Goal: Task Accomplishment & Management: Contribute content

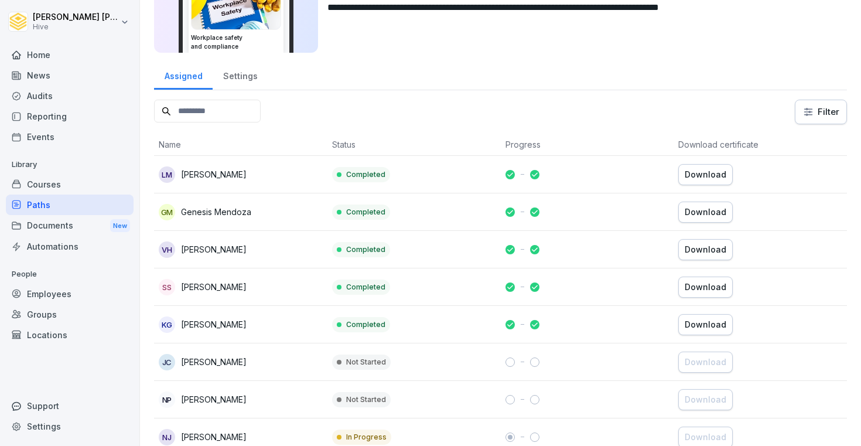
scroll to position [96, 0]
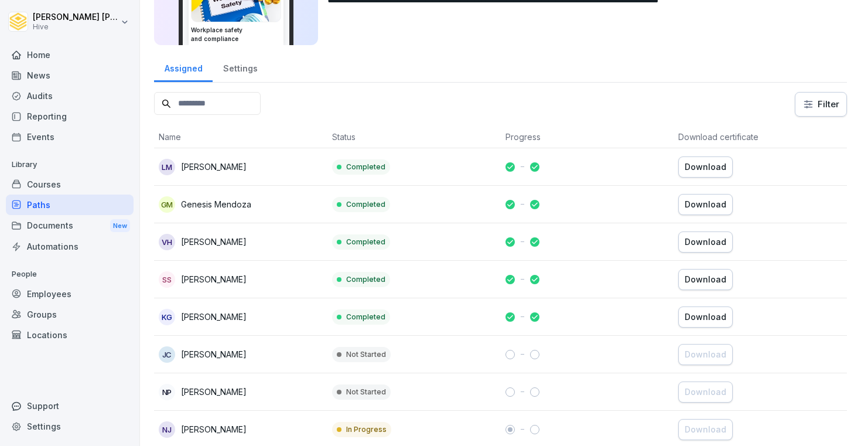
click at [53, 182] on div "Courses" at bounding box center [70, 184] width 128 height 21
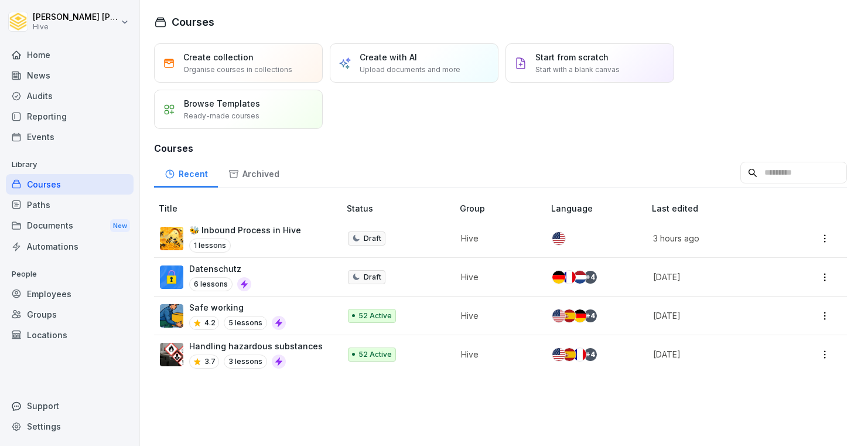
click at [45, 207] on div "Paths" at bounding box center [70, 205] width 128 height 21
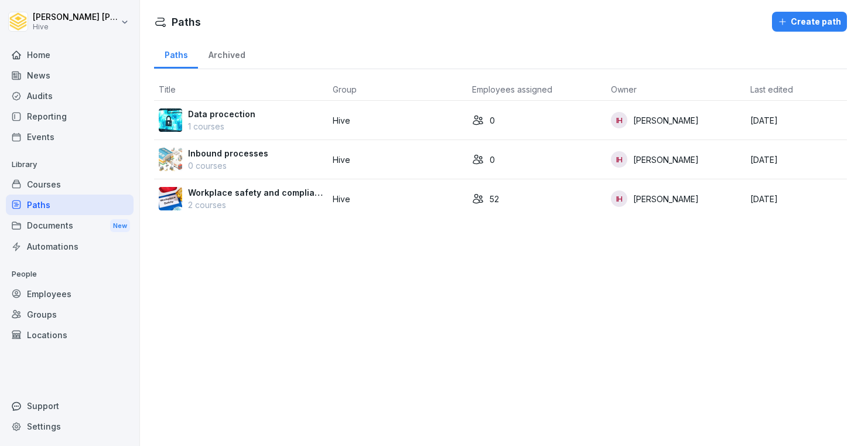
click at [47, 180] on div "Courses" at bounding box center [70, 184] width 128 height 21
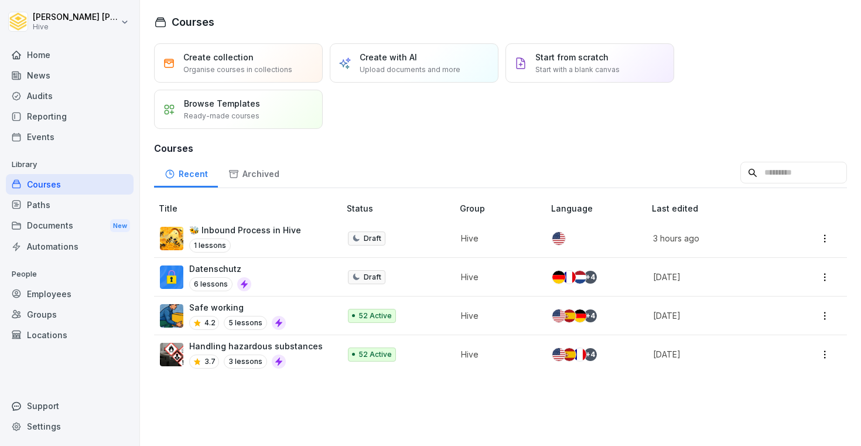
click at [40, 197] on div "Paths" at bounding box center [70, 205] width 128 height 21
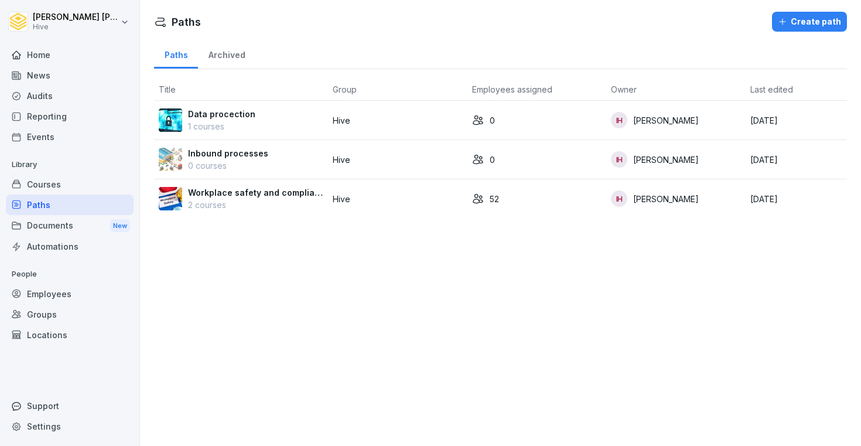
click at [263, 195] on p "Workplace safety and compliance" at bounding box center [255, 192] width 135 height 12
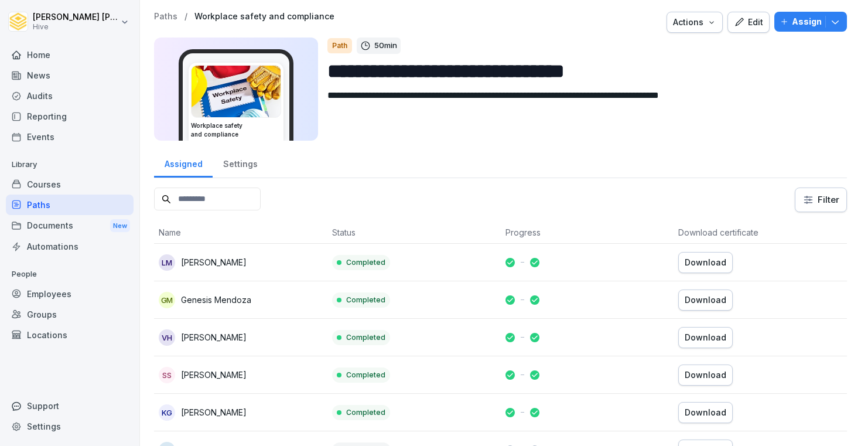
click at [214, 161] on div "Settings" at bounding box center [240, 163] width 55 height 30
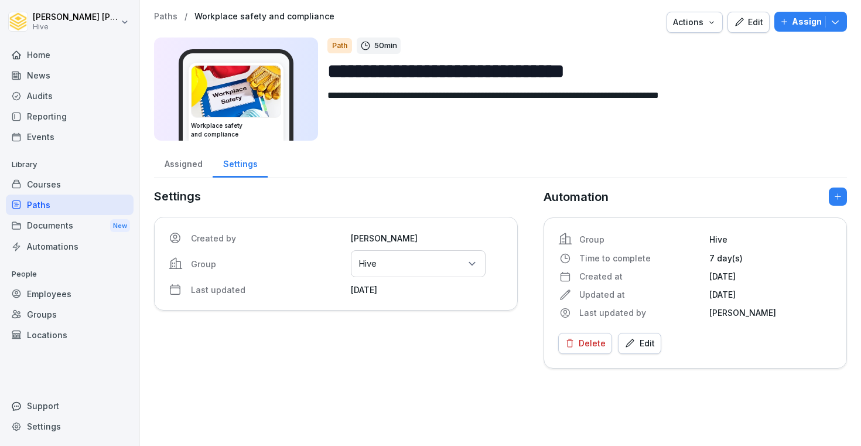
click at [178, 164] on div "Assigned" at bounding box center [183, 163] width 59 height 30
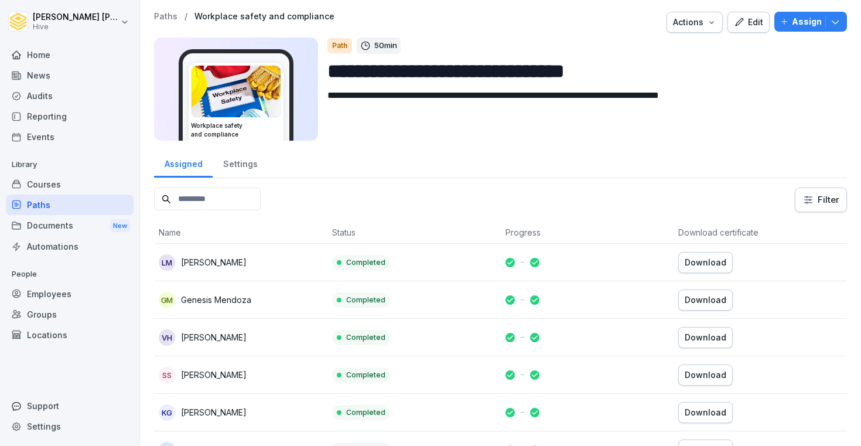
scroll to position [80, 0]
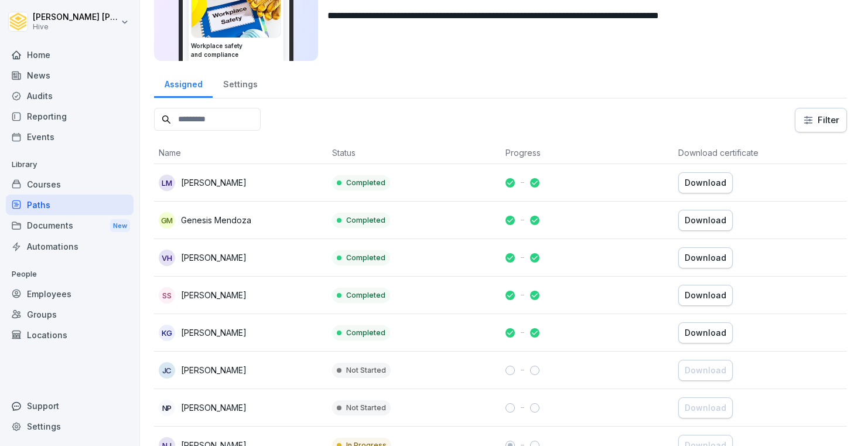
click at [42, 215] on div "Documents New" at bounding box center [70, 226] width 128 height 22
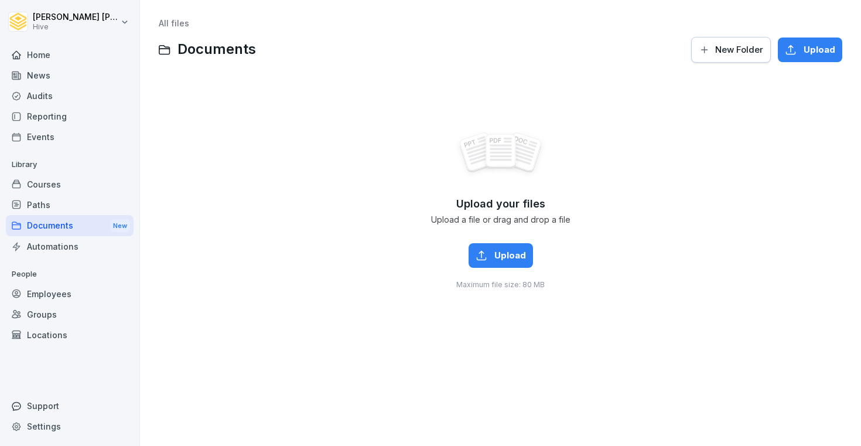
click at [39, 207] on div "Paths" at bounding box center [70, 205] width 128 height 21
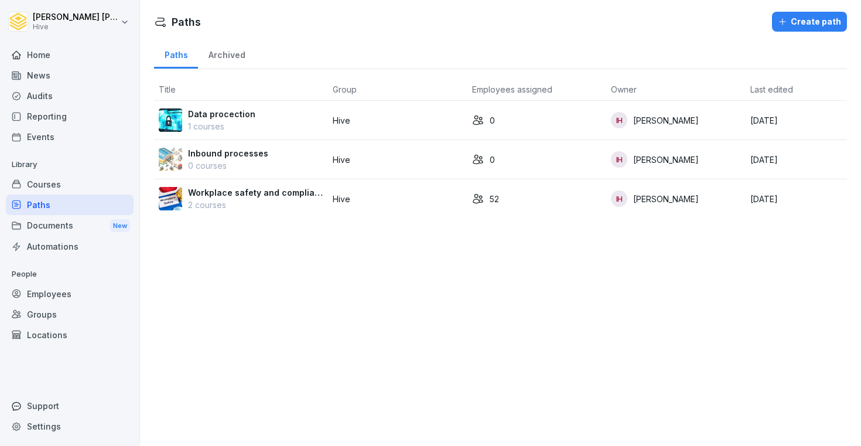
click at [227, 205] on p "2 courses" at bounding box center [255, 205] width 135 height 12
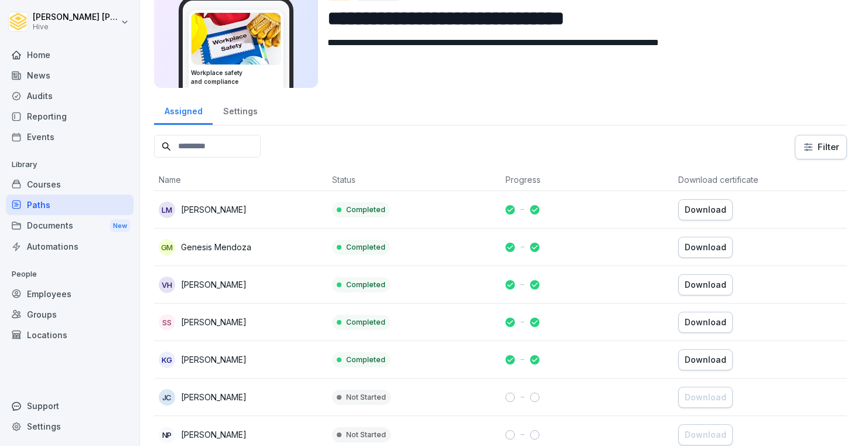
scroll to position [70, 0]
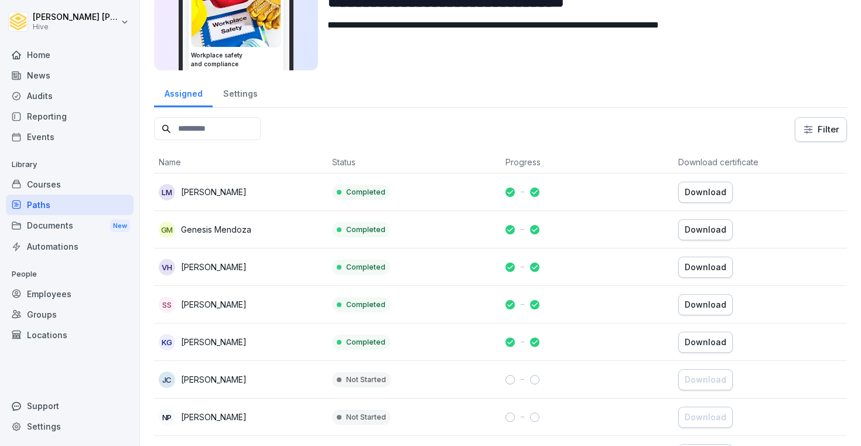
click at [698, 305] on div "Download" at bounding box center [706, 304] width 42 height 13
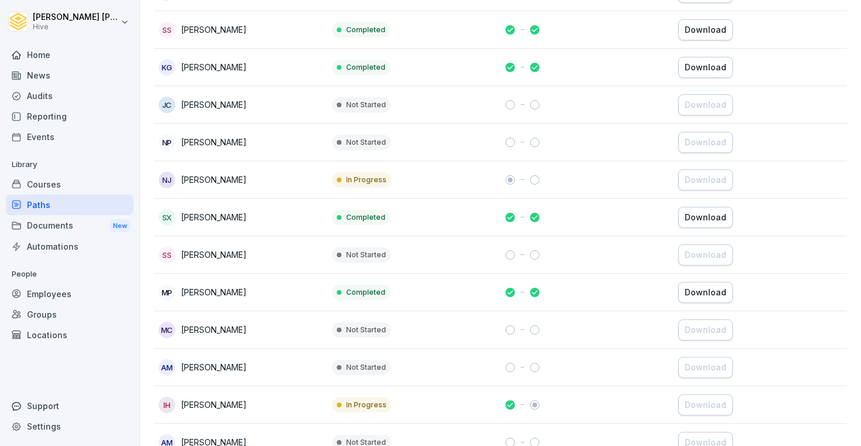
scroll to position [347, 0]
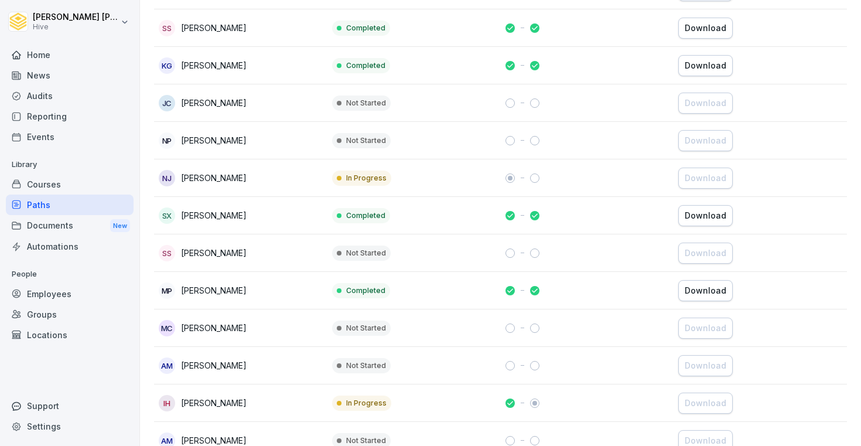
click at [704, 217] on div "Download" at bounding box center [706, 215] width 42 height 13
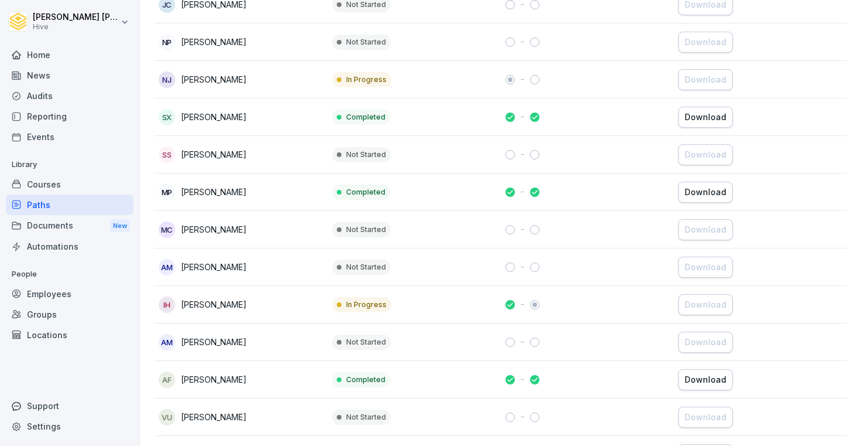
scroll to position [463, 0]
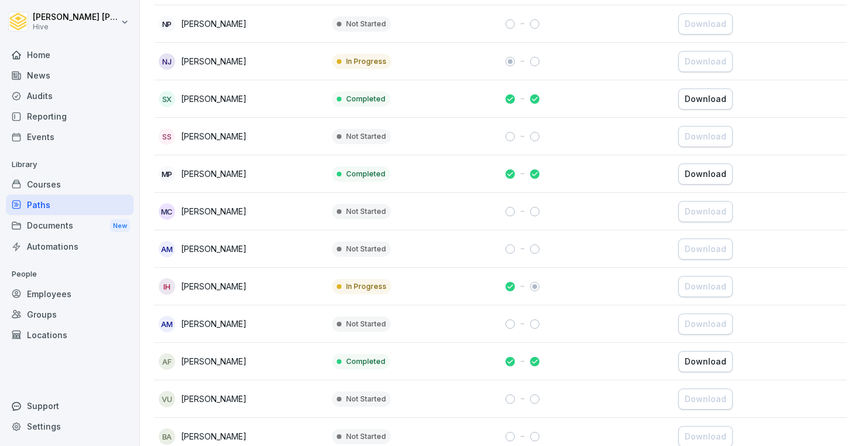
click at [288, 166] on div "MP Martina Pascale" at bounding box center [241, 174] width 164 height 16
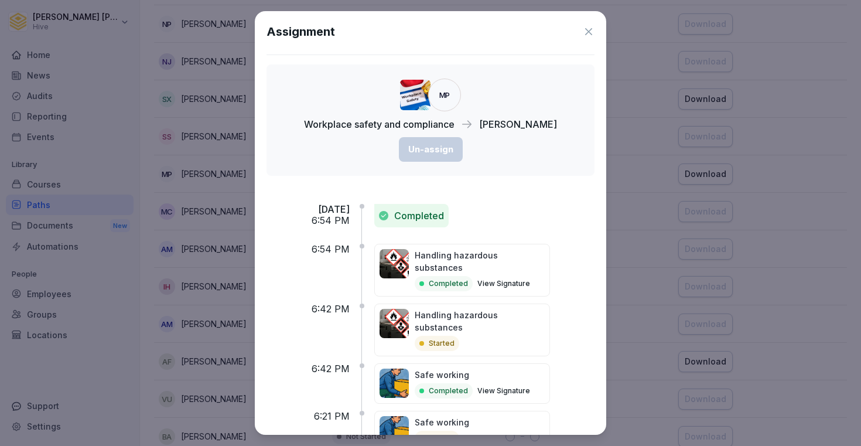
click at [586, 32] on icon at bounding box center [589, 32] width 12 height 12
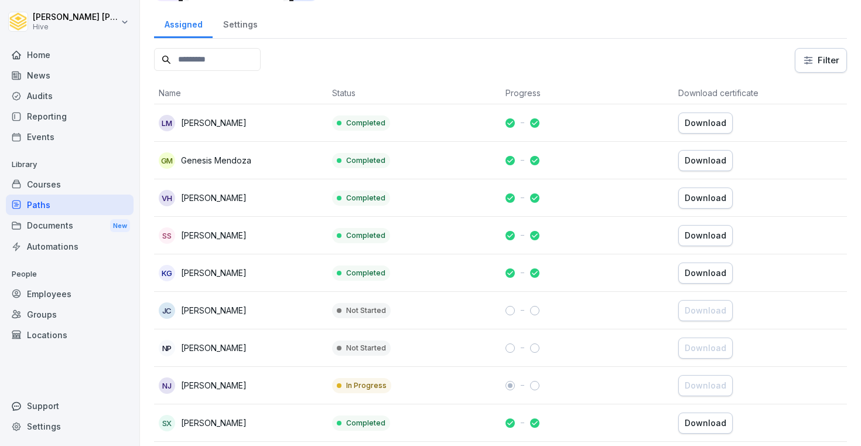
scroll to position [141, 0]
click at [56, 186] on div "Courses" at bounding box center [70, 184] width 128 height 21
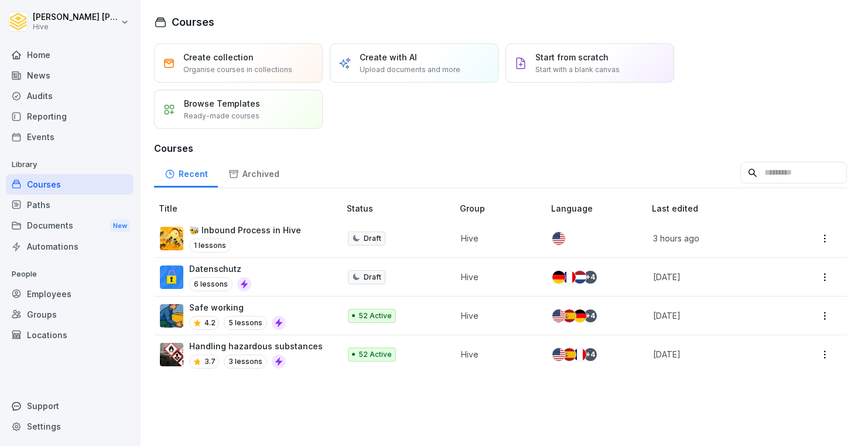
click at [56, 203] on div "Paths" at bounding box center [70, 205] width 128 height 21
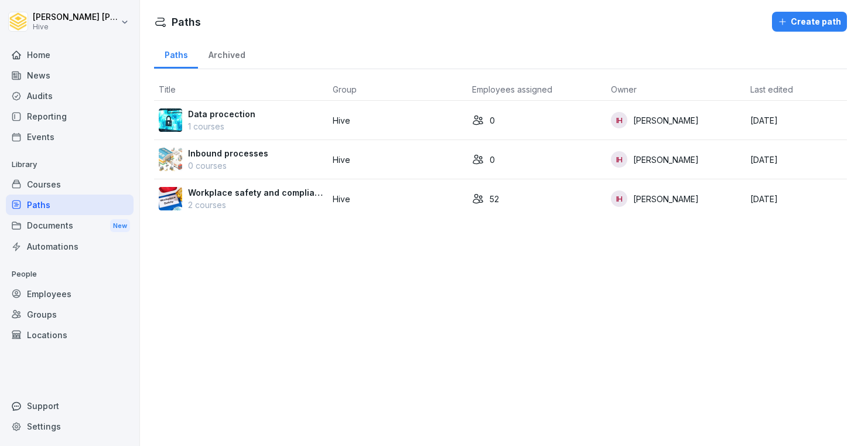
click at [59, 182] on div "Courses" at bounding box center [70, 184] width 128 height 21
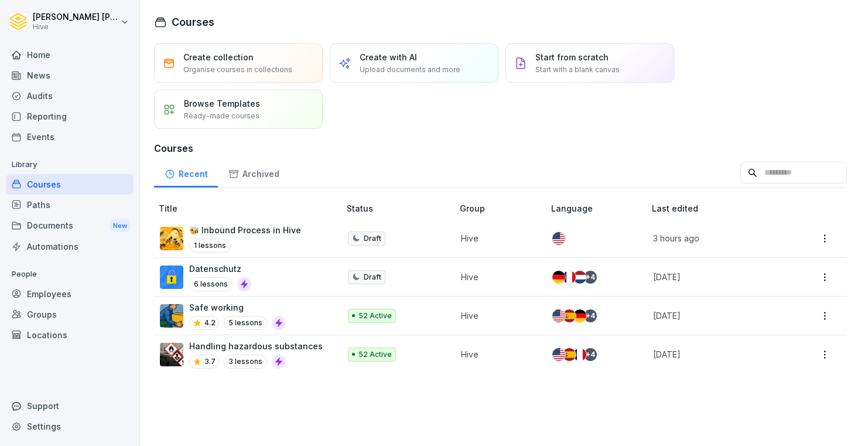
click at [71, 207] on div "Paths" at bounding box center [70, 205] width 128 height 21
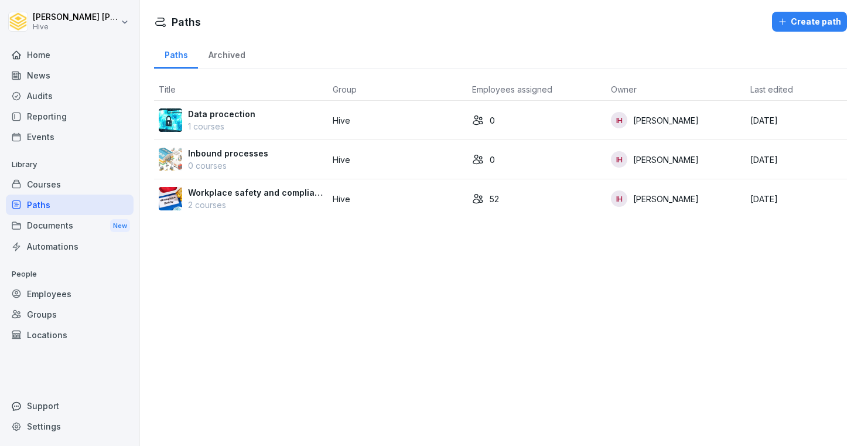
click at [66, 183] on div "Courses" at bounding box center [70, 184] width 128 height 21
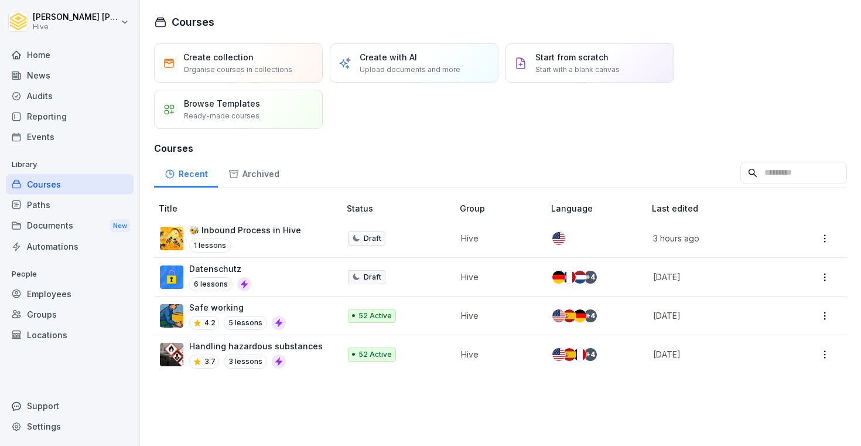
click at [56, 206] on div "Paths" at bounding box center [70, 205] width 128 height 21
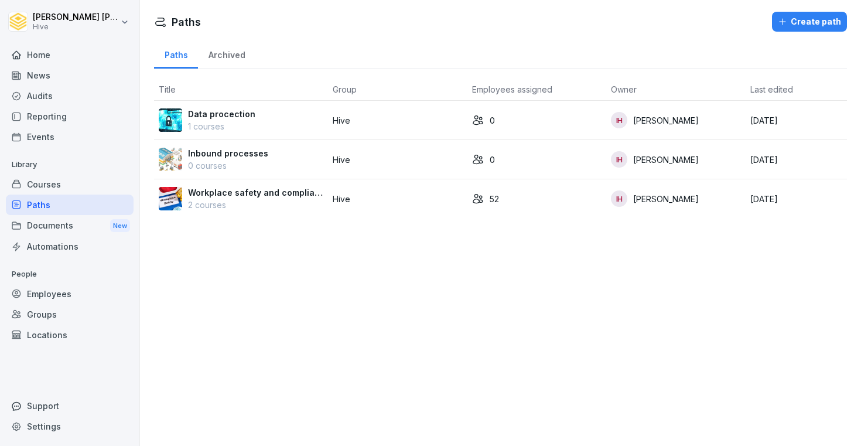
click at [56, 190] on div "Courses" at bounding box center [70, 184] width 128 height 21
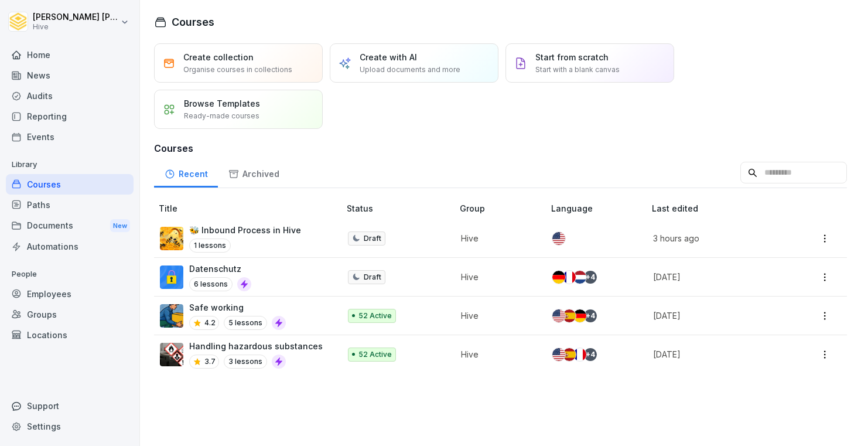
click at [270, 230] on p "🐝 Inbound Process in Hive" at bounding box center [245, 230] width 112 height 12
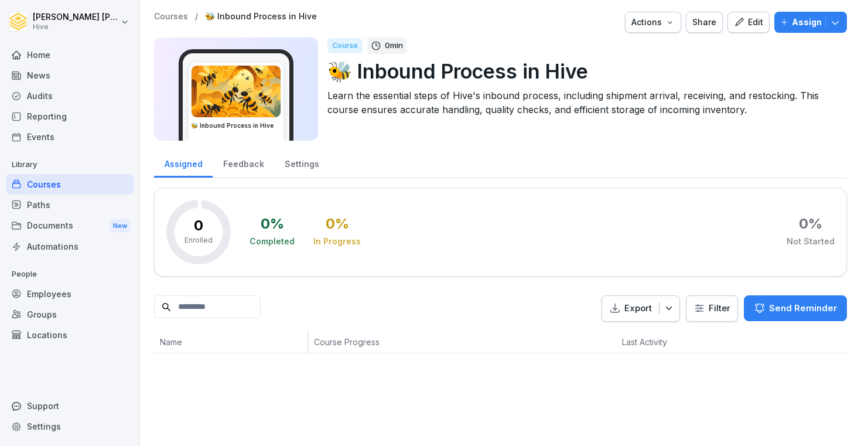
click at [747, 22] on div "Edit" at bounding box center [748, 22] width 29 height 13
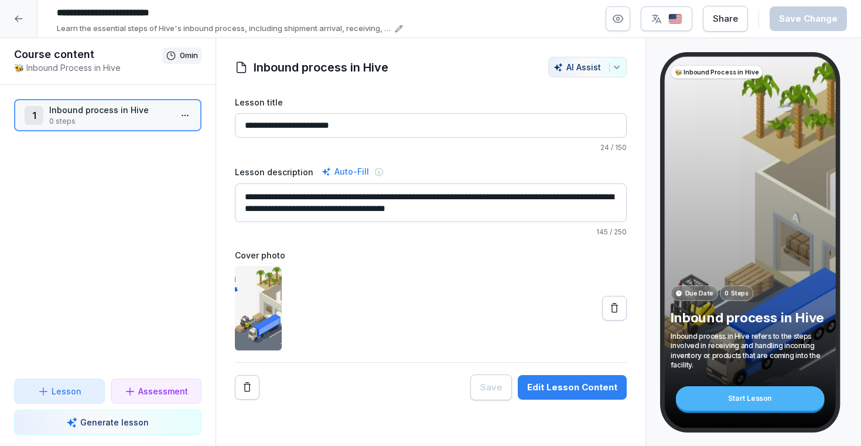
click at [141, 107] on p "Inbound process in Hive" at bounding box center [110, 110] width 122 height 12
click at [190, 116] on html "**********" at bounding box center [430, 223] width 861 height 446
click at [156, 134] on div "Edit steps" at bounding box center [142, 139] width 100 height 22
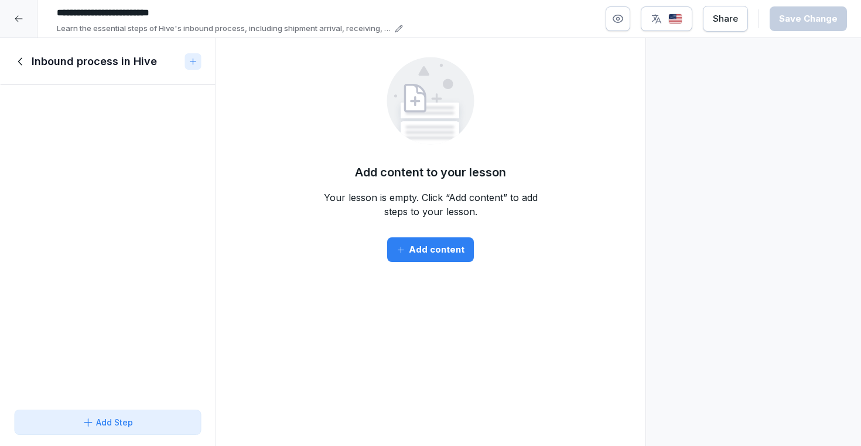
click at [138, 418] on div "Add Step" at bounding box center [108, 422] width 168 height 12
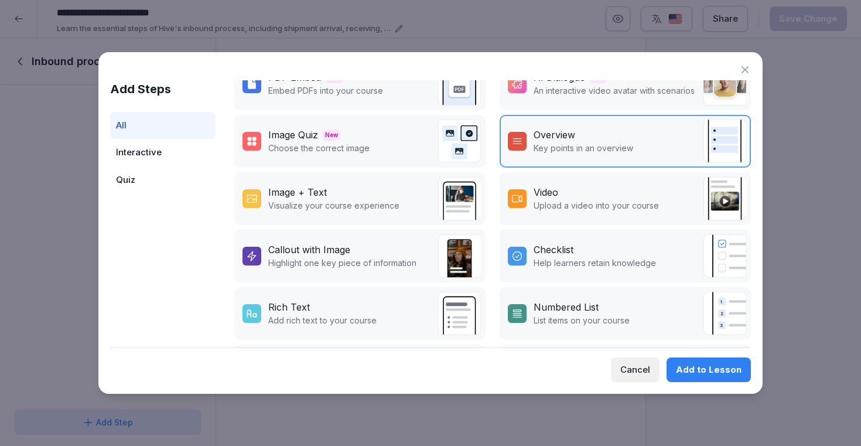
scroll to position [254, 0]
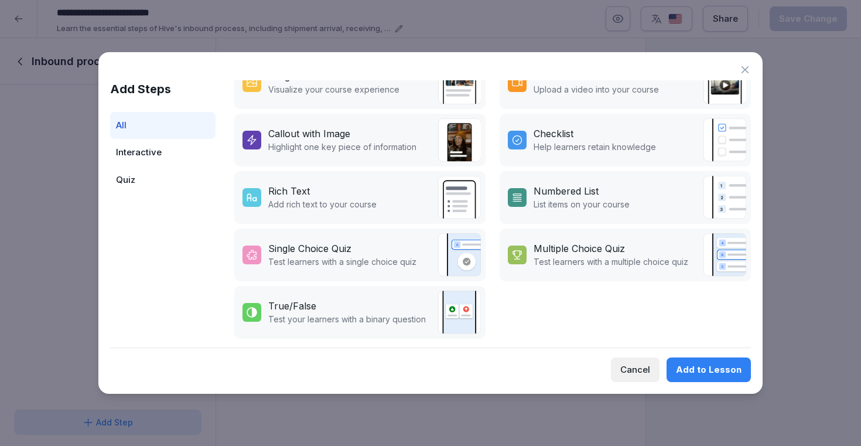
click at [158, 140] on div "Interactive" at bounding box center [162, 153] width 105 height 28
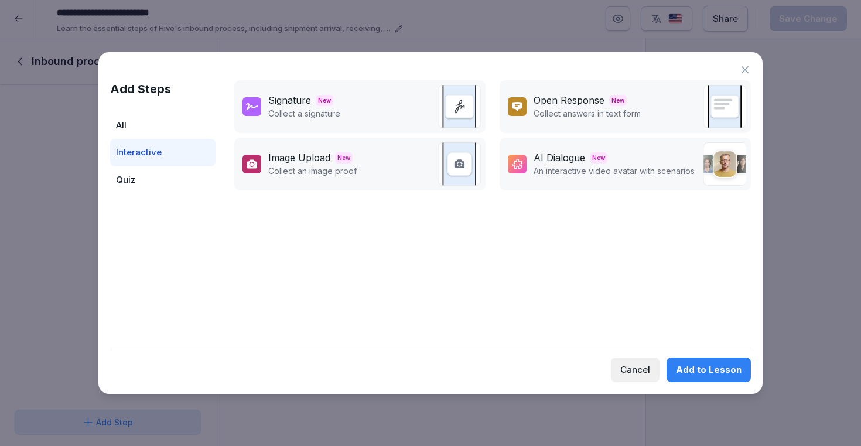
click at [154, 151] on div "Interactive" at bounding box center [162, 153] width 105 height 28
click at [150, 127] on div "All" at bounding box center [162, 126] width 105 height 28
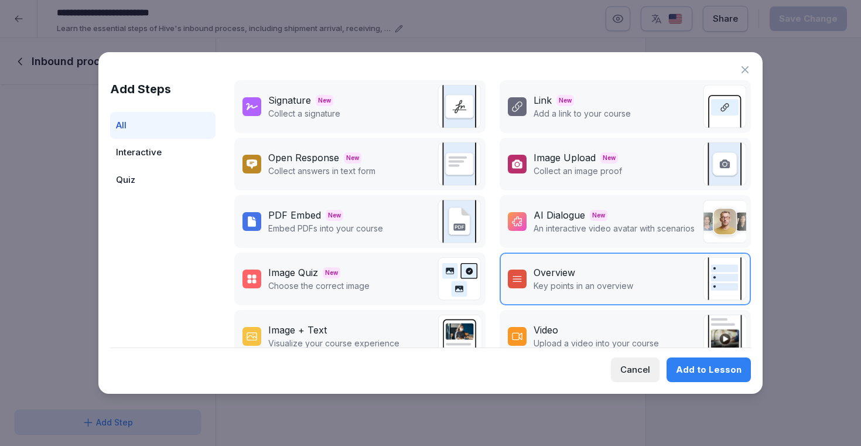
click at [741, 71] on icon at bounding box center [745, 70] width 12 height 12
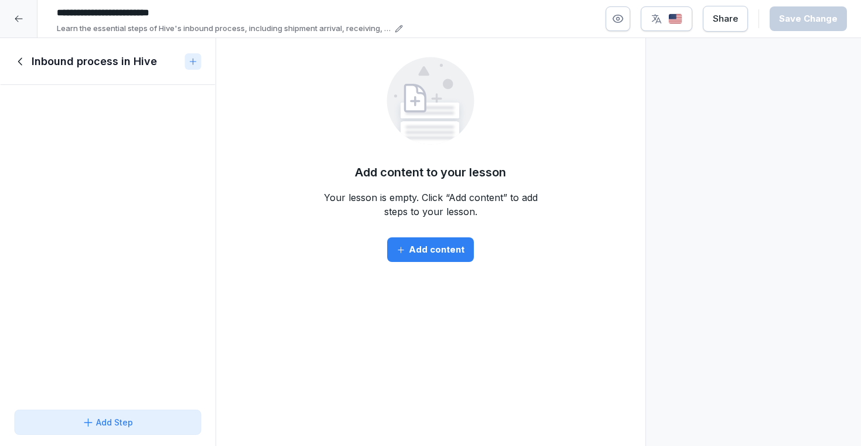
click at [435, 243] on div "Add content" at bounding box center [431, 249] width 68 height 13
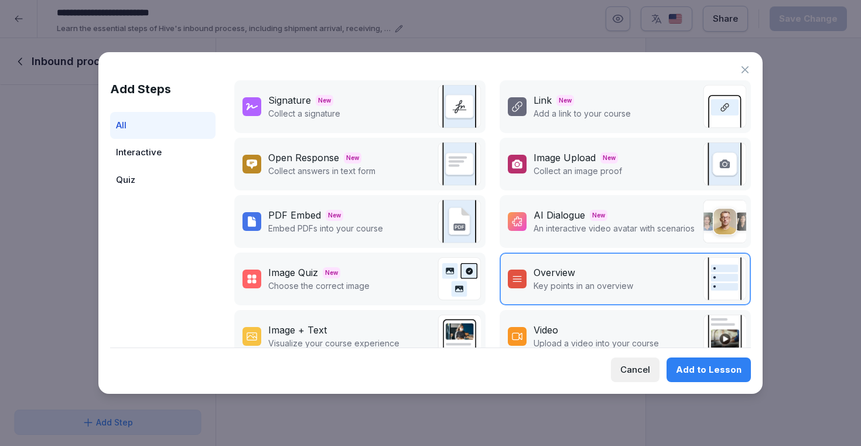
click at [744, 70] on icon at bounding box center [745, 70] width 12 height 12
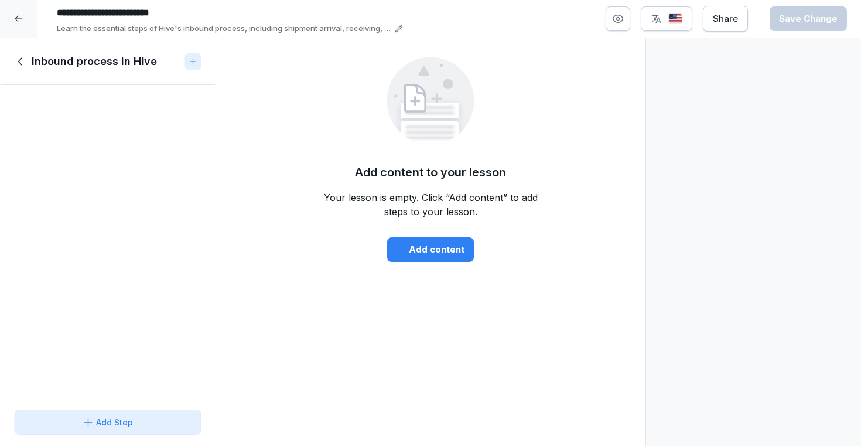
click at [21, 60] on icon at bounding box center [20, 61] width 13 height 13
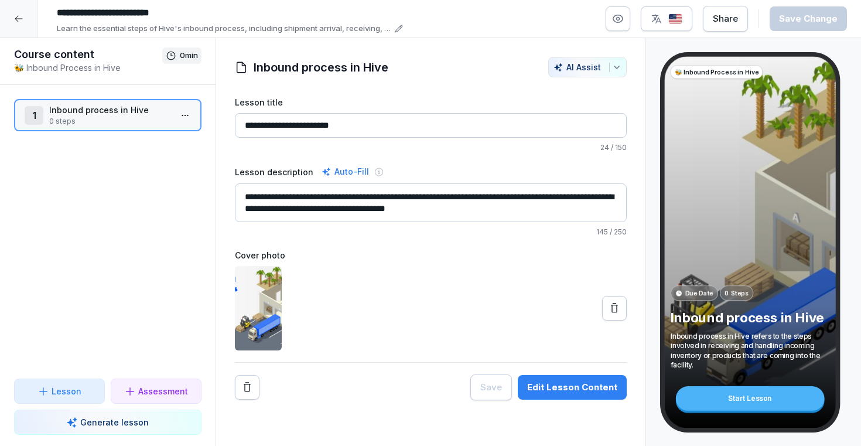
click at [47, 392] on icon at bounding box center [44, 392] width 12 height 12
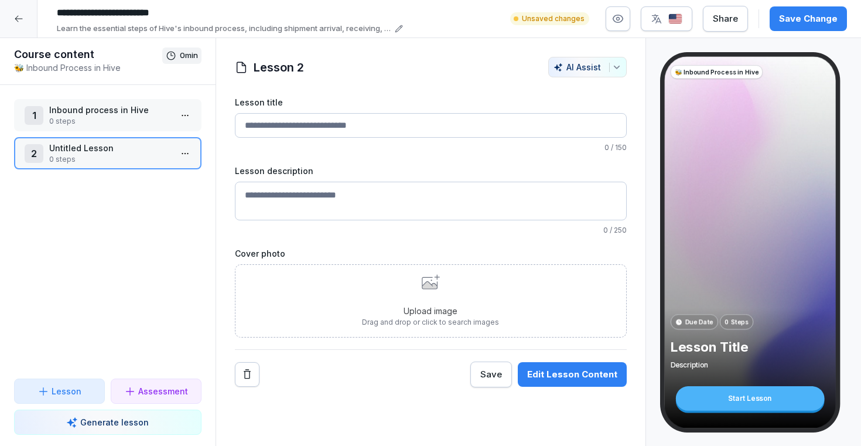
click at [49, 391] on icon at bounding box center [44, 392] width 12 height 12
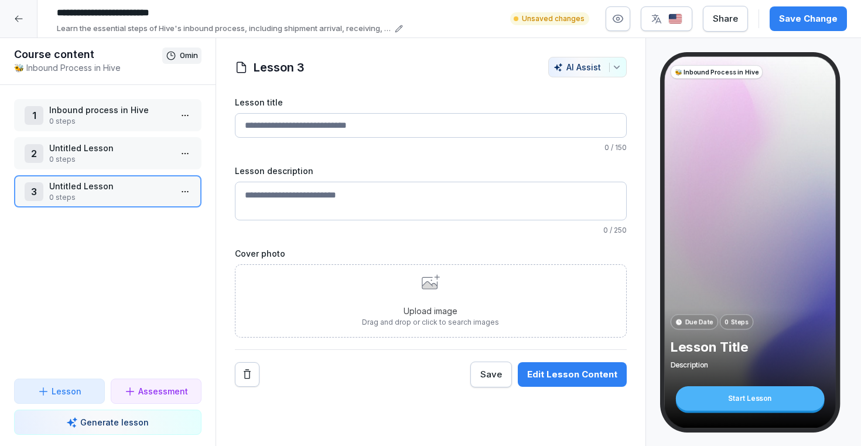
click at [49, 391] on icon at bounding box center [44, 392] width 12 height 12
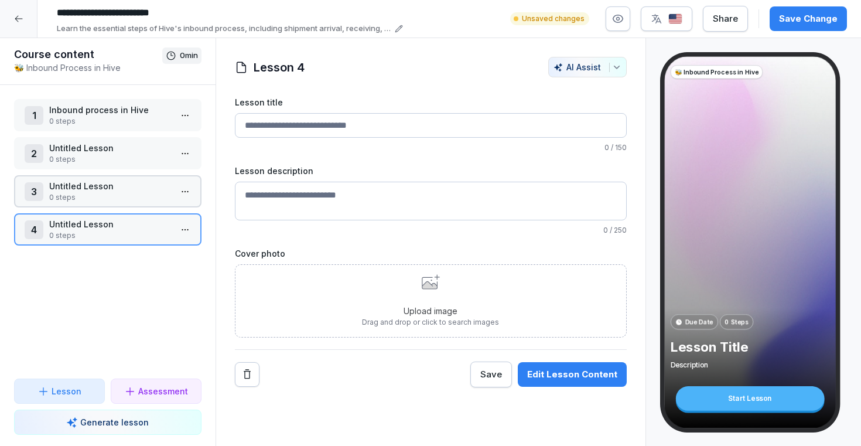
click at [49, 391] on icon at bounding box center [44, 392] width 12 height 12
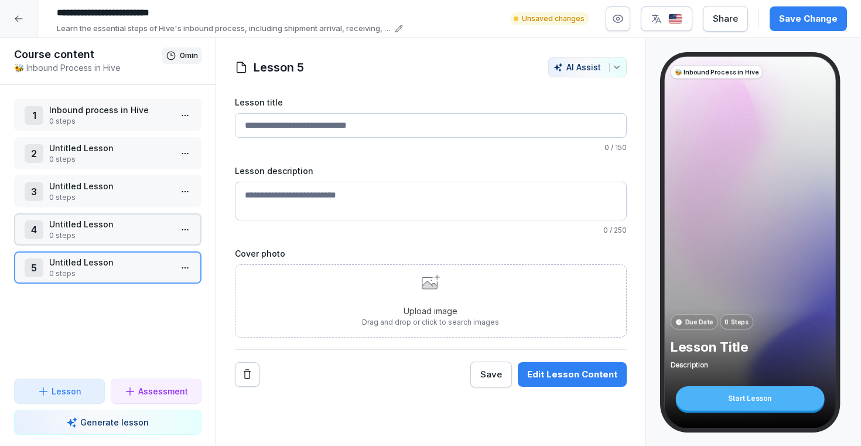
click at [49, 391] on icon at bounding box center [44, 392] width 12 height 12
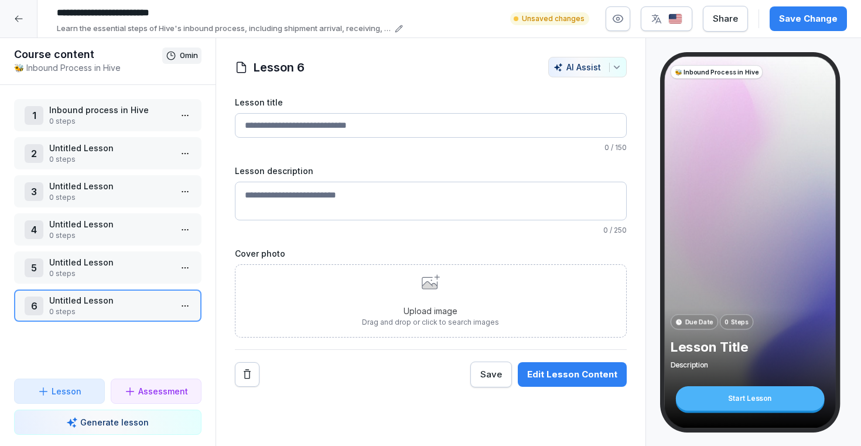
click at [93, 126] on p "0 steps" at bounding box center [110, 121] width 122 height 11
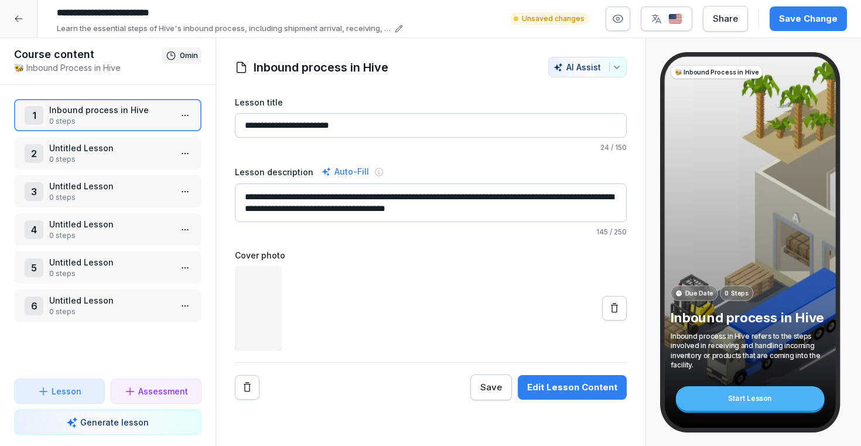
click at [83, 154] on p "Untitled Lesson" at bounding box center [110, 148] width 122 height 12
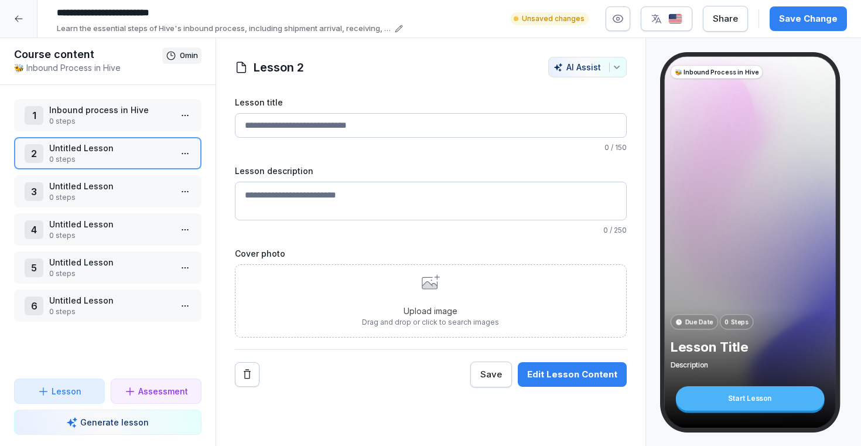
click at [87, 128] on div "1 Inbound process in Hive 0 steps" at bounding box center [108, 115] width 188 height 32
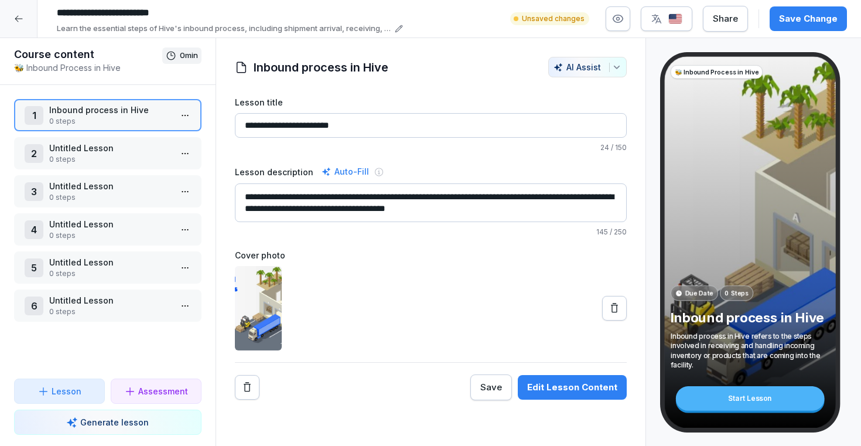
click at [369, 65] on h1 "Inbound process in Hive" at bounding box center [321, 68] width 135 height 18
click at [377, 117] on input "**********" at bounding box center [431, 125] width 392 height 25
click at [377, 120] on input "**********" at bounding box center [431, 125] width 392 height 25
type input "**********"
click at [567, 381] on div "Edit Lesson Content" at bounding box center [572, 387] width 90 height 13
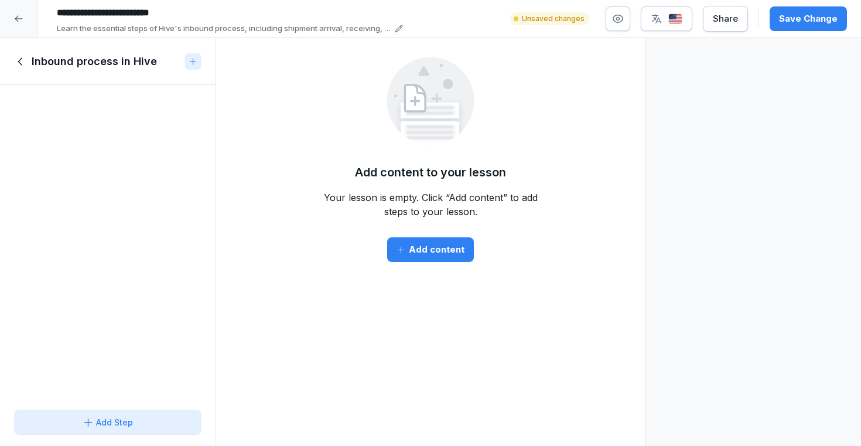
click at [429, 250] on div "Add content" at bounding box center [431, 249] width 68 height 13
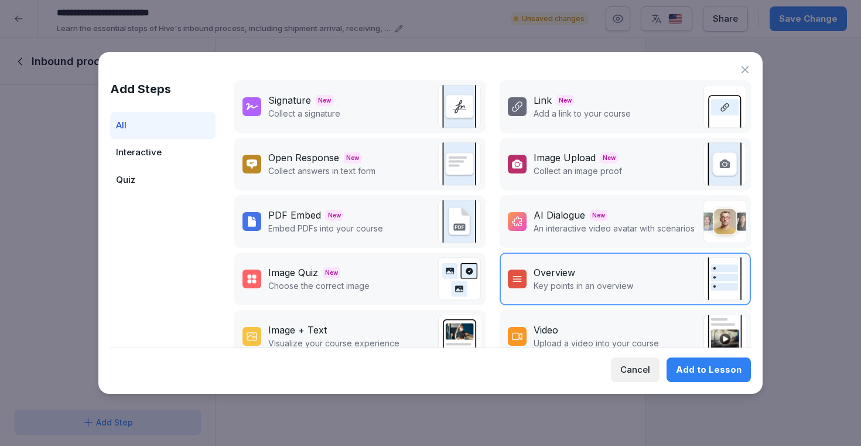
click at [121, 59] on div "Add Steps All Interactive Quiz Signature New Collect a signature Link New Add a…" at bounding box center [430, 223] width 664 height 342
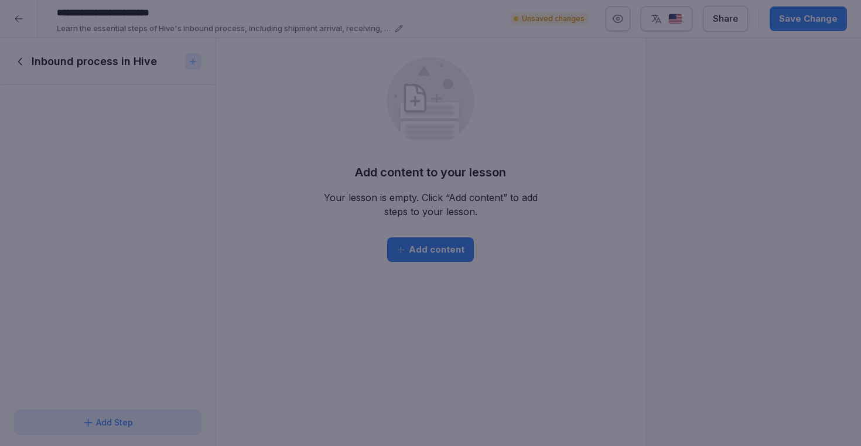
click at [71, 75] on div at bounding box center [430, 223] width 861 height 446
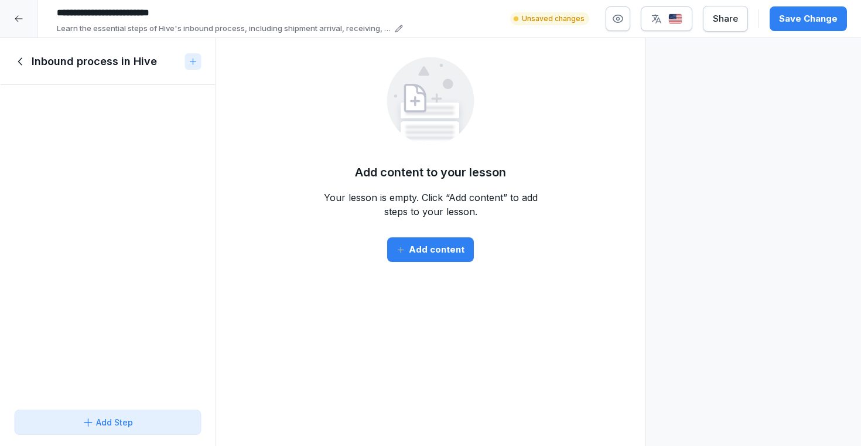
click at [25, 62] on icon at bounding box center [20, 61] width 13 height 13
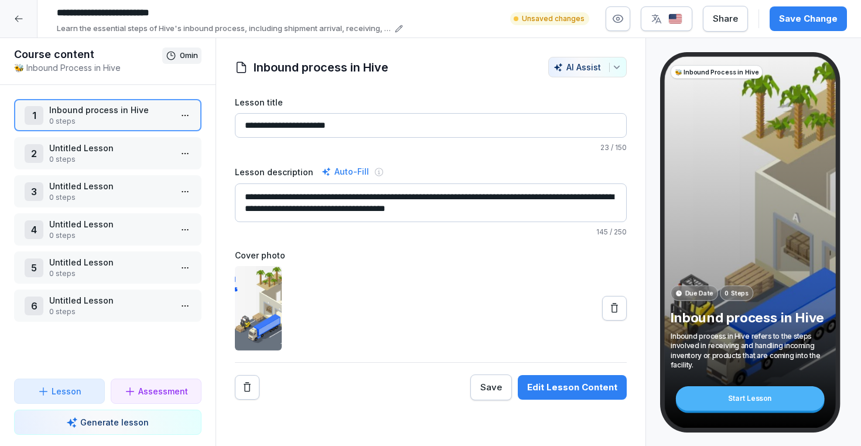
click at [128, 425] on p "Generate lesson" at bounding box center [114, 422] width 69 height 12
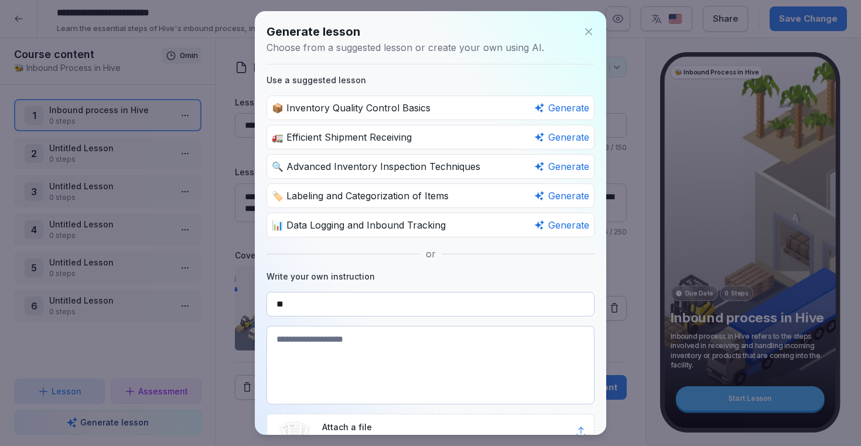
type input "*"
click at [360, 358] on textarea at bounding box center [431, 365] width 328 height 79
click at [372, 301] on input "**********" at bounding box center [431, 304] width 328 height 25
type input "**********"
click at [353, 342] on textarea at bounding box center [431, 365] width 328 height 79
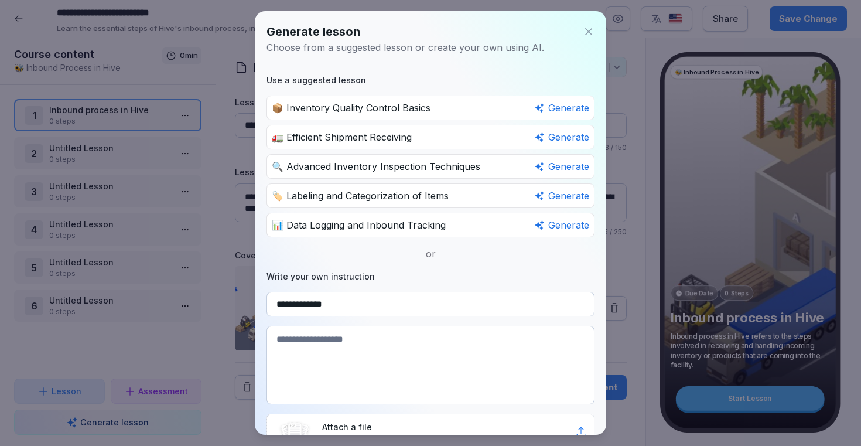
paste textarea "**********"
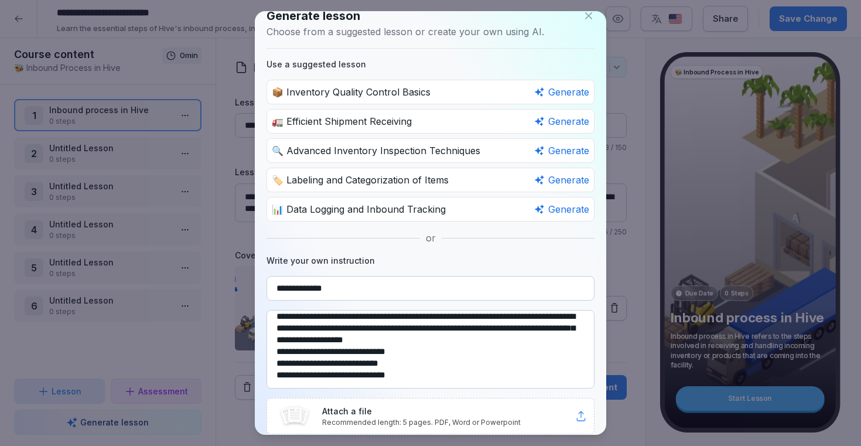
scroll to position [60, 0]
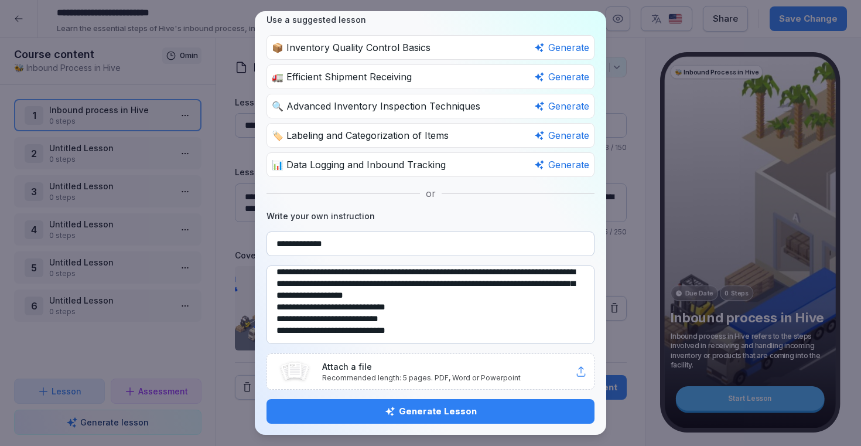
type textarea "**********"
click at [410, 410] on div "Generate Lesson" at bounding box center [430, 411] width 309 height 13
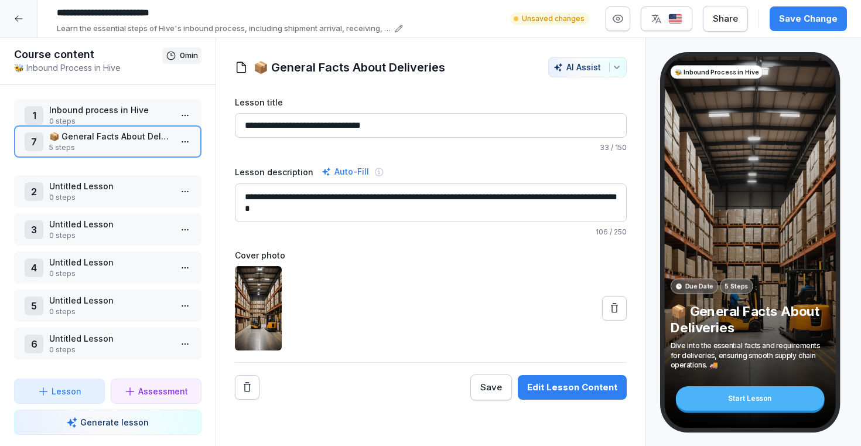
drag, startPoint x: 123, startPoint y: 338, endPoint x: 129, endPoint y: 138, distance: 200.5
click at [129, 137] on p "📦 General Facts About Deliveries" at bounding box center [110, 136] width 122 height 12
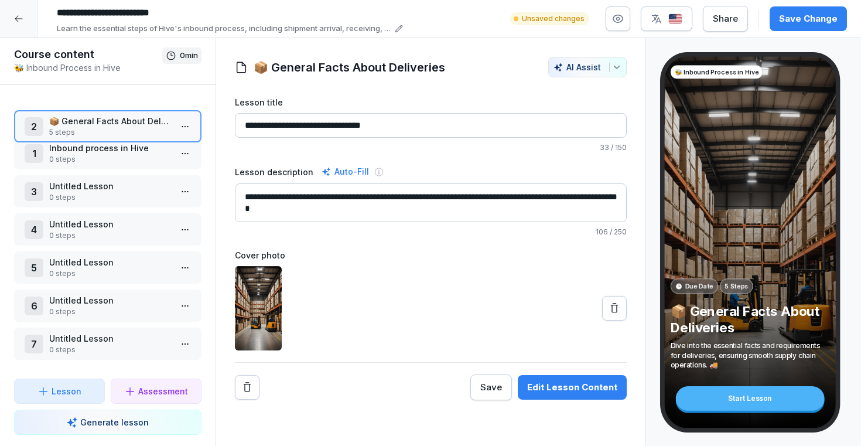
drag, startPoint x: 128, startPoint y: 153, endPoint x: 128, endPoint y: 126, distance: 27.0
click at [128, 126] on p "📦 General Facts About Deliveries" at bounding box center [110, 121] width 122 height 12
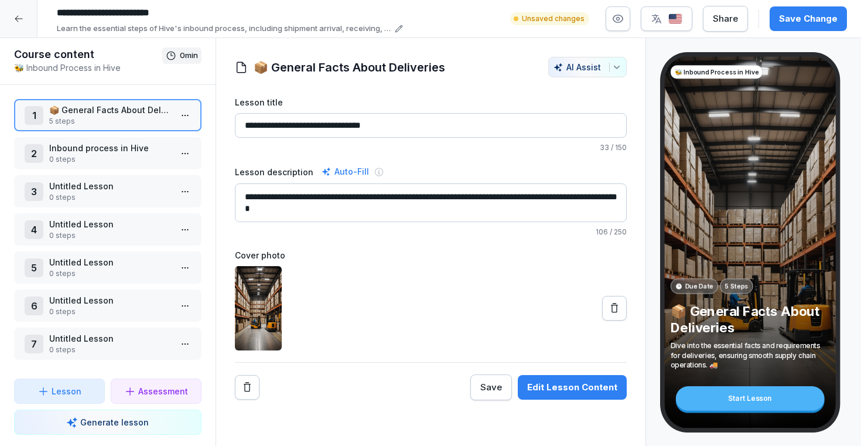
click at [189, 115] on html "**********" at bounding box center [430, 223] width 861 height 446
click at [158, 141] on div "Edit steps" at bounding box center [142, 139] width 100 height 22
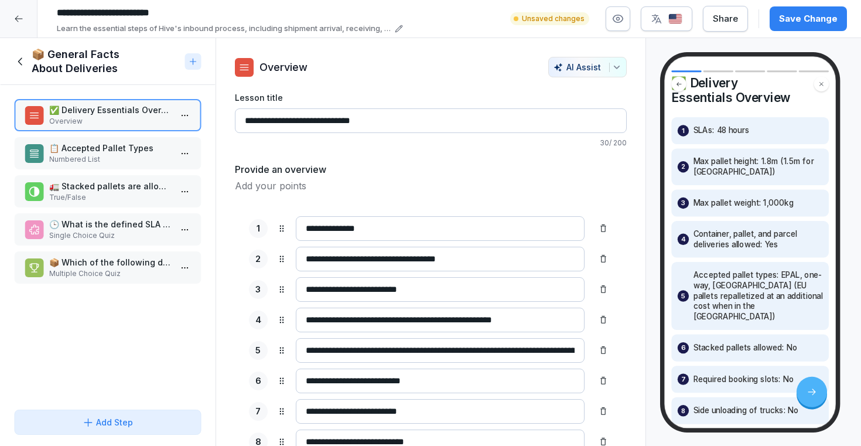
scroll to position [36, 0]
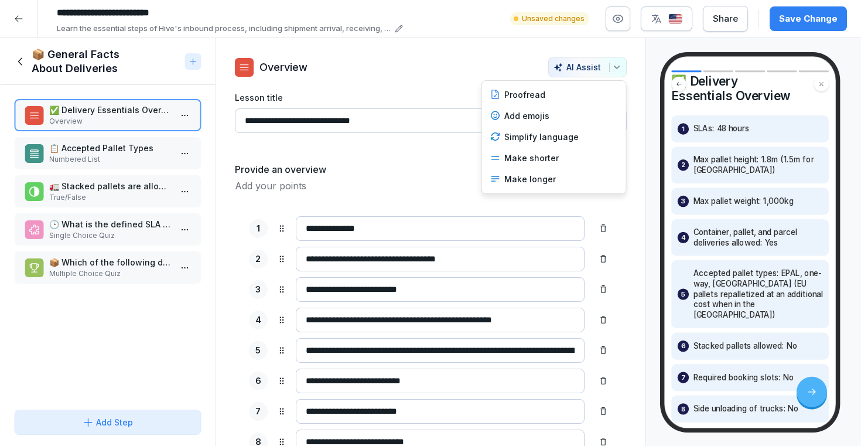
click at [615, 64] on icon "button" at bounding box center [616, 67] width 9 height 9
click at [551, 115] on div "Add emojis" at bounding box center [554, 115] width 137 height 21
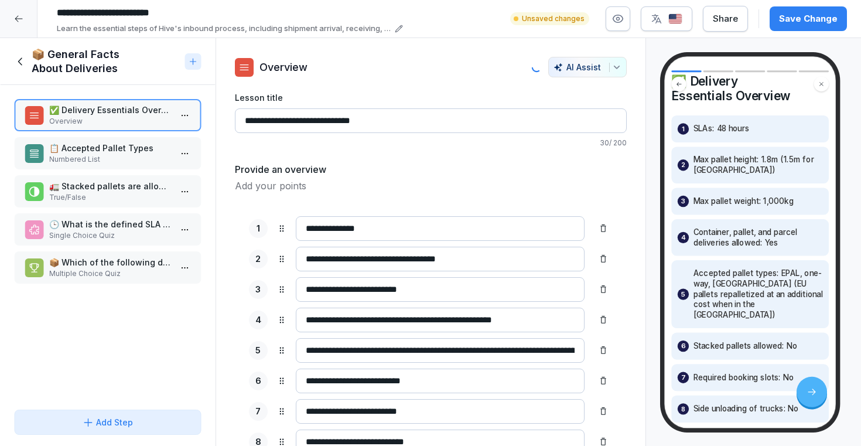
type input "**********"
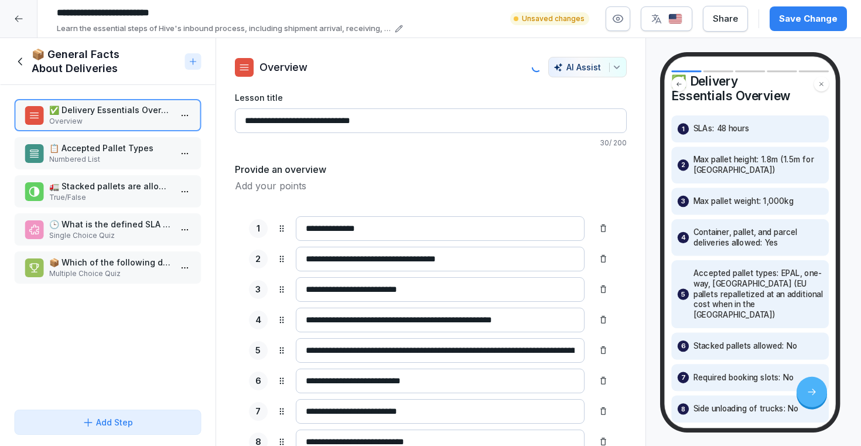
type input "**********"
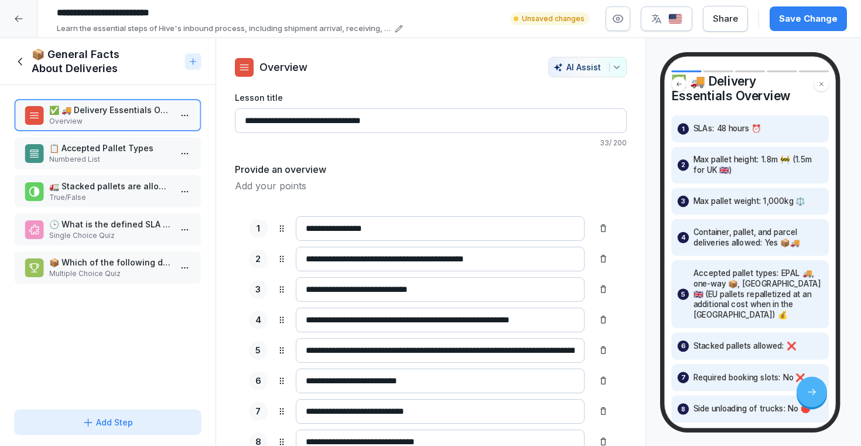
click at [103, 158] on p "Numbered List" at bounding box center [110, 159] width 122 height 11
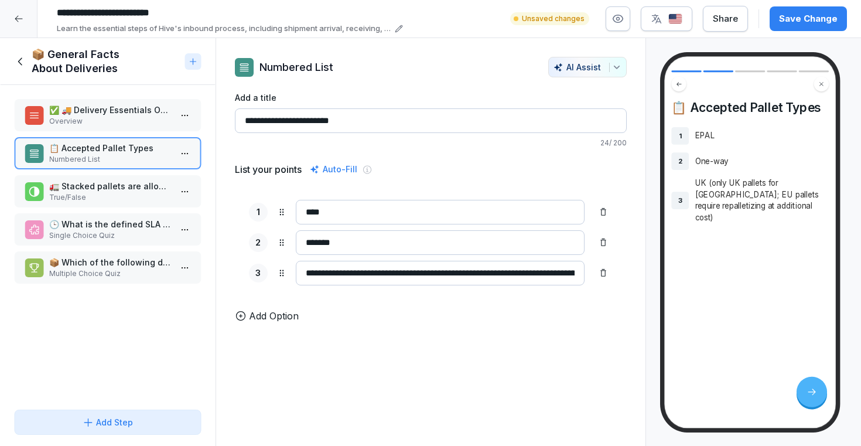
click at [253, 124] on input "**********" at bounding box center [431, 120] width 392 height 25
click at [79, 188] on p "🚛 Stacked pallets are allowed during delivery." at bounding box center [110, 186] width 122 height 12
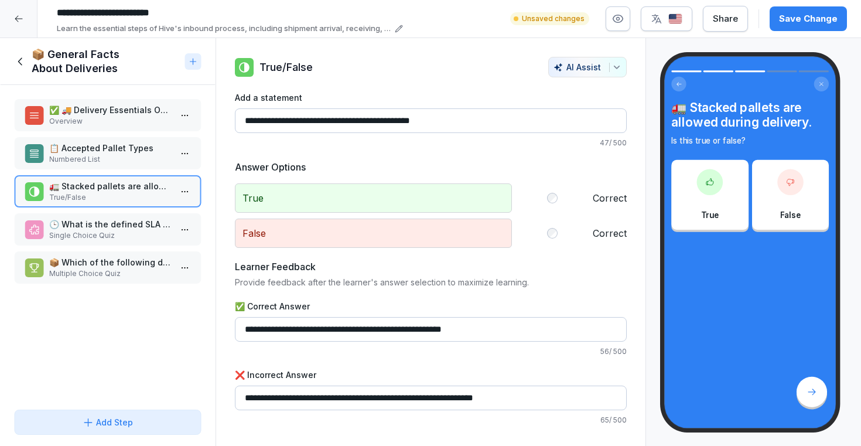
click at [87, 158] on p "Numbered List" at bounding box center [110, 159] width 122 height 11
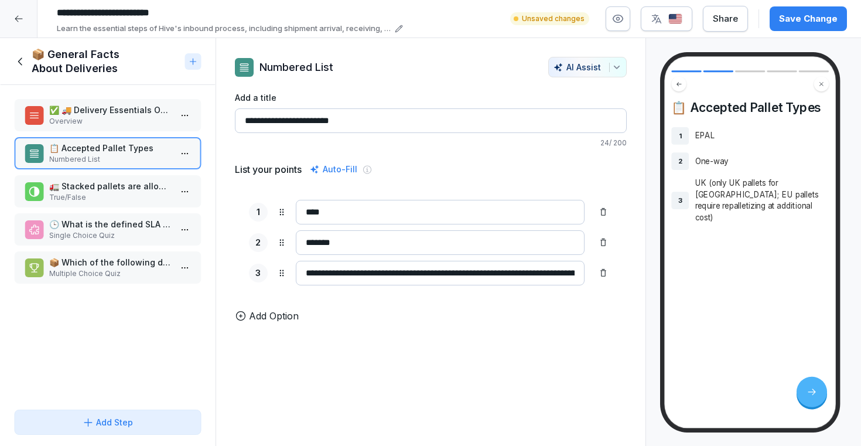
click at [103, 117] on p "Overview" at bounding box center [110, 121] width 122 height 11
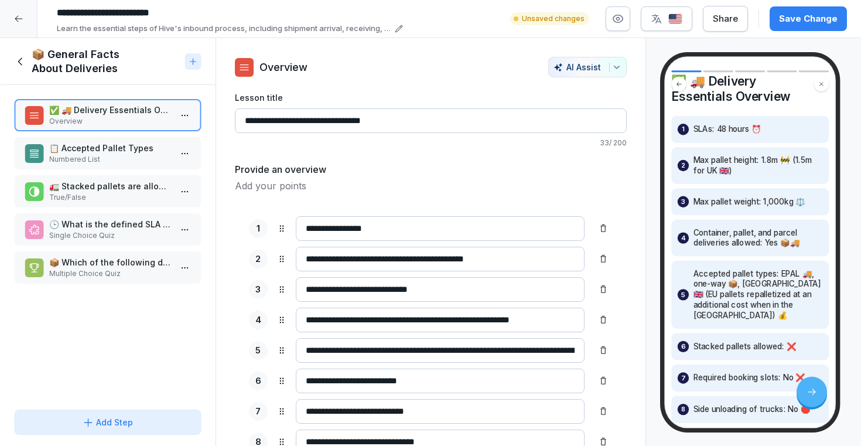
scroll to position [34, 0]
click at [108, 200] on p "True/False" at bounding box center [110, 197] width 122 height 11
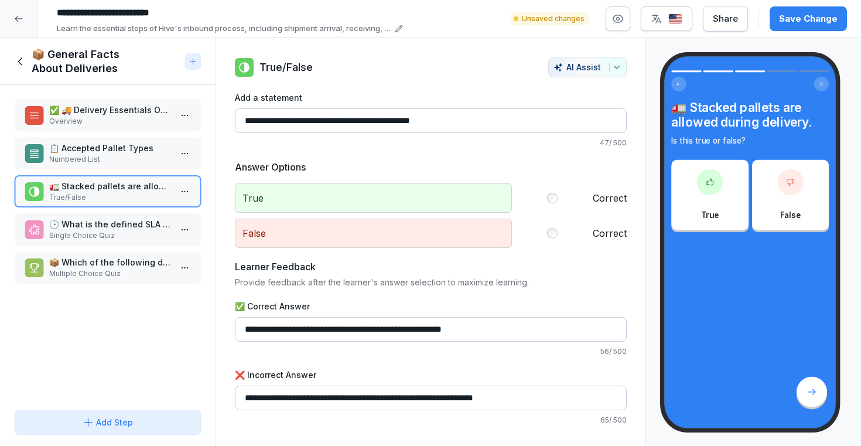
click at [90, 230] on p "Single Choice Quiz" at bounding box center [110, 235] width 122 height 11
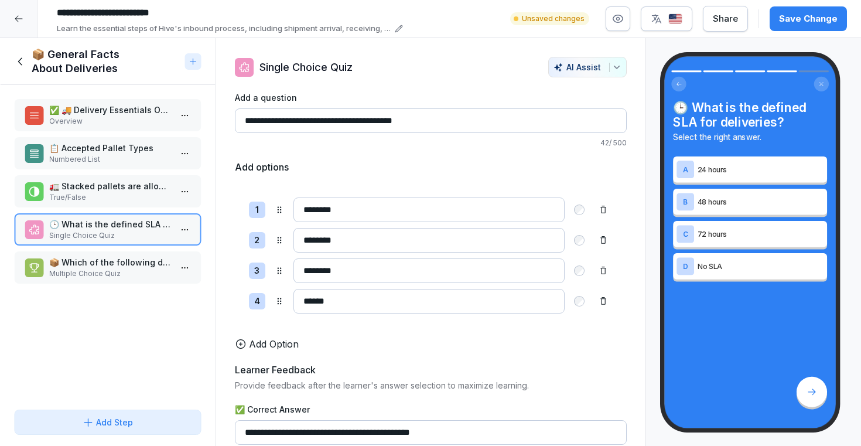
click at [84, 275] on p "Multiple Choice Quiz" at bounding box center [110, 273] width 122 height 11
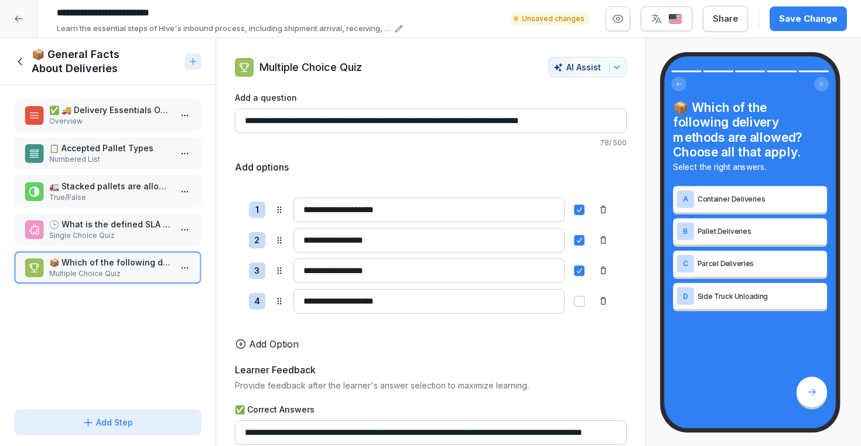
click at [117, 220] on p "🕒 What is the defined SLA for deliveries?" at bounding box center [110, 224] width 122 height 12
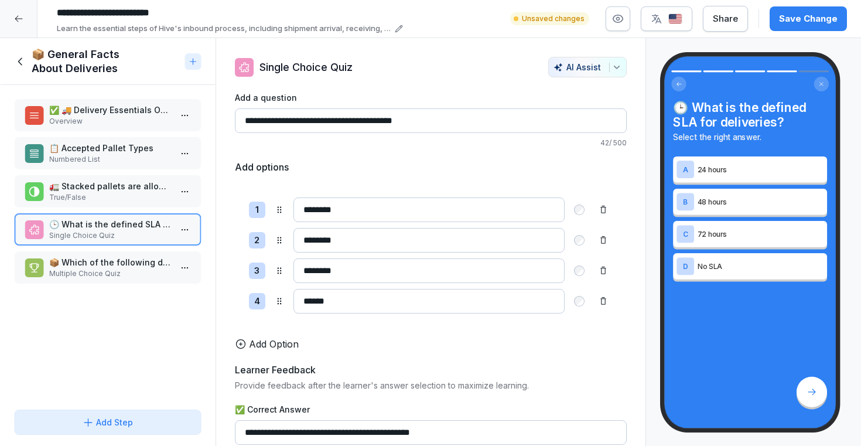
click at [117, 186] on p "🚛 Stacked pallets are allowed during delivery." at bounding box center [110, 186] width 122 height 12
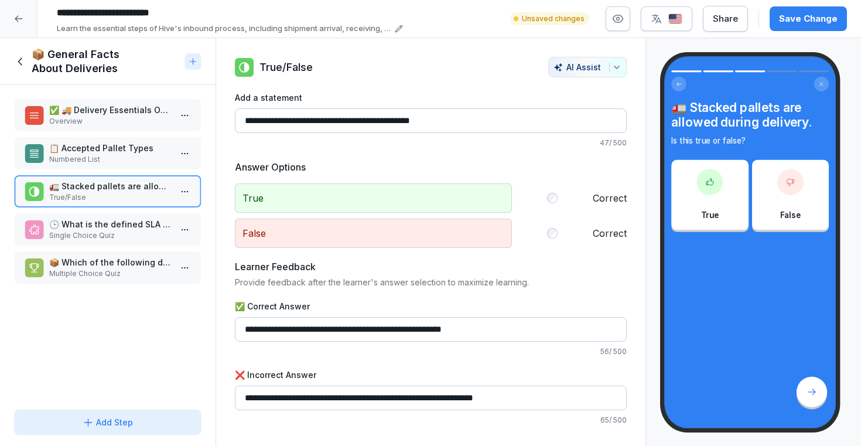
click at [114, 154] on p "Numbered List" at bounding box center [110, 159] width 122 height 11
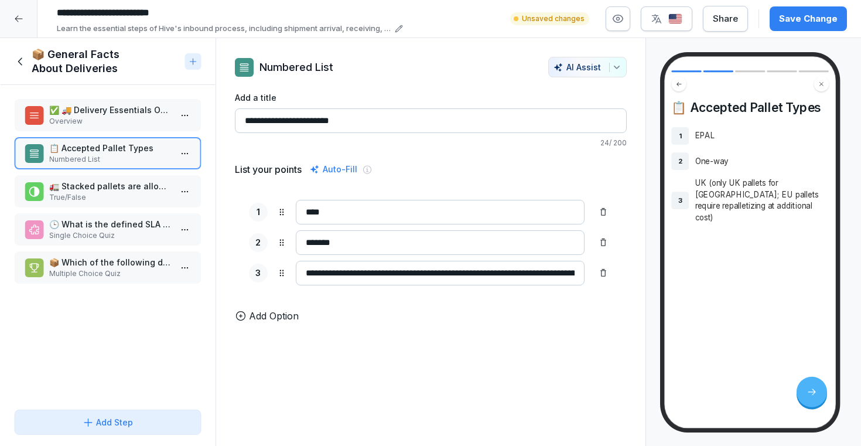
click at [118, 120] on p "Overview" at bounding box center [110, 121] width 122 height 11
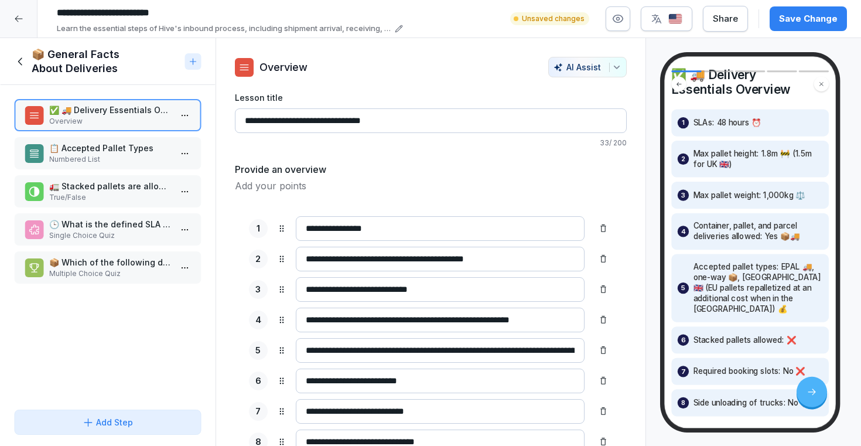
scroll to position [43, 0]
click at [138, 258] on p "📦 Which of the following delivery methods are allowed? Choose all that apply." at bounding box center [110, 262] width 122 height 12
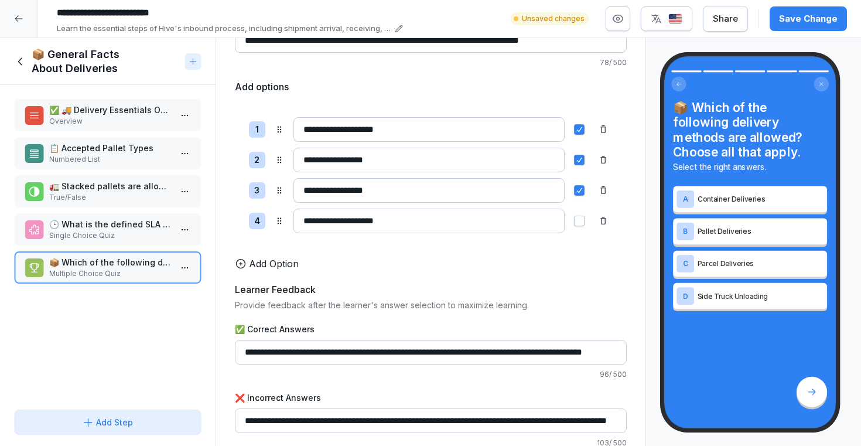
scroll to position [81, 0]
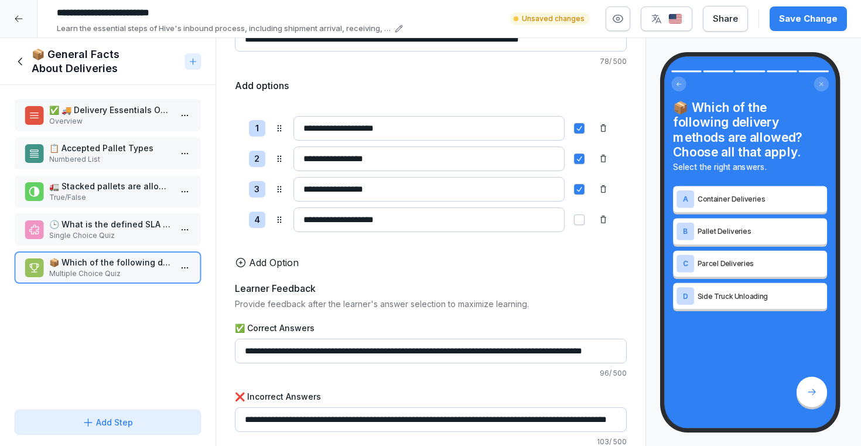
click at [19, 56] on icon at bounding box center [20, 61] width 13 height 13
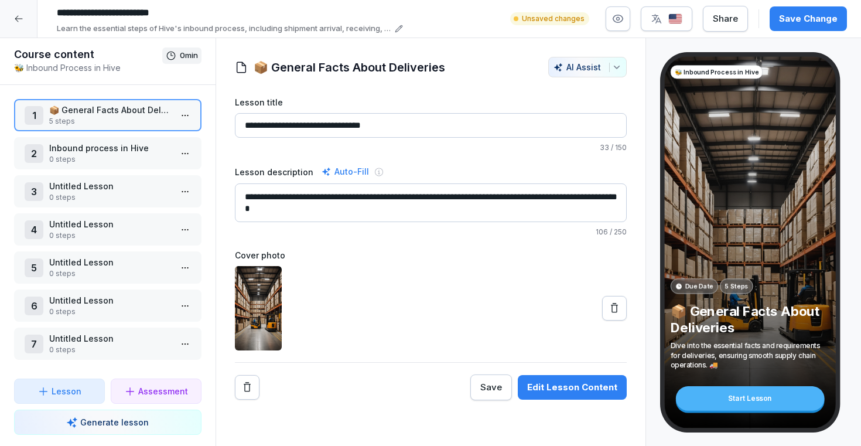
click at [819, 18] on div "Save Change" at bounding box center [808, 18] width 59 height 13
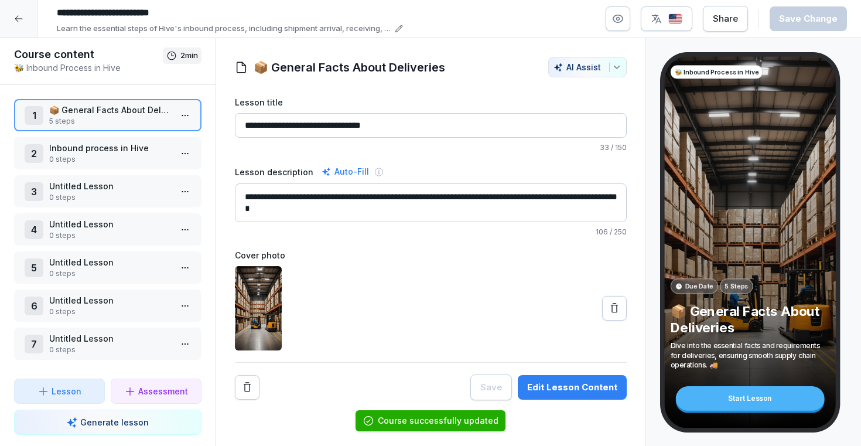
click at [105, 145] on p "Inbound process in Hive" at bounding box center [110, 148] width 122 height 12
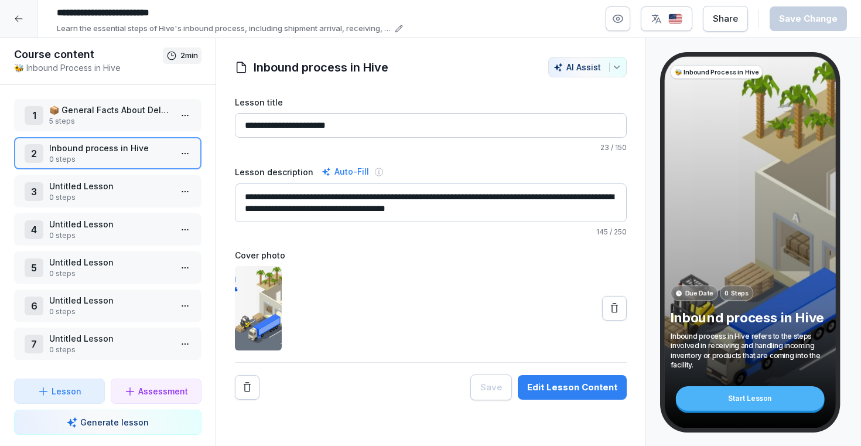
click at [105, 118] on p "5 steps" at bounding box center [110, 121] width 122 height 11
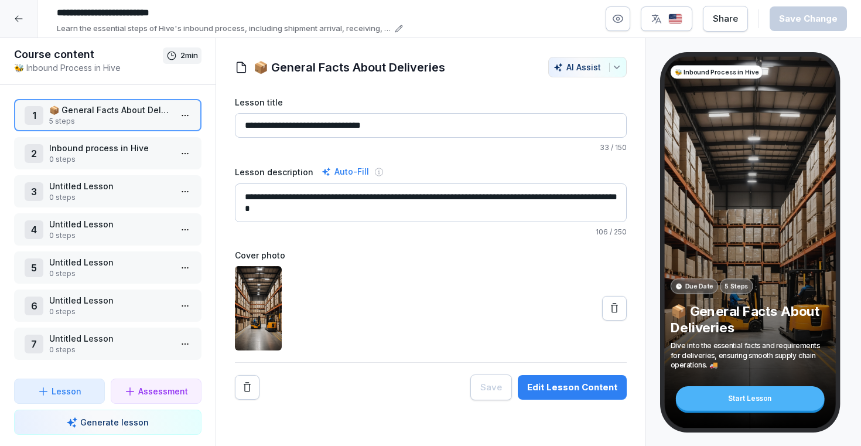
click at [91, 162] on p "0 steps" at bounding box center [110, 159] width 122 height 11
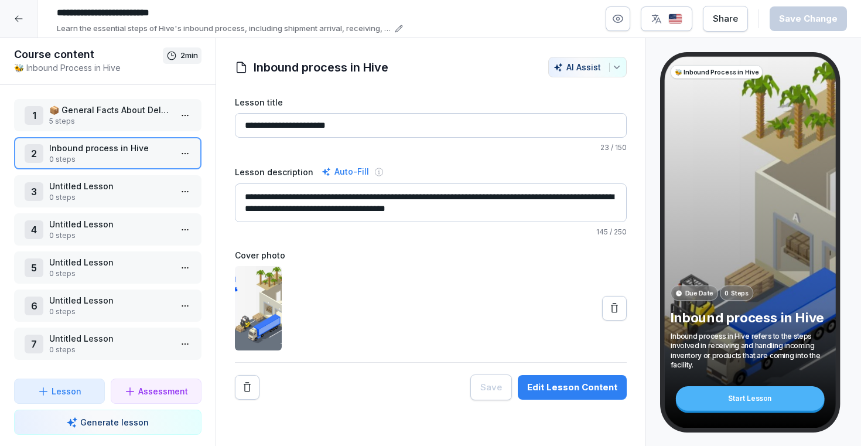
click at [105, 117] on p "5 steps" at bounding box center [110, 121] width 122 height 11
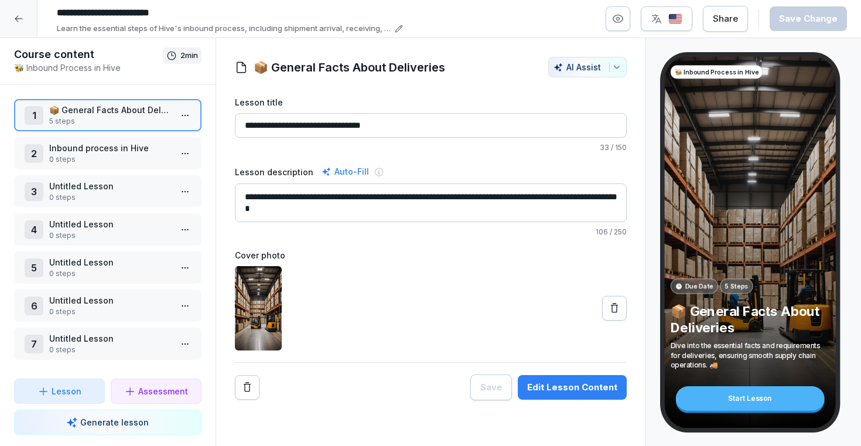
click at [101, 168] on div "2 Inbound process in Hive 0 steps" at bounding box center [108, 153] width 188 height 32
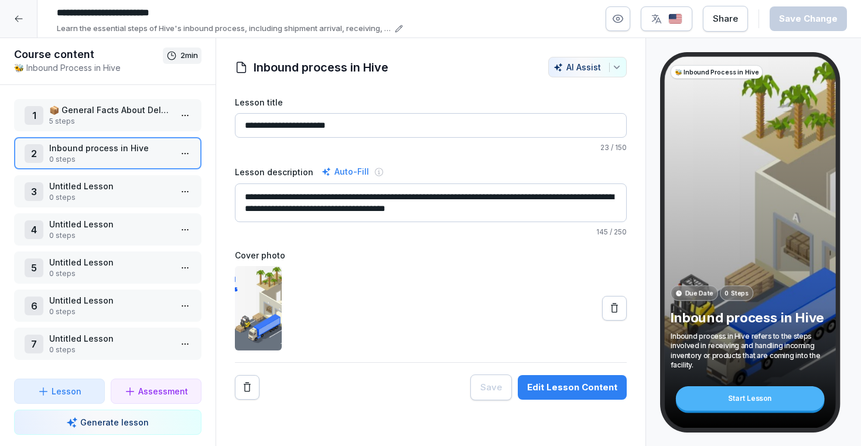
click at [188, 158] on html "**********" at bounding box center [430, 223] width 861 height 446
click at [148, 241] on div "Delete" at bounding box center [142, 242] width 100 height 22
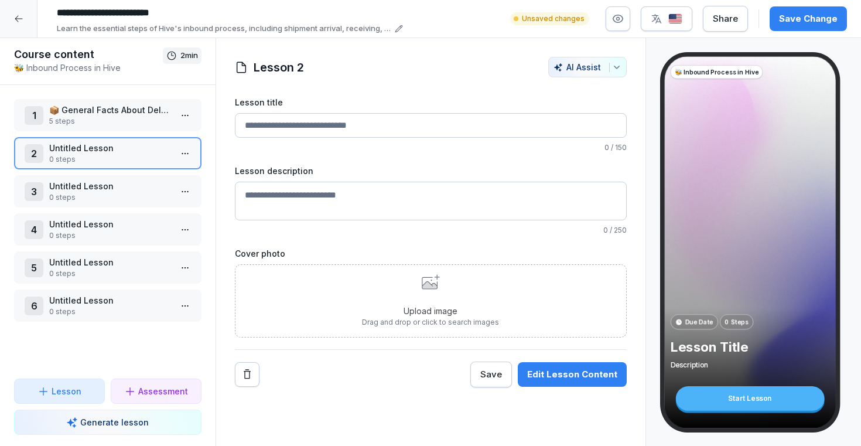
click at [183, 155] on html "**********" at bounding box center [430, 223] width 861 height 446
click at [155, 239] on div "Delete" at bounding box center [142, 242] width 100 height 22
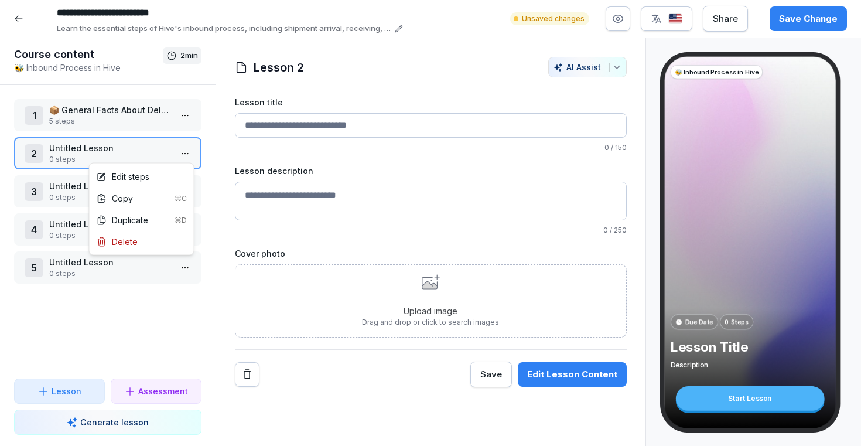
click at [188, 155] on html "**********" at bounding box center [430, 223] width 861 height 446
click at [160, 246] on div "Delete" at bounding box center [142, 242] width 100 height 22
click at [188, 152] on html "**********" at bounding box center [430, 223] width 861 height 446
click at [148, 239] on div "Delete" at bounding box center [142, 242] width 100 height 22
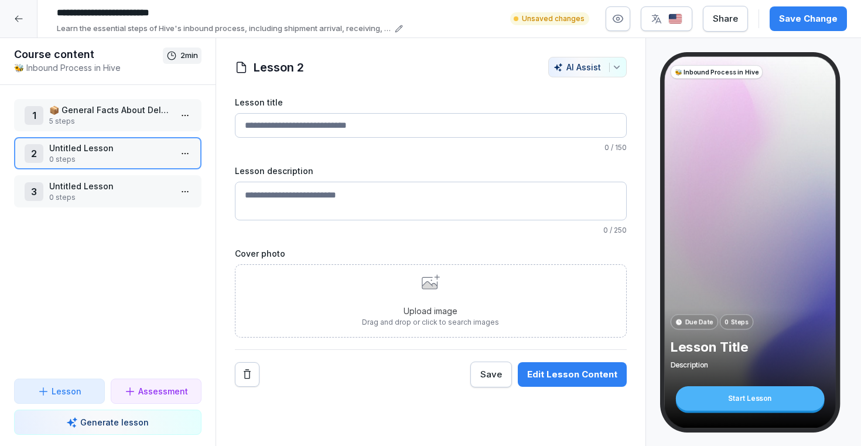
click at [185, 158] on html "**********" at bounding box center [430, 223] width 861 height 446
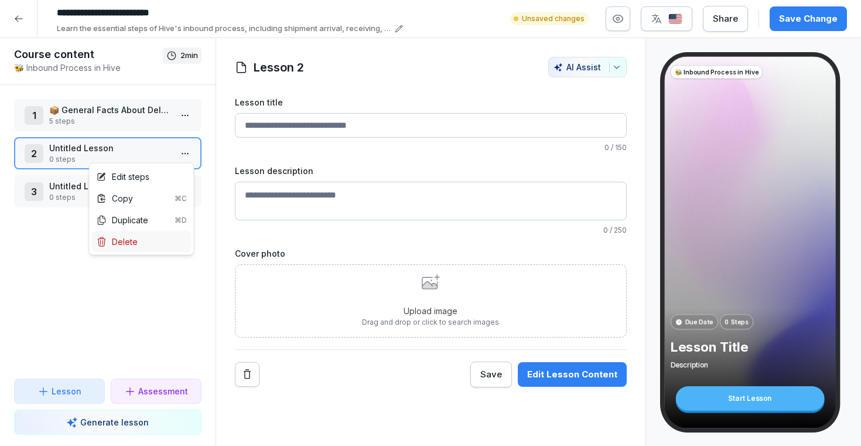
click at [156, 245] on div "Delete" at bounding box center [142, 242] width 100 height 22
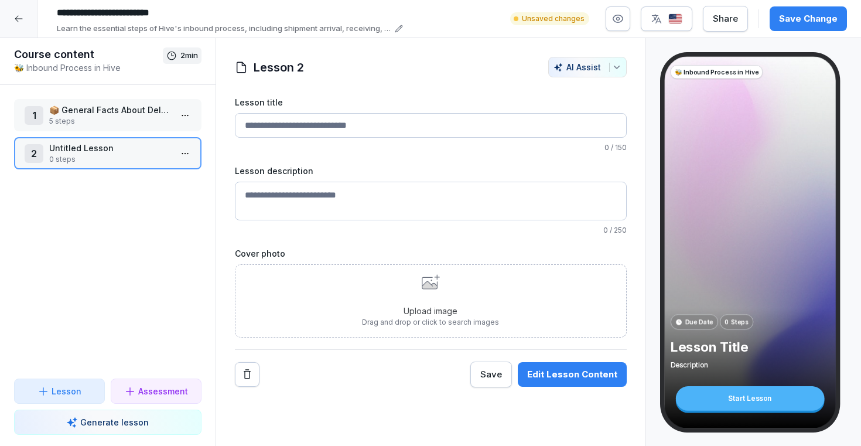
click at [190, 147] on html "**********" at bounding box center [430, 223] width 861 height 446
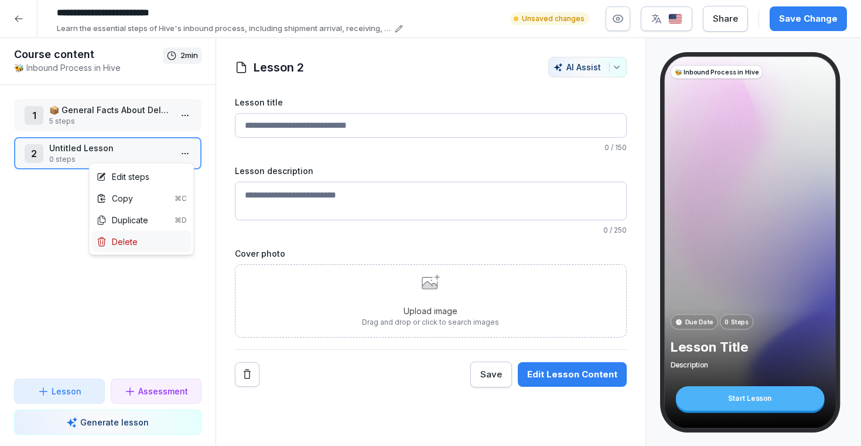
click at [142, 244] on div "Delete" at bounding box center [142, 242] width 100 height 22
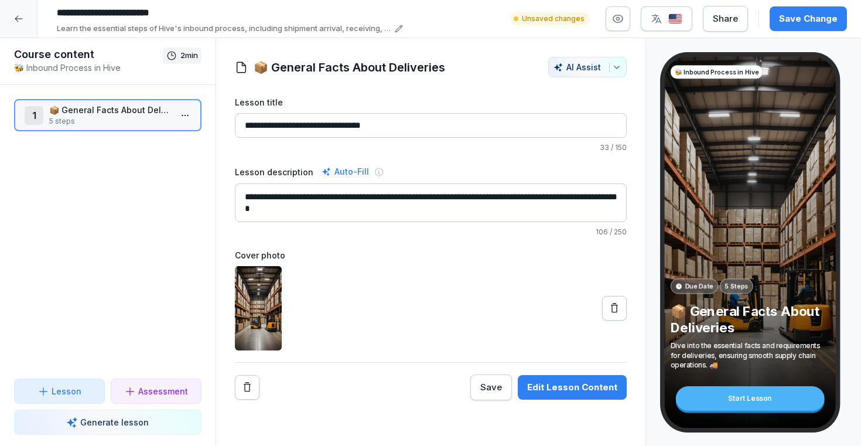
click at [111, 421] on p "Generate lesson" at bounding box center [114, 422] width 69 height 12
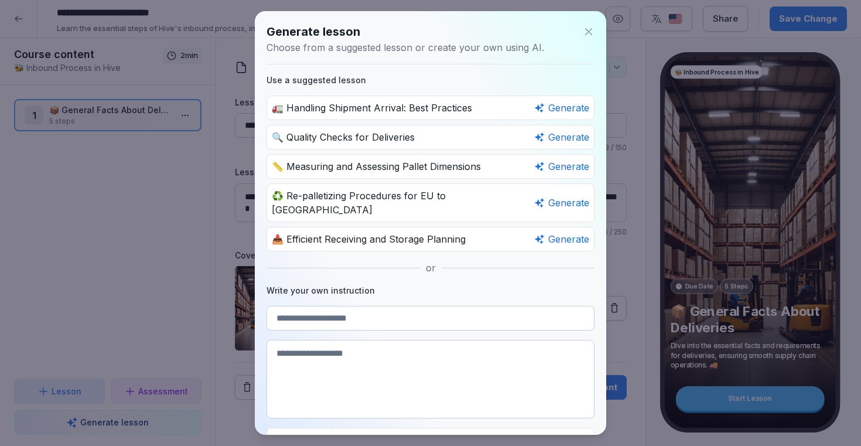
click at [441, 340] on textarea at bounding box center [431, 379] width 328 height 79
paste textarea "**********"
type textarea "**********"
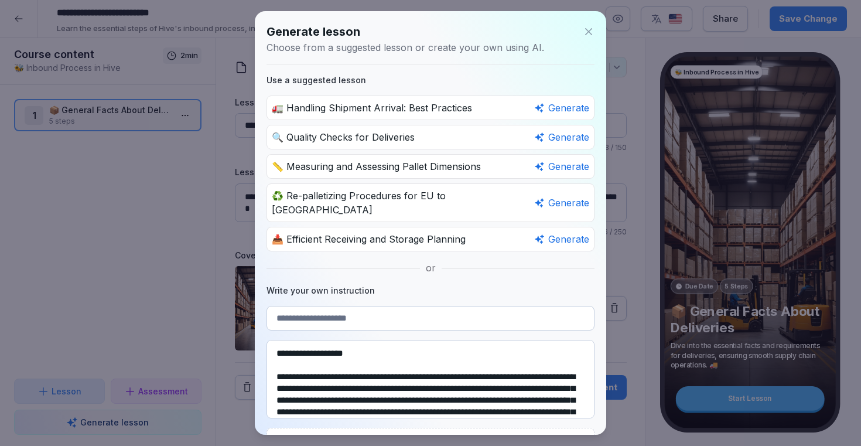
drag, startPoint x: 485, startPoint y: 393, endPoint x: 246, endPoint y: 308, distance: 253.4
click at [246, 308] on body "**********" at bounding box center [430, 223] width 861 height 446
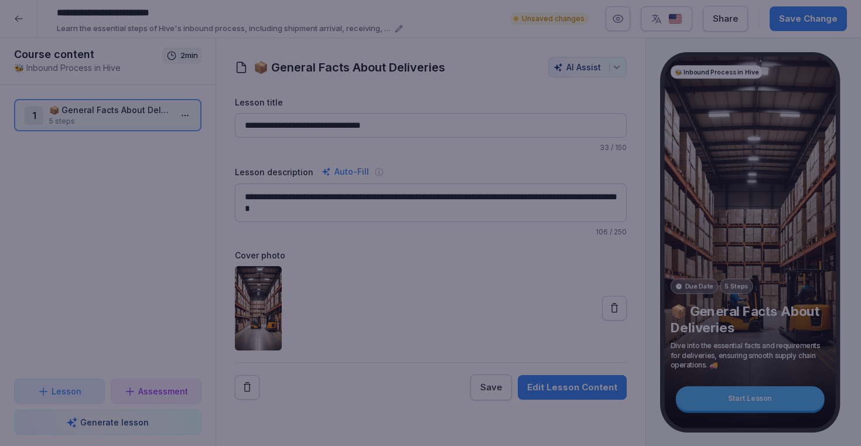
click at [170, 162] on div at bounding box center [430, 223] width 861 height 446
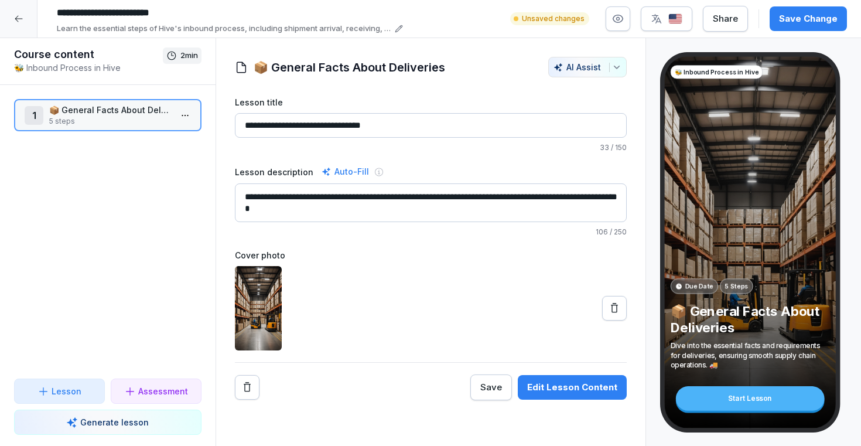
click at [141, 421] on p "Generate lesson" at bounding box center [114, 422] width 69 height 12
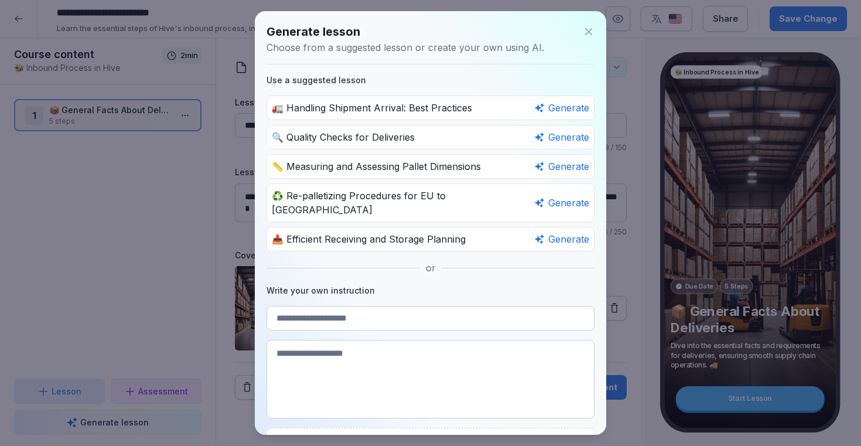
click at [346, 342] on textarea at bounding box center [431, 379] width 328 height 79
paste textarea "**********"
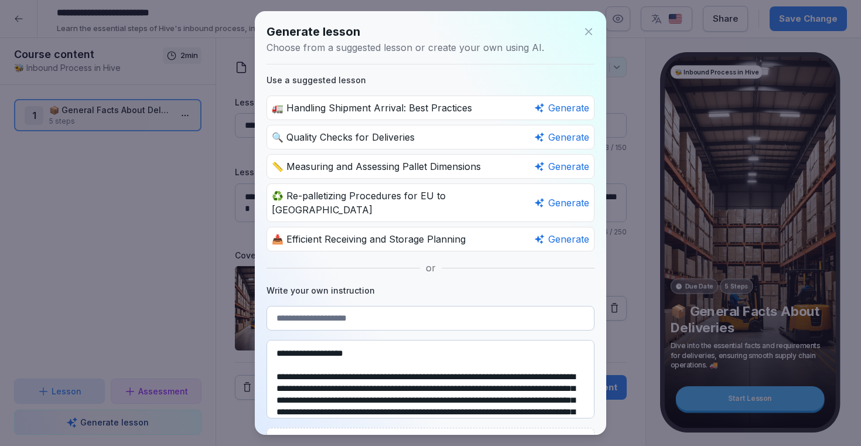
scroll to position [433, 0]
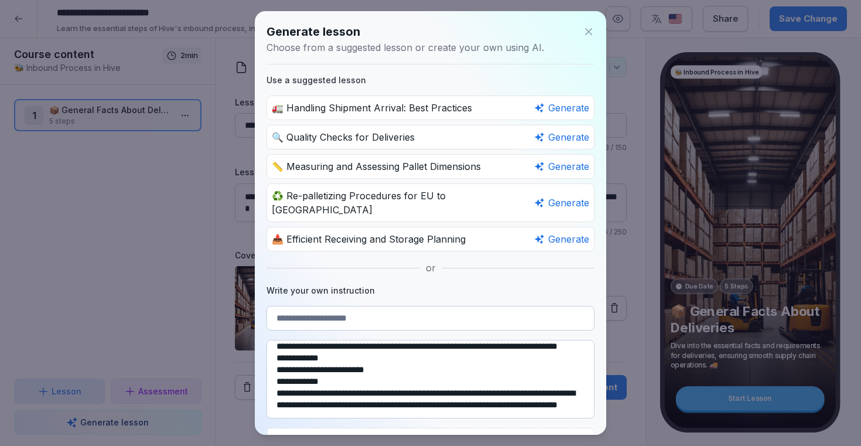
drag, startPoint x: 498, startPoint y: 398, endPoint x: 271, endPoint y: 346, distance: 232.8
click at [271, 346] on textarea at bounding box center [431, 379] width 328 height 79
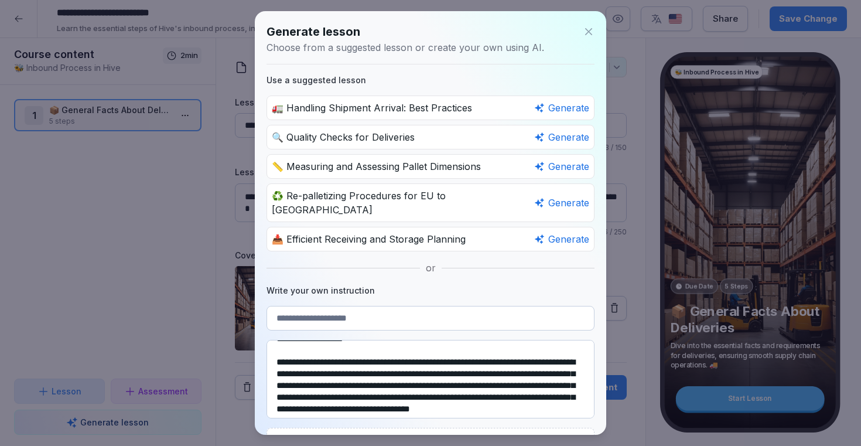
scroll to position [0, 0]
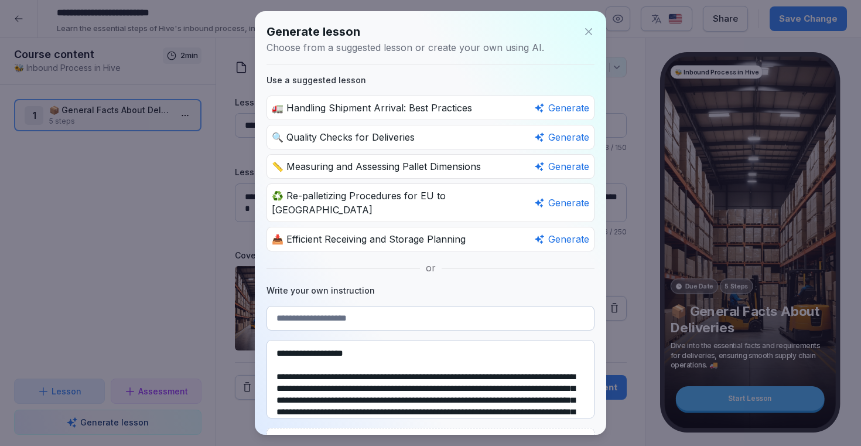
type textarea "**********"
click at [581, 33] on div "Generate lesson" at bounding box center [431, 32] width 328 height 18
click at [587, 31] on icon at bounding box center [589, 32] width 12 height 12
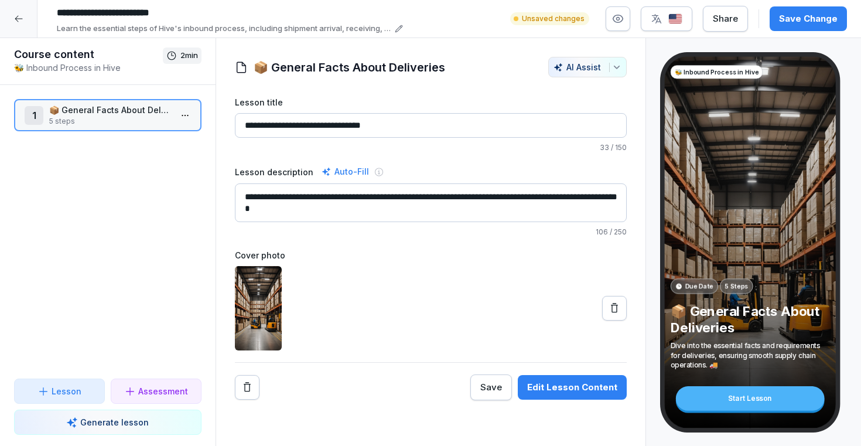
click at [567, 395] on button "Edit Lesson Content" at bounding box center [572, 387] width 109 height 25
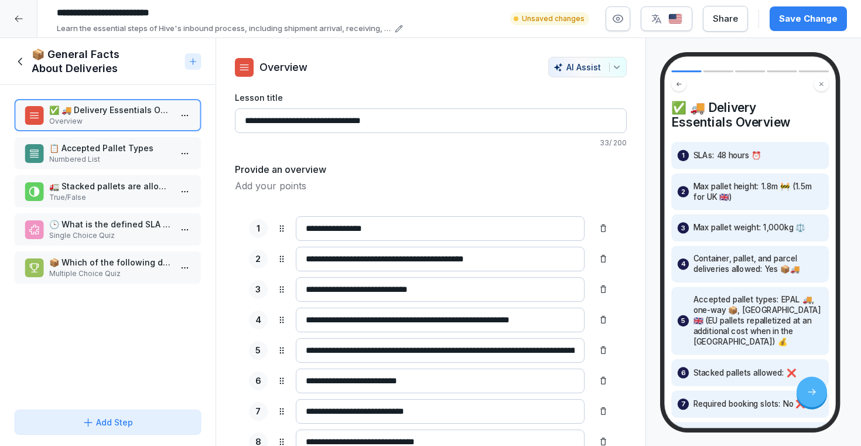
click at [23, 66] on icon at bounding box center [20, 61] width 13 height 13
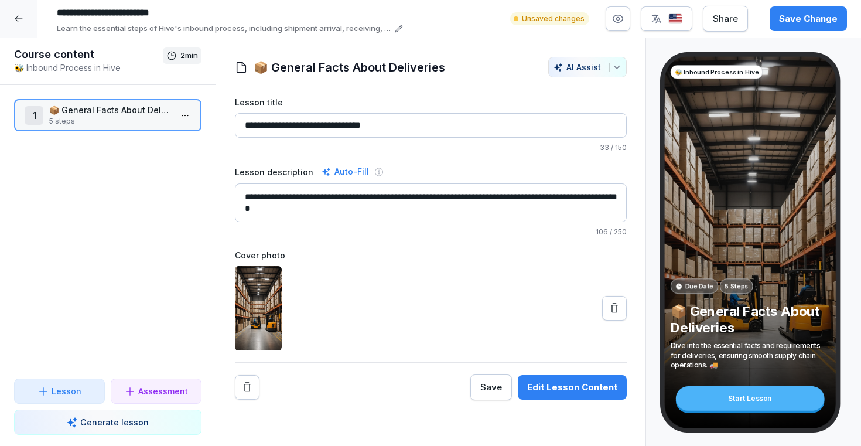
click at [182, 104] on div at bounding box center [185, 115] width 19 height 32
click at [184, 116] on html "**********" at bounding box center [430, 223] width 861 height 446
click at [145, 209] on div "Delete" at bounding box center [142, 204] width 100 height 22
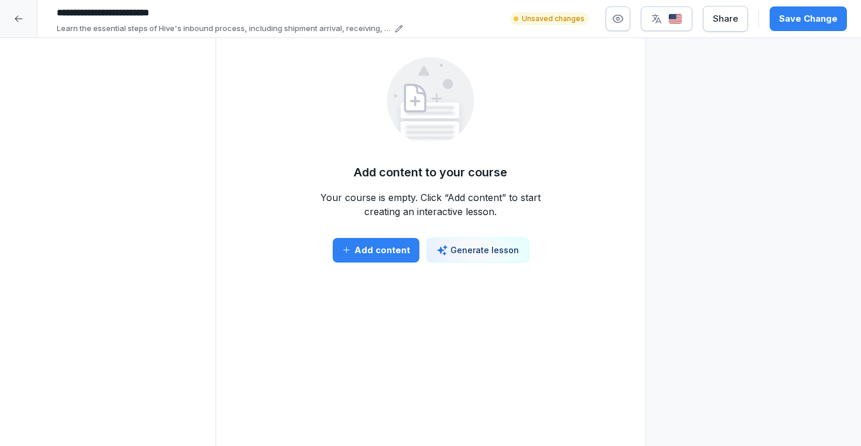
drag, startPoint x: 387, startPoint y: 248, endPoint x: 451, endPoint y: 248, distance: 63.3
click at [451, 248] on div "Add content Generate lesson" at bounding box center [431, 249] width 196 height 25
click at [451, 248] on div "Generate lesson" at bounding box center [478, 250] width 83 height 12
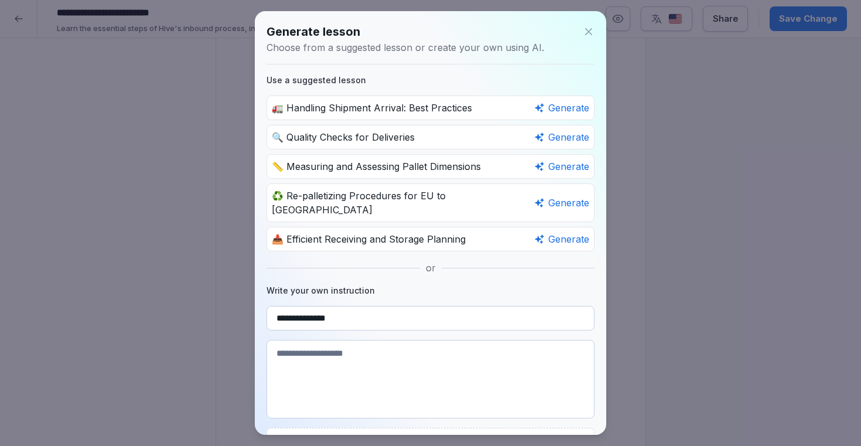
type input "**********"
click at [325, 346] on textarea at bounding box center [431, 379] width 328 height 79
paste textarea "**********"
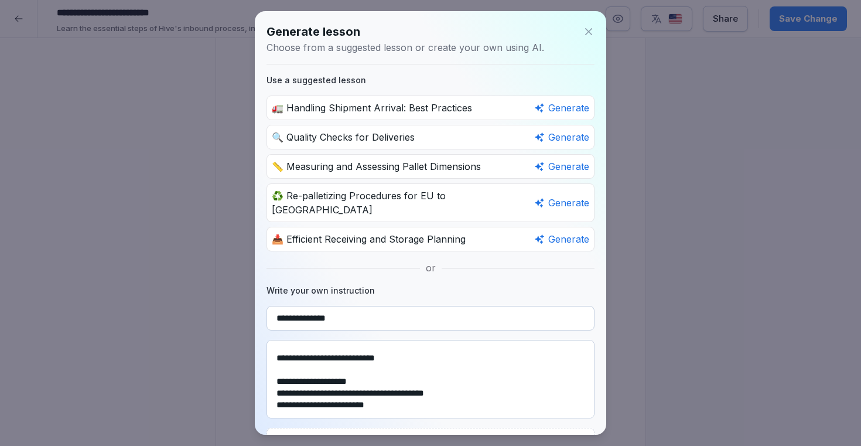
scroll to position [60, 0]
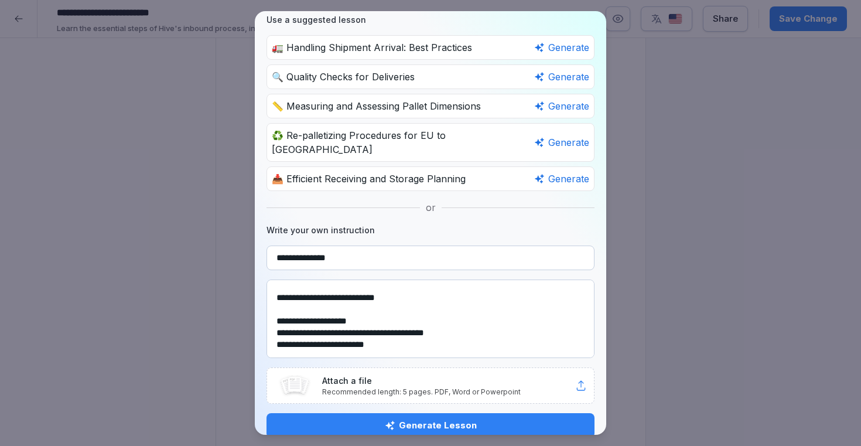
type textarea "**********"
click at [396, 420] on icon "button" at bounding box center [390, 425] width 11 height 11
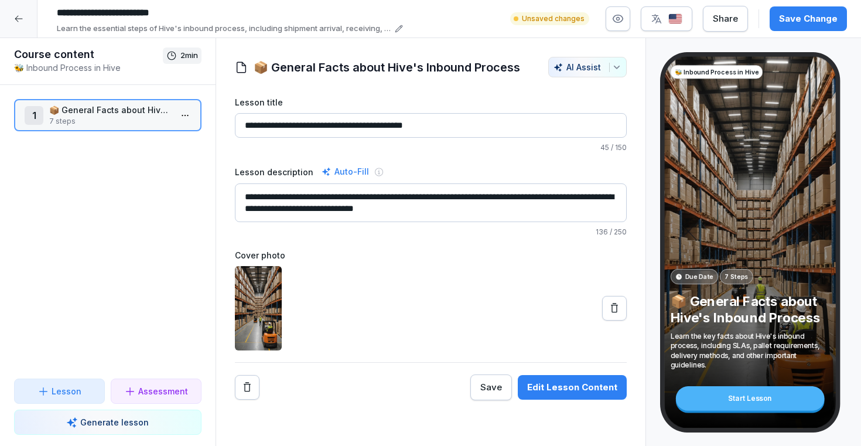
click at [579, 387] on div "Edit Lesson Content" at bounding box center [572, 387] width 90 height 13
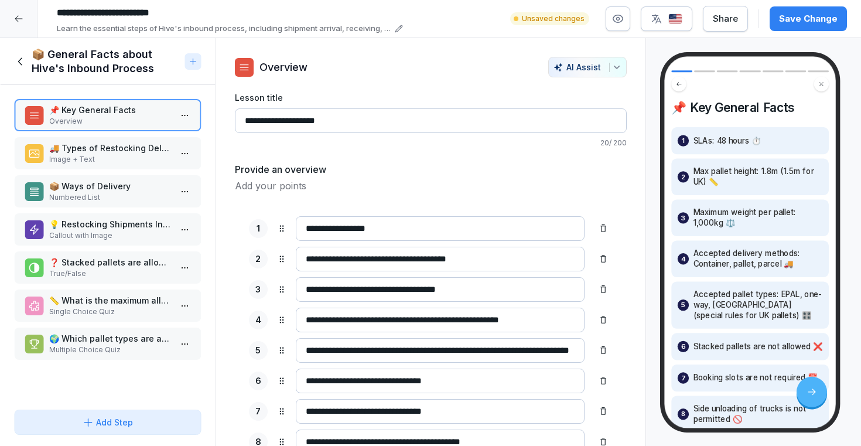
click at [81, 148] on p "🚚 Types of Restocking Deliveries" at bounding box center [110, 148] width 122 height 12
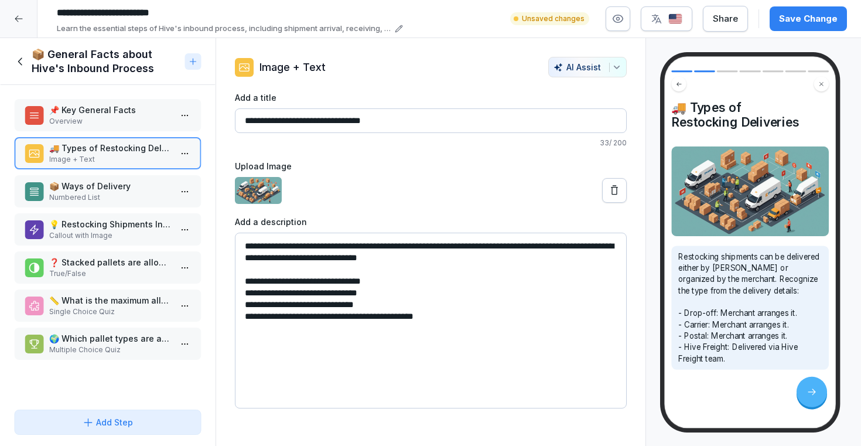
click at [79, 187] on p "📦 Ways of Delivery" at bounding box center [110, 186] width 122 height 12
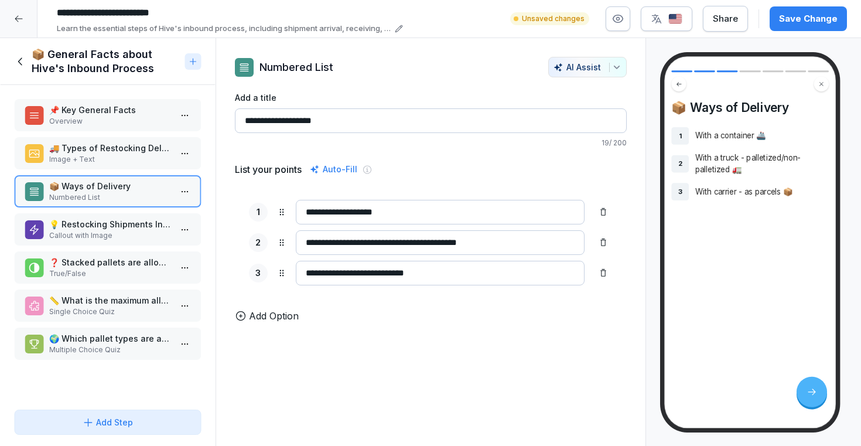
click at [83, 214] on div "💡 Restocking Shipments Information Callout with Image" at bounding box center [108, 229] width 188 height 32
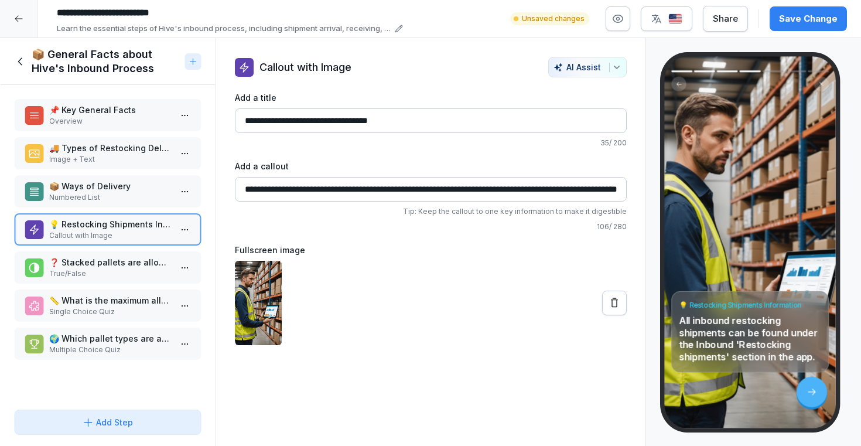
click at [91, 270] on p "True/False" at bounding box center [110, 273] width 122 height 11
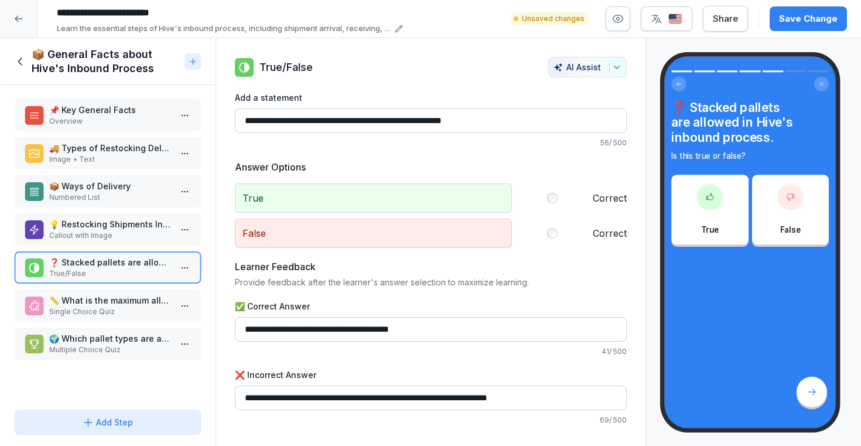
click at [107, 287] on div "📌 Key General Facts Overview 🚚 Types of Restocking Deliveries Image + Text 📦 Wa…" at bounding box center [108, 245] width 216 height 320
click at [101, 301] on p "📏 What is the maximum allowed height for pallets in the UK?" at bounding box center [110, 300] width 122 height 12
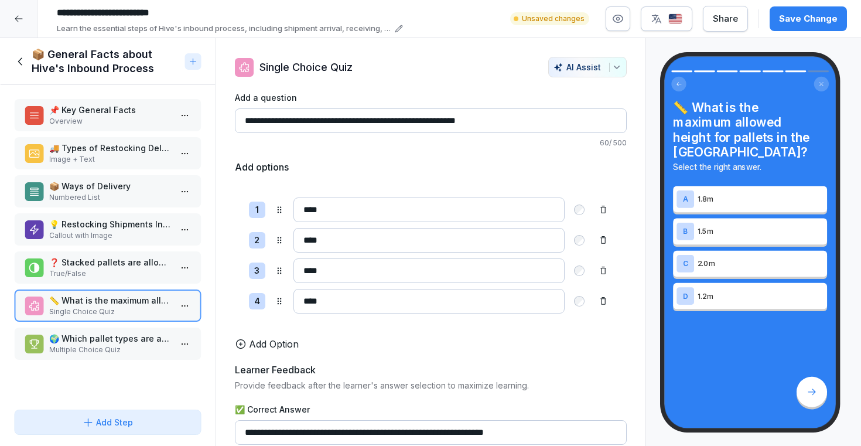
click at [107, 326] on div "📌 Key General Facts Overview 🚚 Types of Restocking Deliveries Image + Text 📦 Wa…" at bounding box center [108, 245] width 216 height 320
click at [106, 335] on p "🌍 Which pallet types are accepted by Hive?" at bounding box center [110, 338] width 122 height 12
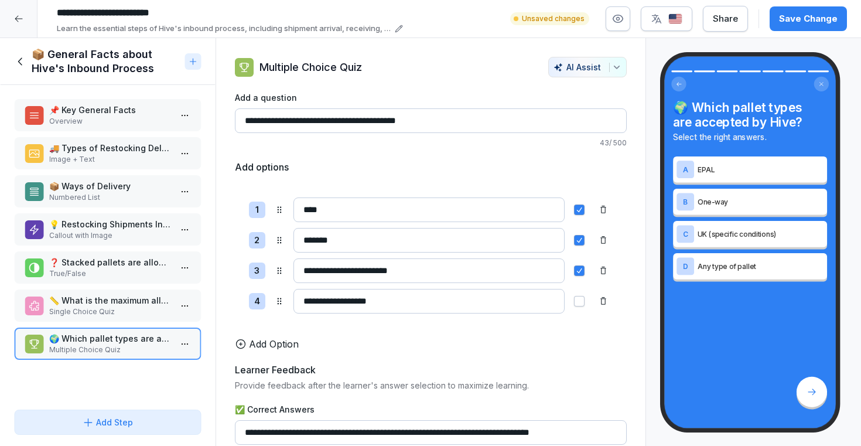
click at [121, 242] on div "💡 Restocking Shipments Information Callout with Image" at bounding box center [108, 229] width 188 height 32
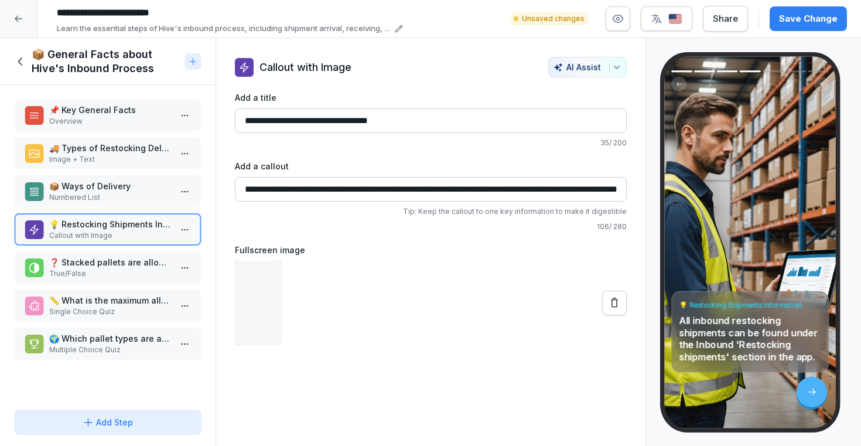
click at [124, 195] on p "Numbered List" at bounding box center [110, 197] width 122 height 11
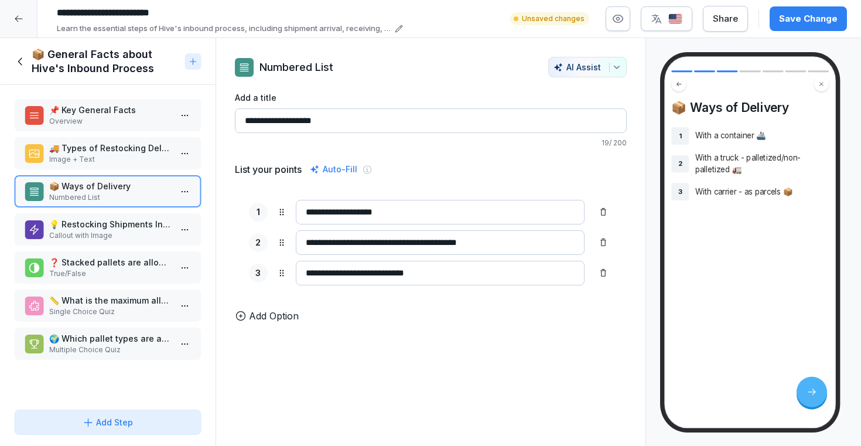
click at [123, 148] on p "🚚 Types of Restocking Deliveries" at bounding box center [110, 148] width 122 height 12
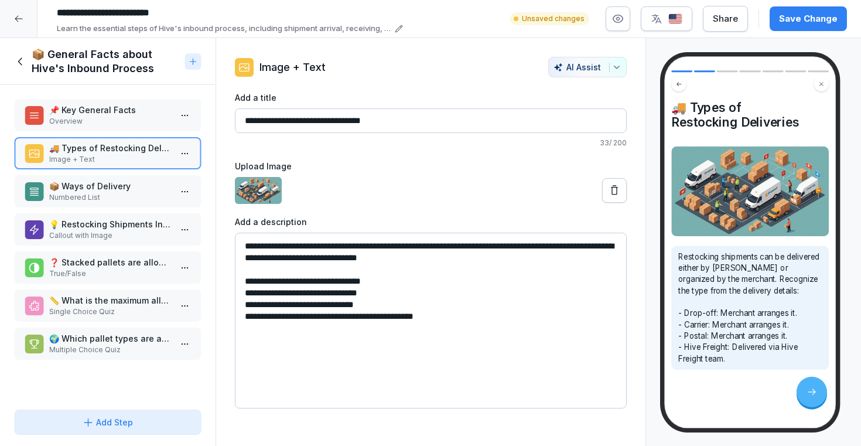
click at [123, 114] on p "📌 Key General Facts" at bounding box center [110, 110] width 122 height 12
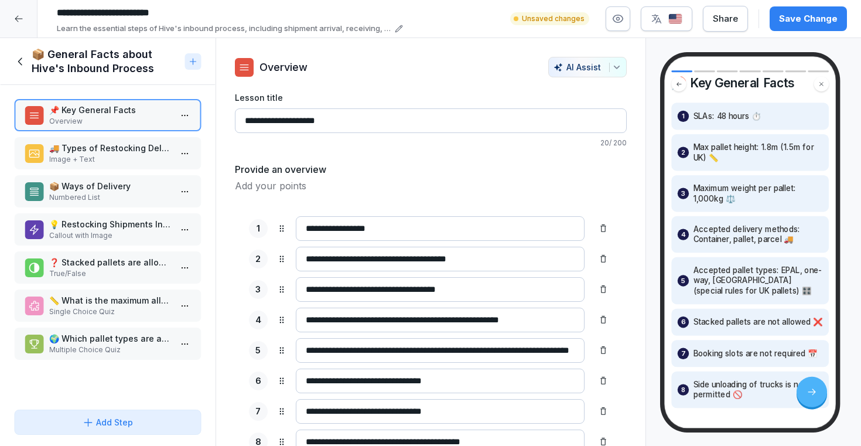
scroll to position [31, 0]
click at [67, 151] on p "🚚 Types of Restocking Deliveries" at bounding box center [110, 148] width 122 height 12
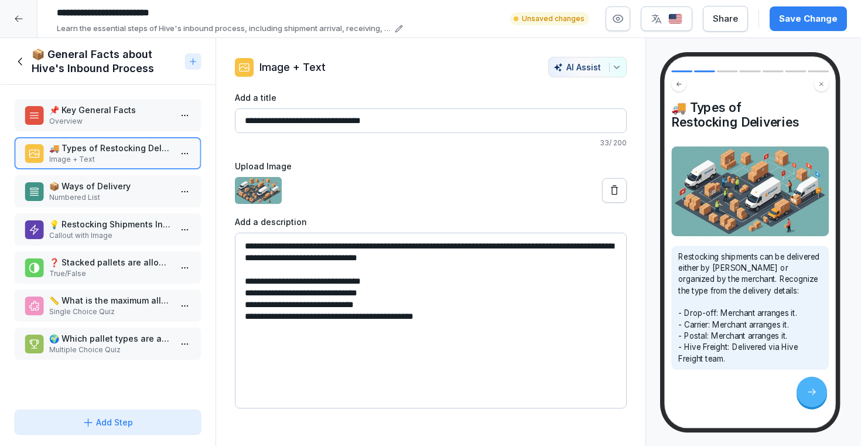
click at [93, 205] on div "📦 Ways of Delivery Numbered List" at bounding box center [108, 191] width 188 height 32
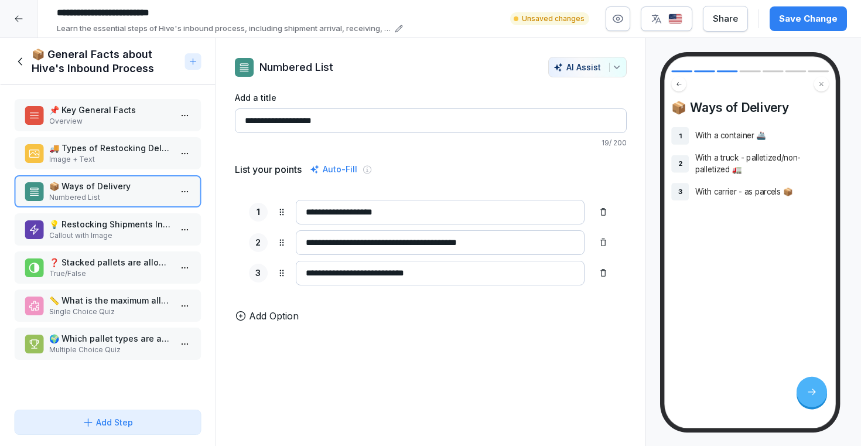
click at [93, 224] on p "💡 Restocking Shipments Information" at bounding box center [110, 224] width 122 height 12
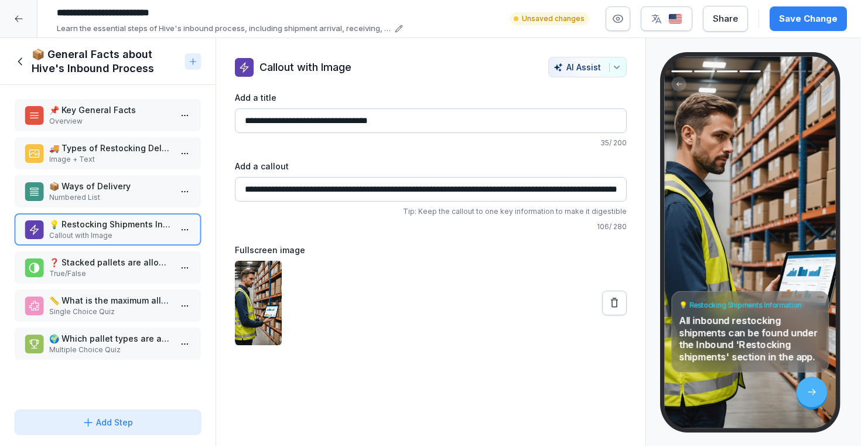
click at [90, 257] on p "❓ Stacked pallets are allowed in Hive's inbound process." at bounding box center [110, 262] width 122 height 12
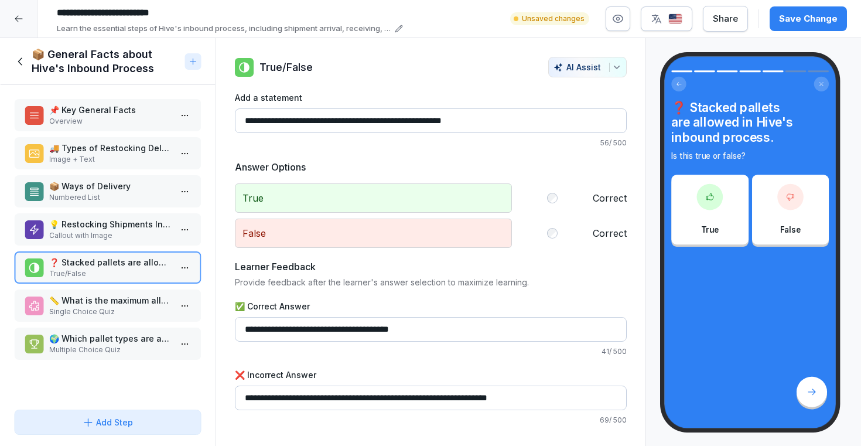
click at [92, 296] on p "📏 What is the maximum allowed height for pallets in the UK?" at bounding box center [110, 300] width 122 height 12
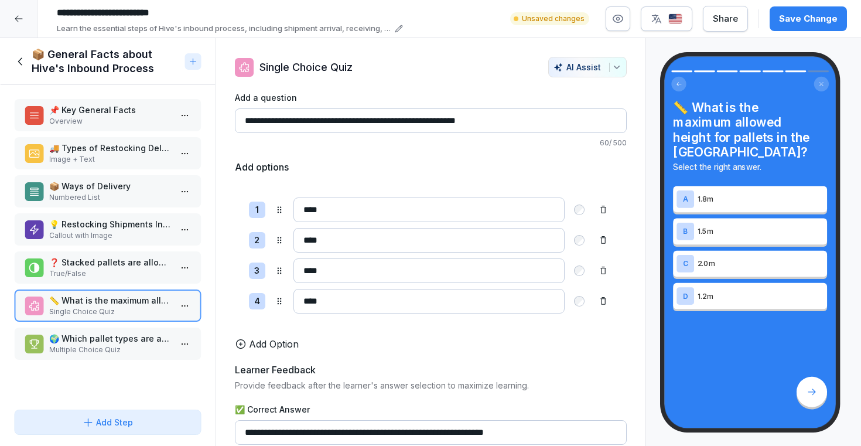
click at [21, 60] on icon at bounding box center [20, 61] width 13 height 13
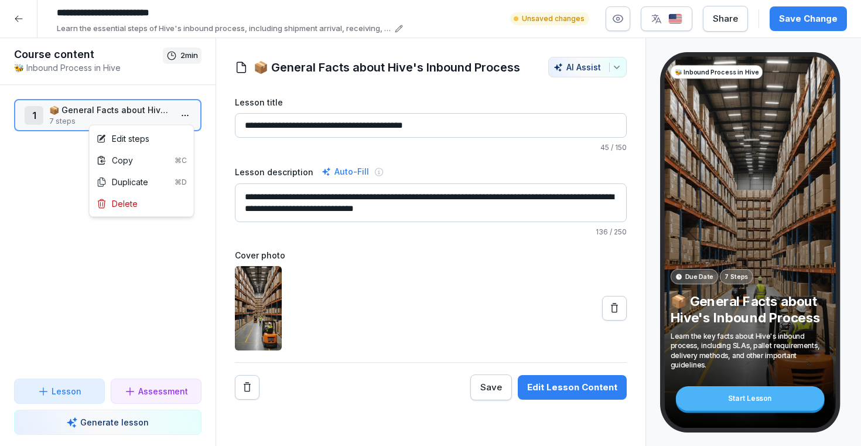
click at [190, 109] on html "**********" at bounding box center [430, 223] width 861 height 446
click at [139, 207] on div "Delete" at bounding box center [142, 204] width 100 height 22
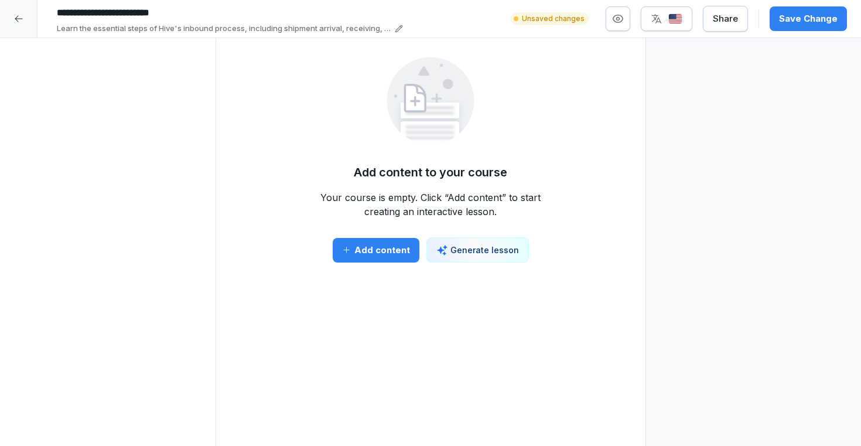
click at [449, 255] on div "Generate lesson" at bounding box center [478, 250] width 83 height 12
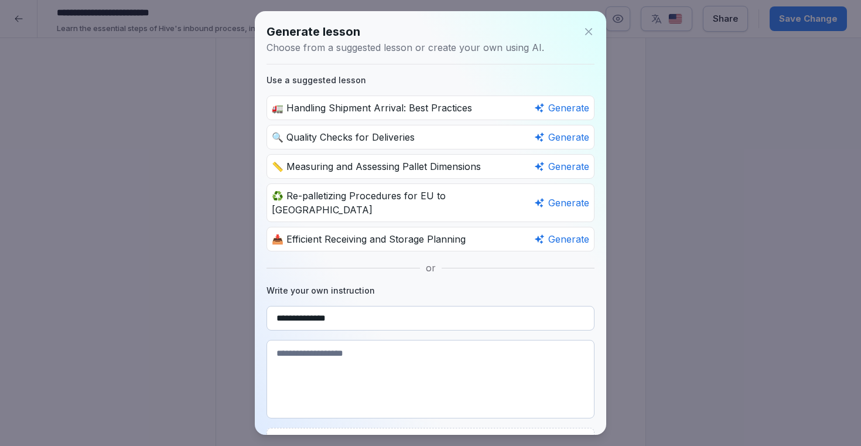
type input "**********"
click at [366, 345] on textarea at bounding box center [431, 379] width 328 height 79
paste textarea "**********"
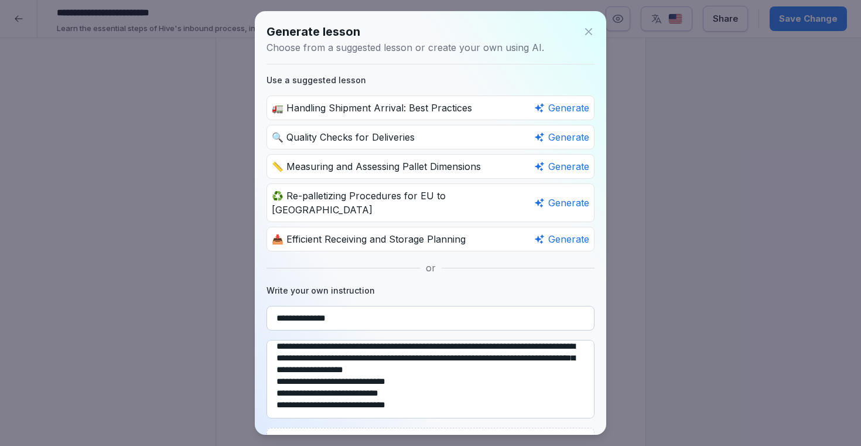
scroll to position [60, 0]
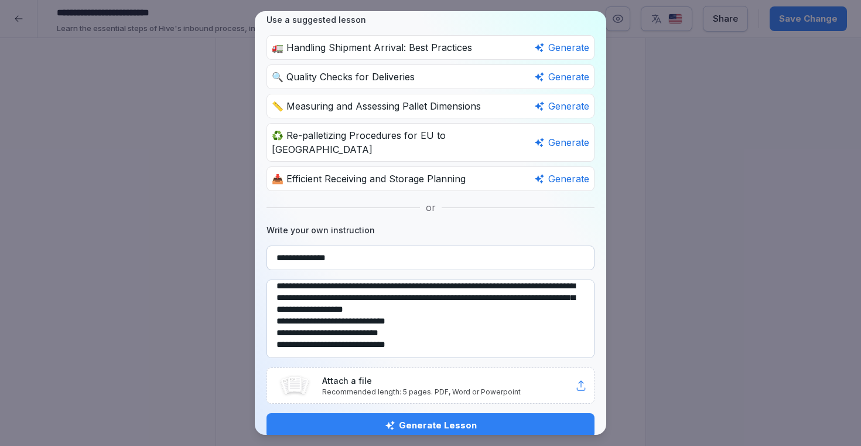
type textarea "**********"
click at [443, 418] on button "Generate Lesson" at bounding box center [431, 425] width 328 height 25
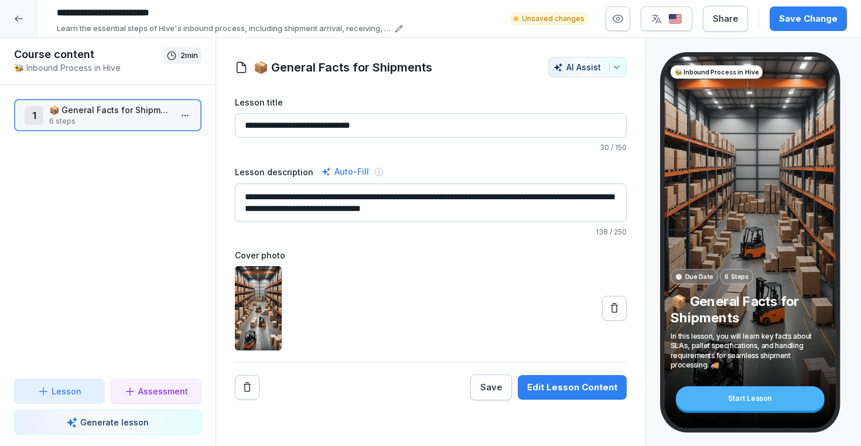
click at [563, 385] on div "Edit Lesson Content" at bounding box center [572, 387] width 90 height 13
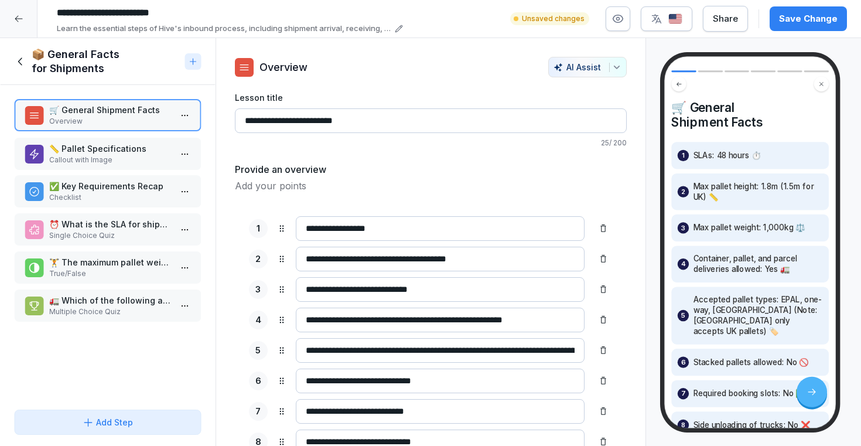
click at [133, 157] on p "Callout with Image" at bounding box center [110, 160] width 122 height 11
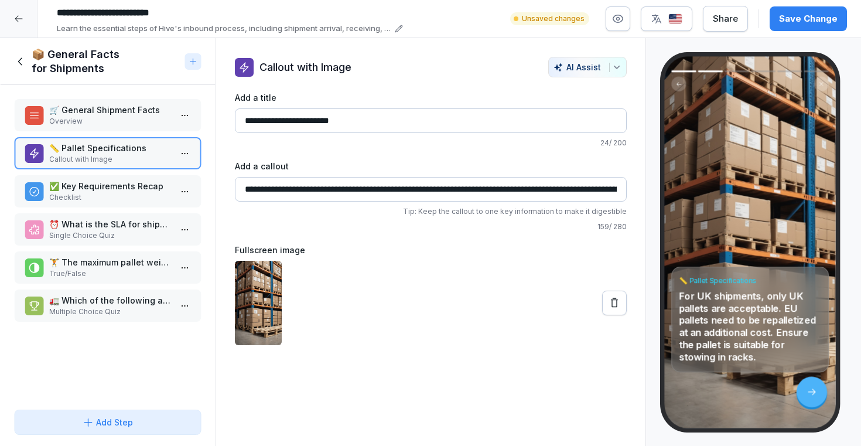
click at [127, 190] on p "✅ Key Requirements Recap" at bounding box center [110, 186] width 122 height 12
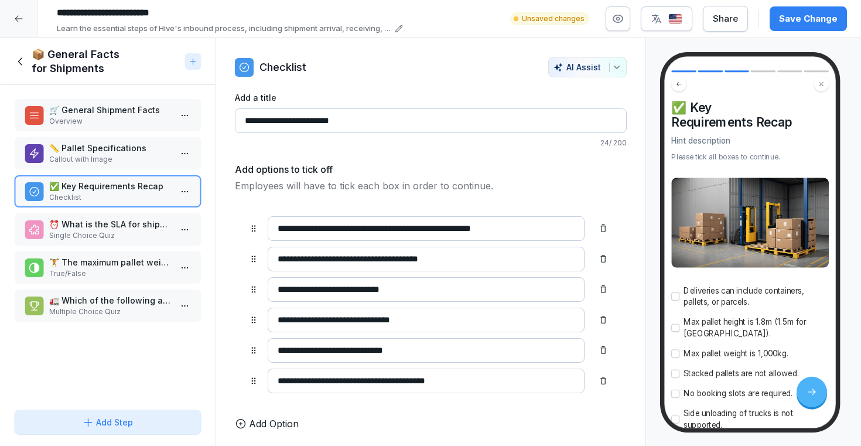
click at [97, 224] on p "⏰ What is the SLA for shipments?" at bounding box center [110, 224] width 122 height 12
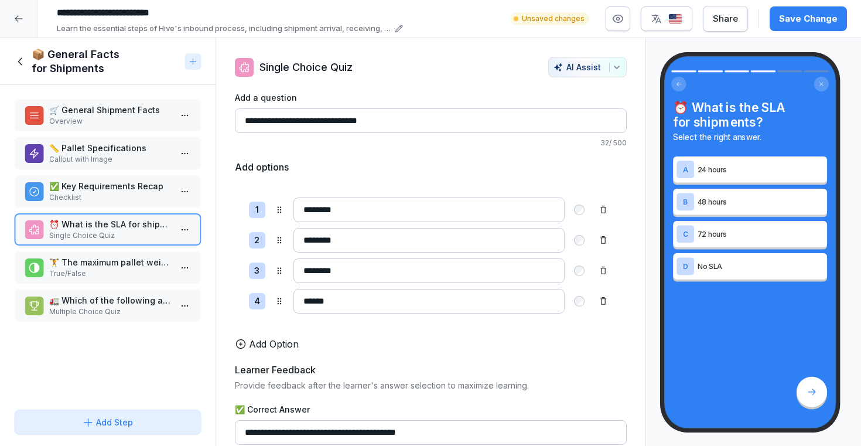
click at [104, 265] on p "🏋️ The maximum pallet weight is 500kg." at bounding box center [110, 262] width 122 height 12
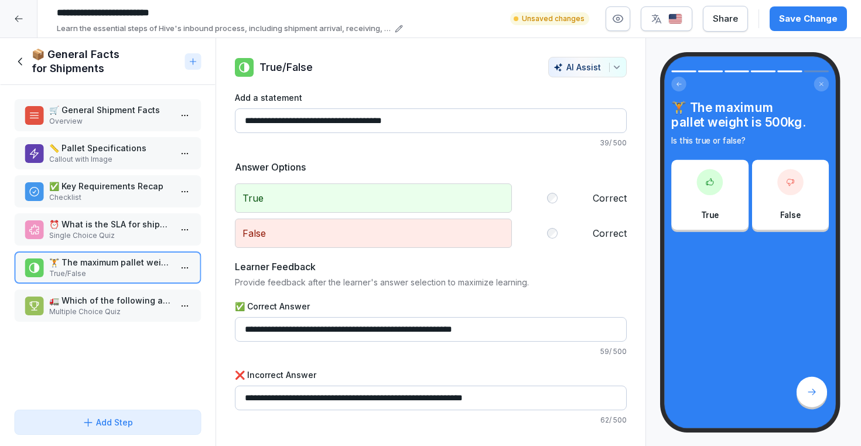
click at [101, 301] on p "🚛 Which of the following are true about pallet handling?" at bounding box center [110, 300] width 122 height 12
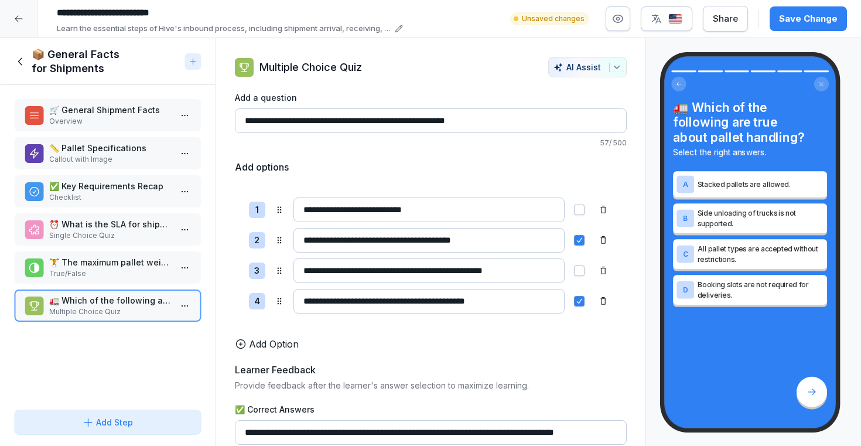
click at [21, 63] on icon at bounding box center [20, 61] width 13 height 13
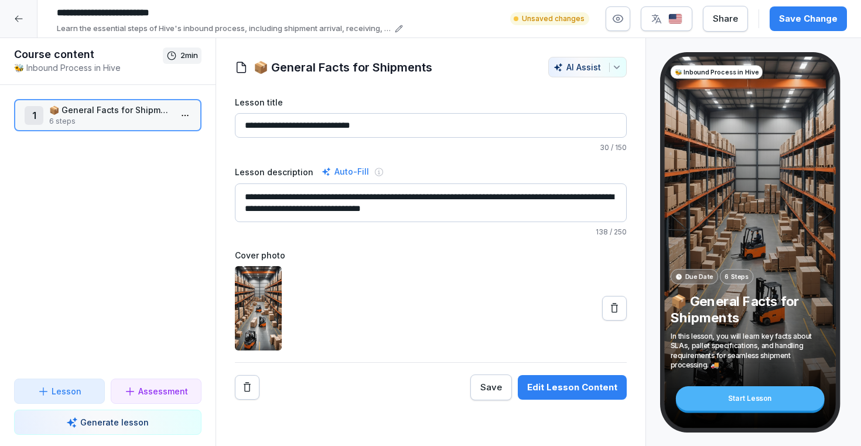
click at [137, 422] on p "Generate lesson" at bounding box center [114, 422] width 69 height 12
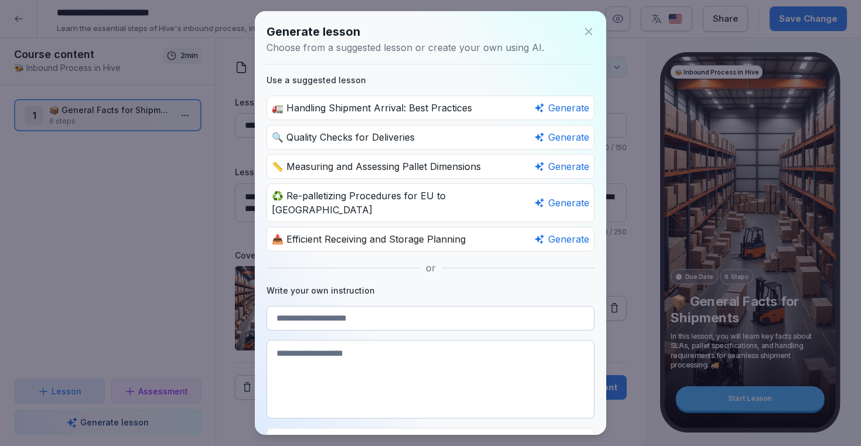
click at [358, 353] on textarea at bounding box center [431, 379] width 328 height 79
paste textarea "**********"
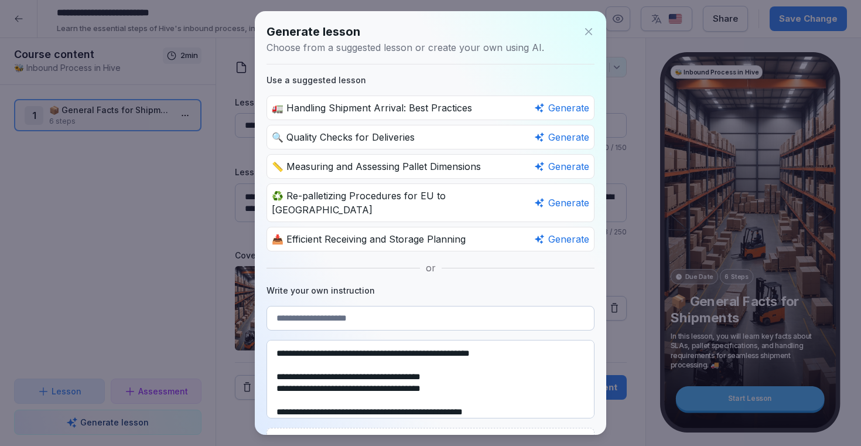
scroll to position [128, 0]
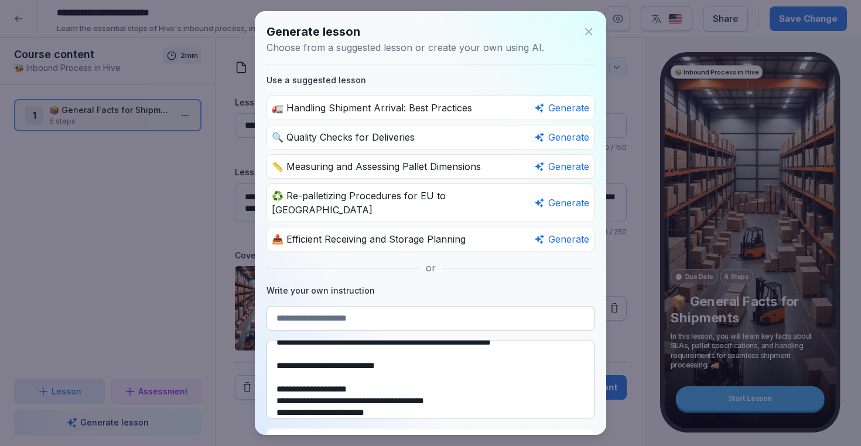
type textarea "**********"
click at [343, 310] on input at bounding box center [431, 318] width 328 height 25
type input "**********"
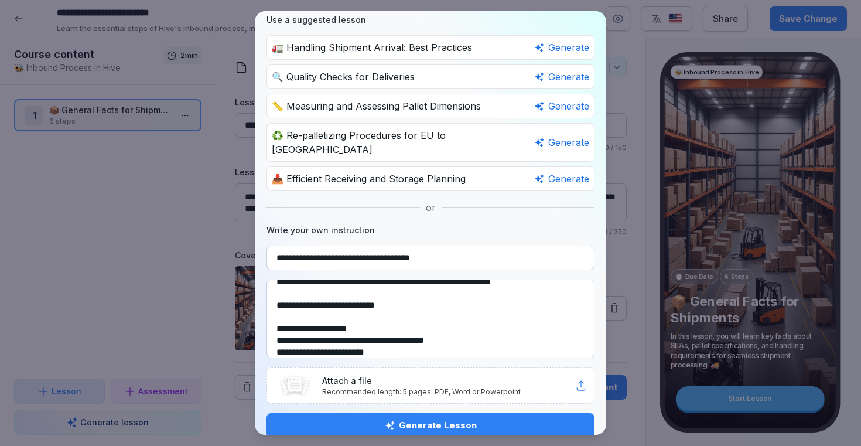
click at [377, 419] on div "Generate Lesson" at bounding box center [430, 425] width 309 height 13
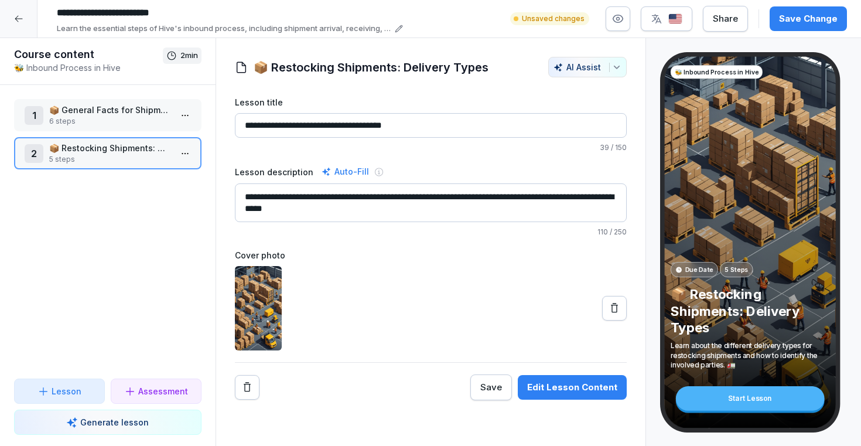
click at [121, 113] on p "📦 General Facts for Shipments" at bounding box center [110, 110] width 122 height 12
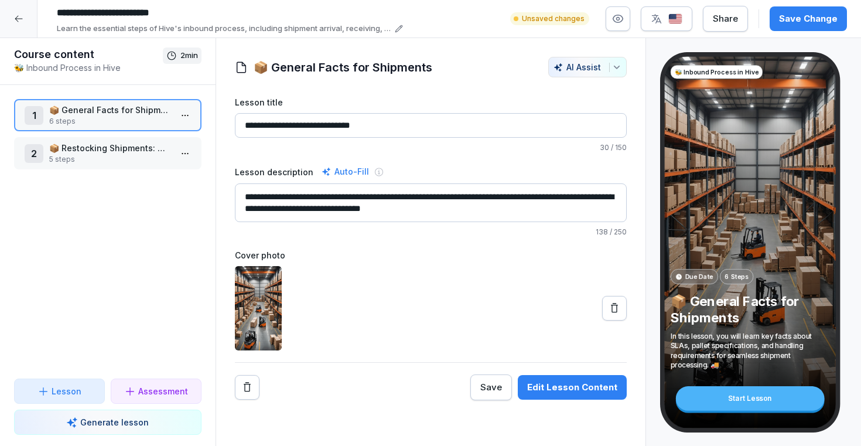
click at [125, 142] on p "📦 Restocking Shipments: Delivery Types" at bounding box center [110, 148] width 122 height 12
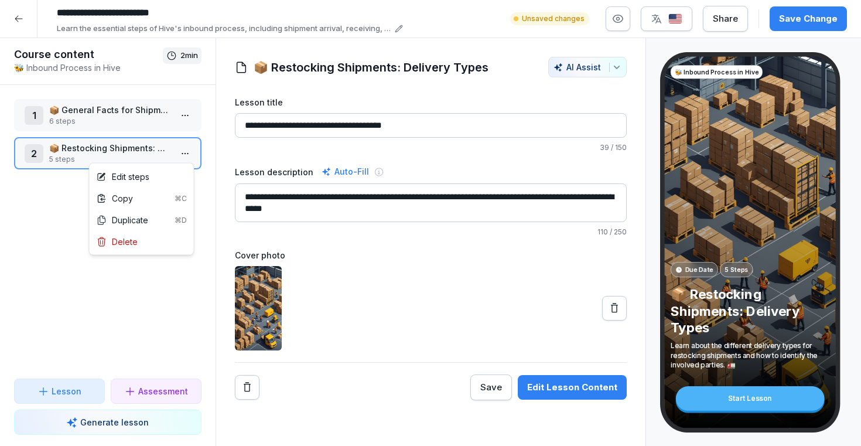
click at [189, 150] on html "**********" at bounding box center [430, 223] width 861 height 446
click at [166, 173] on div "Edit steps" at bounding box center [142, 177] width 100 height 22
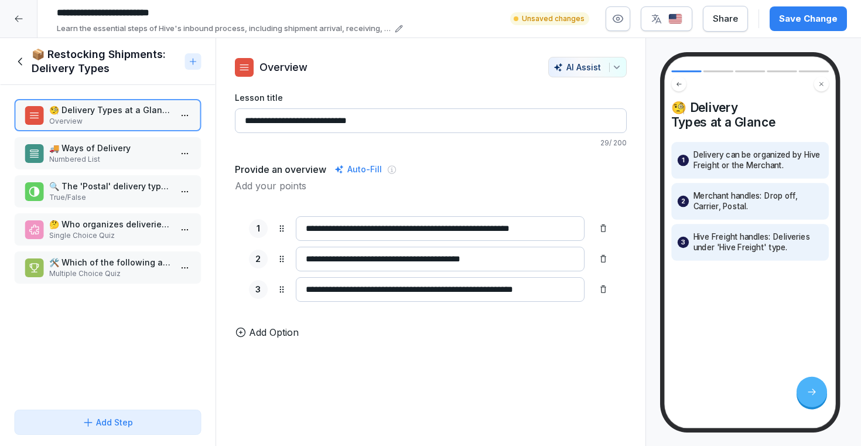
click at [138, 151] on p "🚚 Ways of Delivery" at bounding box center [110, 148] width 122 height 12
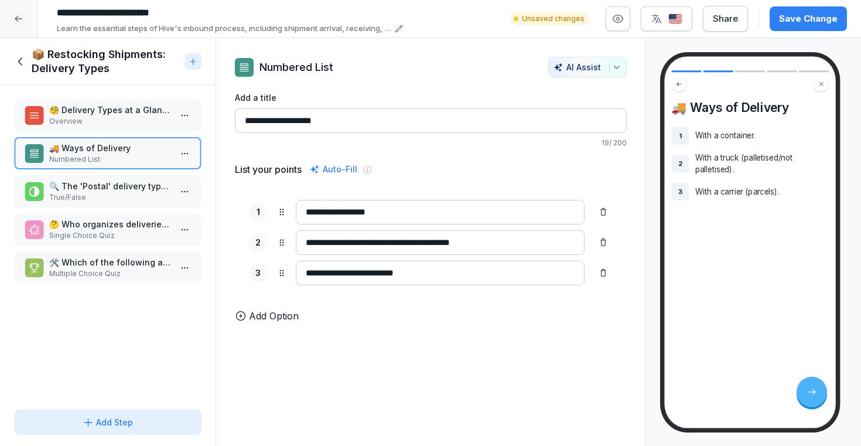
click at [136, 179] on div "🔍 The 'Postal' delivery type is managed by Hive Freight. True/False" at bounding box center [108, 191] width 188 height 32
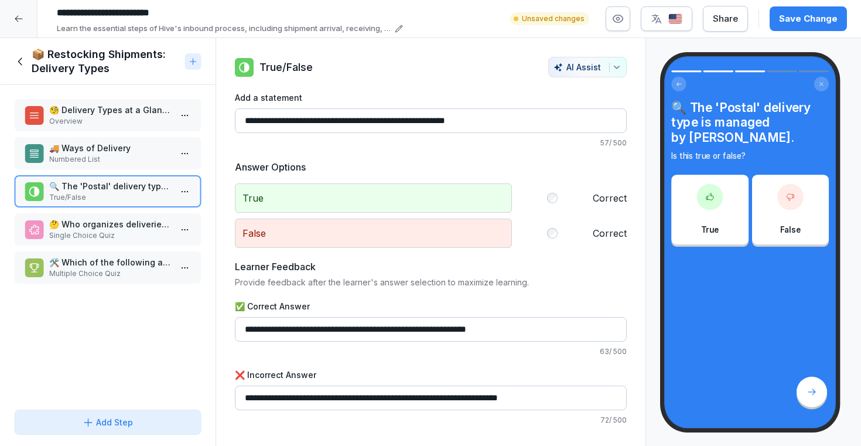
click at [128, 219] on p "🤔 Who organizes deliveries under the 'Drop off' type?" at bounding box center [110, 224] width 122 height 12
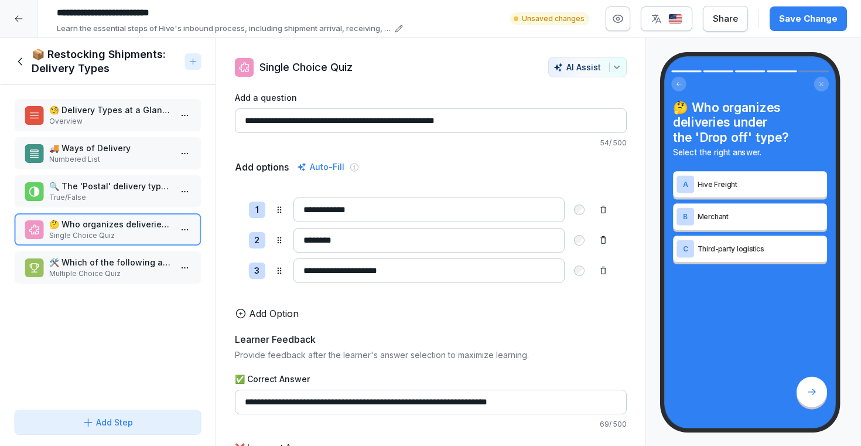
click at [123, 263] on p "🛠️ Which of the following are ways of delivery? Choose all applicable." at bounding box center [110, 262] width 122 height 12
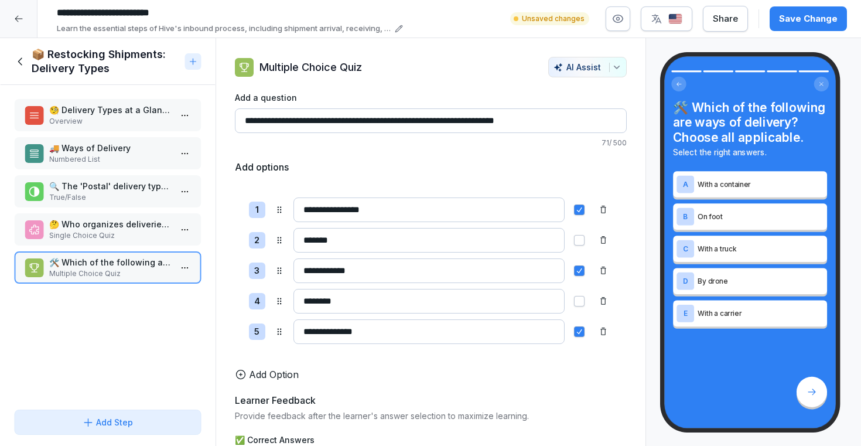
click at [22, 59] on icon at bounding box center [20, 61] width 13 height 13
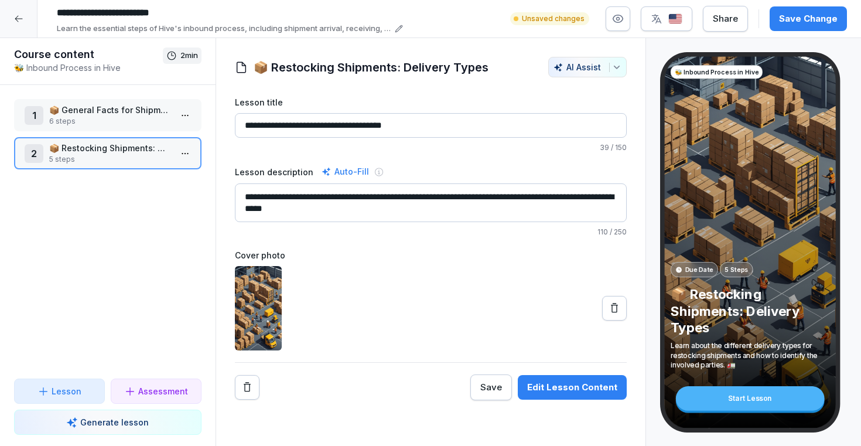
click at [23, 26] on div at bounding box center [19, 19] width 38 height 38
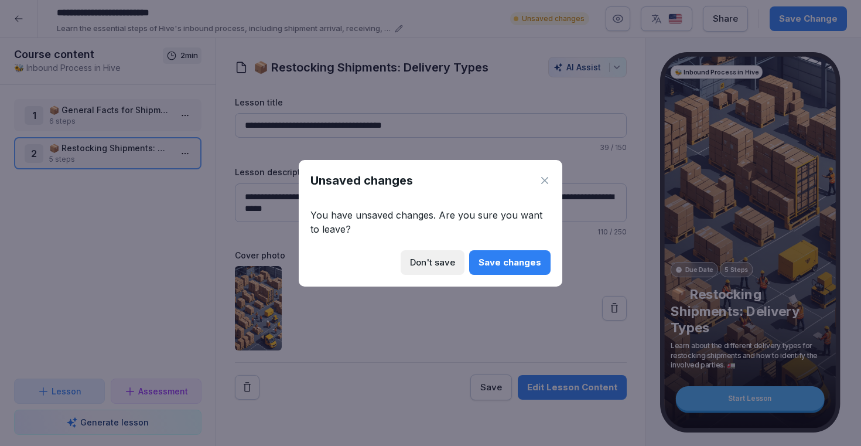
click at [495, 264] on div "Save changes" at bounding box center [510, 262] width 63 height 13
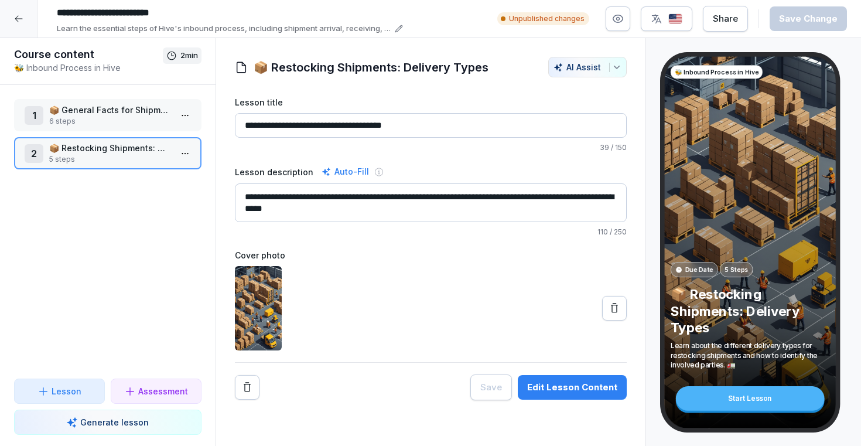
click at [117, 420] on p "Generate lesson" at bounding box center [114, 422] width 69 height 12
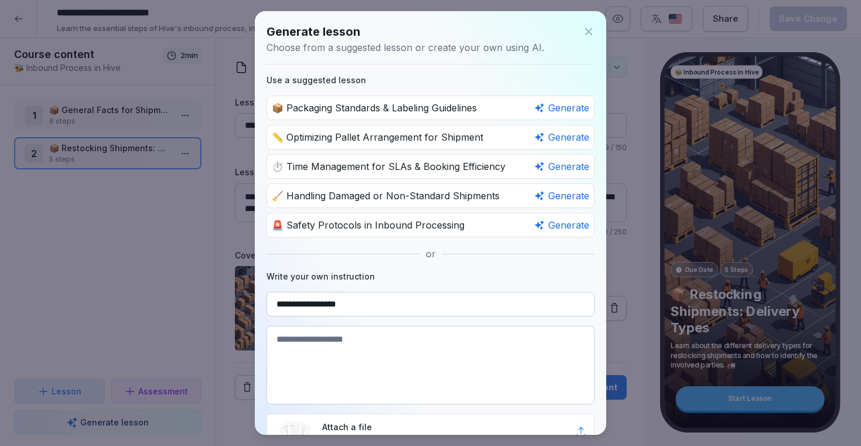
type input "**********"
click at [326, 352] on textarea at bounding box center [431, 365] width 328 height 79
paste textarea "**********"
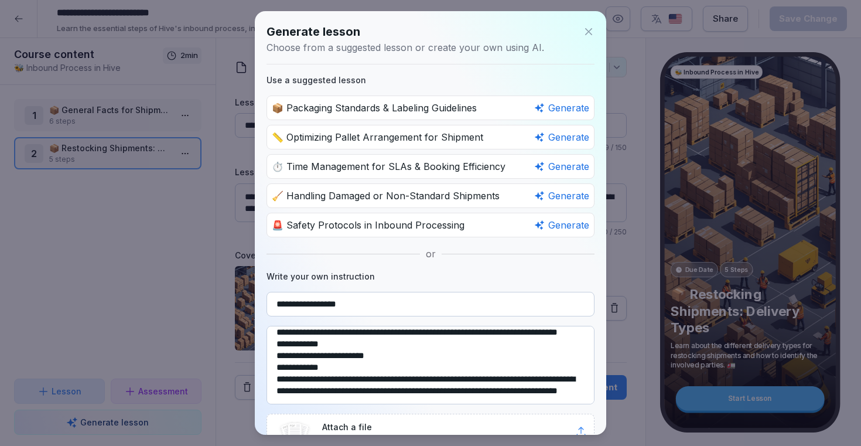
scroll to position [60, 0]
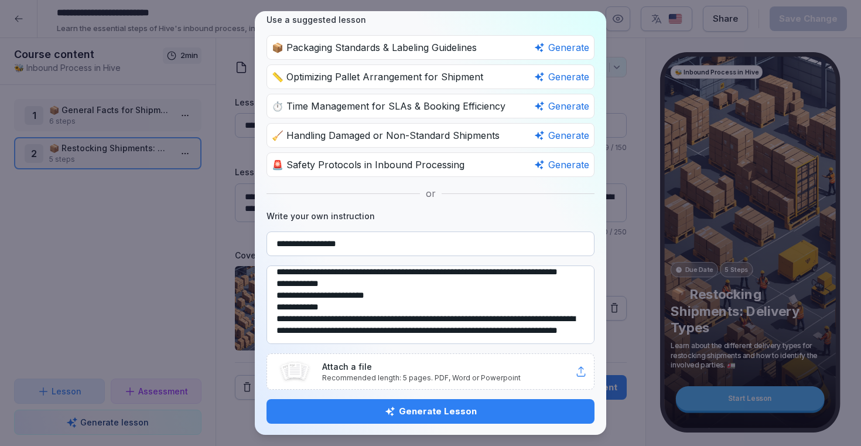
drag, startPoint x: 475, startPoint y: 331, endPoint x: 309, endPoint y: 283, distance: 172.1
click at [309, 283] on textarea at bounding box center [431, 304] width 328 height 79
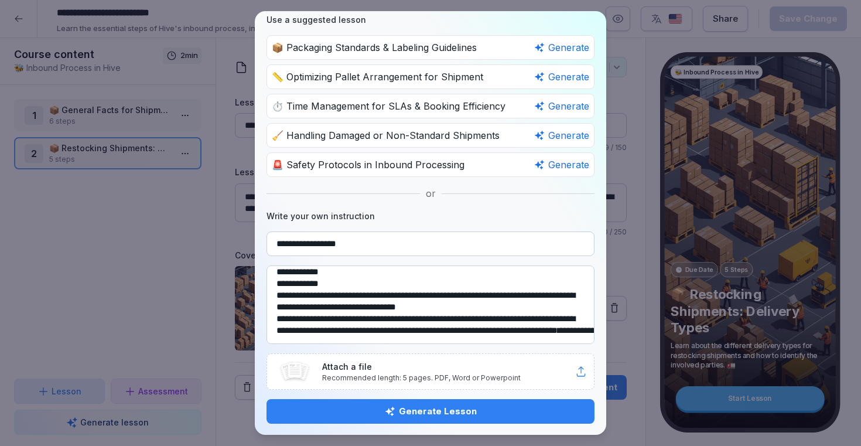
scroll to position [394, 0]
type textarea "**********"
click at [369, 373] on p "Recommended length: 5 pages. PDF, Word or Powerpoint" at bounding box center [448, 378] width 253 height 11
click at [352, 377] on p "Recommended length: 5 pages. PDF, Word or Powerpoint" at bounding box center [448, 378] width 253 height 11
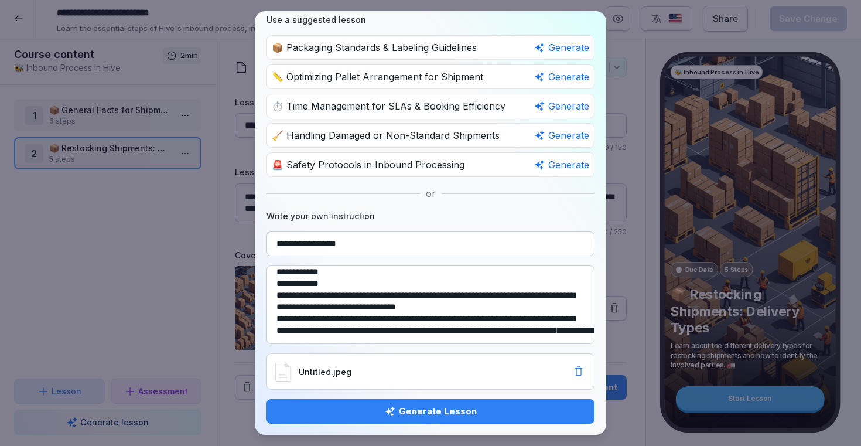
click at [452, 411] on div "Generate Lesson" at bounding box center [430, 411] width 309 height 13
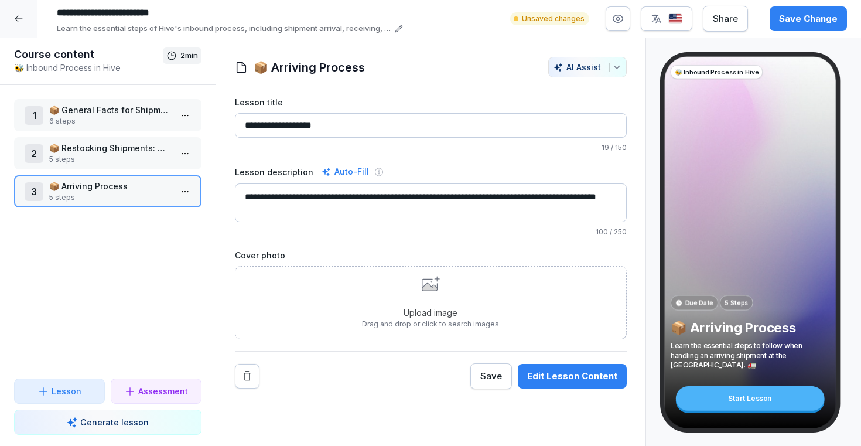
click at [454, 306] on p "Upload image" at bounding box center [430, 312] width 137 height 12
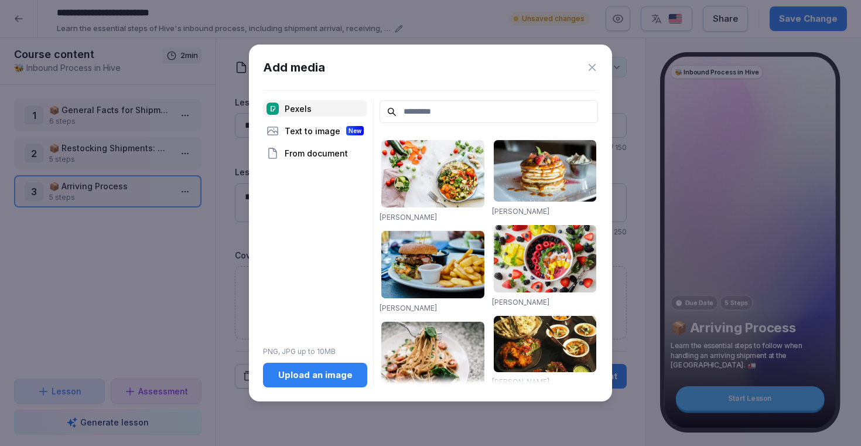
click at [436, 117] on input at bounding box center [489, 111] width 219 height 23
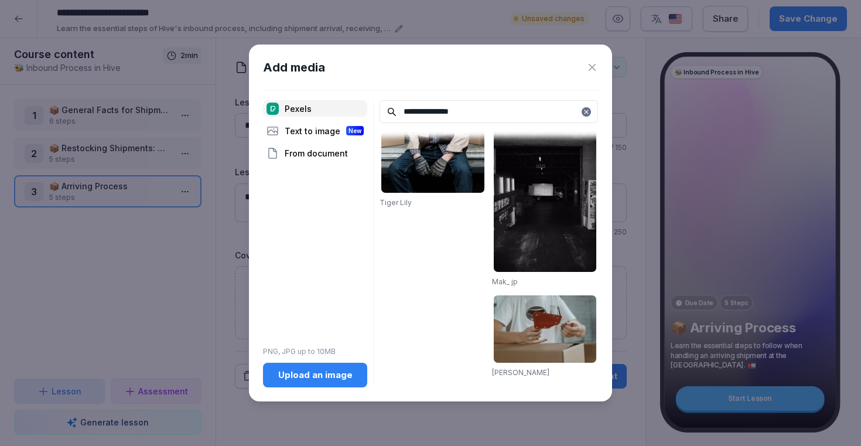
scroll to position [1480, 0]
type input "**********"
click at [321, 129] on div "Text to image New" at bounding box center [315, 130] width 104 height 16
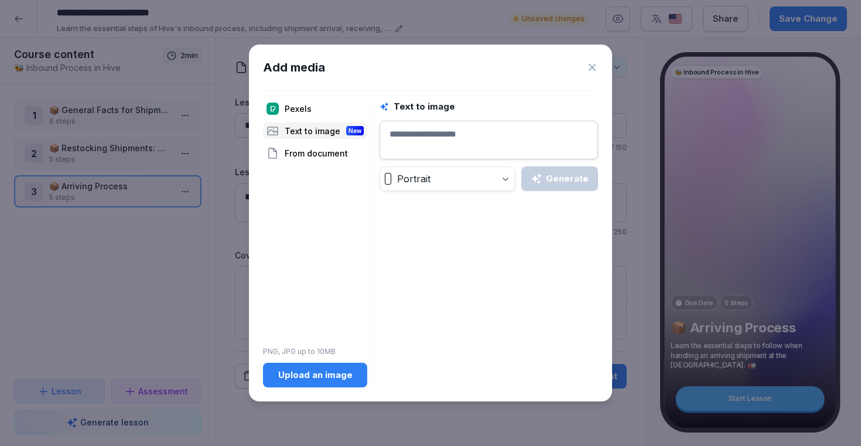
click at [302, 107] on div "Pexels" at bounding box center [315, 108] width 104 height 16
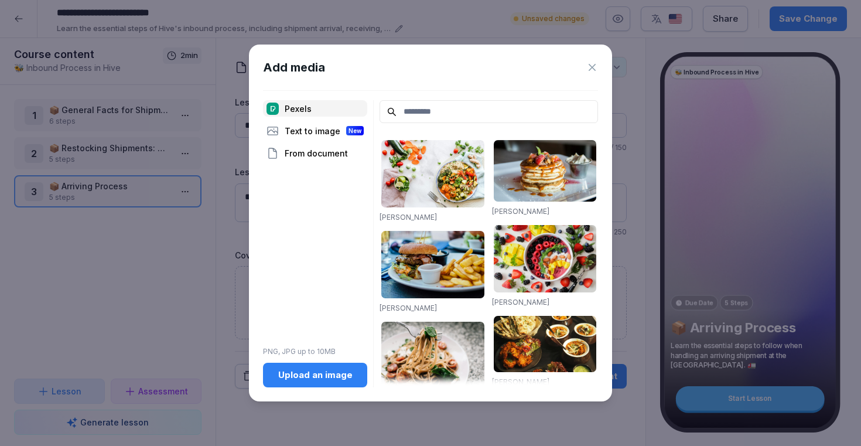
click at [441, 119] on input at bounding box center [489, 111] width 219 height 23
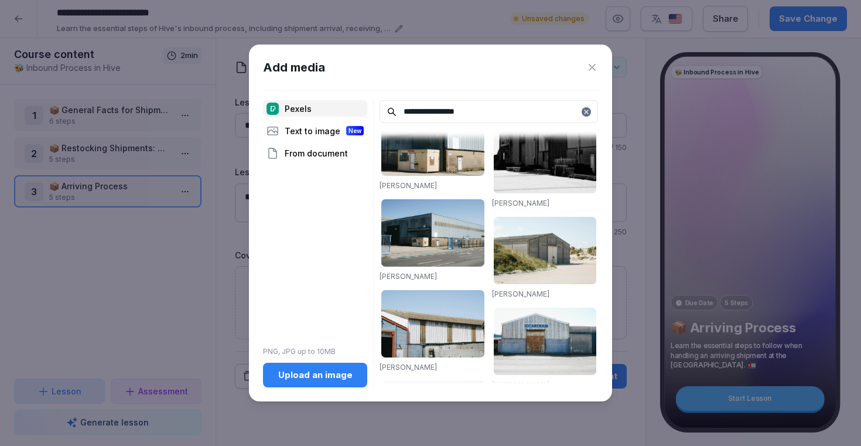
scroll to position [569, 0]
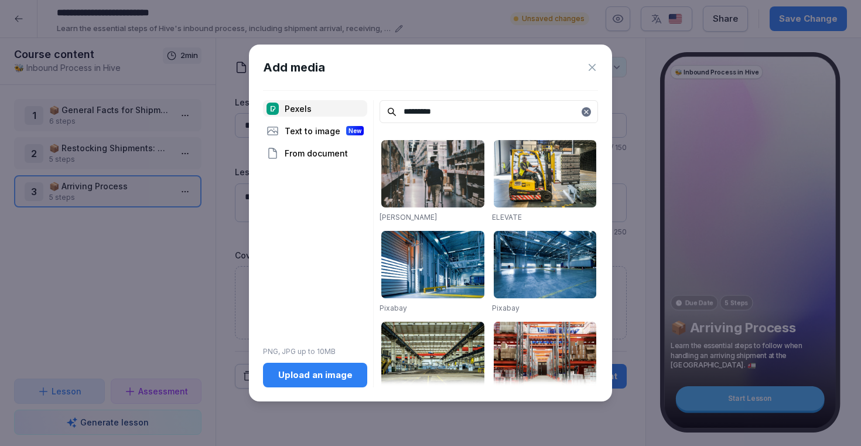
type input "*********"
click at [539, 178] on img at bounding box center [545, 173] width 103 height 67
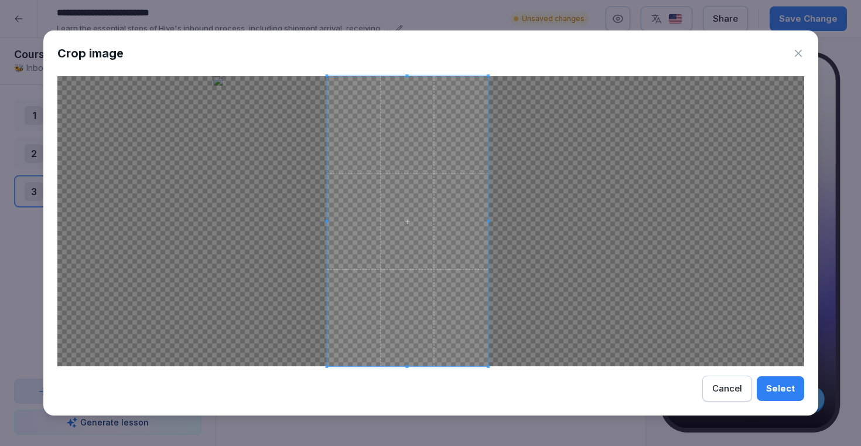
click at [420, 191] on span at bounding box center [407, 221] width 161 height 290
click at [784, 388] on div "Select" at bounding box center [780, 388] width 29 height 13
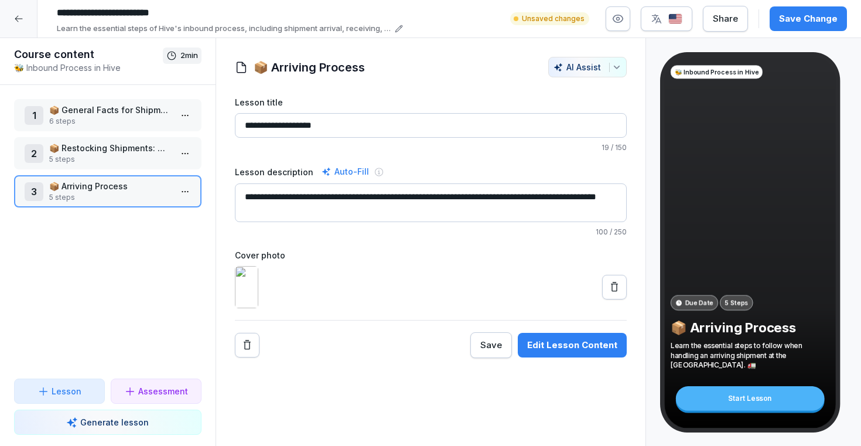
click at [251, 305] on img at bounding box center [246, 287] width 23 height 42
click at [616, 293] on icon at bounding box center [615, 287] width 12 height 12
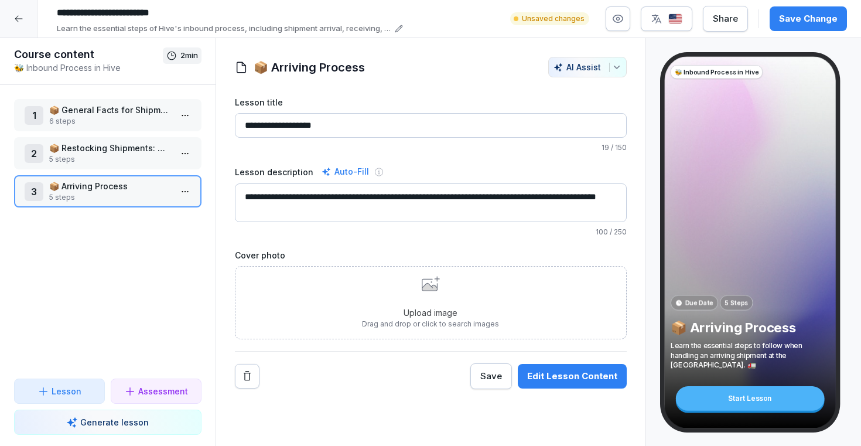
click at [452, 313] on p "Upload image" at bounding box center [430, 312] width 137 height 12
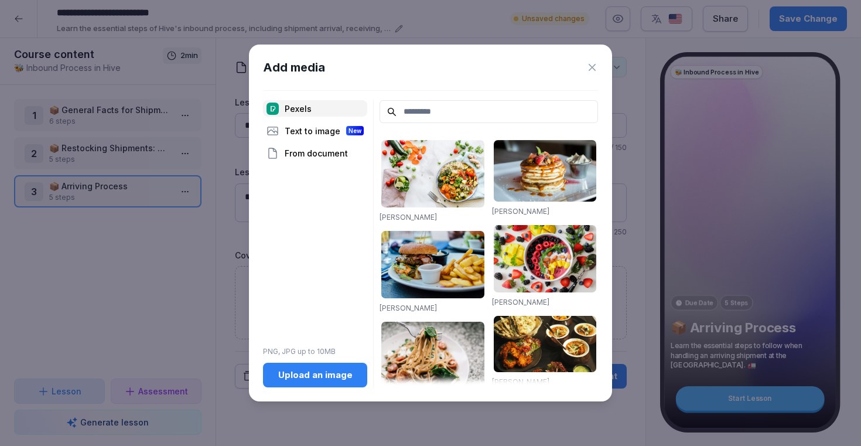
click at [587, 67] on icon at bounding box center [593, 68] width 12 height 12
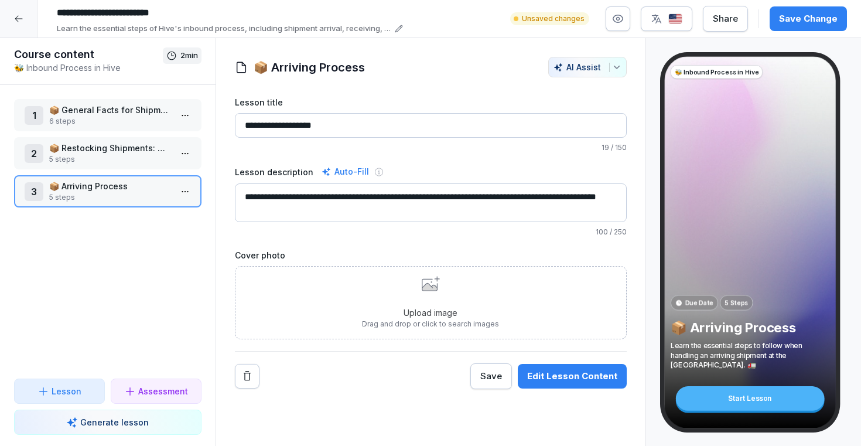
click at [465, 288] on div "Upload image Drag and drop or click to search images" at bounding box center [430, 302] width 137 height 53
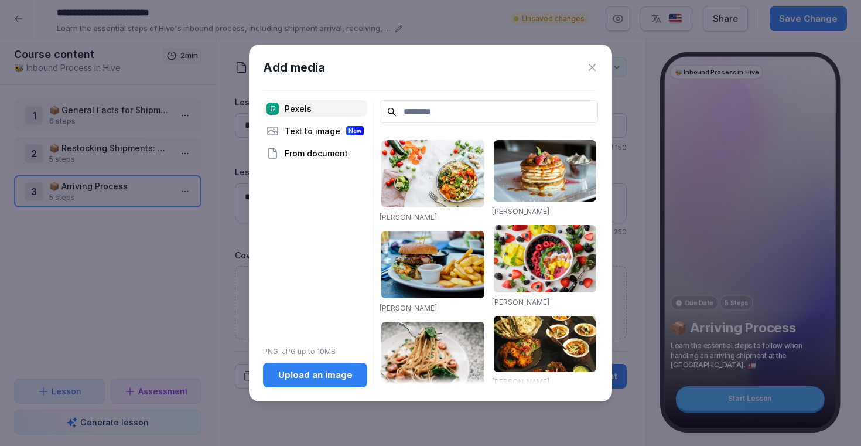
click at [304, 376] on div "Upload an image" at bounding box center [315, 375] width 86 height 13
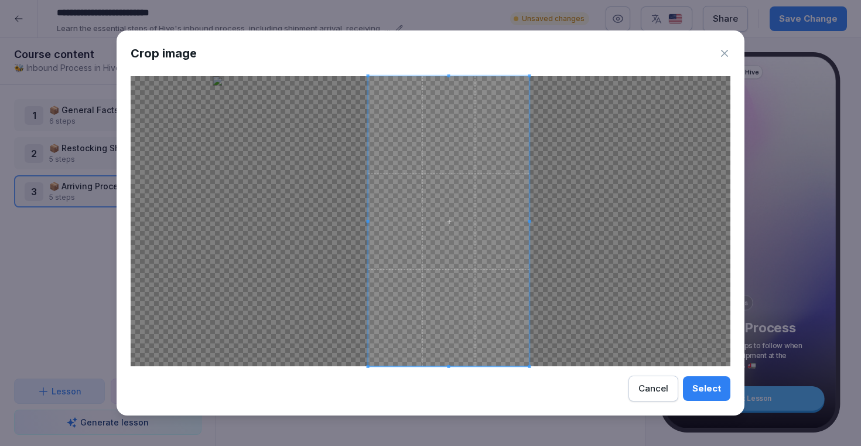
click at [477, 204] on span at bounding box center [449, 221] width 161 height 290
click at [719, 384] on div "Select" at bounding box center [707, 388] width 29 height 13
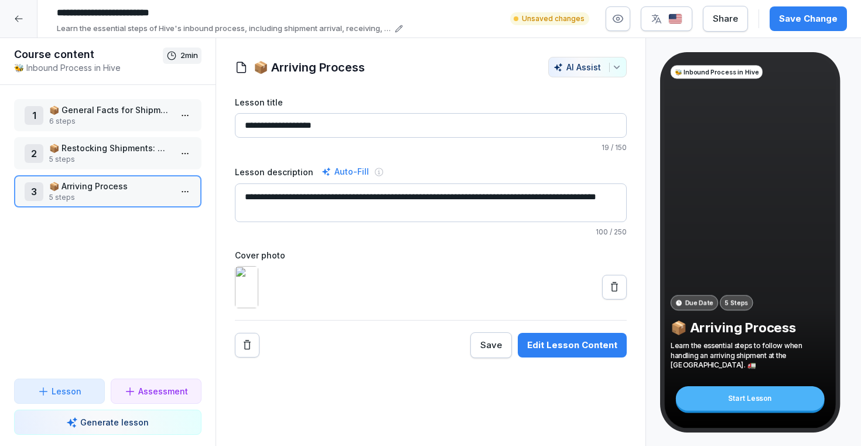
click at [174, 196] on div "3 📦 Arriving Process 5 steps" at bounding box center [108, 191] width 166 height 23
click at [185, 191] on html "**********" at bounding box center [430, 223] width 861 height 446
click at [161, 213] on div "Edit steps" at bounding box center [142, 215] width 100 height 22
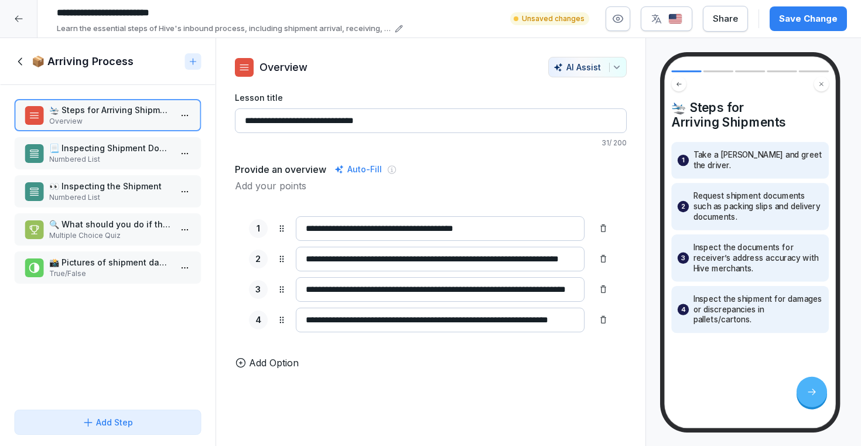
click at [137, 157] on p "Numbered List" at bounding box center [110, 159] width 122 height 11
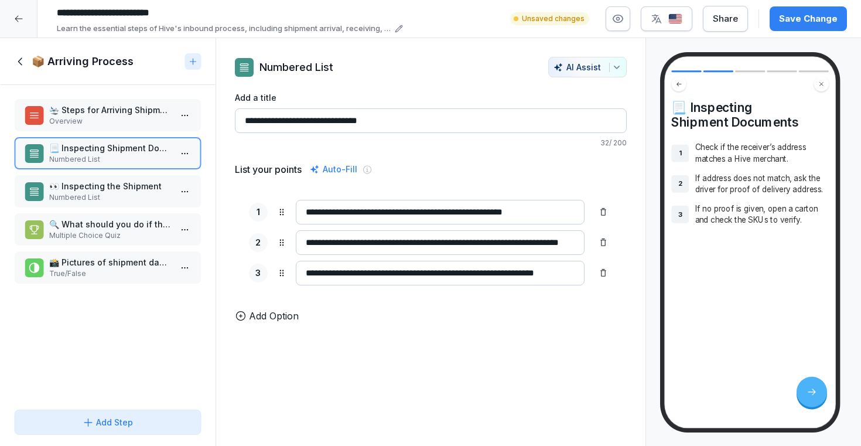
click at [133, 128] on div "🛬 Steps for Arriving Shipments Overview" at bounding box center [108, 115] width 188 height 32
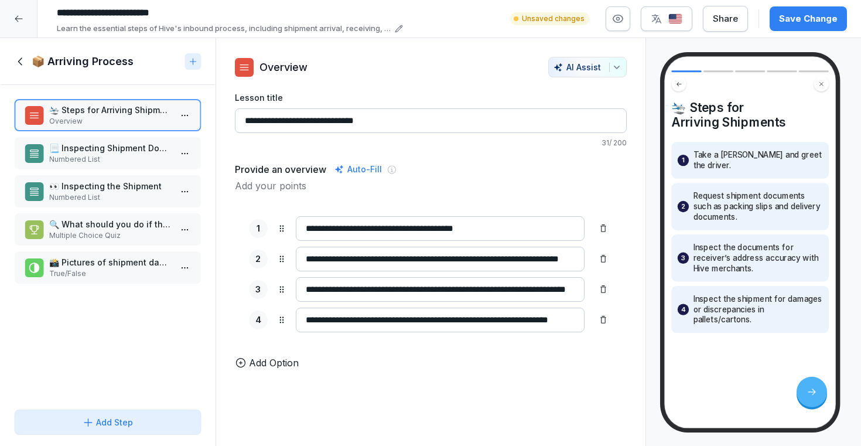
click at [131, 146] on p "📃 Inspecting Shipment Documents" at bounding box center [110, 148] width 122 height 12
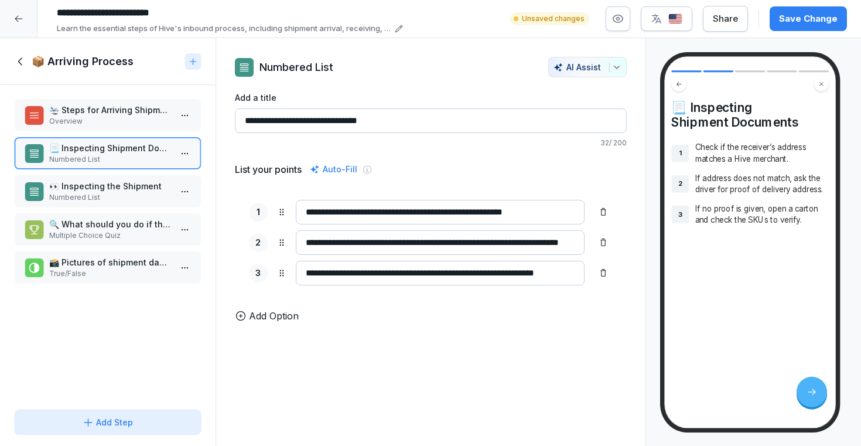
click at [124, 186] on p "👀 Inspecting the Shipment" at bounding box center [110, 186] width 122 height 12
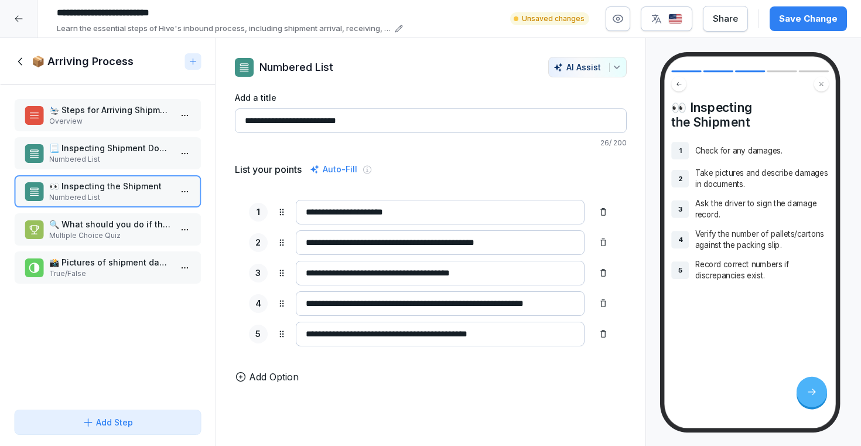
click at [60, 157] on p "Numbered List" at bounding box center [110, 159] width 122 height 11
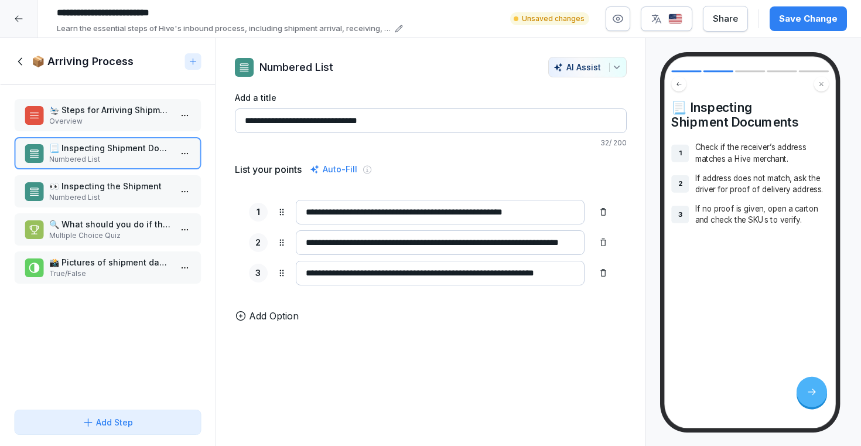
click at [36, 156] on icon at bounding box center [34, 154] width 12 height 12
click at [184, 151] on html "**********" at bounding box center [430, 223] width 861 height 446
click at [77, 148] on html "**********" at bounding box center [430, 223] width 861 height 446
click at [28, 152] on icon at bounding box center [34, 154] width 12 height 12
click at [309, 66] on p "Numbered List" at bounding box center [297, 67] width 74 height 16
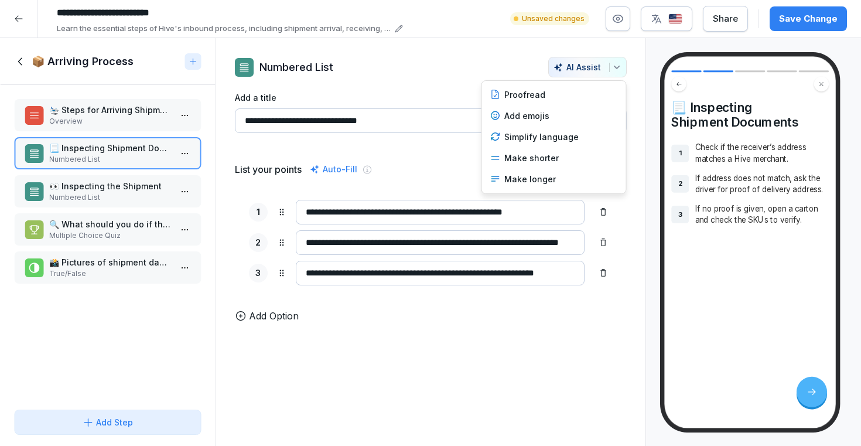
click at [612, 73] on button "AI Assist" at bounding box center [587, 67] width 79 height 21
click at [111, 196] on html "**********" at bounding box center [430, 223] width 861 height 446
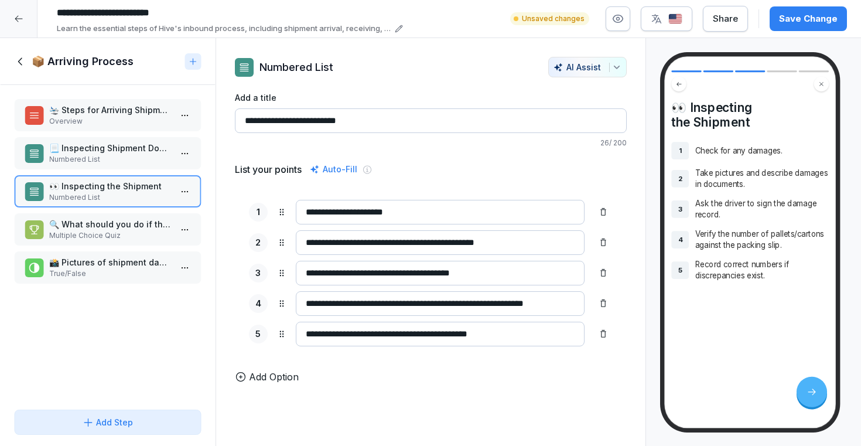
click at [108, 193] on p "Numbered List" at bounding box center [110, 197] width 122 height 11
click at [98, 229] on p "🔍 What should you do if the address doesn't match a Hive merchant?" at bounding box center [110, 224] width 122 height 12
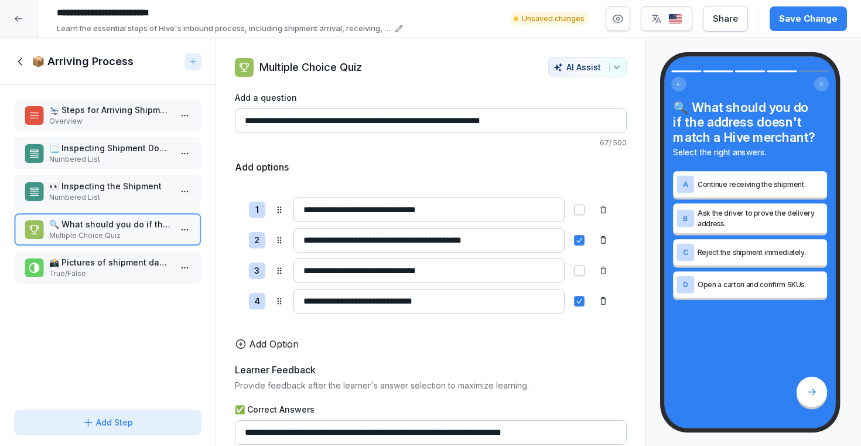
click at [99, 261] on p "📸 Pictures of shipment damages must be taken before continuing." at bounding box center [110, 262] width 122 height 12
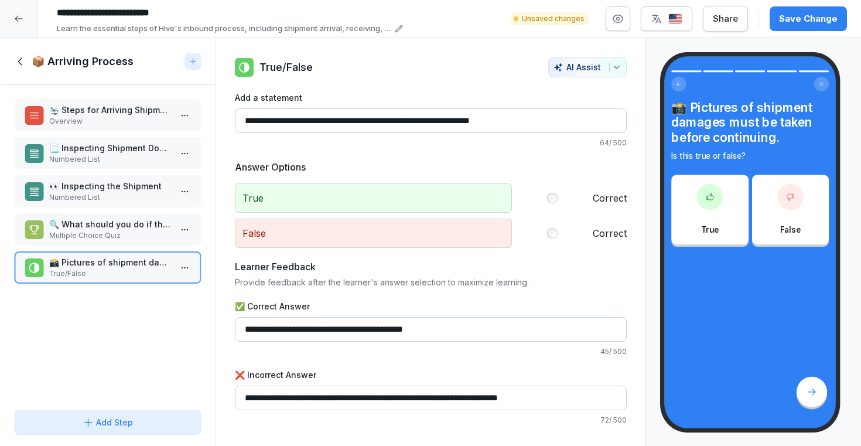
click at [105, 116] on p "Overview" at bounding box center [110, 121] width 122 height 11
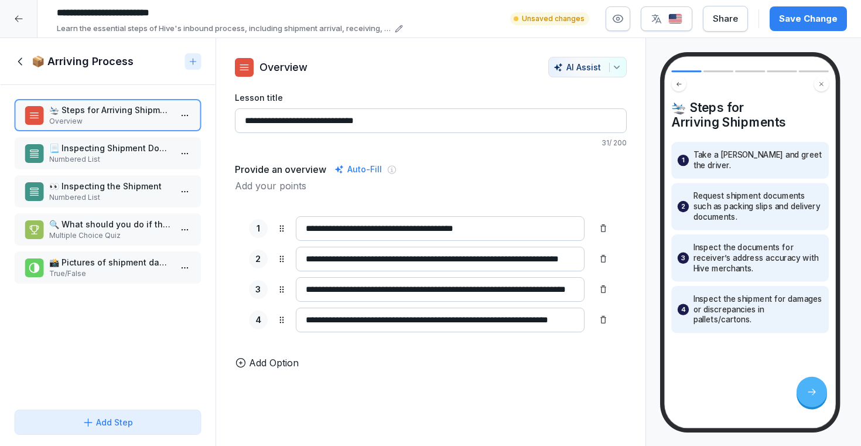
click at [105, 152] on p "📃 Inspecting Shipment Documents" at bounding box center [110, 148] width 122 height 12
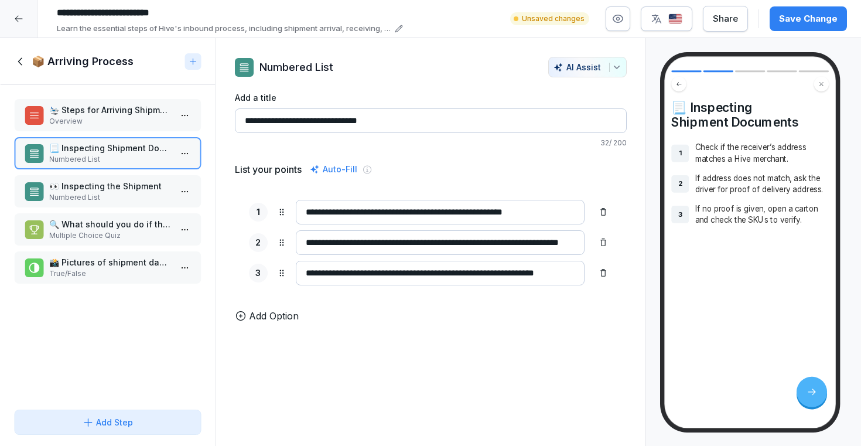
click at [327, 170] on div "Auto-Fill" at bounding box center [334, 169] width 52 height 14
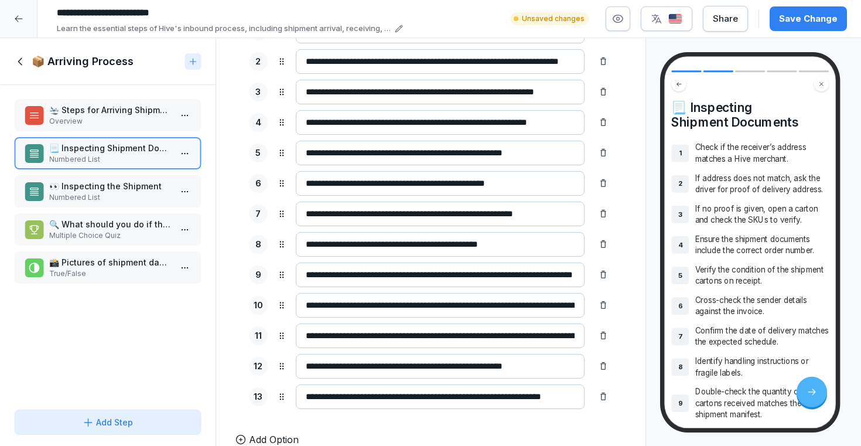
scroll to position [179, 0]
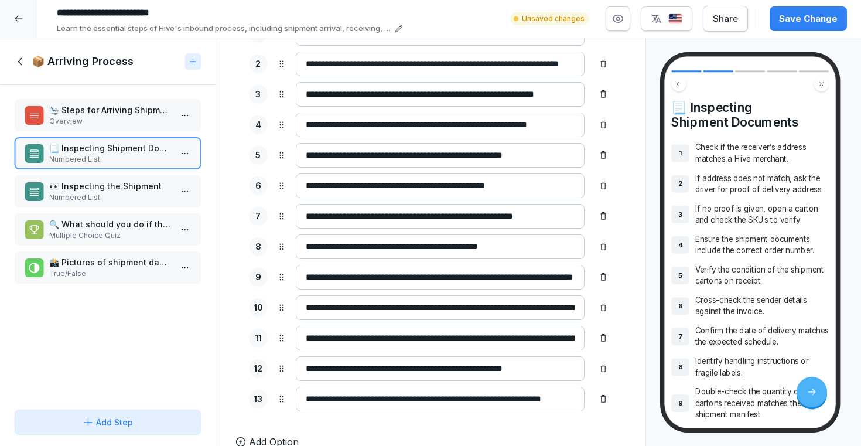
click at [140, 185] on p "👀 Inspecting the Shipment" at bounding box center [110, 186] width 122 height 12
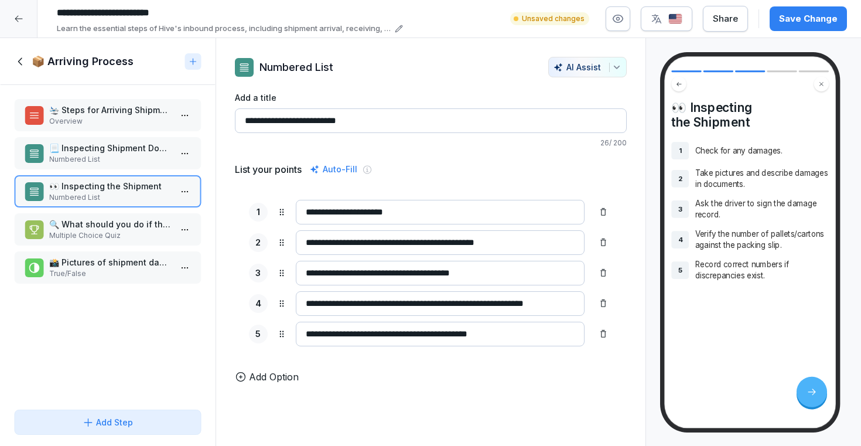
click at [323, 168] on div "Auto-Fill" at bounding box center [334, 169] width 52 height 14
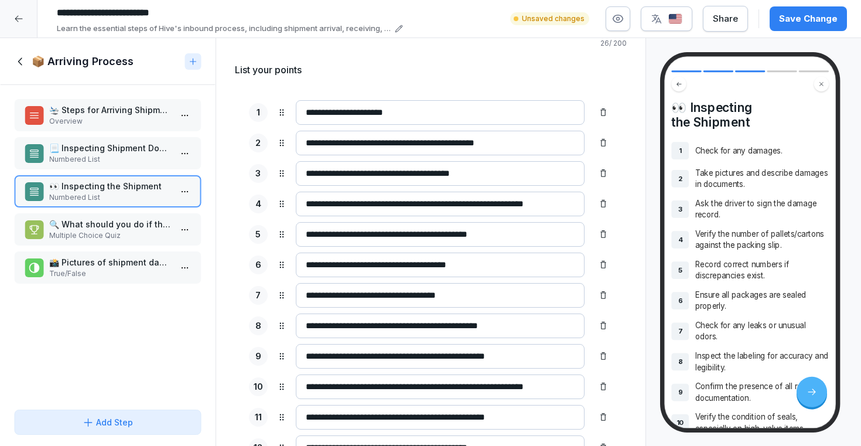
scroll to position [116, 0]
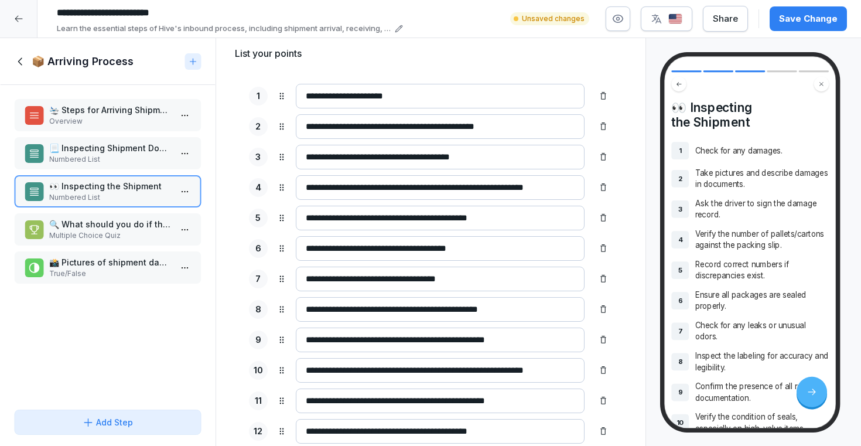
click at [24, 66] on icon at bounding box center [20, 61] width 13 height 13
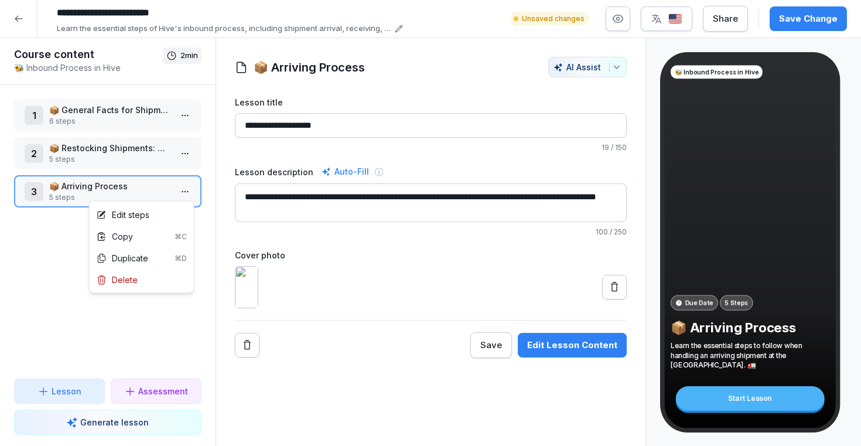
click at [184, 198] on html "**********" at bounding box center [430, 223] width 861 height 446
click at [142, 275] on div "Delete" at bounding box center [142, 280] width 100 height 22
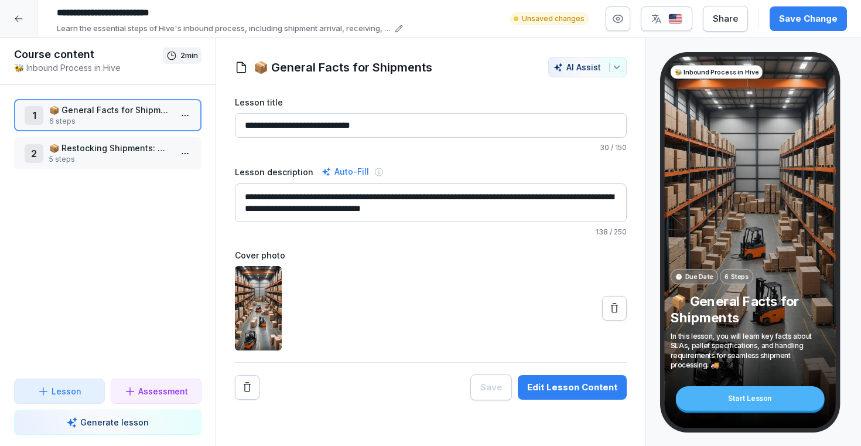
click at [118, 418] on p "Generate lesson" at bounding box center [114, 422] width 69 height 12
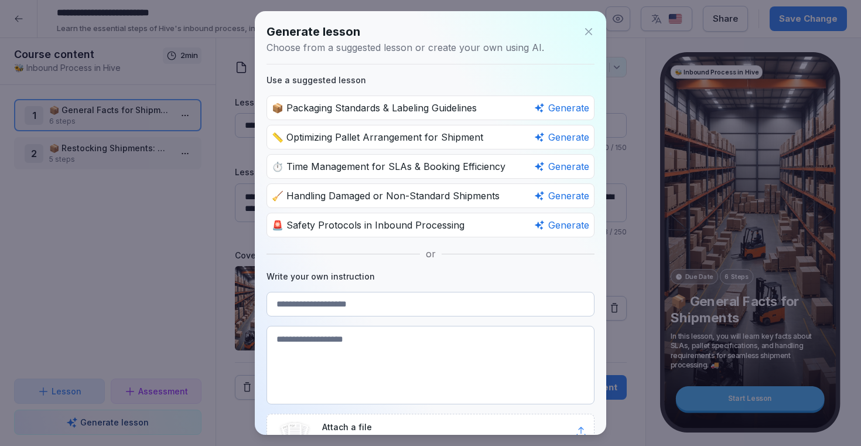
click at [350, 352] on textarea at bounding box center [431, 365] width 328 height 79
paste textarea "**********"
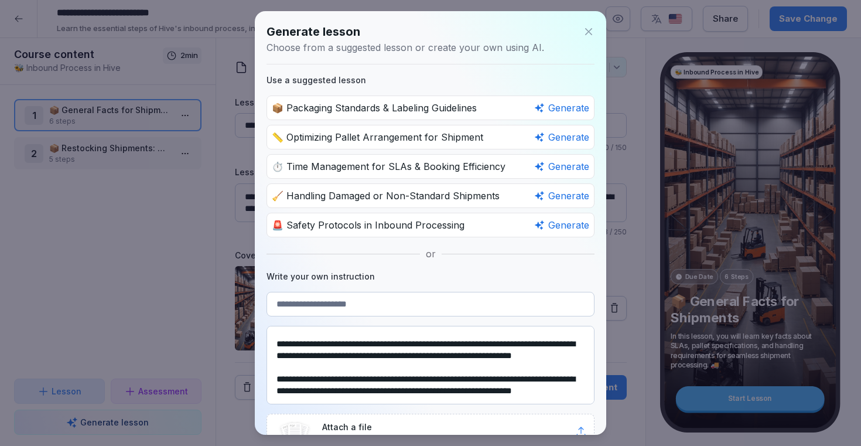
scroll to position [1167, 0]
type textarea "**********"
click at [320, 296] on input at bounding box center [431, 304] width 328 height 25
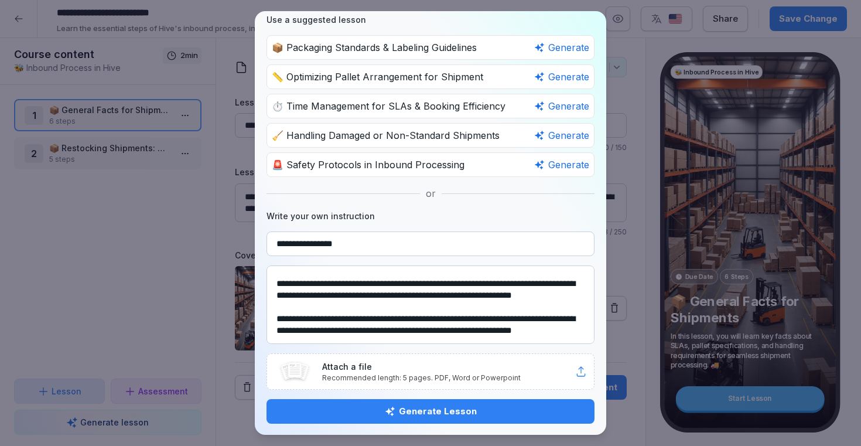
type input "**********"
click at [409, 370] on p "Attach a file" at bounding box center [448, 366] width 253 height 12
click at [413, 413] on div "Generate Lesson" at bounding box center [430, 411] width 309 height 13
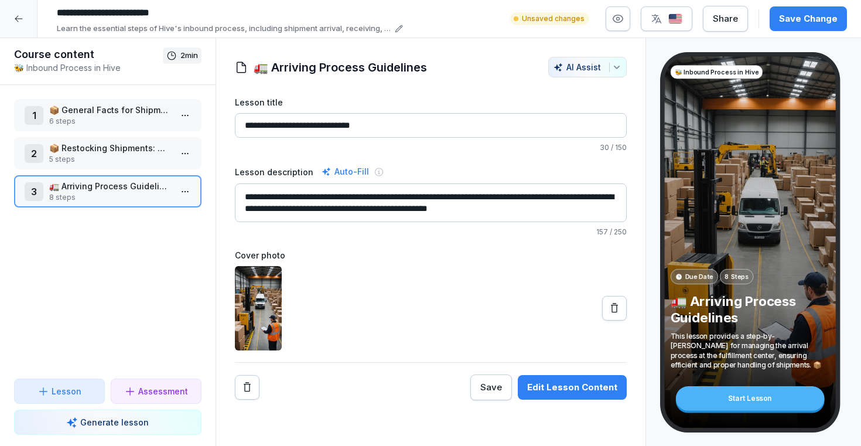
click at [189, 188] on html "**********" at bounding box center [430, 223] width 861 height 446
click at [166, 207] on div "Edit steps" at bounding box center [142, 215] width 100 height 22
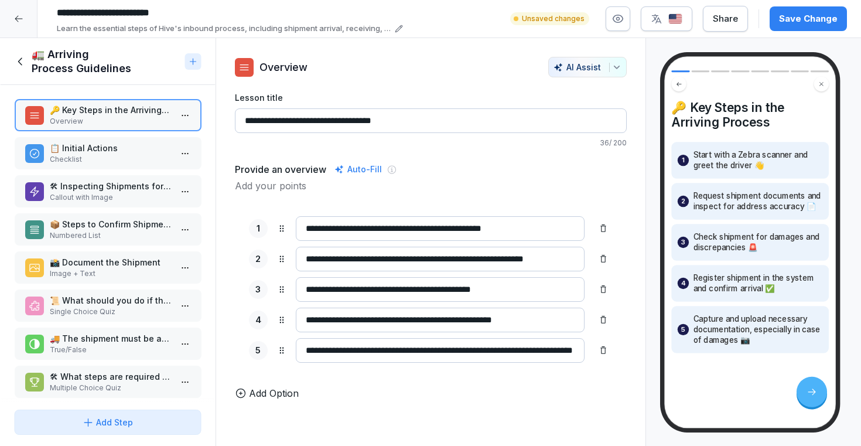
click at [139, 158] on p "Checklist" at bounding box center [110, 159] width 122 height 11
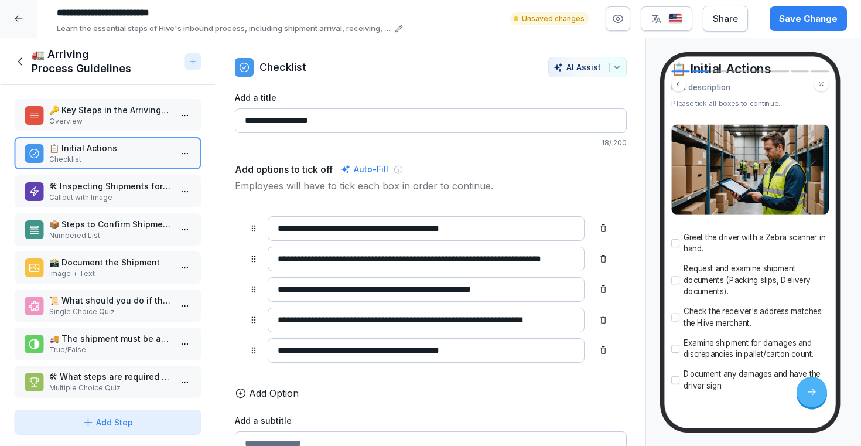
scroll to position [50, 0]
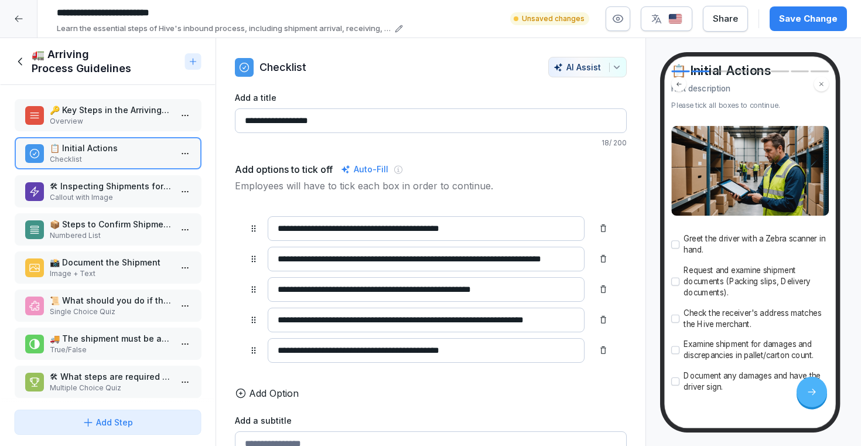
click at [133, 201] on p "Callout with Image" at bounding box center [110, 197] width 122 height 11
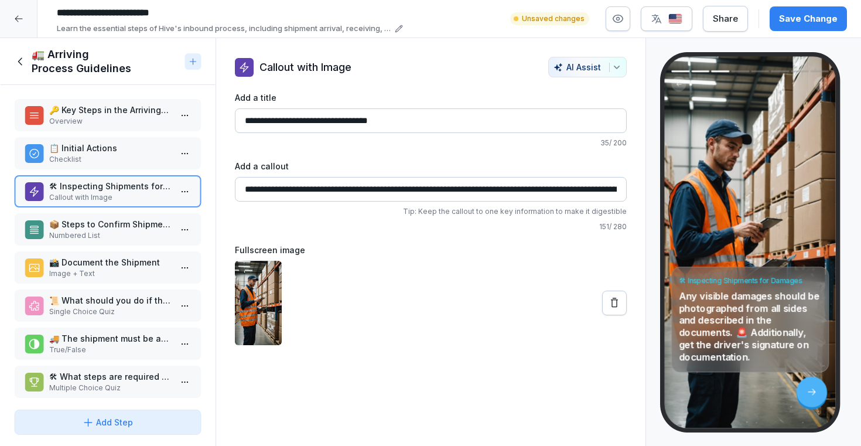
click at [127, 222] on p "📦 Steps to Confirm Shipment in the System" at bounding box center [110, 224] width 122 height 12
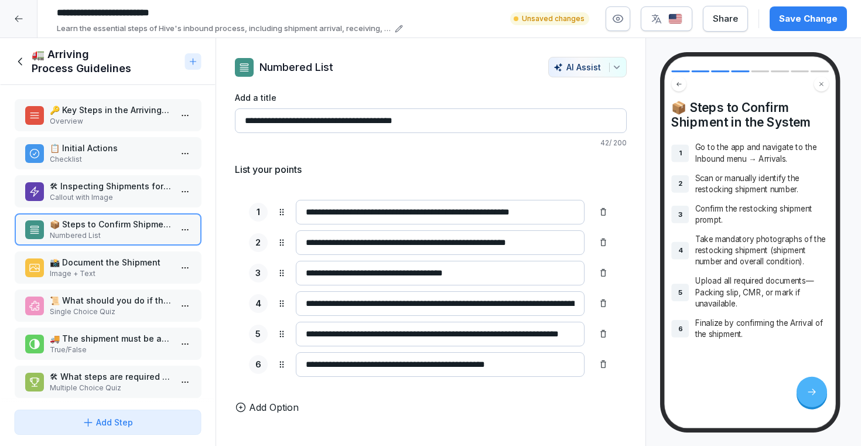
click at [121, 241] on div "📦 Steps to Confirm Shipment in the System Numbered List" at bounding box center [108, 229] width 188 height 32
click at [117, 265] on p "📸 Document the Shipment" at bounding box center [110, 262] width 122 height 12
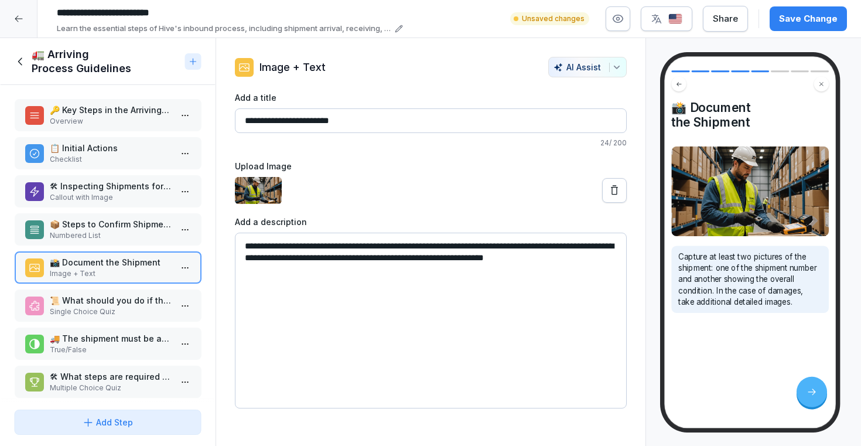
click at [105, 309] on p "Single Choice Quiz" at bounding box center [110, 311] width 122 height 11
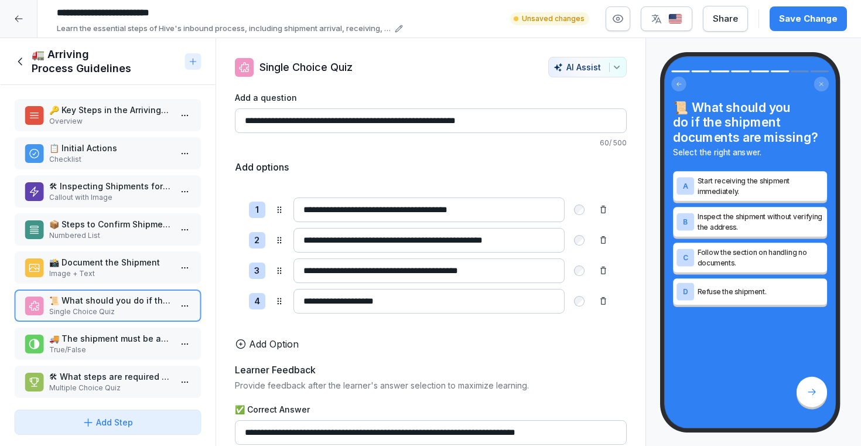
click at [98, 344] on p "🚚 The shipment must be arrived in the app within the same hour of inspection." at bounding box center [110, 338] width 122 height 12
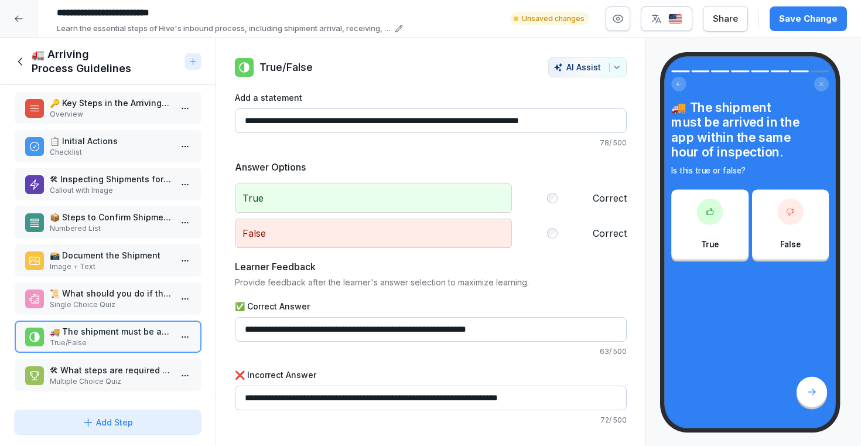
scroll to position [1, 0]
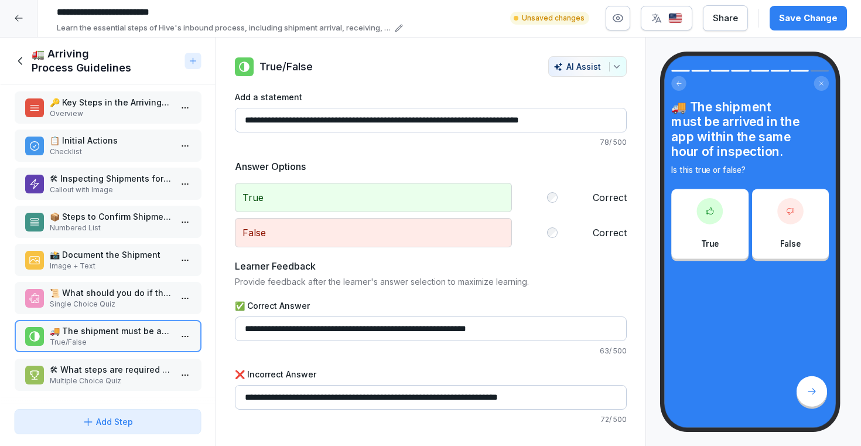
click at [92, 382] on p "Multiple Choice Quiz" at bounding box center [110, 381] width 122 height 11
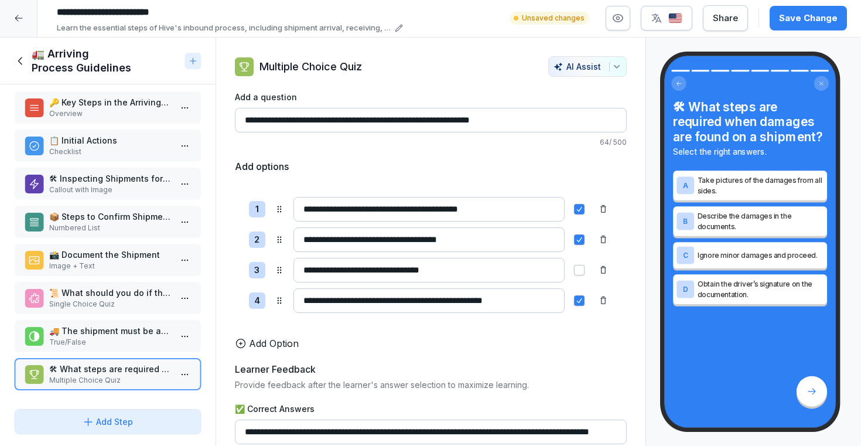
click at [106, 274] on div "📸 Document the Shipment Image + Text" at bounding box center [108, 260] width 188 height 32
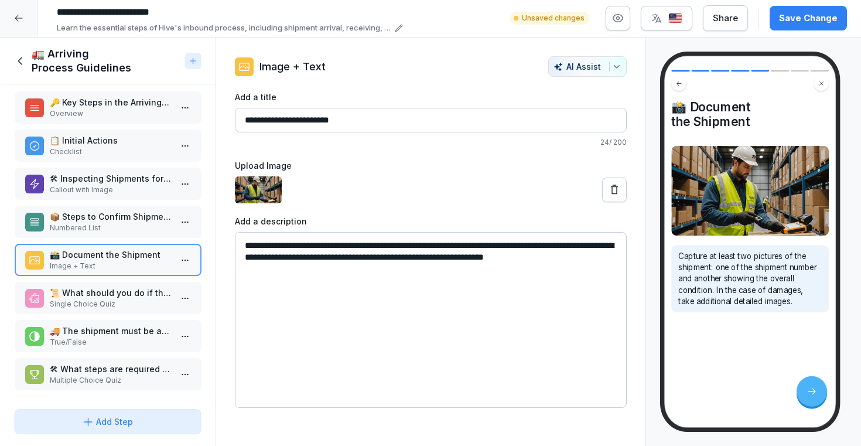
click at [113, 220] on p "📦 Steps to Confirm Shipment in the System" at bounding box center [110, 216] width 122 height 12
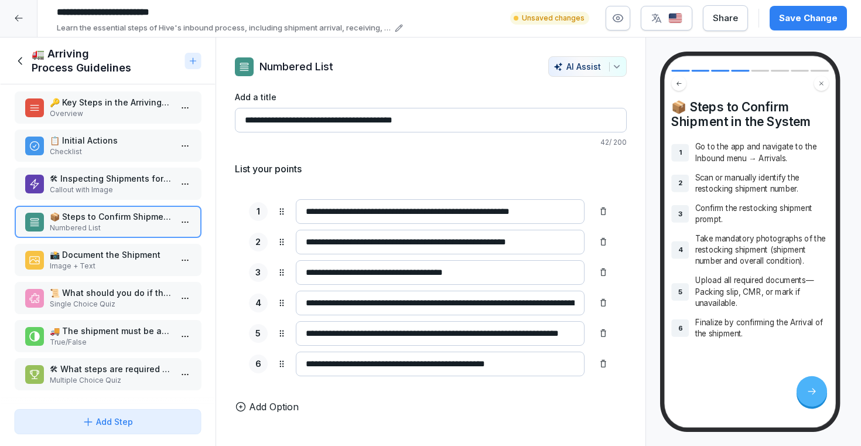
click at [115, 187] on p "Callout with Image" at bounding box center [110, 190] width 122 height 11
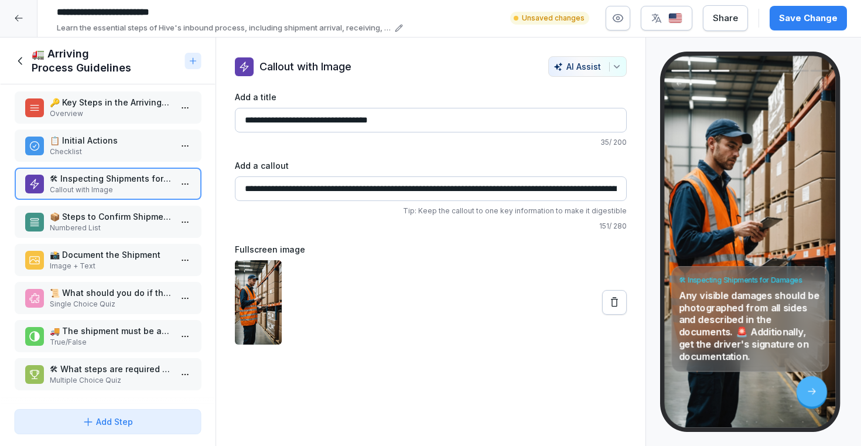
click at [130, 142] on p "📋 Initial Actions" at bounding box center [110, 140] width 122 height 12
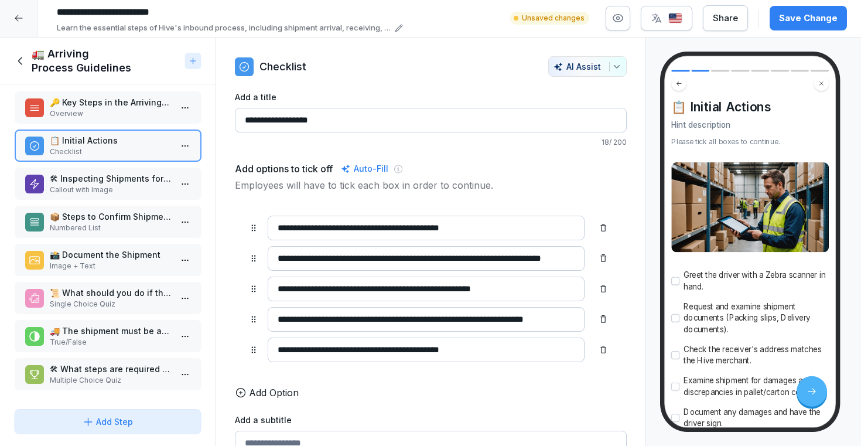
click at [118, 116] on p "Overview" at bounding box center [110, 113] width 122 height 11
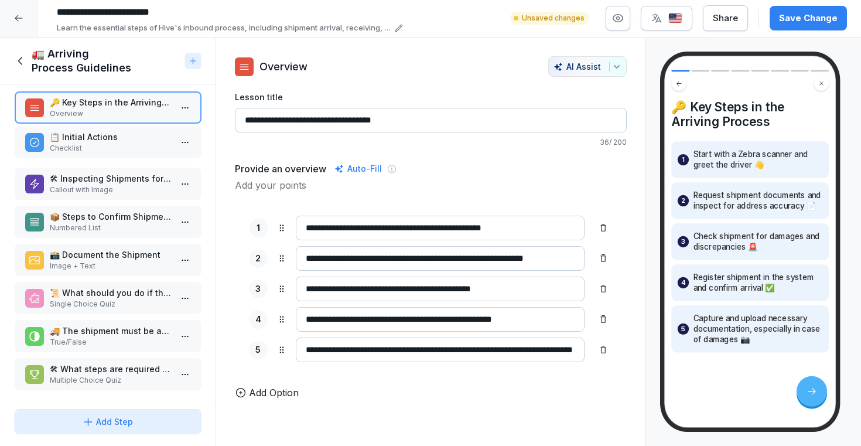
click at [93, 143] on p "📋 Initial Actions" at bounding box center [110, 137] width 122 height 12
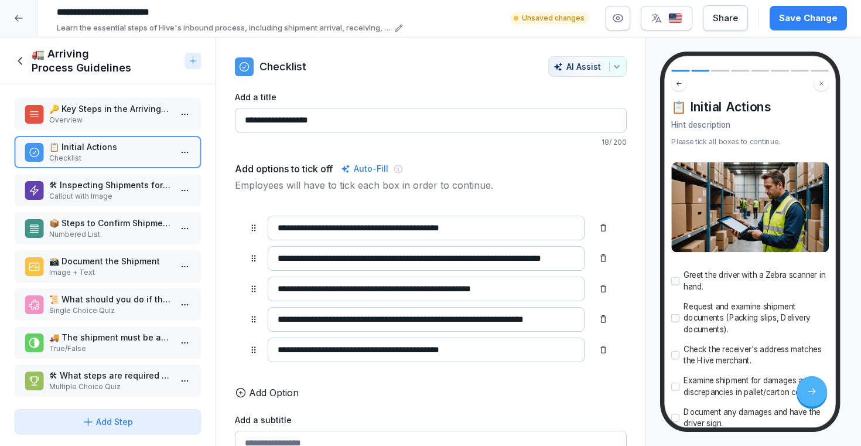
click at [101, 189] on p "🛠 Inspecting Shipments for Damages" at bounding box center [110, 185] width 122 height 12
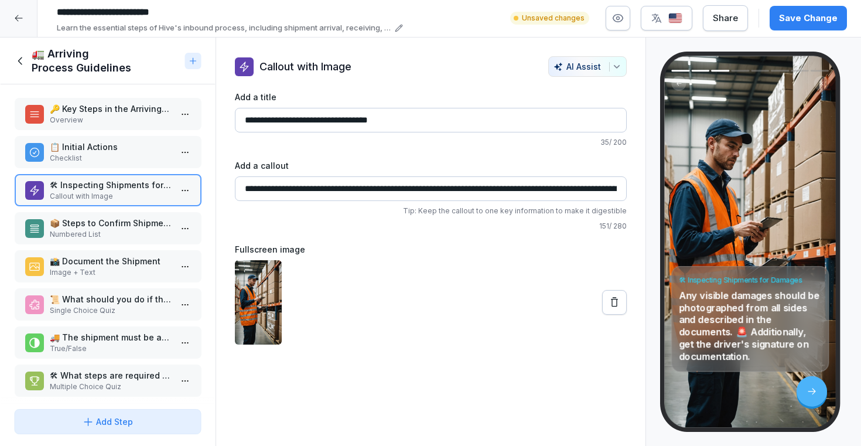
click at [105, 218] on p "📦 Steps to Confirm Shipment in the System" at bounding box center [110, 223] width 122 height 12
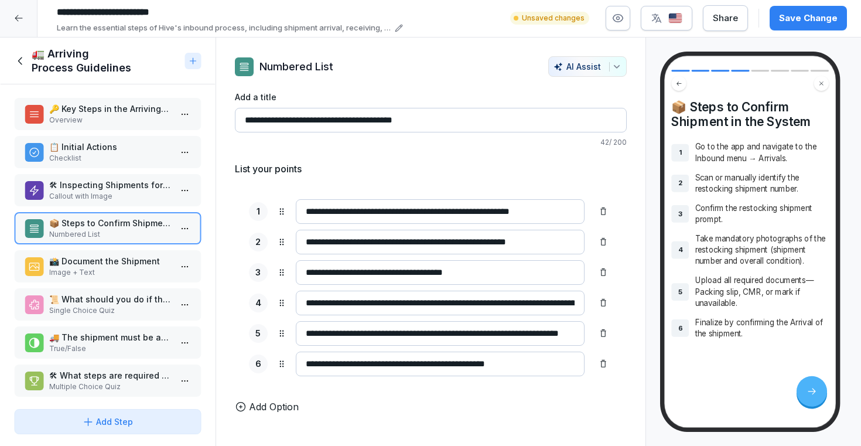
click at [454, 231] on input "**********" at bounding box center [440, 242] width 289 height 25
click at [139, 428] on button "Add Step" at bounding box center [108, 421] width 188 height 25
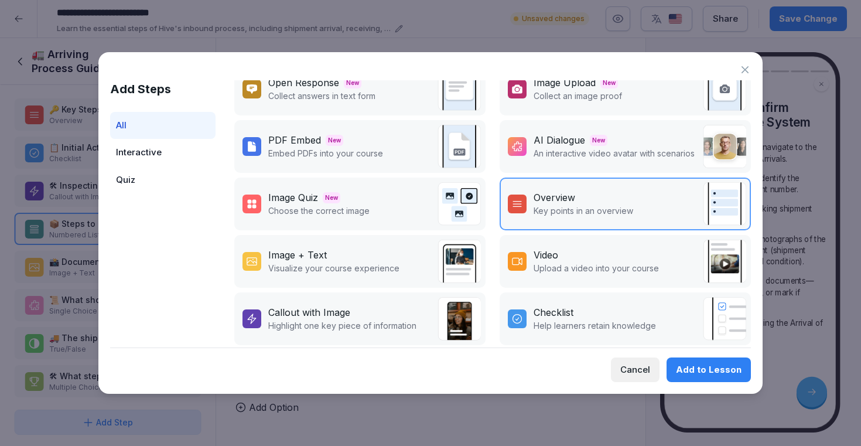
scroll to position [81, 0]
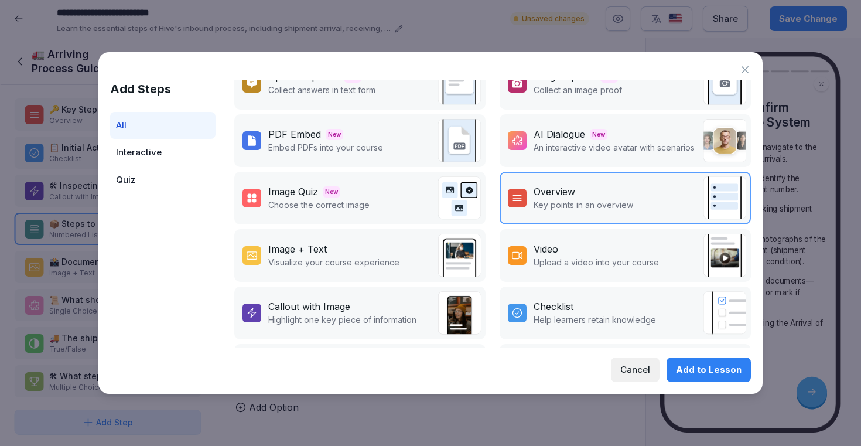
click at [379, 253] on div "Image + Text" at bounding box center [333, 249] width 131 height 14
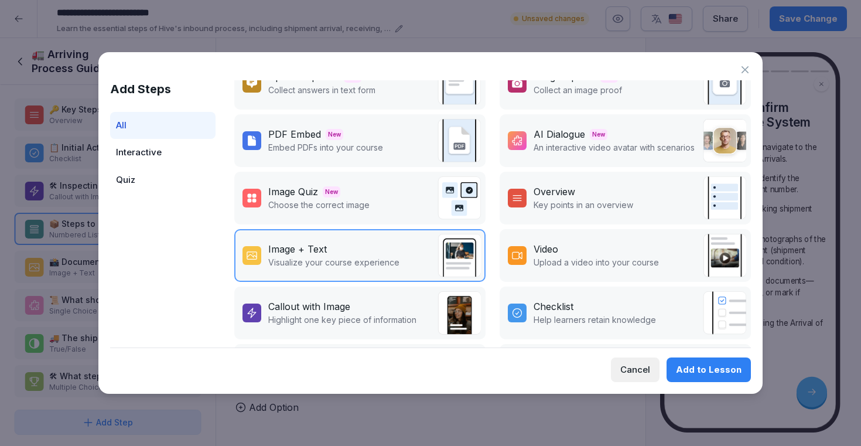
click at [711, 366] on div "Add to Lesson" at bounding box center [709, 369] width 66 height 13
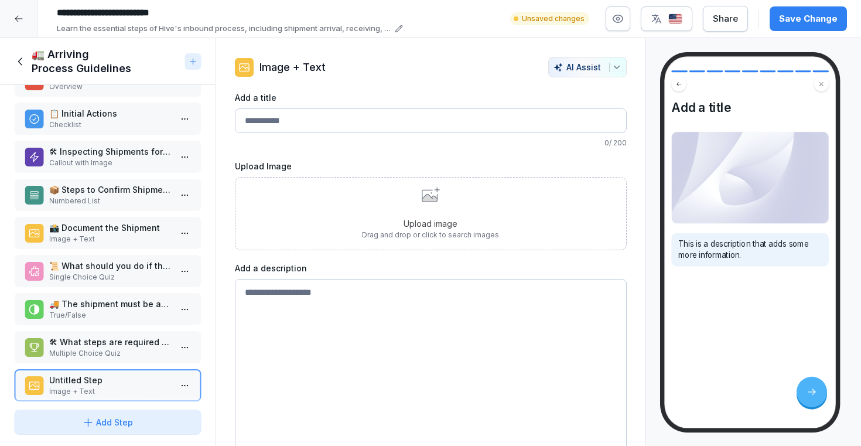
scroll to position [36, 0]
click at [106, 192] on p "📦 Steps to Confirm Shipment in the System" at bounding box center [110, 188] width 122 height 12
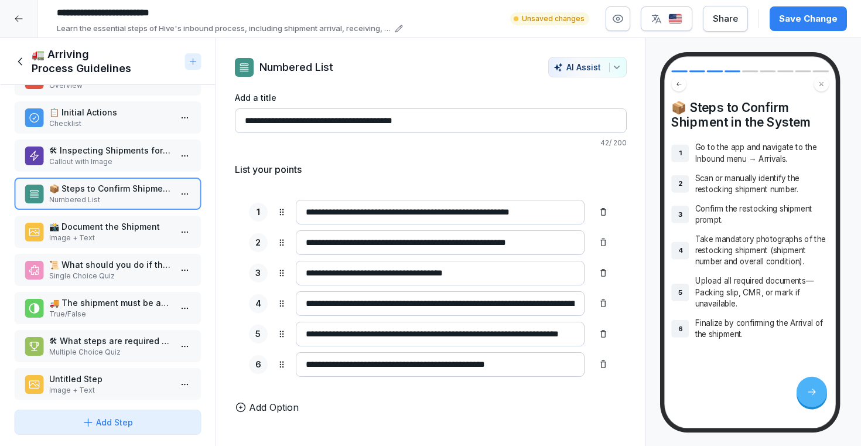
drag, startPoint x: 438, startPoint y: 122, endPoint x: 244, endPoint y: 121, distance: 194.0
click at [244, 121] on input "**********" at bounding box center [431, 120] width 392 height 25
click at [130, 233] on p "Image + Text" at bounding box center [110, 238] width 122 height 11
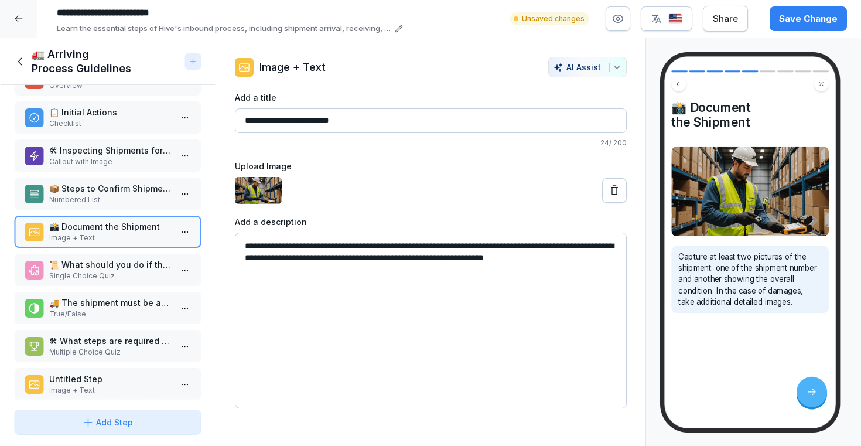
drag, startPoint x: 376, startPoint y: 120, endPoint x: 252, endPoint y: 124, distance: 124.3
click at [252, 124] on input "**********" at bounding box center [431, 120] width 392 height 25
type input "**"
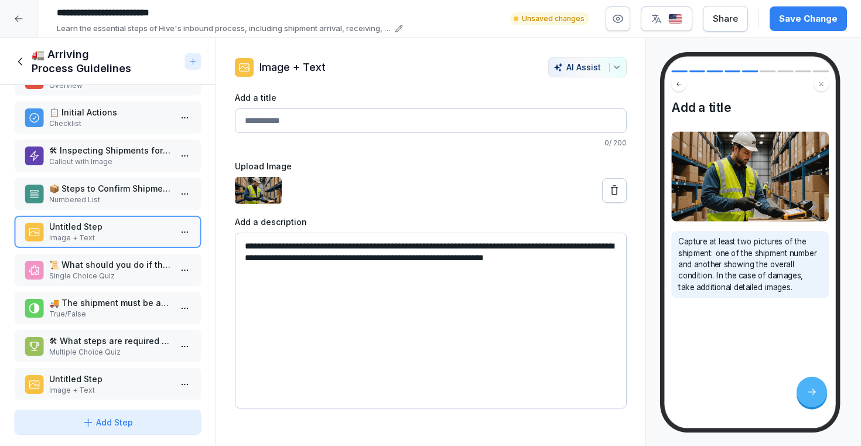
paste input "**********"
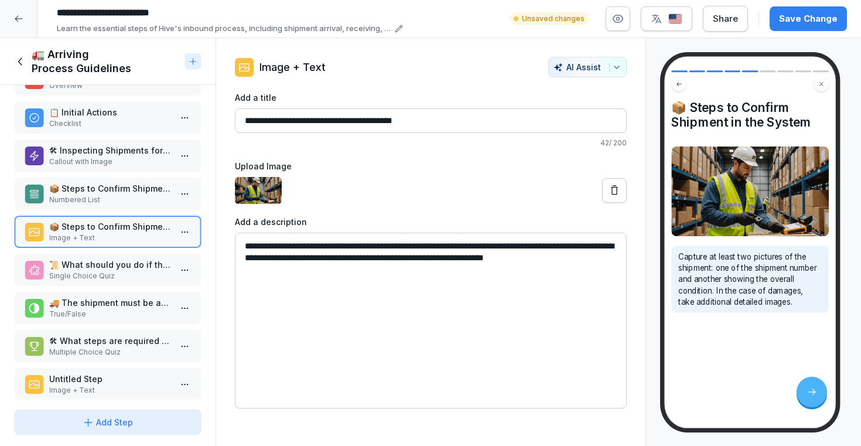
type input "**********"
click at [129, 199] on p "Numbered List" at bounding box center [110, 200] width 122 height 11
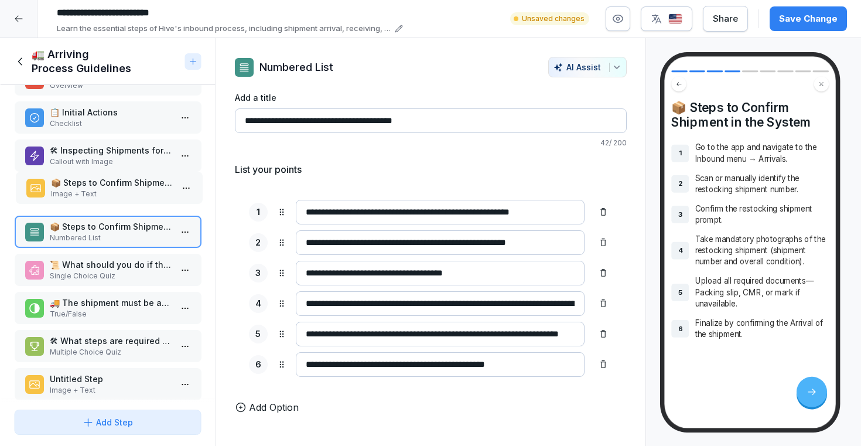
drag, startPoint x: 120, startPoint y: 234, endPoint x: 121, endPoint y: 191, distance: 43.4
click at [121, 190] on p "Image + Text" at bounding box center [111, 194] width 122 height 11
click at [120, 159] on p "Callout with Image" at bounding box center [110, 161] width 122 height 11
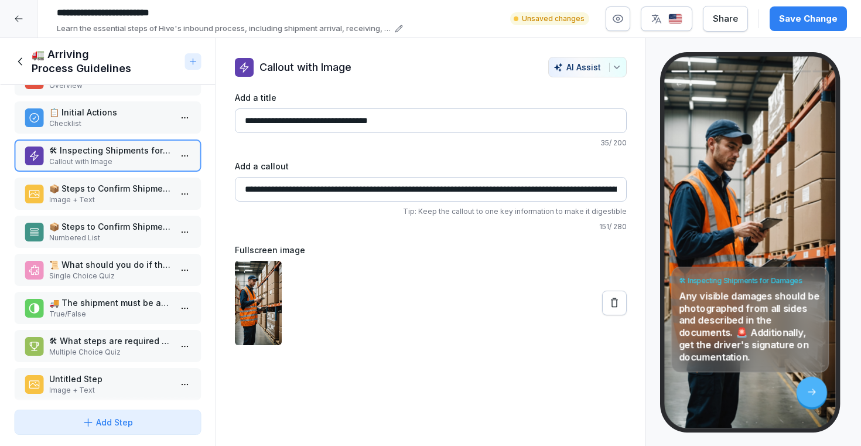
click at [107, 124] on p "Checklist" at bounding box center [110, 123] width 122 height 11
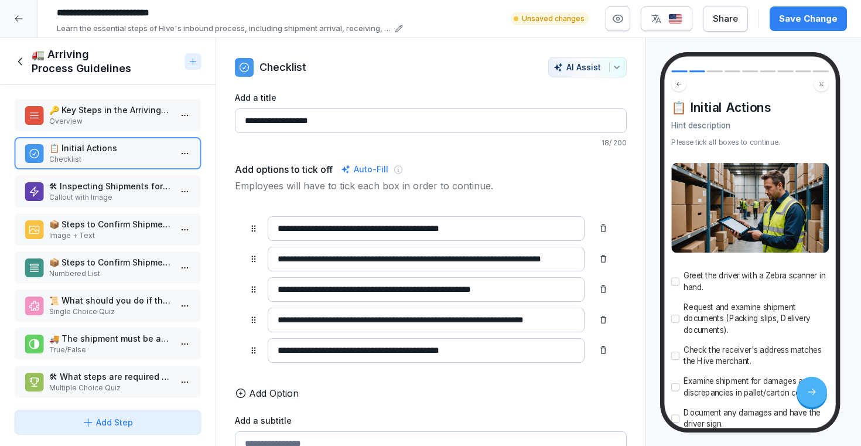
click at [125, 129] on div "🔑 Key Steps in the Arriving Process Overview" at bounding box center [108, 115] width 188 height 32
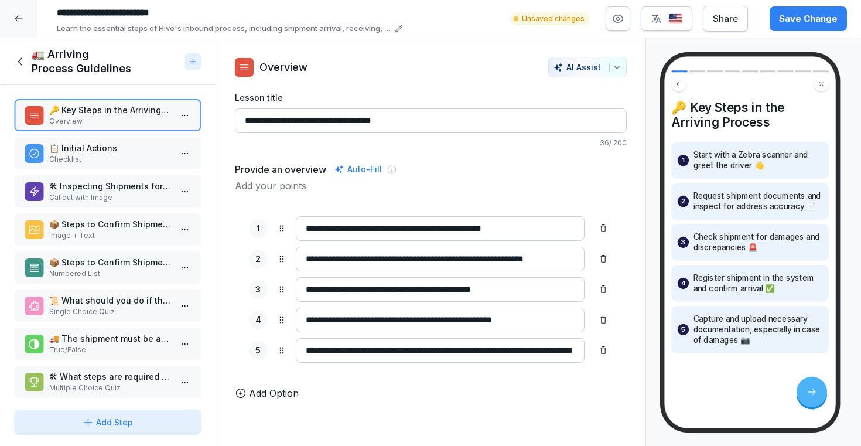
click at [438, 360] on input "**********" at bounding box center [440, 350] width 289 height 25
click at [150, 153] on p "📋 Initial Actions" at bounding box center [110, 148] width 122 height 12
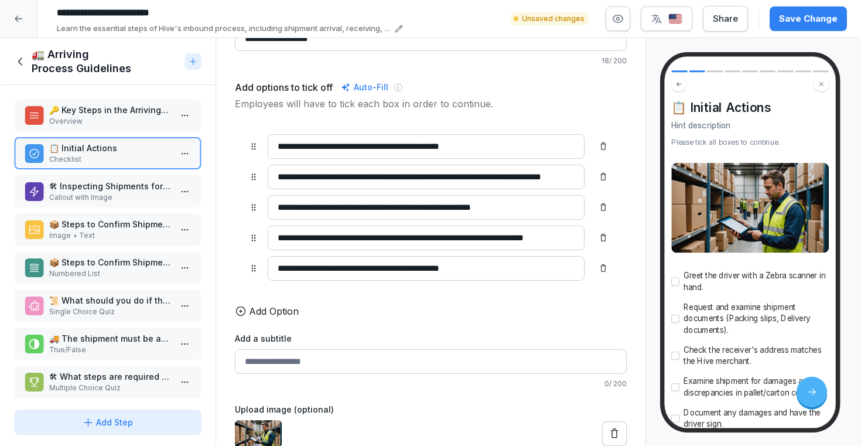
scroll to position [81, 0]
click at [308, 268] on input "**********" at bounding box center [426, 269] width 317 height 25
click at [135, 196] on p "Callout with Image" at bounding box center [110, 197] width 122 height 11
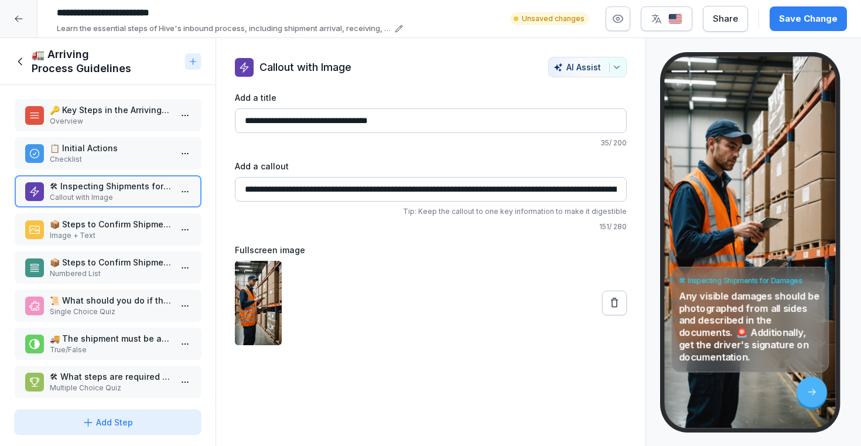
click at [124, 228] on p "📦 Steps to Confirm Shipment in the System" at bounding box center [110, 224] width 122 height 12
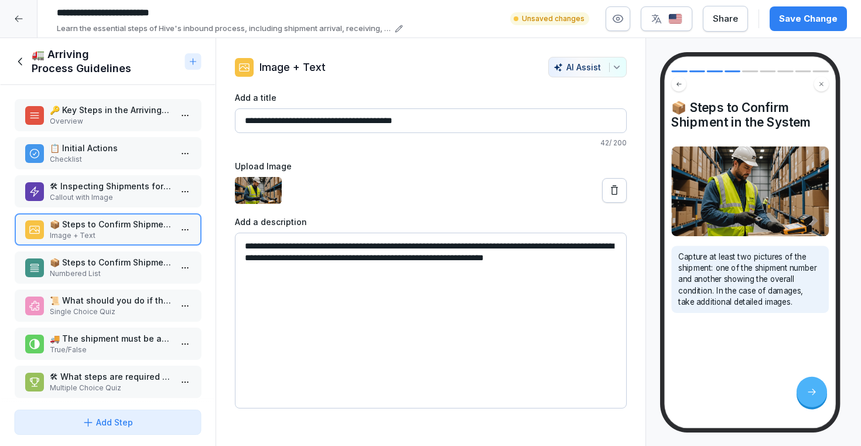
click at [123, 159] on p "Checklist" at bounding box center [110, 159] width 122 height 11
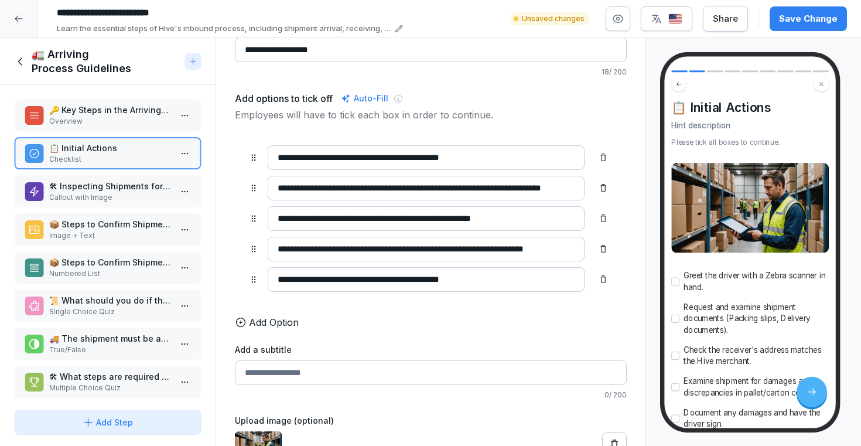
scroll to position [71, 0]
click at [186, 231] on html "**********" at bounding box center [430, 223] width 861 height 446
click at [176, 226] on html "**********" at bounding box center [430, 223] width 861 height 446
click at [137, 228] on p "📦 Steps to Confirm Shipment in the System" at bounding box center [110, 224] width 122 height 12
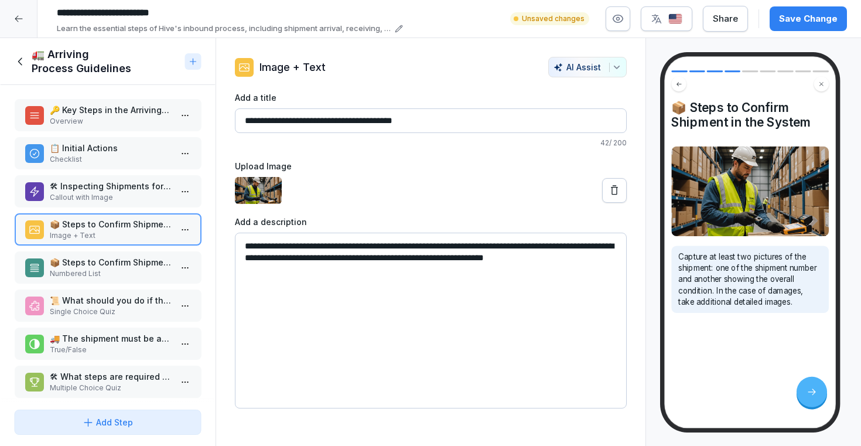
click at [138, 158] on p "Checklist" at bounding box center [110, 159] width 122 height 11
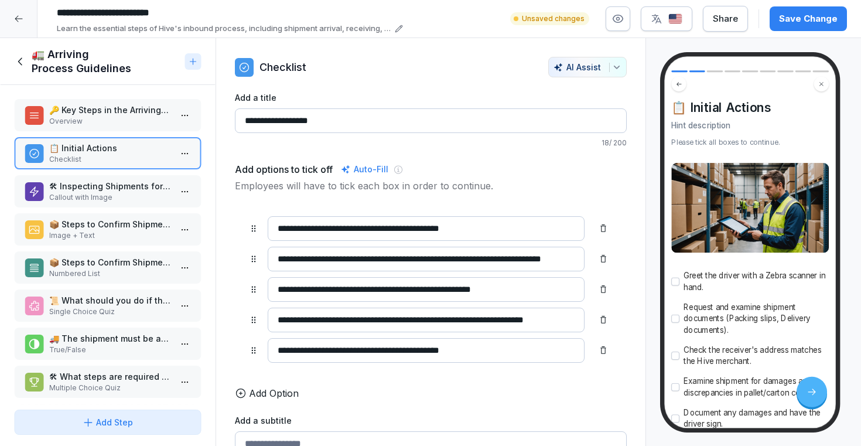
click at [127, 121] on p "Overview" at bounding box center [110, 121] width 122 height 11
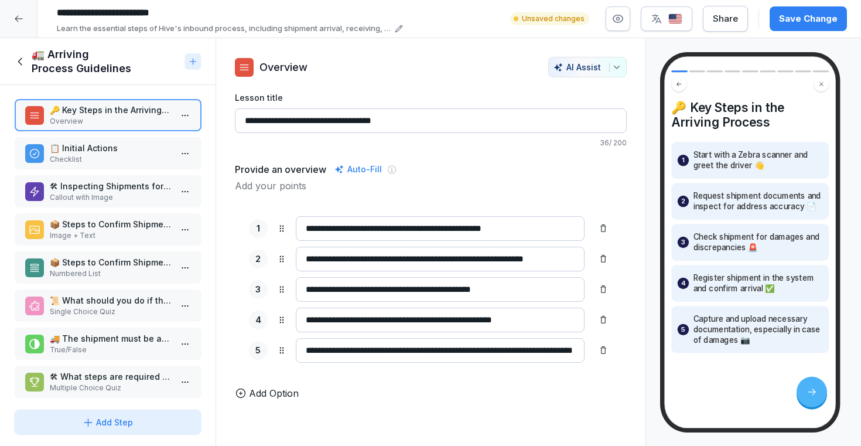
click at [100, 162] on p "Checklist" at bounding box center [110, 159] width 122 height 11
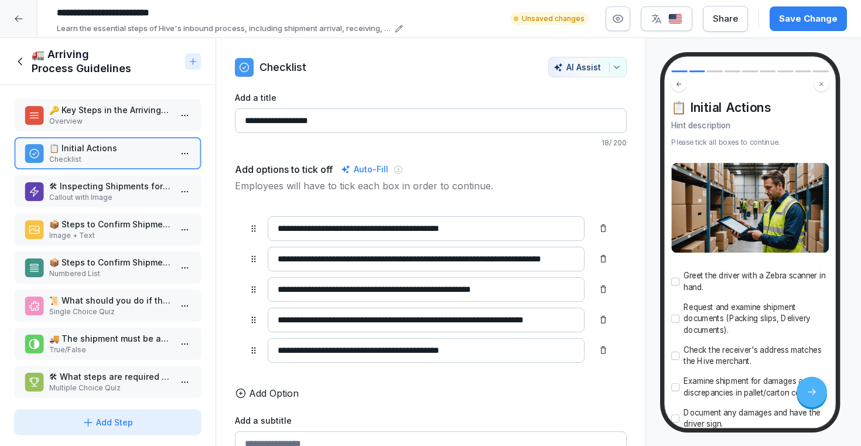
scroll to position [82, 0]
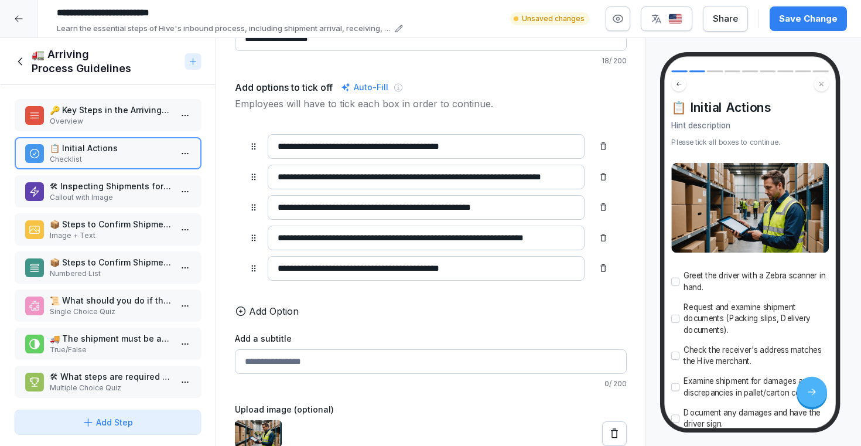
click at [143, 184] on p "🛠 Inspecting Shipments for Damages" at bounding box center [110, 186] width 122 height 12
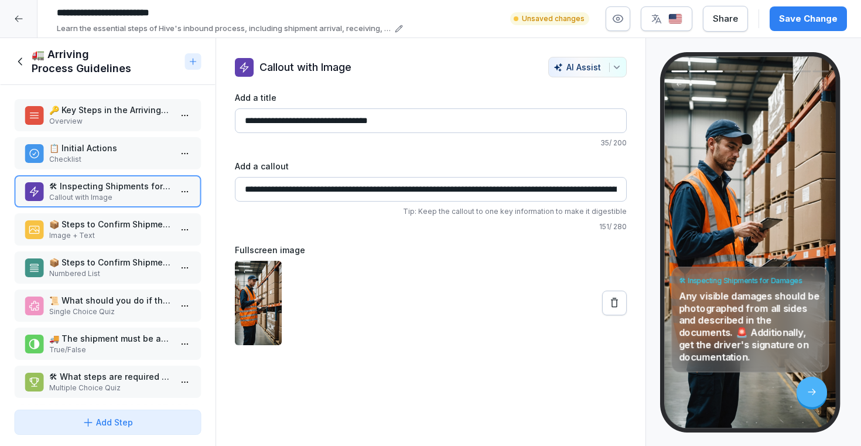
click at [145, 152] on p "📋 Initial Actions" at bounding box center [110, 148] width 122 height 12
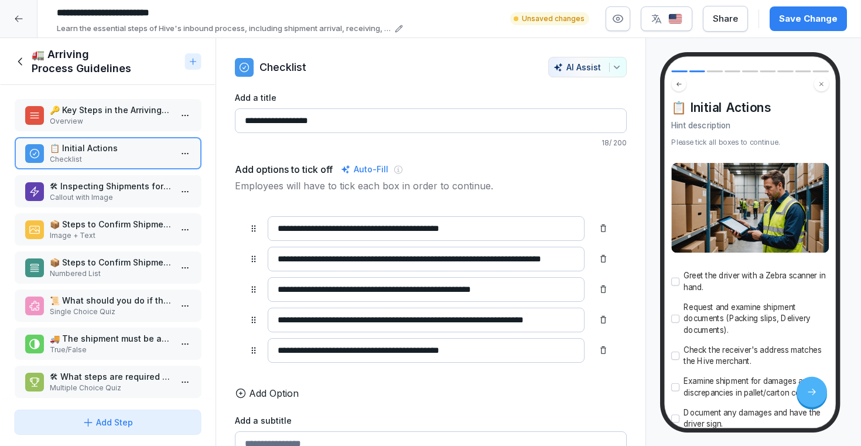
click at [128, 107] on p "🔑 Key Steps in the Arriving Process" at bounding box center [110, 110] width 122 height 12
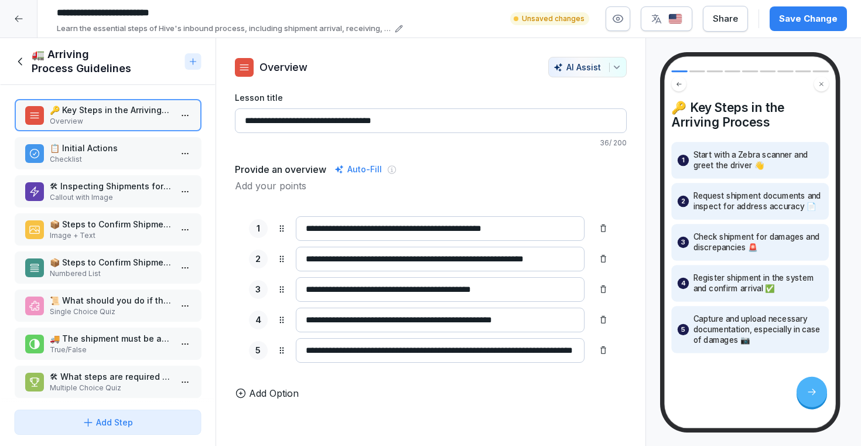
click at [121, 149] on p "📋 Initial Actions" at bounding box center [110, 148] width 122 height 12
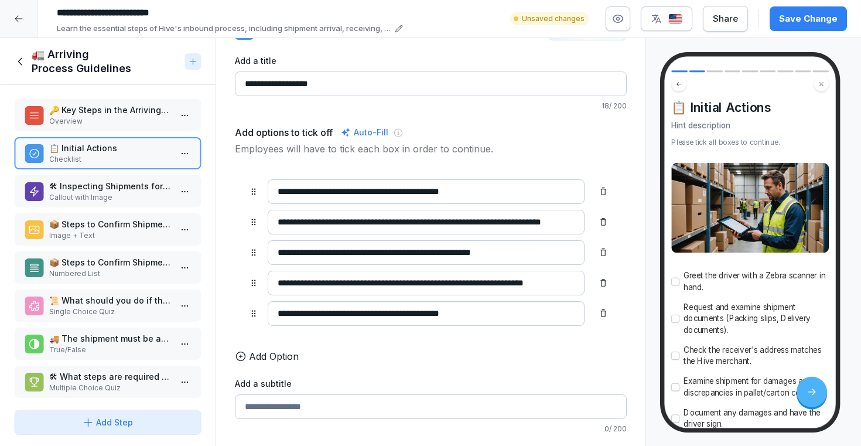
scroll to position [82, 0]
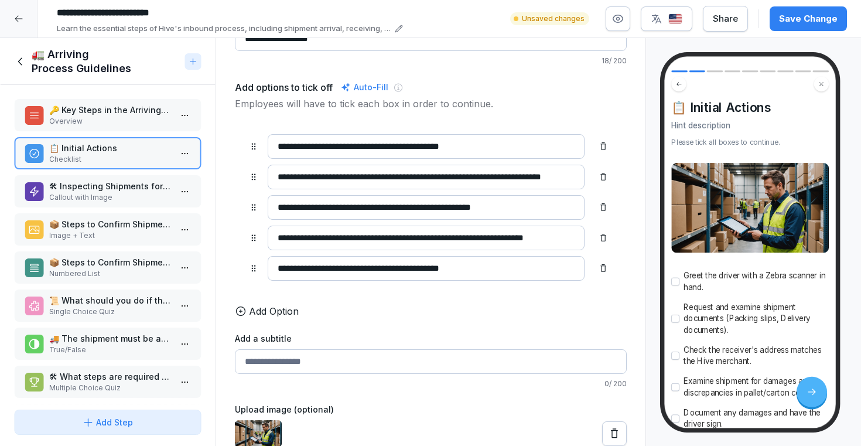
click at [145, 196] on p "Callout with Image" at bounding box center [110, 197] width 122 height 11
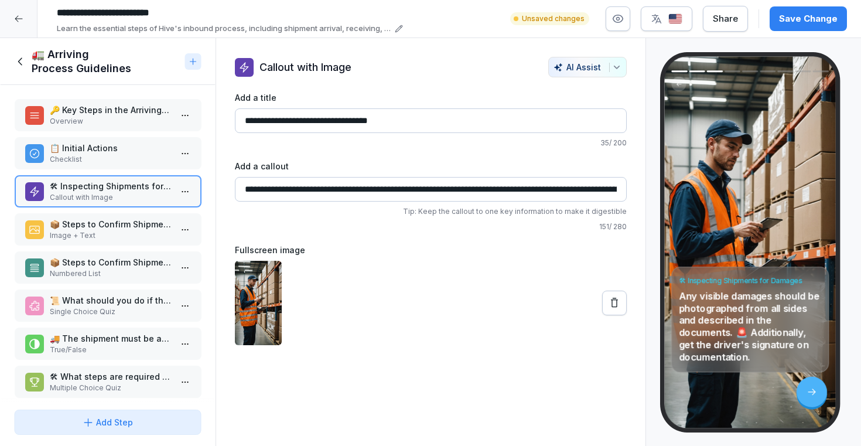
click at [145, 156] on p "Checklist" at bounding box center [110, 159] width 122 height 11
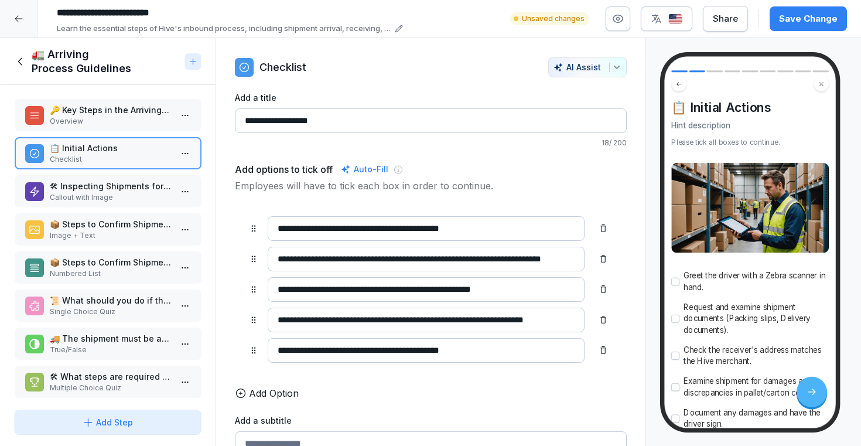
click at [143, 189] on p "🛠 Inspecting Shipments for Damages" at bounding box center [110, 186] width 122 height 12
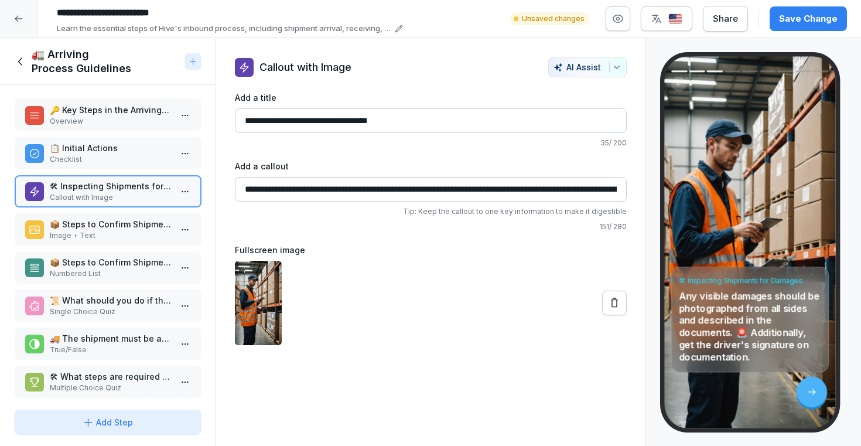
click at [118, 237] on p "Image + Text" at bounding box center [110, 235] width 122 height 11
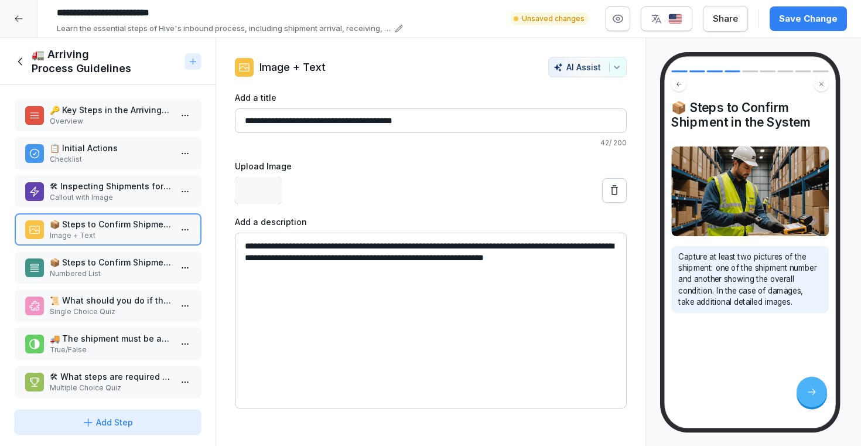
click at [118, 202] on p "Callout with Image" at bounding box center [110, 197] width 122 height 11
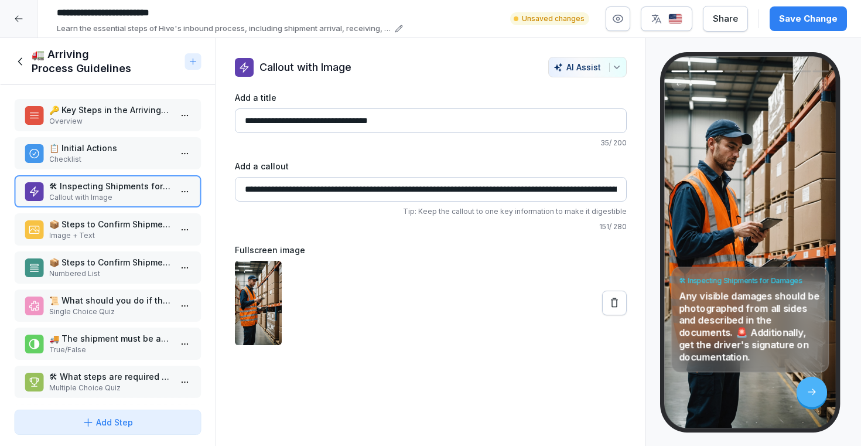
click at [110, 146] on p "📋 Initial Actions" at bounding box center [110, 148] width 122 height 12
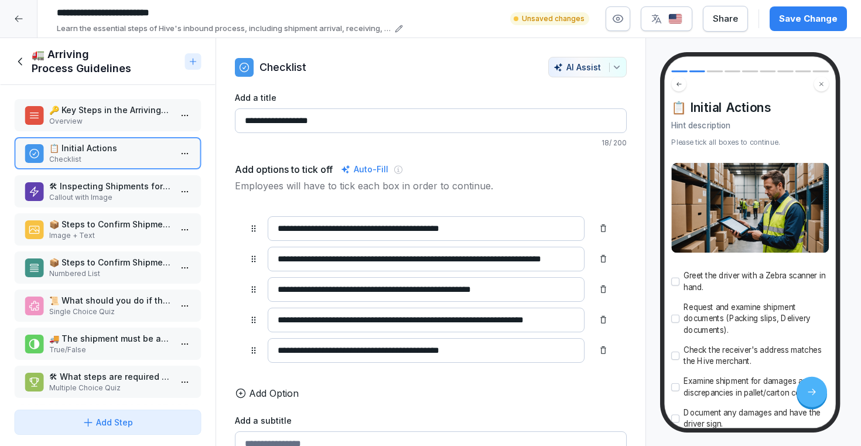
click at [114, 115] on p "🔑 Key Steps in the Arriving Process" at bounding box center [110, 110] width 122 height 12
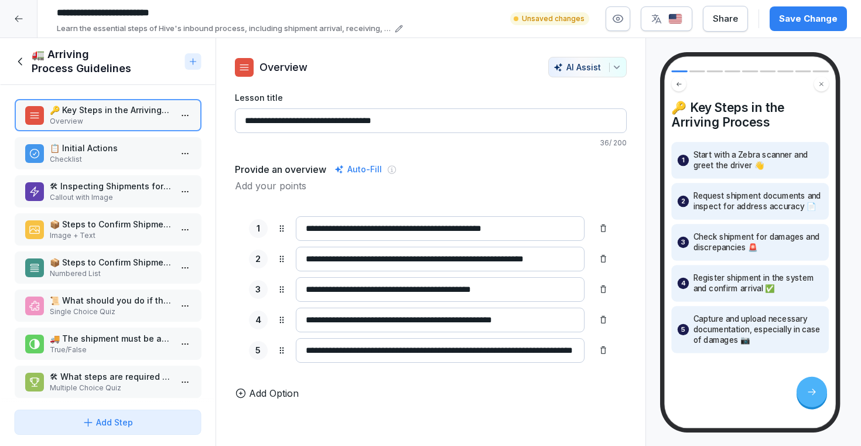
click at [101, 190] on p "🛠 Inspecting Shipments for Damages" at bounding box center [110, 186] width 122 height 12
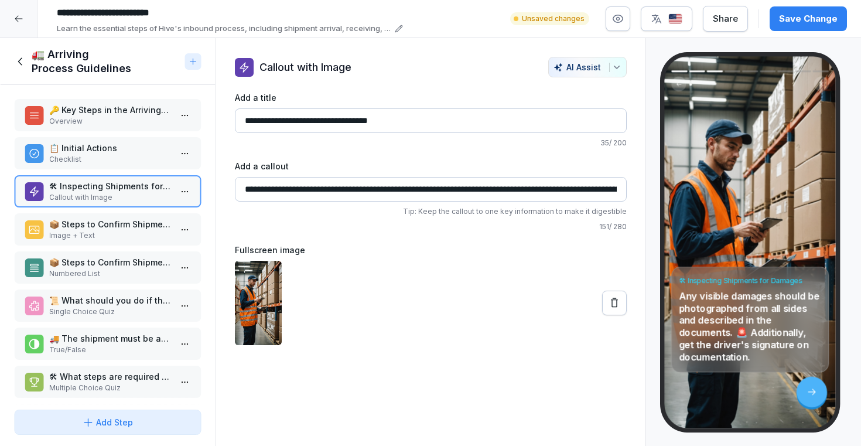
click at [98, 214] on div "📦 Steps to Confirm Shipment in the System Image + Text" at bounding box center [108, 229] width 188 height 32
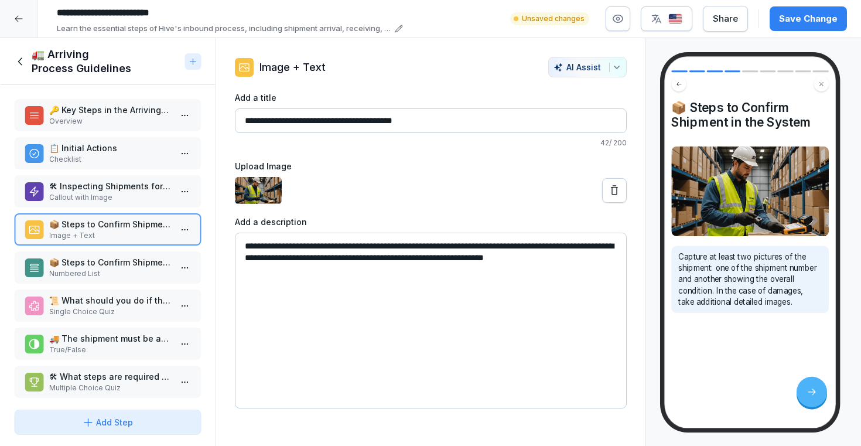
click at [98, 194] on p "Callout with Image" at bounding box center [110, 197] width 122 height 11
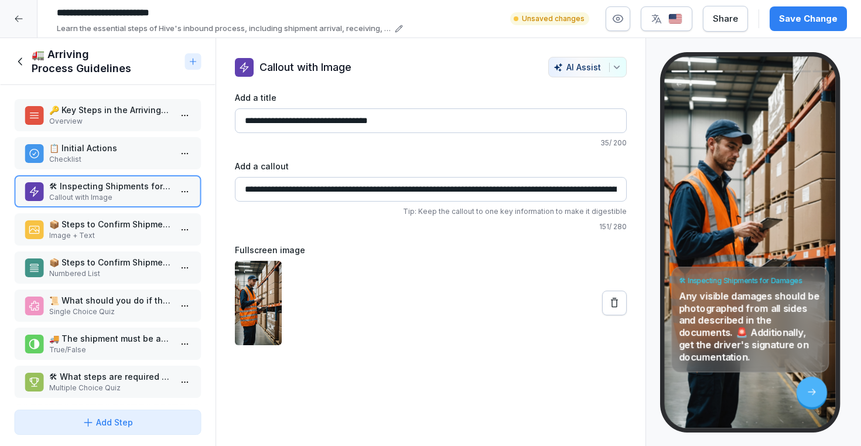
click at [103, 165] on div "📋 Initial Actions Checklist" at bounding box center [108, 153] width 188 height 32
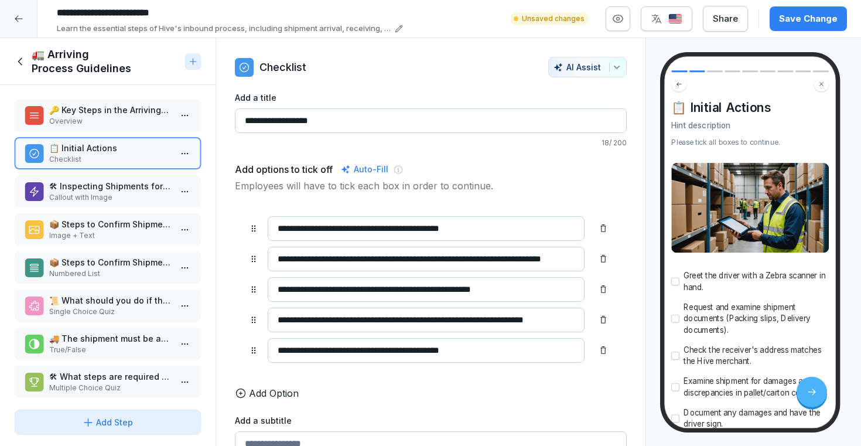
click at [92, 195] on p "Callout with Image" at bounding box center [110, 197] width 122 height 11
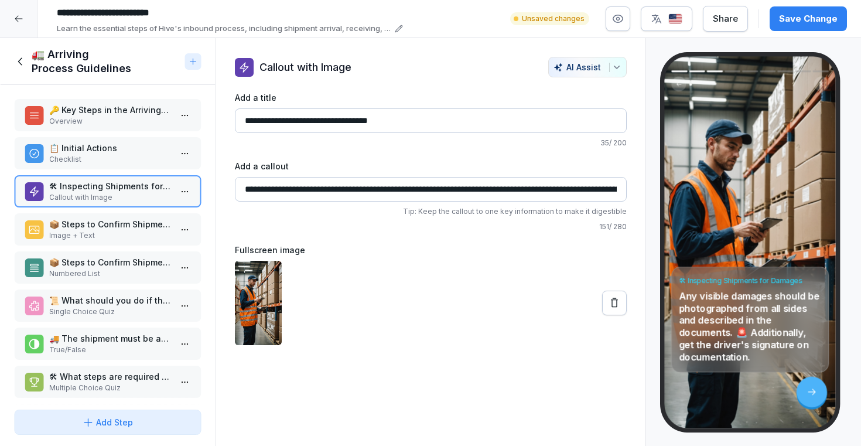
click at [93, 152] on p "📋 Initial Actions" at bounding box center [110, 148] width 122 height 12
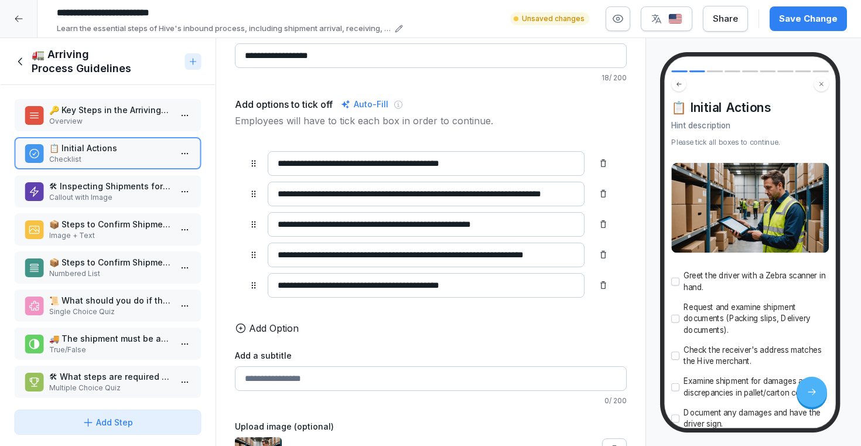
scroll to position [82, 0]
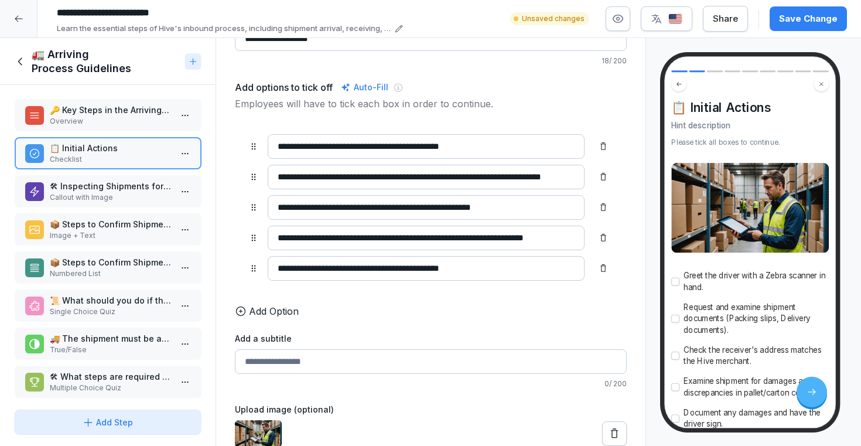
click at [125, 184] on p "🛠 Inspecting Shipments for Damages" at bounding box center [110, 186] width 122 height 12
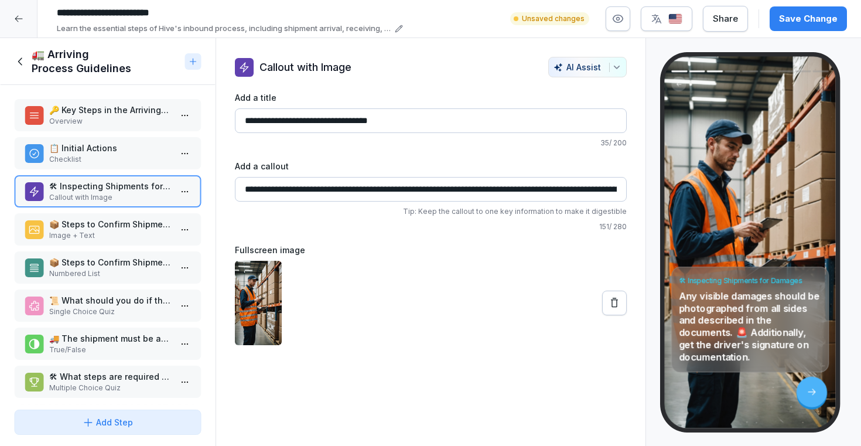
click at [126, 229] on p "📦 Steps to Confirm Shipment in the System" at bounding box center [110, 224] width 122 height 12
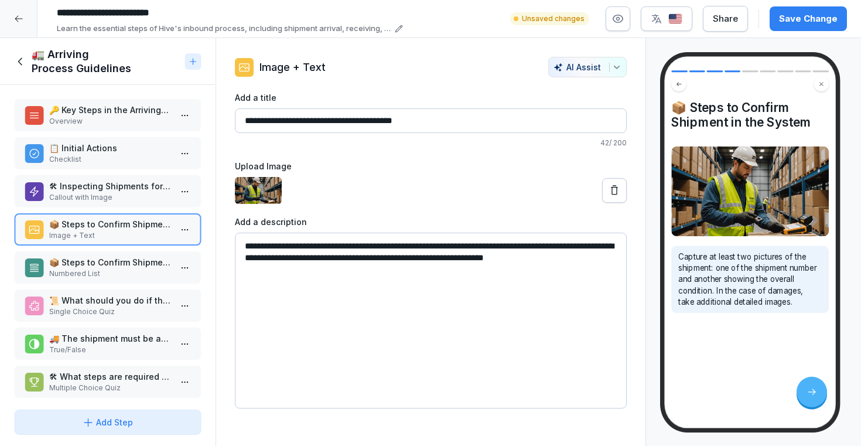
click at [122, 189] on p "🛠 Inspecting Shipments for Damages" at bounding box center [110, 186] width 122 height 12
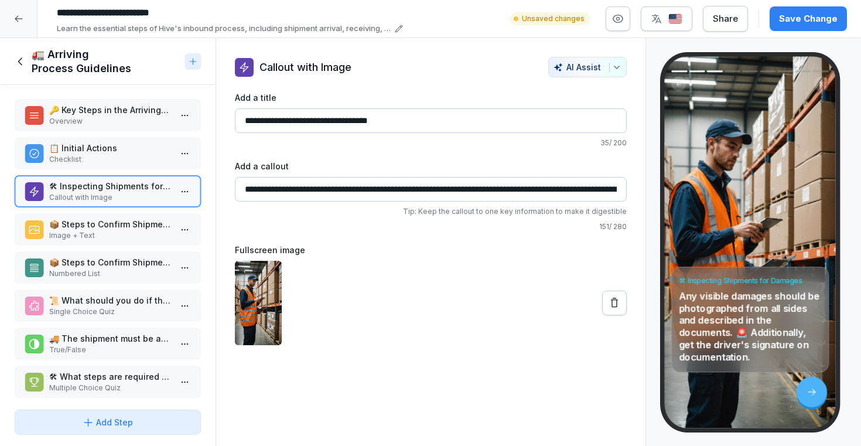
click at [128, 219] on p "📦 Steps to Confirm Shipment in the System" at bounding box center [110, 224] width 122 height 12
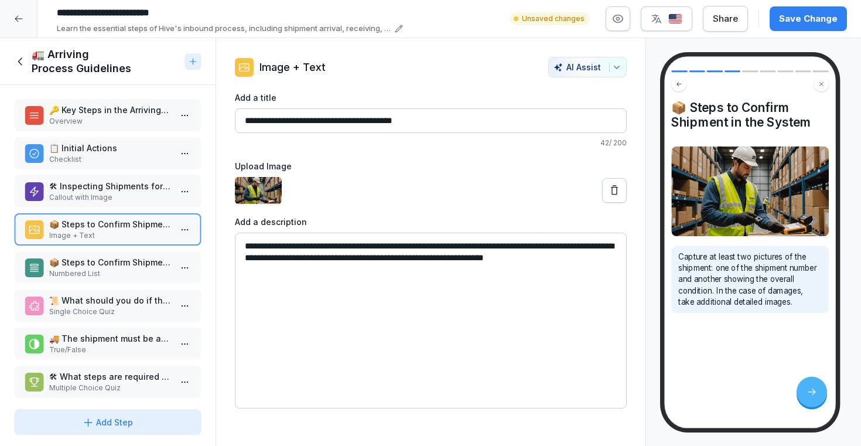
click at [134, 190] on p "🛠 Inspecting Shipments for Damages" at bounding box center [110, 186] width 122 height 12
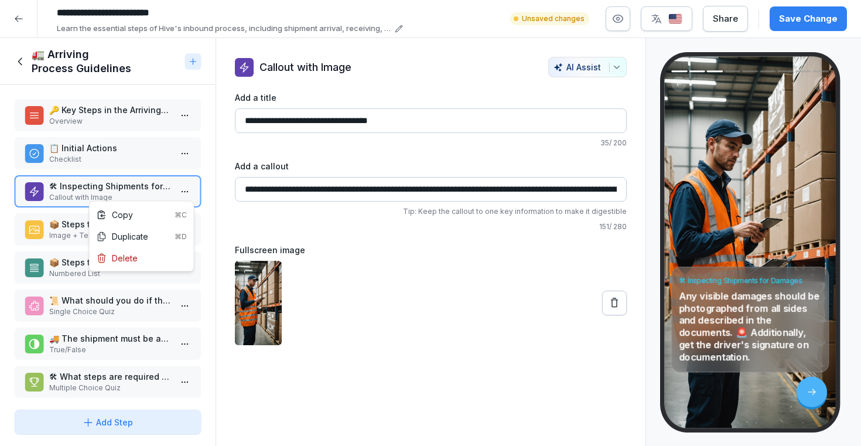
click at [189, 190] on html "**********" at bounding box center [430, 223] width 861 height 446
click at [188, 183] on html "**********" at bounding box center [430, 223] width 861 height 446
click at [129, 428] on div "Add Step" at bounding box center [107, 422] width 51 height 12
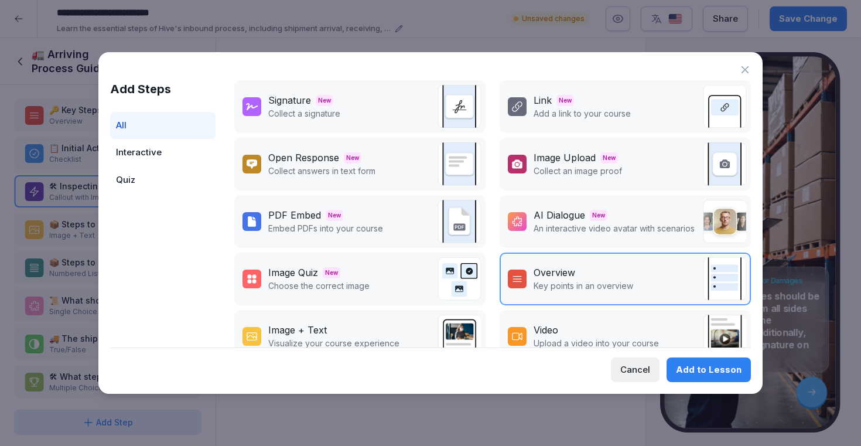
click at [324, 330] on div "Image + Text" at bounding box center [297, 330] width 59 height 14
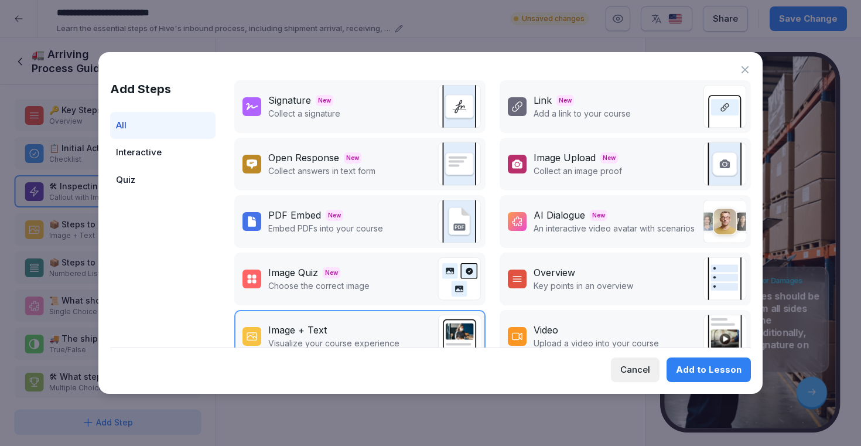
click at [693, 367] on div "Add to Lesson" at bounding box center [709, 369] width 66 height 13
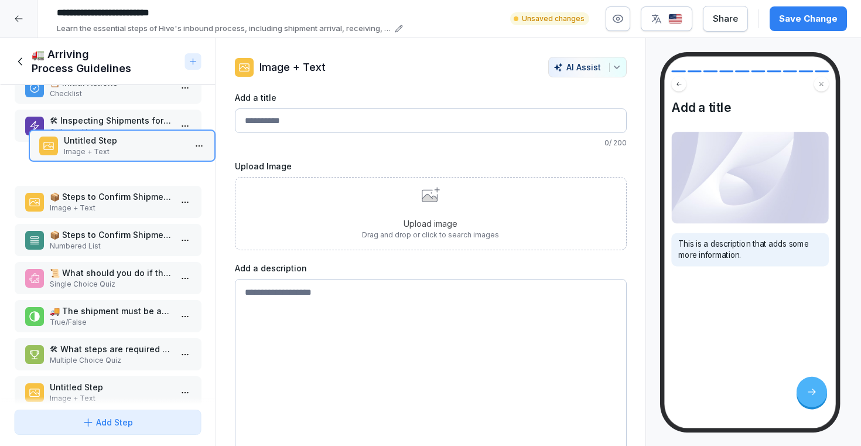
scroll to position [65, 0]
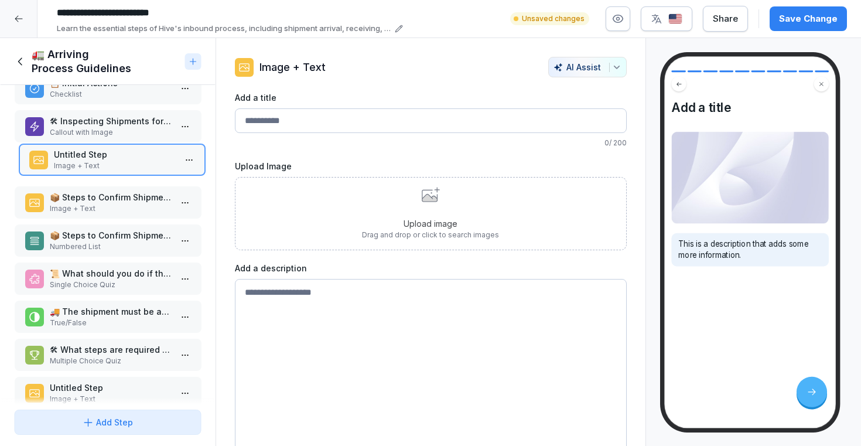
drag, startPoint x: 110, startPoint y: 375, endPoint x: 114, endPoint y: 156, distance: 218.6
click at [114, 156] on p "Untitled Step" at bounding box center [114, 154] width 122 height 12
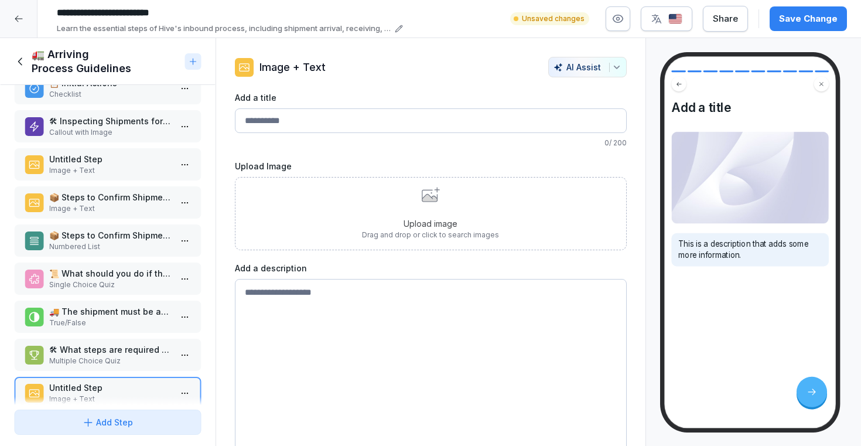
click at [327, 316] on textarea at bounding box center [431, 367] width 392 height 176
paste textarea "**********"
type textarea "**********"
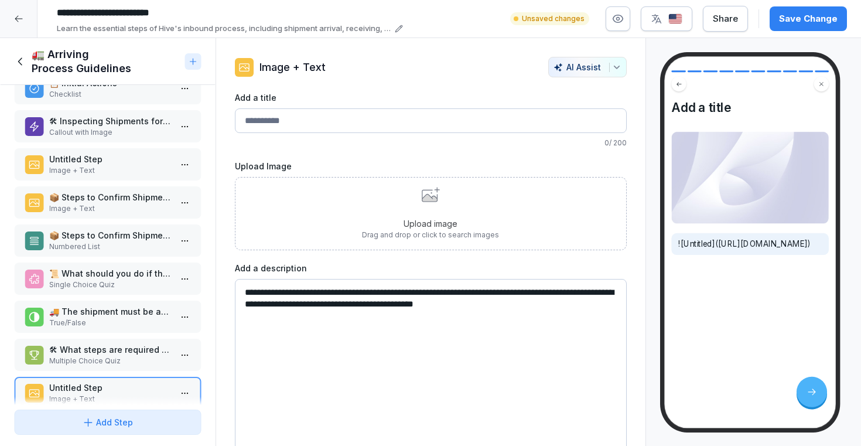
drag, startPoint x: 592, startPoint y: 303, endPoint x: 243, endPoint y: 291, distance: 350.0
click at [243, 291] on textarea "**********" at bounding box center [431, 367] width 392 height 176
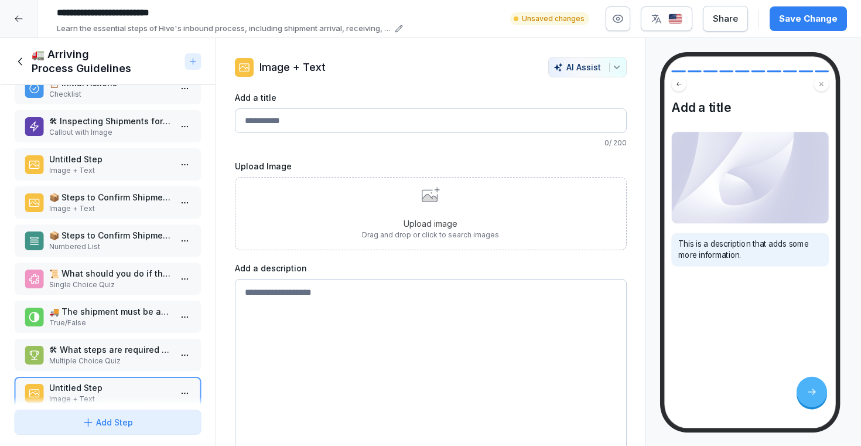
click at [360, 182] on div "Upload image Drag and drop or click to search images" at bounding box center [431, 213] width 392 height 73
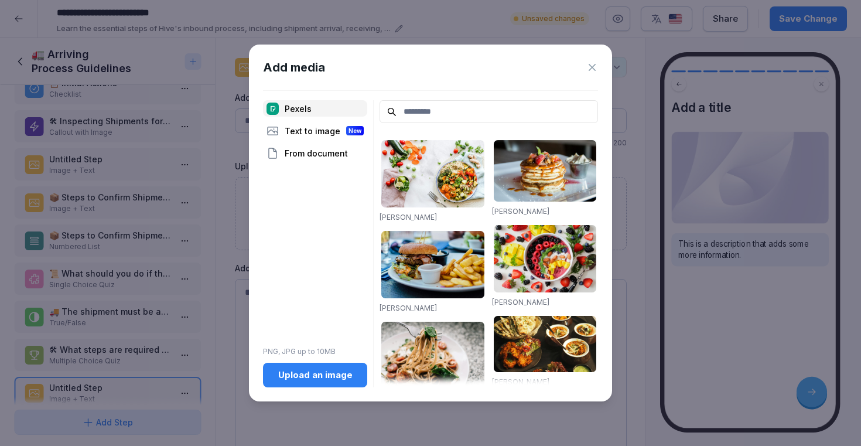
click at [305, 377] on div "Upload an image" at bounding box center [315, 375] width 86 height 13
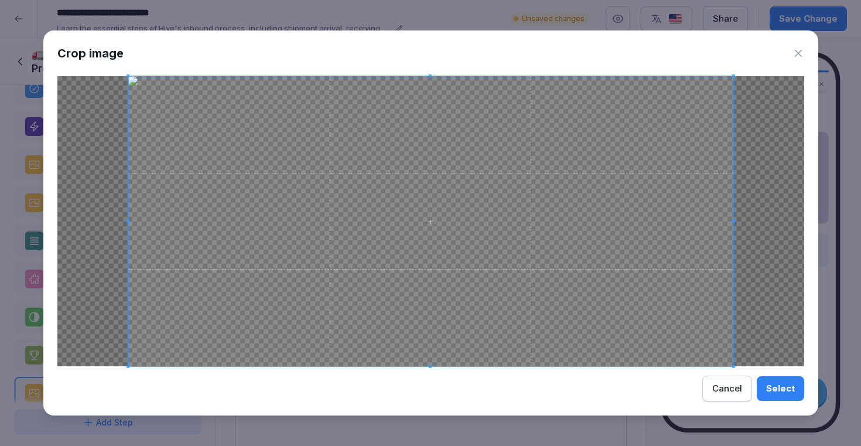
click at [780, 386] on div "Select" at bounding box center [780, 388] width 29 height 13
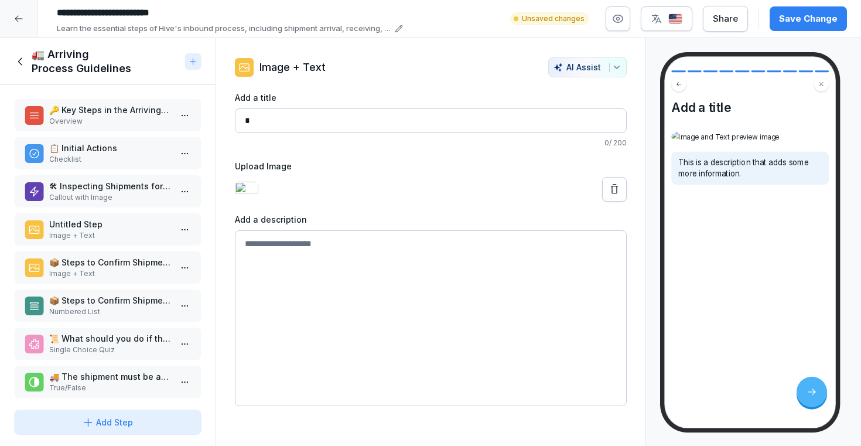
scroll to position [65, 0]
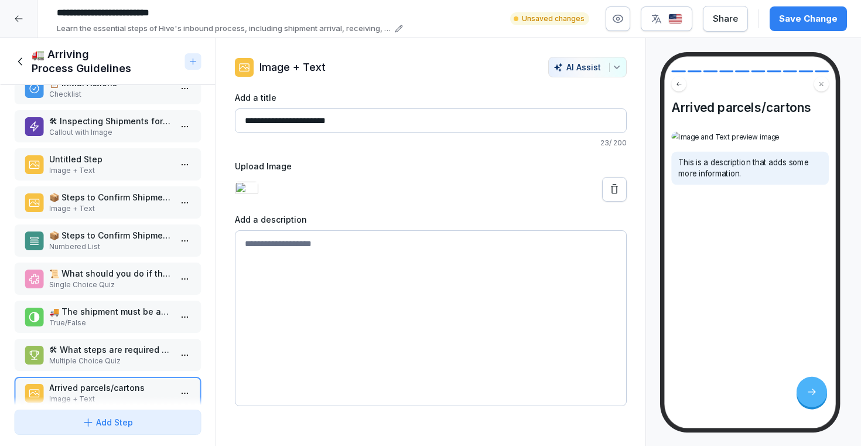
type input "**********"
click at [289, 247] on textarea at bounding box center [431, 318] width 392 height 176
paste textarea "**********"
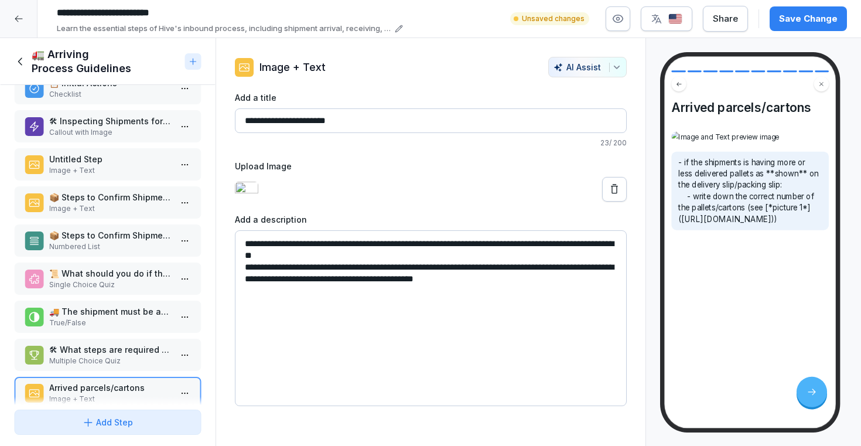
click at [251, 243] on textarea "**********" at bounding box center [431, 318] width 392 height 176
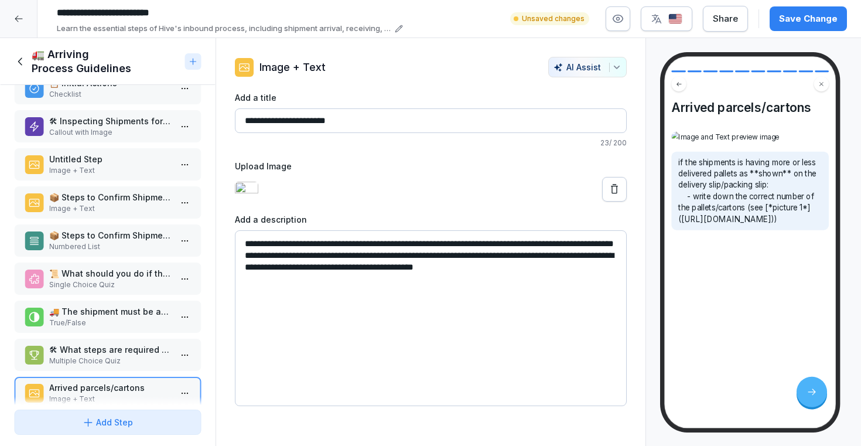
click at [247, 244] on textarea "**********" at bounding box center [431, 318] width 392 height 176
drag, startPoint x: 482, startPoint y: 268, endPoint x: 619, endPoint y: 289, distance: 139.4
click at [619, 289] on textarea "**********" at bounding box center [431, 318] width 392 height 176
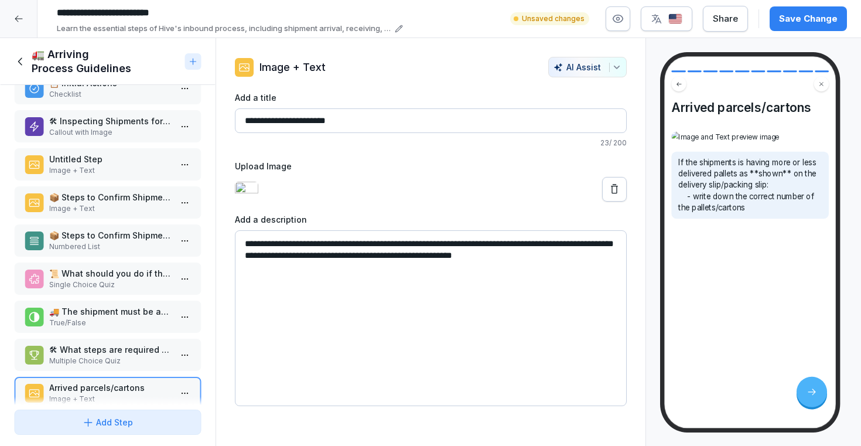
drag, startPoint x: 538, startPoint y: 243, endPoint x: 488, endPoint y: 247, distance: 49.9
click at [488, 247] on textarea "**********" at bounding box center [431, 318] width 392 height 176
click at [369, 257] on textarea "**********" at bounding box center [431, 318] width 392 height 176
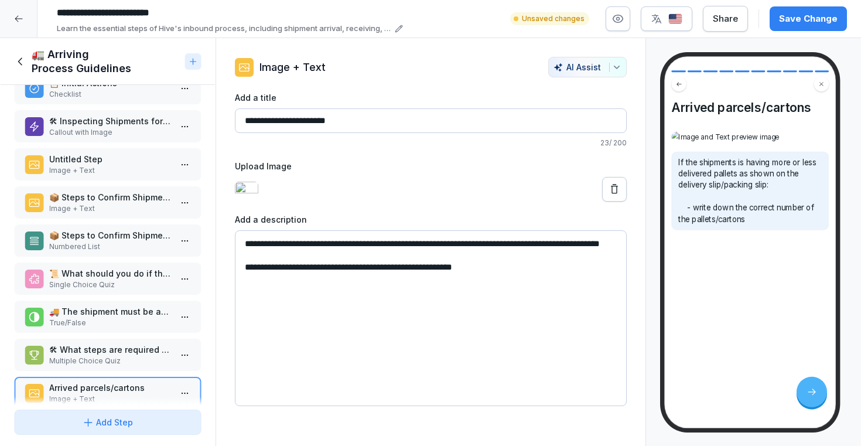
type textarea "**********"
click at [625, 69] on button "AI Assist" at bounding box center [587, 67] width 79 height 21
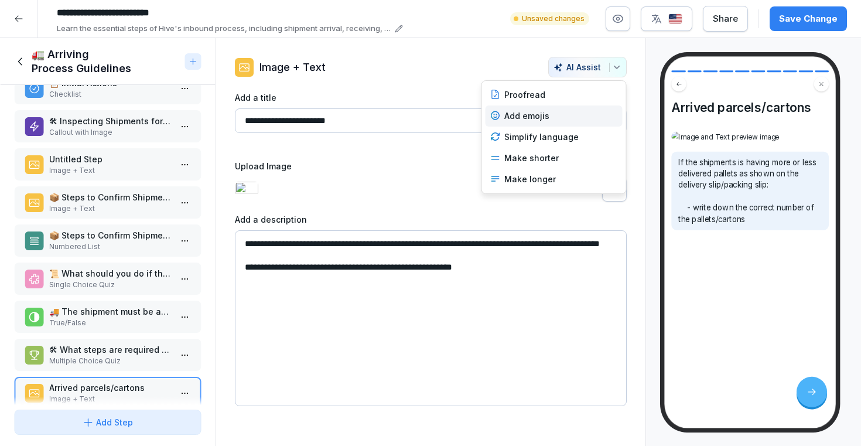
click at [568, 113] on div "Add emojis" at bounding box center [554, 115] width 137 height 21
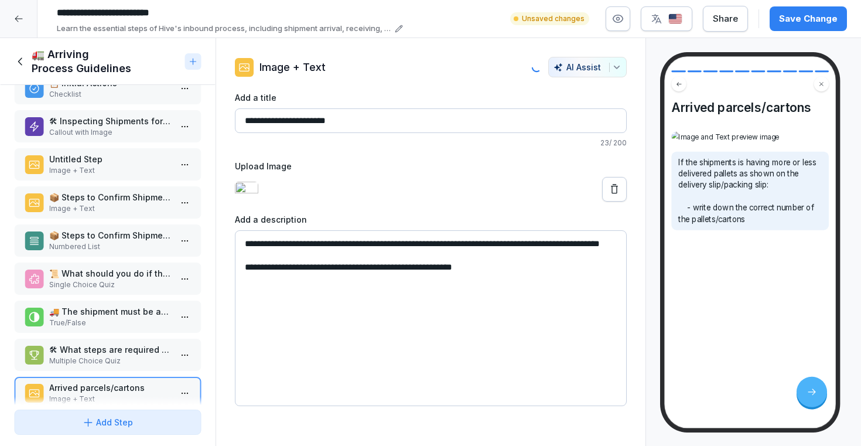
type input "**********"
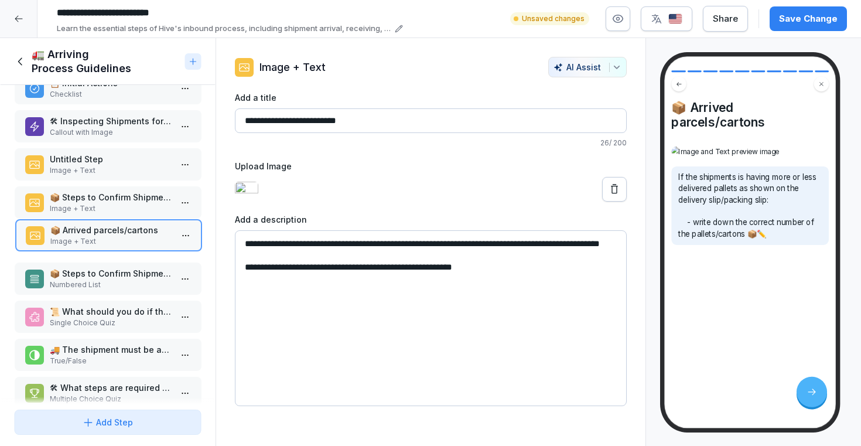
drag, startPoint x: 123, startPoint y: 387, endPoint x: 123, endPoint y: 230, distance: 157.6
click at [123, 230] on p "📦 Arrived parcels/cartons" at bounding box center [111, 230] width 122 height 12
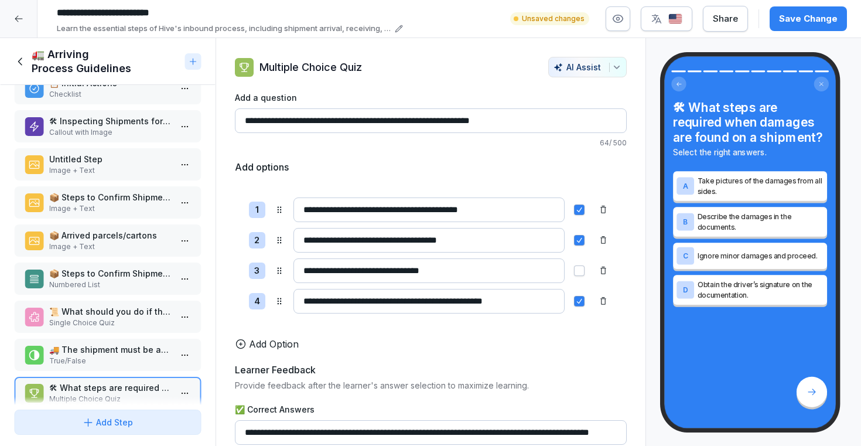
click at [119, 195] on p "📦 Steps to Confirm Shipment in the System" at bounding box center [110, 197] width 122 height 12
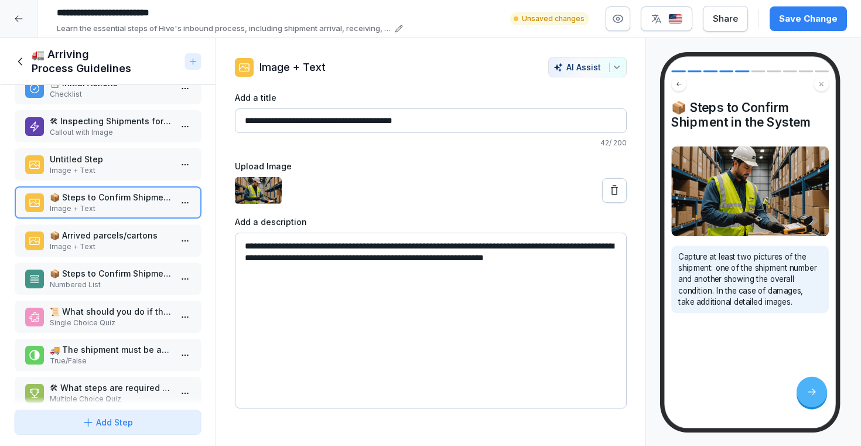
click at [113, 232] on p "📦 Arrived parcels/cartons" at bounding box center [110, 235] width 122 height 12
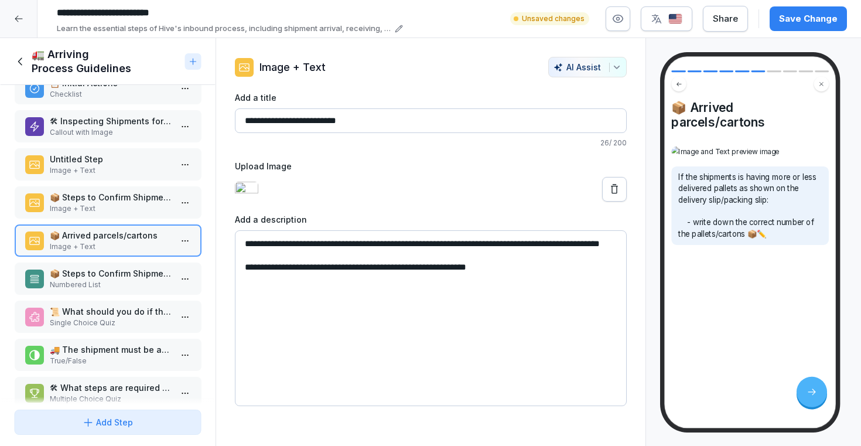
click at [113, 154] on p "Untitled Step" at bounding box center [110, 159] width 122 height 12
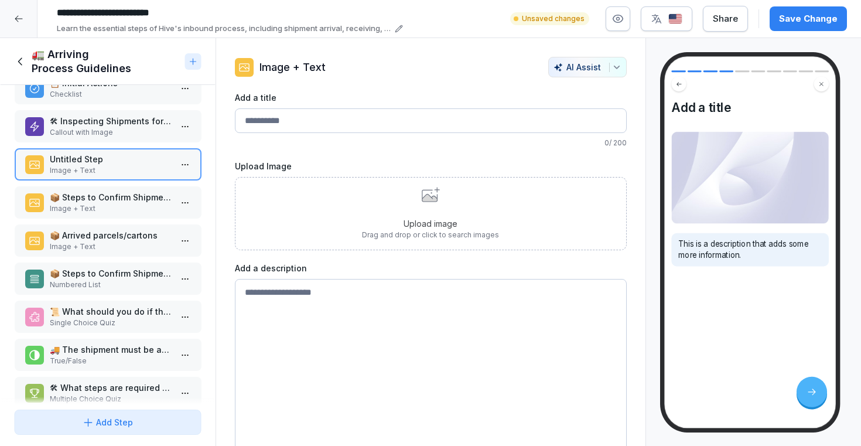
click at [113, 123] on p "🛠 Inspecting Shipments for Damages" at bounding box center [110, 121] width 122 height 12
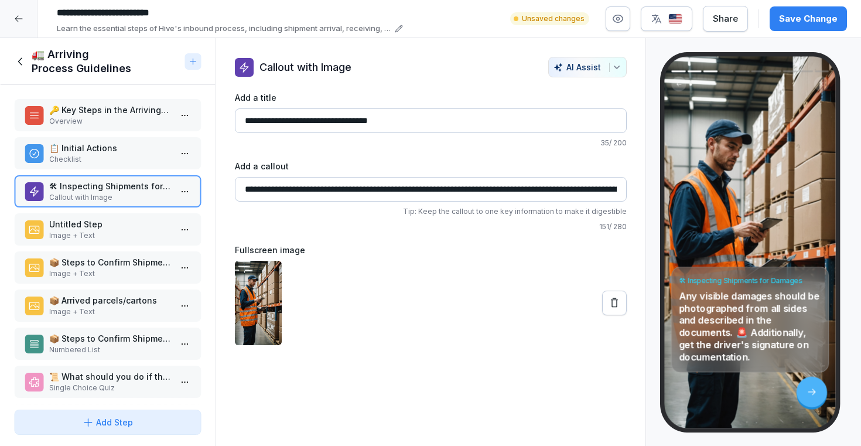
click at [102, 154] on p "📋 Initial Actions" at bounding box center [110, 148] width 122 height 12
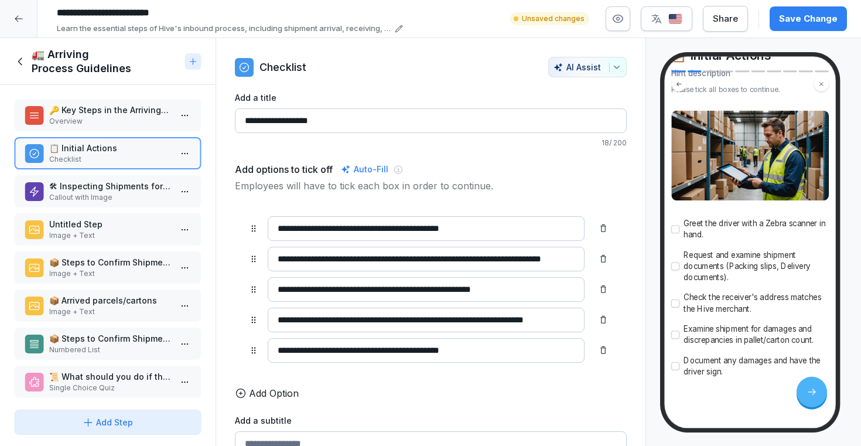
scroll to position [61, 0]
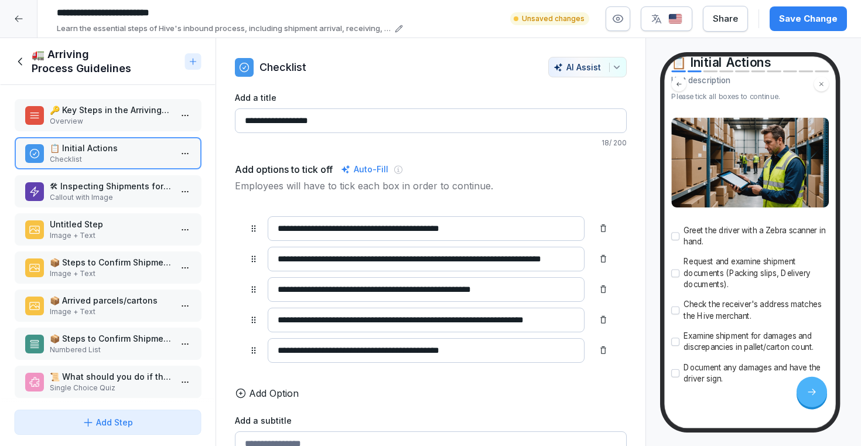
click at [115, 119] on p "Overview" at bounding box center [110, 121] width 122 height 11
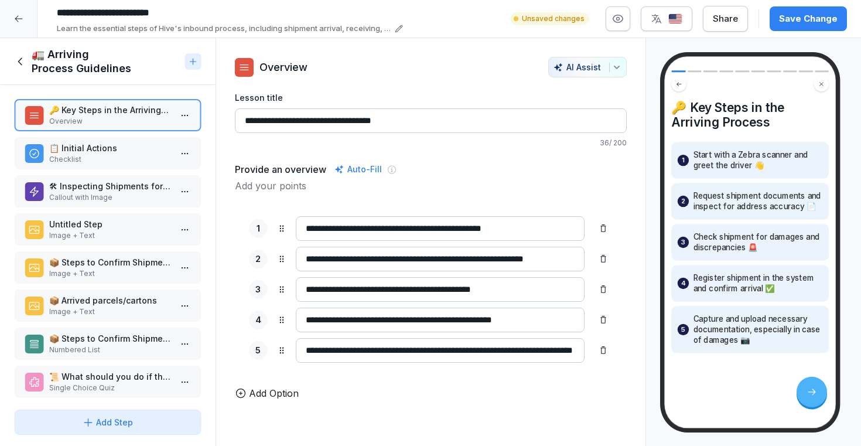
click at [112, 151] on p "📋 Initial Actions" at bounding box center [110, 148] width 122 height 12
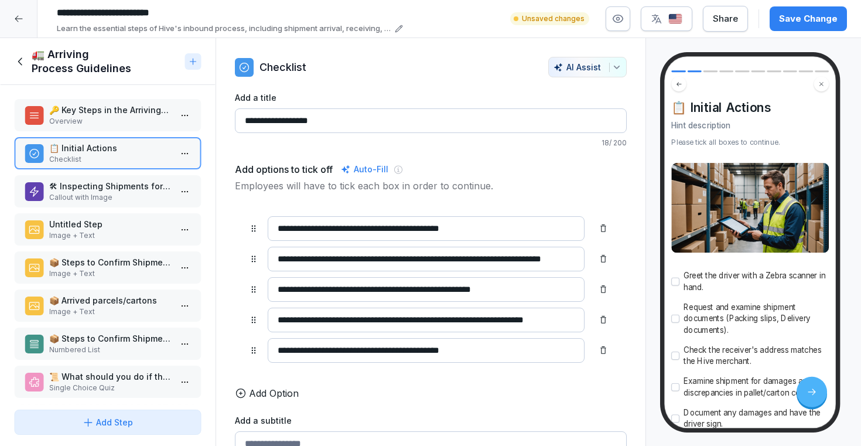
click at [110, 171] on div "🔑 Key Steps in the Arriving Process Overview 📋 Initial Actions Checklist 🛠 Insp…" at bounding box center [108, 245] width 216 height 320
click at [103, 196] on p "Callout with Image" at bounding box center [110, 197] width 122 height 11
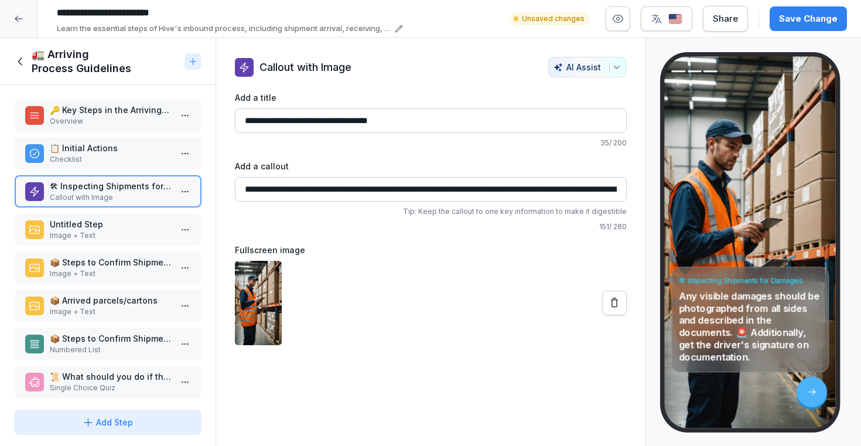
click at [103, 220] on p "Untitled Step" at bounding box center [110, 224] width 122 height 12
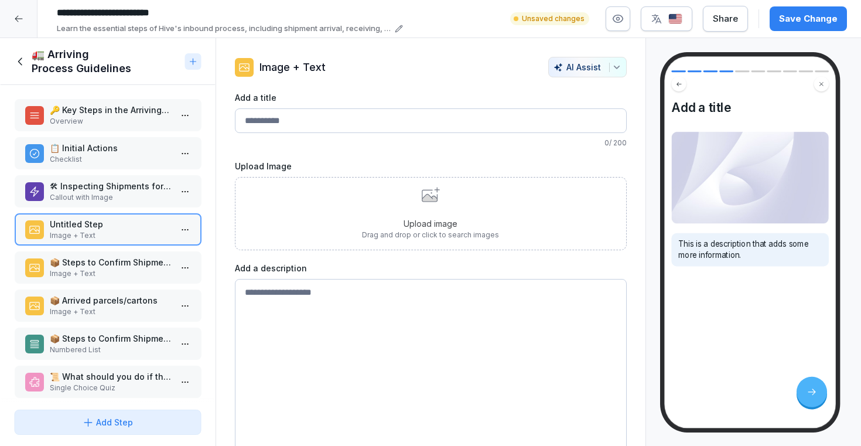
click at [103, 258] on p "📦 Steps to Confirm Shipment in the System" at bounding box center [110, 262] width 122 height 12
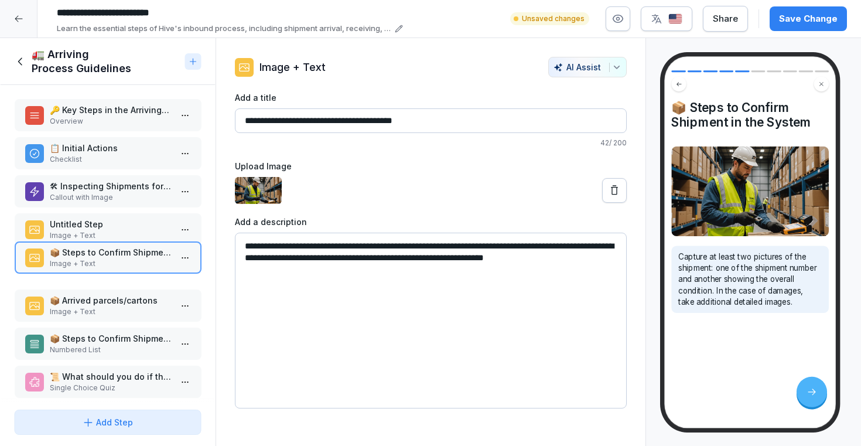
drag, startPoint x: 103, startPoint y: 261, endPoint x: 103, endPoint y: 252, distance: 8.8
click at [103, 252] on p "📦 Steps to Confirm Shipment in the System" at bounding box center [110, 252] width 122 height 12
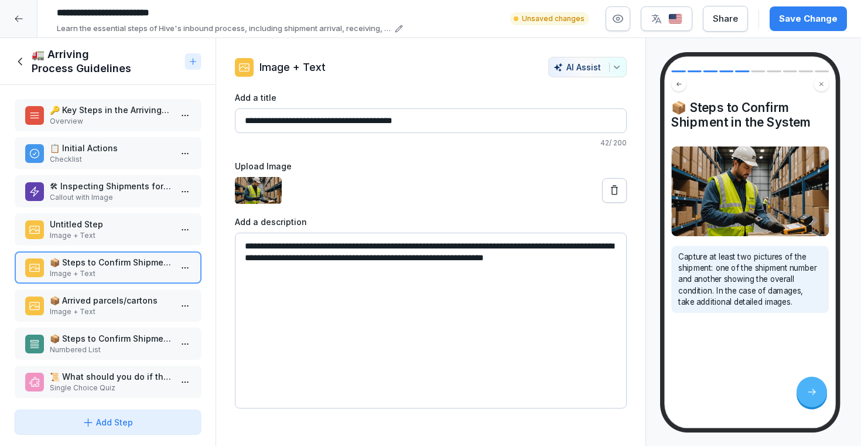
click at [97, 304] on p "📦 Arrived parcels/cartons" at bounding box center [110, 300] width 122 height 12
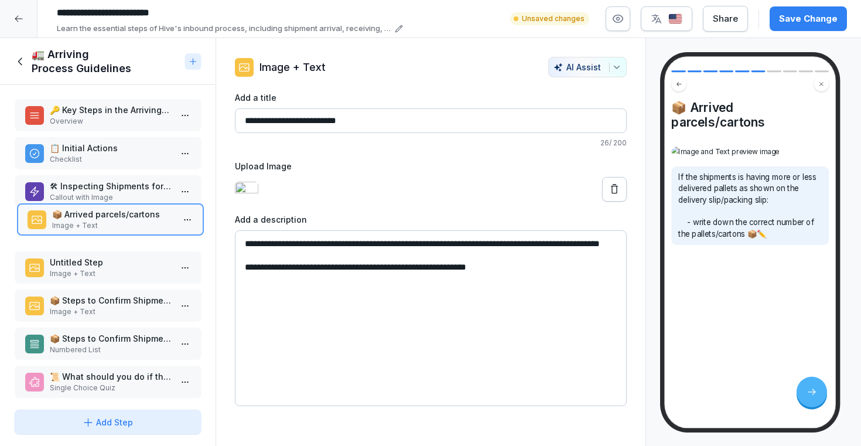
drag, startPoint x: 97, startPoint y: 304, endPoint x: 100, endPoint y: 218, distance: 86.2
click at [100, 218] on p "📦 Arrived parcels/cartons" at bounding box center [113, 214] width 122 height 12
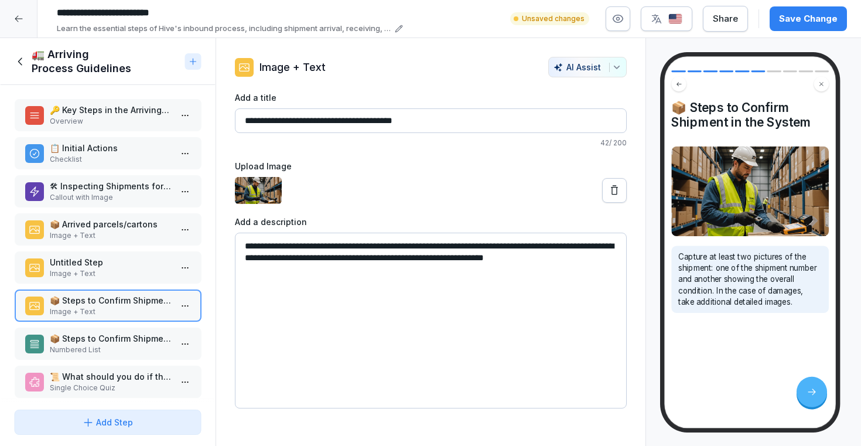
click at [100, 227] on p "📦 Arrived parcels/cartons" at bounding box center [110, 224] width 122 height 12
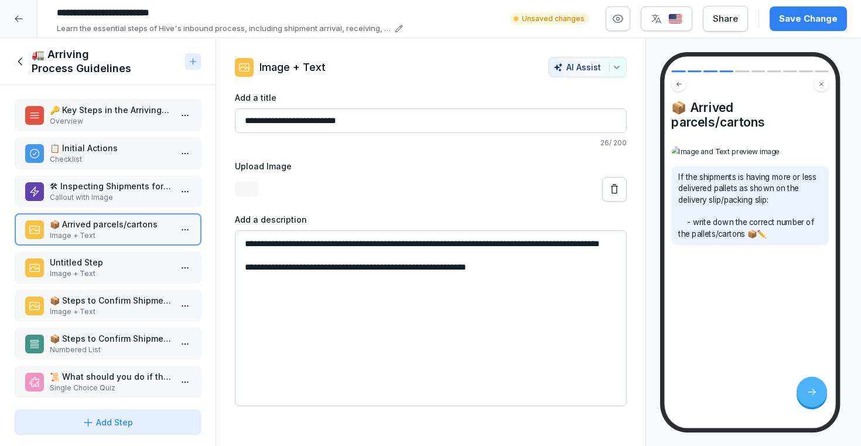
click at [100, 196] on p "Callout with Image" at bounding box center [110, 197] width 122 height 11
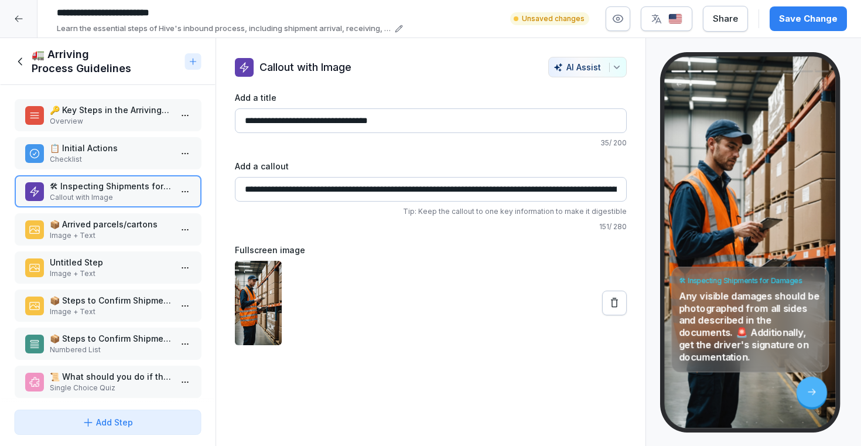
click at [100, 221] on p "📦 Arrived parcels/cartons" at bounding box center [110, 224] width 122 height 12
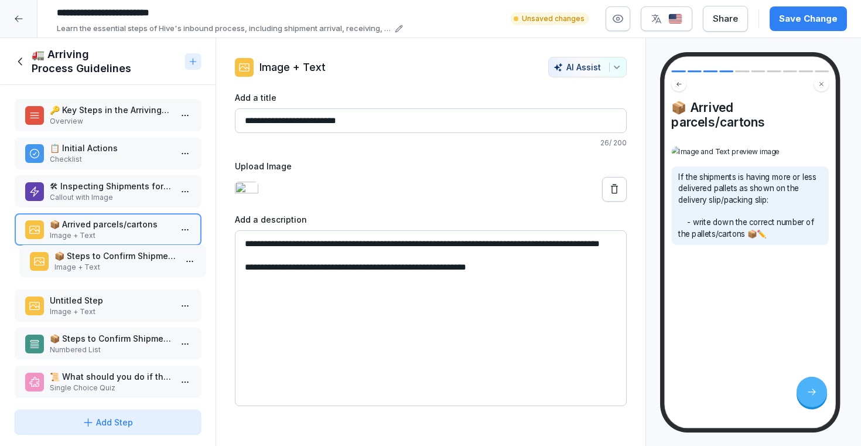
drag, startPoint x: 72, startPoint y: 310, endPoint x: 77, endPoint y: 266, distance: 44.2
click at [77, 266] on p "Image + Text" at bounding box center [115, 267] width 122 height 11
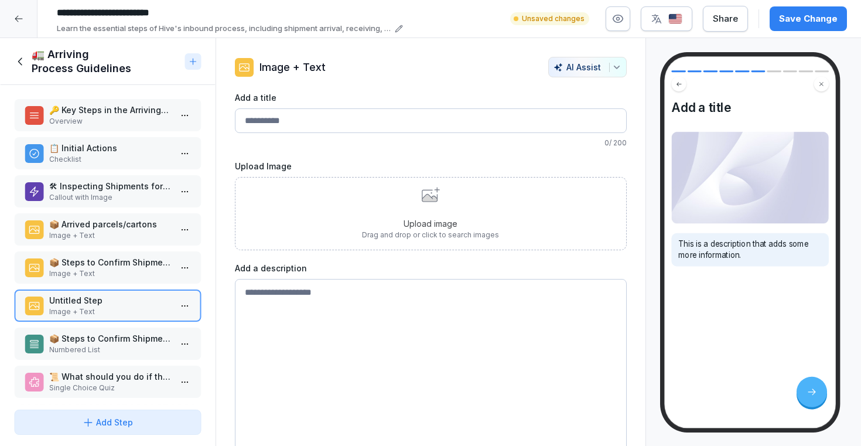
click at [80, 265] on p "📦 Steps to Confirm Shipment in the System" at bounding box center [110, 262] width 122 height 12
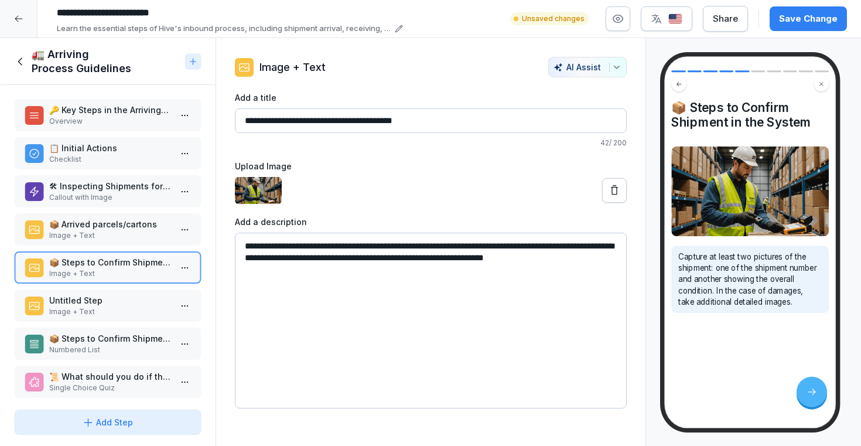
click at [96, 347] on p "Numbered List" at bounding box center [110, 350] width 122 height 11
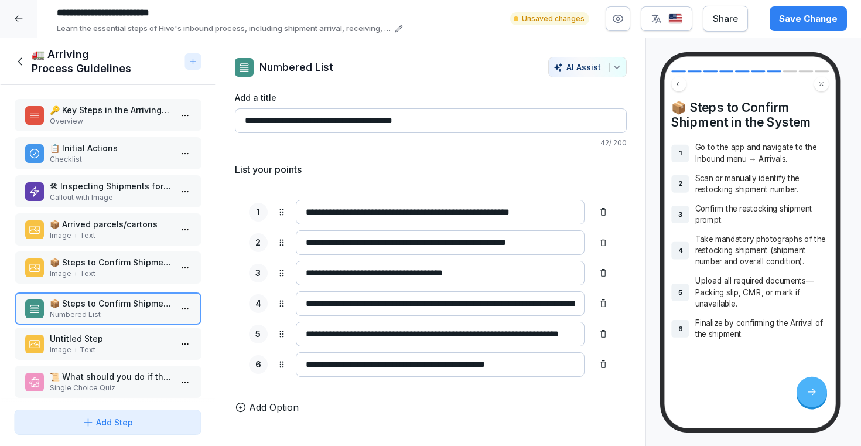
drag, startPoint x: 96, startPoint y: 347, endPoint x: 96, endPoint y: 312, distance: 35.2
click at [96, 312] on p "Numbered List" at bounding box center [110, 314] width 122 height 11
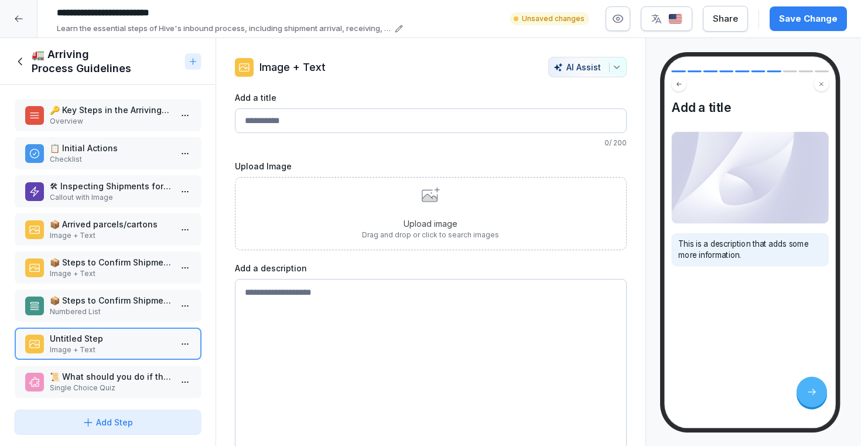
click at [112, 257] on p "📦 Steps to Confirm Shipment in the System" at bounding box center [110, 262] width 122 height 12
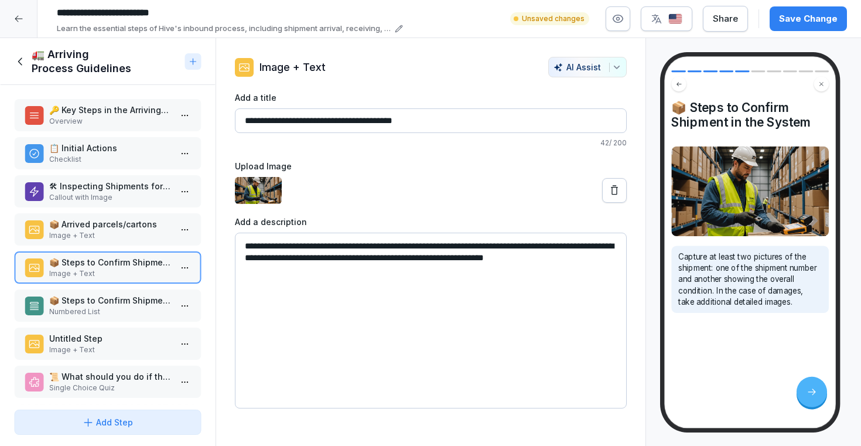
click at [104, 304] on p "📦 Steps to Confirm Shipment in the System" at bounding box center [110, 300] width 122 height 12
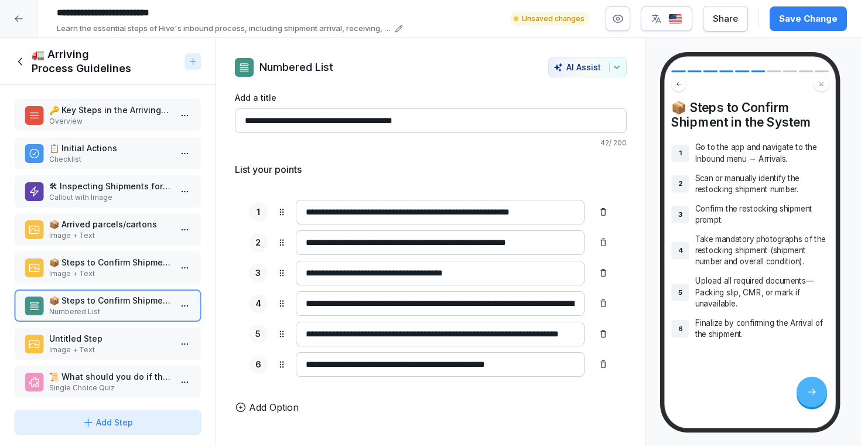
click at [106, 284] on div "🔑 Key Steps in the Arriving Process Overview 📋 Initial Actions Checklist 🛠 Insp…" at bounding box center [108, 245] width 216 height 320
click at [111, 265] on p "📦 Steps to Confirm Shipment in the System" at bounding box center [110, 262] width 122 height 12
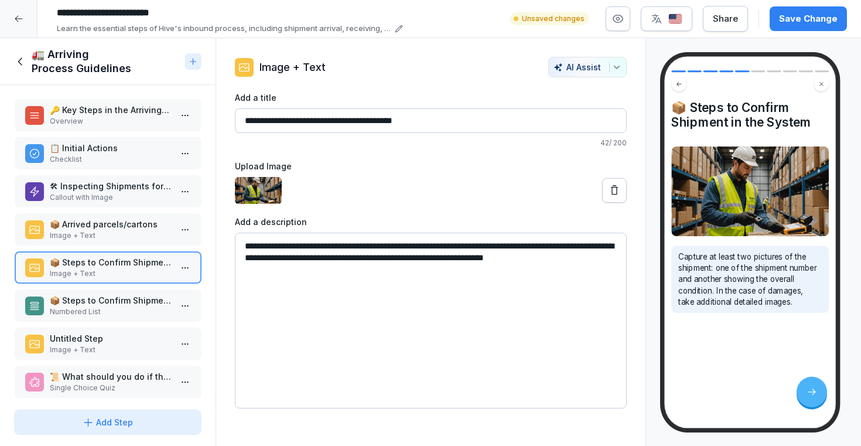
click at [91, 296] on p "📦 Steps to Confirm Shipment in the System" at bounding box center [110, 300] width 122 height 12
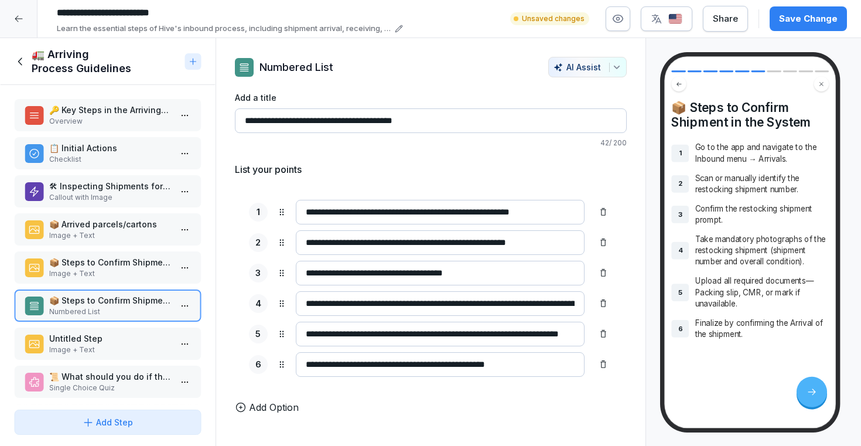
click at [108, 263] on p "📦 Steps to Confirm Shipment in the System" at bounding box center [110, 262] width 122 height 12
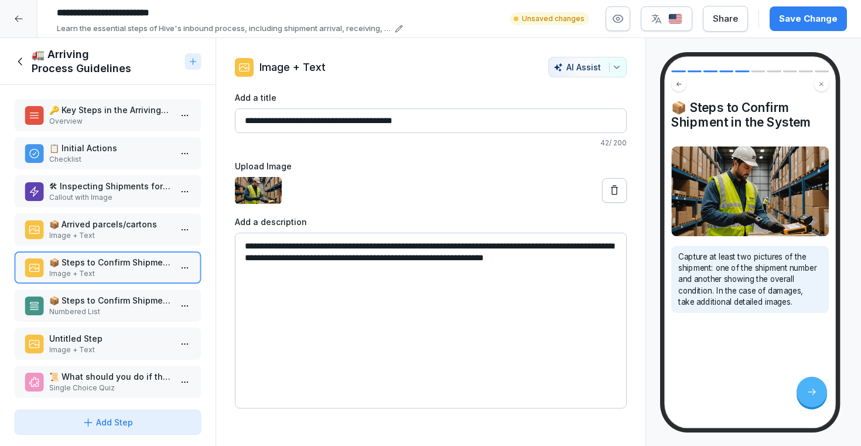
click at [105, 297] on p "📦 Steps to Confirm Shipment in the System" at bounding box center [110, 300] width 122 height 12
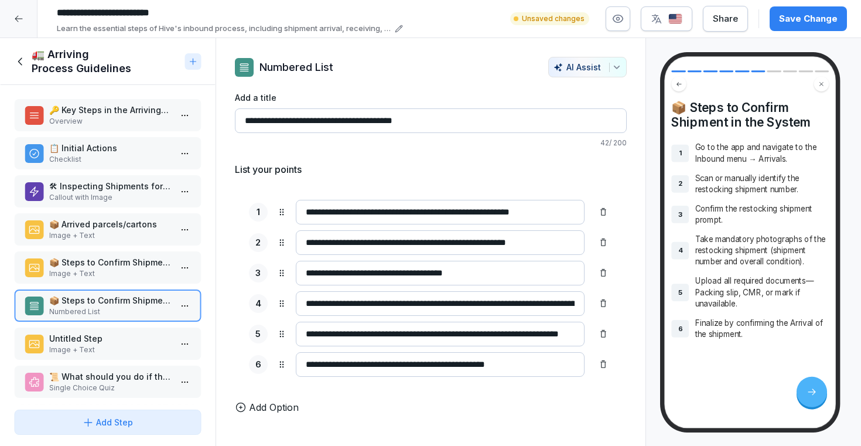
click at [102, 331] on div "Untitled Step Image + Text" at bounding box center [108, 344] width 188 height 32
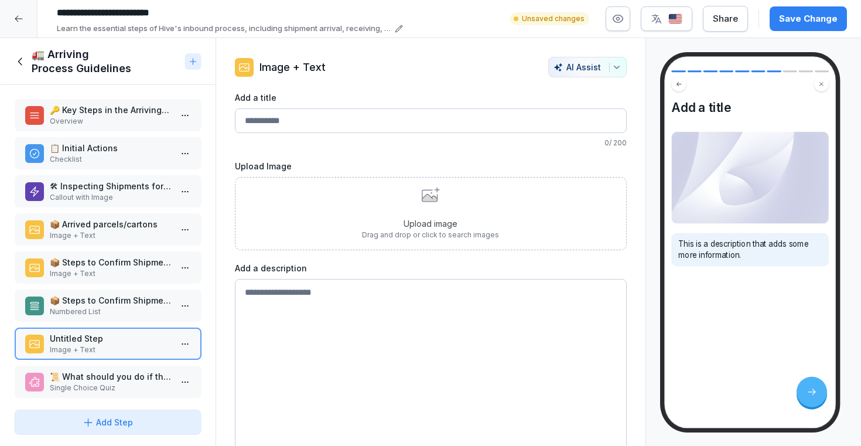
click at [107, 306] on p "Numbered List" at bounding box center [110, 311] width 122 height 11
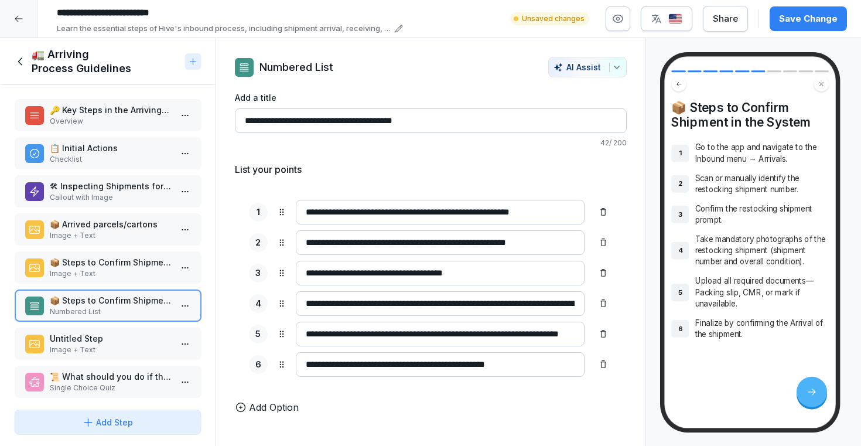
click at [114, 270] on p "Image + Text" at bounding box center [110, 273] width 122 height 11
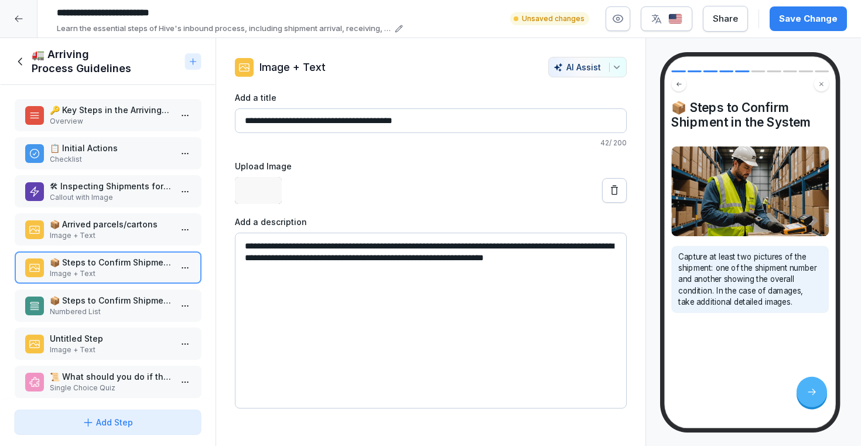
click at [114, 301] on p "📦 Steps to Confirm Shipment in the System" at bounding box center [110, 300] width 122 height 12
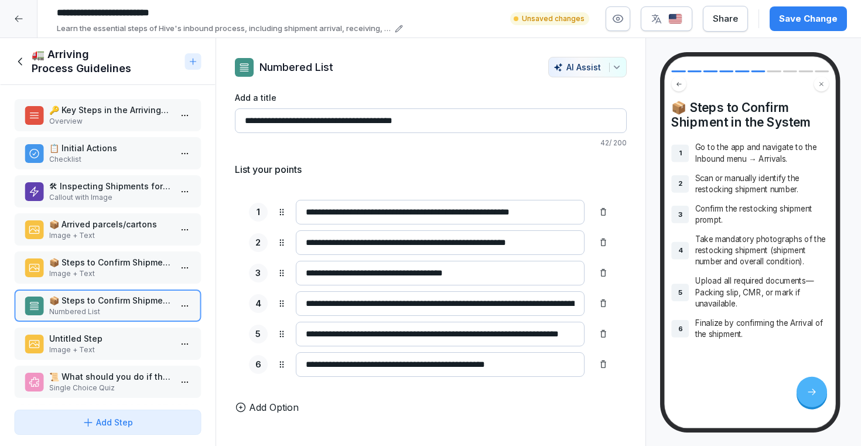
click at [575, 161] on div "**********" at bounding box center [431, 252] width 392 height 323
click at [606, 244] on icon at bounding box center [603, 242] width 9 height 9
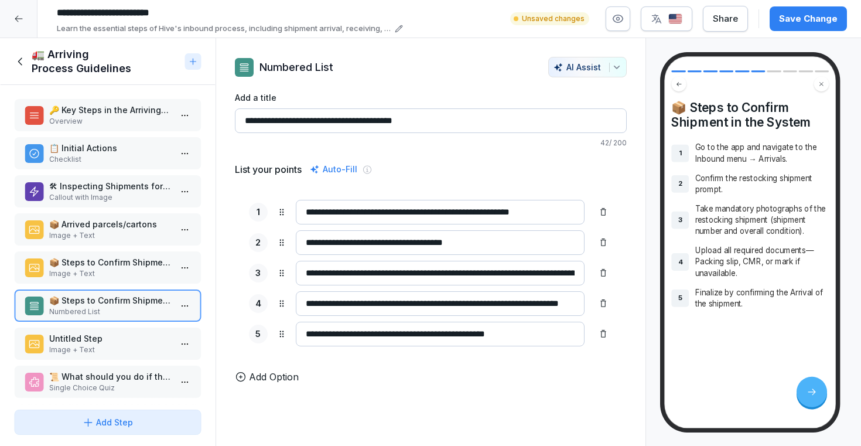
click at [602, 268] on div at bounding box center [603, 273] width 19 height 19
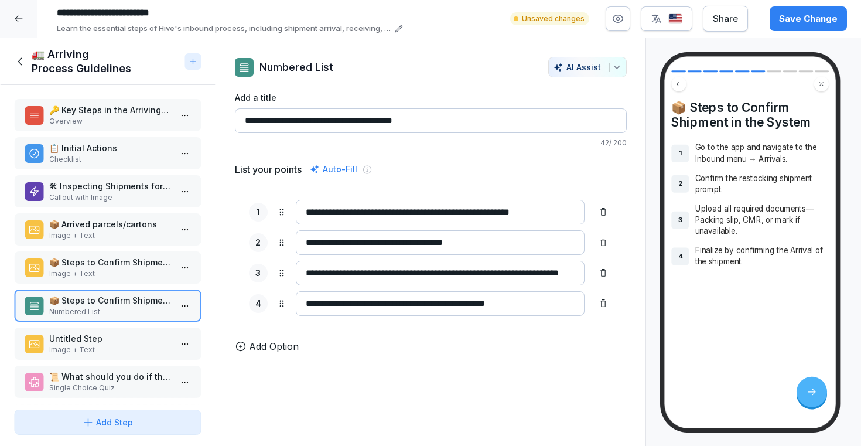
click at [602, 245] on icon at bounding box center [603, 242] width 9 height 9
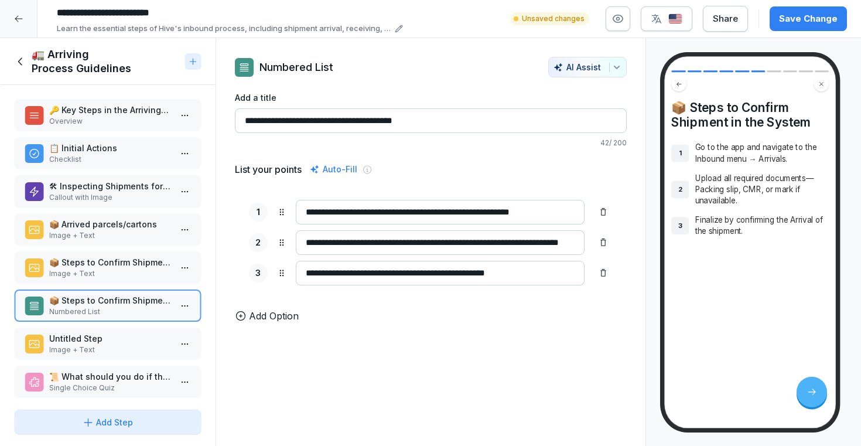
click at [602, 263] on div "**********" at bounding box center [431, 273] width 364 height 25
click at [602, 246] on icon at bounding box center [604, 242] width 6 height 8
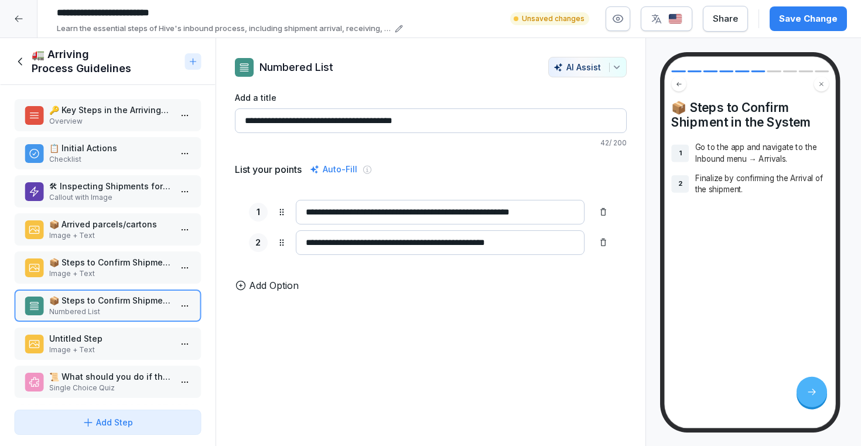
click at [602, 258] on div "**********" at bounding box center [431, 227] width 392 height 83
click at [603, 251] on div at bounding box center [603, 242] width 19 height 19
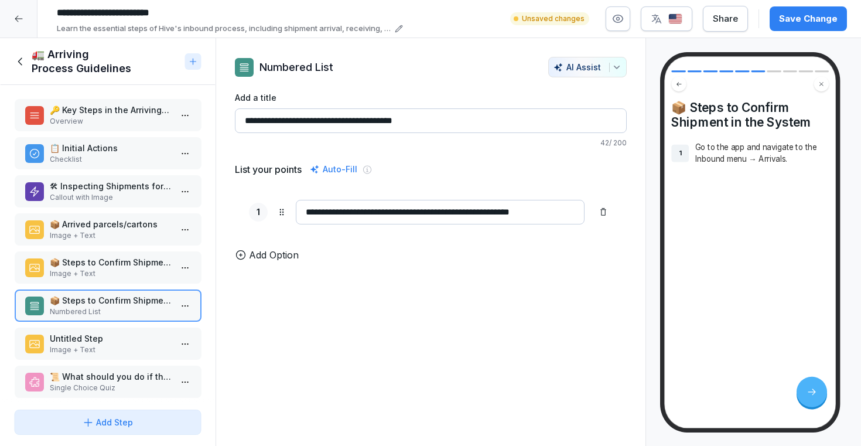
click at [141, 272] on p "Image + Text" at bounding box center [110, 273] width 122 height 11
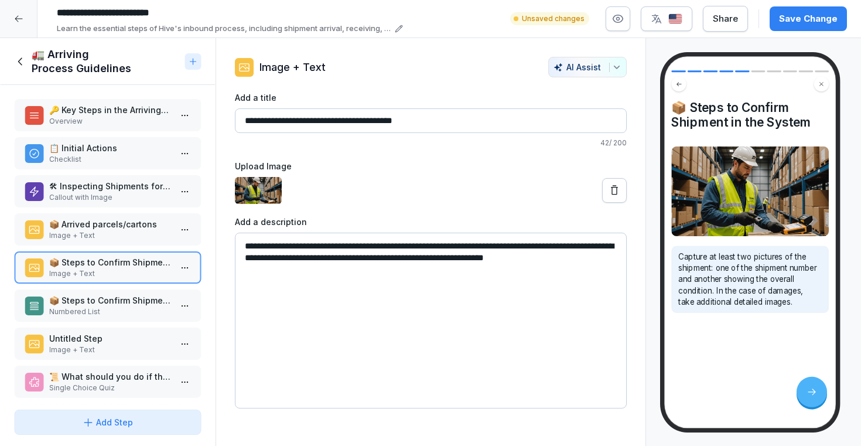
click at [132, 301] on p "📦 Steps to Confirm Shipment in the System" at bounding box center [110, 300] width 122 height 12
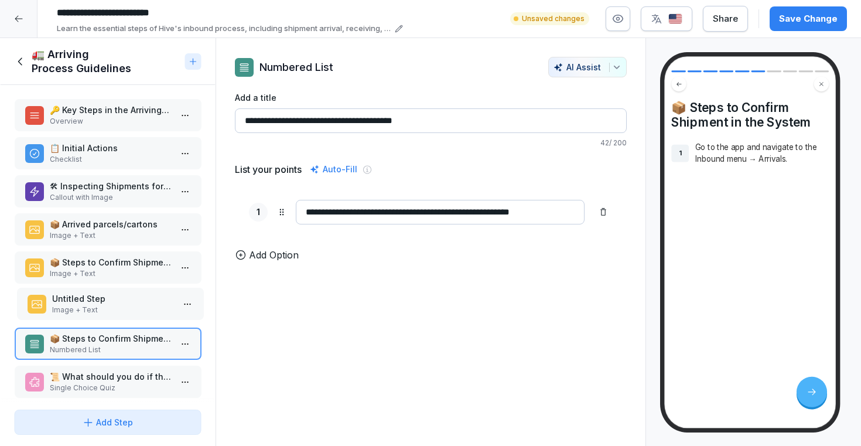
drag, startPoint x: 127, startPoint y: 332, endPoint x: 129, endPoint y: 292, distance: 39.9
click at [129, 292] on p "Untitled Step" at bounding box center [113, 298] width 122 height 12
click at [189, 338] on html "**********" at bounding box center [430, 223] width 861 height 446
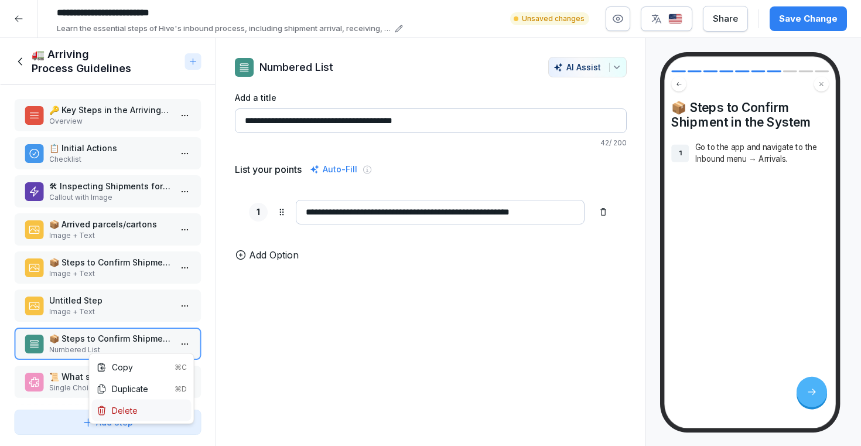
click at [144, 408] on div "Delete" at bounding box center [142, 411] width 100 height 22
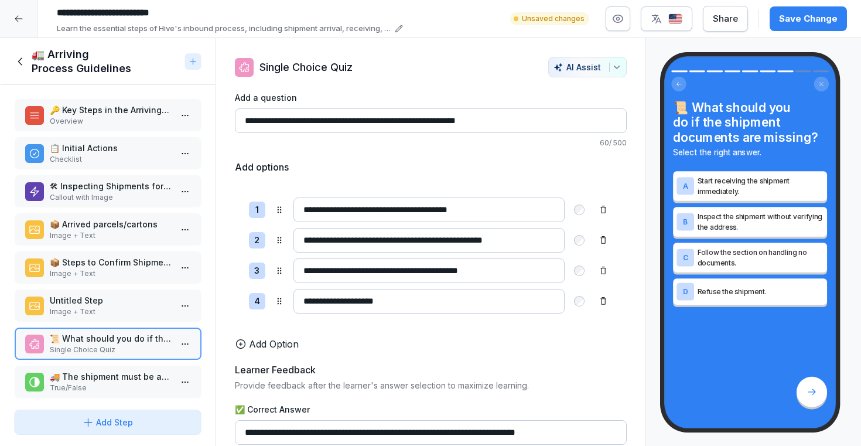
click at [148, 306] on p "Image + Text" at bounding box center [110, 311] width 122 height 11
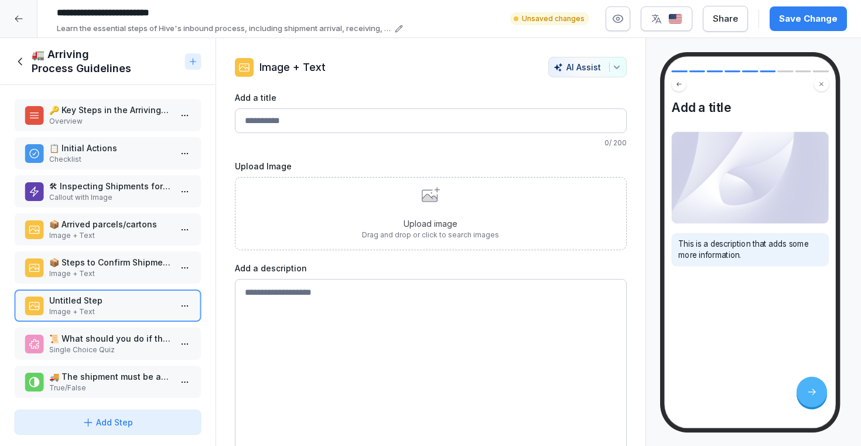
click at [294, 306] on textarea at bounding box center [431, 367] width 392 height 176
paste textarea "**********"
type textarea "**********"
click at [158, 264] on p "📦 Steps to Confirm Shipment in the System" at bounding box center [110, 262] width 122 height 12
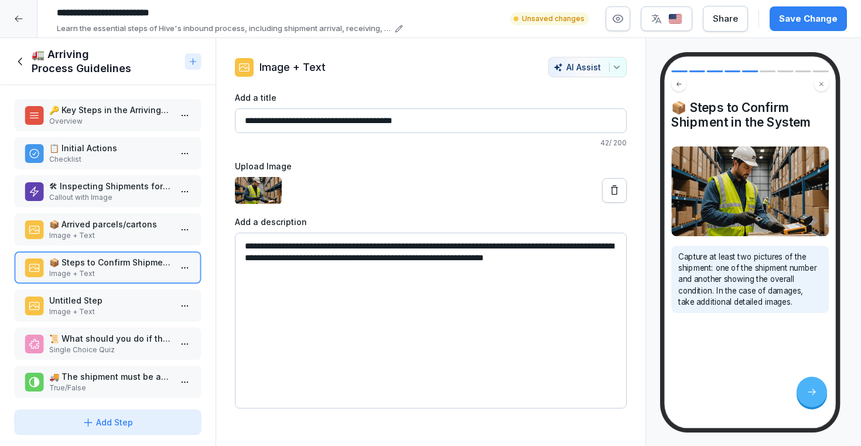
click at [147, 307] on p "Image + Text" at bounding box center [110, 311] width 122 height 11
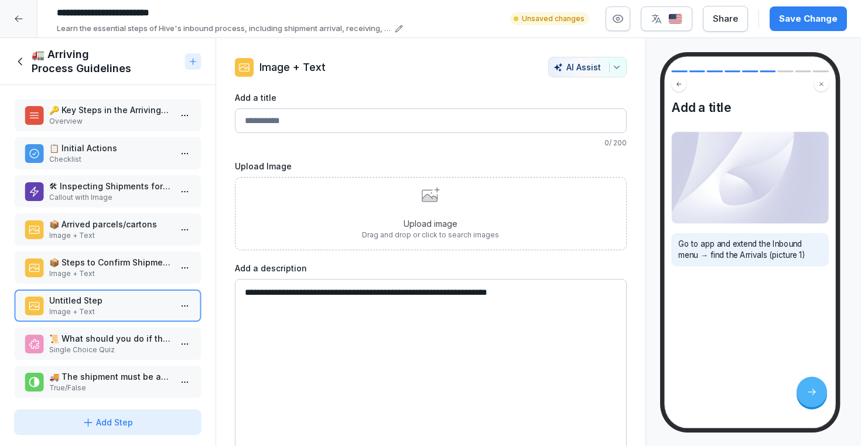
click at [142, 267] on p "📦 Steps to Confirm Shipment in the System" at bounding box center [110, 262] width 122 height 12
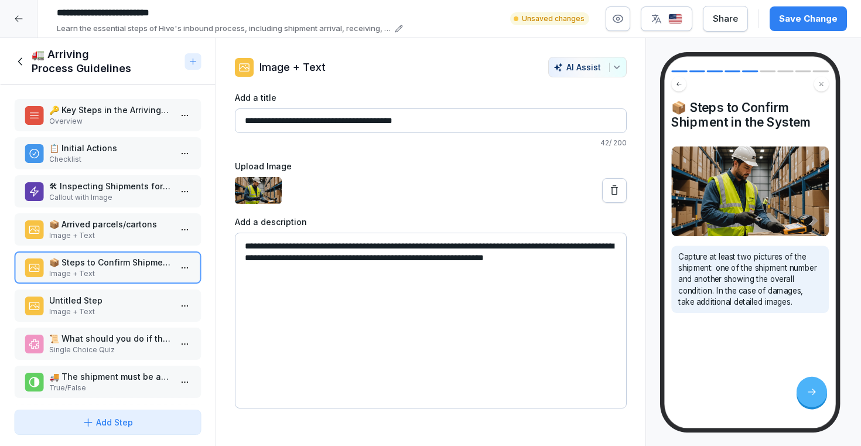
drag, startPoint x: 396, startPoint y: 121, endPoint x: 230, endPoint y: 123, distance: 165.8
click at [230, 123] on div "**********" at bounding box center [430, 233] width 429 height 352
click at [116, 307] on p "Image + Text" at bounding box center [110, 311] width 122 height 11
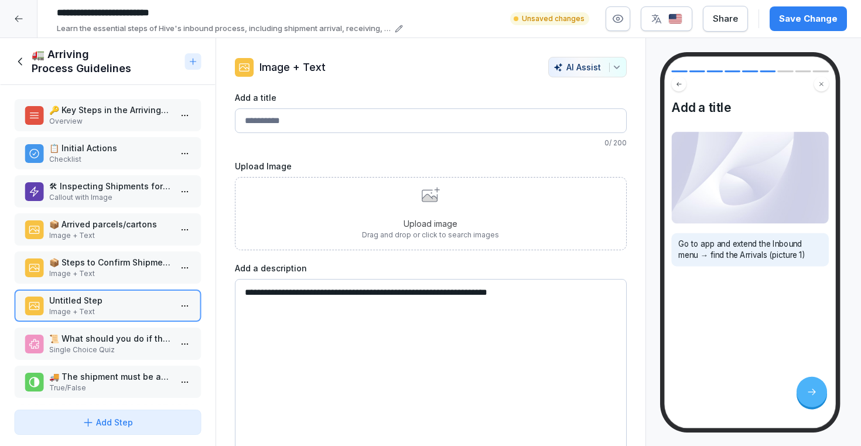
click at [300, 126] on input "Add a title" at bounding box center [431, 120] width 392 height 25
paste input "**********"
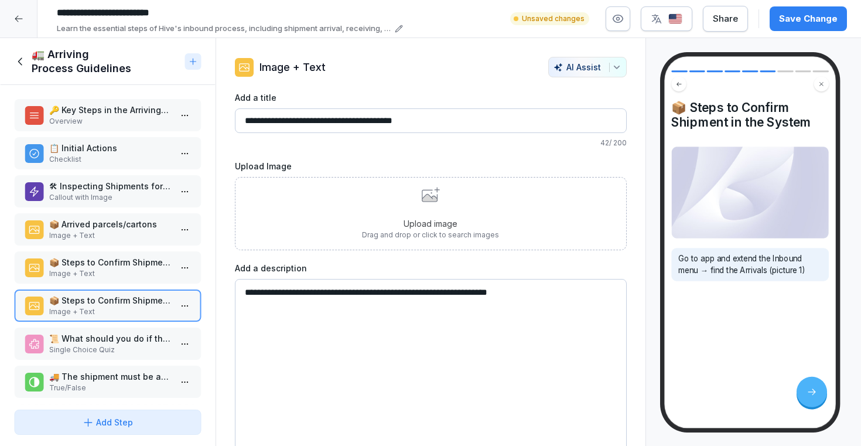
type input "**********"
click at [129, 268] on p "Image + Text" at bounding box center [110, 273] width 122 height 11
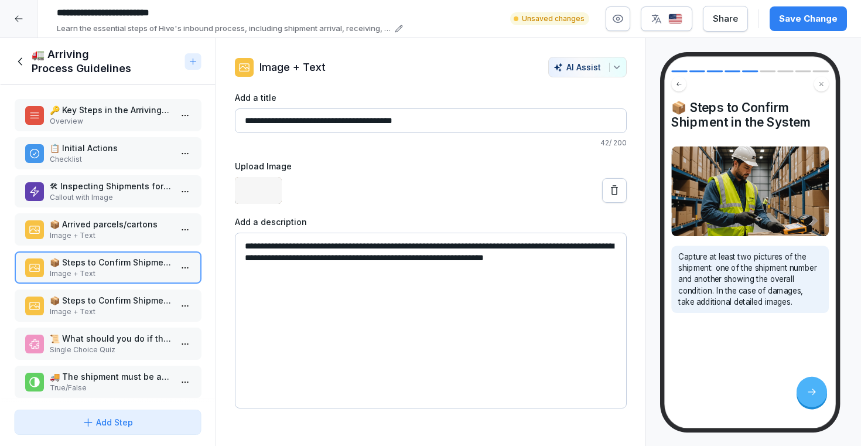
click at [129, 295] on p "📦 Steps to Confirm Shipment in the System" at bounding box center [110, 300] width 122 height 12
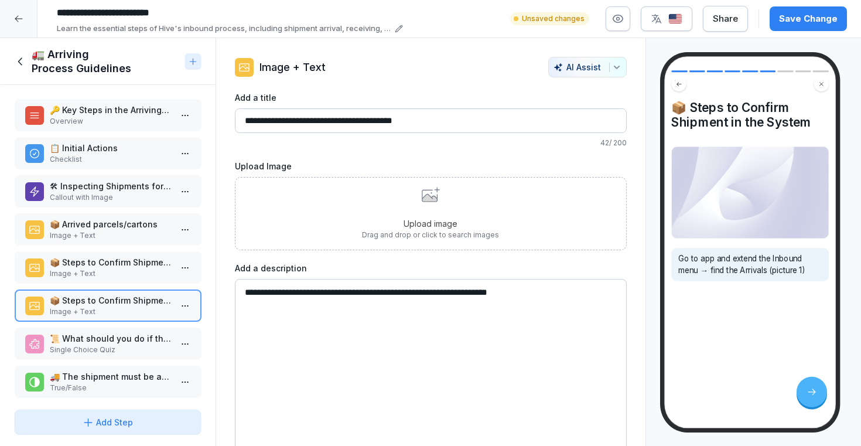
click at [126, 274] on p "Image + Text" at bounding box center [110, 273] width 122 height 11
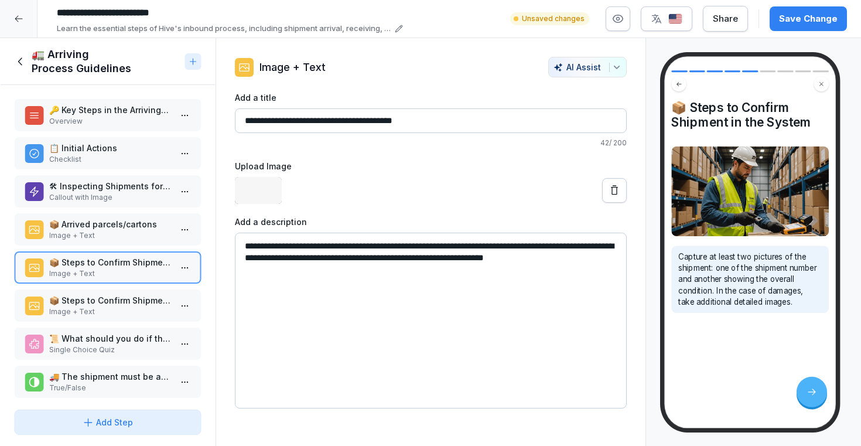
click at [125, 302] on p "📦 Steps to Confirm Shipment in the System" at bounding box center [110, 300] width 122 height 12
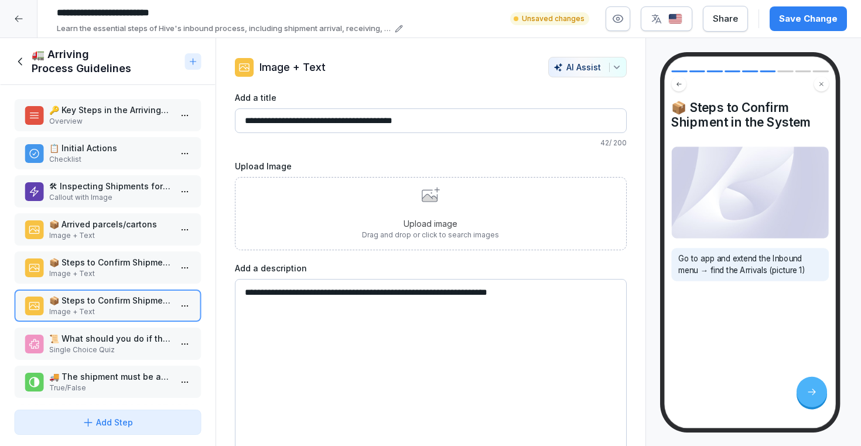
click at [119, 270] on p "Image + Text" at bounding box center [110, 273] width 122 height 11
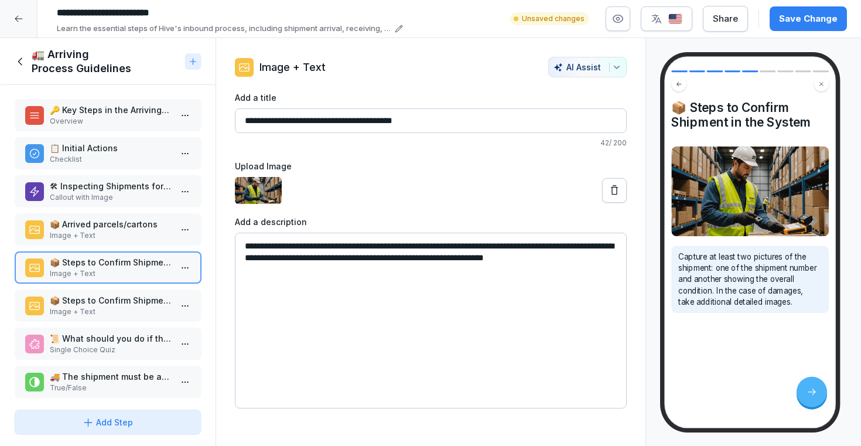
click at [117, 306] on p "Image + Text" at bounding box center [110, 311] width 122 height 11
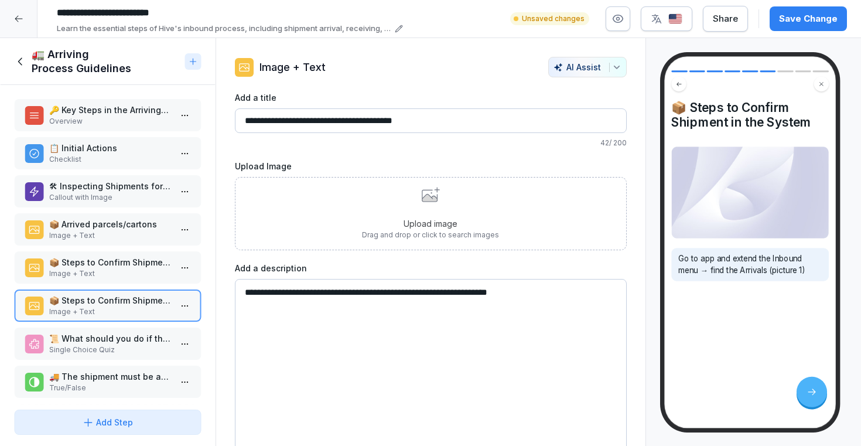
click at [347, 222] on div "Upload image Drag and drop or click to search images" at bounding box center [431, 213] width 392 height 73
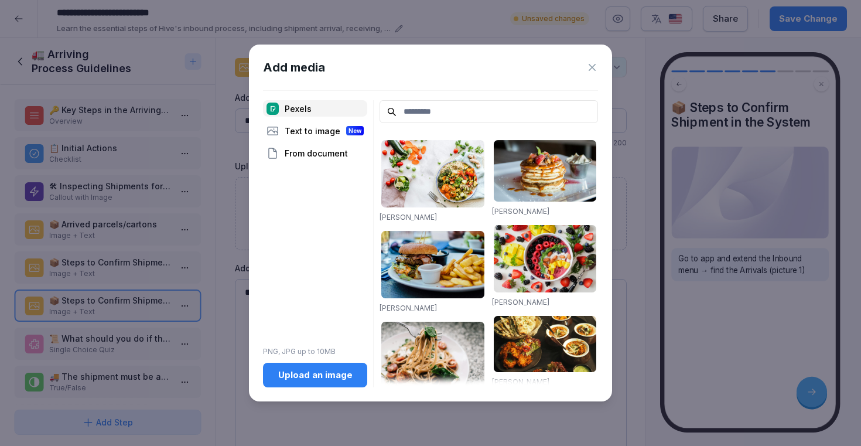
click at [289, 381] on div "Upload an image" at bounding box center [315, 375] width 86 height 13
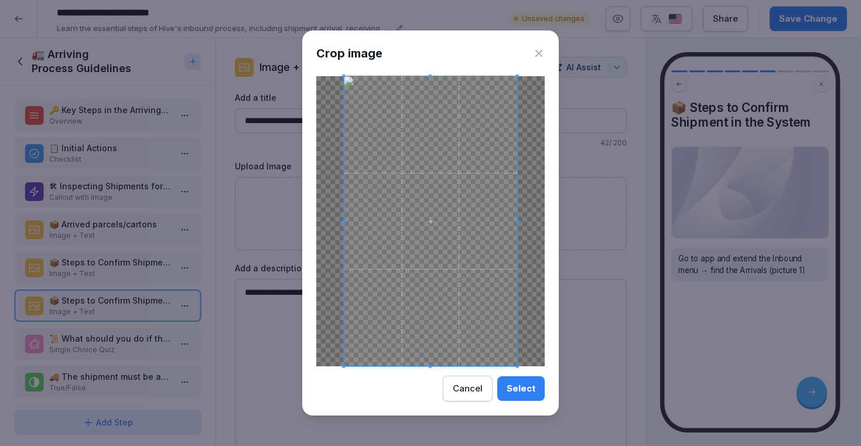
click at [520, 390] on div "Select" at bounding box center [521, 388] width 29 height 13
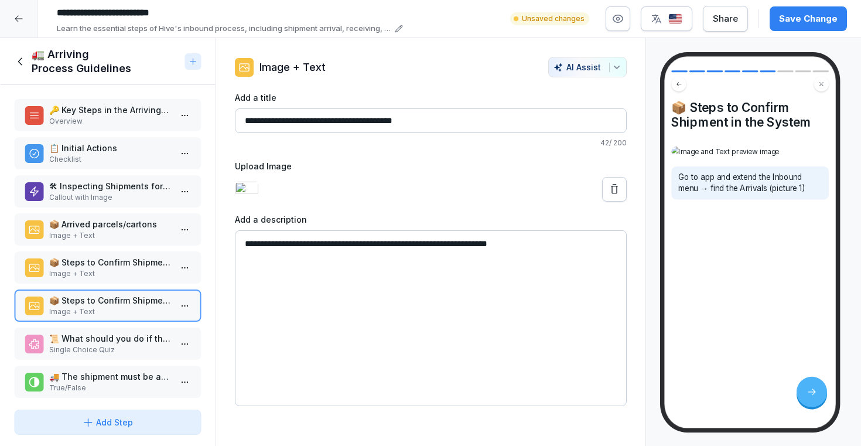
scroll to position [13, 0]
click at [392, 270] on div "**********" at bounding box center [431, 309] width 392 height 193
click at [393, 279] on textarea "**********" at bounding box center [431, 318] width 392 height 176
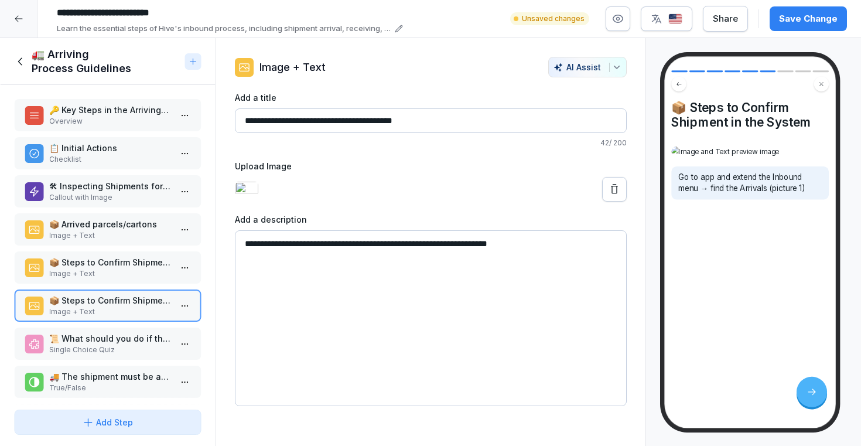
click at [268, 161] on div "Upload Image" at bounding box center [431, 181] width 392 height 42
click at [184, 302] on html "**********" at bounding box center [430, 223] width 861 height 446
click at [124, 420] on div "Add Step" at bounding box center [107, 422] width 51 height 12
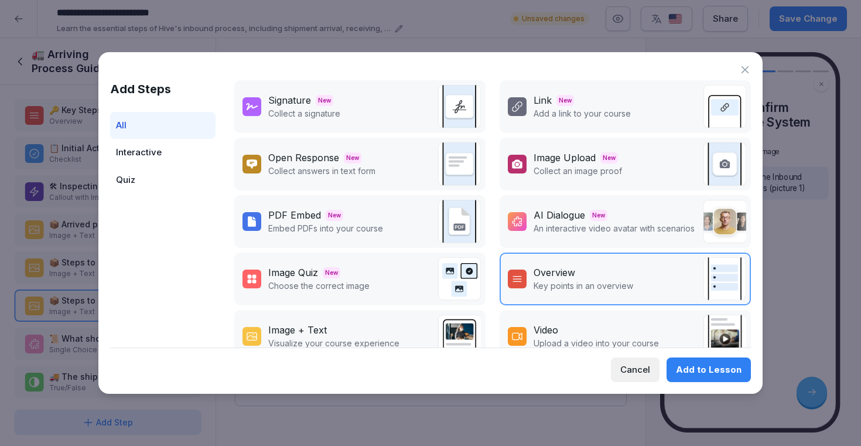
scroll to position [1, 0]
click at [742, 69] on icon at bounding box center [745, 70] width 12 height 12
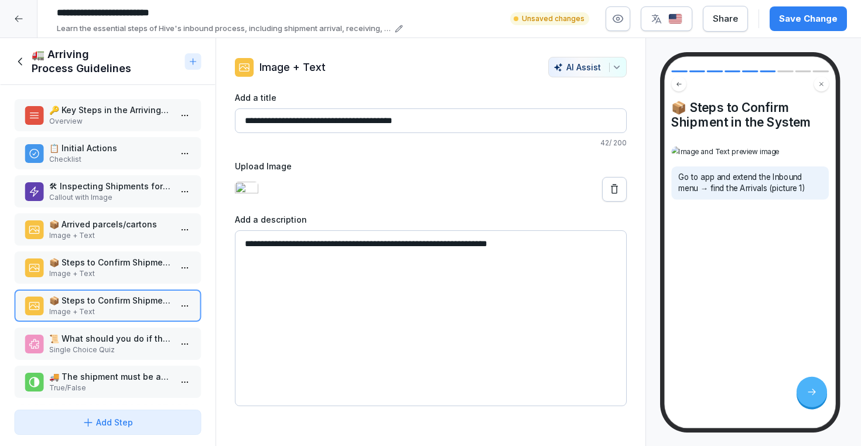
scroll to position [107, 0]
click at [553, 291] on textarea "**********" at bounding box center [431, 318] width 392 height 176
type textarea "**********"
click at [816, 9] on button "Save Change" at bounding box center [808, 18] width 77 height 25
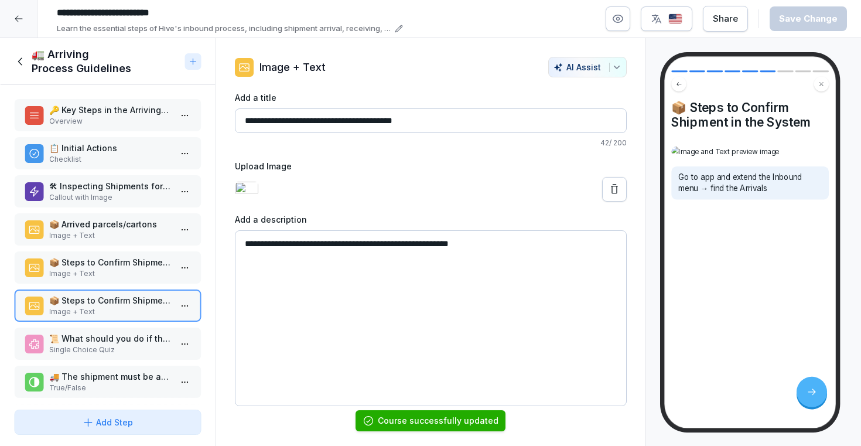
click at [183, 310] on html "**********" at bounding box center [430, 223] width 861 height 446
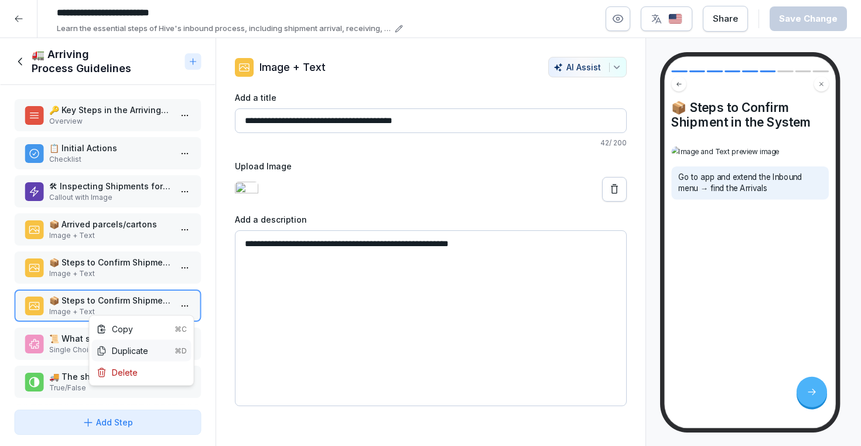
click at [149, 349] on div "Duplicate ⌘D" at bounding box center [142, 351] width 90 height 12
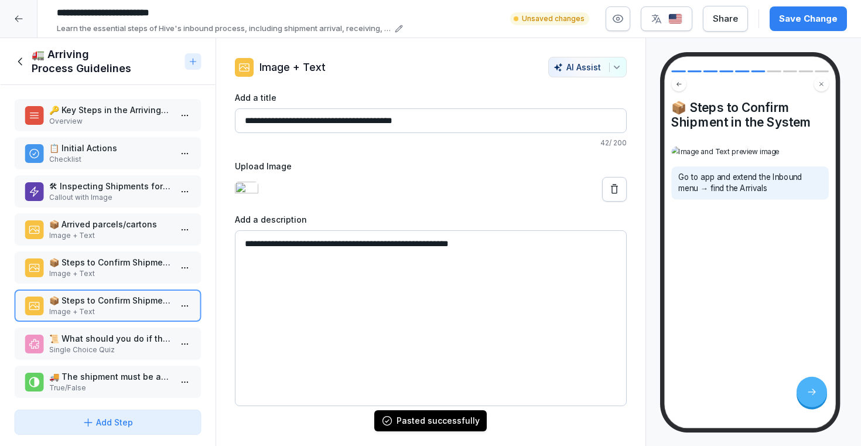
click at [155, 277] on p "Image + Text" at bounding box center [110, 273] width 122 height 11
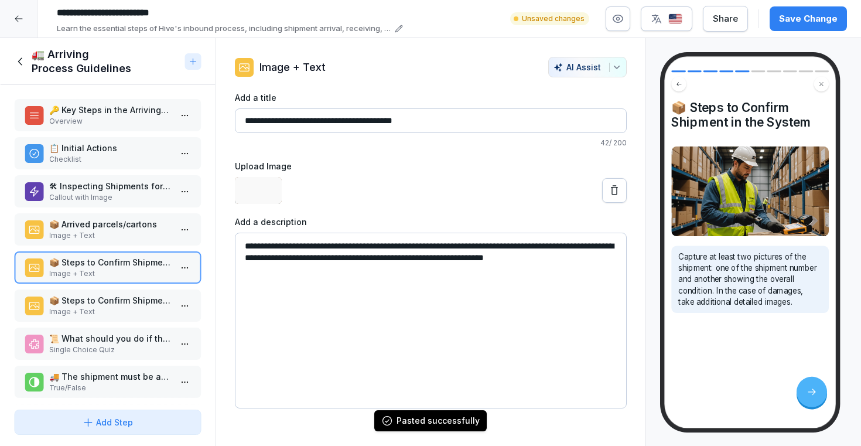
click at [149, 305] on p "📦 Steps to Confirm Shipment in the System" at bounding box center [110, 300] width 122 height 12
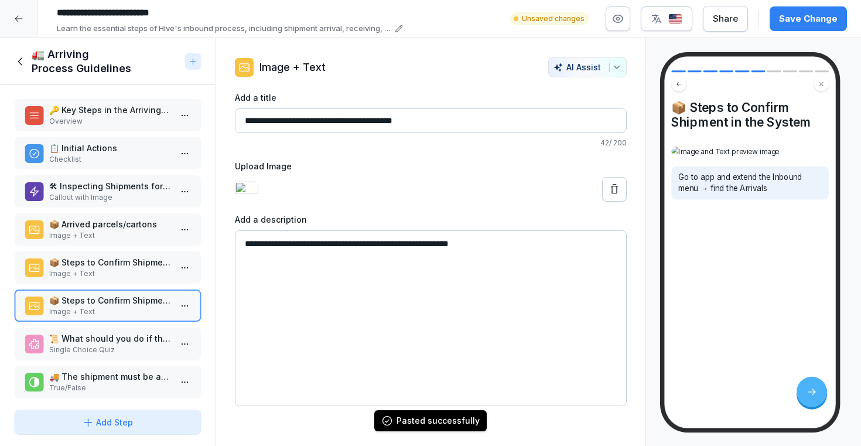
scroll to position [83, 0]
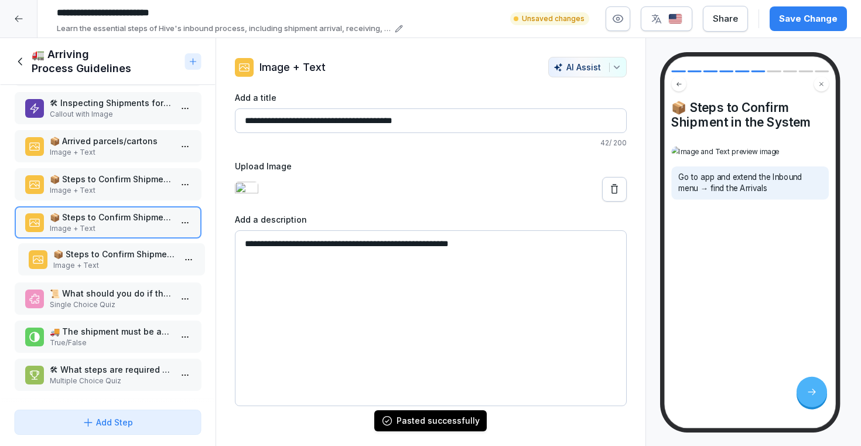
drag, startPoint x: 129, startPoint y: 380, endPoint x: 132, endPoint y: 265, distance: 115.5
click at [132, 265] on p "Image + Text" at bounding box center [114, 265] width 122 height 11
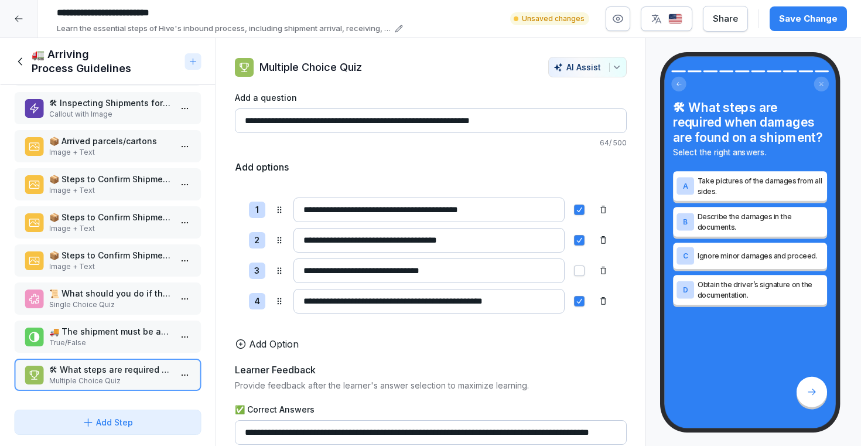
click at [134, 260] on p "📦 Steps to Confirm Shipment in the System" at bounding box center [110, 255] width 122 height 12
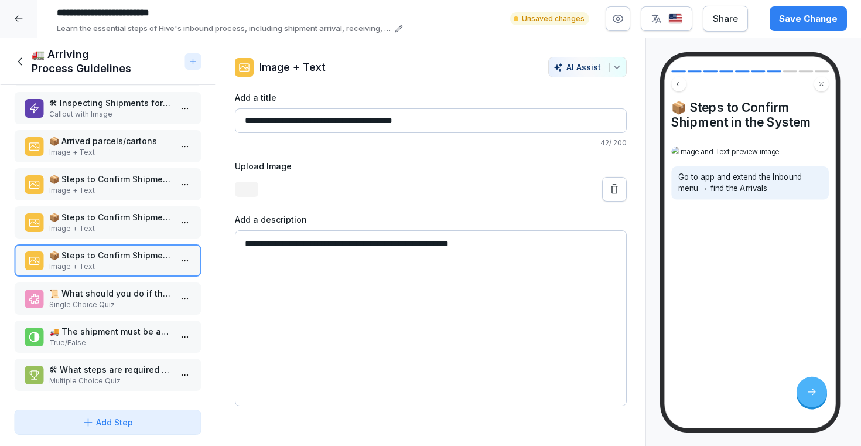
click at [134, 223] on p "📦 Steps to Confirm Shipment in the System" at bounding box center [110, 217] width 122 height 12
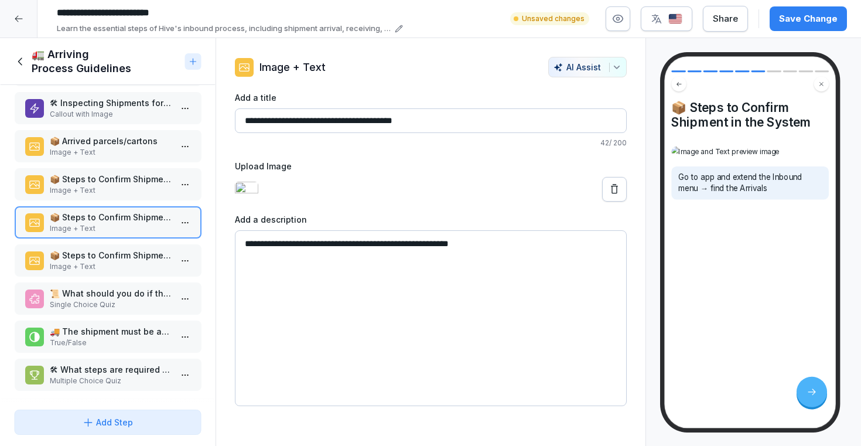
click at [134, 250] on p "📦 Steps to Confirm Shipment in the System" at bounding box center [110, 255] width 122 height 12
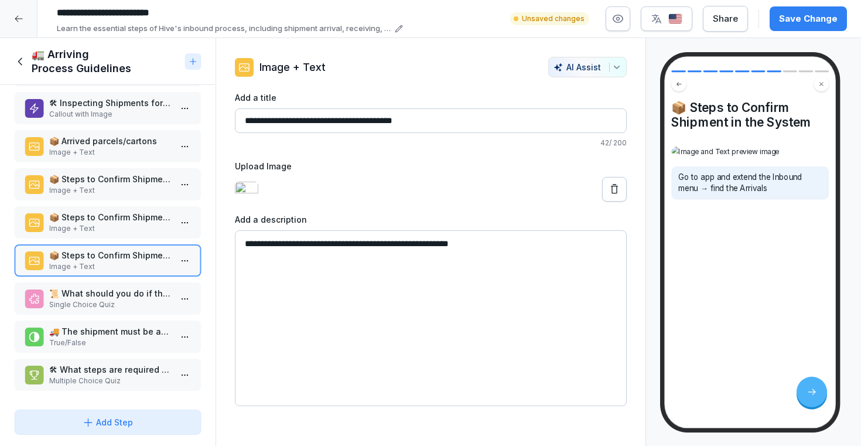
click at [619, 195] on icon at bounding box center [615, 189] width 12 height 12
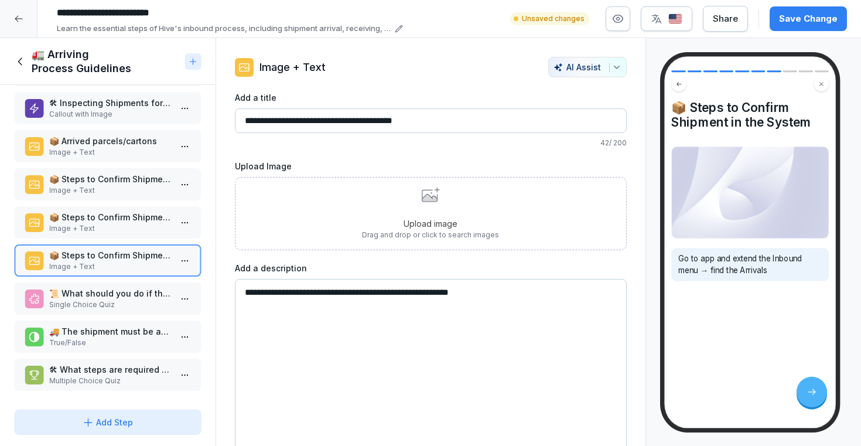
drag, startPoint x: 528, startPoint y: 288, endPoint x: 280, endPoint y: 270, distance: 248.5
click at [280, 270] on div "**********" at bounding box center [431, 358] width 392 height 193
paste textarea "**********"
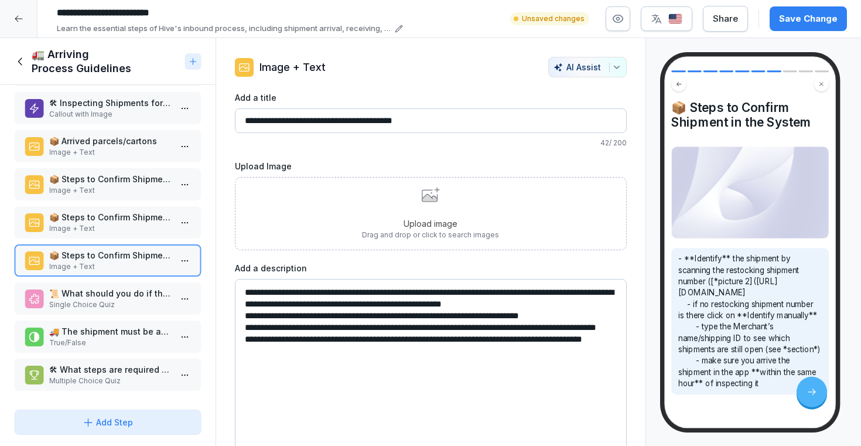
click at [302, 292] on textarea "**********" at bounding box center [431, 367] width 392 height 176
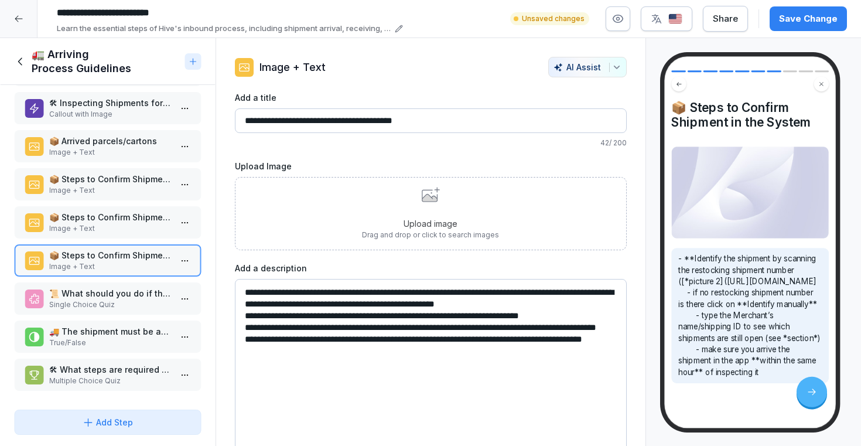
click at [261, 293] on textarea "**********" at bounding box center [431, 367] width 392 height 176
type textarea "**********"
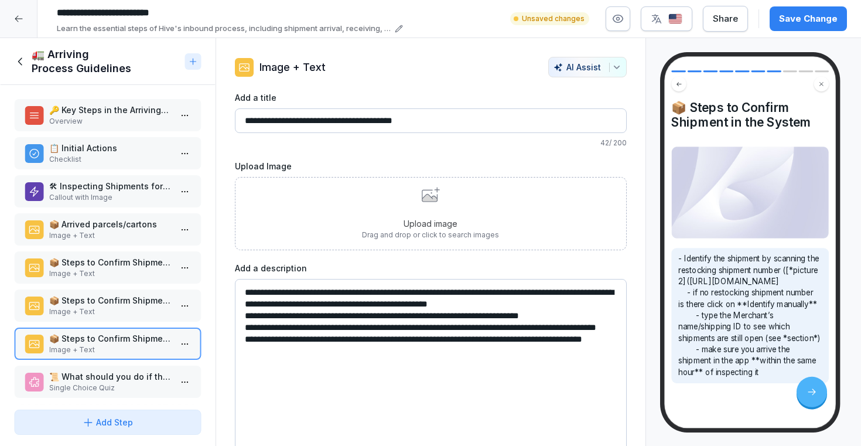
scroll to position [83, 0]
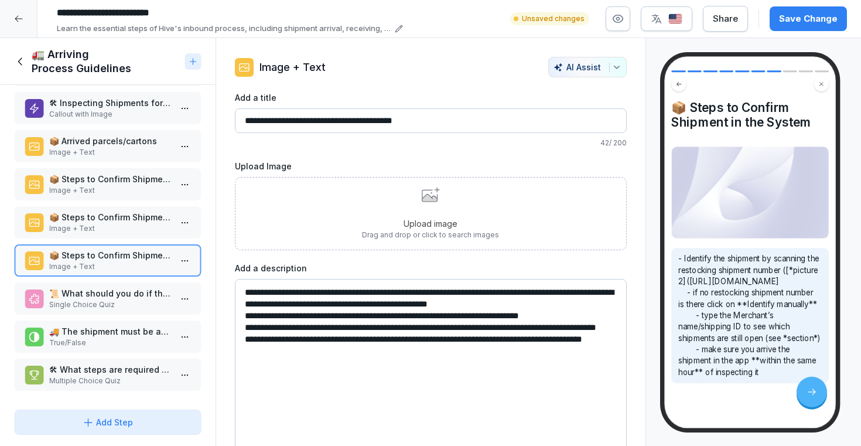
click at [533, 289] on textarea "**********" at bounding box center [431, 367] width 392 height 176
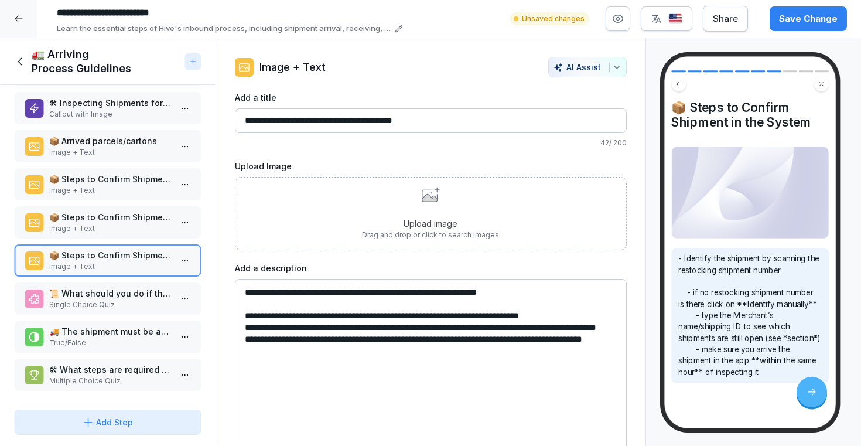
click at [254, 319] on textarea "**********" at bounding box center [431, 367] width 392 height 176
click at [472, 316] on textarea "**********" at bounding box center [431, 367] width 392 height 176
click at [541, 318] on textarea "**********" at bounding box center [431, 367] width 392 height 176
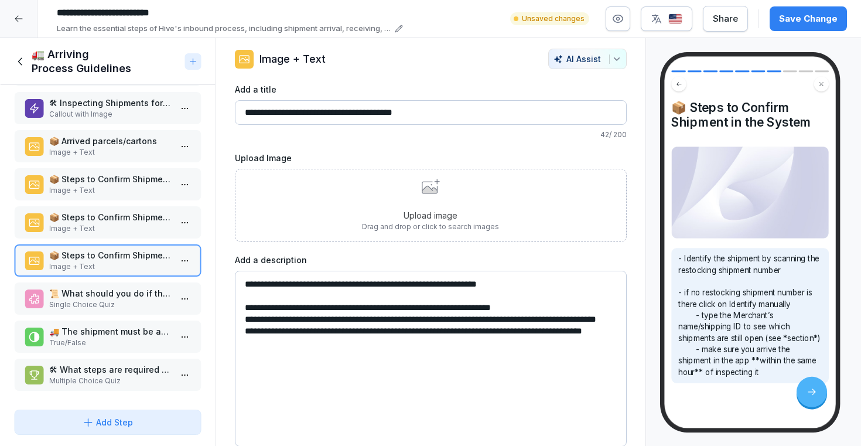
drag, startPoint x: 609, startPoint y: 330, endPoint x: 587, endPoint y: 319, distance: 24.9
click at [587, 319] on textarea "**********" at bounding box center [431, 359] width 392 height 176
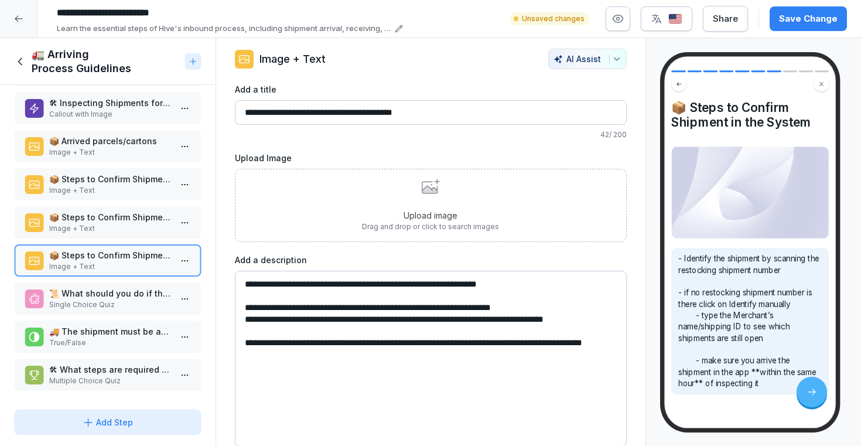
click at [564, 346] on textarea "**********" at bounding box center [431, 359] width 392 height 176
click at [469, 343] on textarea "**********" at bounding box center [431, 359] width 392 height 176
click at [494, 339] on textarea "**********" at bounding box center [431, 359] width 392 height 176
click at [544, 305] on textarea "**********" at bounding box center [431, 359] width 392 height 176
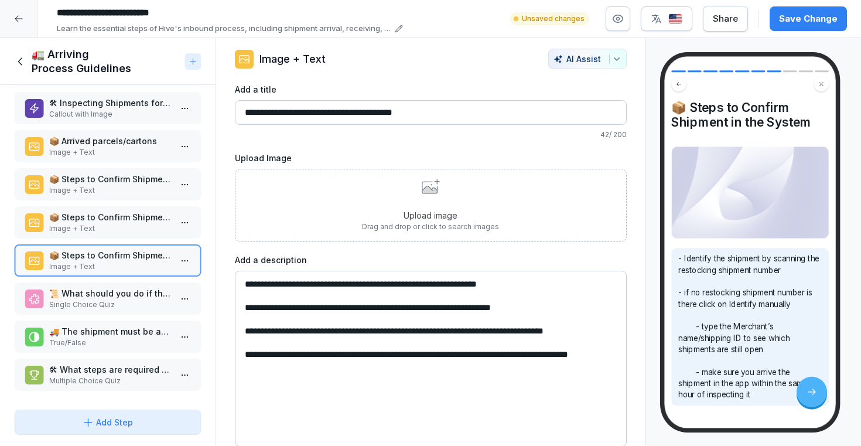
click at [267, 334] on textarea "**********" at bounding box center [431, 359] width 392 height 176
click at [264, 334] on textarea "**********" at bounding box center [431, 359] width 392 height 176
click at [266, 356] on textarea "**********" at bounding box center [431, 359] width 392 height 176
click at [252, 333] on textarea "**********" at bounding box center [431, 359] width 392 height 176
click at [254, 333] on textarea "**********" at bounding box center [431, 359] width 392 height 176
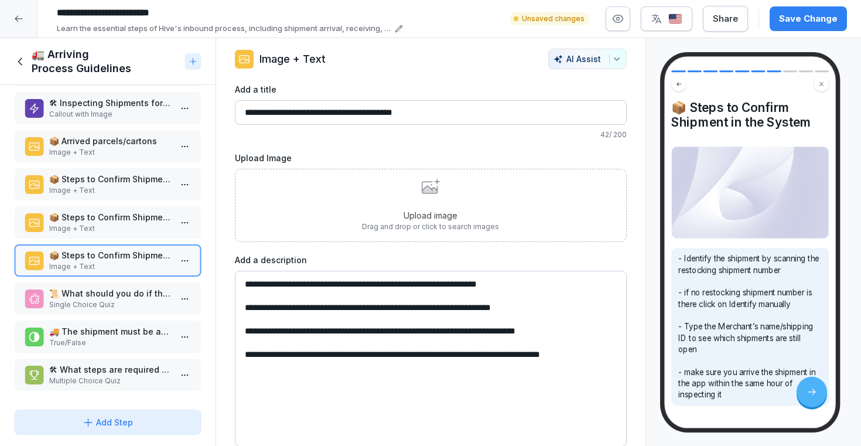
click at [254, 310] on textarea "**********" at bounding box center [431, 359] width 392 height 176
click at [261, 354] on textarea "**********" at bounding box center [431, 359] width 392 height 176
type textarea "**********"
click at [78, 228] on p "Image + Text" at bounding box center [110, 228] width 122 height 11
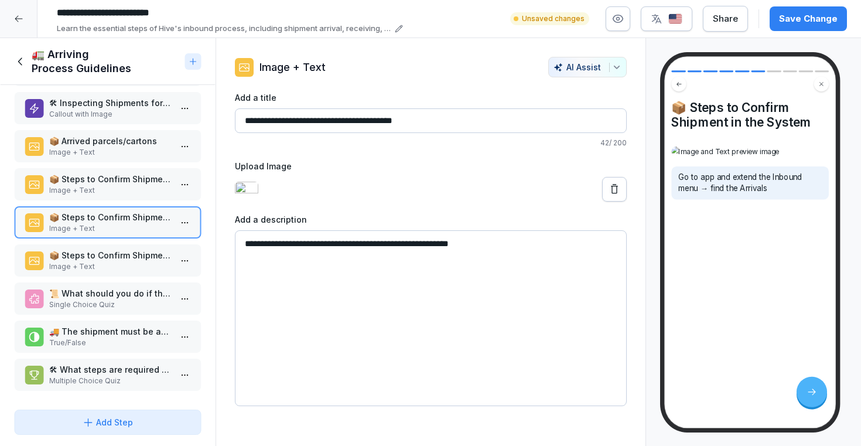
scroll to position [107, 0]
click at [110, 257] on p "📦 Steps to Confirm Shipment in the System" at bounding box center [110, 255] width 122 height 12
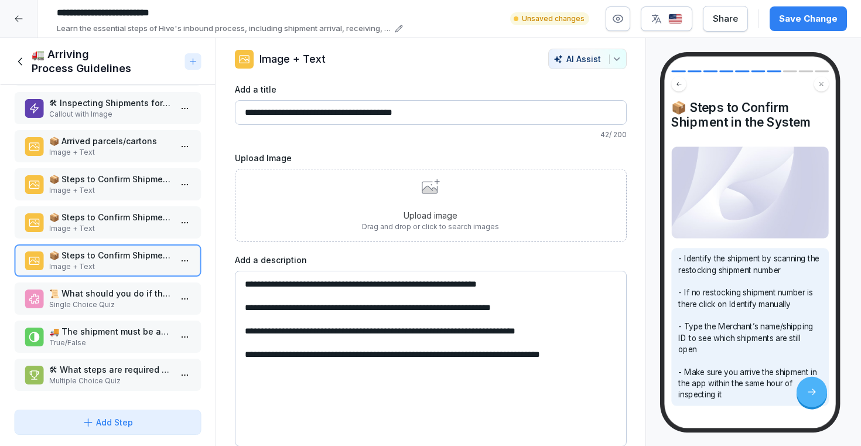
click at [449, 199] on div "Upload image Drag and drop or click to search images" at bounding box center [430, 205] width 137 height 53
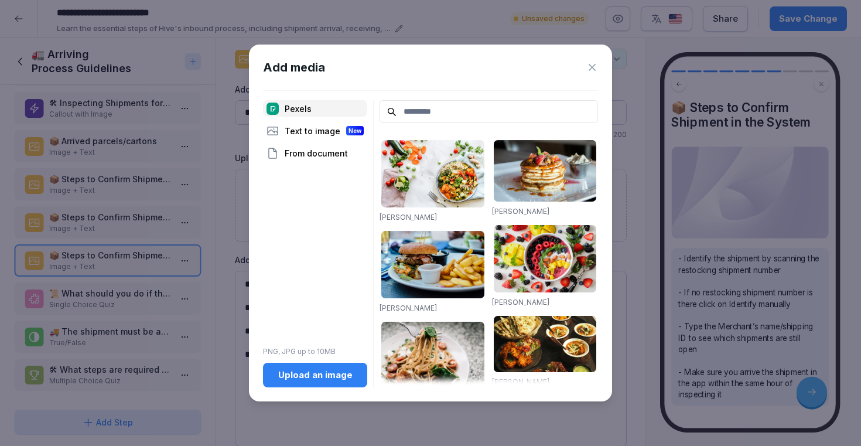
click at [308, 367] on button "Upload an image" at bounding box center [315, 375] width 104 height 25
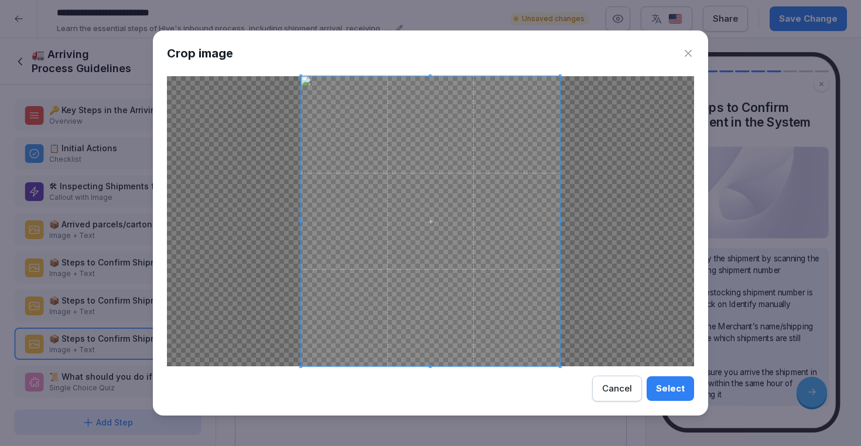
scroll to position [8, 0]
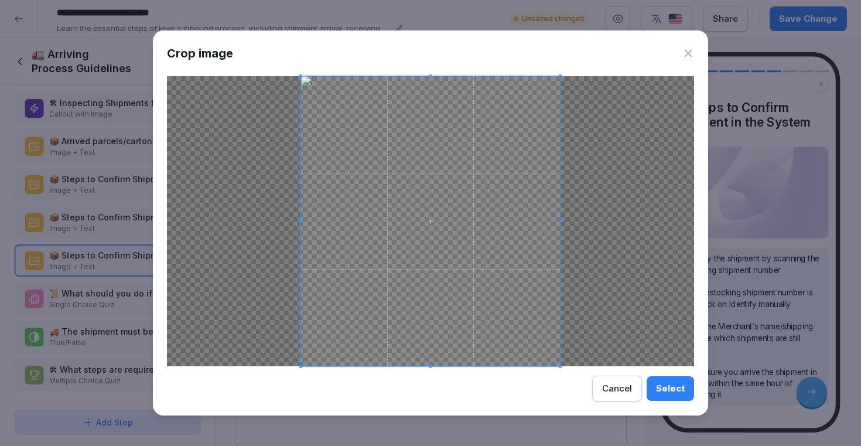
click at [670, 390] on div "Select" at bounding box center [670, 388] width 29 height 13
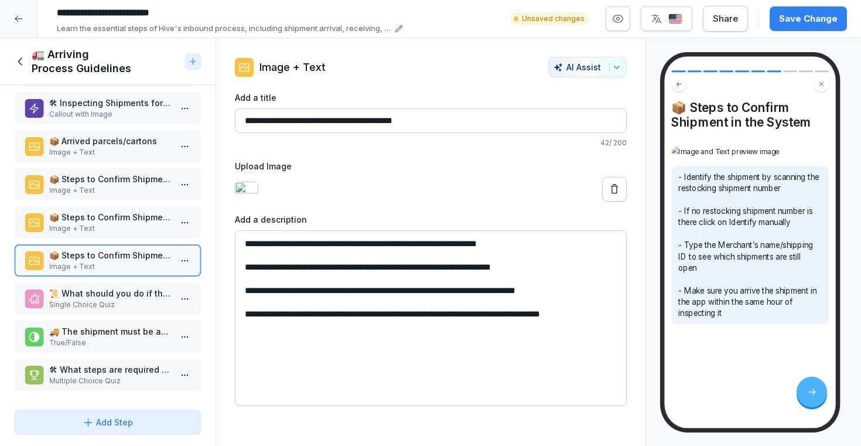
scroll to position [77, 0]
click at [166, 224] on p "Image + Text" at bounding box center [110, 228] width 122 height 11
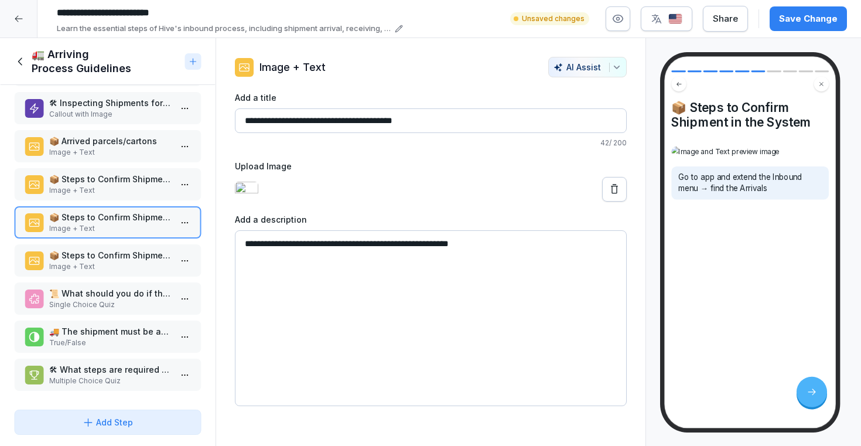
click at [155, 195] on p "Image + Text" at bounding box center [110, 190] width 122 height 11
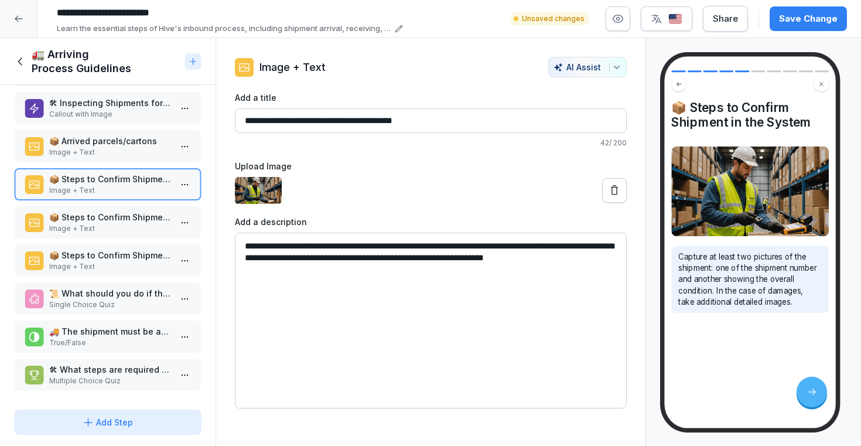
click at [152, 213] on p "📦 Steps to Confirm Shipment in the System" at bounding box center [110, 217] width 122 height 12
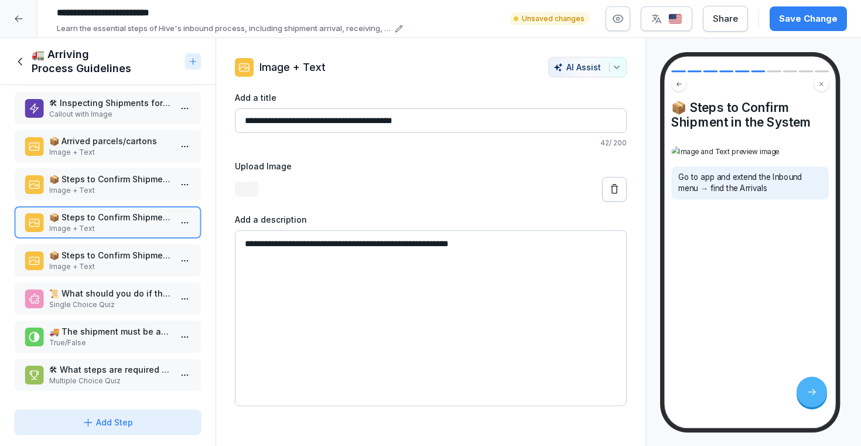
click at [152, 252] on p "📦 Steps to Confirm Shipment in the System" at bounding box center [110, 255] width 122 height 12
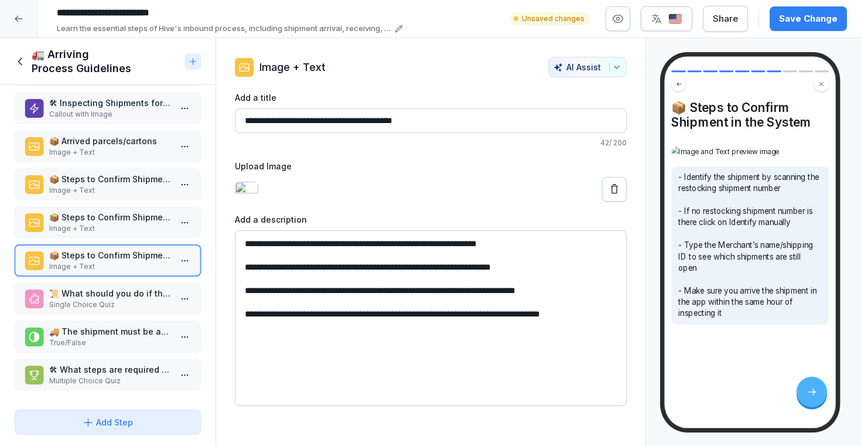
click at [189, 265] on html "**********" at bounding box center [430, 223] width 861 height 446
click at [162, 299] on div "Duplicate ⌘D" at bounding box center [142, 305] width 90 height 12
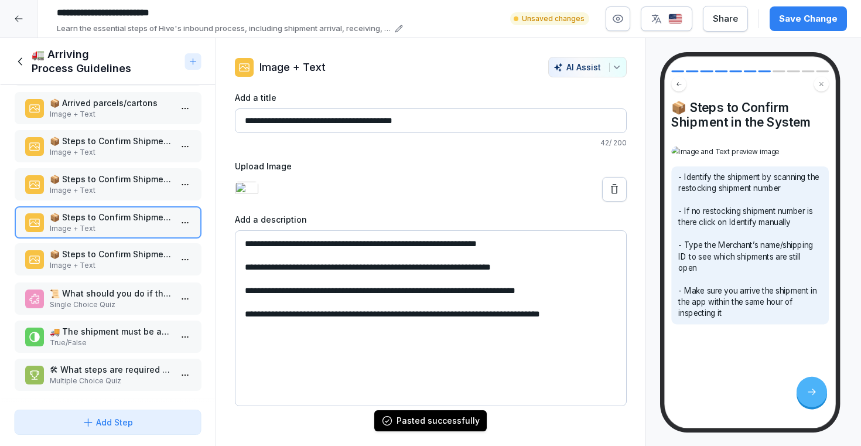
drag, startPoint x: 125, startPoint y: 376, endPoint x: 126, endPoint y: 260, distance: 115.4
click at [126, 260] on p "Image + Text" at bounding box center [110, 265] width 122 height 11
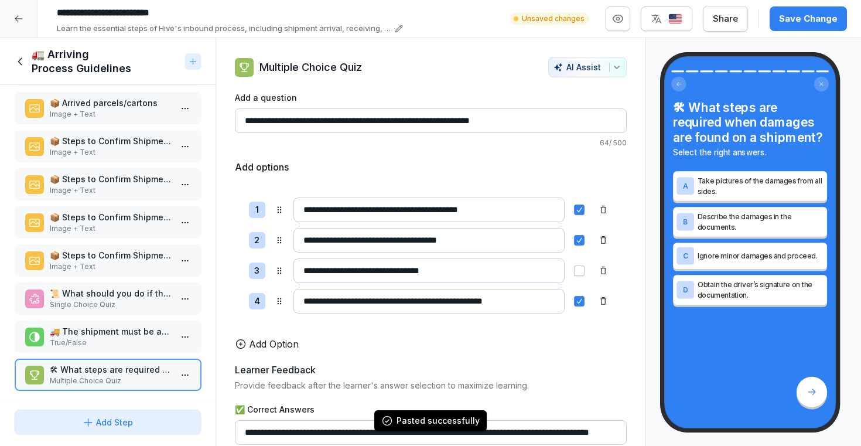
click at [126, 260] on p "📦 Steps to Confirm Shipment in the System" at bounding box center [110, 255] width 122 height 12
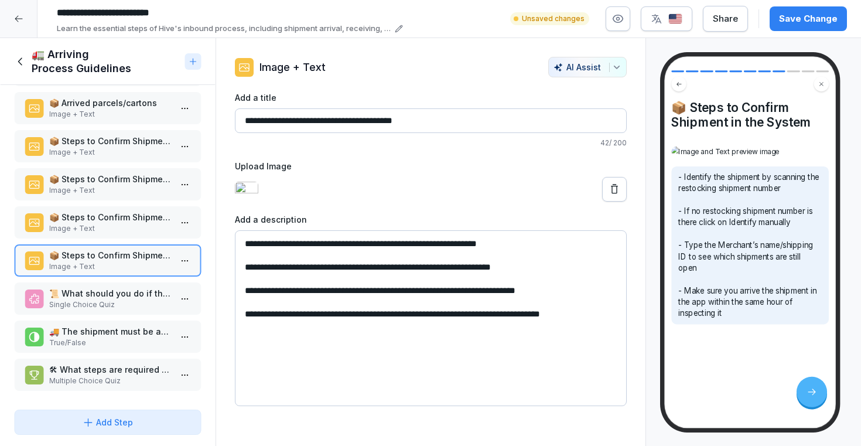
drag, startPoint x: 598, startPoint y: 342, endPoint x: 260, endPoint y: 254, distance: 348.6
click at [260, 254] on div "**********" at bounding box center [431, 309] width 392 height 193
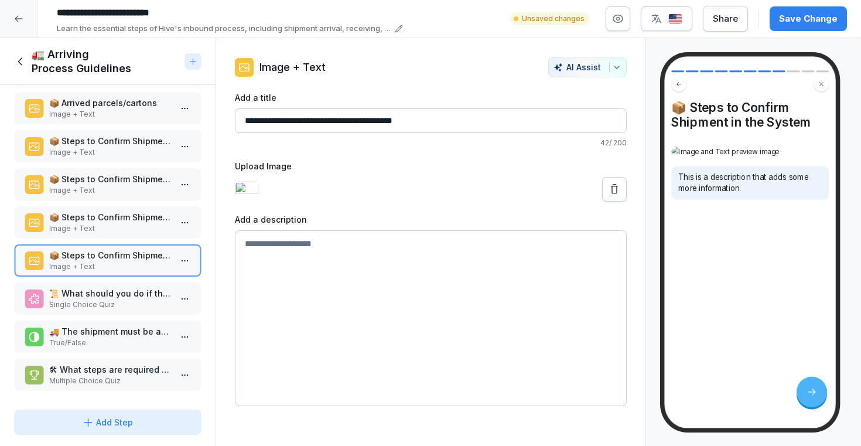
paste textarea "**********"
click at [247, 272] on textarea "**********" at bounding box center [431, 318] width 392 height 176
click at [469, 271] on textarea "**********" at bounding box center [431, 318] width 392 height 176
type textarea "**********"
click at [616, 193] on icon at bounding box center [614, 188] width 7 height 9
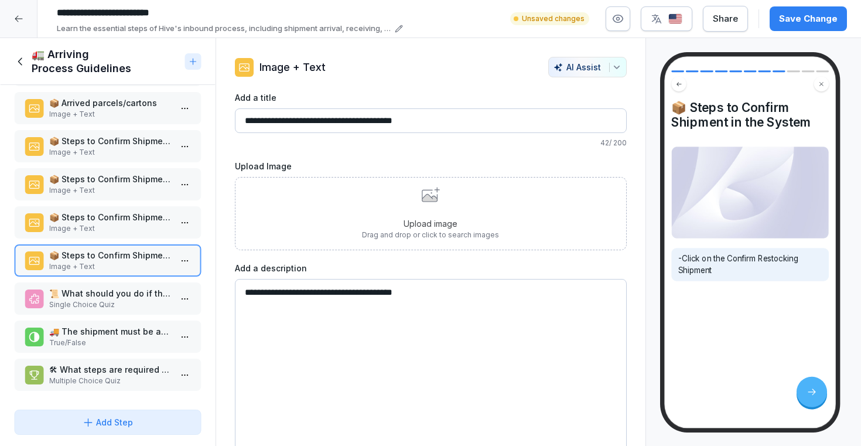
click at [431, 217] on div "Upload image Drag and drop or click to search images" at bounding box center [430, 213] width 137 height 53
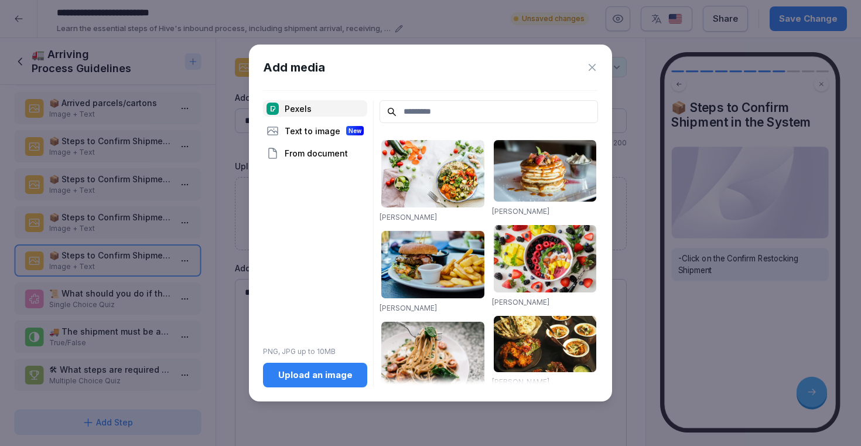
click at [301, 378] on div "Upload an image" at bounding box center [315, 375] width 86 height 13
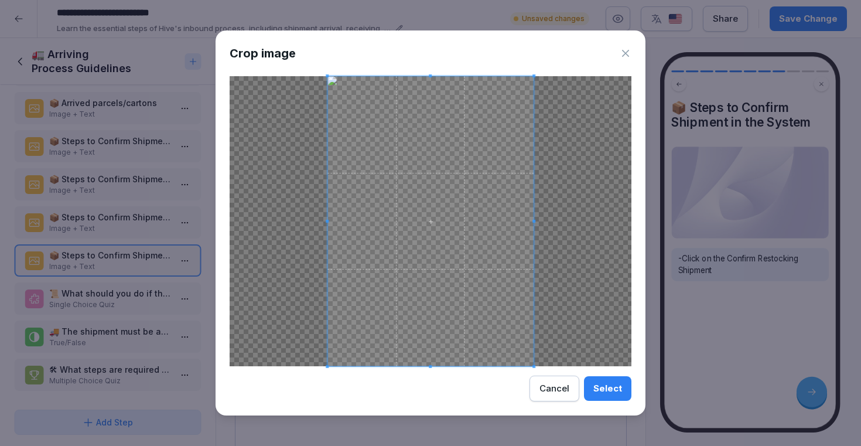
click at [615, 396] on button "Select" at bounding box center [607, 388] width 47 height 25
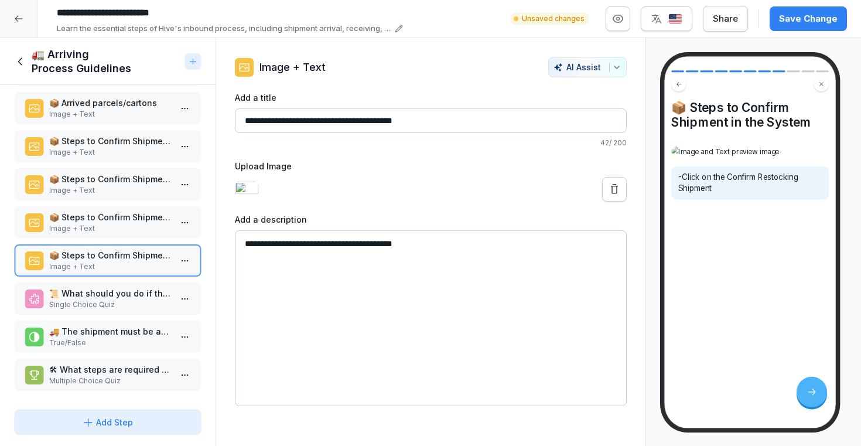
scroll to position [1, 0]
click at [185, 261] on html "**********" at bounding box center [430, 223] width 861 height 446
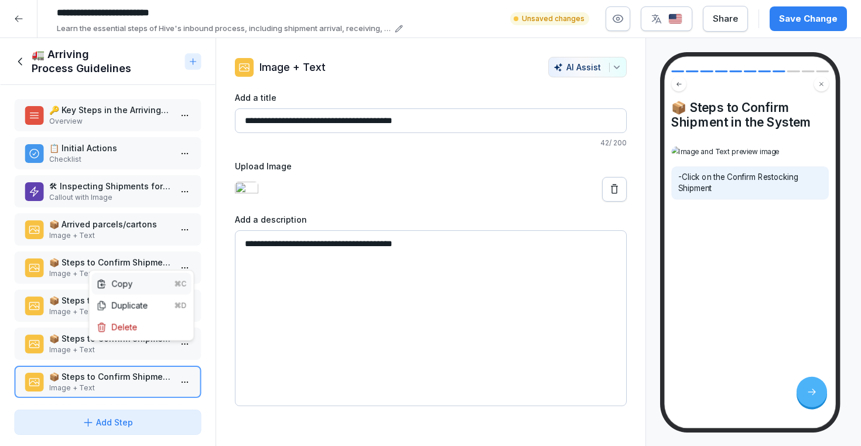
scroll to position [1, 0]
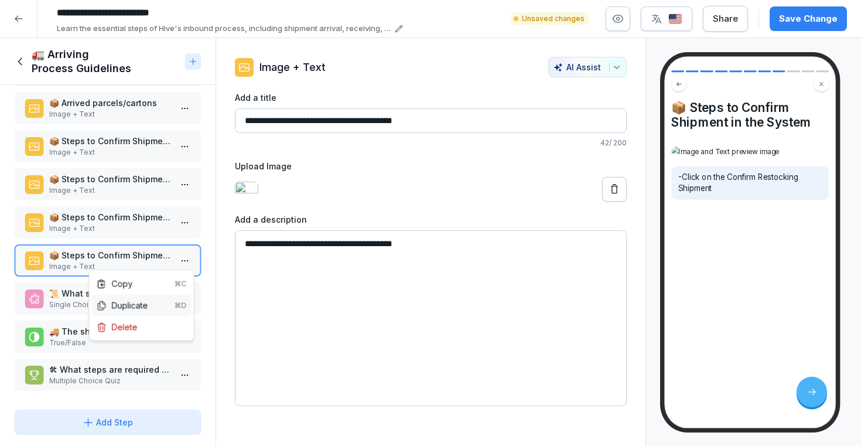
click at [144, 304] on div "Duplicate ⌘D" at bounding box center [142, 305] width 90 height 12
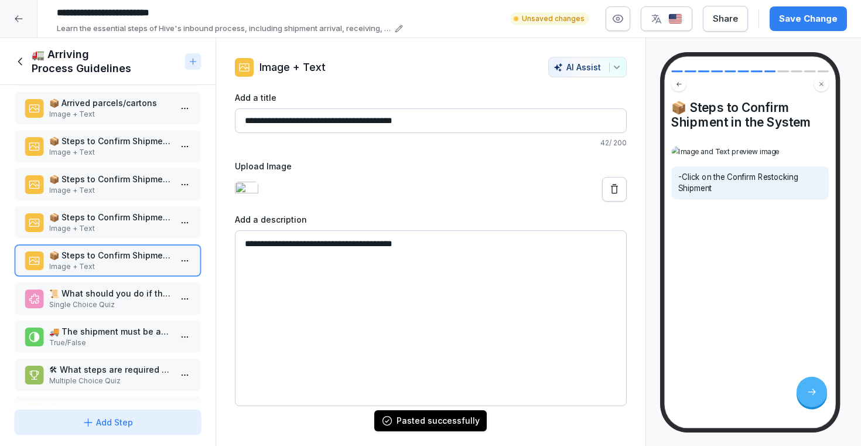
scroll to position [159, 0]
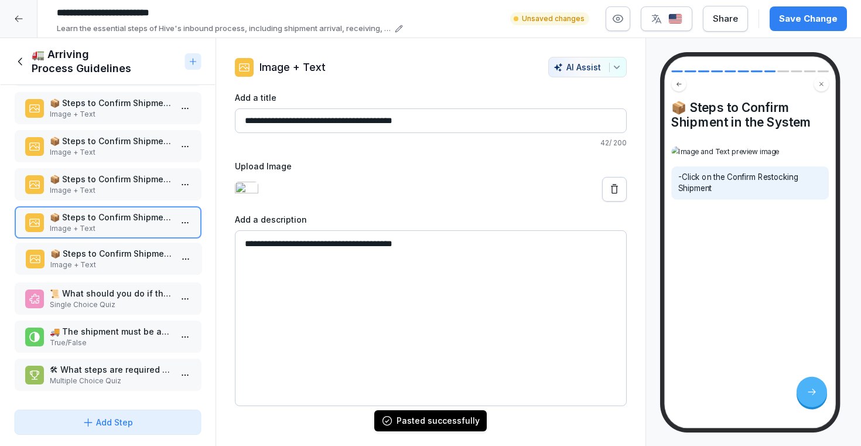
drag, startPoint x: 115, startPoint y: 375, endPoint x: 115, endPoint y: 263, distance: 111.9
click at [115, 263] on p "Image + Text" at bounding box center [111, 265] width 122 height 11
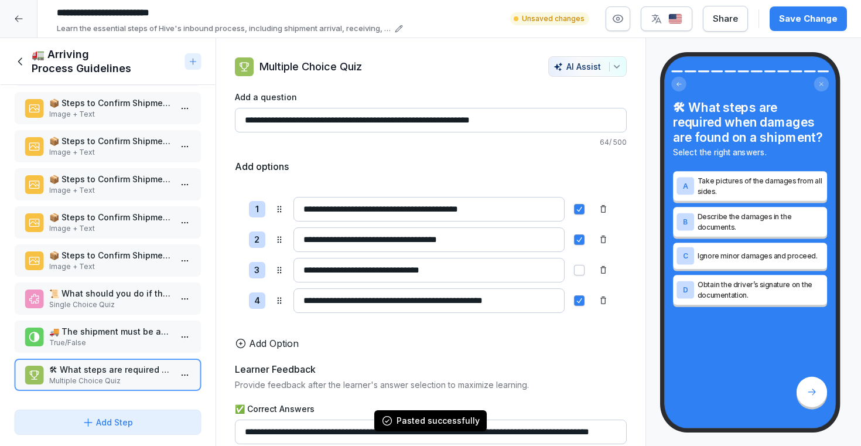
click at [159, 257] on p "📦 Steps to Confirm Shipment in the System" at bounding box center [110, 255] width 122 height 12
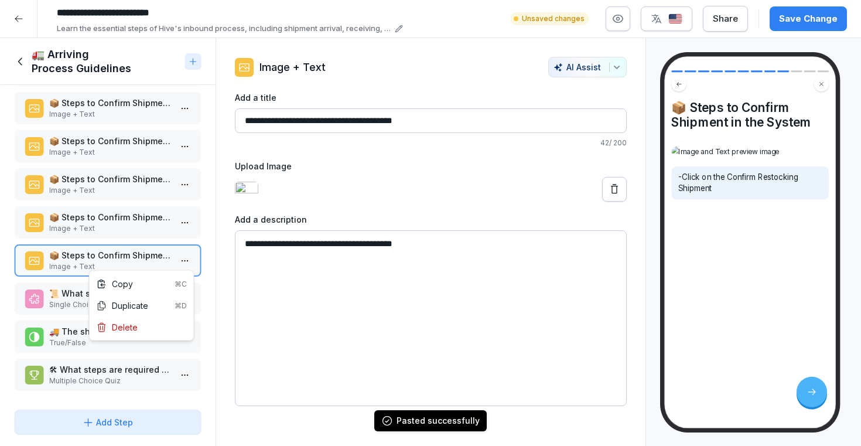
click at [188, 258] on html "**********" at bounding box center [430, 223] width 861 height 446
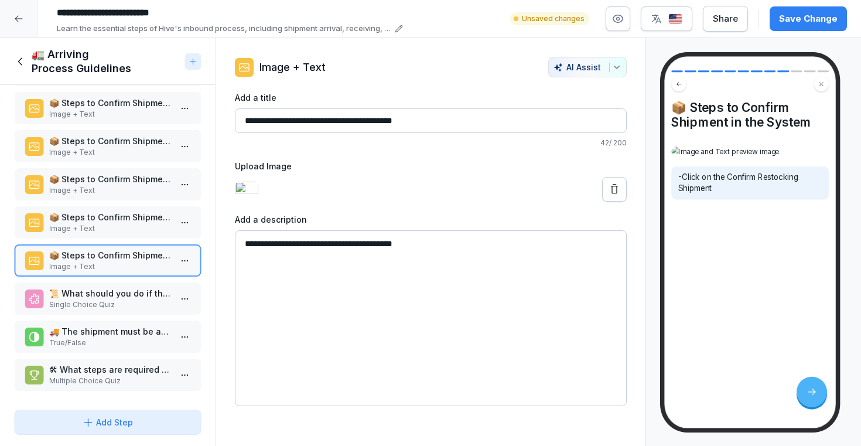
click at [338, 307] on html "**********" at bounding box center [430, 223] width 861 height 446
drag, startPoint x: 431, startPoint y: 285, endPoint x: 224, endPoint y: 263, distance: 208.0
click at [224, 263] on div "**********" at bounding box center [430, 231] width 429 height 349
paste textarea "**********"
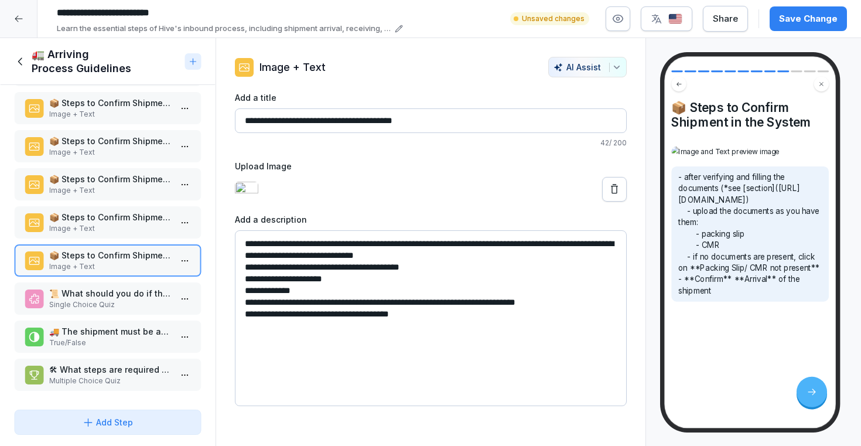
drag, startPoint x: 502, startPoint y: 297, endPoint x: 419, endPoint y: 282, distance: 84.6
click at [419, 282] on textarea "**********" at bounding box center [431, 318] width 392 height 176
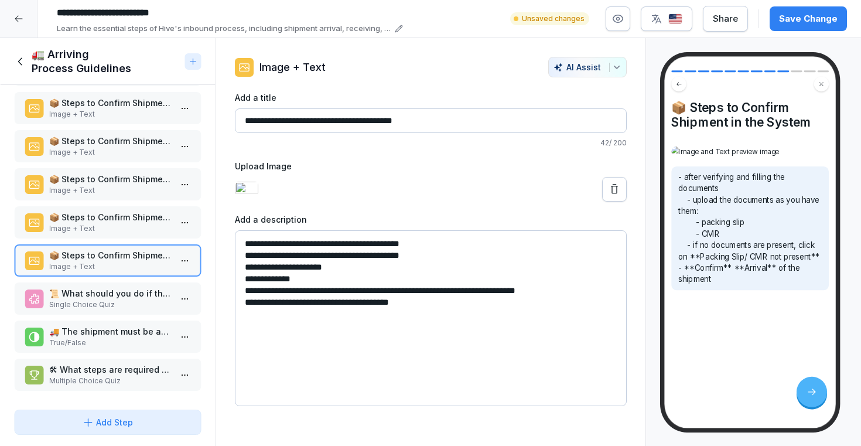
click at [428, 333] on textarea "**********" at bounding box center [431, 318] width 392 height 176
click at [554, 332] on textarea "**********" at bounding box center [431, 318] width 392 height 176
click at [265, 346] on textarea "**********" at bounding box center [431, 318] width 392 height 176
click at [307, 345] on textarea "**********" at bounding box center [431, 318] width 392 height 176
click at [325, 343] on textarea "**********" at bounding box center [431, 318] width 392 height 176
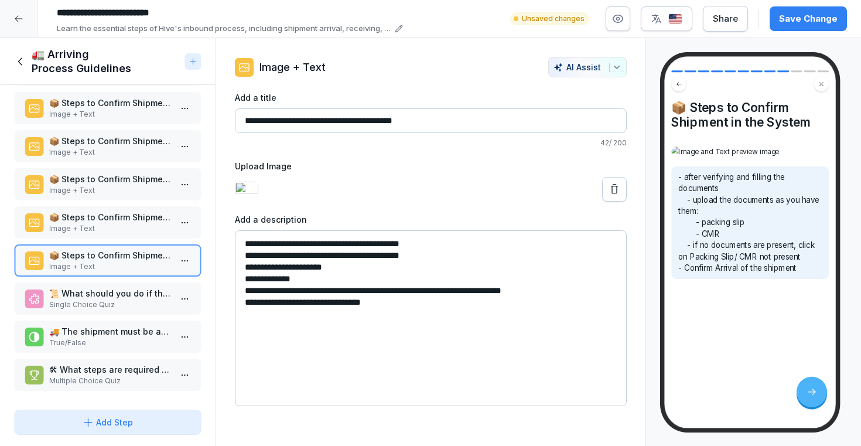
type textarea "**********"
click at [613, 195] on icon at bounding box center [615, 189] width 12 height 12
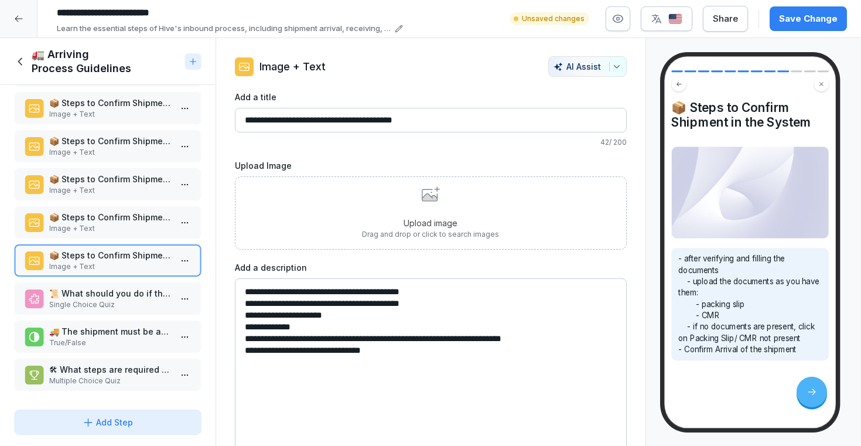
click at [530, 208] on div "Upload image Drag and drop or click to search images" at bounding box center [431, 212] width 392 height 73
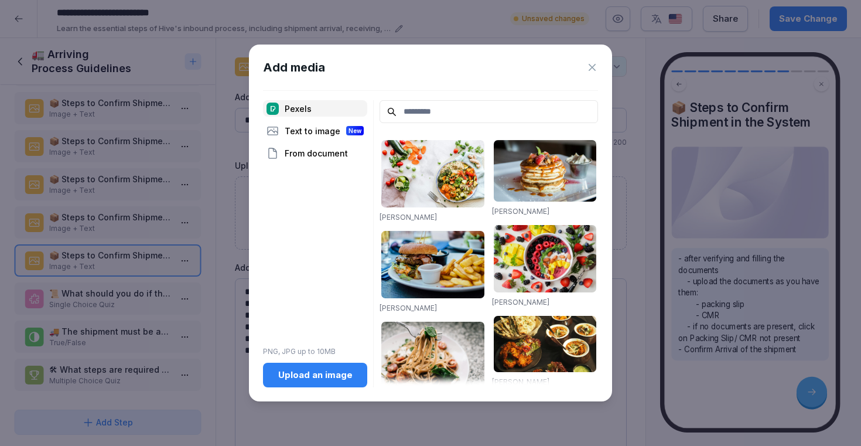
click at [302, 374] on div "Upload an image" at bounding box center [315, 375] width 86 height 13
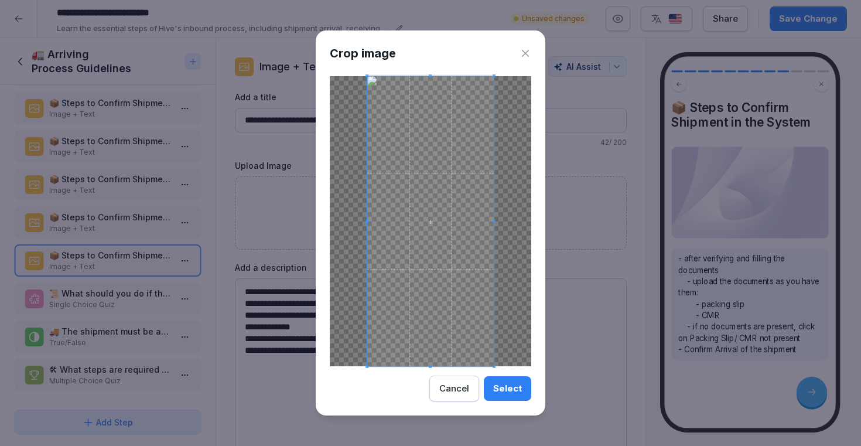
click at [515, 389] on div "Select" at bounding box center [507, 388] width 29 height 13
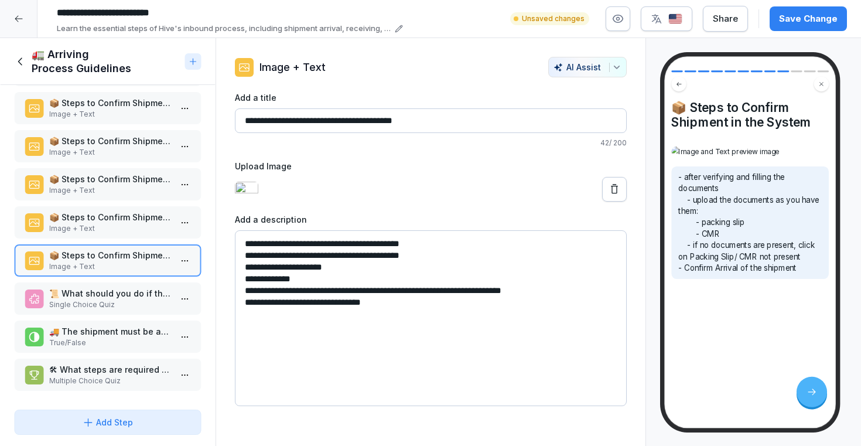
scroll to position [346, 0]
click at [101, 213] on p "📦 Steps to Confirm Shipment in the System" at bounding box center [110, 217] width 122 height 12
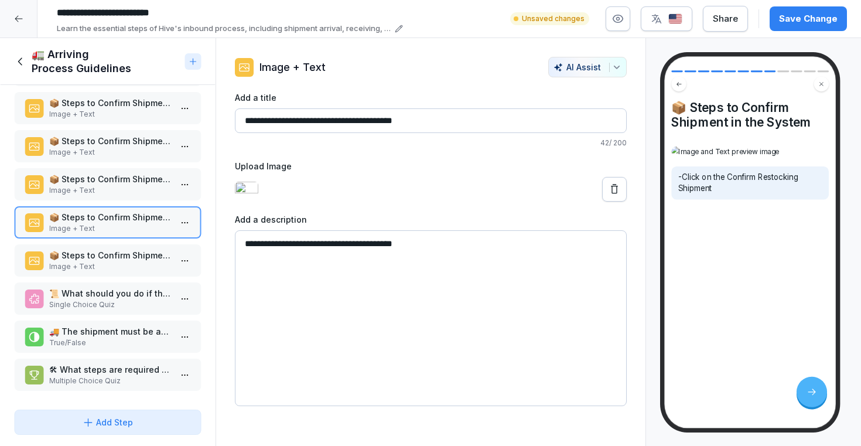
click at [128, 426] on div "Add Step" at bounding box center [107, 422] width 51 height 12
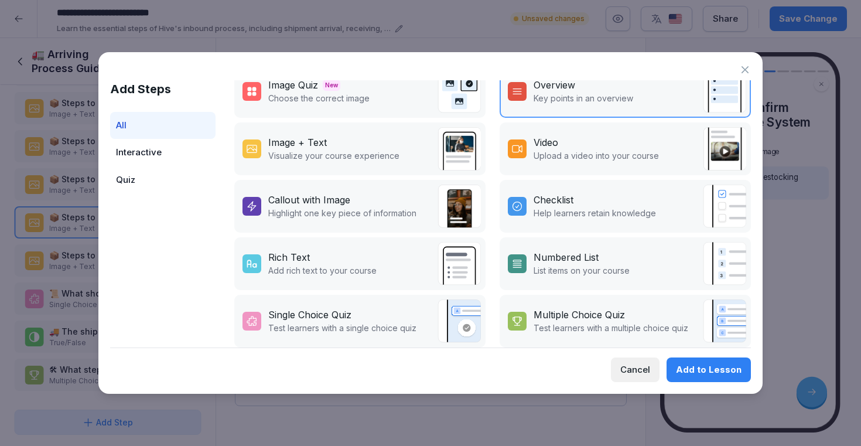
scroll to position [142, 0]
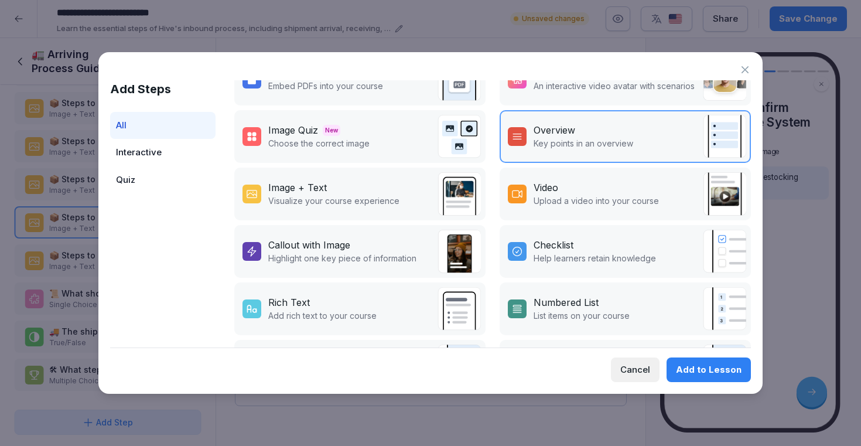
click at [537, 139] on p "Key points in an overview" at bounding box center [584, 143] width 100 height 12
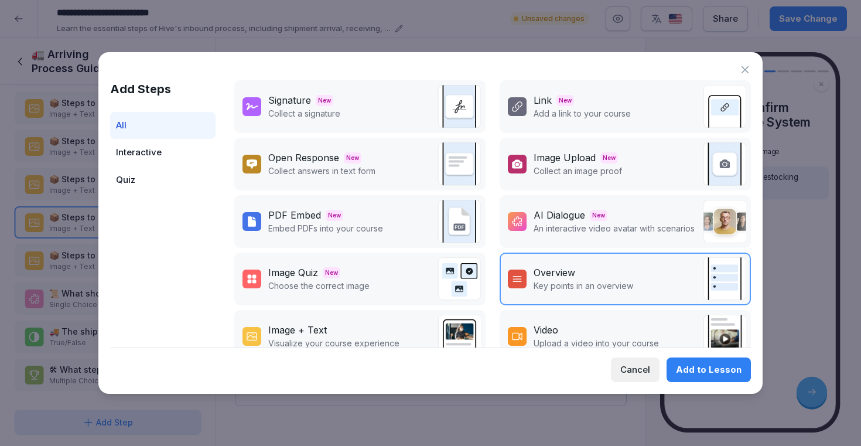
scroll to position [142, 0]
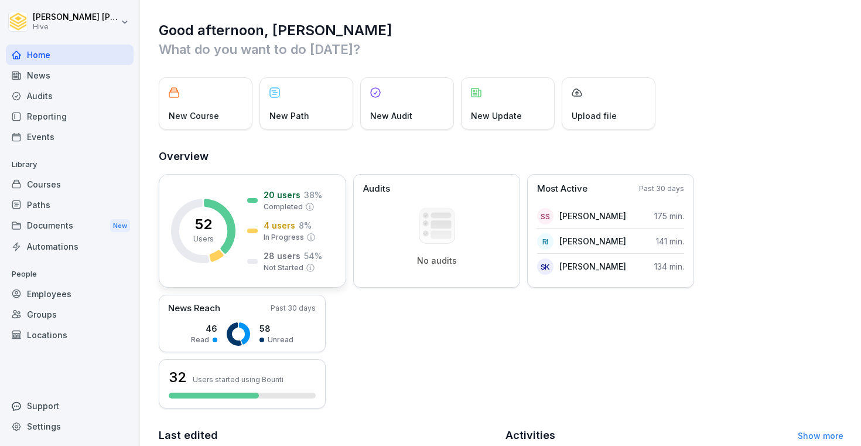
click at [288, 208] on p "Completed" at bounding box center [283, 207] width 39 height 11
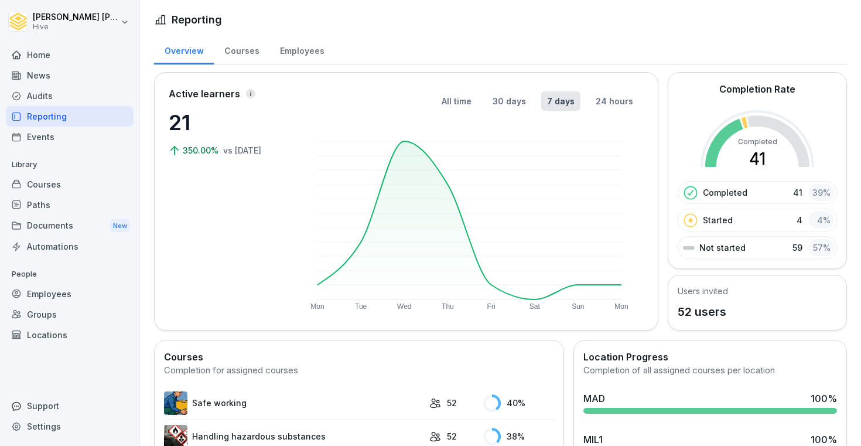
click at [74, 192] on div "Courses" at bounding box center [70, 184] width 128 height 21
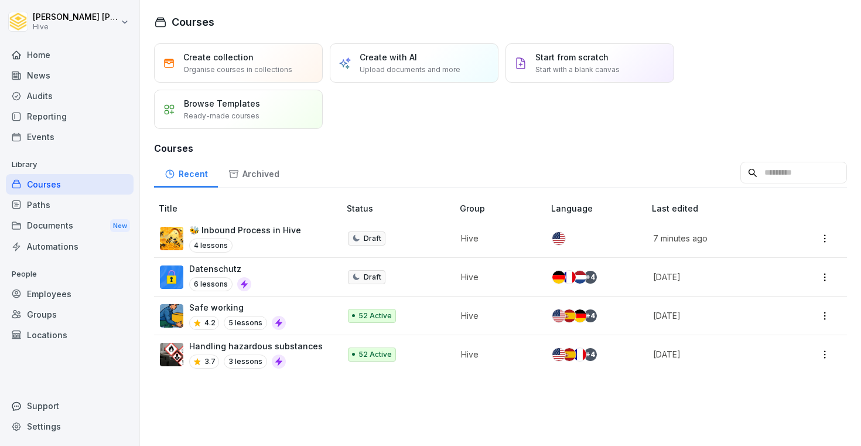
click at [59, 213] on div "Paths" at bounding box center [70, 205] width 128 height 21
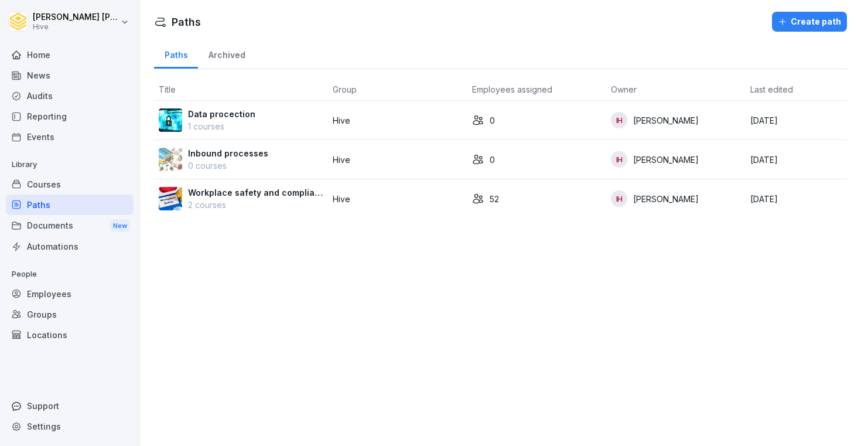
click at [255, 192] on p "Workplace safety and compliance" at bounding box center [255, 192] width 135 height 12
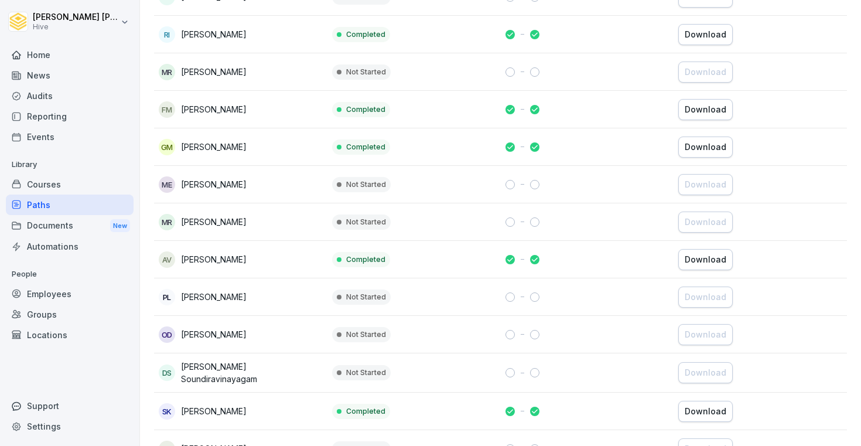
scroll to position [1760, 0]
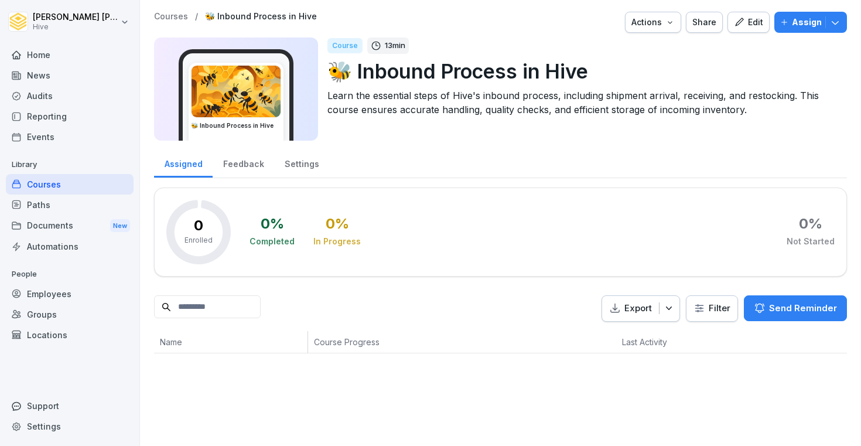
click at [741, 19] on icon "button" at bounding box center [739, 22] width 11 height 11
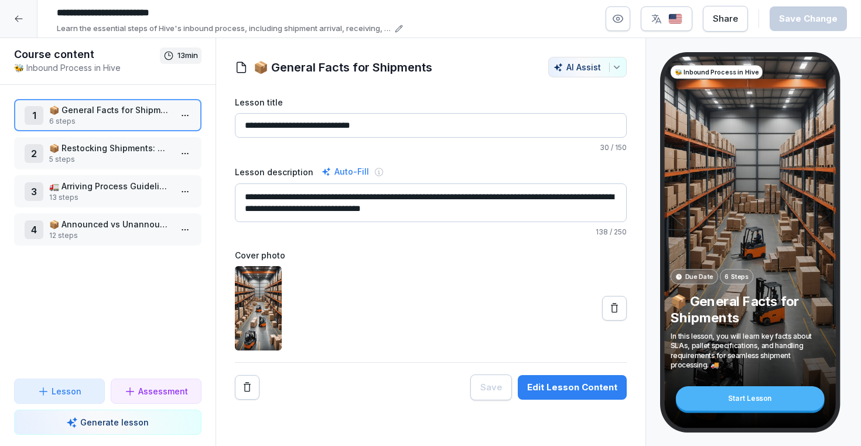
click at [87, 231] on p "12 steps" at bounding box center [110, 235] width 122 height 11
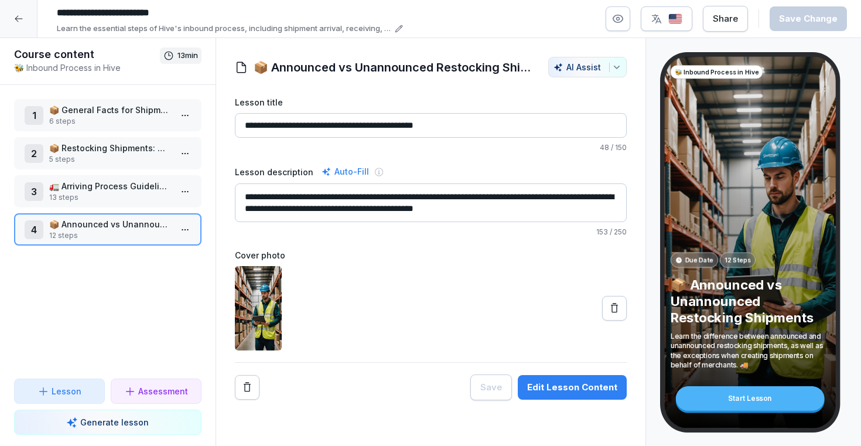
click at [126, 427] on p "Generate lesson" at bounding box center [114, 422] width 69 height 12
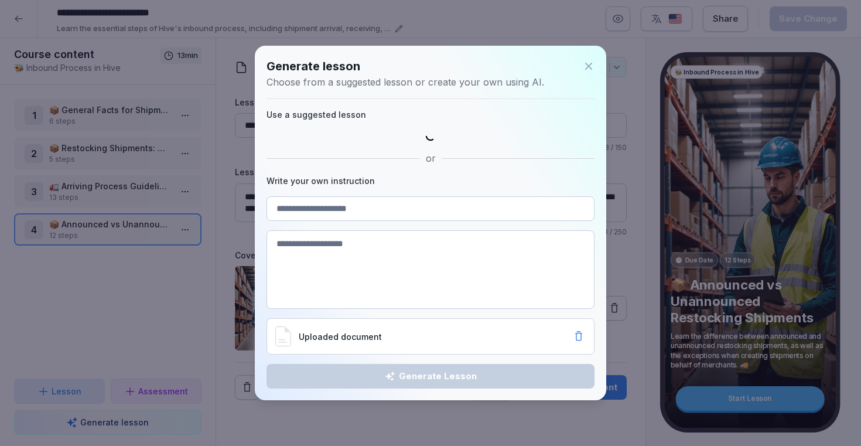
click at [343, 274] on textarea at bounding box center [431, 269] width 328 height 79
paste textarea "**********"
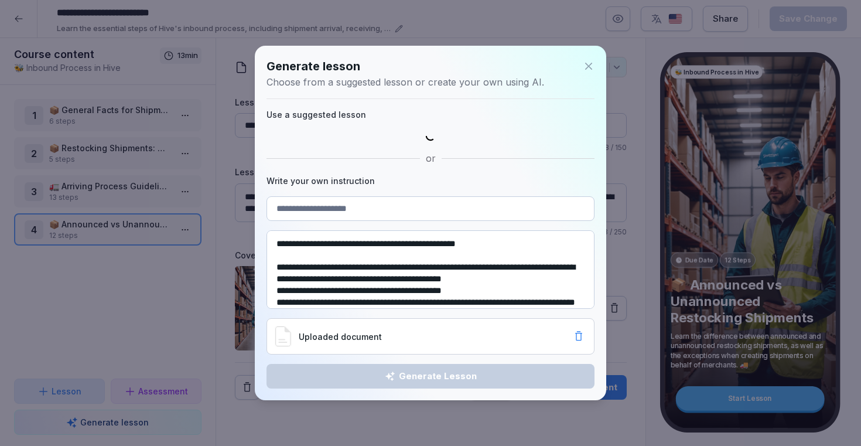
scroll to position [1816, 0]
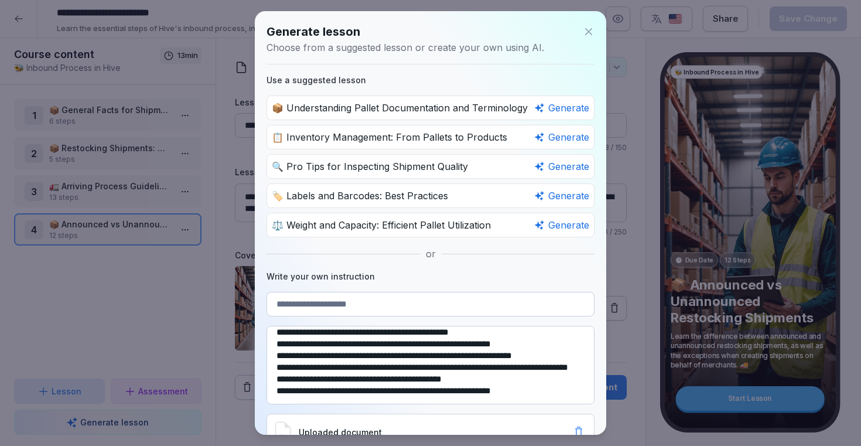
type textarea "**********"
click at [341, 308] on input at bounding box center [431, 304] width 328 height 25
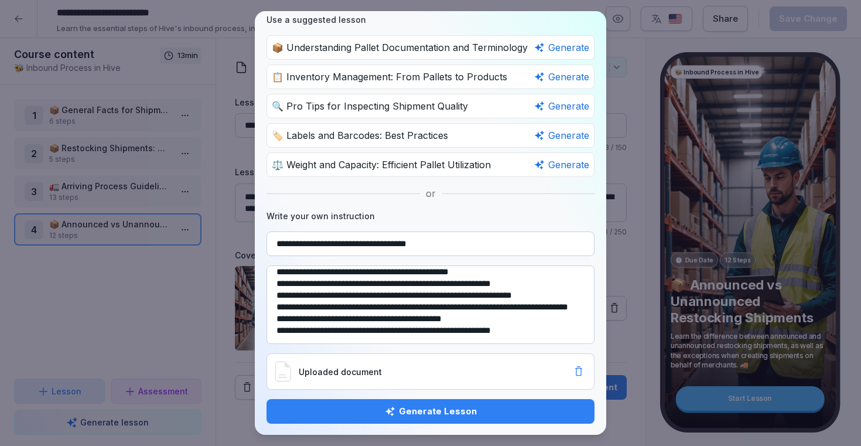
type input "**********"
drag, startPoint x: 383, startPoint y: 413, endPoint x: 370, endPoint y: 323, distance: 90.6
click at [370, 323] on div "**********" at bounding box center [431, 223] width 352 height 424
click at [370, 323] on textarea at bounding box center [431, 304] width 328 height 79
click at [381, 415] on div "Generate Lesson" at bounding box center [430, 411] width 309 height 13
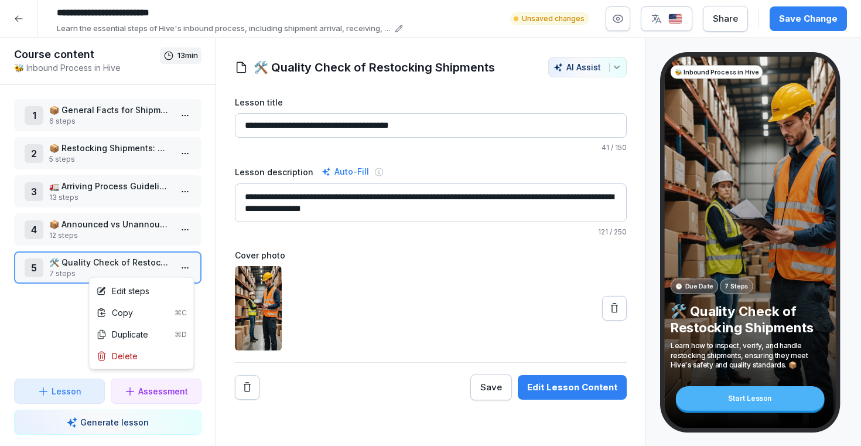
click at [184, 270] on html "**********" at bounding box center [430, 223] width 861 height 446
click at [158, 287] on div "Edit steps" at bounding box center [142, 291] width 100 height 22
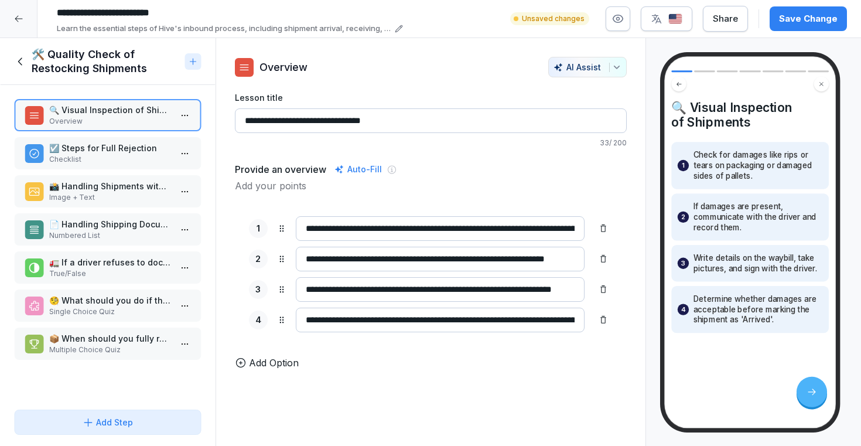
click at [136, 153] on p "☑️ Steps for Full Rejection" at bounding box center [110, 148] width 122 height 12
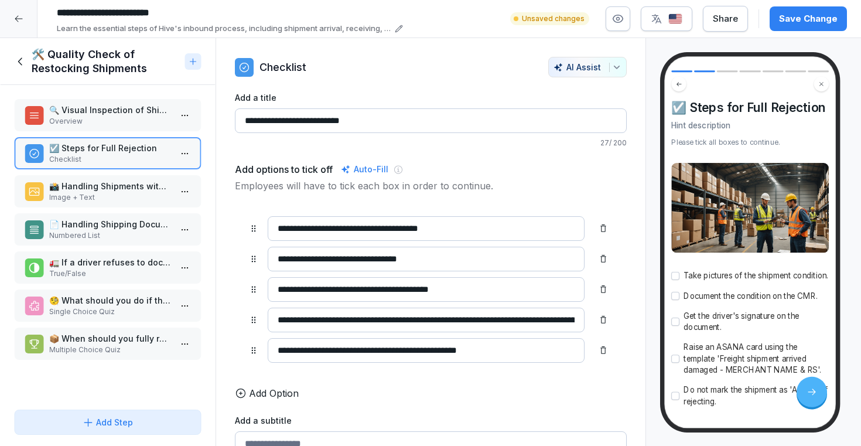
click at [109, 118] on p "Overview" at bounding box center [110, 121] width 122 height 11
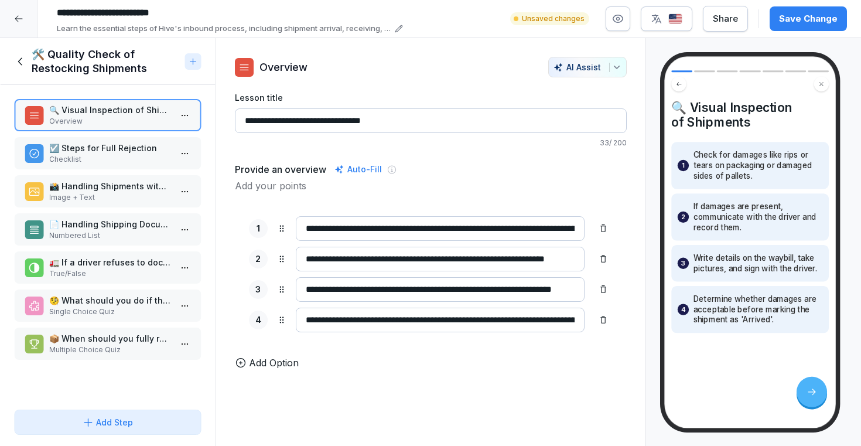
click at [108, 147] on p "☑️ Steps for Full Rejection" at bounding box center [110, 148] width 122 height 12
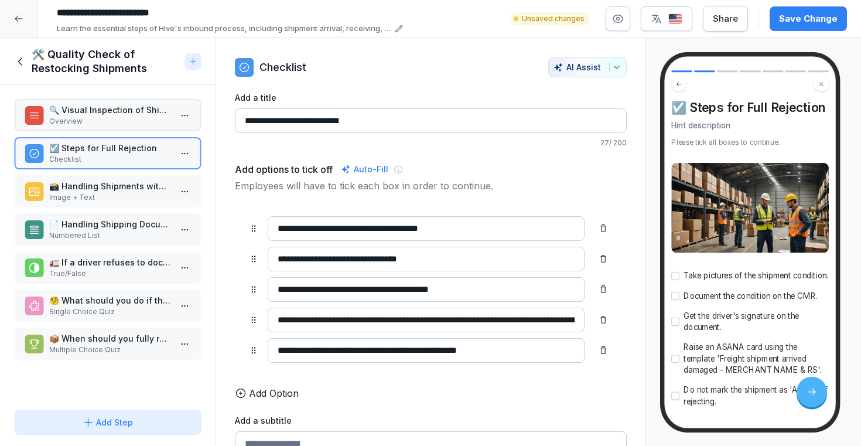
click at [108, 111] on p "🔍 Visual Inspection of Shipments" at bounding box center [110, 110] width 122 height 12
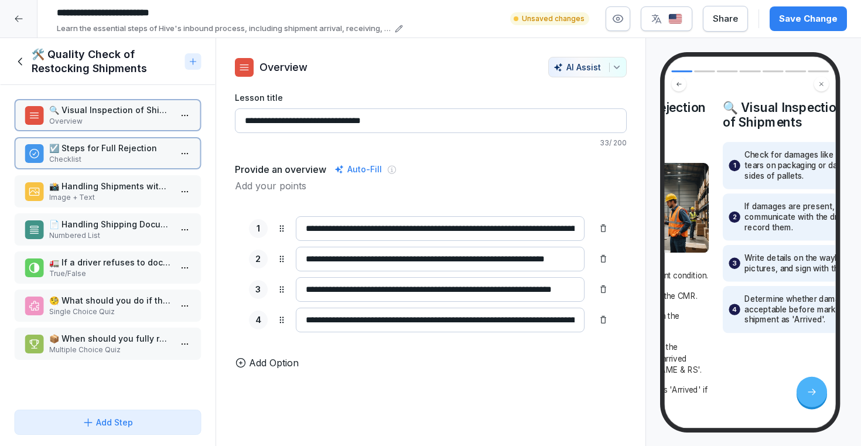
click at [107, 156] on p "Checklist" at bounding box center [110, 159] width 122 height 11
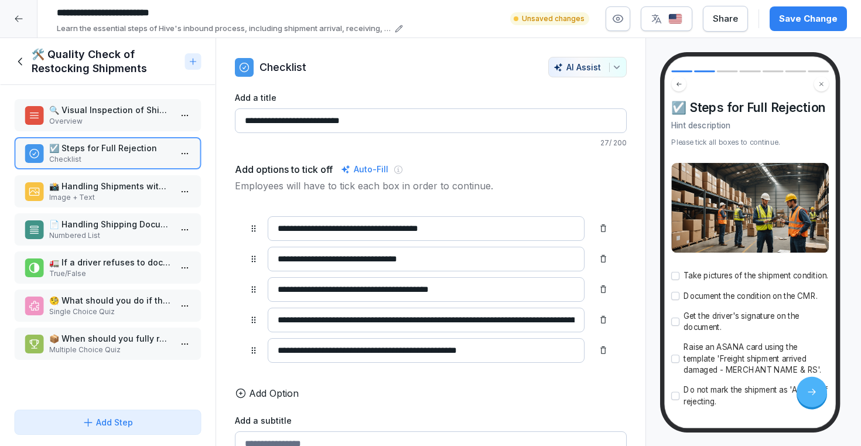
click at [113, 114] on p "🔍 Visual Inspection of Shipments" at bounding box center [110, 110] width 122 height 12
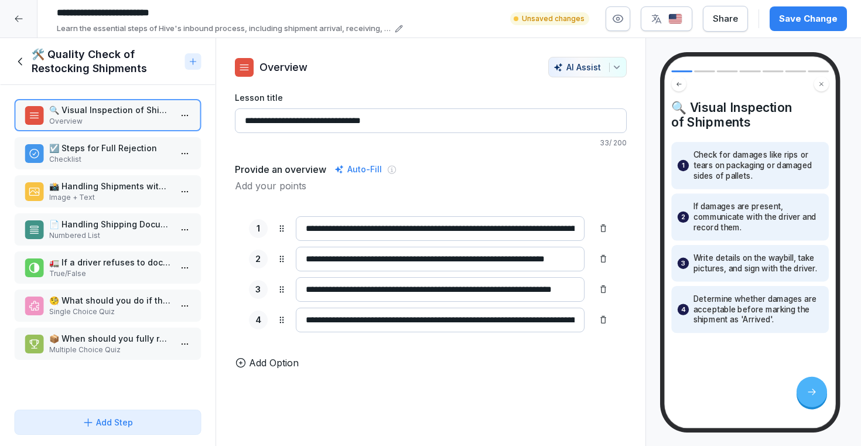
click at [109, 150] on p "☑️ Steps for Full Rejection" at bounding box center [110, 148] width 122 height 12
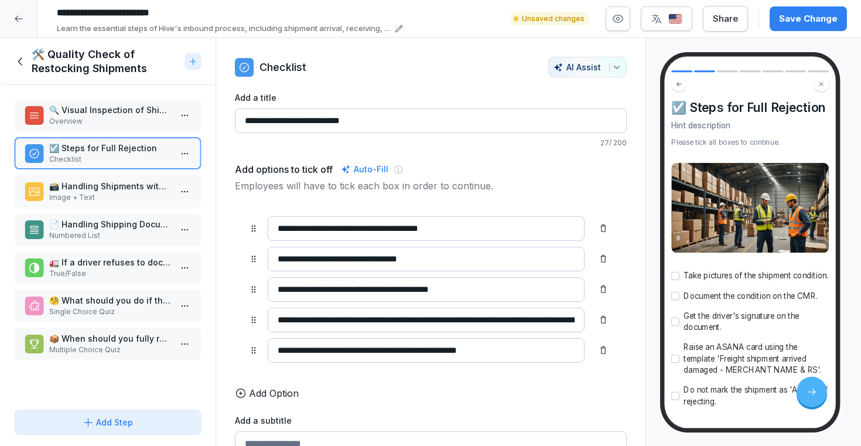
click at [107, 128] on div "🔍 Visual Inspection of Shipments Overview" at bounding box center [108, 115] width 188 height 32
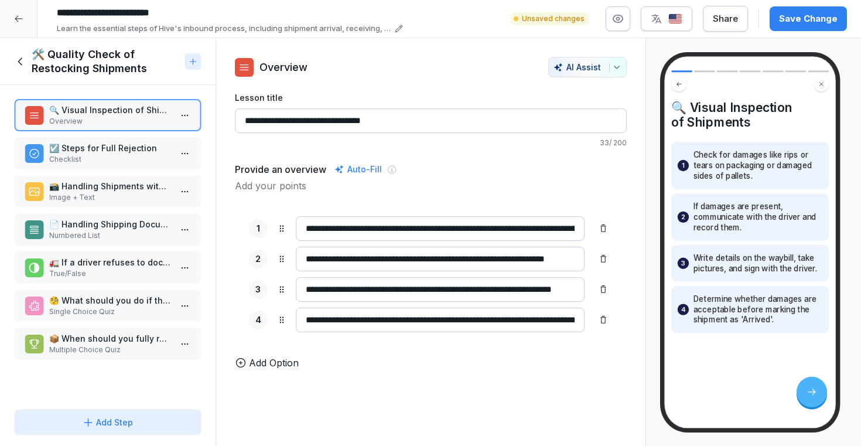
click at [103, 182] on p "📸 Handling Shipments with Missing Shipment ID" at bounding box center [110, 186] width 122 height 12
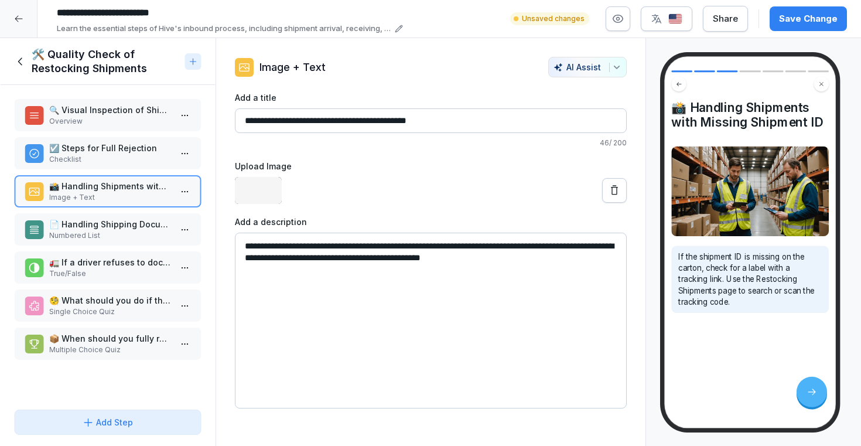
click at [109, 113] on p "🔍 Visual Inspection of Shipments" at bounding box center [110, 110] width 122 height 12
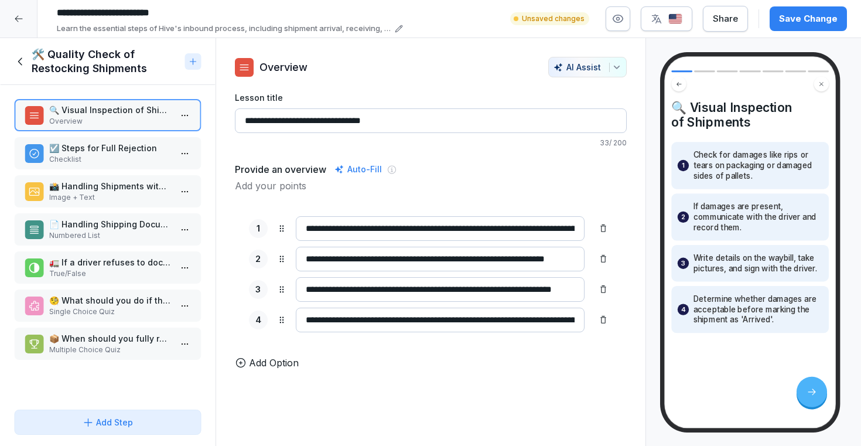
click at [114, 189] on p "📸 Handling Shipments with Missing Shipment ID" at bounding box center [110, 186] width 122 height 12
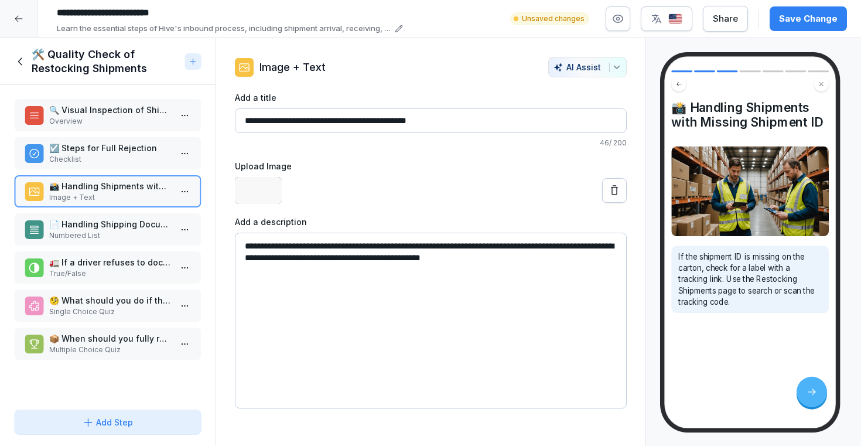
click at [125, 152] on p "☑️ Steps for Full Rejection" at bounding box center [110, 148] width 122 height 12
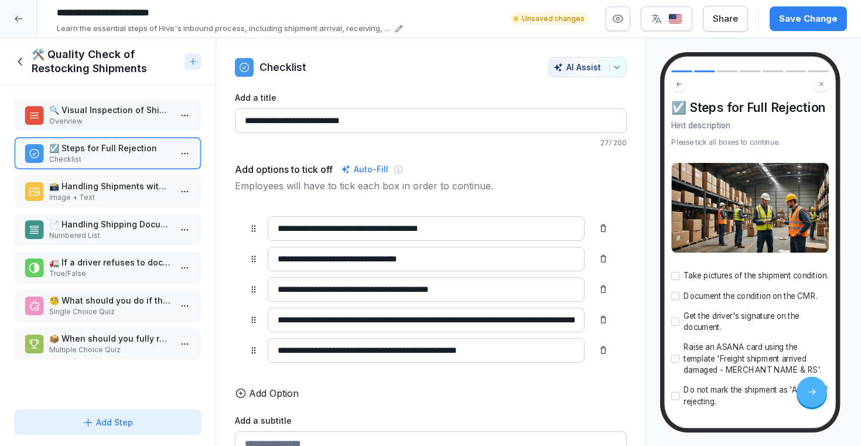
click at [128, 124] on p "Overview" at bounding box center [110, 121] width 122 height 11
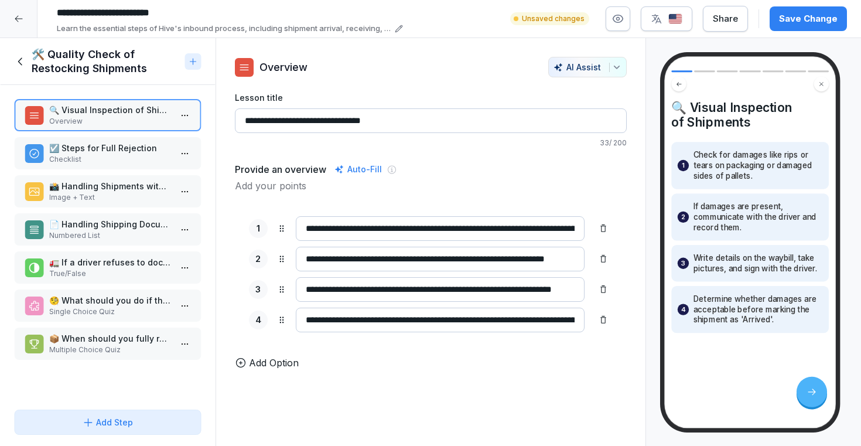
click at [127, 144] on p "☑️ Steps for Full Rejection" at bounding box center [110, 148] width 122 height 12
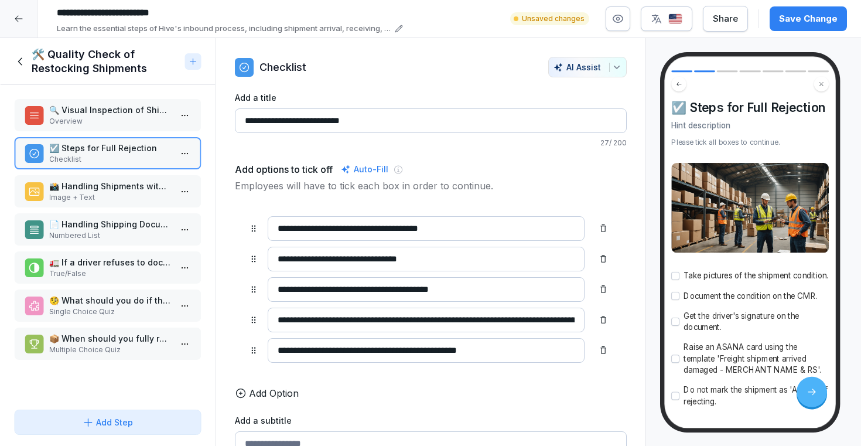
click at [135, 111] on p "🔍 Visual Inspection of Shipments" at bounding box center [110, 110] width 122 height 12
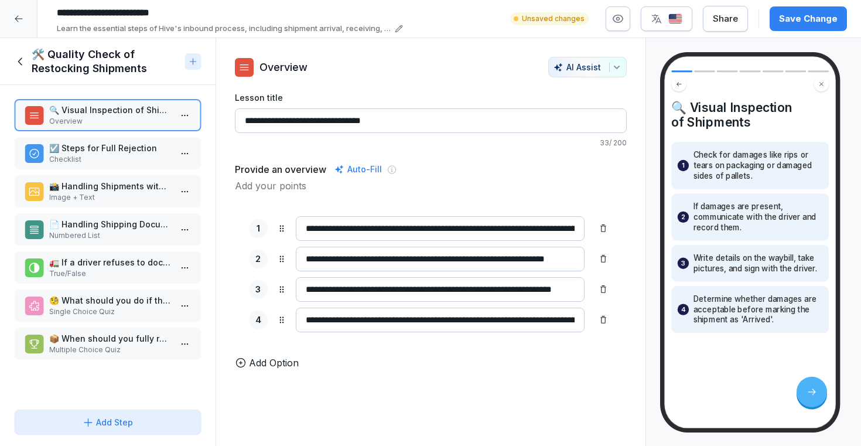
click at [145, 165] on div "☑️ Steps for Full Rejection Checklist" at bounding box center [108, 153] width 188 height 32
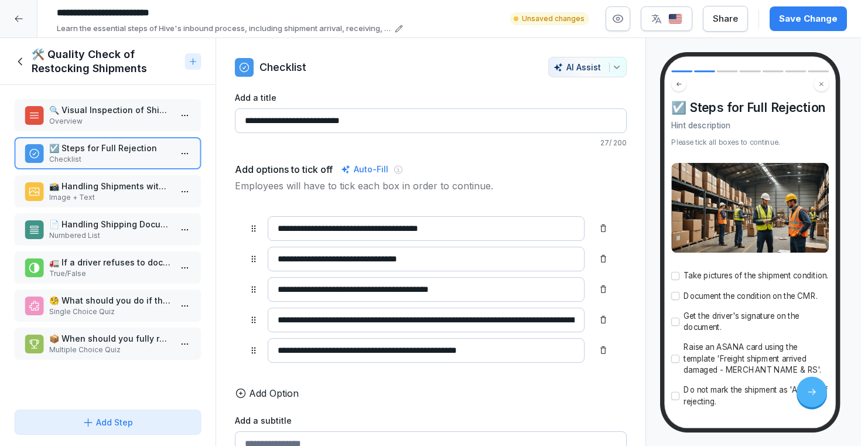
click at [152, 118] on p "Overview" at bounding box center [110, 121] width 122 height 11
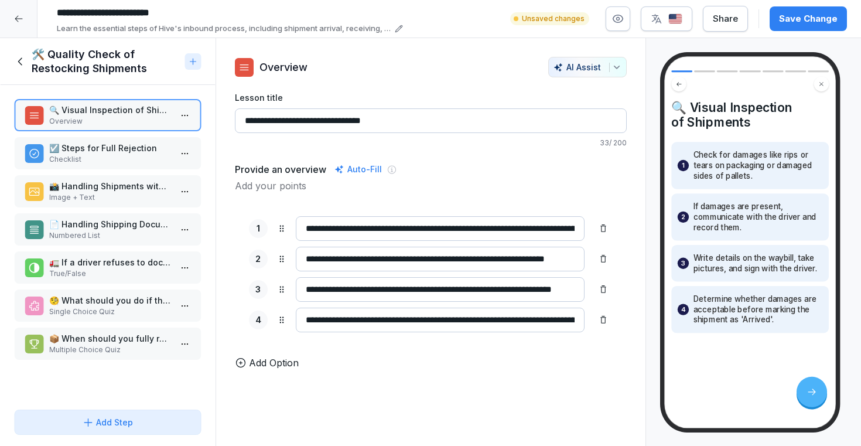
click at [19, 60] on icon at bounding box center [20, 61] width 4 height 8
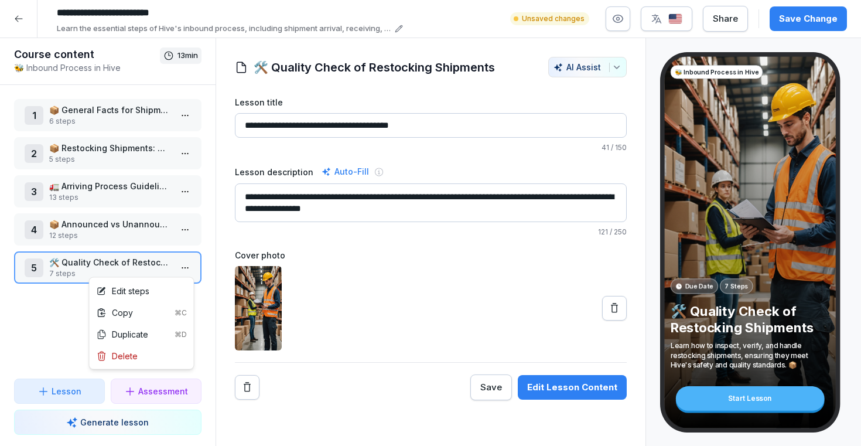
click at [185, 264] on html "**********" at bounding box center [430, 223] width 861 height 446
click at [144, 289] on div "Edit steps" at bounding box center [123, 291] width 53 height 12
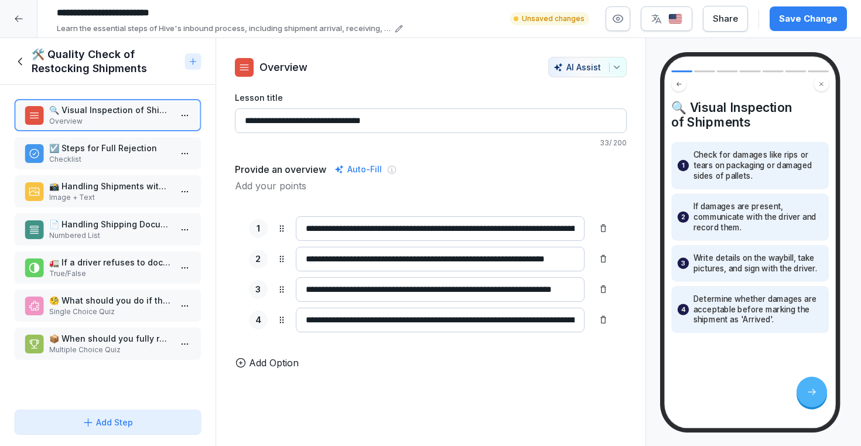
click at [130, 149] on p "☑️ Steps for Full Rejection" at bounding box center [110, 148] width 122 height 12
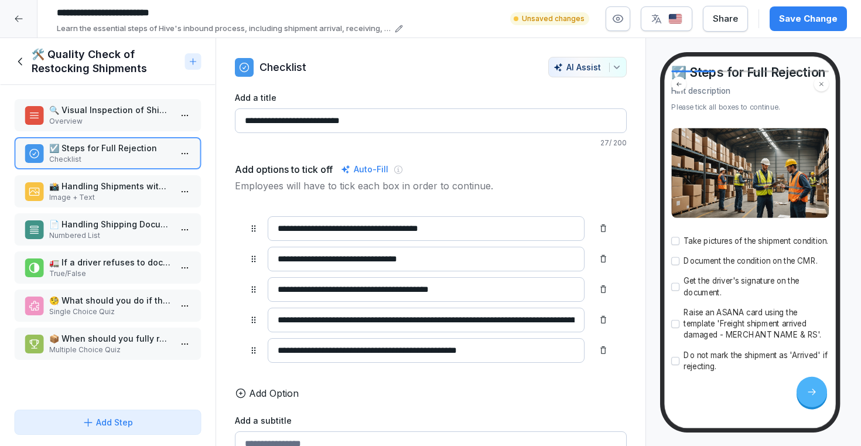
scroll to position [62, 0]
click at [112, 176] on div "📸 Handling Shipments with Missing Shipment ID Image + Text" at bounding box center [108, 191] width 188 height 32
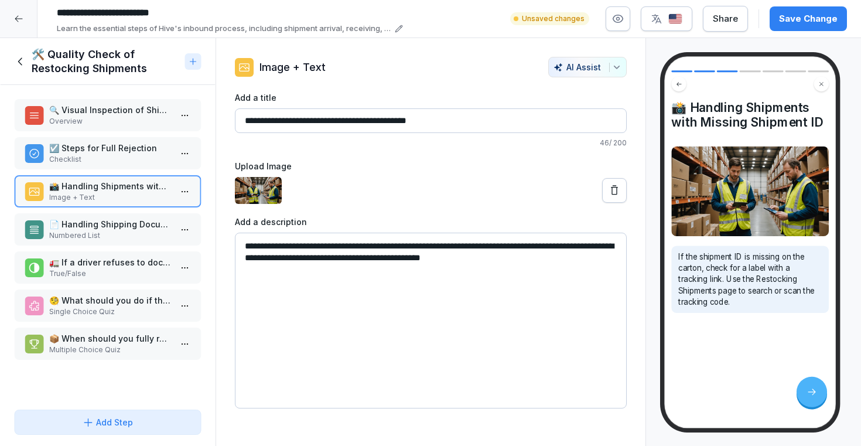
click at [118, 217] on div "📄 Handling Shipping Documents Numbered List" at bounding box center [108, 229] width 188 height 32
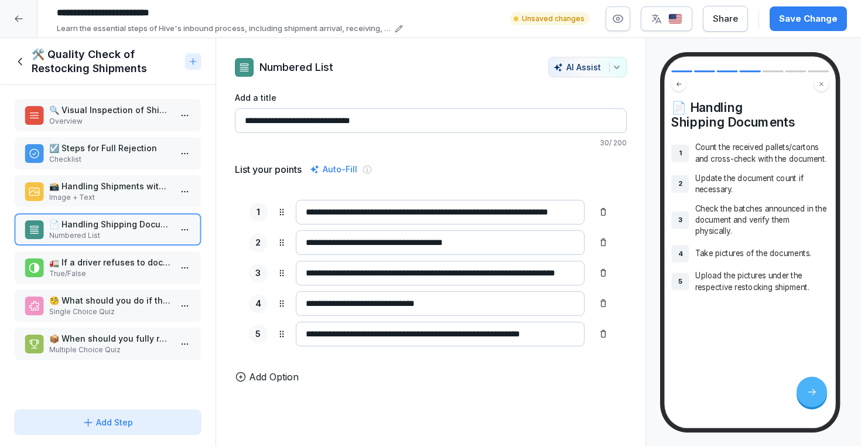
click at [102, 265] on p "🚛 If a driver refuses to document damages, you should always reject the shipmen…" at bounding box center [110, 262] width 122 height 12
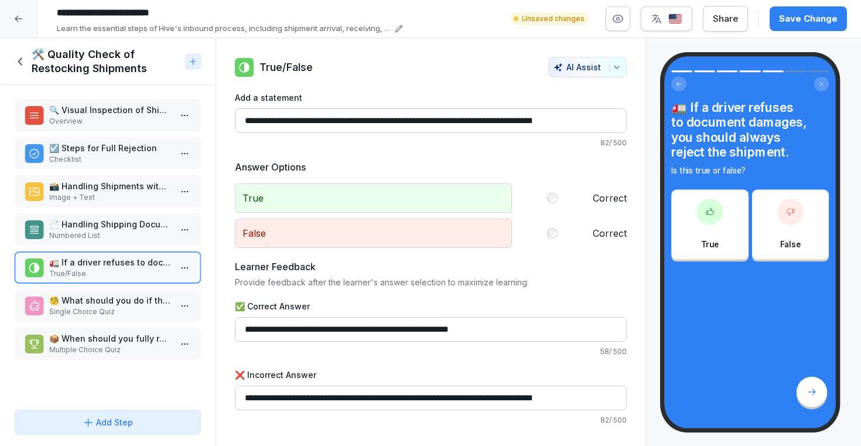
click at [90, 306] on p "Single Choice Quiz" at bounding box center [110, 311] width 122 height 11
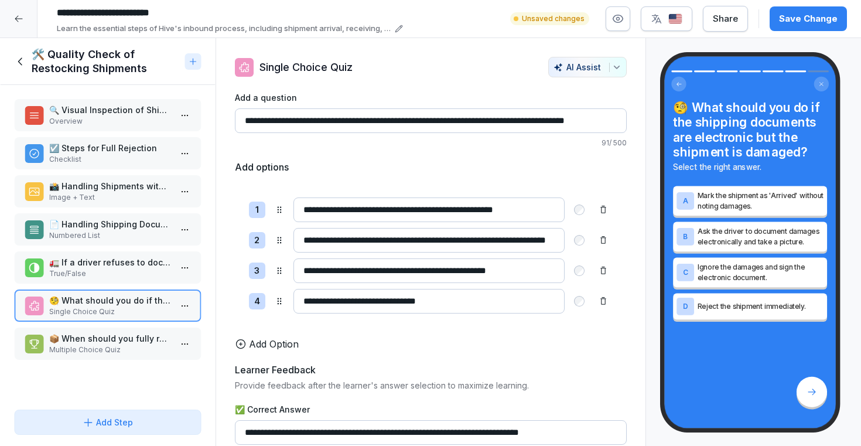
click at [86, 333] on p "📦 When should you fully reject a shipment?" at bounding box center [110, 338] width 122 height 12
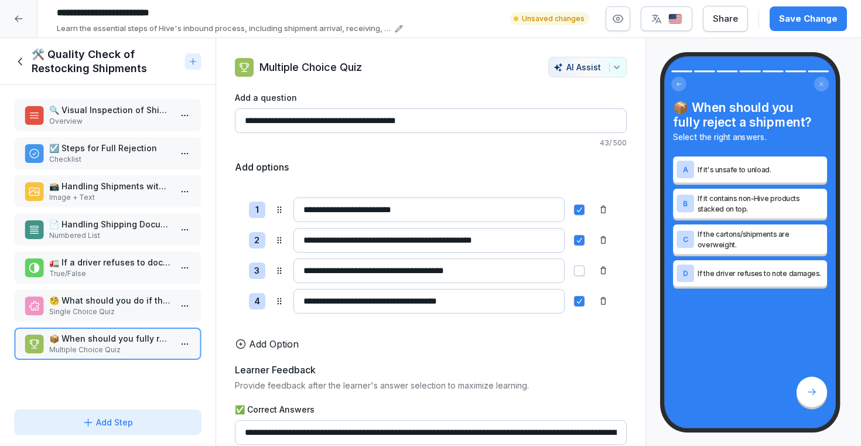
click at [22, 61] on icon at bounding box center [20, 61] width 13 height 13
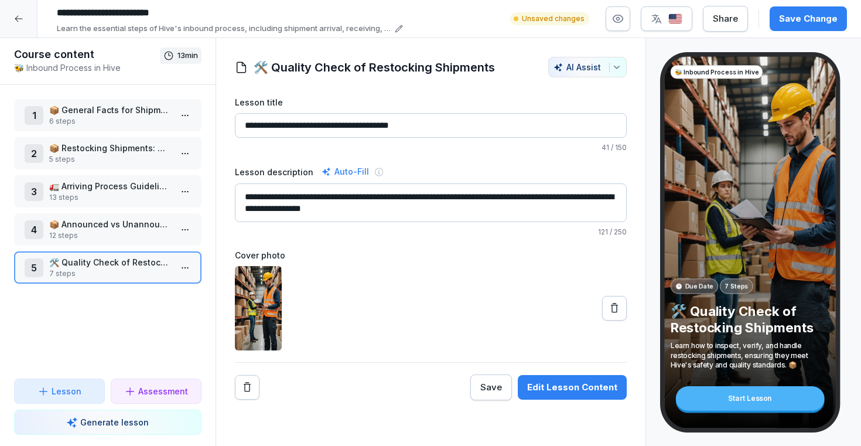
click at [22, 16] on icon at bounding box center [18, 18] width 9 height 9
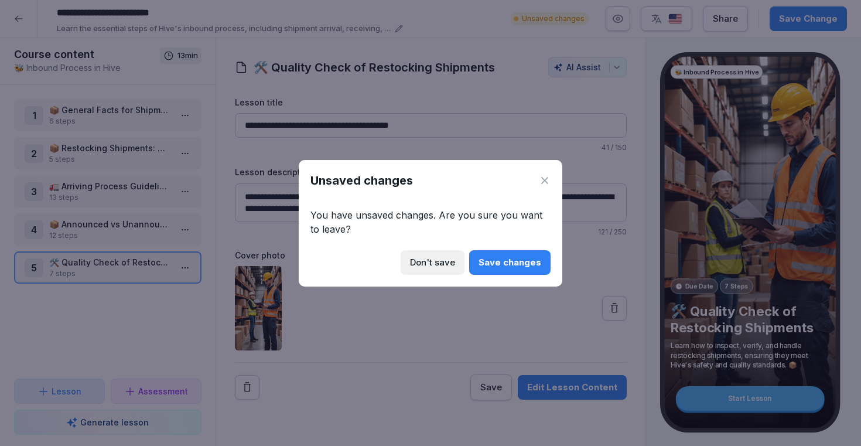
click at [499, 260] on div "Save changes" at bounding box center [510, 262] width 63 height 13
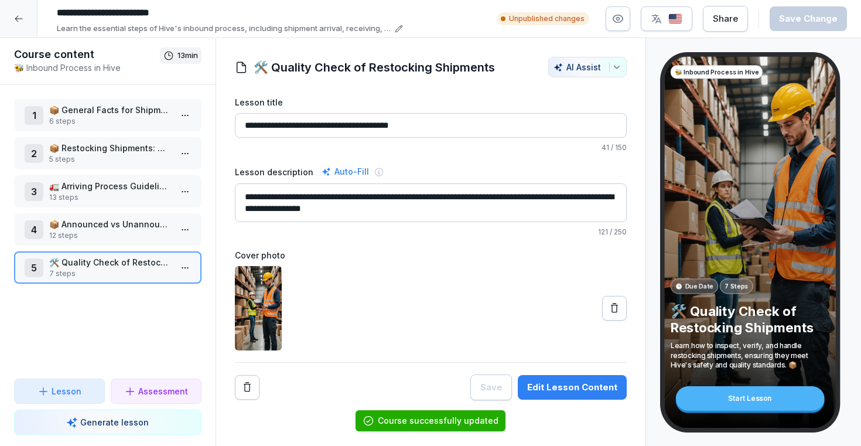
click at [22, 14] on icon at bounding box center [18, 18] width 9 height 9
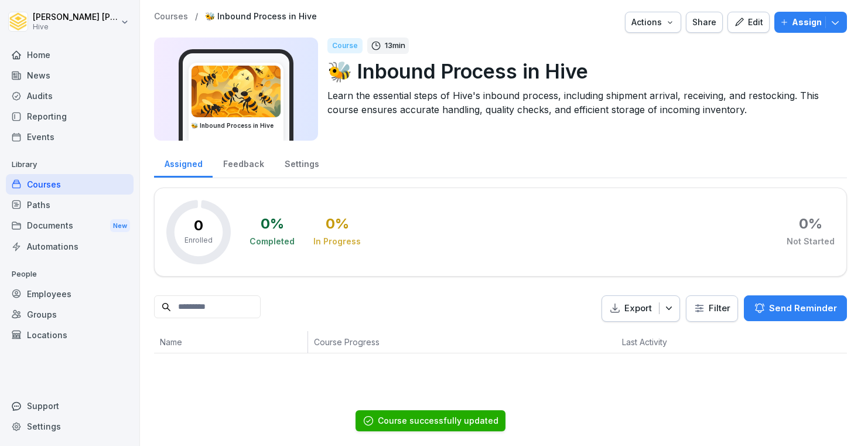
click at [61, 183] on div "Courses" at bounding box center [70, 184] width 128 height 21
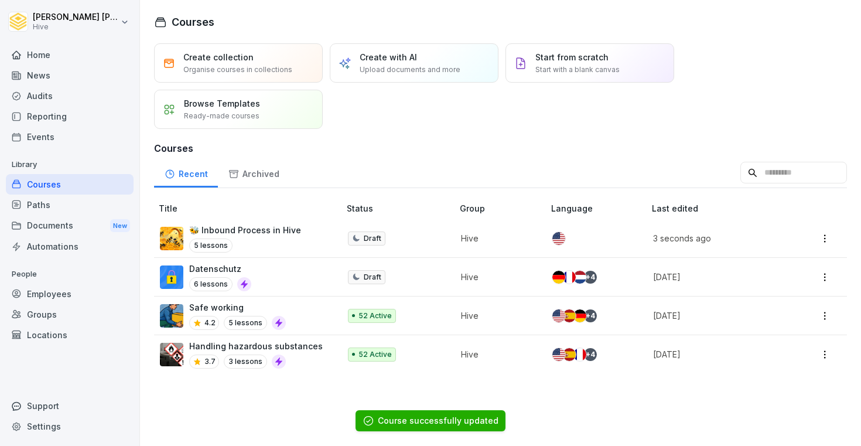
click at [268, 237] on div "🐝 Inbound Process in Hive 5 lessons" at bounding box center [245, 238] width 112 height 29
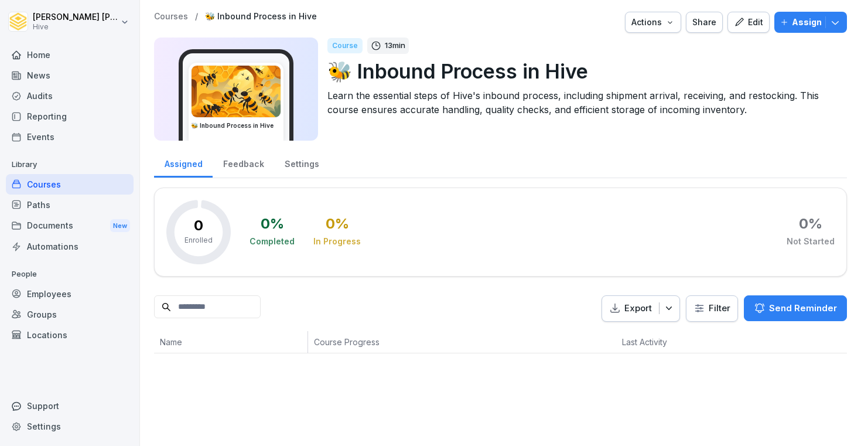
click at [255, 170] on div "Feedback" at bounding box center [244, 163] width 62 height 30
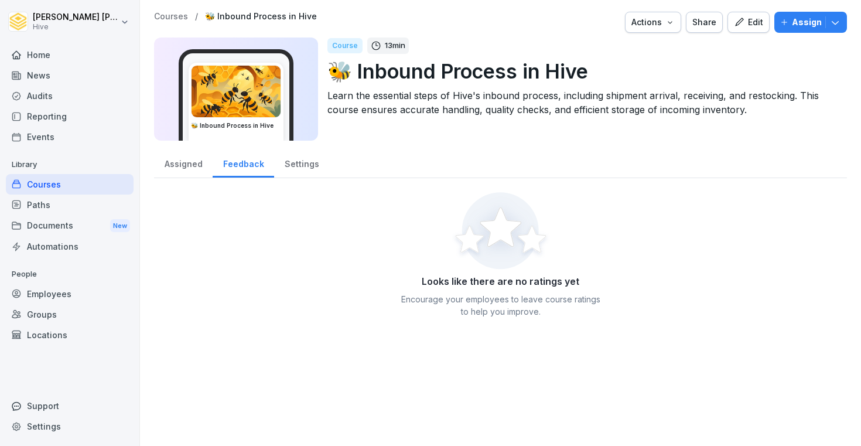
click at [297, 165] on div "Settings" at bounding box center [301, 163] width 55 height 30
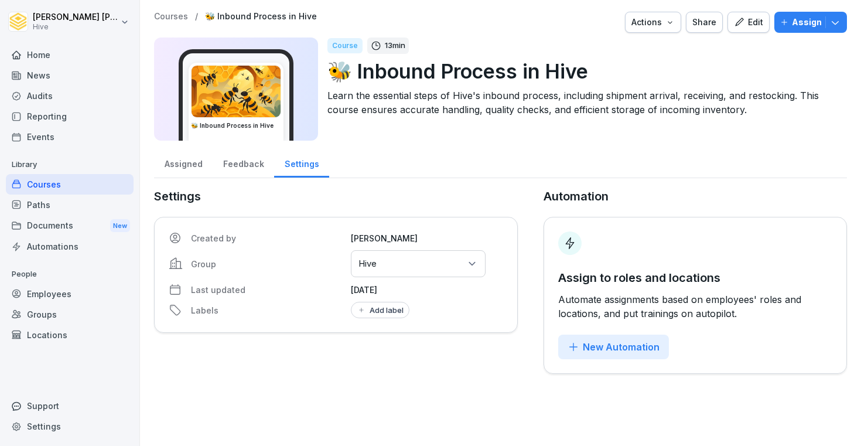
click at [221, 168] on div "Feedback" at bounding box center [244, 163] width 62 height 30
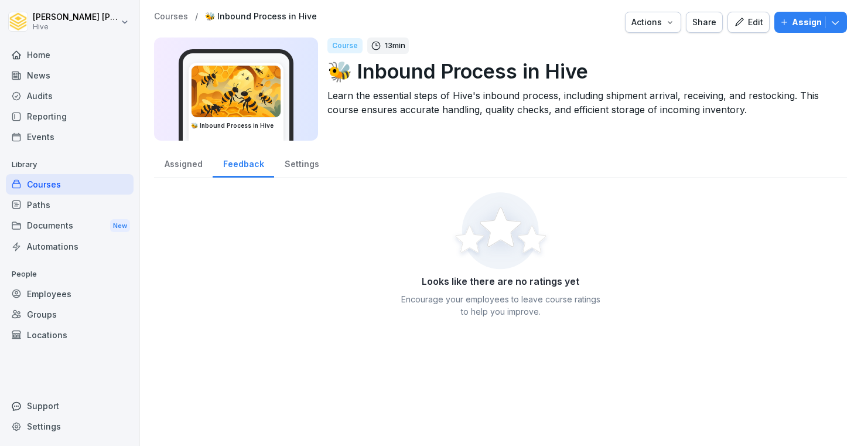
click at [185, 165] on div "Assigned" at bounding box center [183, 163] width 59 height 30
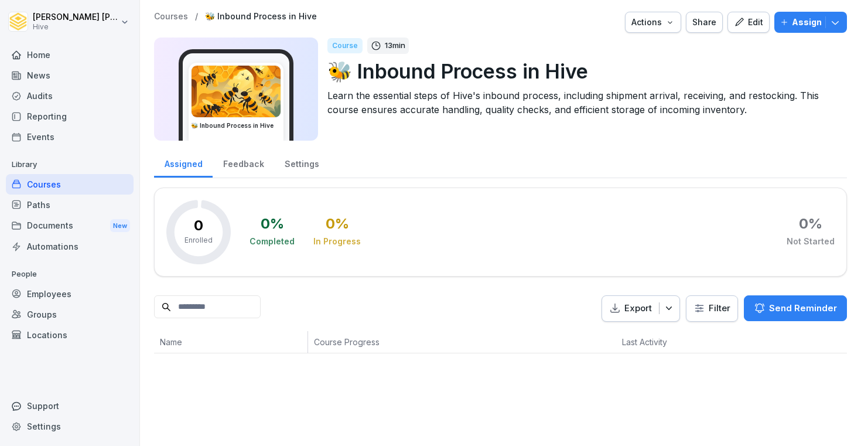
click at [77, 188] on div "Courses" at bounding box center [70, 184] width 128 height 21
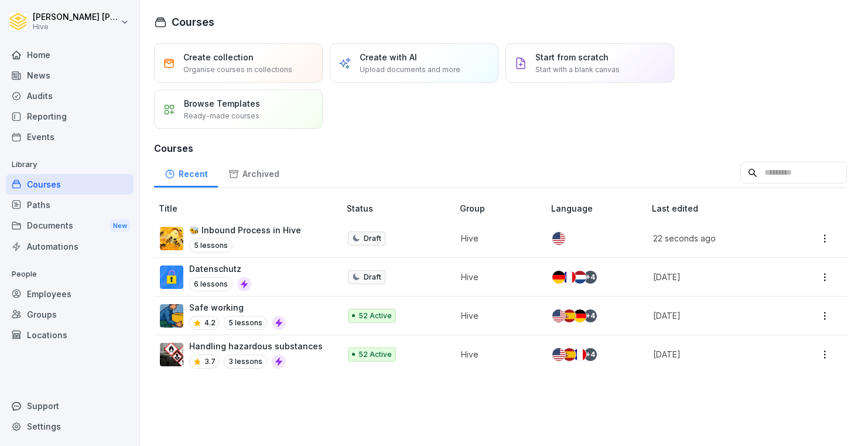
click at [67, 204] on div "Paths" at bounding box center [70, 205] width 128 height 21
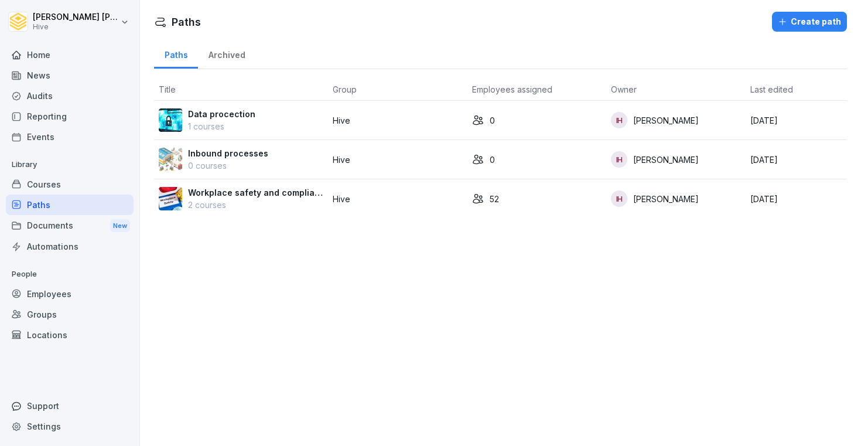
click at [66, 186] on div "Courses" at bounding box center [70, 184] width 128 height 21
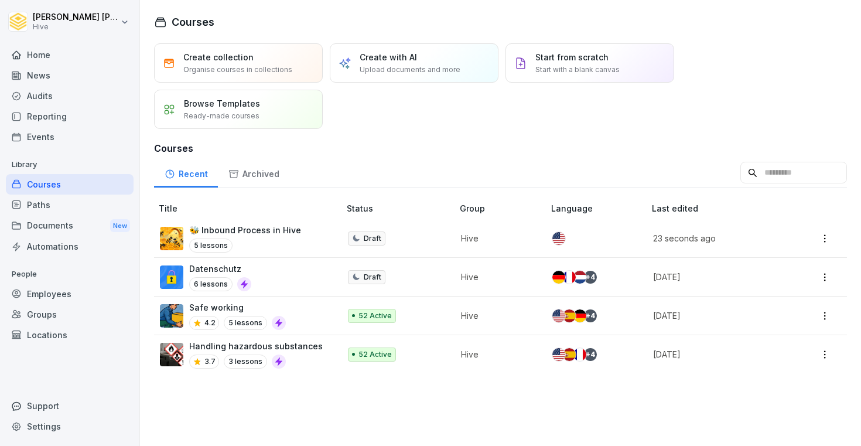
click at [311, 310] on div "Safe working 4.2 5 lessons" at bounding box center [244, 315] width 168 height 29
click at [92, 197] on div "Paths" at bounding box center [70, 205] width 128 height 21
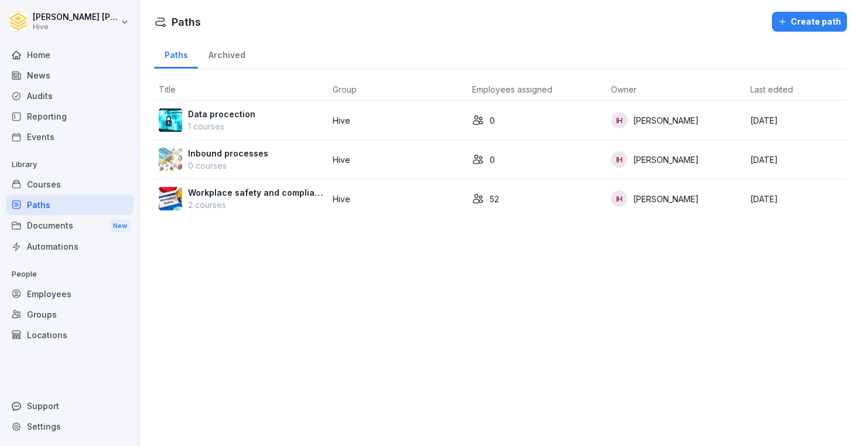
click at [85, 183] on div "Courses" at bounding box center [70, 184] width 128 height 21
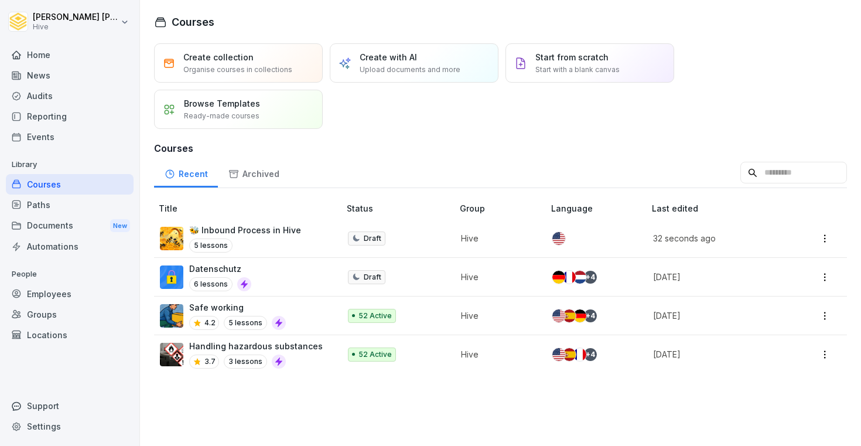
click at [280, 241] on div "5 lessons" at bounding box center [245, 245] width 112 height 14
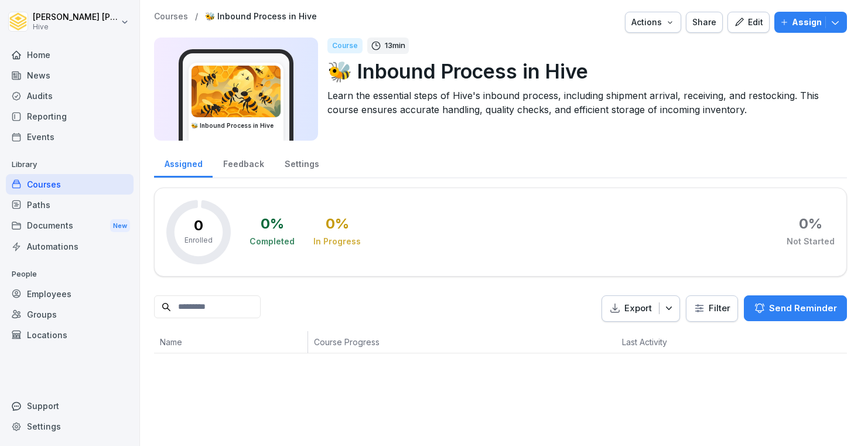
click at [753, 24] on div "Edit" at bounding box center [748, 22] width 29 height 13
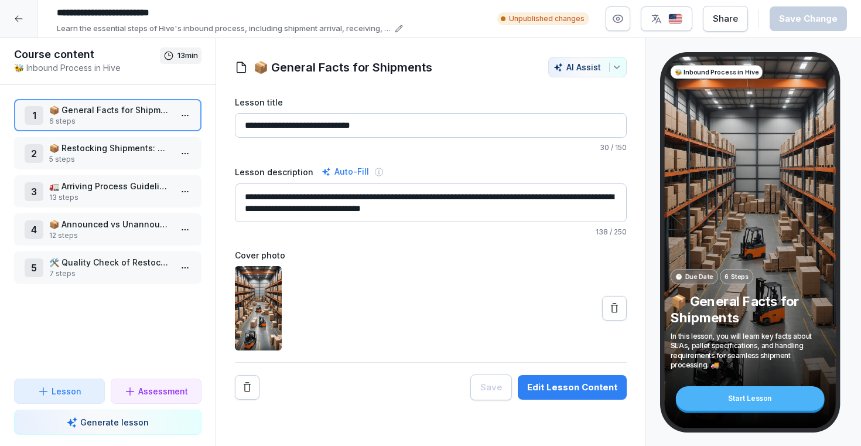
click at [110, 255] on div "5 🛠️ Quality Check of Restocking Shipments 7 steps" at bounding box center [108, 267] width 188 height 32
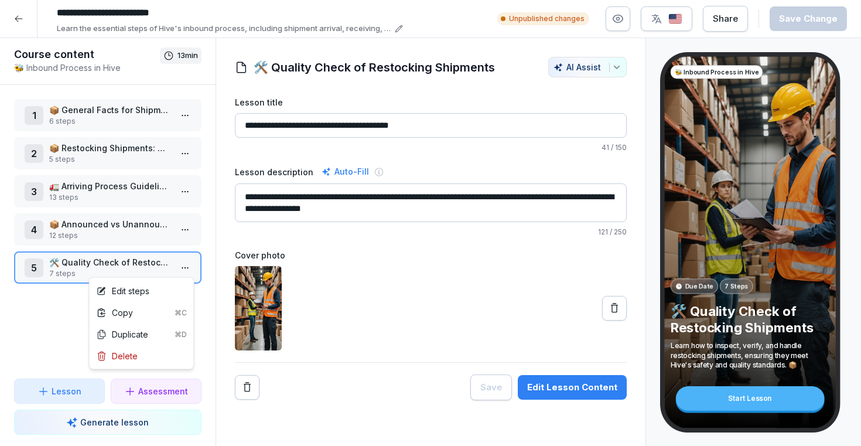
click at [179, 263] on html "**********" at bounding box center [430, 223] width 861 height 446
click at [169, 290] on div "Edit steps" at bounding box center [142, 291] width 100 height 22
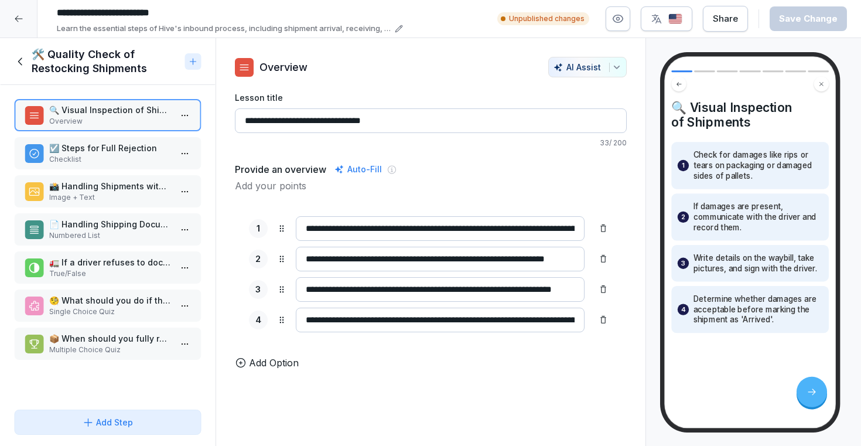
click at [117, 154] on p "☑️ Steps for Full Rejection" at bounding box center [110, 148] width 122 height 12
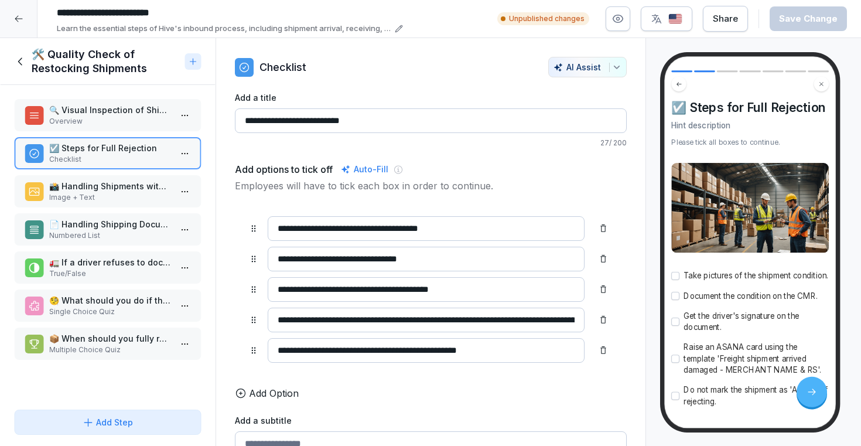
click at [118, 183] on p "📸 Handling Shipments with Missing Shipment ID" at bounding box center [110, 186] width 122 height 12
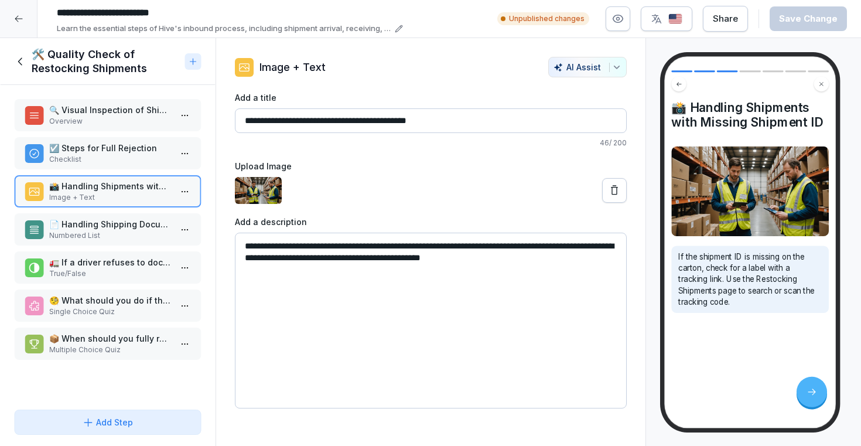
click at [110, 204] on div "📸 Handling Shipments with Missing Shipment ID Image + Text" at bounding box center [108, 191] width 188 height 32
click at [105, 219] on p "📄 Handling Shipping Documents" at bounding box center [110, 224] width 122 height 12
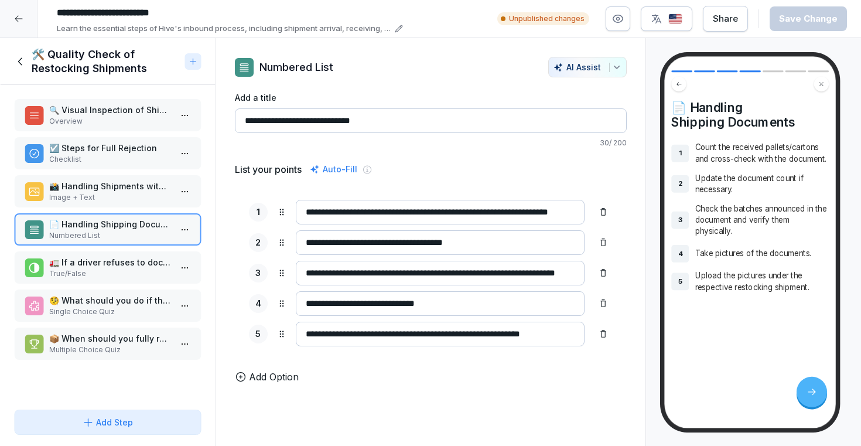
click at [95, 270] on p "True/False" at bounding box center [110, 273] width 122 height 11
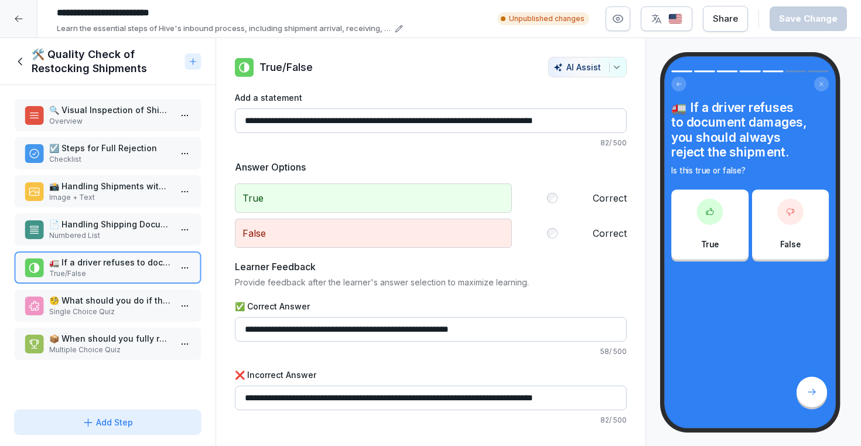
click at [86, 305] on p "🧐 What should you do if the shipping documents are electronic but the shipment …" at bounding box center [110, 300] width 122 height 12
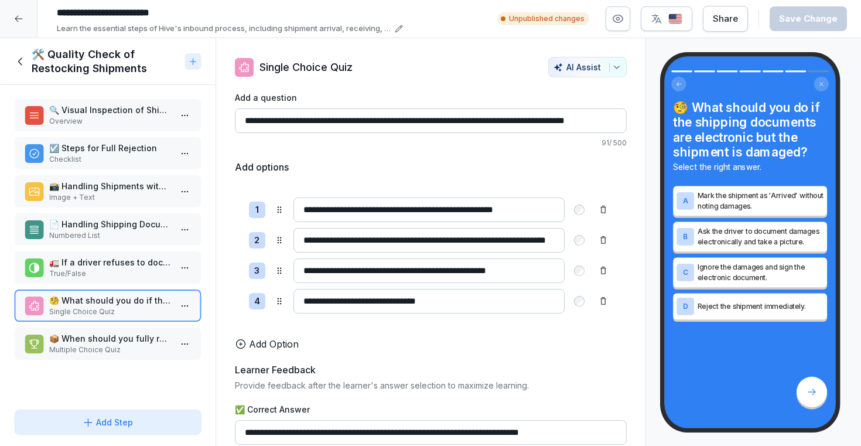
click at [17, 56] on icon at bounding box center [20, 61] width 13 height 13
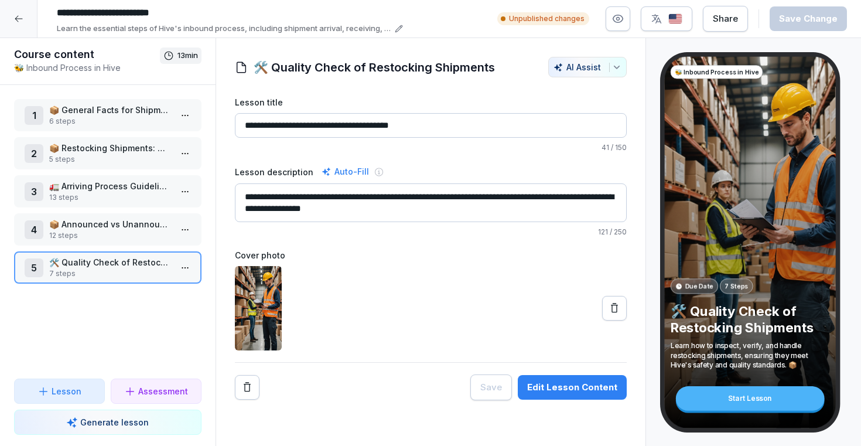
click at [19, 23] on icon at bounding box center [18, 18] width 9 height 9
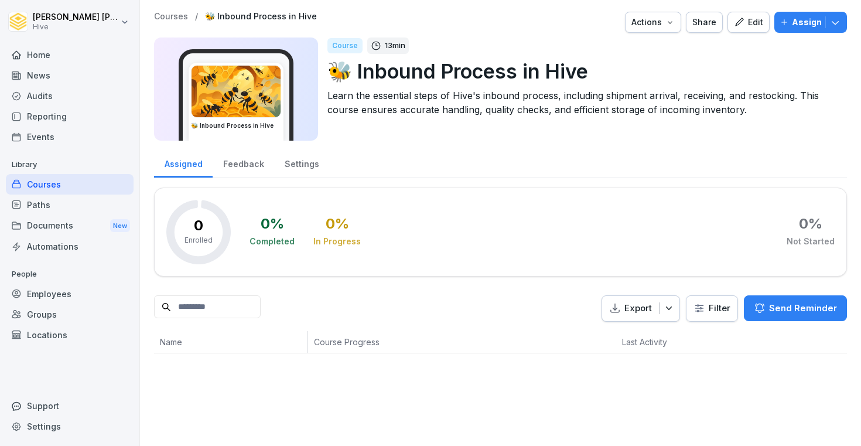
click at [68, 185] on div "Courses" at bounding box center [70, 184] width 128 height 21
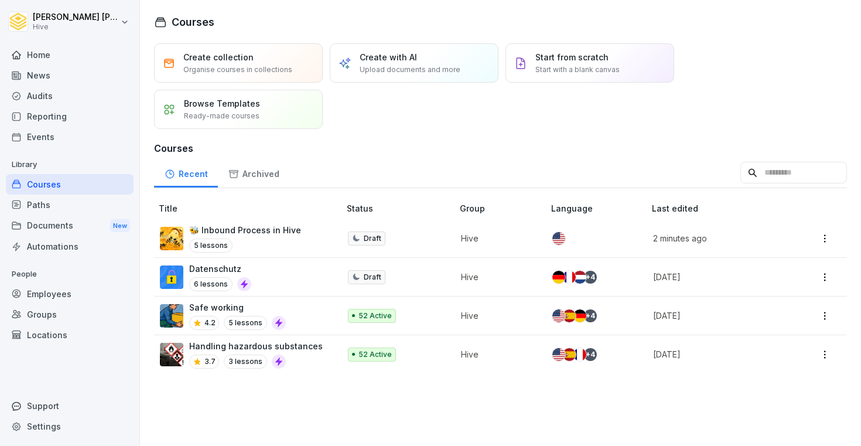
click at [234, 246] on div "5 lessons" at bounding box center [245, 245] width 112 height 14
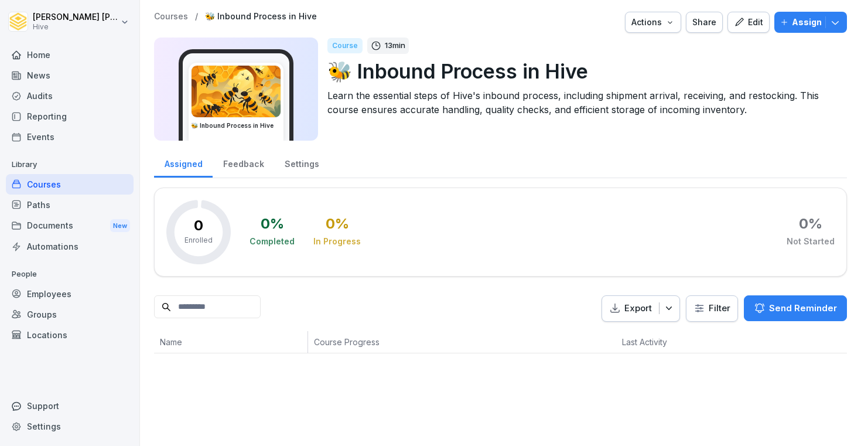
click at [763, 28] on div "Edit" at bounding box center [748, 22] width 29 height 13
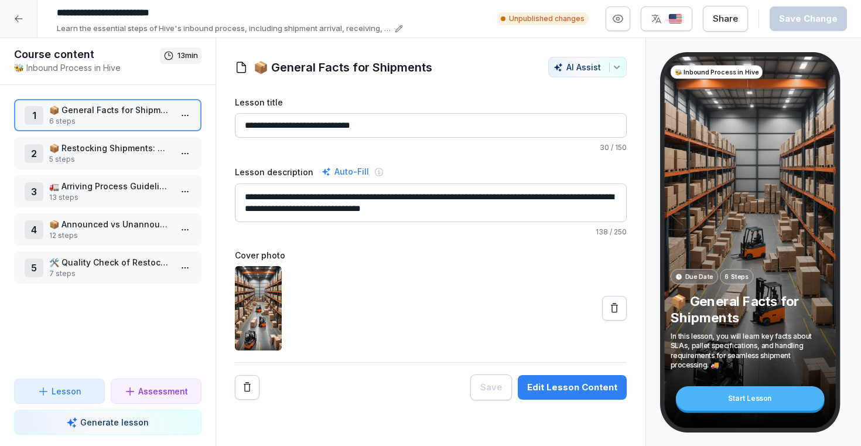
click at [111, 275] on p "7 steps" at bounding box center [110, 273] width 122 height 11
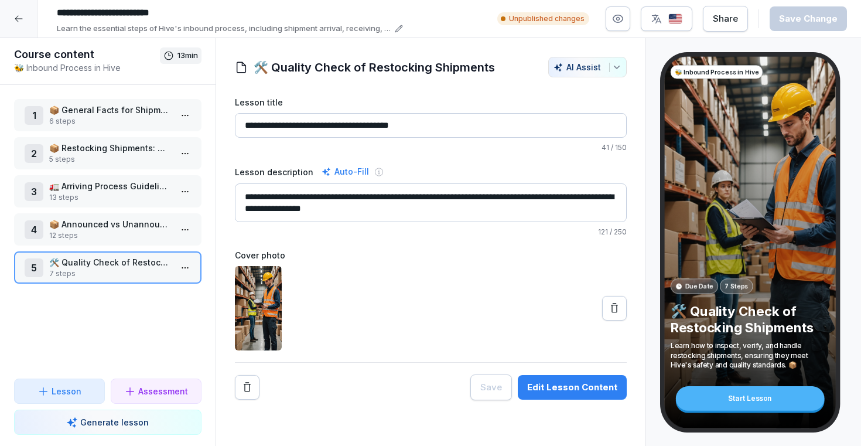
click at [91, 428] on button "Generate lesson" at bounding box center [108, 422] width 188 height 25
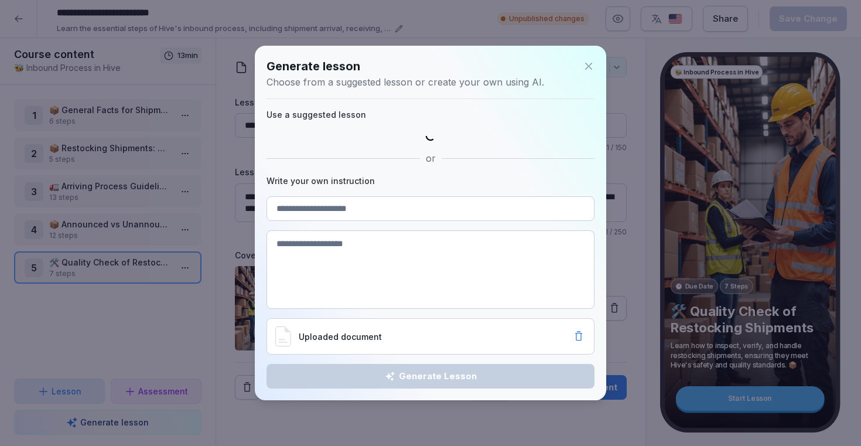
click at [336, 251] on div "Generate lesson Choose from a suggested lesson or create your own using AI. Use…" at bounding box center [431, 223] width 352 height 354
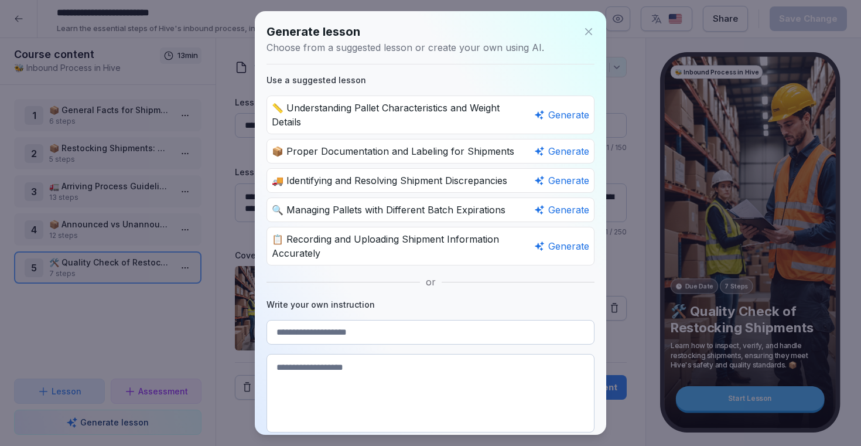
paste textarea "**********"
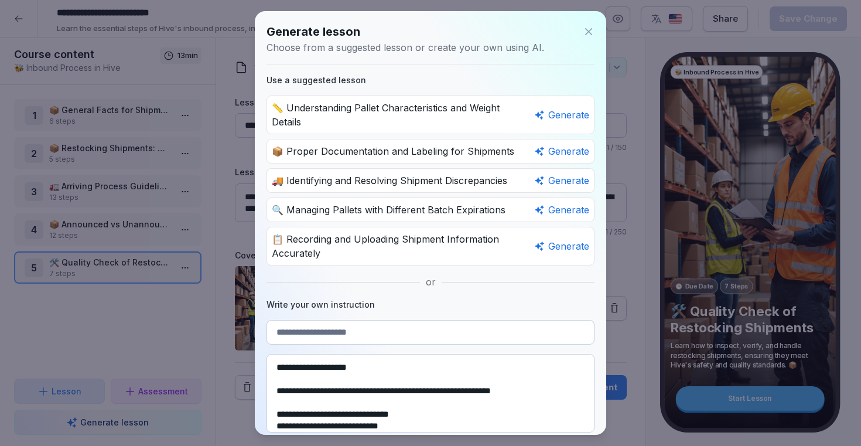
scroll to position [1031, 0]
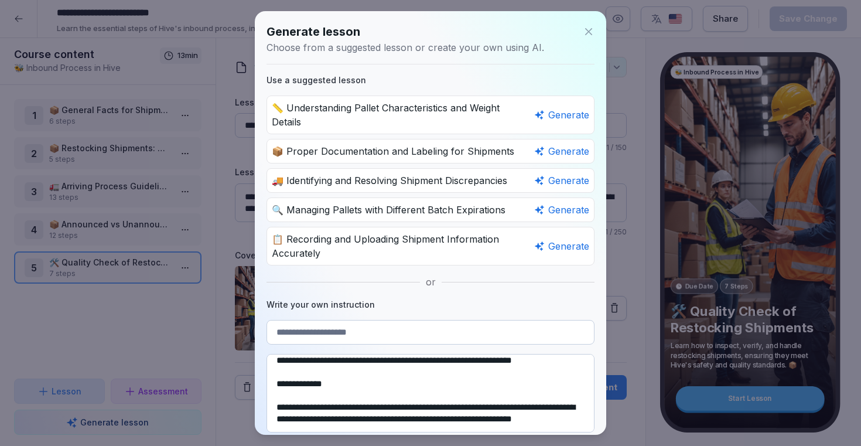
type textarea "**********"
click at [356, 339] on input at bounding box center [431, 332] width 328 height 25
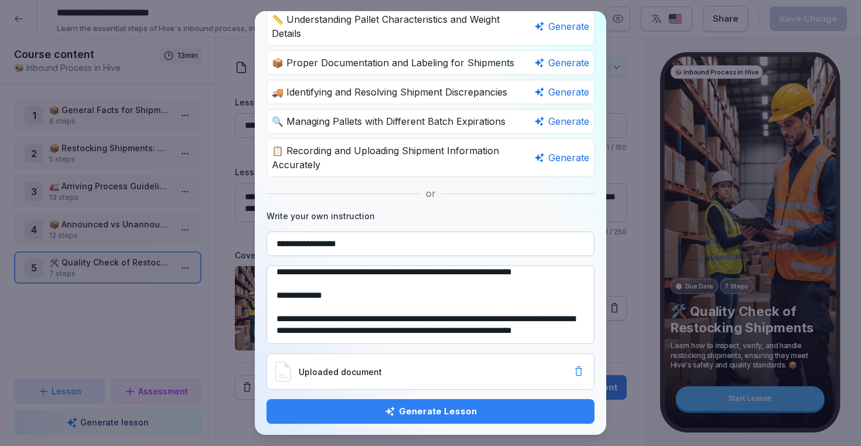
type input "**********"
click at [424, 411] on div "Generate Lesson" at bounding box center [430, 411] width 309 height 13
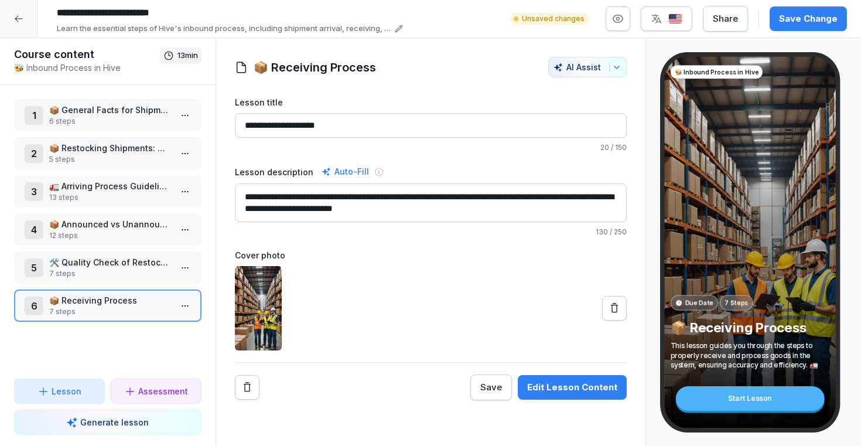
click at [111, 268] on p "🛠️ Quality Check of Restocking Shipments" at bounding box center [110, 262] width 122 height 12
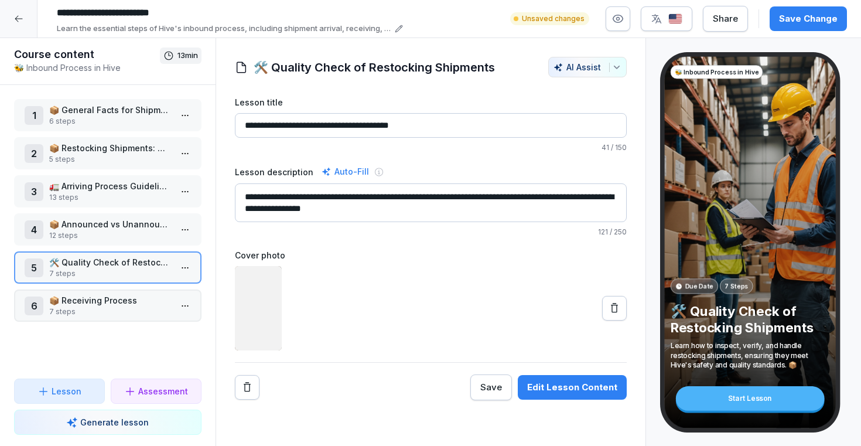
click at [106, 304] on p "📦 Receiving Process" at bounding box center [110, 300] width 122 height 12
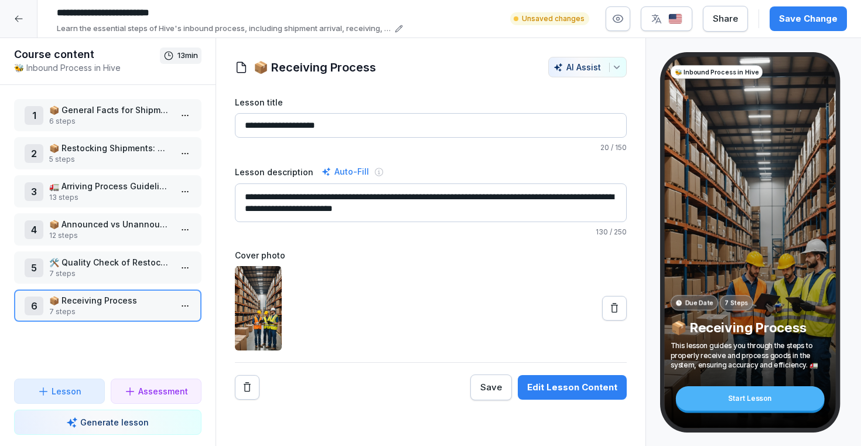
click at [383, 216] on textarea "**********" at bounding box center [431, 202] width 392 height 39
click at [434, 203] on textarea "**********" at bounding box center [431, 202] width 392 height 39
click at [558, 398] on button "Edit Lesson Content" at bounding box center [572, 387] width 109 height 25
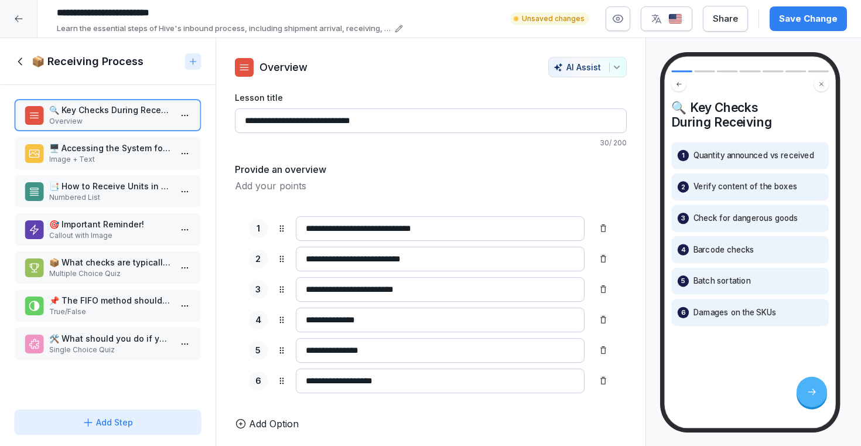
click at [128, 162] on p "Image + Text" at bounding box center [110, 159] width 122 height 11
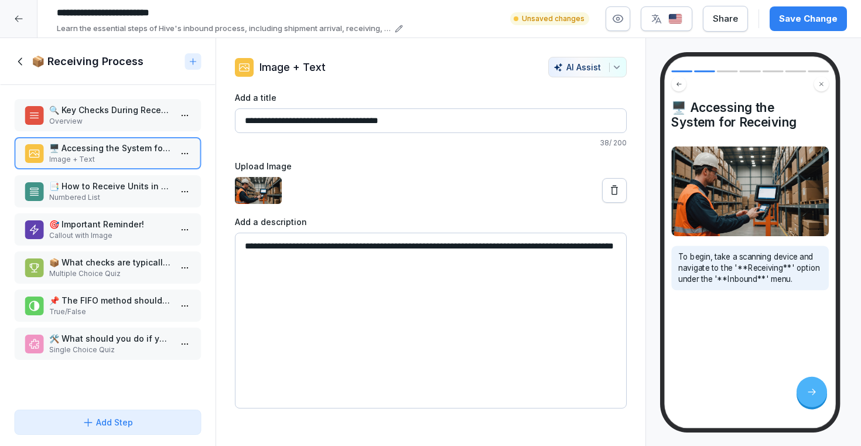
click at [479, 246] on textarea "**********" at bounding box center [431, 321] width 392 height 176
click at [517, 246] on textarea "**********" at bounding box center [431, 321] width 392 height 176
click at [258, 260] on textarea "**********" at bounding box center [431, 321] width 392 height 176
click at [292, 258] on textarea "**********" at bounding box center [431, 321] width 392 height 176
type textarea "**********"
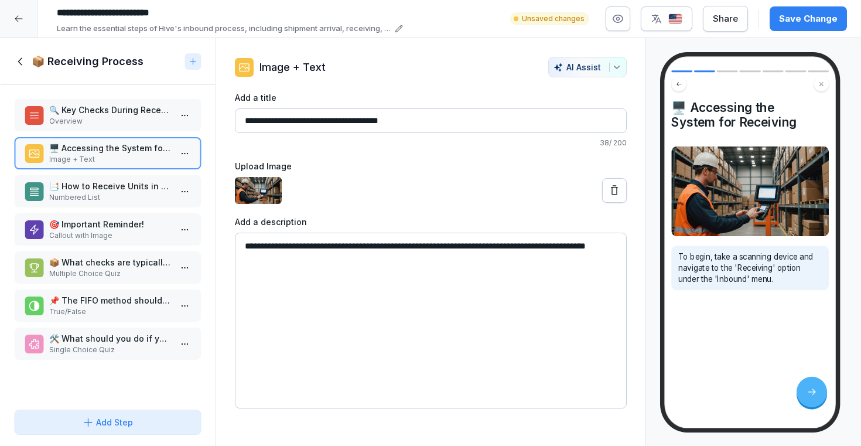
click at [509, 184] on div at bounding box center [431, 190] width 392 height 27
click at [613, 192] on icon at bounding box center [615, 191] width 12 height 12
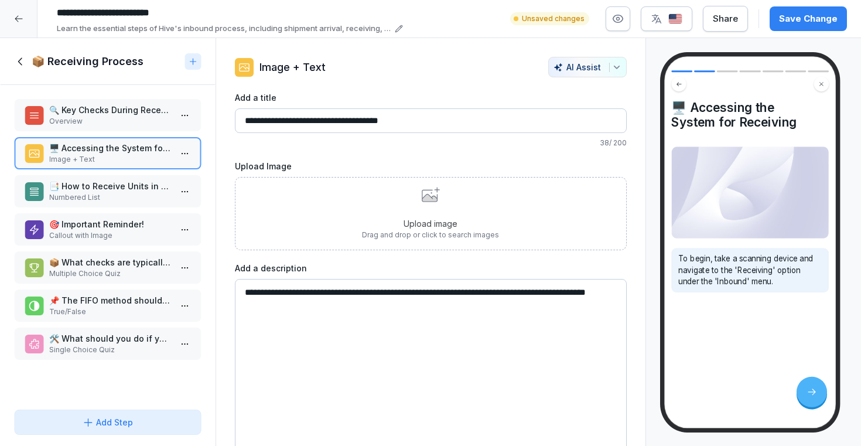
click at [456, 226] on p "Upload image" at bounding box center [430, 223] width 137 height 12
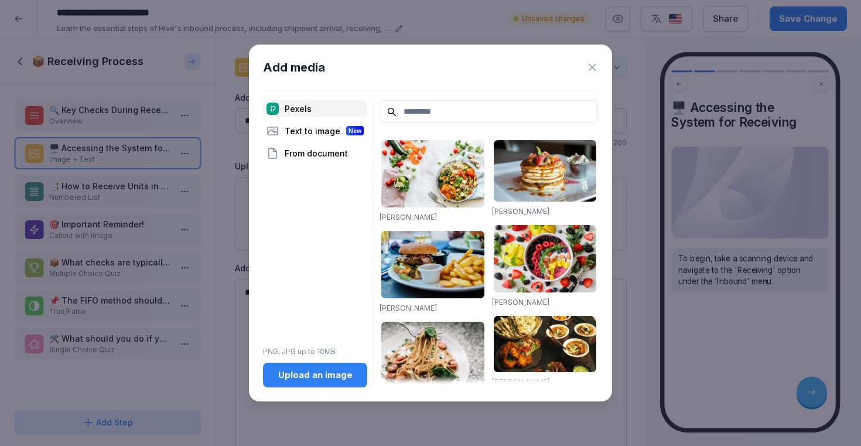
click at [306, 380] on div "Upload an image" at bounding box center [315, 375] width 86 height 13
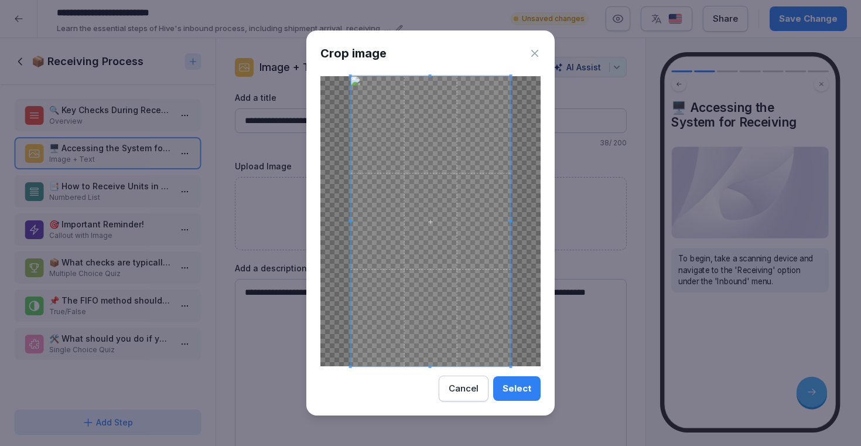
click at [523, 389] on div "Select" at bounding box center [517, 388] width 29 height 13
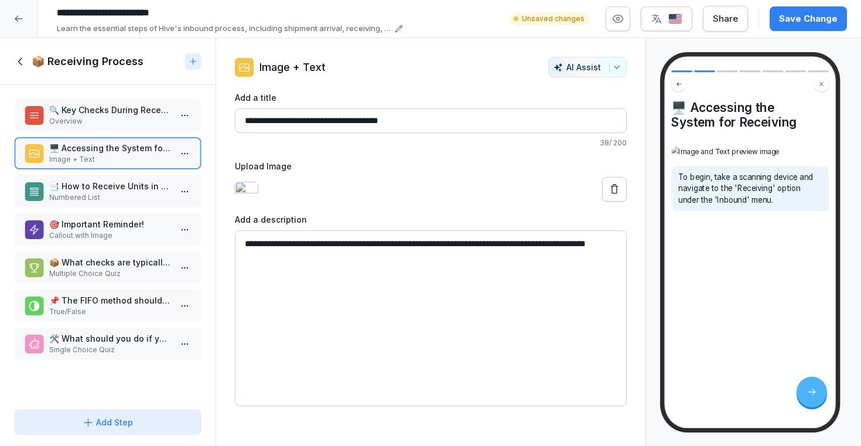
scroll to position [153, 0]
click at [126, 197] on p "Numbered List" at bounding box center [110, 197] width 122 height 11
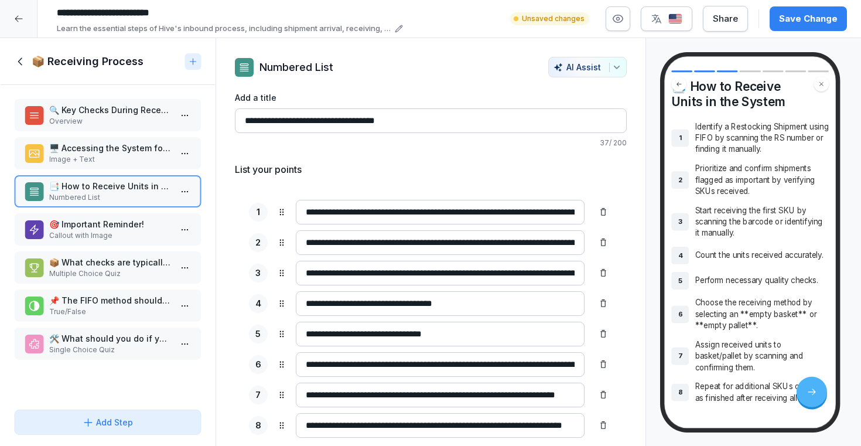
scroll to position [25, 0]
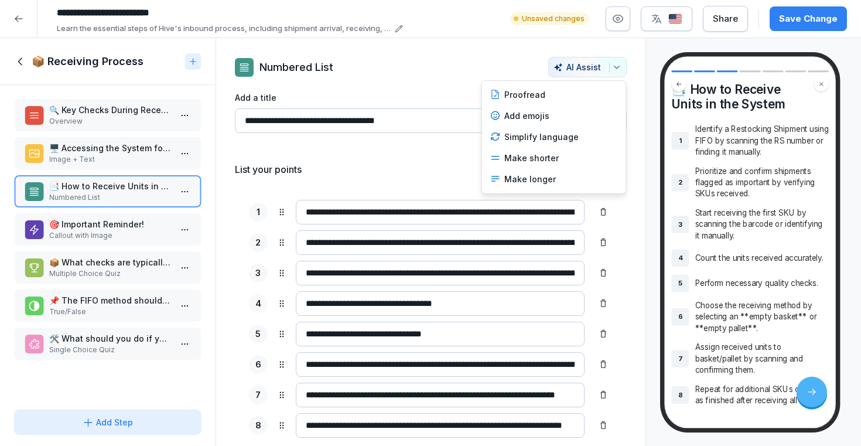
click at [618, 67] on icon "button" at bounding box center [616, 67] width 5 height 3
click at [550, 154] on div "Make shorter" at bounding box center [554, 158] width 137 height 21
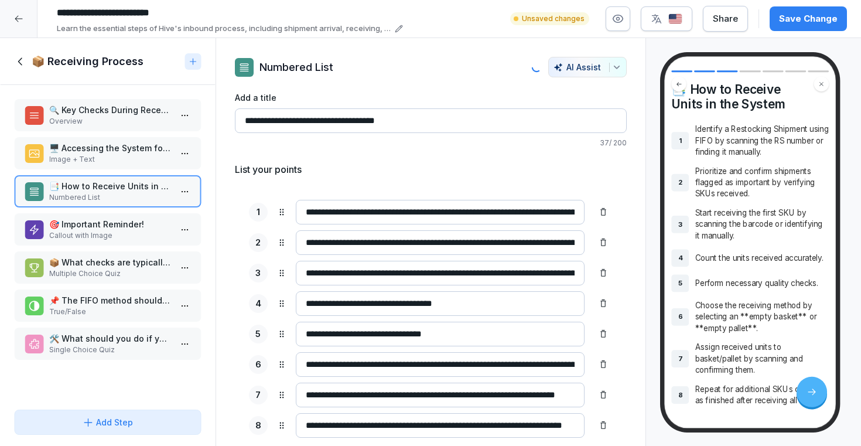
type input "**********"
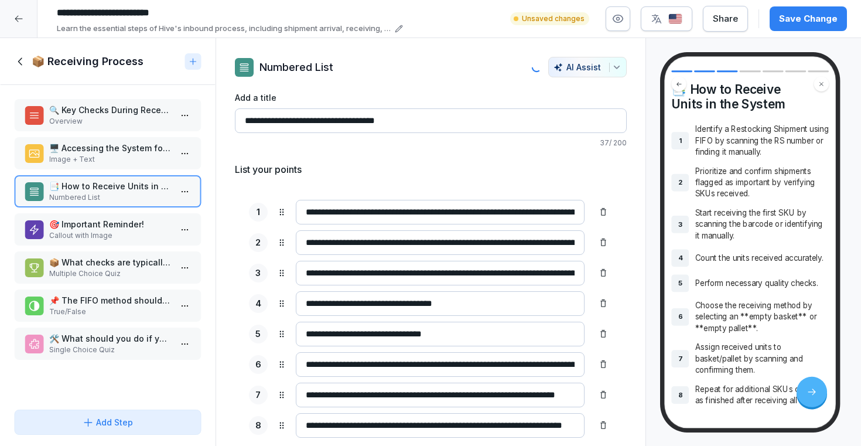
type input "**********"
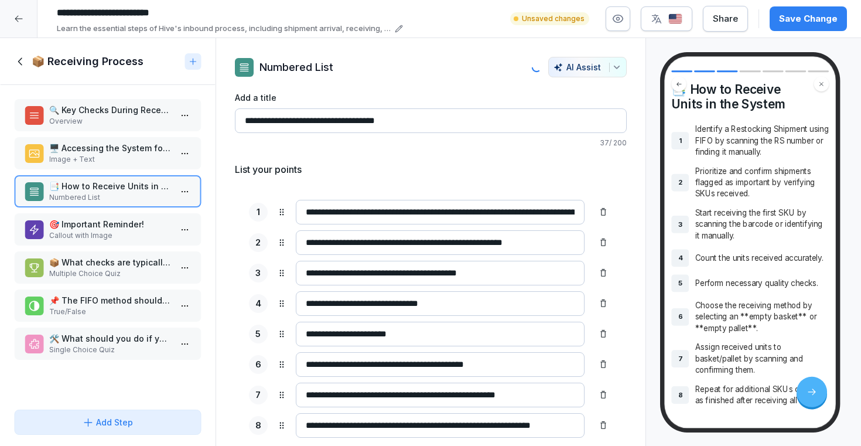
scroll to position [9, 0]
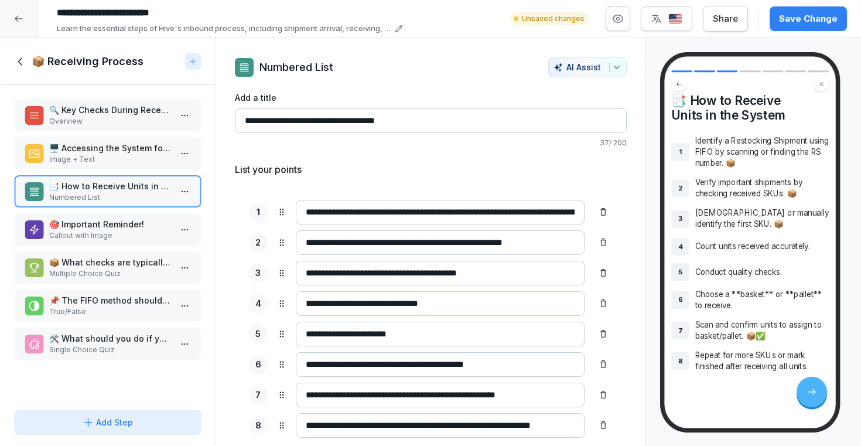
click at [394, 362] on input "**********" at bounding box center [440, 364] width 289 height 25
click at [355, 364] on input "**********" at bounding box center [440, 364] width 289 height 25
click at [382, 365] on input "**********" at bounding box center [440, 364] width 289 height 25
click at [403, 364] on input "**********" at bounding box center [440, 364] width 289 height 25
click at [428, 364] on input "**********" at bounding box center [440, 364] width 289 height 25
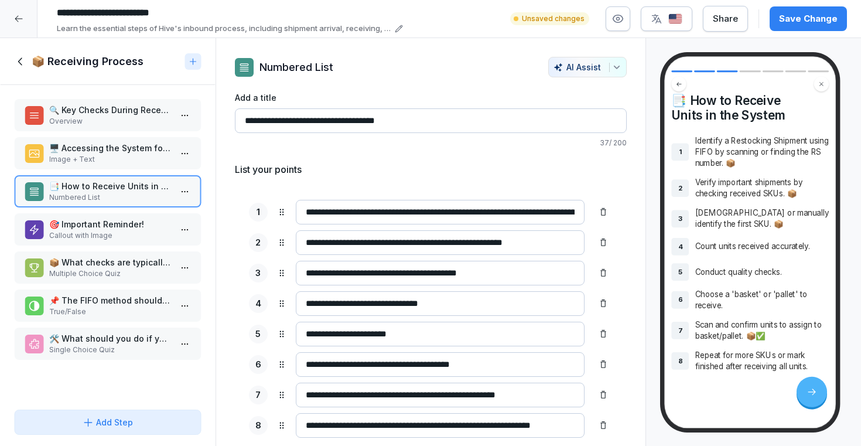
type input "**********"
click at [521, 394] on input "**********" at bounding box center [440, 395] width 289 height 25
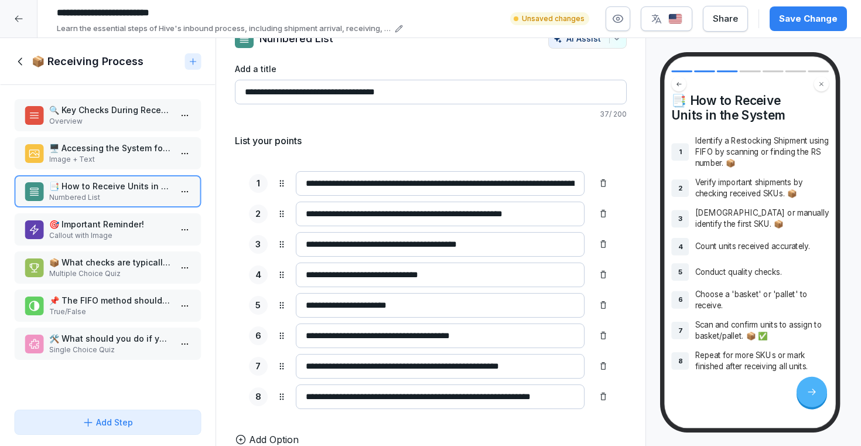
type input "**********"
click at [149, 233] on p "Callout with Image" at bounding box center [110, 235] width 122 height 11
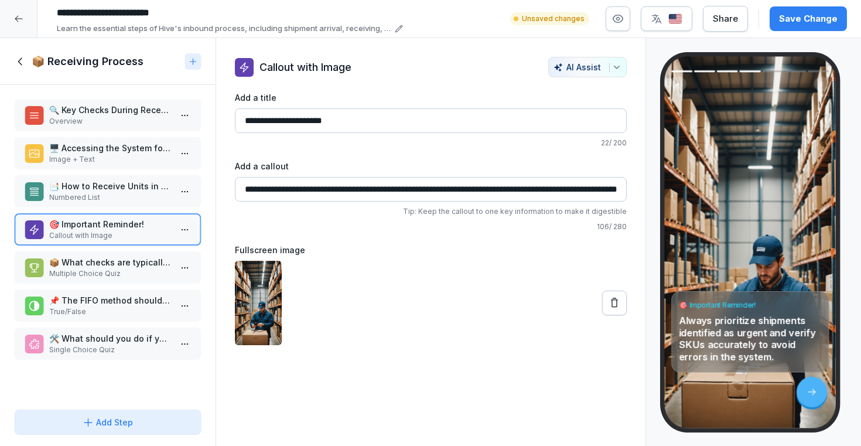
click at [129, 265] on p "📦 What checks are typically performed during the receiving process? Choose all …" at bounding box center [110, 262] width 122 height 12
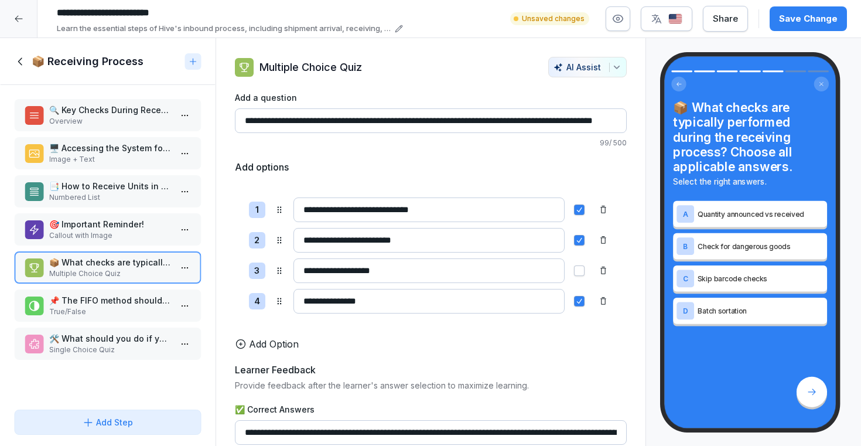
click at [130, 302] on p "📌 The FIFO method should always be followed when identifying a Restocking Shipm…" at bounding box center [110, 300] width 122 height 12
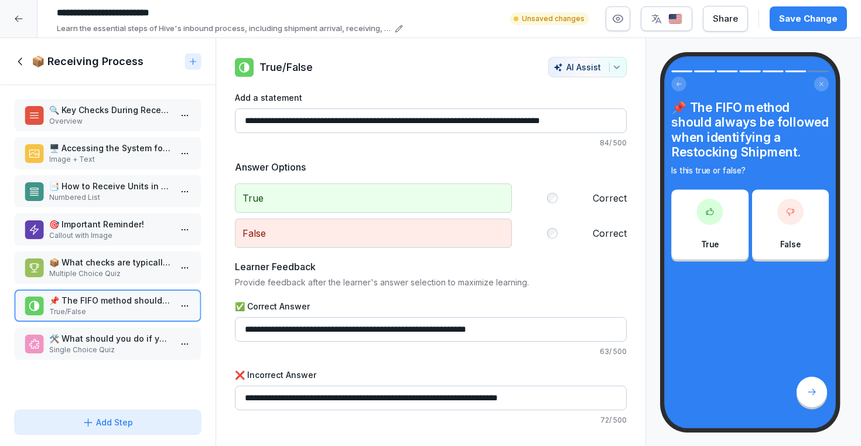
click at [115, 349] on p "Single Choice Quiz" at bounding box center [110, 350] width 122 height 11
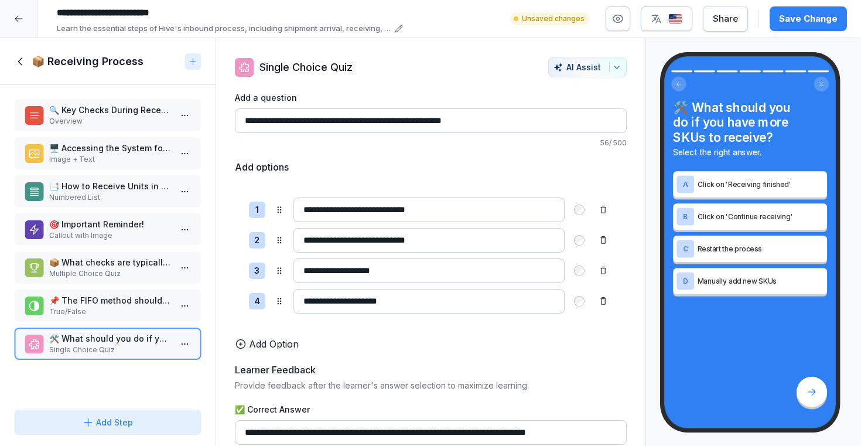
click at [91, 304] on p "📌 The FIFO method should always be followed when identifying a Restocking Shipm…" at bounding box center [110, 300] width 122 height 12
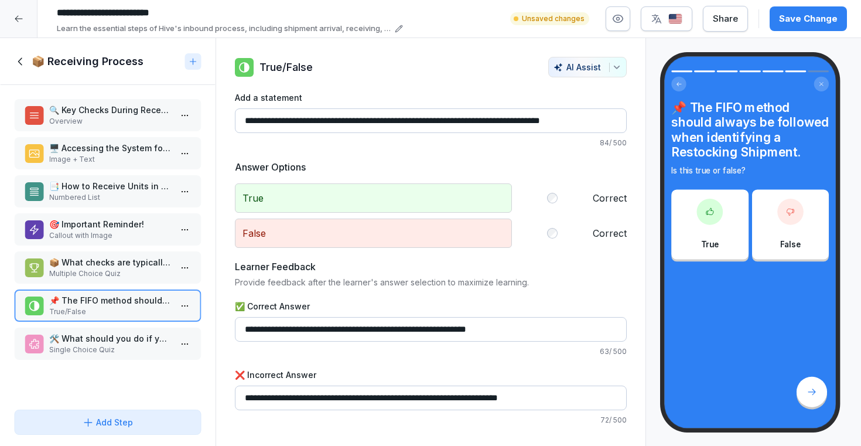
click at [105, 333] on p "🛠️ What should you do if you have more SKUs to receive?" at bounding box center [110, 338] width 122 height 12
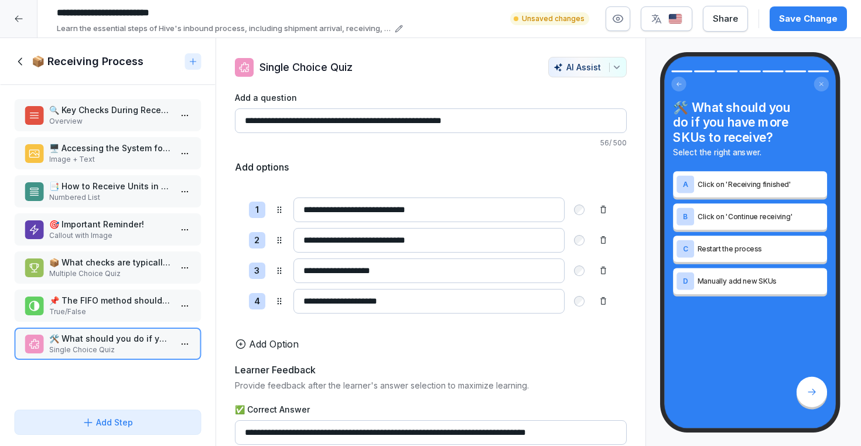
scroll to position [82, 0]
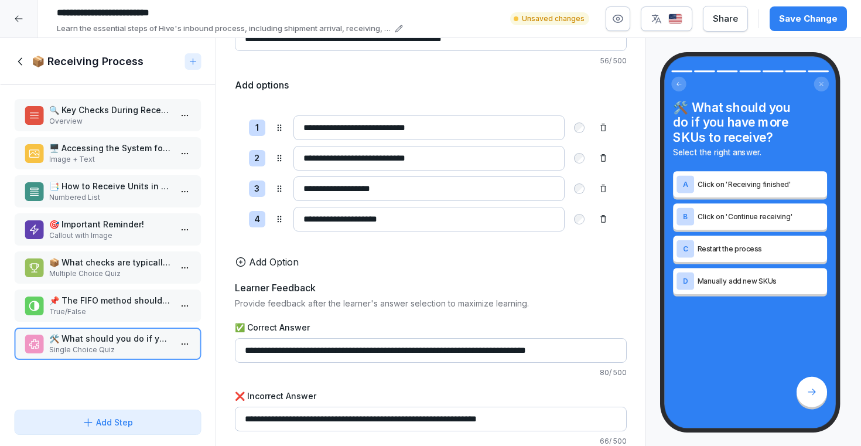
click at [124, 251] on div "📦 What checks are typically performed during the receiving process? Choose all …" at bounding box center [108, 267] width 188 height 32
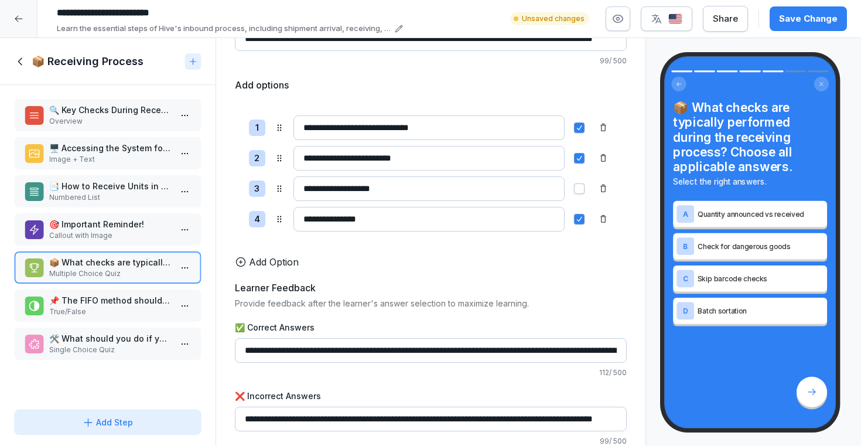
click at [121, 229] on p "🎯 Important Reminder!" at bounding box center [110, 224] width 122 height 12
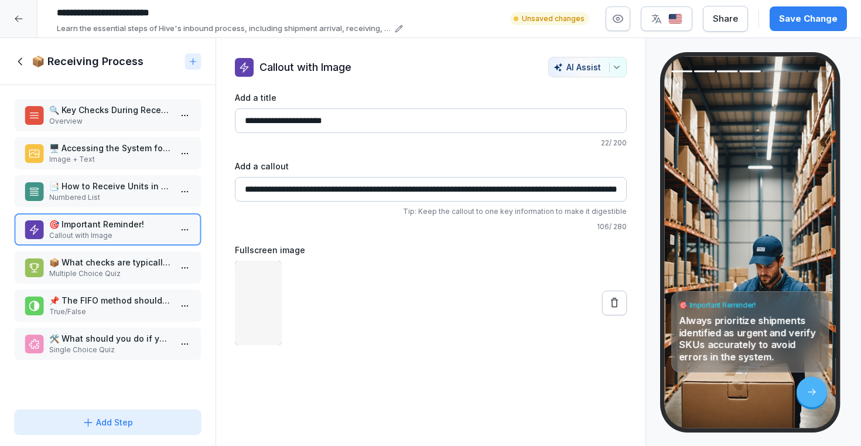
click at [112, 195] on p "Numbered List" at bounding box center [110, 197] width 122 height 11
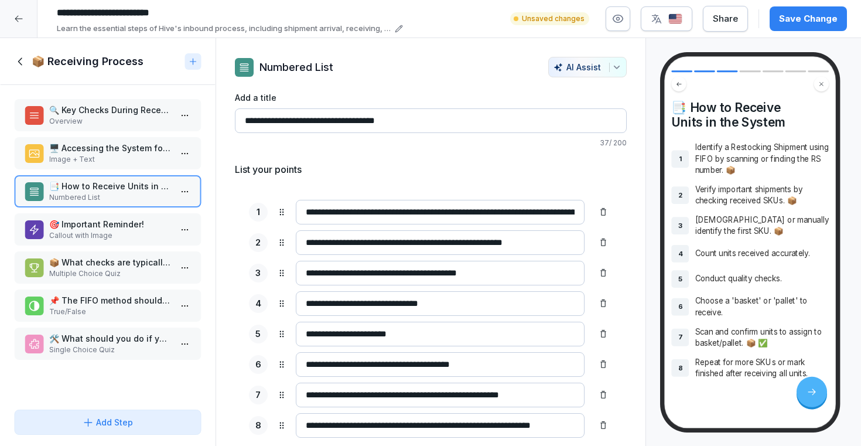
scroll to position [29, 0]
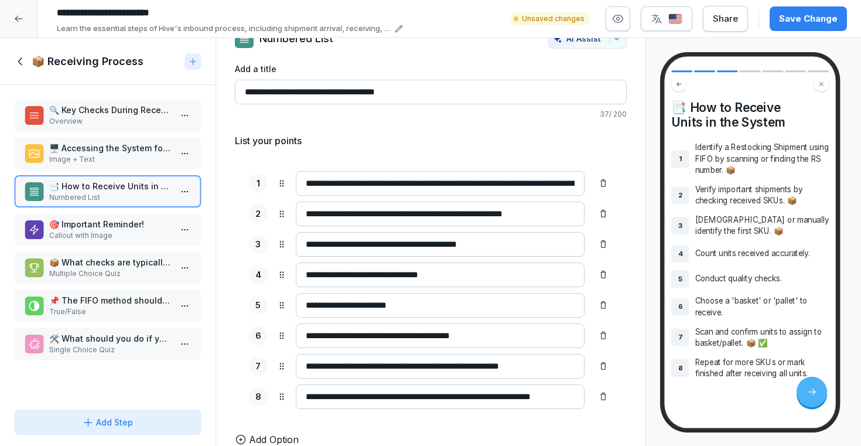
click at [604, 310] on div at bounding box center [603, 305] width 19 height 19
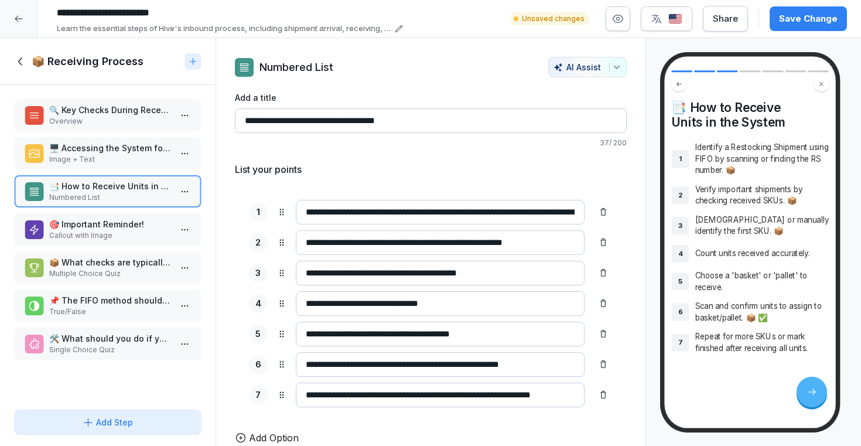
scroll to position [0, 0]
click at [602, 308] on icon at bounding box center [603, 303] width 9 height 9
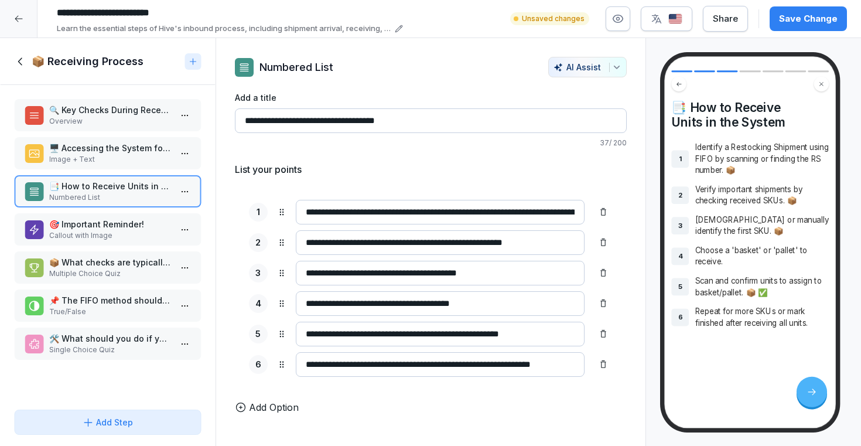
click at [602, 308] on icon at bounding box center [603, 303] width 9 height 9
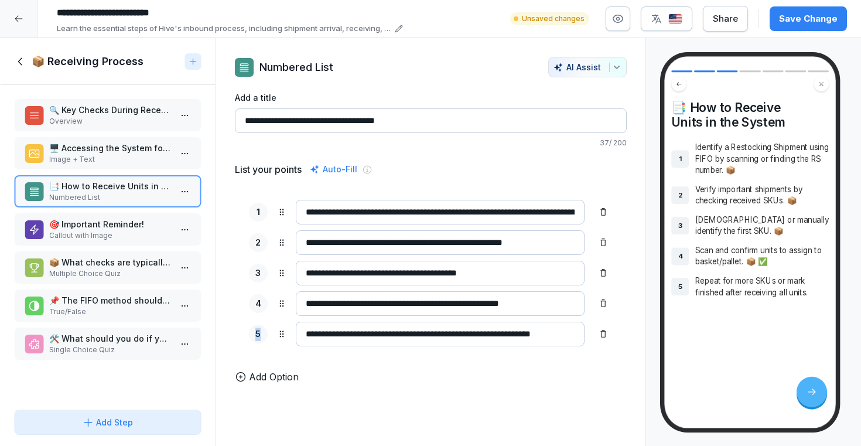
click at [602, 308] on icon at bounding box center [603, 303] width 9 height 9
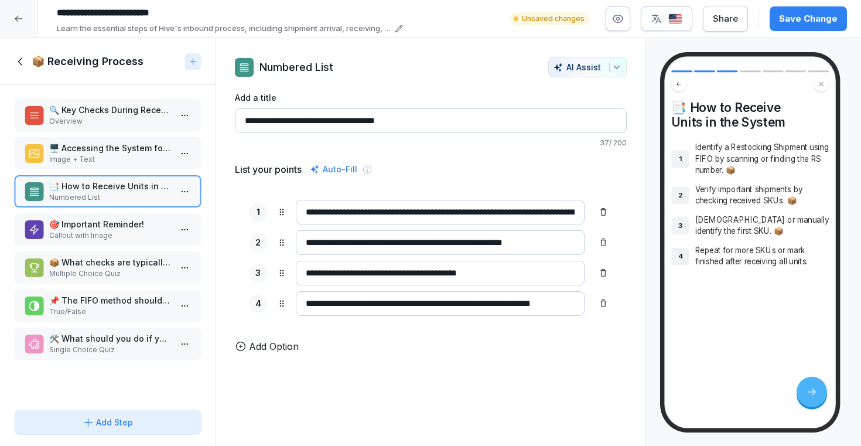
click at [602, 308] on icon at bounding box center [603, 303] width 9 height 9
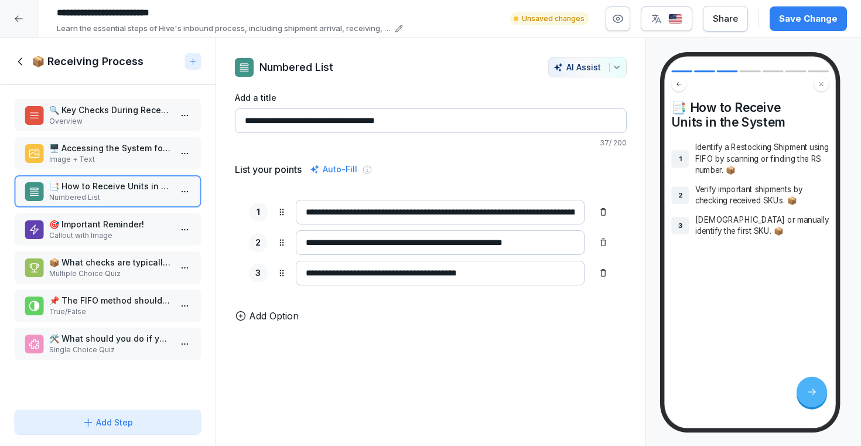
click at [124, 159] on p "Image + Text" at bounding box center [110, 159] width 122 height 11
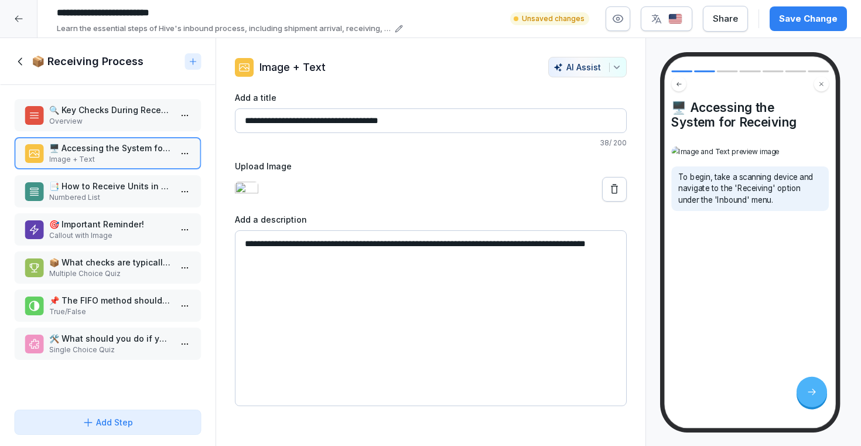
click at [114, 192] on p "📑 How to Receive Units in the System" at bounding box center [110, 186] width 122 height 12
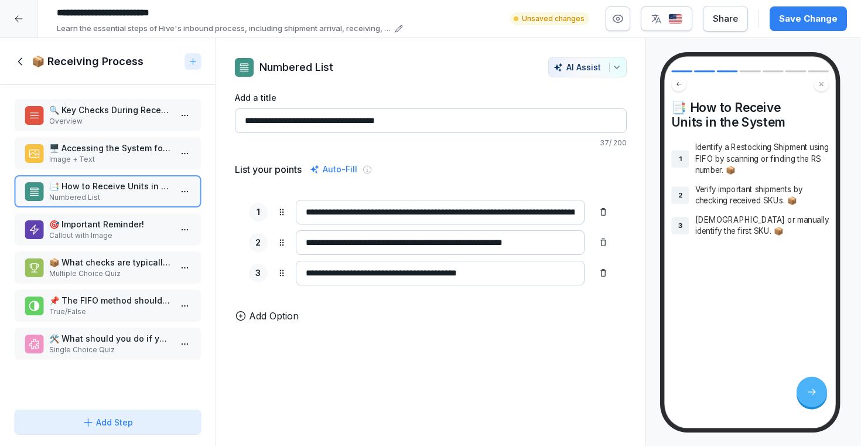
click at [596, 217] on div at bounding box center [603, 212] width 19 height 19
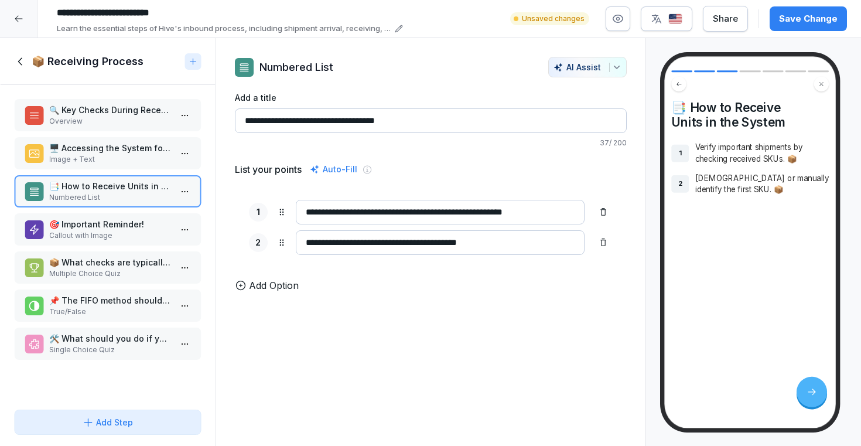
click at [601, 220] on div at bounding box center [603, 212] width 19 height 19
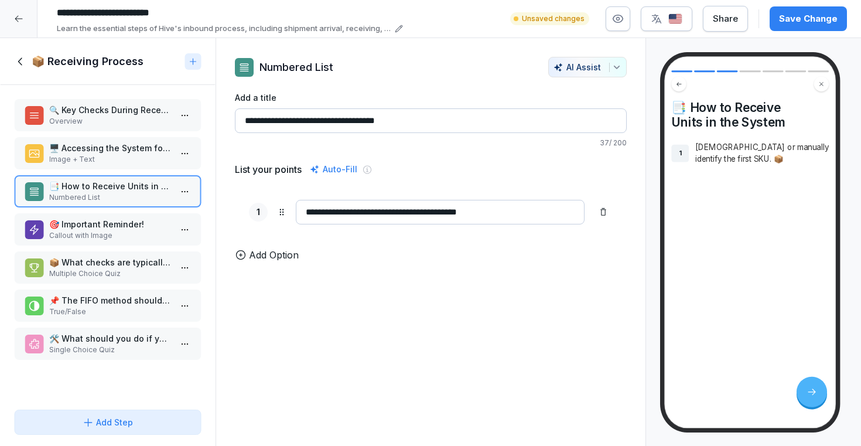
click at [601, 226] on div "**********" at bounding box center [431, 212] width 392 height 53
click at [602, 203] on div at bounding box center [603, 212] width 19 height 19
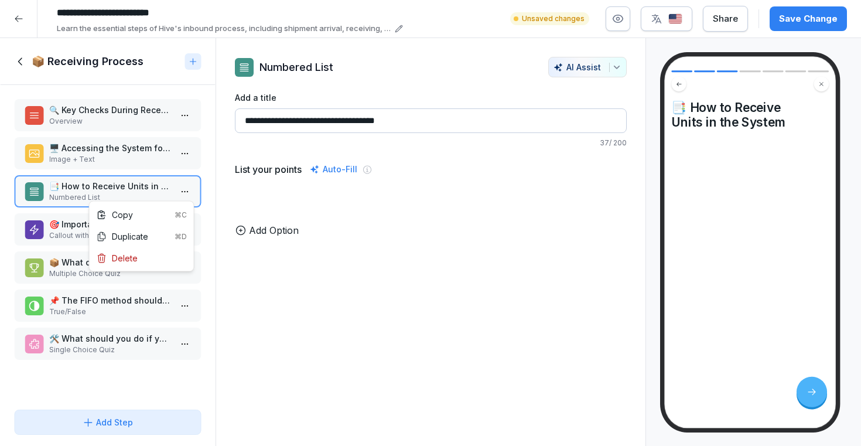
click at [187, 189] on html "**********" at bounding box center [430, 223] width 861 height 446
click at [157, 421] on html "**********" at bounding box center [430, 223] width 861 height 446
click at [157, 421] on div "Add Step" at bounding box center [108, 422] width 168 height 12
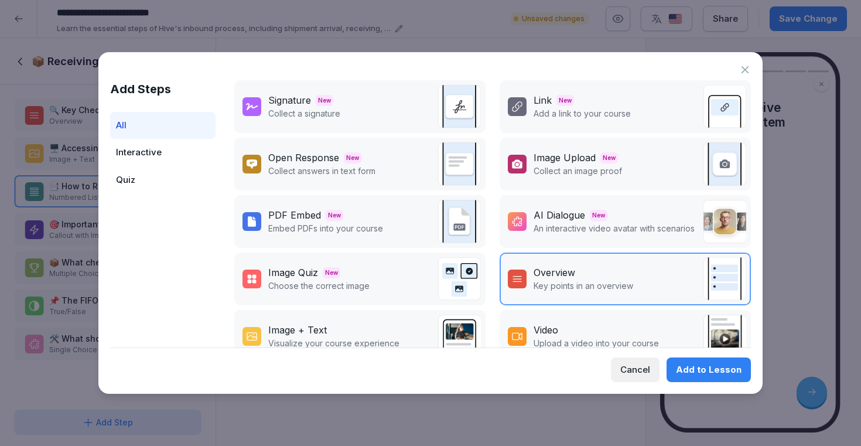
click at [370, 328] on div "Image + Text" at bounding box center [333, 330] width 131 height 14
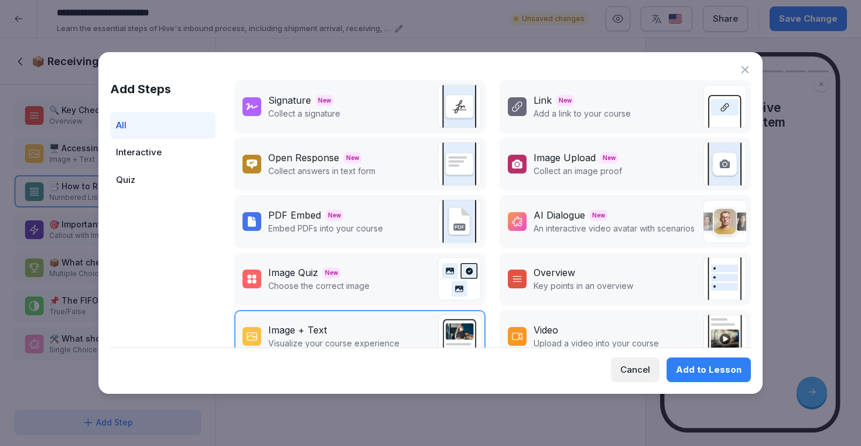
click at [692, 369] on div "Add to Lesson" at bounding box center [709, 369] width 66 height 13
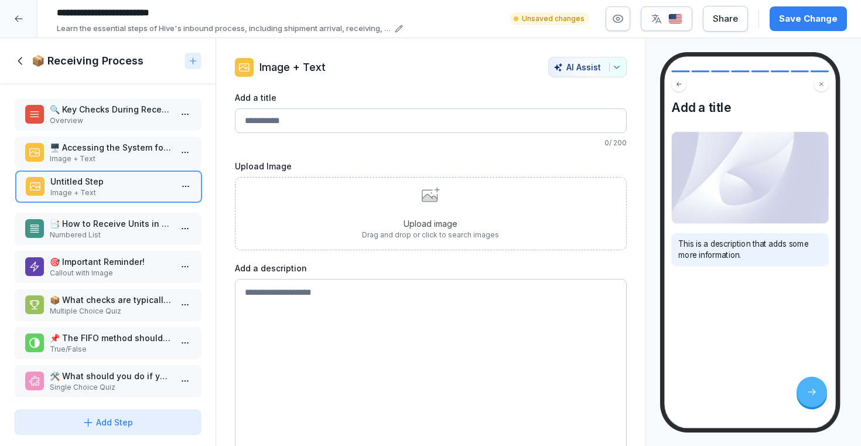
drag, startPoint x: 131, startPoint y: 382, endPoint x: 131, endPoint y: 188, distance: 194.5
click at [131, 188] on p "Image + Text" at bounding box center [111, 193] width 122 height 11
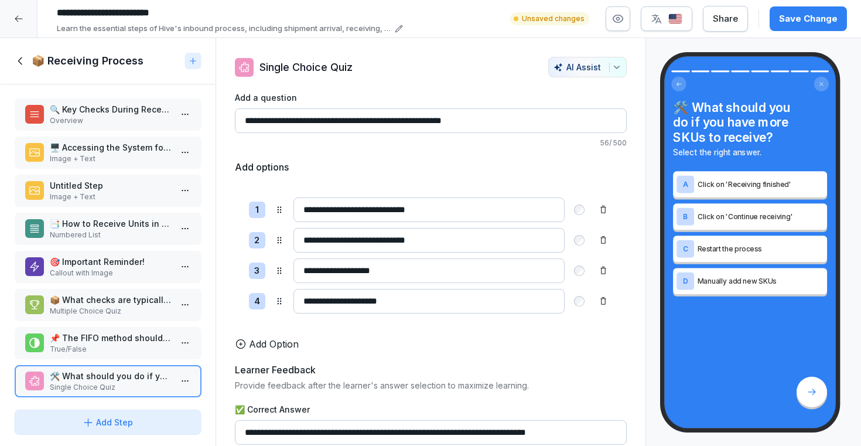
click at [132, 221] on p "📑 How to Receive Units in the System" at bounding box center [110, 223] width 122 height 12
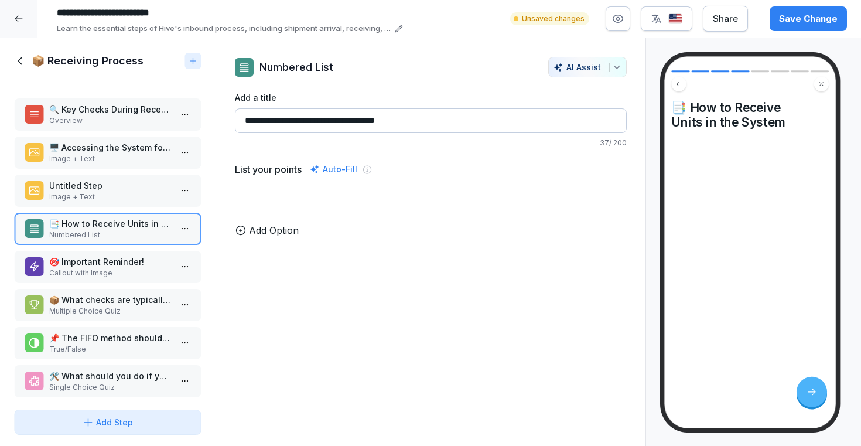
drag, startPoint x: 452, startPoint y: 120, endPoint x: 216, endPoint y: 113, distance: 235.6
click at [216, 113] on div "**********" at bounding box center [430, 147] width 429 height 180
click at [123, 192] on p "Image + Text" at bounding box center [110, 197] width 122 height 11
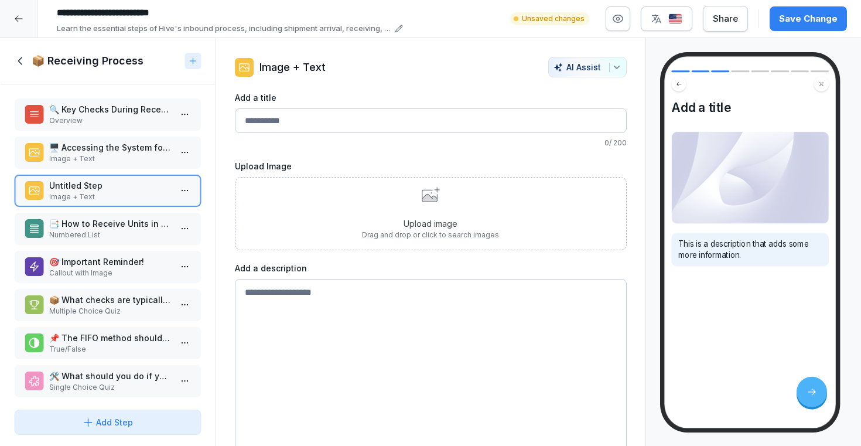
click at [327, 124] on input "Add a title" at bounding box center [431, 120] width 392 height 25
paste input "**********"
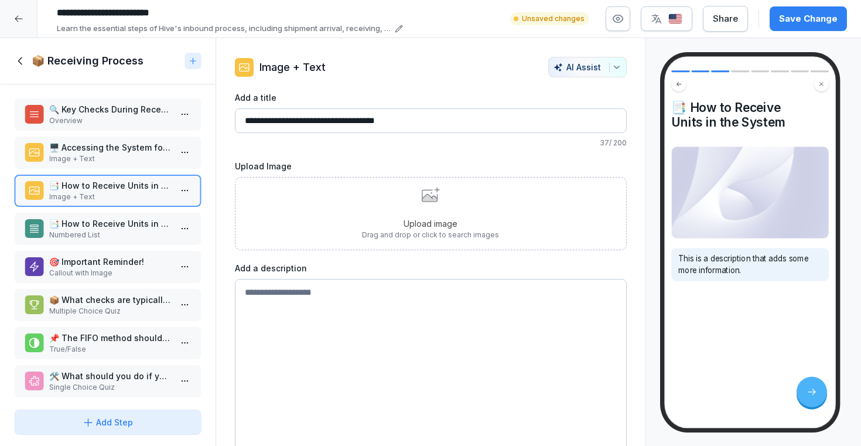
type input "**********"
click at [291, 313] on textarea at bounding box center [431, 367] width 392 height 176
paste textarea "**********"
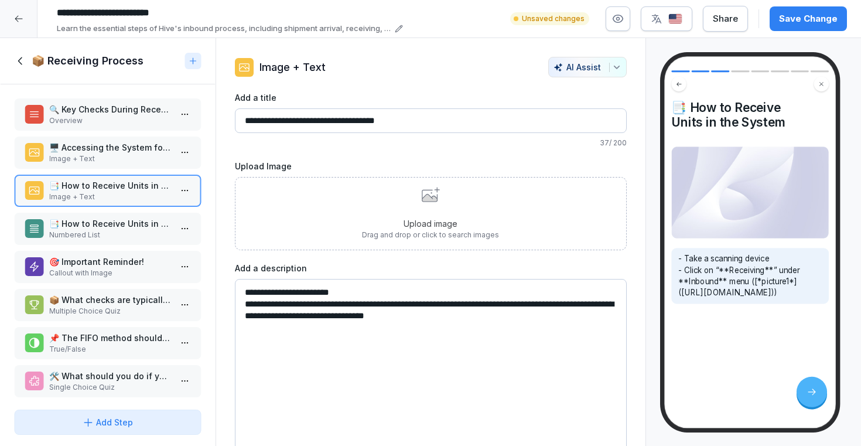
click at [301, 304] on textarea "**********" at bounding box center [431, 367] width 392 height 176
click at [340, 306] on textarea "**********" at bounding box center [431, 367] width 392 height 176
click at [376, 308] on textarea "**********" at bounding box center [431, 367] width 392 height 176
click at [409, 305] on textarea "**********" at bounding box center [431, 367] width 392 height 176
click at [491, 301] on textarea "**********" at bounding box center [431, 367] width 392 height 176
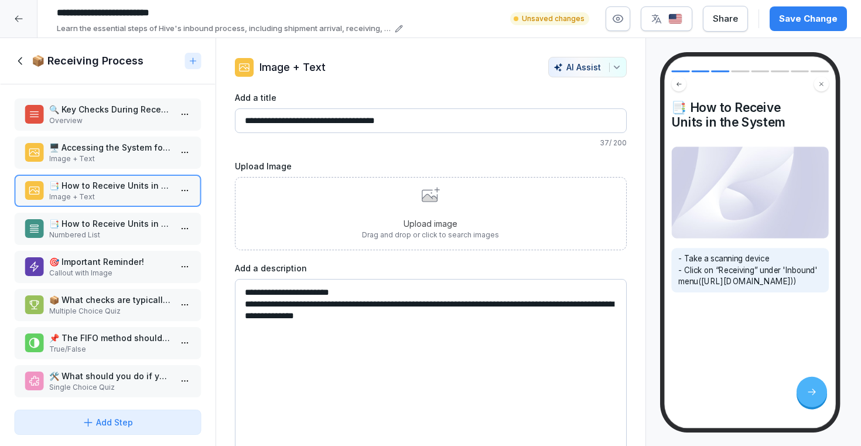
drag, startPoint x: 473, startPoint y: 325, endPoint x: 429, endPoint y: 301, distance: 50.1
click at [429, 301] on textarea "**********" at bounding box center [431, 367] width 392 height 176
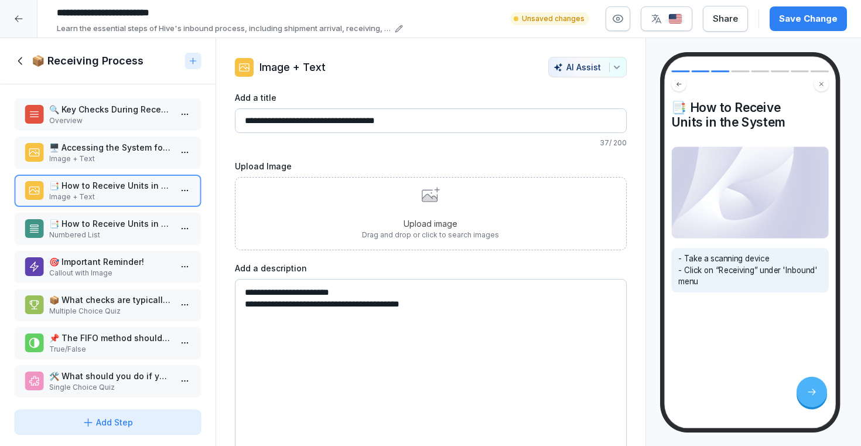
click at [374, 289] on textarea "**********" at bounding box center [431, 367] width 392 height 176
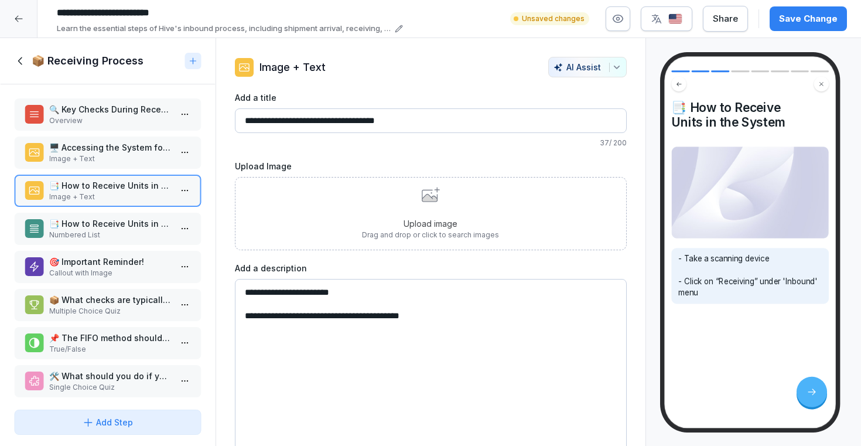
type textarea "**********"
click at [387, 217] on p "Upload image" at bounding box center [430, 223] width 137 height 12
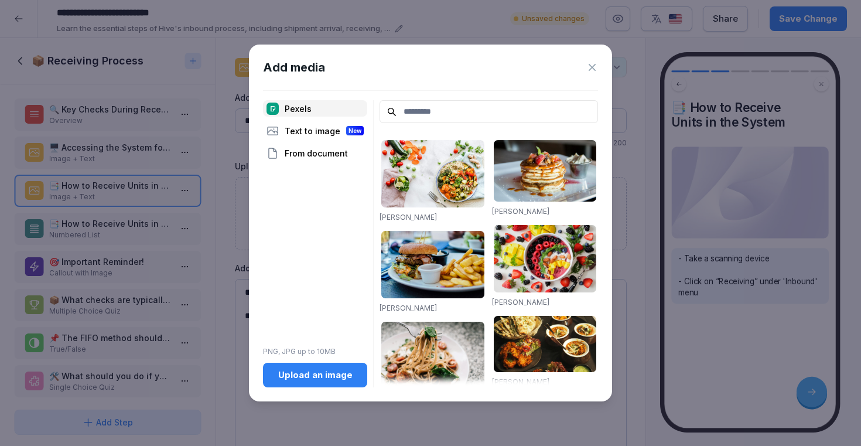
click at [316, 376] on div "Upload an image" at bounding box center [315, 375] width 86 height 13
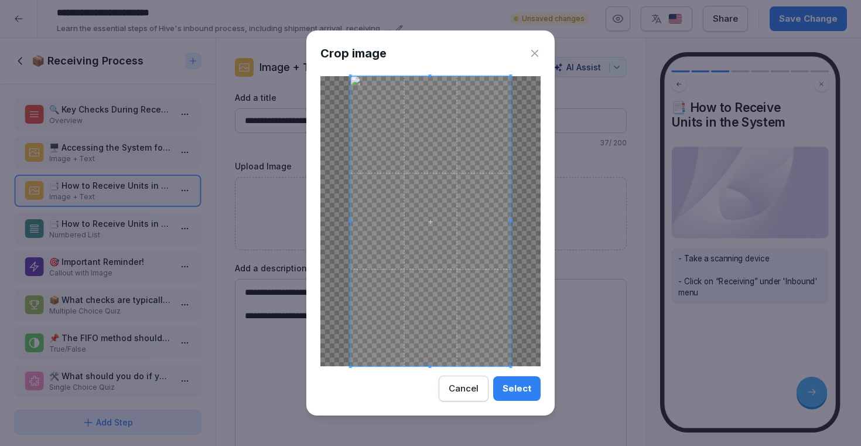
click at [519, 389] on div "Select" at bounding box center [517, 388] width 29 height 13
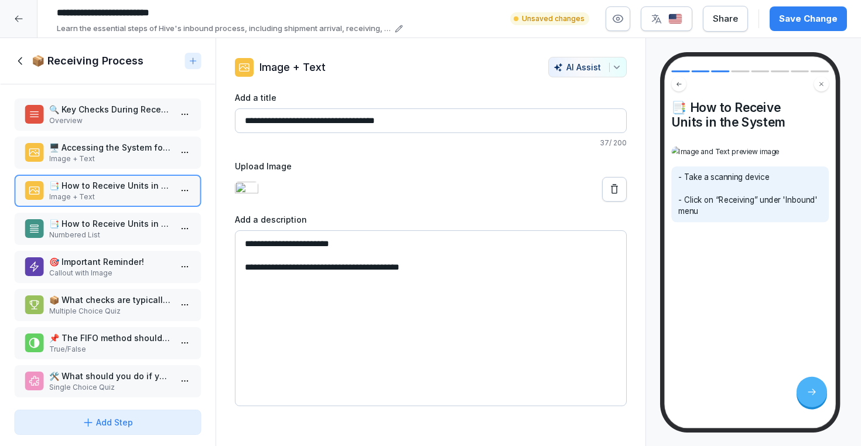
click at [183, 195] on html "**********" at bounding box center [430, 223] width 861 height 446
click at [151, 235] on div "Duplicate ⌘D" at bounding box center [142, 236] width 90 height 12
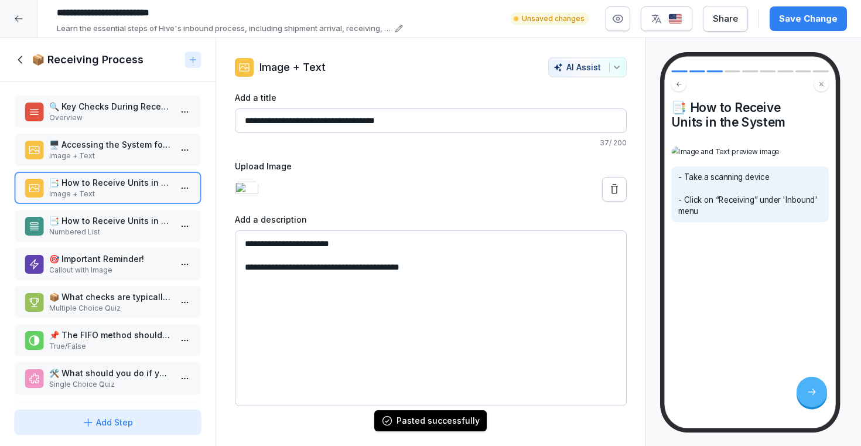
scroll to position [42, 0]
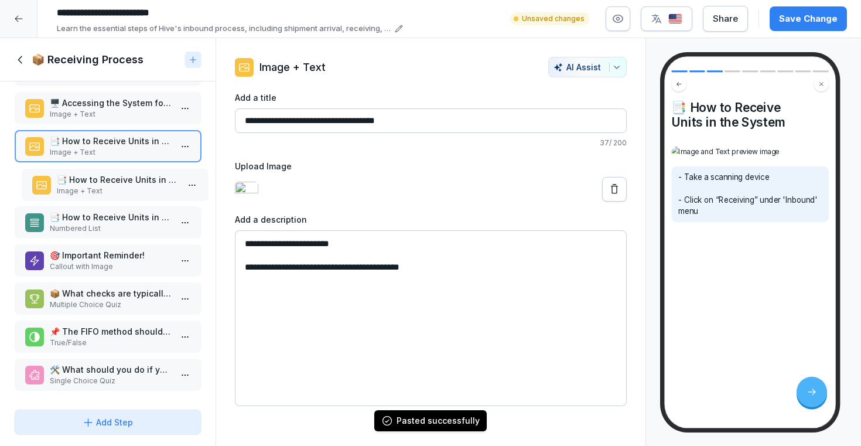
drag, startPoint x: 120, startPoint y: 373, endPoint x: 127, endPoint y: 185, distance: 188.8
click at [127, 185] on p "📑 How to Receive Units in the System" at bounding box center [117, 179] width 122 height 12
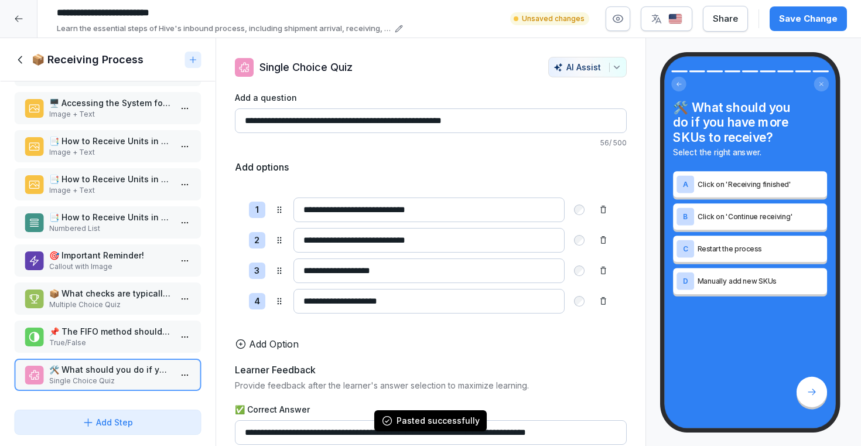
click at [132, 141] on p "📑 How to Receive Units in the System" at bounding box center [110, 141] width 122 height 12
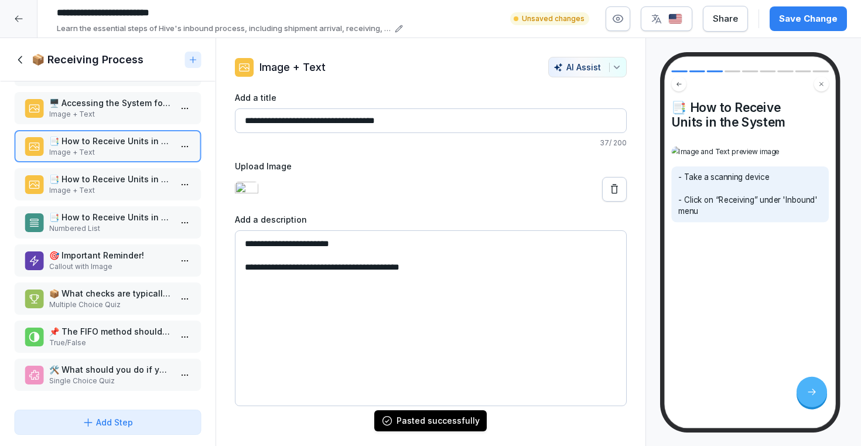
click at [126, 176] on p "📑 How to Receive Units in the System" at bounding box center [110, 179] width 122 height 12
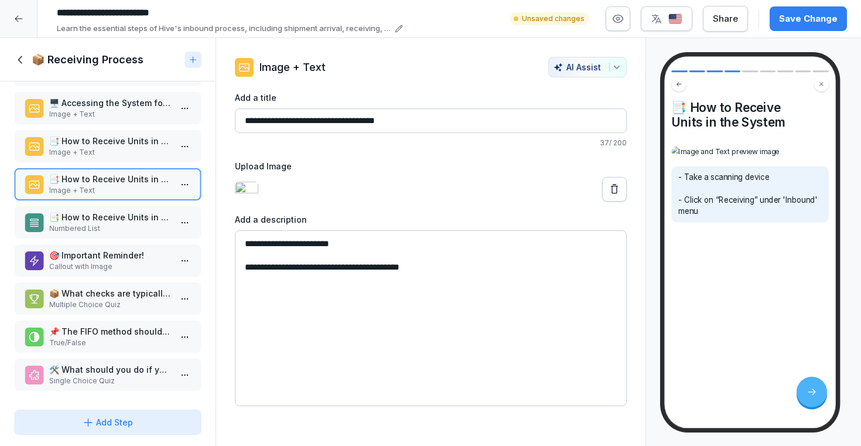
drag, startPoint x: 439, startPoint y: 323, endPoint x: 243, endPoint y: 292, distance: 199.2
click at [243, 292] on textarea "**********" at bounding box center [431, 318] width 392 height 176
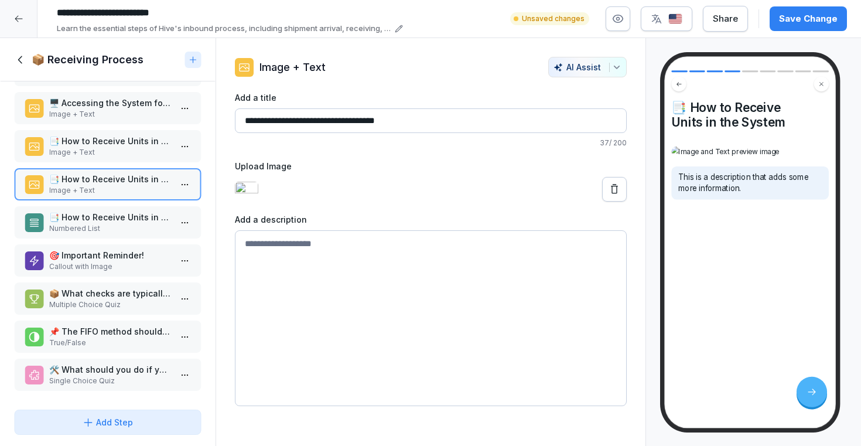
paste textarea "**********"
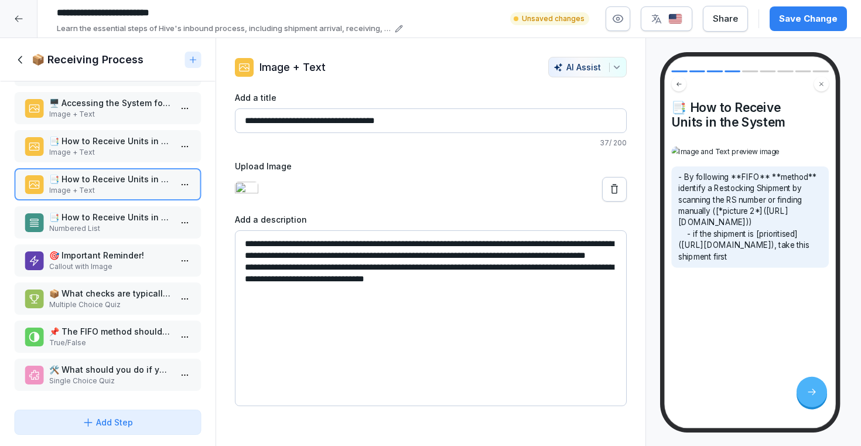
drag, startPoint x: 449, startPoint y: 329, endPoint x: 362, endPoint y: 317, distance: 88.2
click at [362, 317] on textarea "**********" at bounding box center [431, 318] width 392 height 176
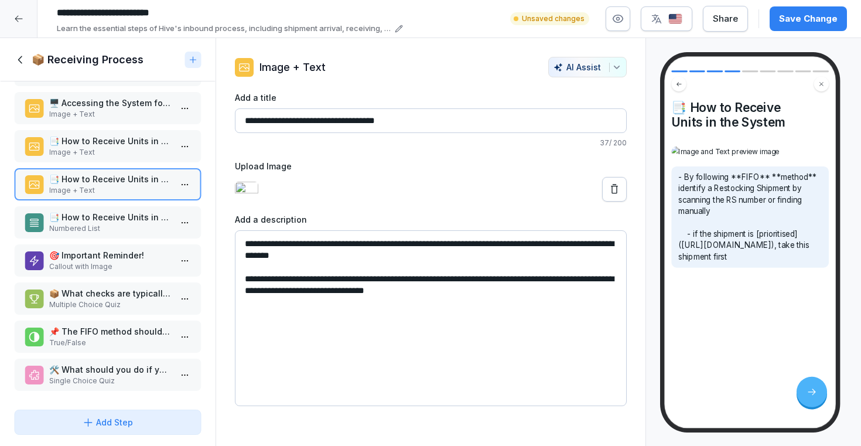
click at [346, 304] on textarea "**********" at bounding box center [431, 318] width 392 height 176
click at [347, 304] on textarea "**********" at bounding box center [431, 318] width 392 height 176
click at [315, 305] on textarea "**********" at bounding box center [431, 318] width 392 height 176
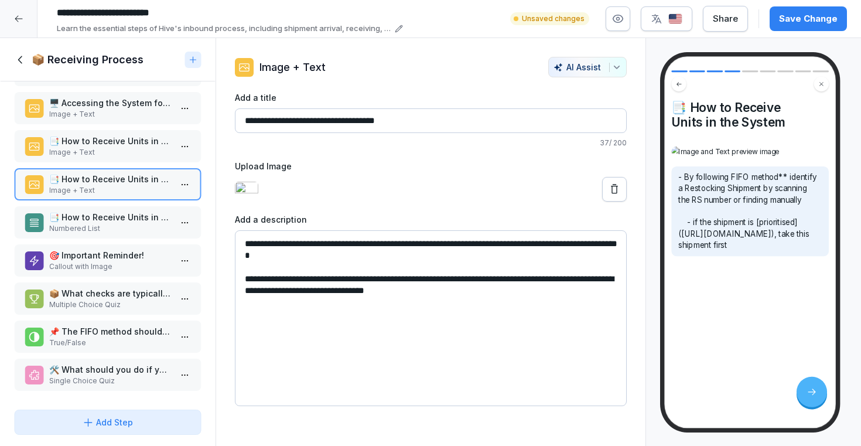
click at [366, 305] on textarea "**********" at bounding box center [431, 318] width 392 height 176
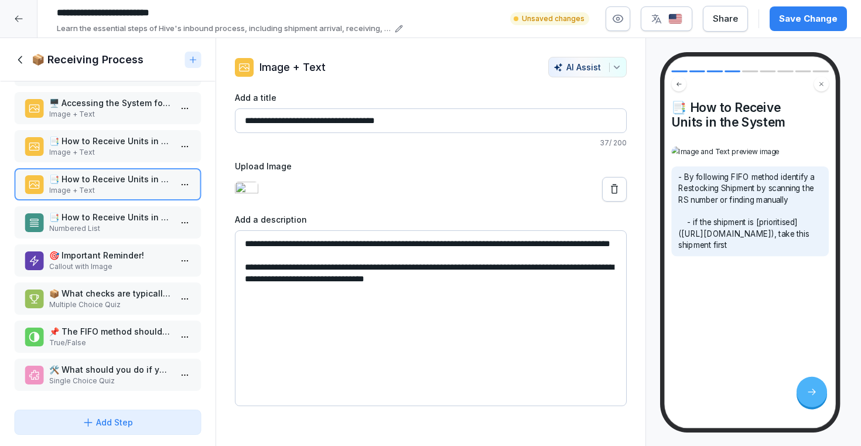
click at [338, 338] on textarea "**********" at bounding box center [431, 318] width 392 height 176
click at [379, 339] on textarea "**********" at bounding box center [431, 318] width 392 height 176
drag, startPoint x: 379, startPoint y: 339, endPoint x: 440, endPoint y: 356, distance: 63.1
click at [440, 356] on textarea "**********" at bounding box center [431, 318] width 392 height 176
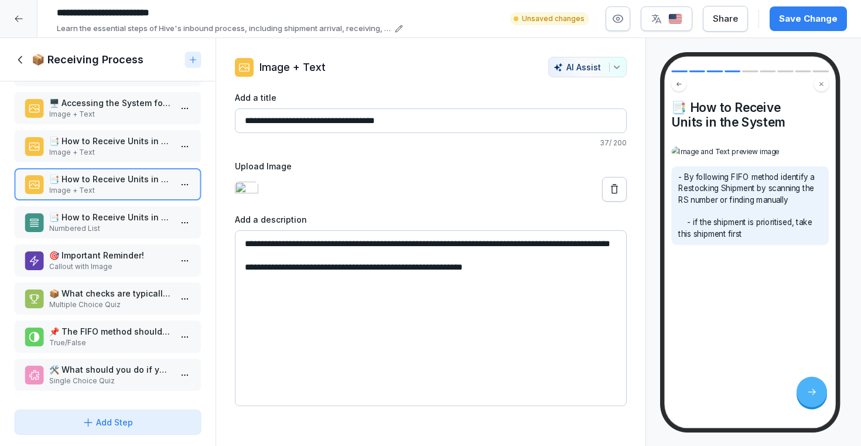
click at [365, 341] on textarea "**********" at bounding box center [431, 318] width 392 height 176
click at [456, 341] on textarea "**********" at bounding box center [431, 318] width 392 height 176
click at [250, 319] on textarea "**********" at bounding box center [431, 318] width 392 height 176
click at [253, 319] on textarea "**********" at bounding box center [431, 318] width 392 height 176
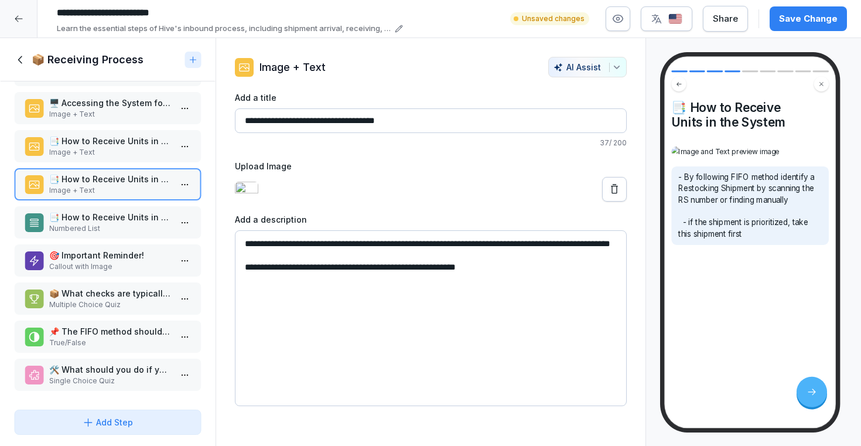
click at [251, 323] on textarea "**********" at bounding box center [431, 318] width 392 height 176
type textarea "**********"
click at [616, 195] on icon at bounding box center [615, 189] width 12 height 12
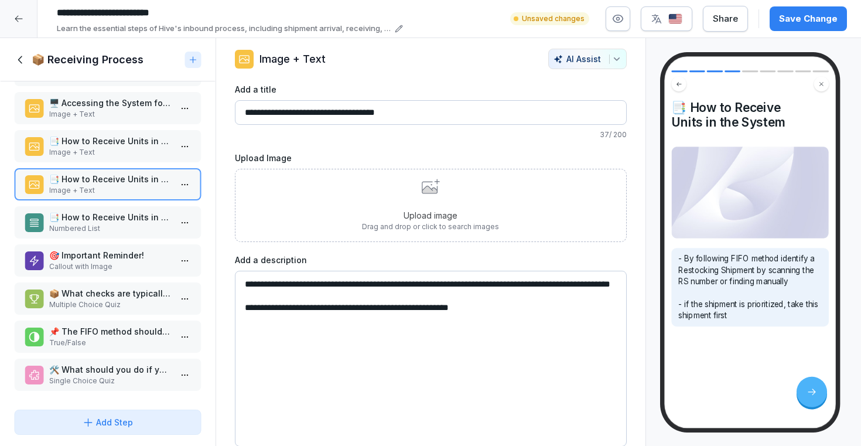
scroll to position [8, 0]
click at [432, 235] on div "Upload image Drag and drop or click to search images" at bounding box center [431, 205] width 392 height 73
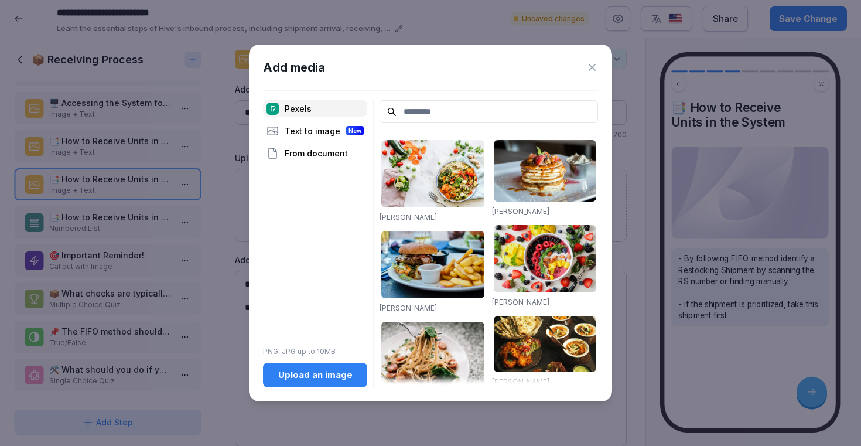
click at [339, 369] on div "Upload an image" at bounding box center [315, 375] width 86 height 13
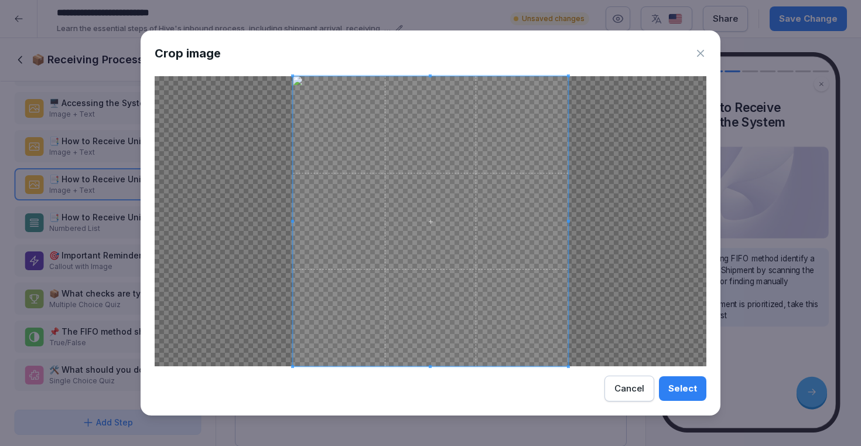
click at [692, 396] on button "Select" at bounding box center [682, 388] width 47 height 25
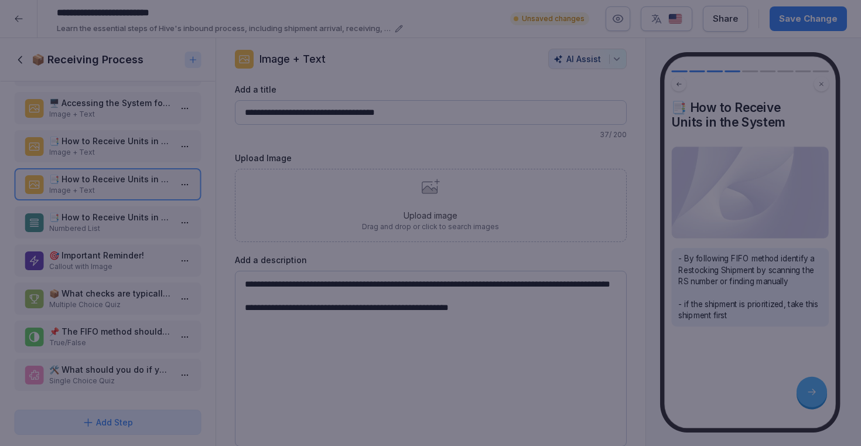
scroll to position [0, 0]
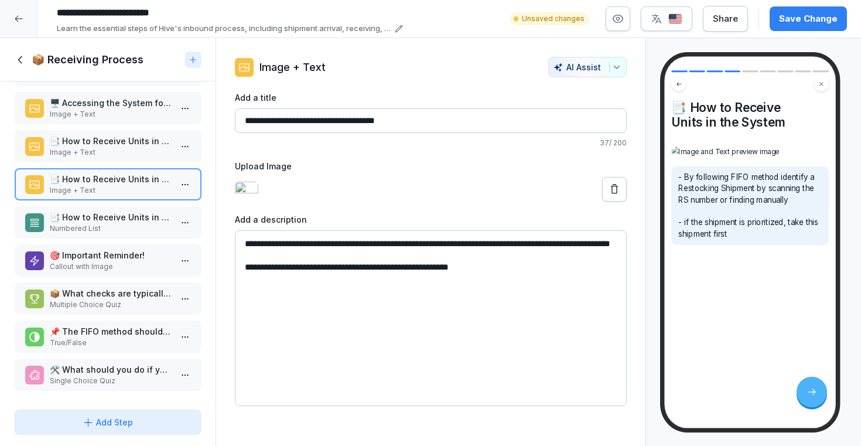
click at [127, 138] on p "📑 How to Receive Units in the System" at bounding box center [110, 141] width 122 height 12
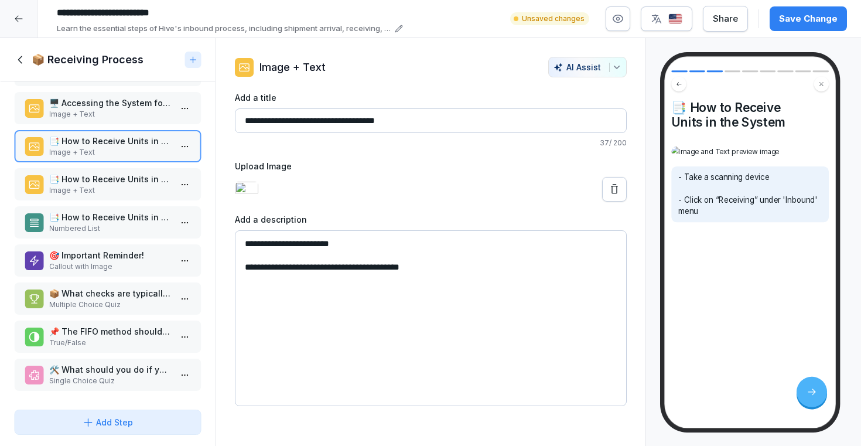
click at [118, 179] on p "📑 How to Receive Units in the System" at bounding box center [110, 179] width 122 height 12
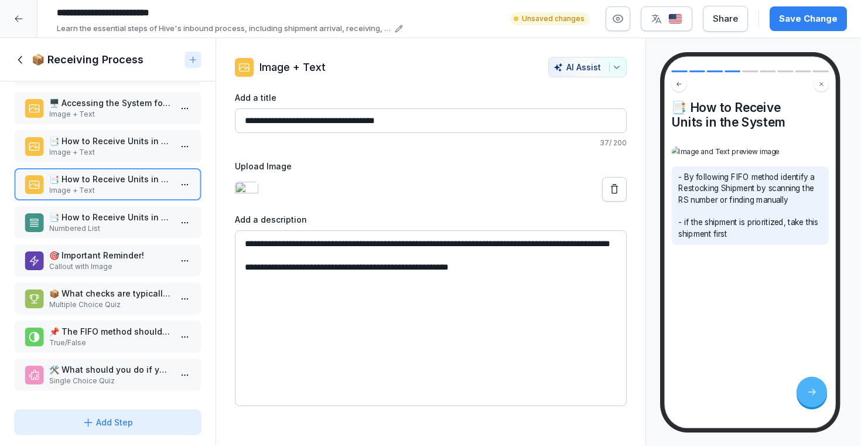
click at [148, 144] on p "📑 How to Receive Units in the System" at bounding box center [110, 141] width 122 height 12
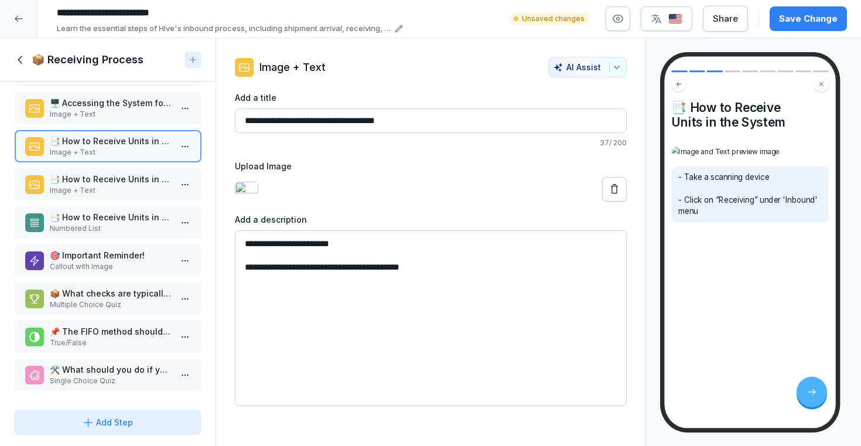
click at [137, 180] on p "📑 How to Receive Units in the System" at bounding box center [110, 179] width 122 height 12
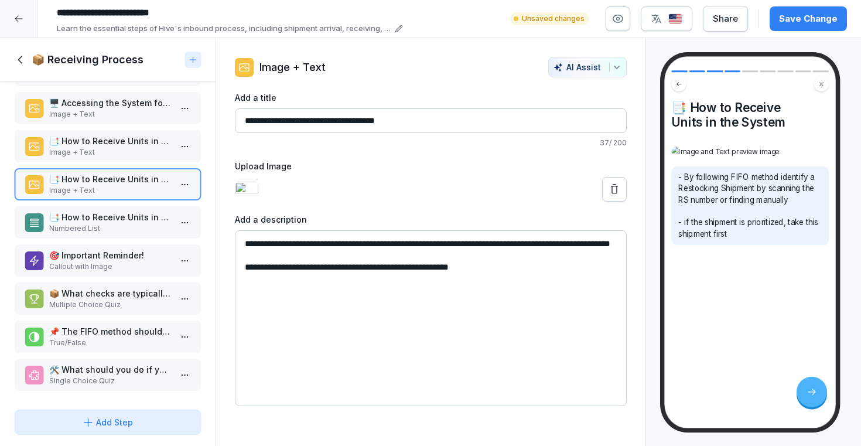
click at [189, 181] on html "**********" at bounding box center [430, 223] width 861 height 446
click at [154, 223] on div "Duplicate ⌘D" at bounding box center [142, 229] width 90 height 12
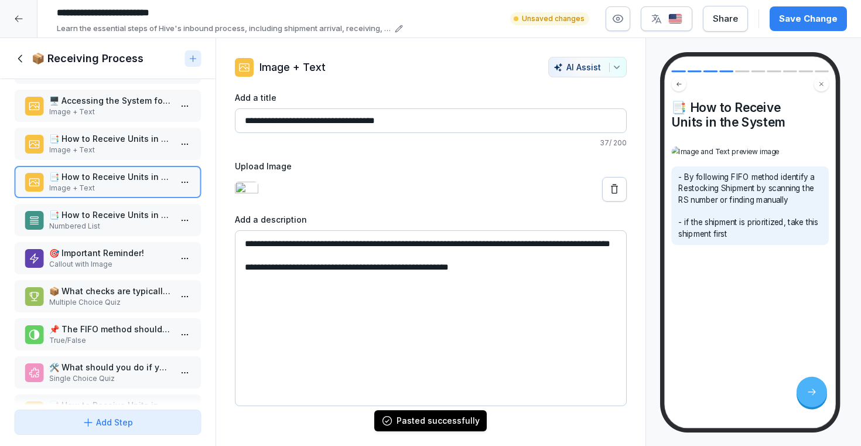
scroll to position [77, 0]
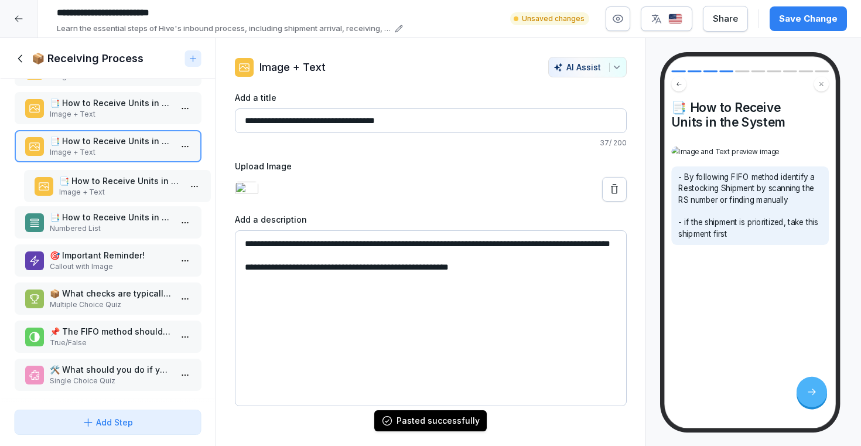
drag, startPoint x: 122, startPoint y: 374, endPoint x: 131, endPoint y: 185, distance: 188.9
click at [131, 185] on p "📑 How to Receive Units in the System" at bounding box center [120, 181] width 122 height 12
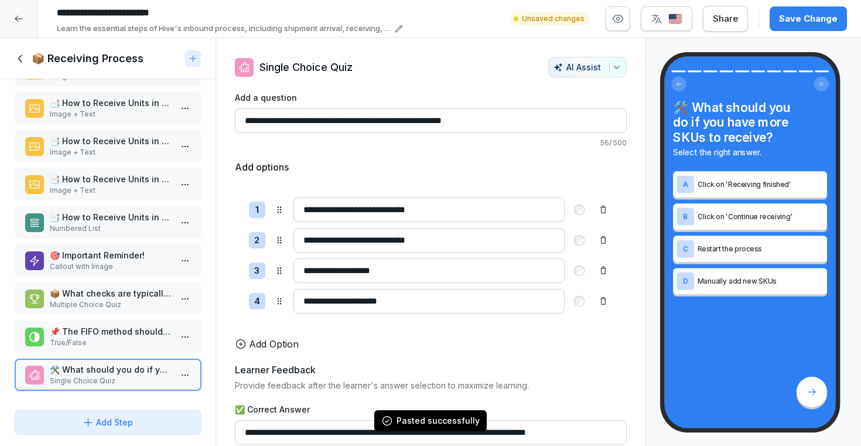
click at [124, 185] on p "Image + Text" at bounding box center [110, 190] width 122 height 11
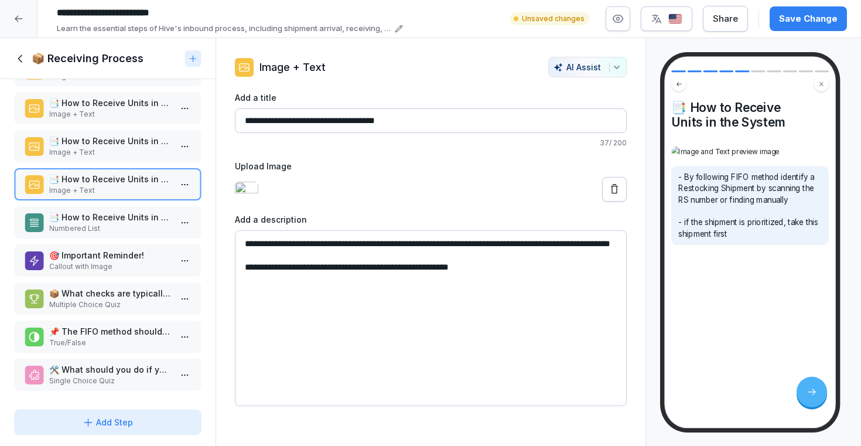
drag, startPoint x: 473, startPoint y: 303, endPoint x: 233, endPoint y: 226, distance: 252.8
click at [233, 226] on div "**********" at bounding box center [430, 231] width 429 height 349
paste textarea "**********"
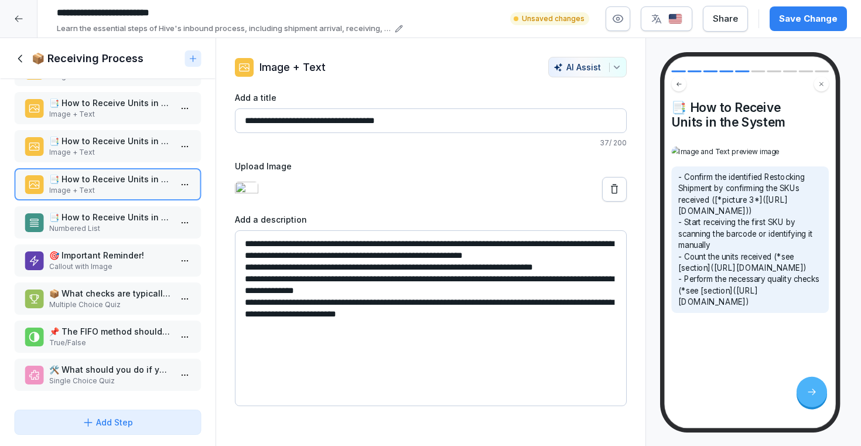
drag, startPoint x: 573, startPoint y: 267, endPoint x: 619, endPoint y: 285, distance: 49.7
click at [619, 285] on textarea "**********" at bounding box center [431, 318] width 392 height 176
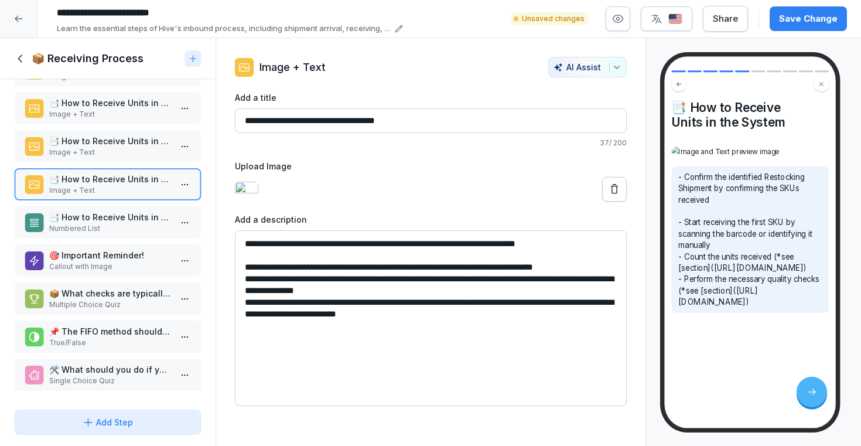
drag, startPoint x: 355, startPoint y: 301, endPoint x: 466, endPoint y: 316, distance: 111.8
click at [466, 316] on textarea "**********" at bounding box center [431, 318] width 392 height 176
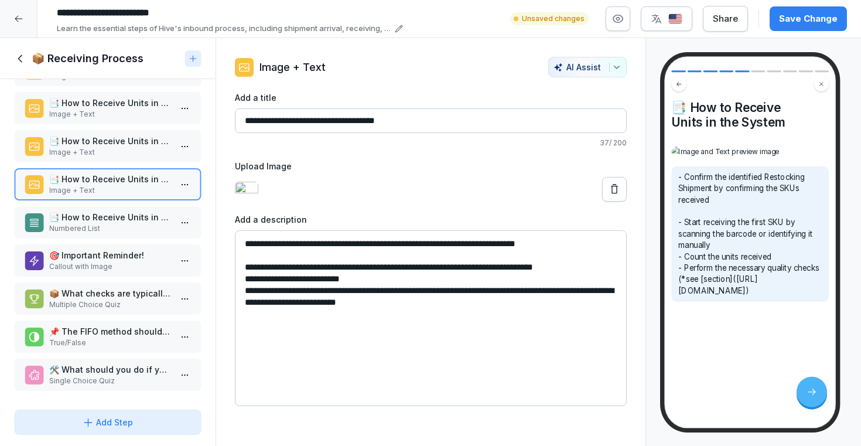
drag, startPoint x: 413, startPoint y: 315, endPoint x: 500, endPoint y: 333, distance: 89.1
click at [500, 333] on textarea "**********" at bounding box center [431, 318] width 392 height 176
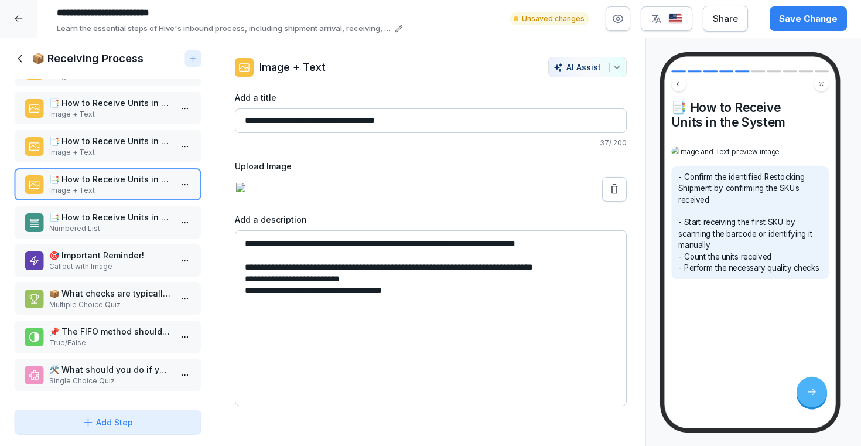
click at [561, 297] on textarea "**********" at bounding box center [431, 318] width 392 height 176
click at [580, 296] on textarea "**********" at bounding box center [431, 318] width 392 height 176
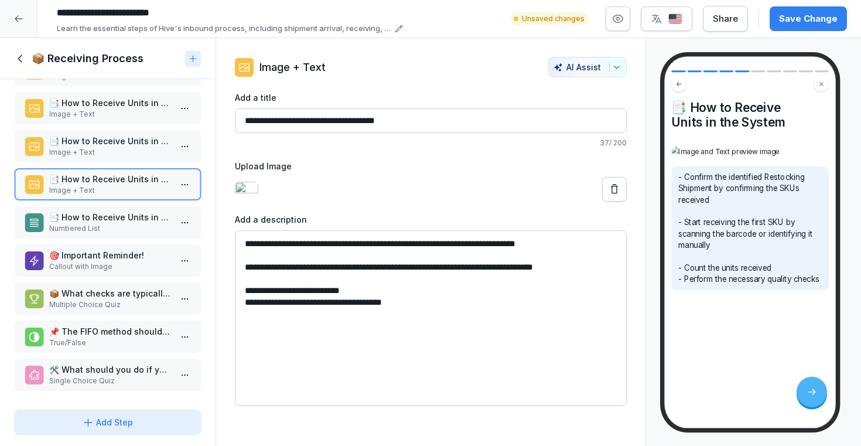
click at [422, 313] on textarea "**********" at bounding box center [431, 318] width 392 height 176
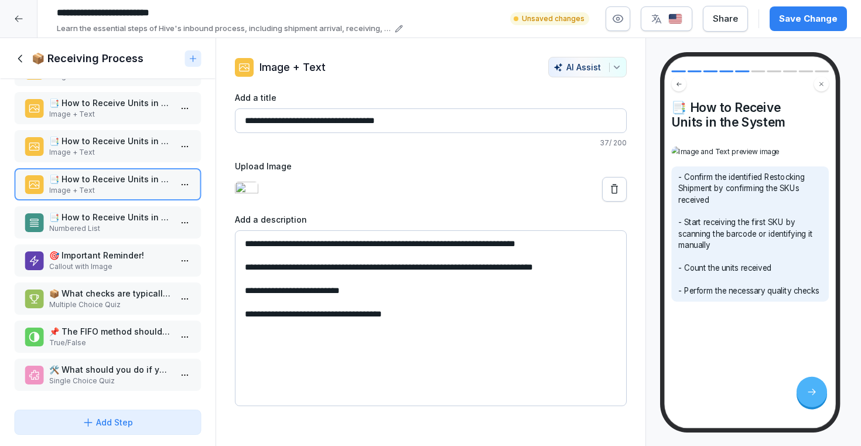
type textarea "**********"
click at [528, 200] on div at bounding box center [431, 189] width 392 height 25
click at [616, 195] on button at bounding box center [614, 189] width 25 height 25
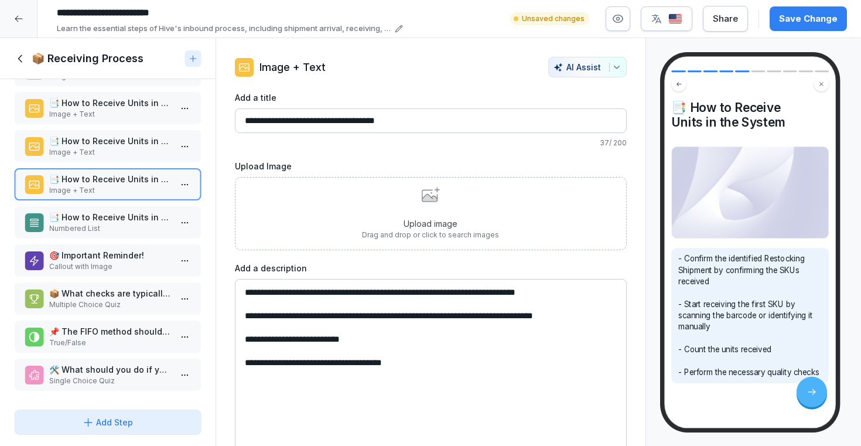
click at [420, 203] on div "Upload image Drag and drop or click to search images" at bounding box center [430, 213] width 137 height 53
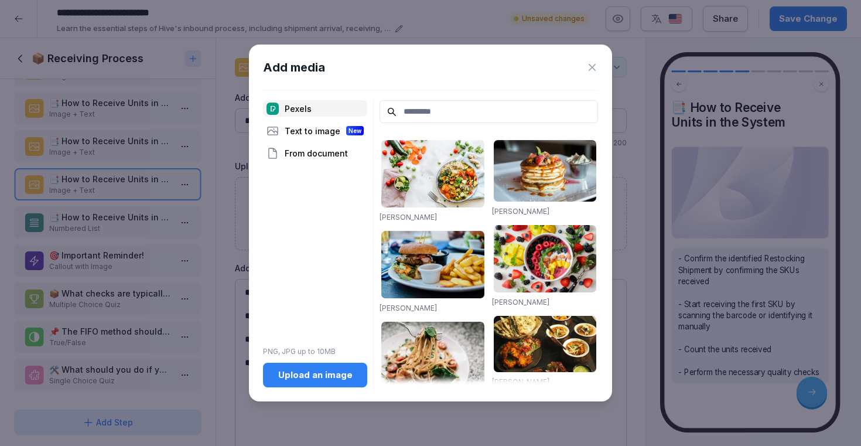
click at [308, 373] on div "Upload an image" at bounding box center [315, 375] width 86 height 13
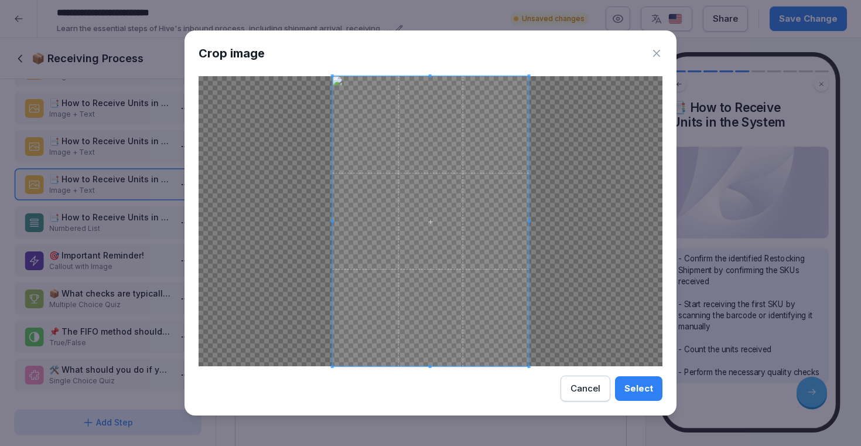
click at [638, 396] on button "Select" at bounding box center [638, 388] width 47 height 25
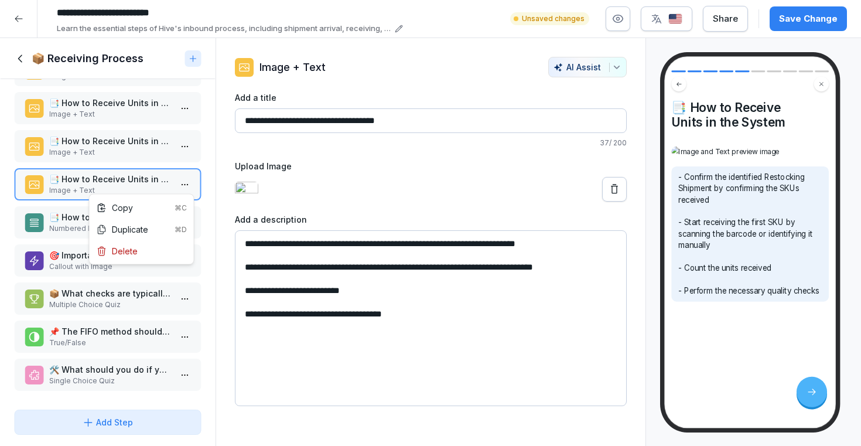
click at [186, 179] on html "**********" at bounding box center [430, 223] width 861 height 446
click at [155, 230] on div "Duplicate ⌘D" at bounding box center [142, 229] width 90 height 12
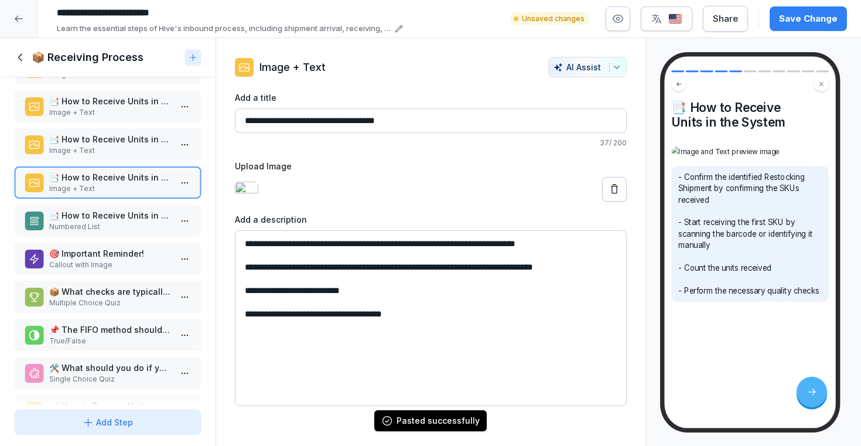
scroll to position [114, 0]
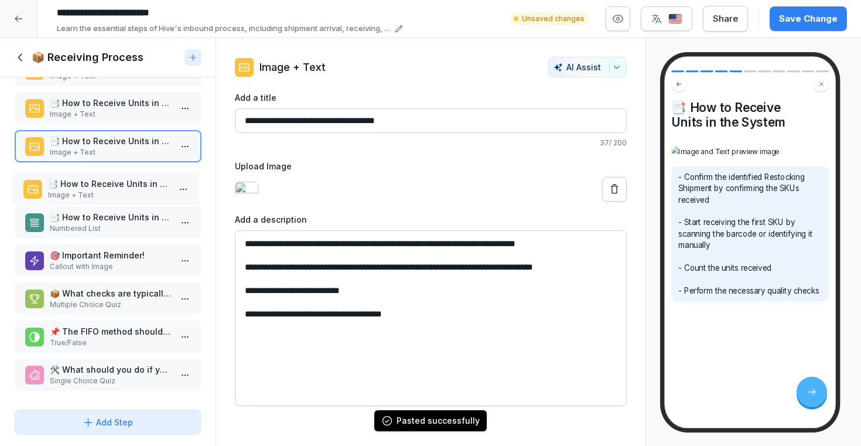
drag, startPoint x: 134, startPoint y: 370, endPoint x: 131, endPoint y: 185, distance: 185.2
click at [131, 185] on p "📑 How to Receive Units in the System" at bounding box center [108, 184] width 122 height 12
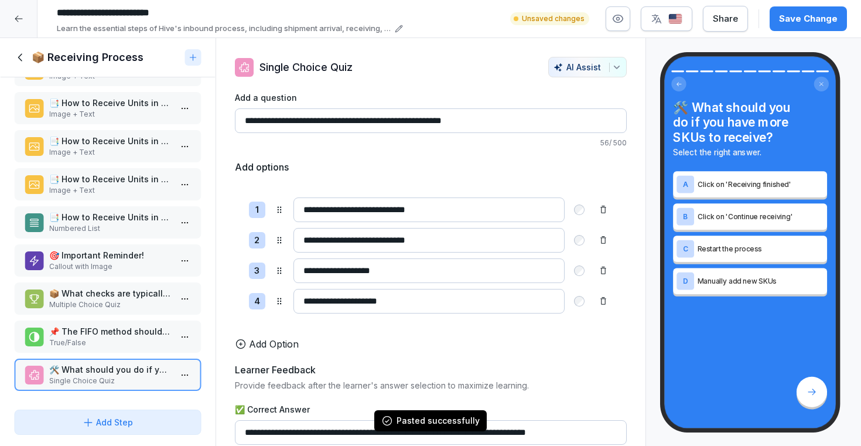
click at [132, 182] on p "📑 How to Receive Units in the System" at bounding box center [110, 179] width 122 height 12
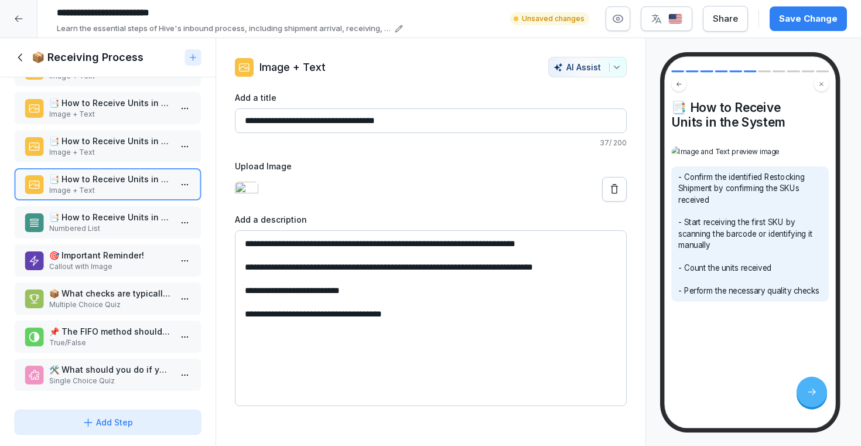
drag, startPoint x: 434, startPoint y: 362, endPoint x: 236, endPoint y: 282, distance: 212.7
click at [236, 282] on textarea "**********" at bounding box center [431, 318] width 392 height 176
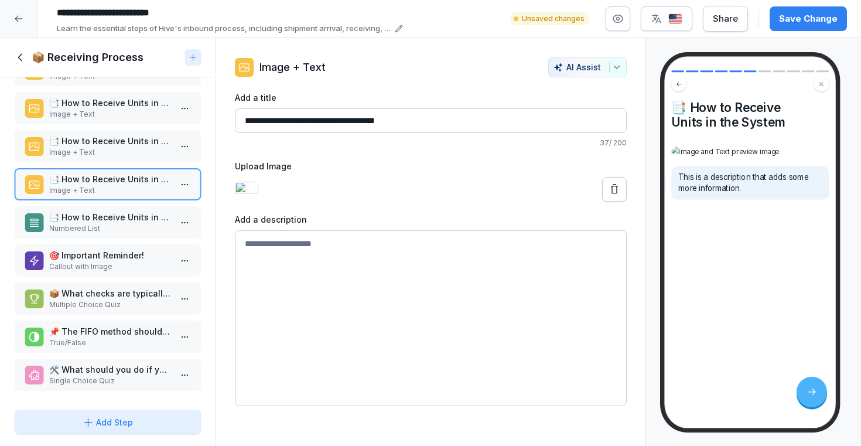
paste textarea "**********"
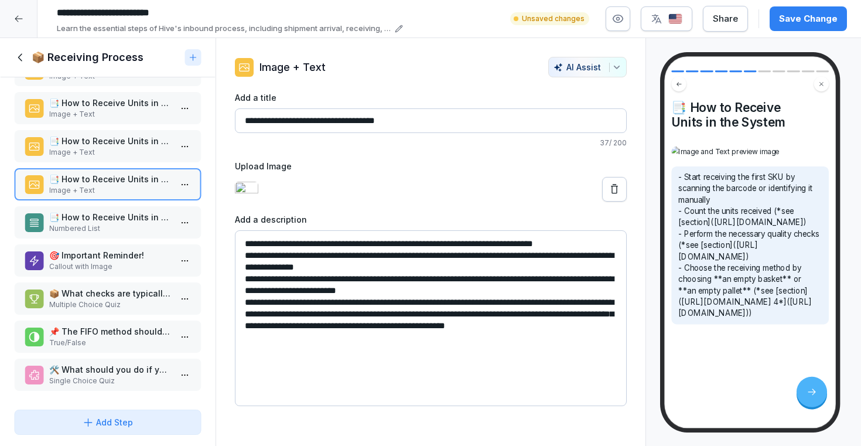
drag, startPoint x: 462, startPoint y: 314, endPoint x: 355, endPoint y: 300, distance: 108.1
click at [355, 300] on textarea "**********" at bounding box center [431, 318] width 392 height 176
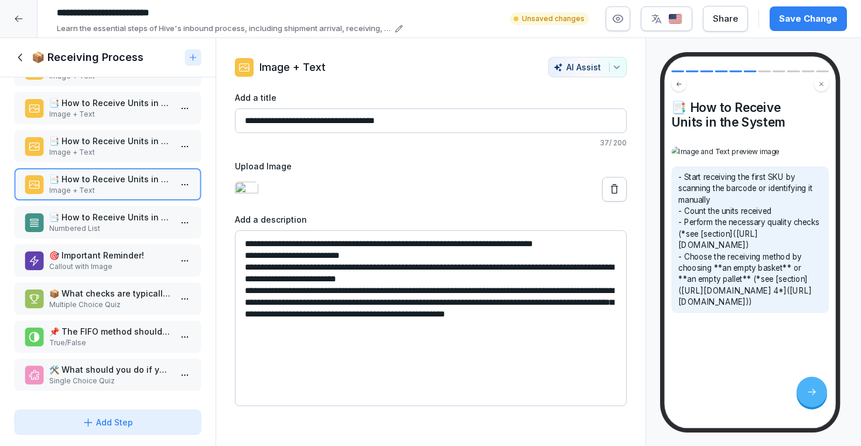
click at [584, 286] on textarea "**********" at bounding box center [431, 318] width 392 height 176
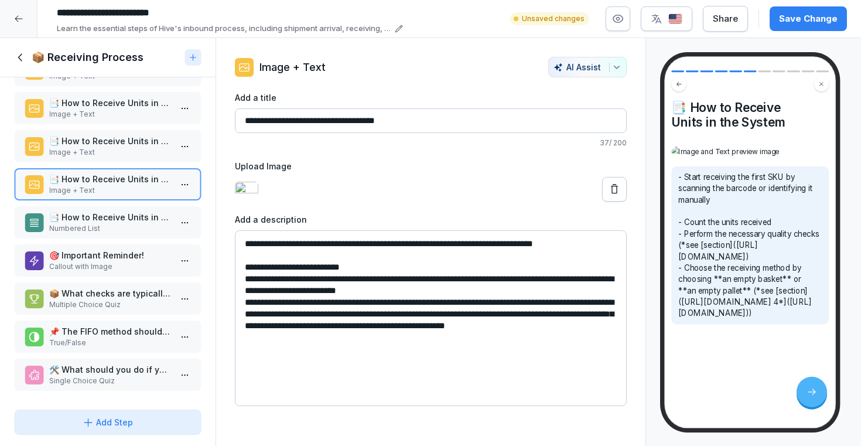
click at [499, 314] on textarea "**********" at bounding box center [431, 318] width 392 height 176
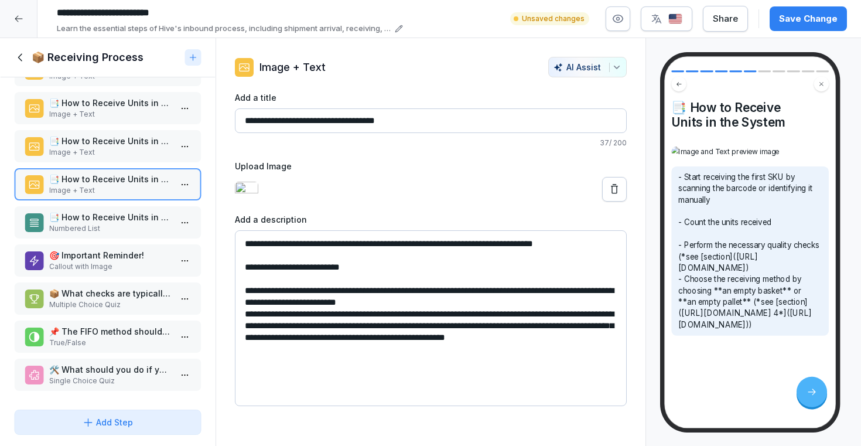
drag, startPoint x: 491, startPoint y: 345, endPoint x: 410, endPoint y: 332, distance: 82.4
click at [410, 332] on textarea "**********" at bounding box center [431, 318] width 392 height 176
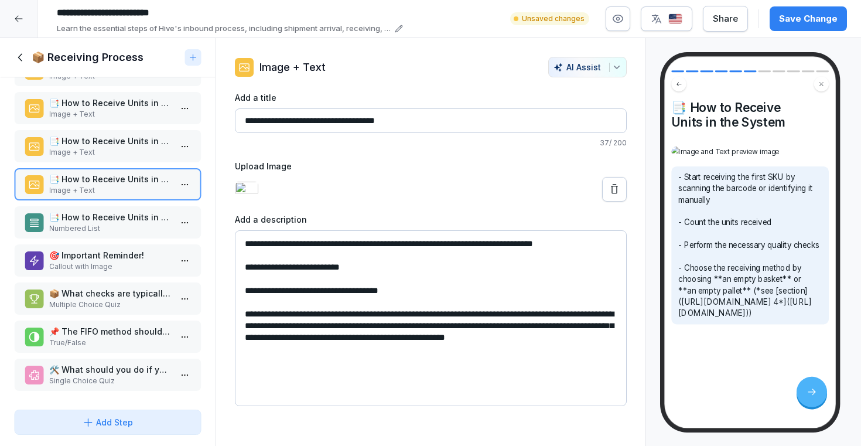
drag, startPoint x: 430, startPoint y: 359, endPoint x: 613, endPoint y: 400, distance: 187.8
click at [613, 400] on textarea "**********" at bounding box center [431, 318] width 392 height 176
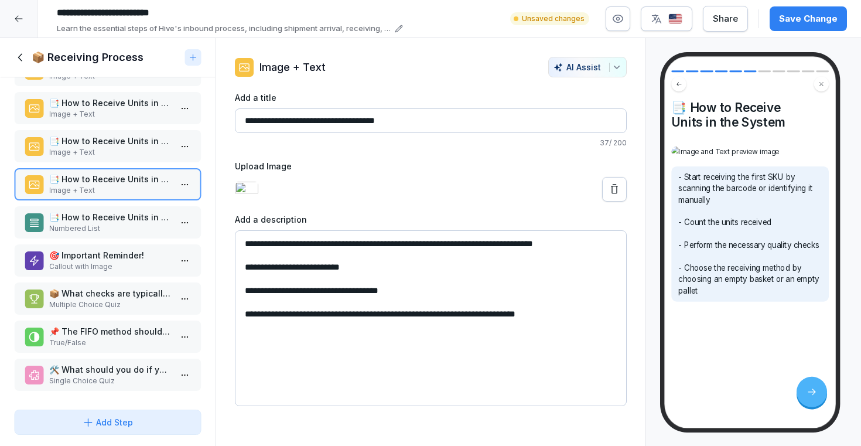
type textarea "**********"
click at [613, 195] on icon at bounding box center [615, 189] width 12 height 12
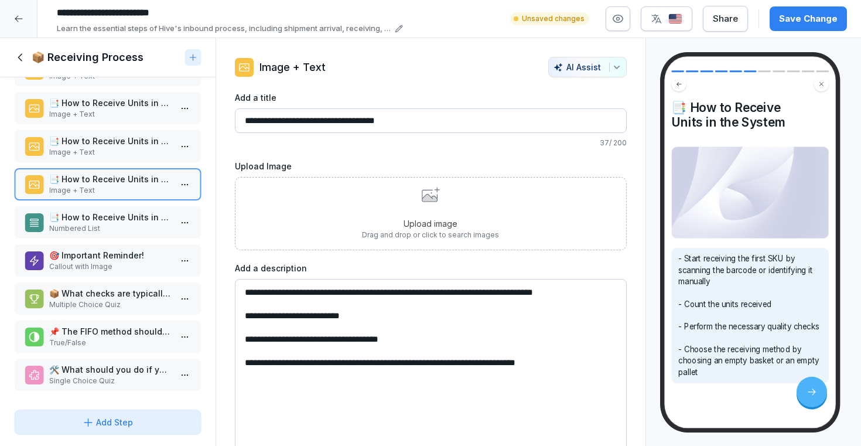
click at [435, 200] on icon at bounding box center [429, 198] width 15 height 8
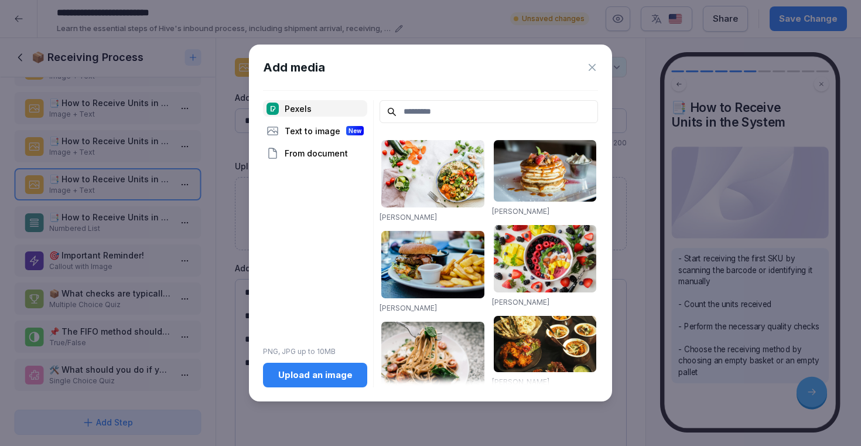
click at [306, 366] on button "Upload an image" at bounding box center [315, 375] width 104 height 25
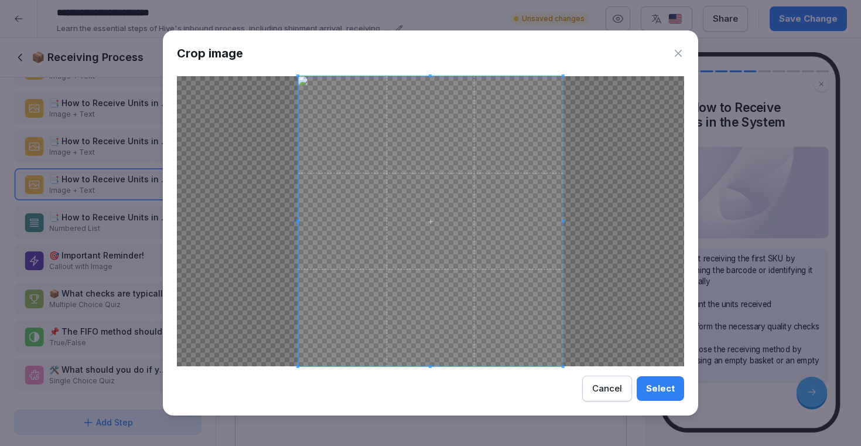
click at [667, 387] on div "Select" at bounding box center [660, 388] width 29 height 13
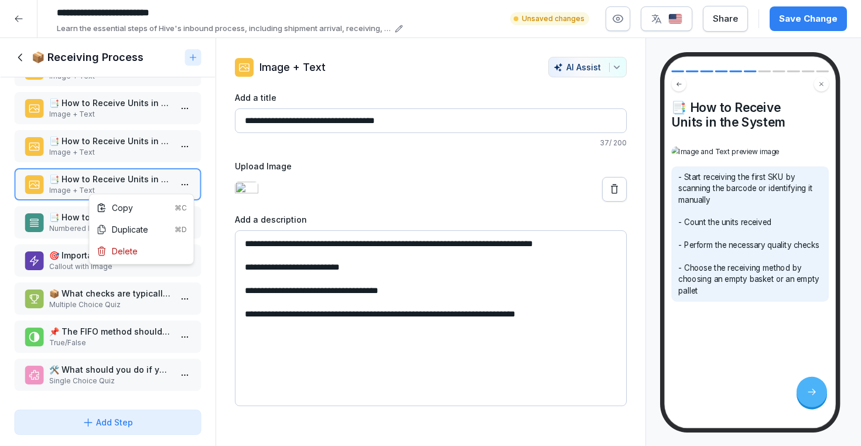
click at [187, 184] on html "**********" at bounding box center [430, 223] width 861 height 446
click at [146, 233] on div "Duplicate ⌘D" at bounding box center [142, 229] width 90 height 12
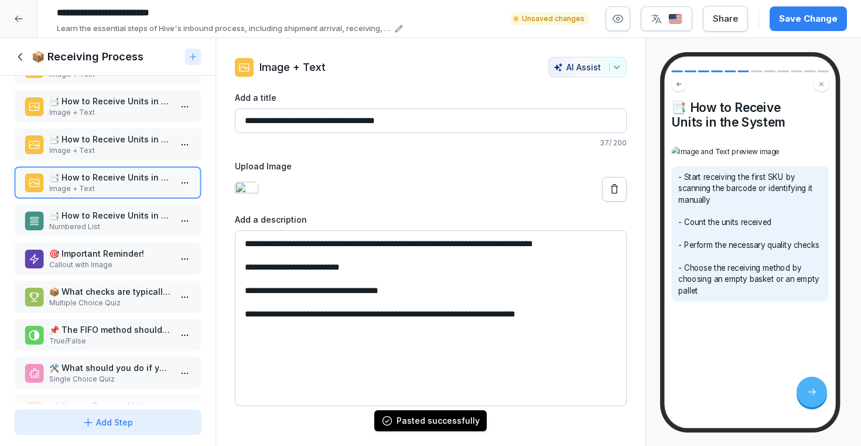
scroll to position [150, 0]
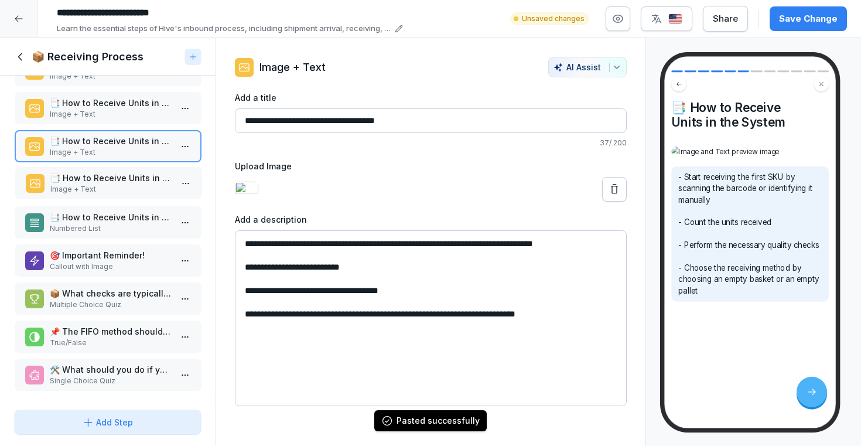
drag, startPoint x: 125, startPoint y: 374, endPoint x: 126, endPoint y: 183, distance: 191.0
click at [126, 183] on p "📑 How to Receive Units in the System" at bounding box center [111, 178] width 122 height 12
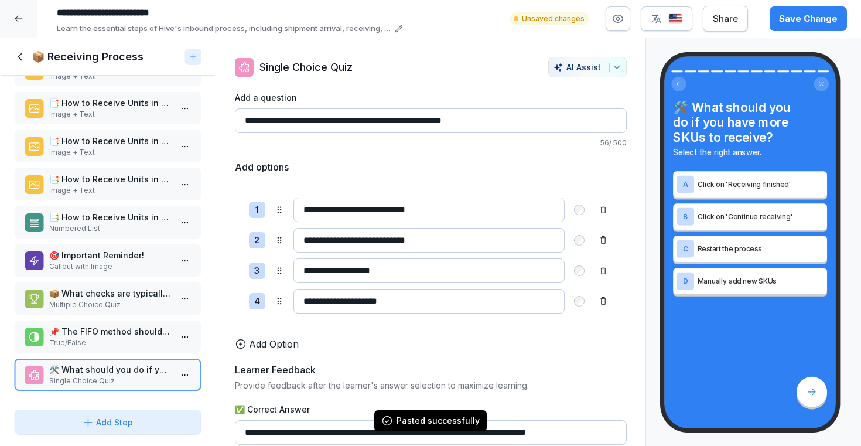
click at [126, 183] on p "📑 How to Receive Units in the System" at bounding box center [110, 179] width 122 height 12
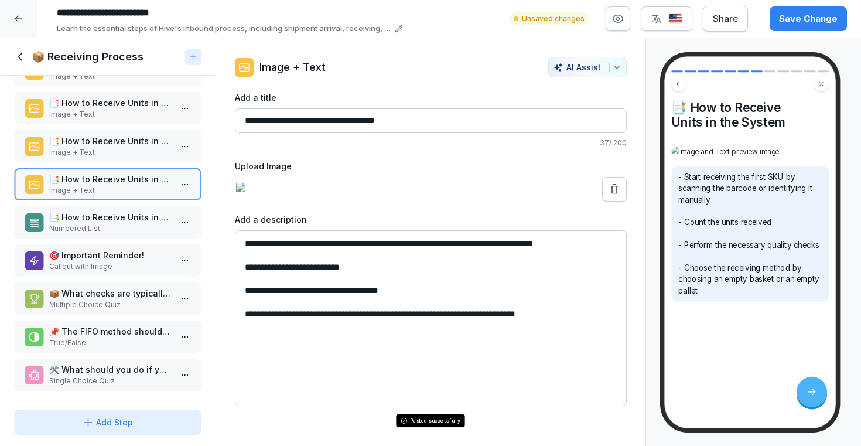
drag, startPoint x: 595, startPoint y: 342, endPoint x: 238, endPoint y: 270, distance: 363.6
click at [238, 270] on textarea "**********" at bounding box center [431, 318] width 392 height 176
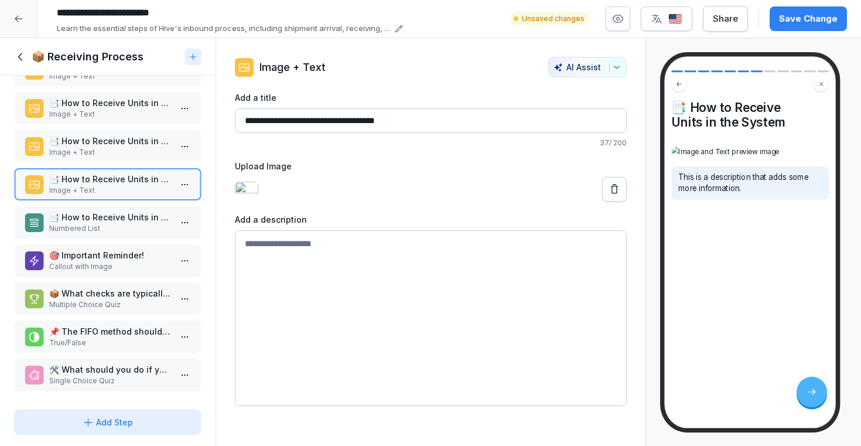
paste textarea "**********"
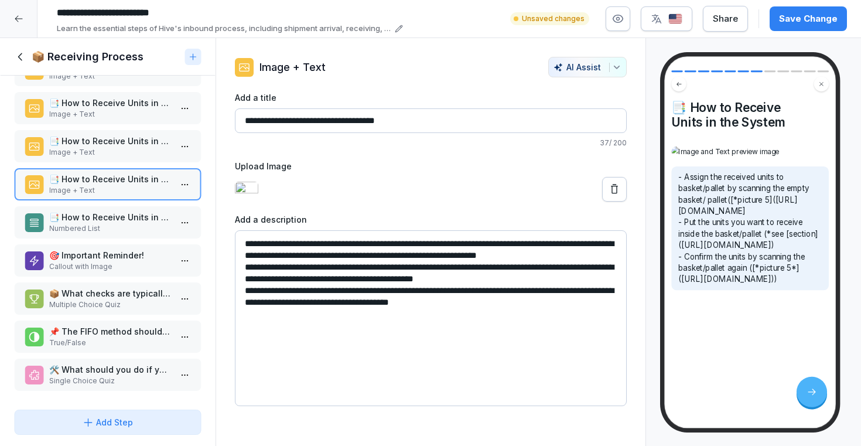
drag, startPoint x: 437, startPoint y: 292, endPoint x: 268, endPoint y: 282, distance: 169.0
click at [268, 282] on textarea "**********" at bounding box center [431, 318] width 392 height 176
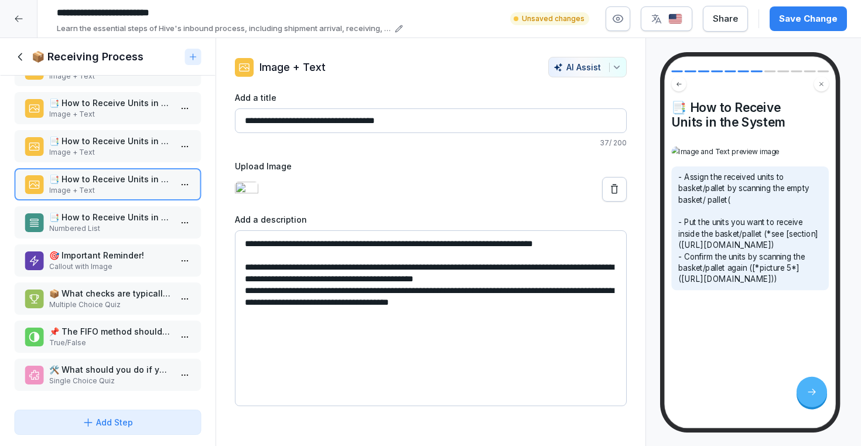
click at [586, 272] on textarea "**********" at bounding box center [431, 318] width 392 height 176
drag, startPoint x: 487, startPoint y: 294, endPoint x: 619, endPoint y: 305, distance: 132.9
click at [619, 305] on textarea "**********" at bounding box center [431, 318] width 392 height 176
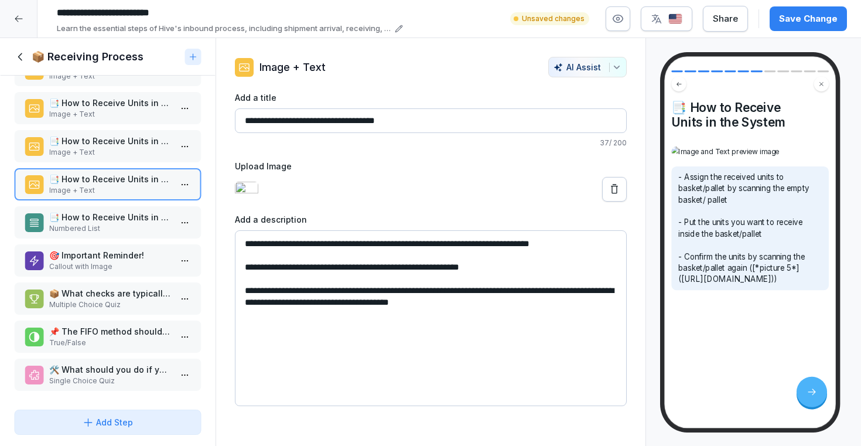
drag, startPoint x: 476, startPoint y: 318, endPoint x: 606, endPoint y: 333, distance: 131.0
click at [606, 333] on textarea "**********" at bounding box center [431, 318] width 392 height 176
drag, startPoint x: 584, startPoint y: 326, endPoint x: 475, endPoint y: 315, distance: 109.6
click at [475, 315] on textarea "**********" at bounding box center [431, 318] width 392 height 176
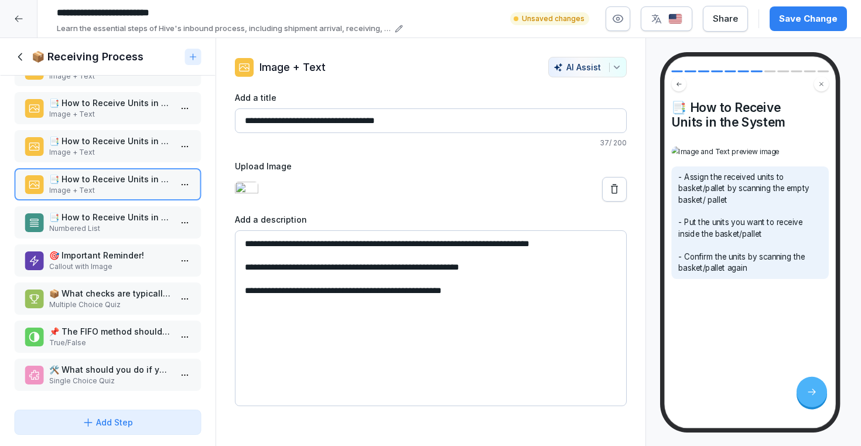
type textarea "**********"
click at [611, 195] on icon at bounding box center [615, 189] width 12 height 12
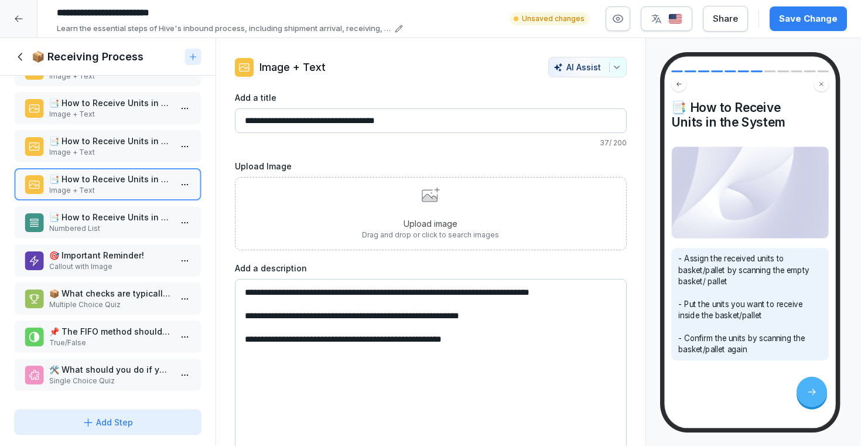
click at [415, 226] on p "Upload image" at bounding box center [430, 223] width 137 height 12
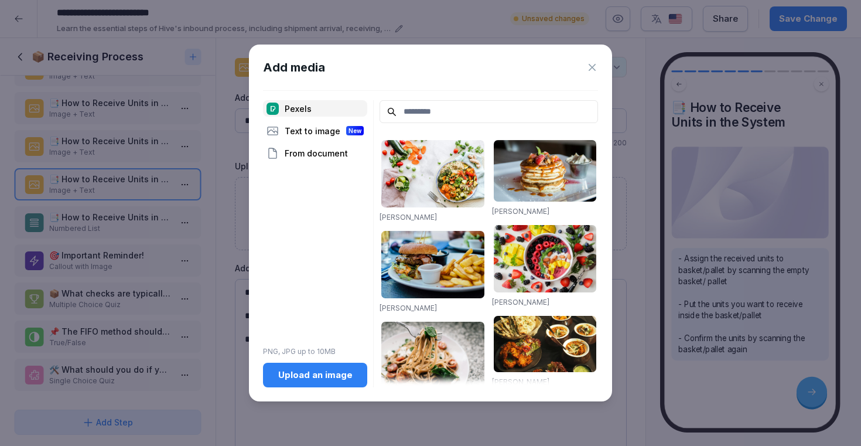
click at [304, 384] on button "Upload an image" at bounding box center [315, 375] width 104 height 25
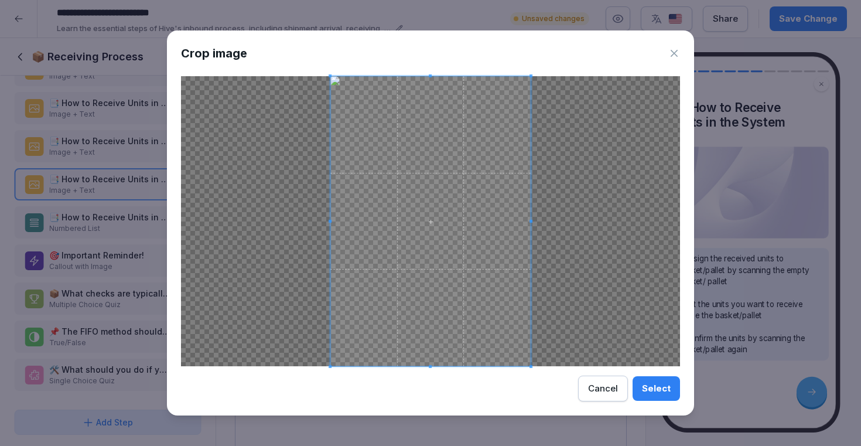
click at [655, 387] on div "Select" at bounding box center [656, 388] width 29 height 13
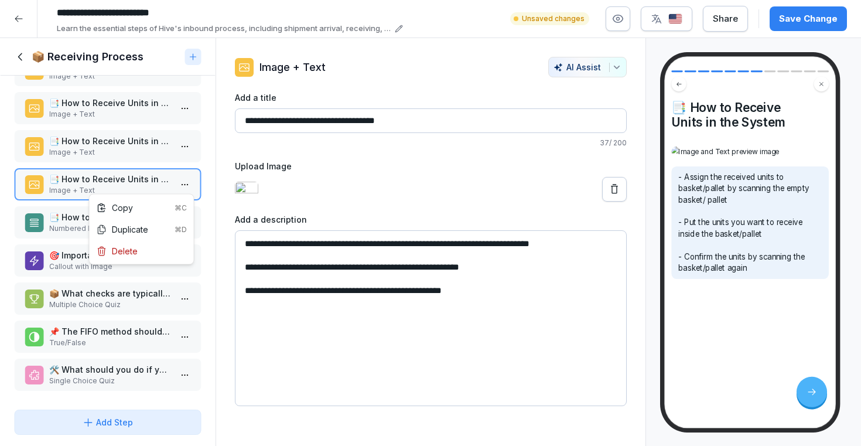
click at [184, 187] on html "**********" at bounding box center [430, 223] width 861 height 446
click at [137, 229] on div "Duplicate ⌘D" at bounding box center [142, 229] width 90 height 12
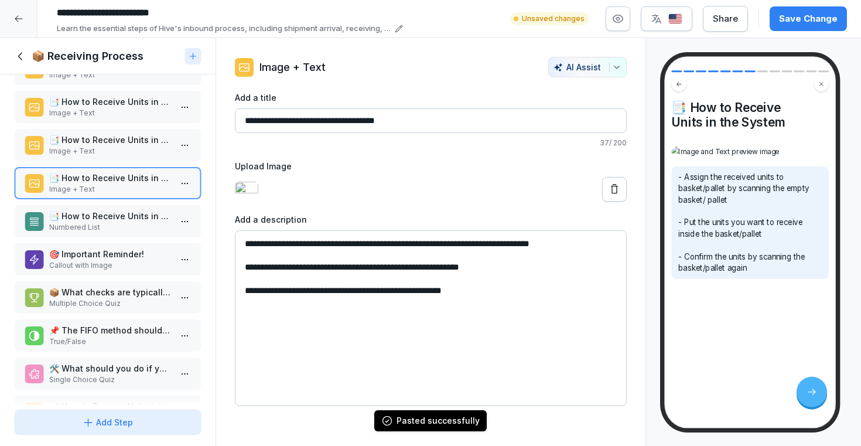
scroll to position [187, 0]
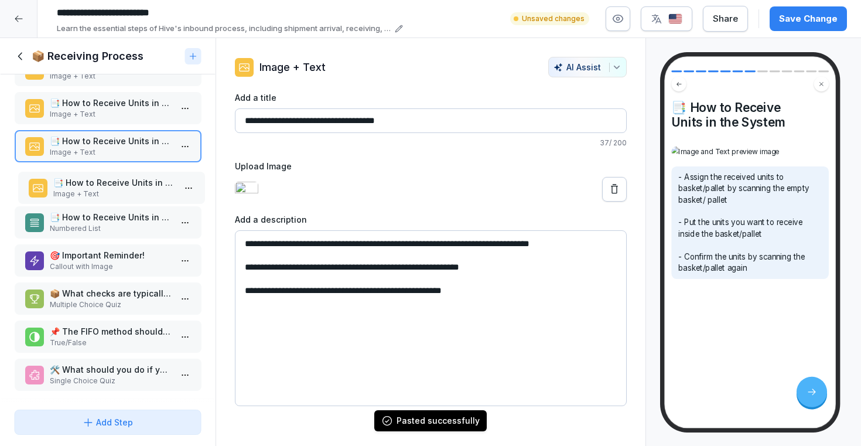
drag, startPoint x: 113, startPoint y: 370, endPoint x: 116, endPoint y: 184, distance: 185.8
click at [116, 184] on p "📑 How to Receive Units in the System" at bounding box center [114, 182] width 122 height 12
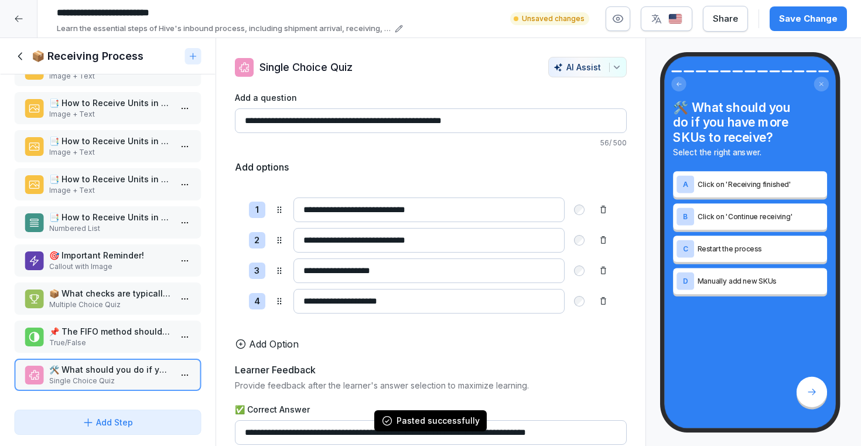
click at [135, 176] on p "📑 How to Receive Units in the System" at bounding box center [110, 179] width 122 height 12
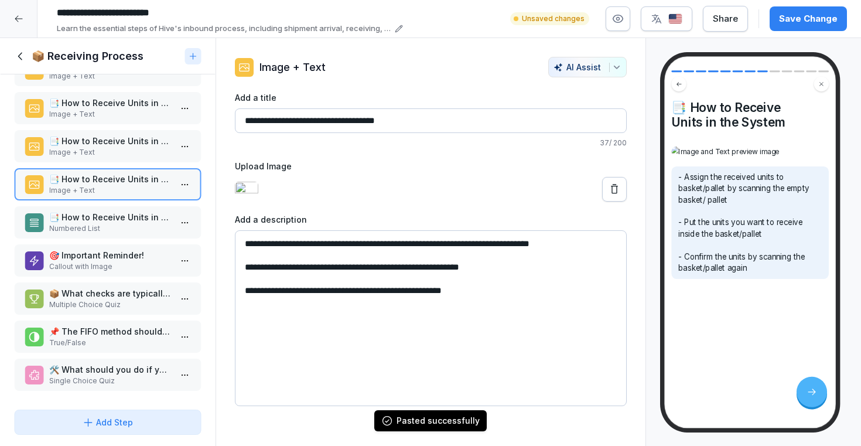
drag, startPoint x: 492, startPoint y: 333, endPoint x: 244, endPoint y: 277, distance: 254.7
click at [244, 277] on textarea "**********" at bounding box center [431, 318] width 392 height 176
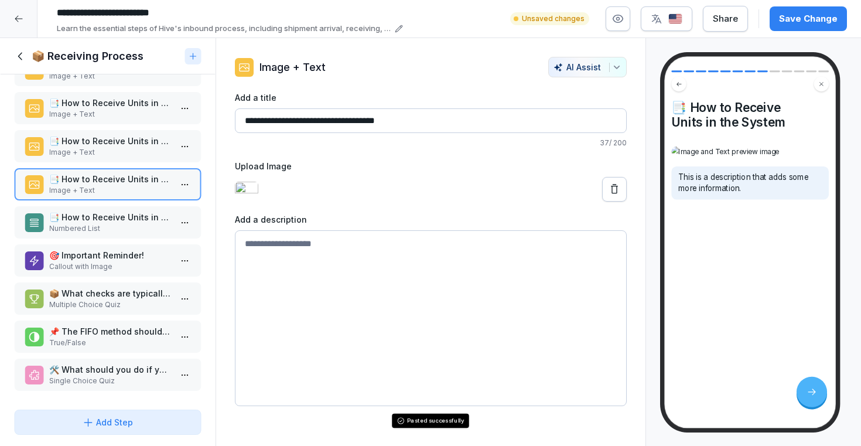
paste textarea "**********"
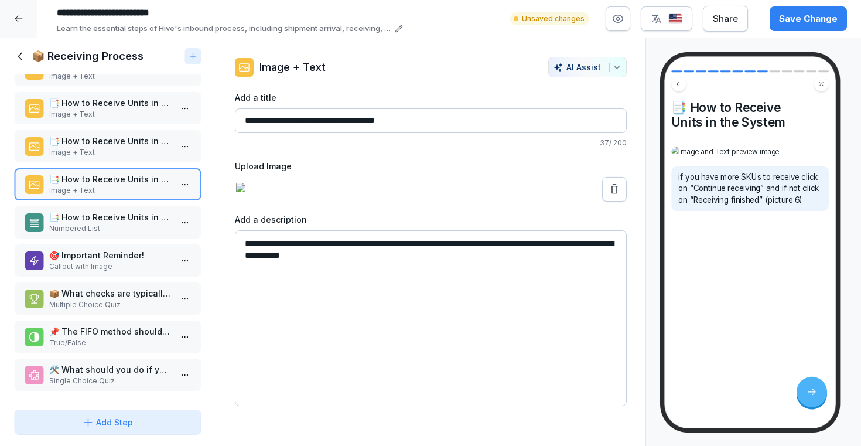
click at [244, 284] on textarea "**********" at bounding box center [431, 318] width 392 height 176
type textarea "**********"
click at [252, 197] on img at bounding box center [246, 189] width 23 height 15
click at [602, 202] on button at bounding box center [614, 189] width 25 height 25
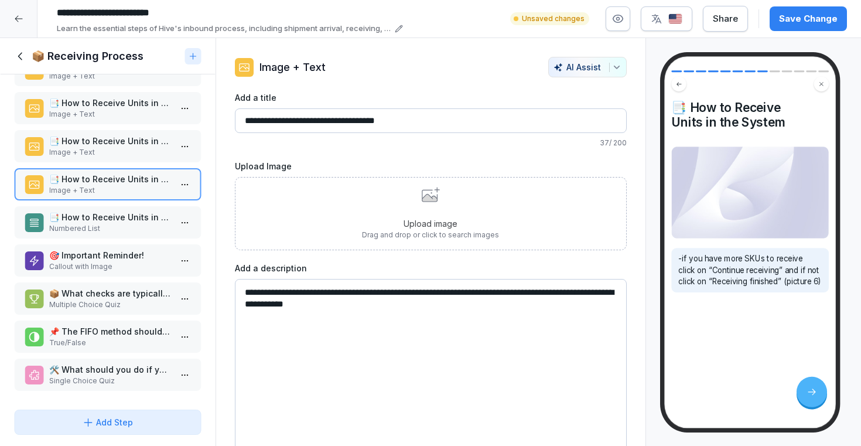
click at [362, 229] on div "Upload image Drag and drop or click to search images" at bounding box center [431, 213] width 392 height 73
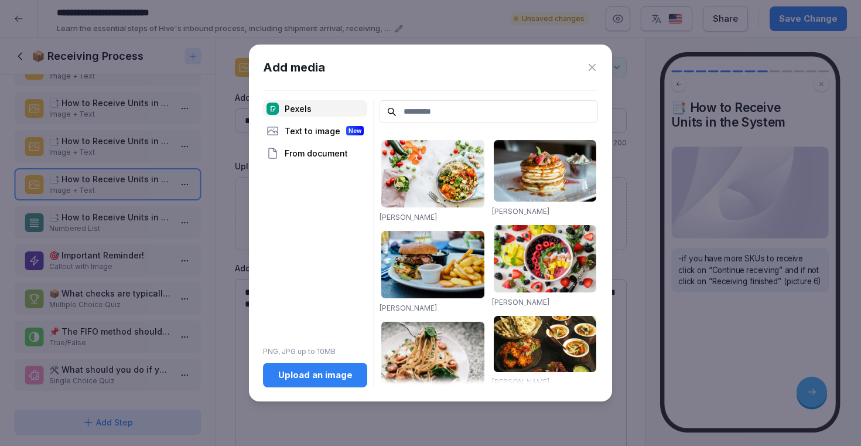
click at [301, 374] on div "Upload an image" at bounding box center [315, 375] width 86 height 13
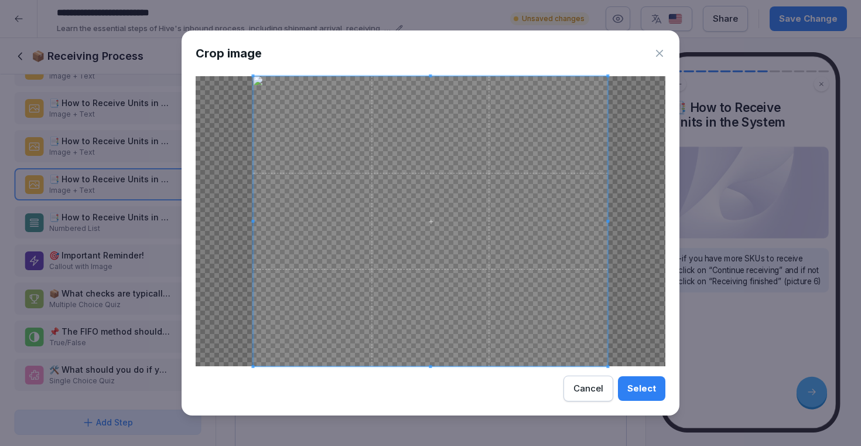
click at [630, 393] on div "Select" at bounding box center [642, 388] width 29 height 13
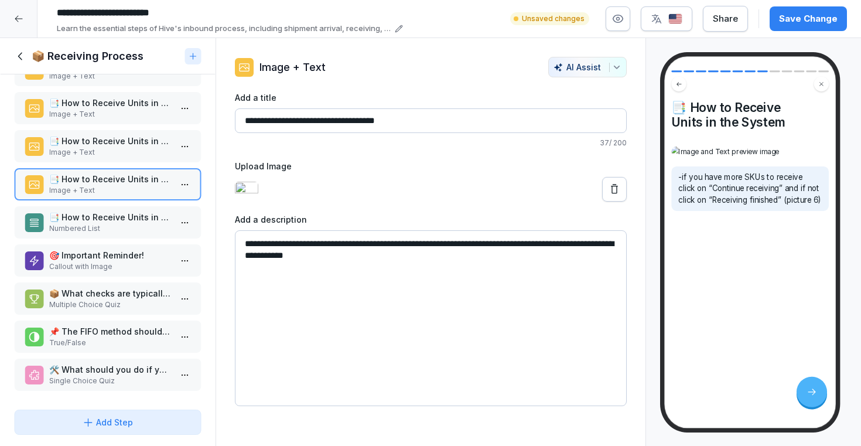
click at [806, 18] on div "Save Change" at bounding box center [808, 18] width 59 height 13
click at [23, 56] on icon at bounding box center [20, 56] width 13 height 13
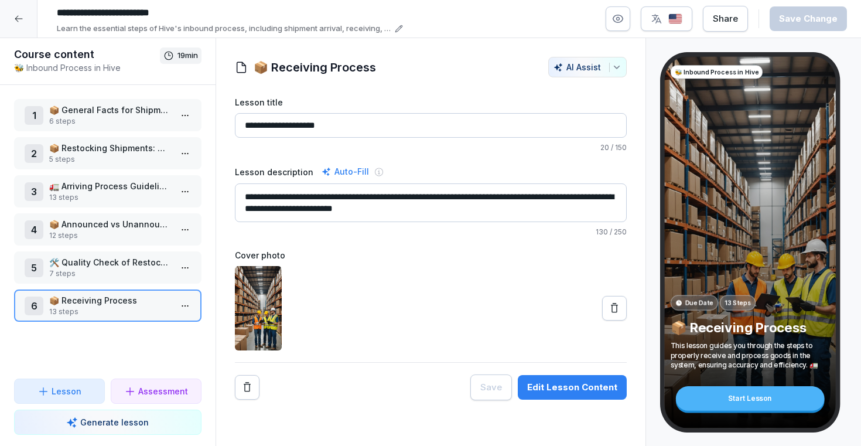
click at [21, 16] on icon at bounding box center [18, 18] width 9 height 9
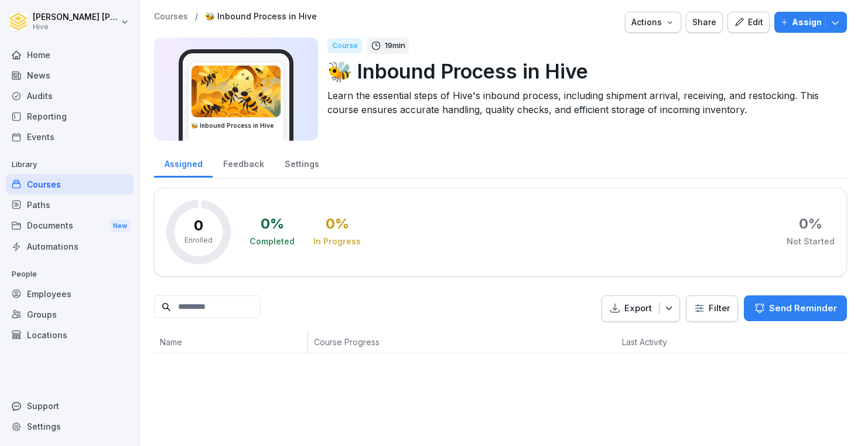
click at [744, 26] on icon "button" at bounding box center [739, 22] width 11 height 11
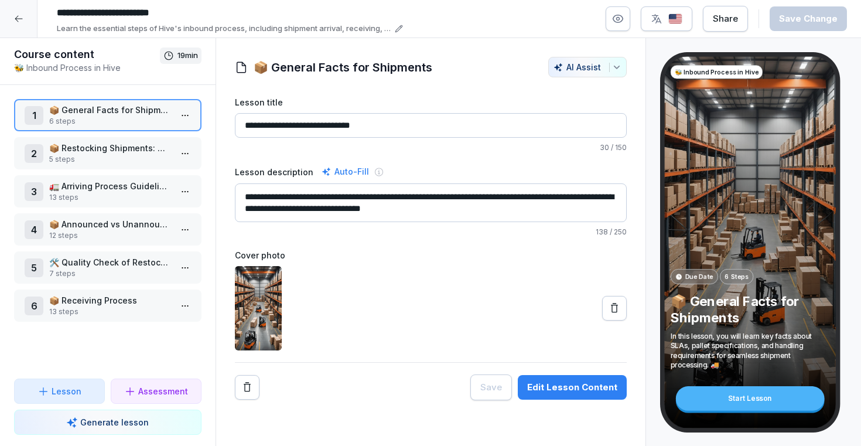
click at [86, 427] on p "Generate lesson" at bounding box center [114, 422] width 69 height 12
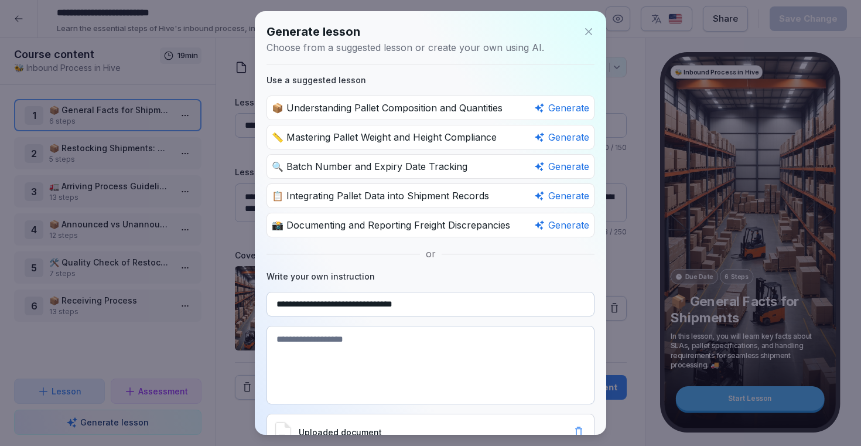
type input "**********"
click at [347, 346] on textarea at bounding box center [431, 365] width 328 height 79
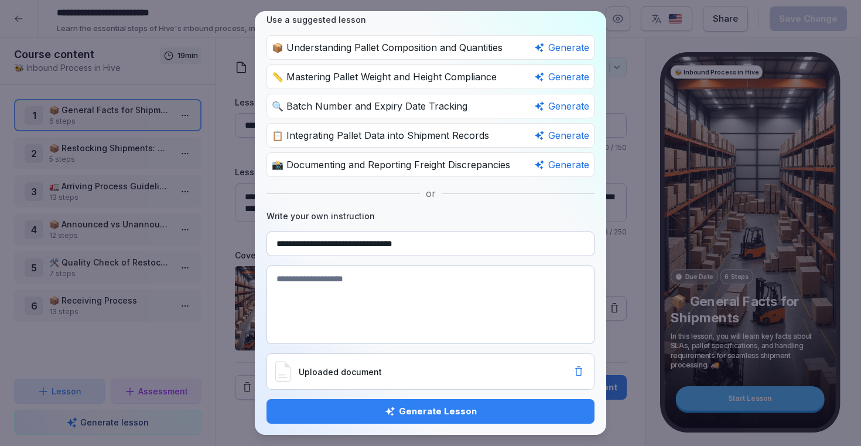
paste textarea "**********"
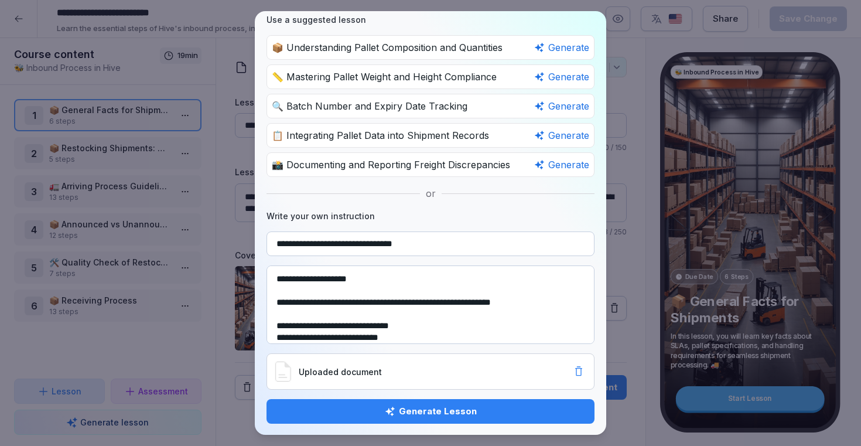
scroll to position [4710, 0]
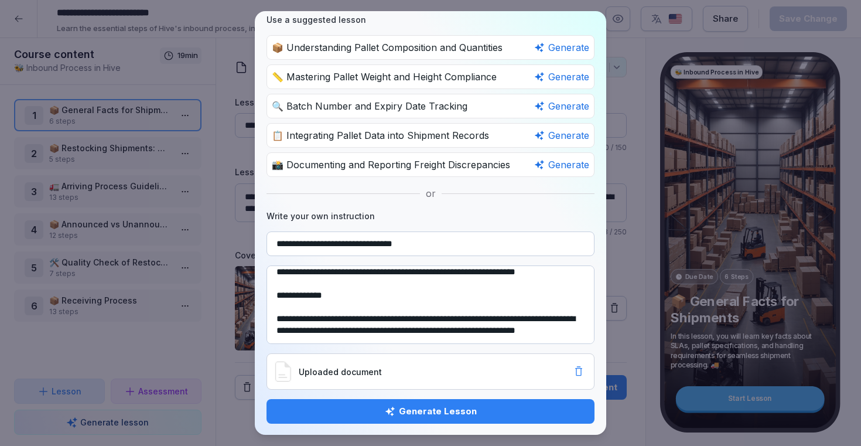
type textarea "**********"
click at [358, 410] on div "Generate Lesson" at bounding box center [430, 411] width 309 height 13
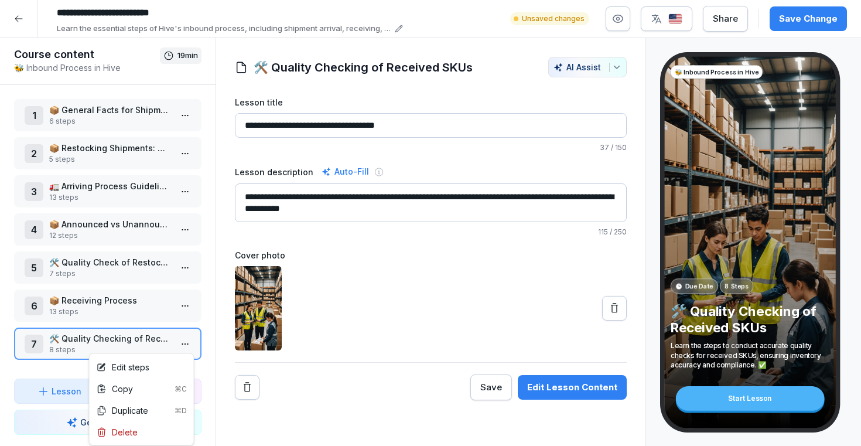
click at [188, 347] on html "**********" at bounding box center [430, 223] width 861 height 446
click at [166, 367] on div "Edit steps" at bounding box center [142, 367] width 100 height 22
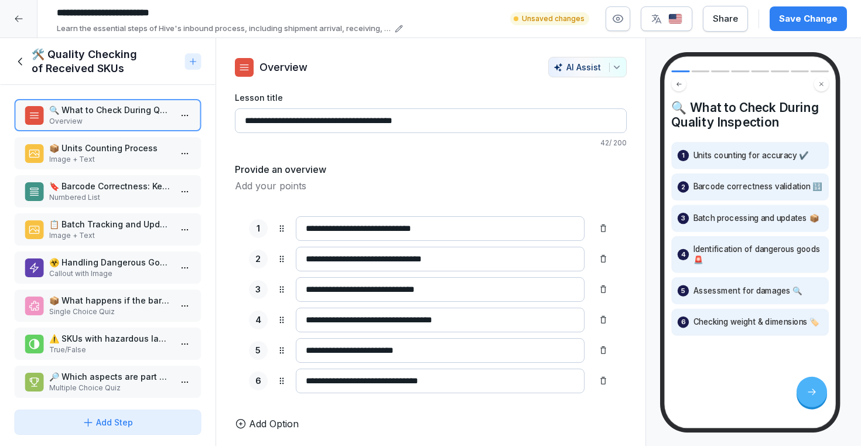
click at [136, 158] on p "Image + Text" at bounding box center [110, 159] width 122 height 11
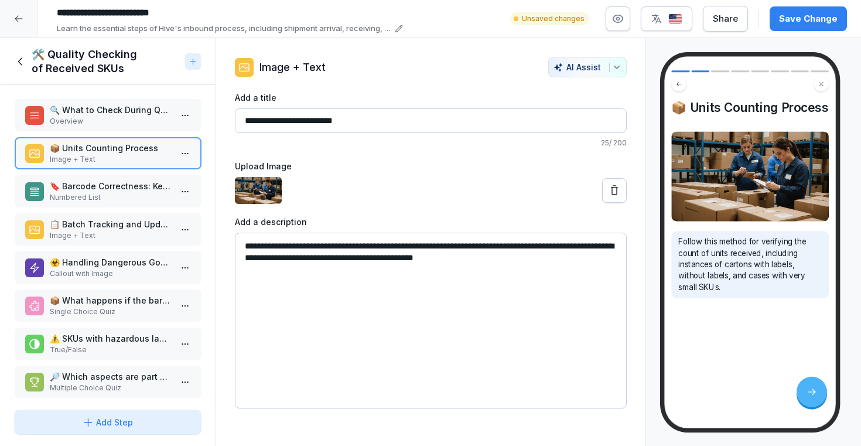
click at [128, 185] on p "🔖 Barcode Correctness: Key Steps" at bounding box center [110, 186] width 122 height 12
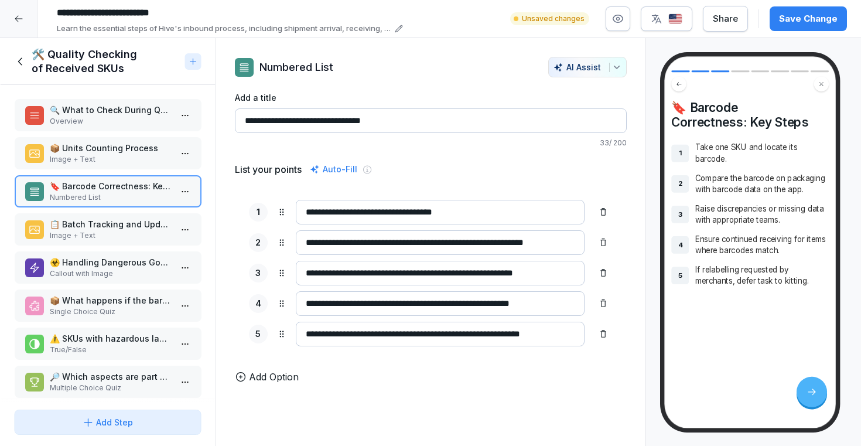
click at [115, 217] on div "📋 Batch Tracking and Updates Image + Text" at bounding box center [108, 229] width 188 height 32
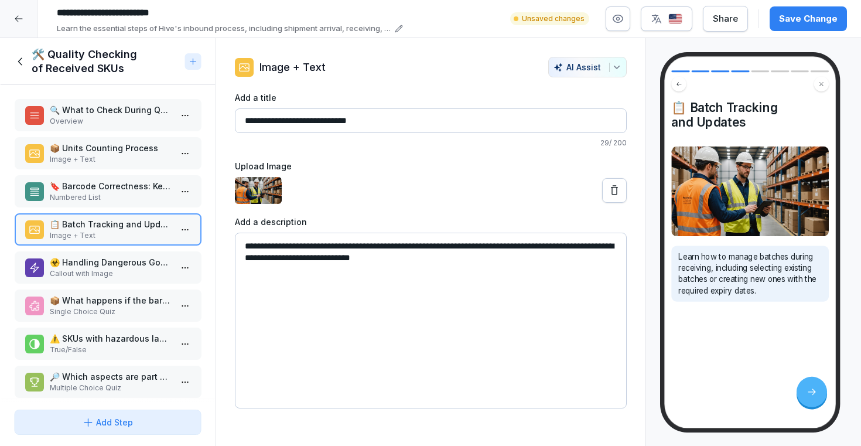
click at [101, 257] on p "☣️ Handling Dangerous Goods" at bounding box center [110, 262] width 122 height 12
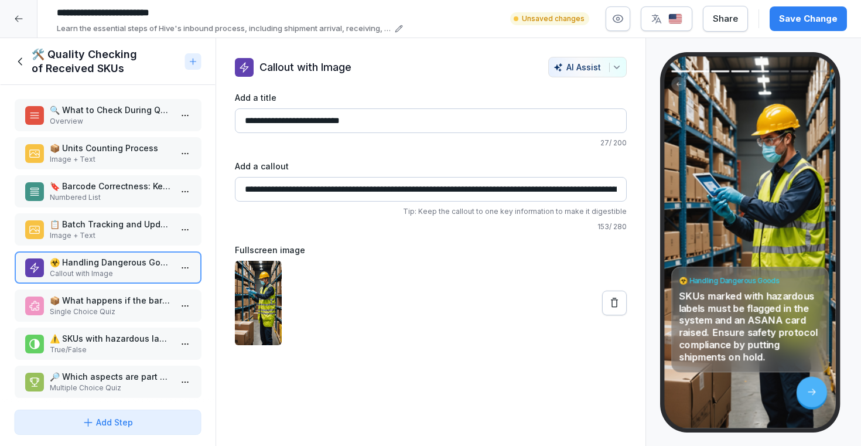
click at [95, 293] on div "📦 What happens if the barcode is missing during quality inspection? Single Choi…" at bounding box center [108, 305] width 188 height 32
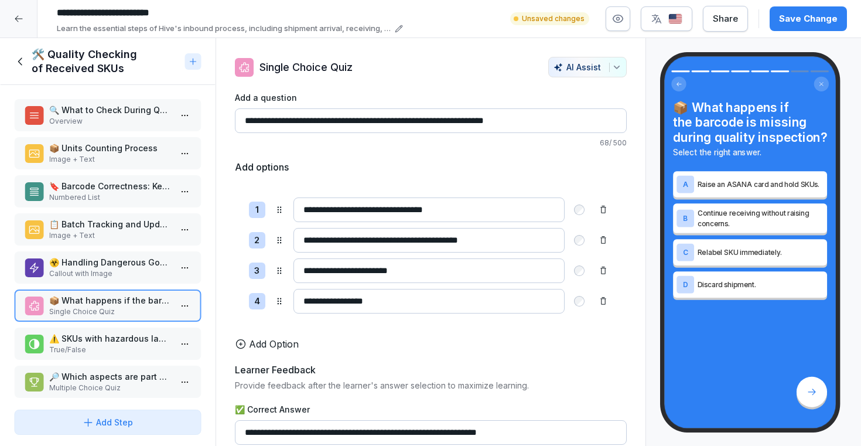
click at [94, 333] on p "⚠️ SKUs with hazardous labels must always be flagged." at bounding box center [110, 338] width 122 height 12
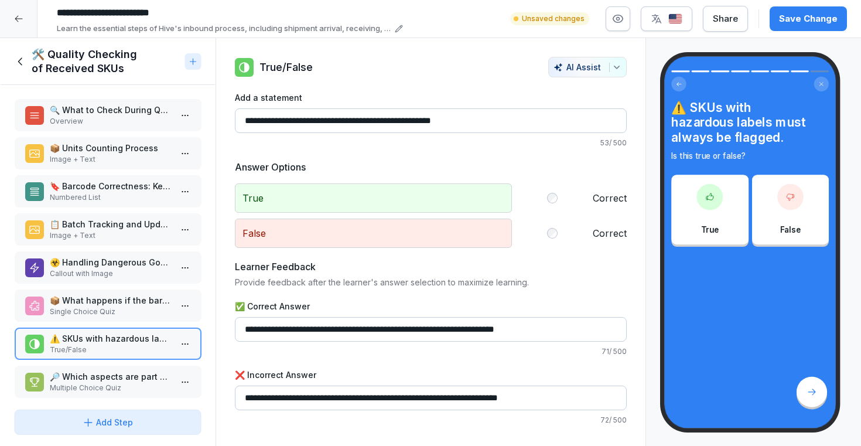
click at [90, 366] on div "🔎 Which aspects are part of quality inspection? Choose all that apply. Multiple…" at bounding box center [108, 382] width 188 height 32
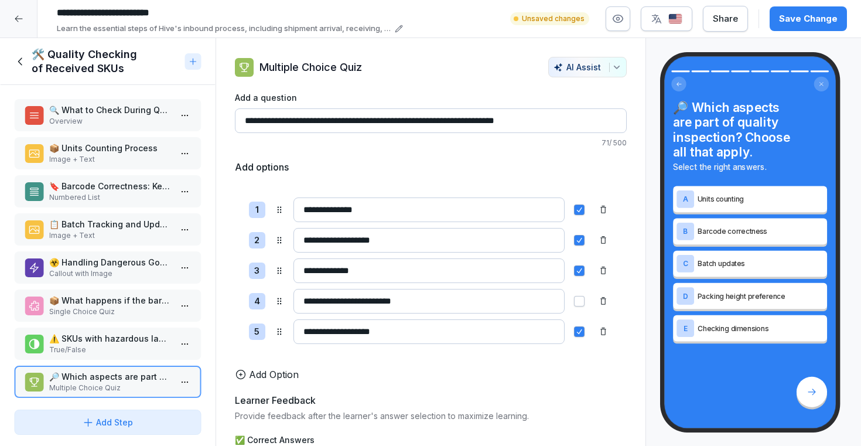
click at [113, 221] on p "📋 Batch Tracking and Updates" at bounding box center [110, 224] width 122 height 12
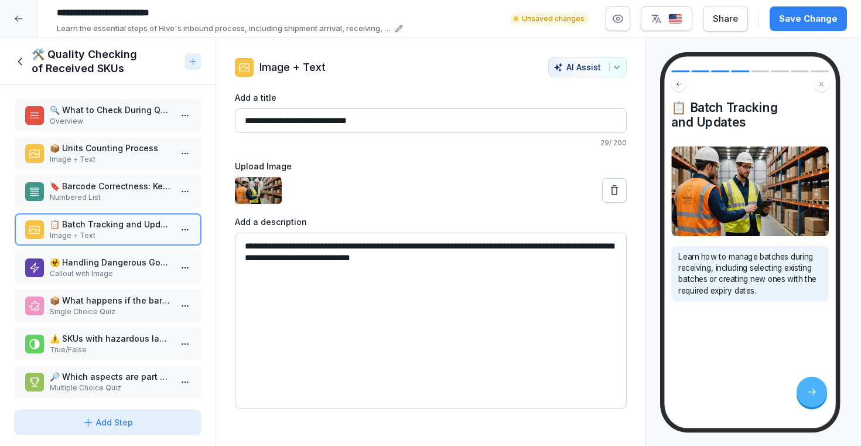
click at [118, 200] on p "Numbered List" at bounding box center [110, 197] width 122 height 11
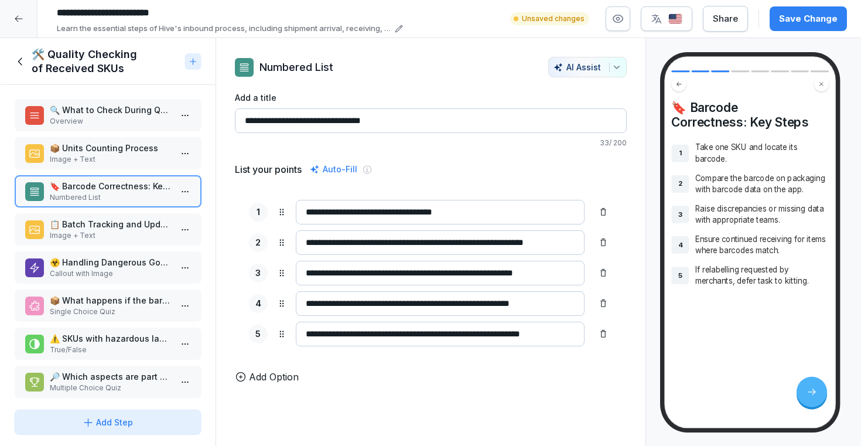
click at [104, 159] on p "Image + Text" at bounding box center [110, 159] width 122 height 11
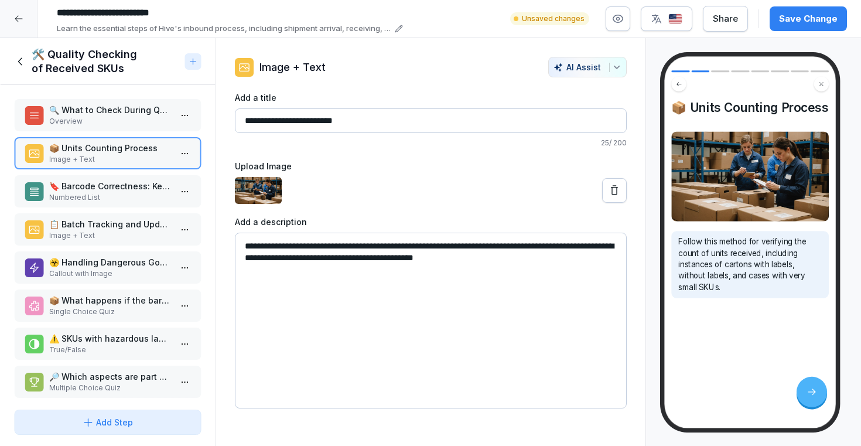
click at [107, 124] on p "Overview" at bounding box center [110, 121] width 122 height 11
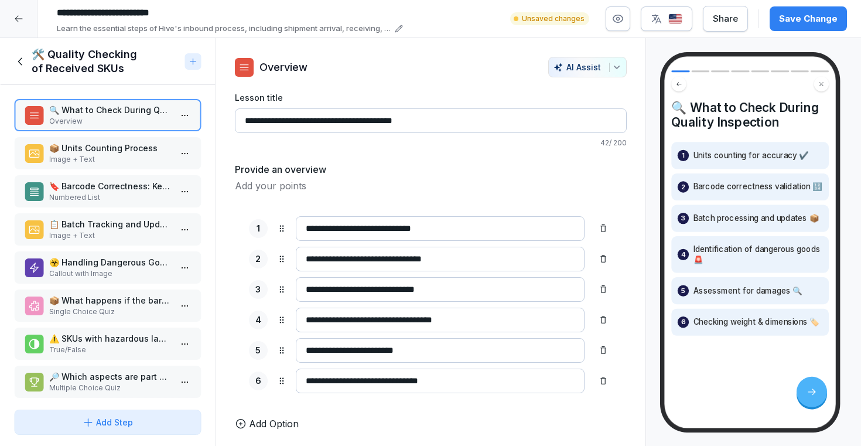
click at [103, 154] on p "Image + Text" at bounding box center [110, 159] width 122 height 11
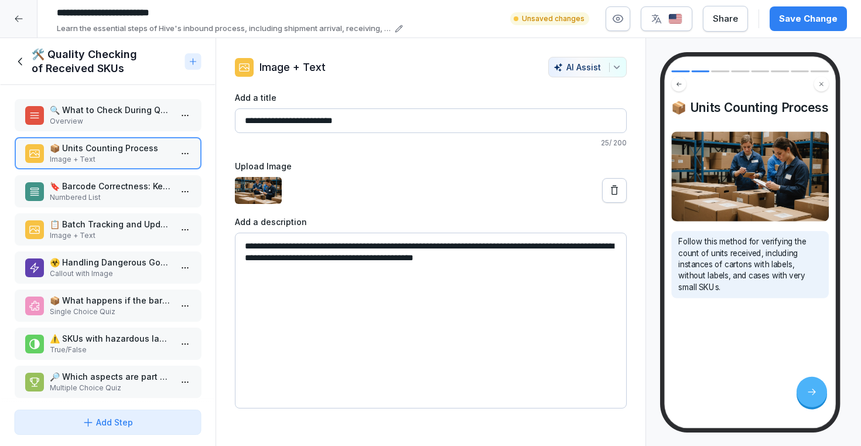
click at [97, 188] on p "🔖 Barcode Correctness: Key Steps" at bounding box center [110, 186] width 122 height 12
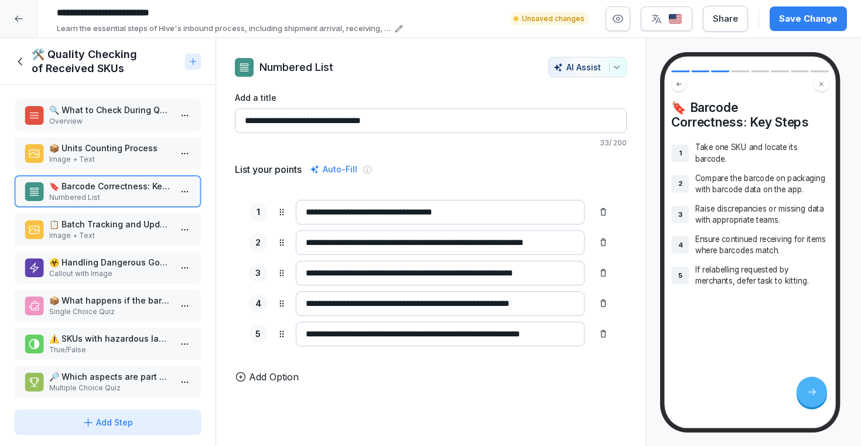
scroll to position [7, 0]
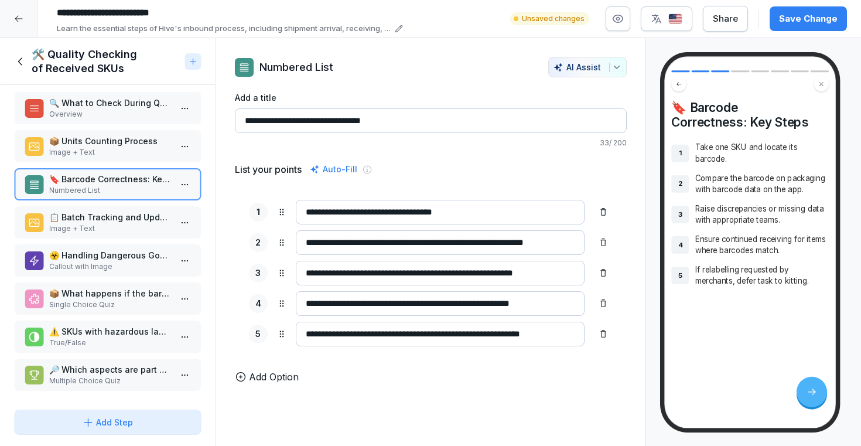
click at [146, 417] on div "Add Step" at bounding box center [108, 422] width 168 height 12
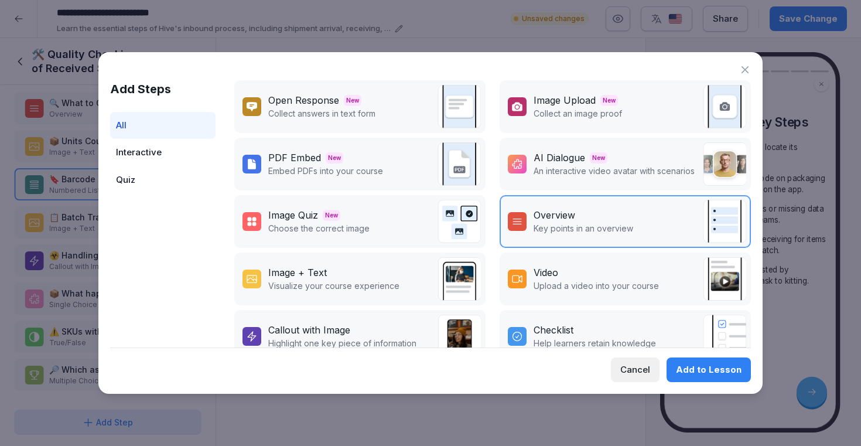
scroll to position [0, 0]
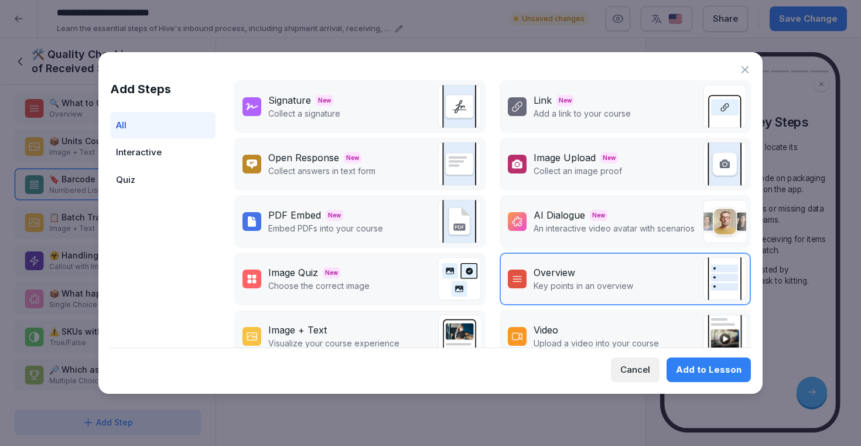
click at [323, 328] on div "Image + Text" at bounding box center [297, 330] width 59 height 14
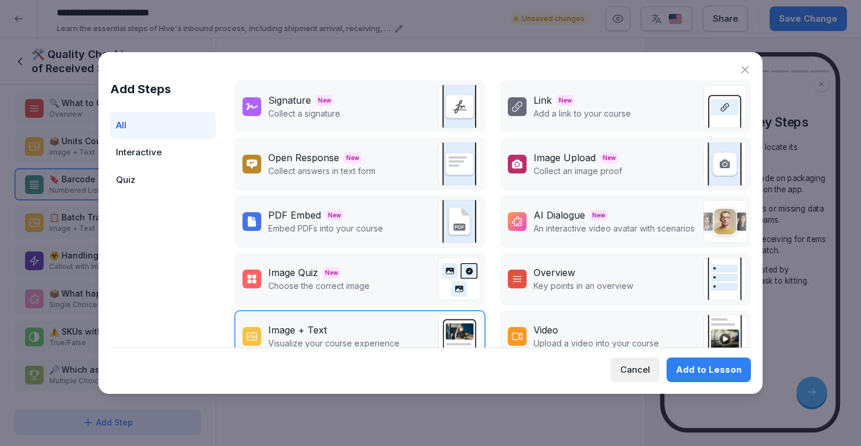
click at [691, 365] on div "Add to Lesson" at bounding box center [709, 369] width 66 height 13
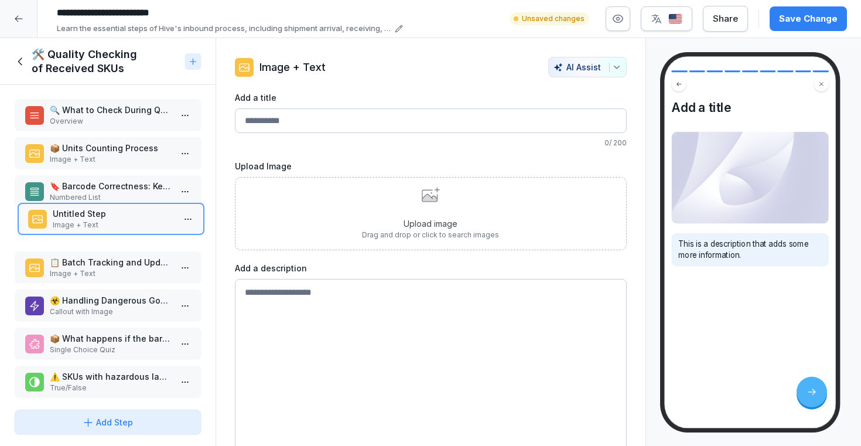
drag, startPoint x: 135, startPoint y: 374, endPoint x: 137, endPoint y: 229, distance: 145.3
click at [137, 230] on p "Image + Text" at bounding box center [113, 225] width 122 height 11
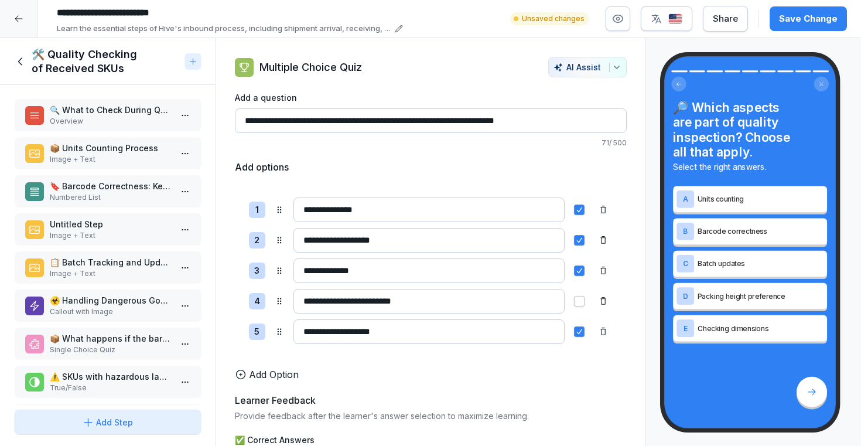
click at [121, 186] on p "🔖 Barcode Correctness: Key Steps" at bounding box center [110, 186] width 122 height 12
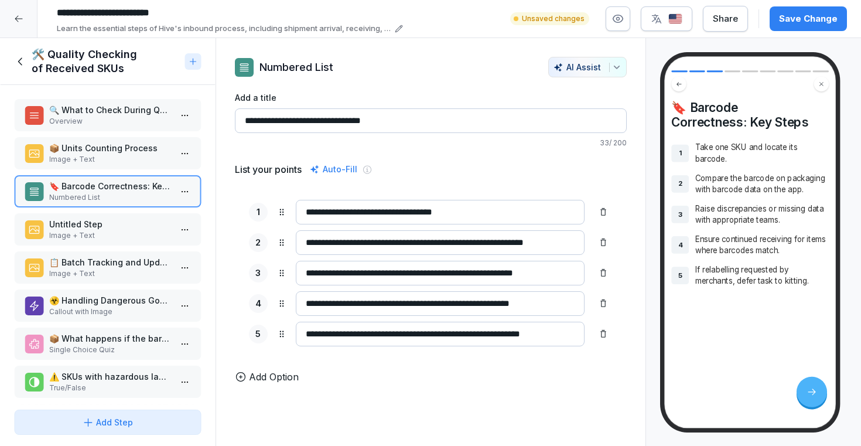
drag, startPoint x: 404, startPoint y: 125, endPoint x: 182, endPoint y: 118, distance: 222.8
click at [182, 118] on div "Course content 🐝 Inbound Process in Hive 19 min 1 📦 General Facts for Shipments…" at bounding box center [430, 242] width 861 height 408
drag, startPoint x: 435, startPoint y: 117, endPoint x: 231, endPoint y: 97, distance: 204.4
click at [231, 97] on div "**********" at bounding box center [430, 220] width 429 height 327
click at [150, 224] on p "Untitled Step" at bounding box center [110, 224] width 122 height 12
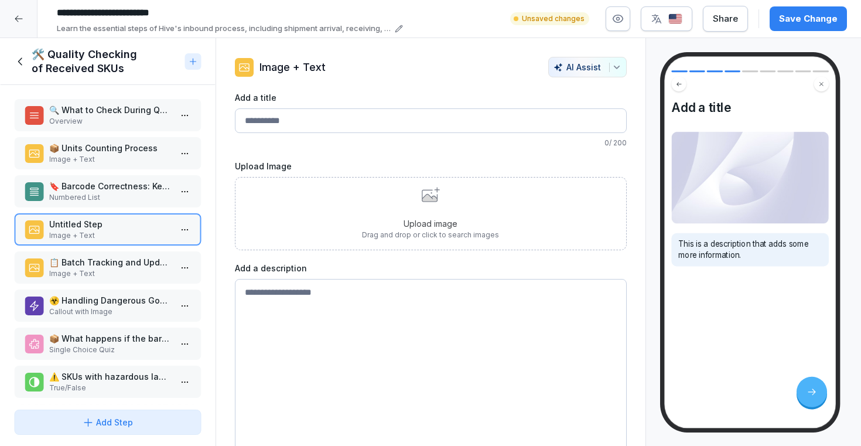
click at [294, 114] on input "Add a title" at bounding box center [431, 120] width 392 height 25
paste input "**********"
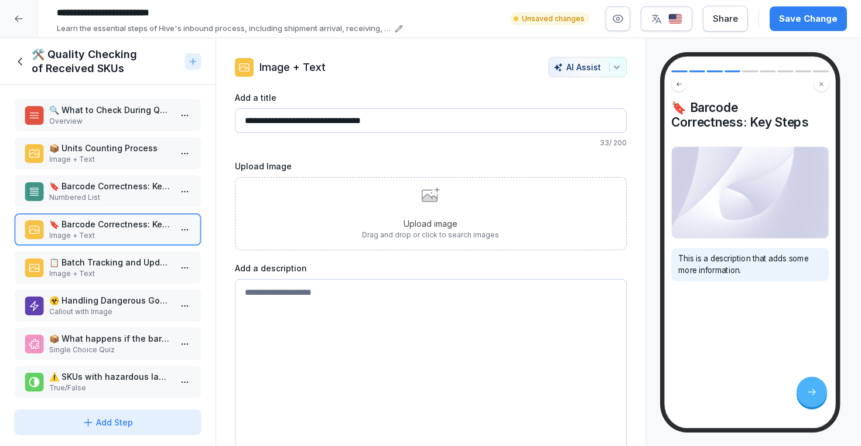
type input "**********"
click at [144, 183] on p "🔖 Barcode Correctness: Key Steps" at bounding box center [110, 186] width 122 height 12
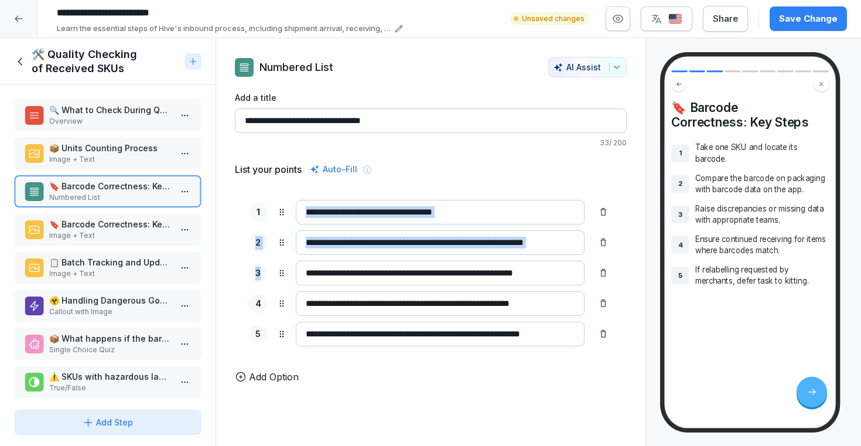
drag, startPoint x: 292, startPoint y: 209, endPoint x: 473, endPoint y: 276, distance: 193.5
click at [473, 276] on div "**********" at bounding box center [431, 273] width 392 height 175
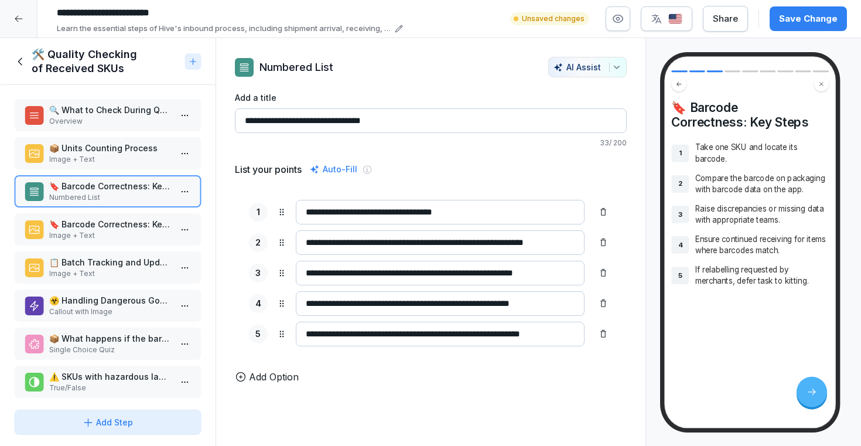
click at [143, 229] on p "🔖 Barcode Correctness: Key Steps" at bounding box center [110, 224] width 122 height 12
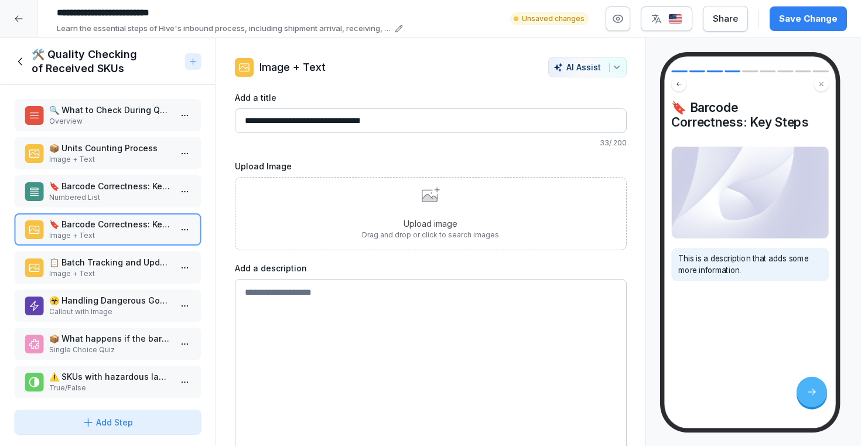
click at [325, 301] on textarea at bounding box center [431, 367] width 392 height 176
paste textarea "**********"
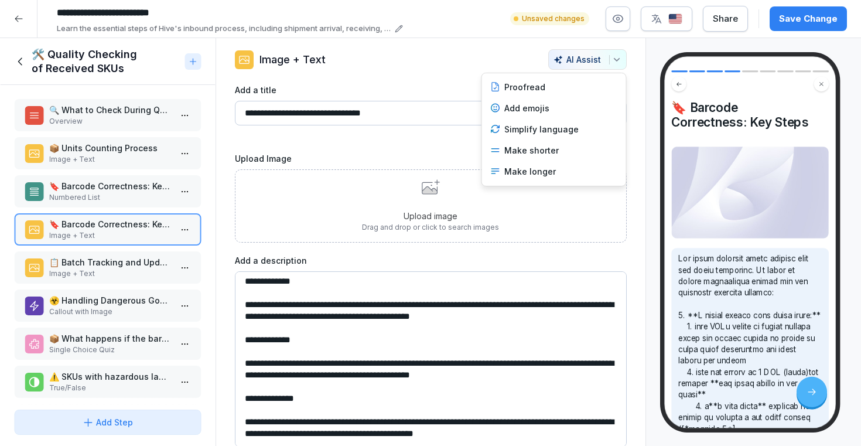
click at [613, 64] on button "AI Assist" at bounding box center [587, 59] width 79 height 21
click at [541, 154] on div "Make shorter" at bounding box center [554, 150] width 137 height 21
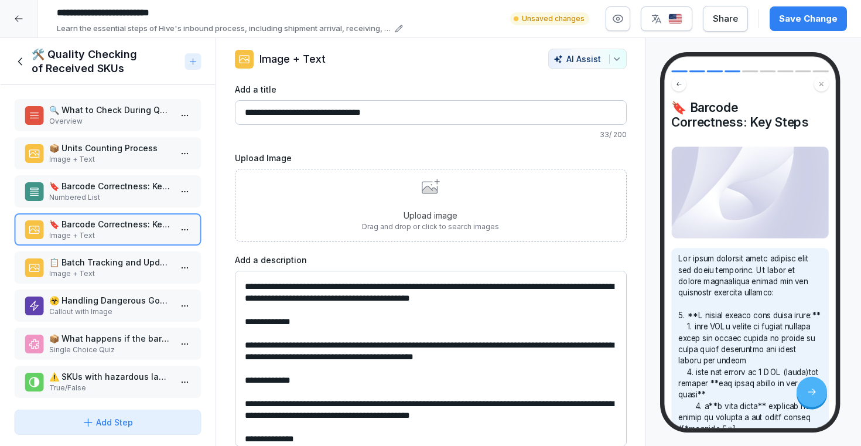
scroll to position [622, 0]
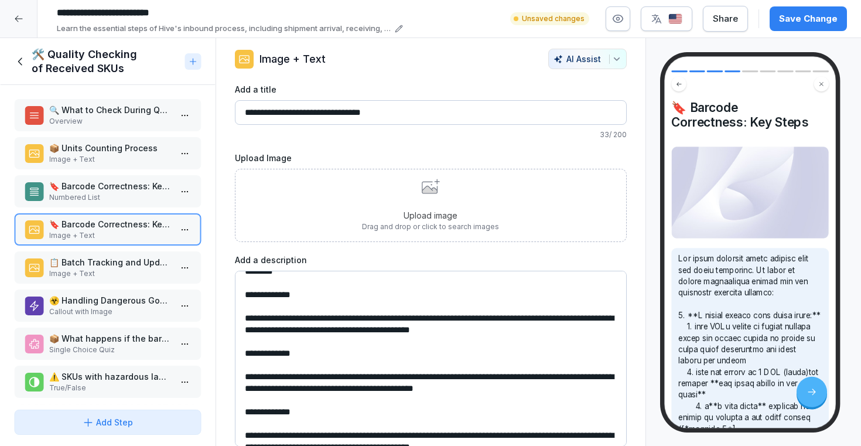
drag, startPoint x: 594, startPoint y: 434, endPoint x: 240, endPoint y: 322, distance: 371.9
click at [240, 322] on textarea at bounding box center [431, 359] width 392 height 176
type textarea "**********"
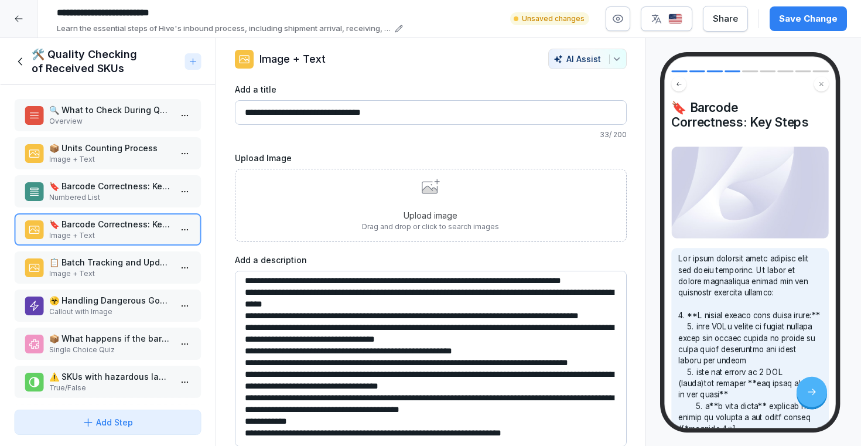
scroll to position [440, 0]
click at [326, 432] on textarea at bounding box center [431, 359] width 392 height 176
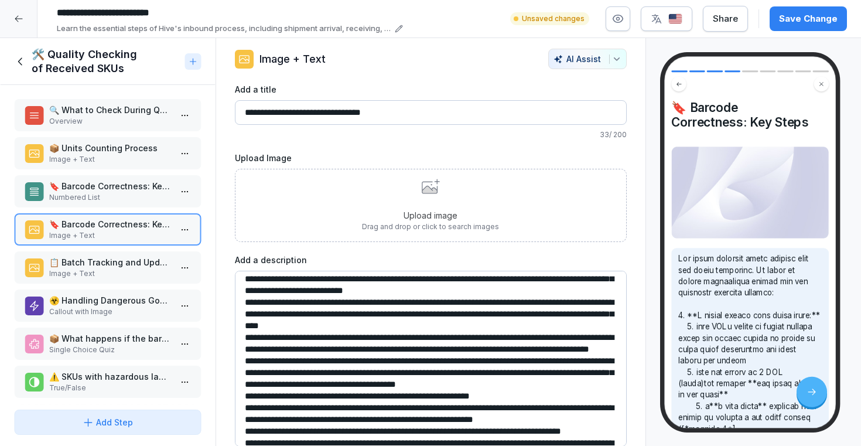
scroll to position [0, 0]
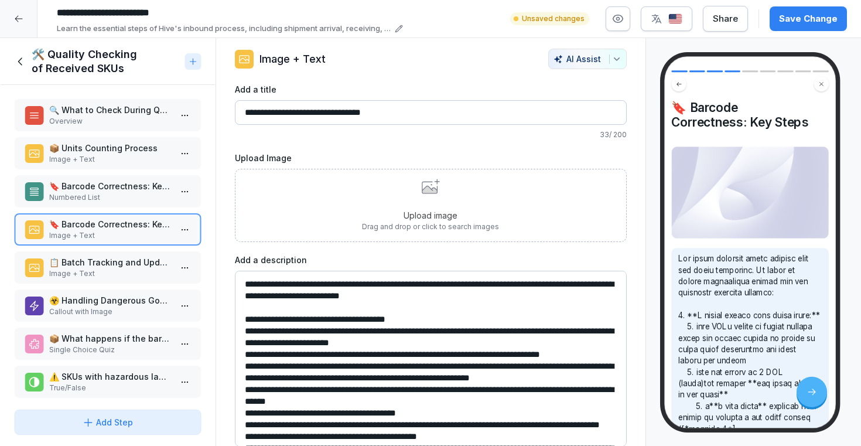
drag, startPoint x: 452, startPoint y: 389, endPoint x: 237, endPoint y: 229, distance: 268.0
click at [237, 229] on div "**********" at bounding box center [431, 264] width 392 height 363
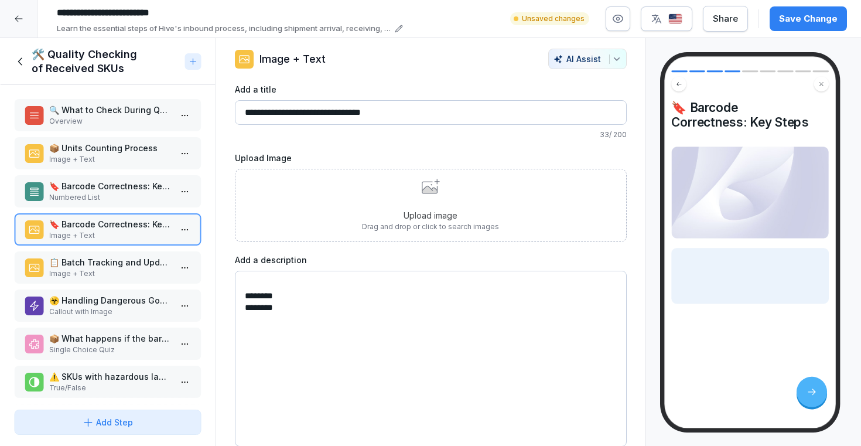
click at [138, 195] on p "Numbered List" at bounding box center [110, 197] width 122 height 11
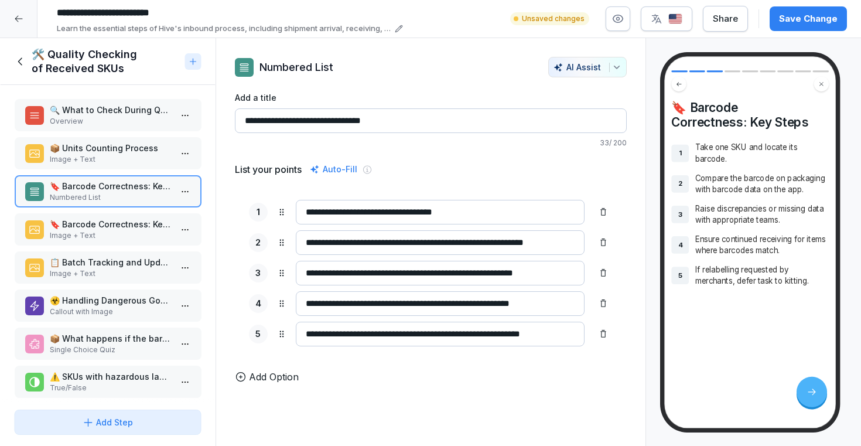
click at [131, 225] on p "🔖 Barcode Correctness: Key Steps" at bounding box center [110, 224] width 122 height 12
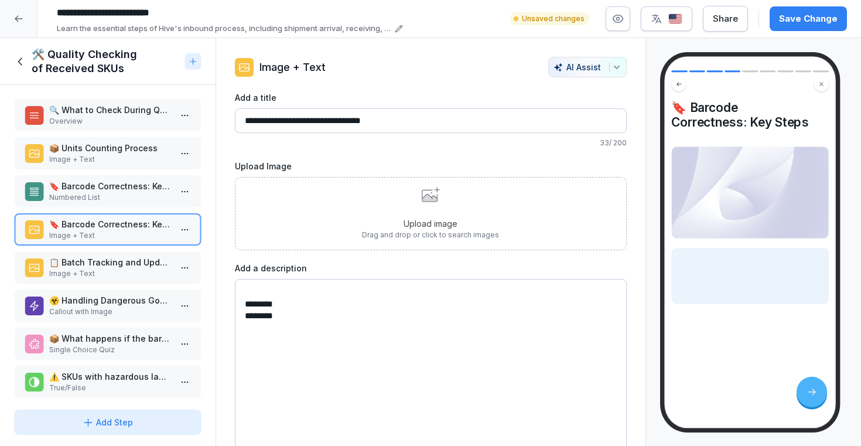
click at [279, 304] on textarea at bounding box center [431, 367] width 392 height 176
paste textarea "**********"
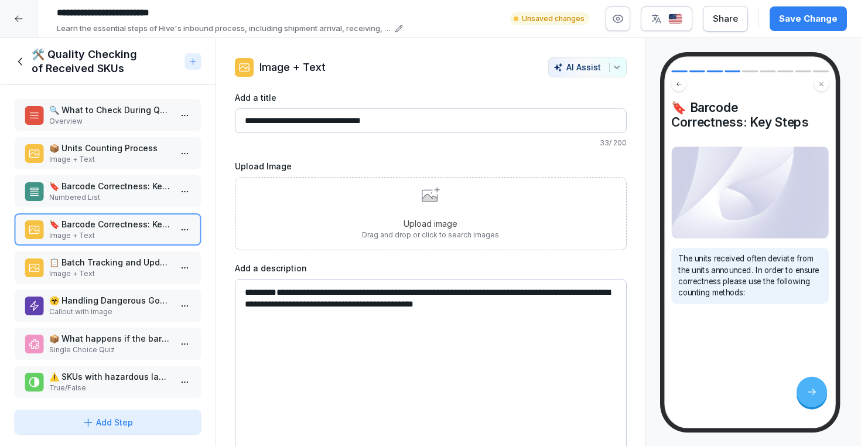
click at [261, 302] on textarea "**********" at bounding box center [431, 367] width 392 height 176
click at [263, 303] on textarea "**********" at bounding box center [431, 367] width 392 height 176
click at [496, 308] on textarea "**********" at bounding box center [431, 367] width 392 height 176
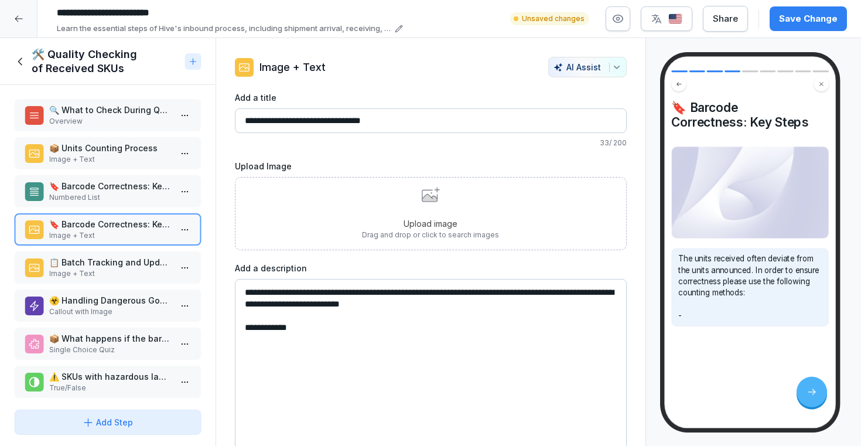
paste textarea "**********"
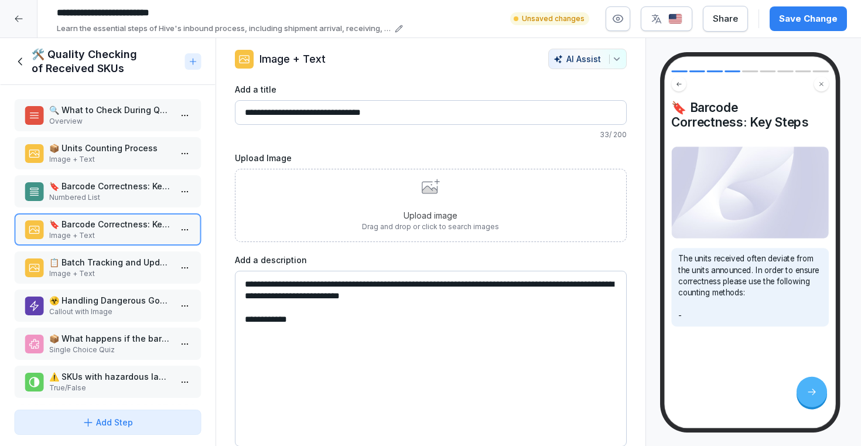
paste textarea "**********"
drag, startPoint x: 257, startPoint y: 325, endPoint x: 304, endPoint y: 321, distance: 47.0
click at [304, 321] on textarea "**********" at bounding box center [431, 359] width 392 height 176
click at [328, 296] on textarea "**********" at bounding box center [431, 359] width 392 height 176
click at [321, 371] on textarea "**********" at bounding box center [431, 359] width 392 height 176
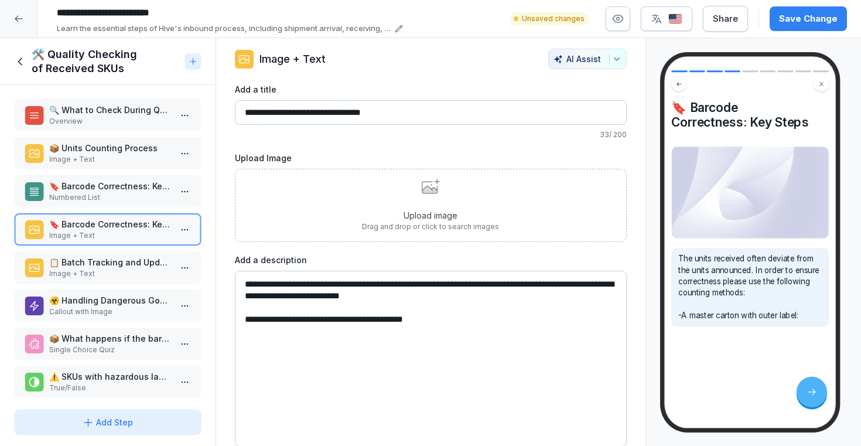
paste textarea "**********"
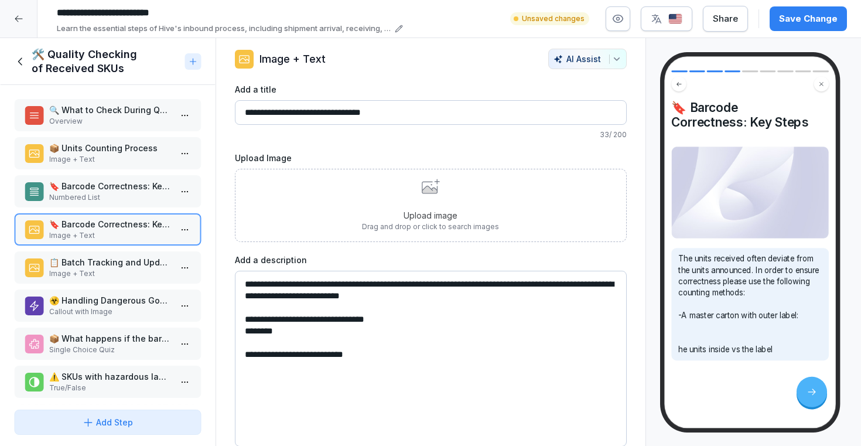
drag, startPoint x: 373, startPoint y: 351, endPoint x: 242, endPoint y: 349, distance: 130.7
click at [242, 349] on textarea "**********" at bounding box center [431, 359] width 392 height 176
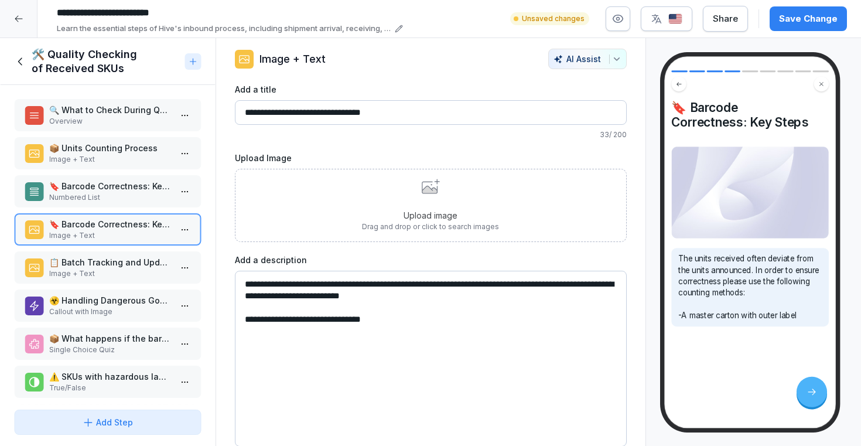
type textarea "**********"
drag, startPoint x: 396, startPoint y: 318, endPoint x: 215, endPoint y: 279, distance: 184.6
click at [216, 279] on div "**********" at bounding box center [431, 242] width 431 height 408
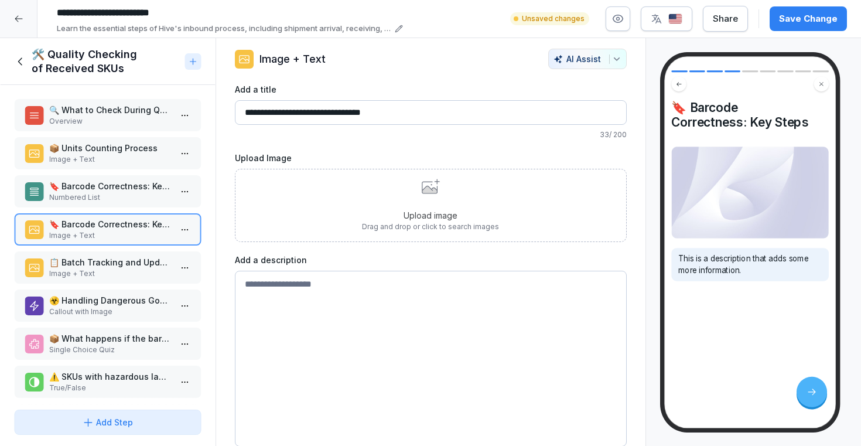
paste textarea "**********"
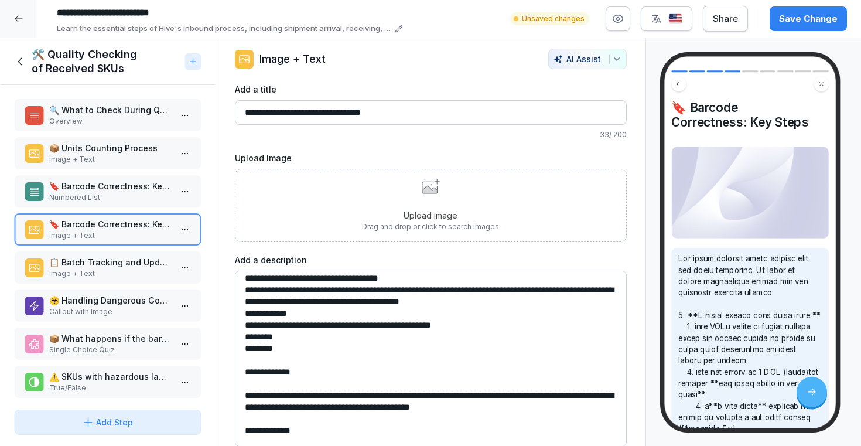
scroll to position [532, 0]
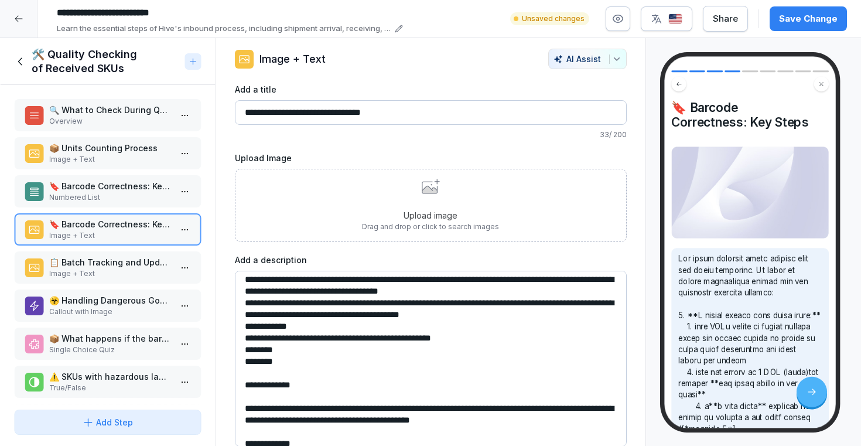
drag, startPoint x: 594, startPoint y: 433, endPoint x: 247, endPoint y: 401, distance: 348.4
click at [247, 401] on textarea at bounding box center [431, 359] width 392 height 176
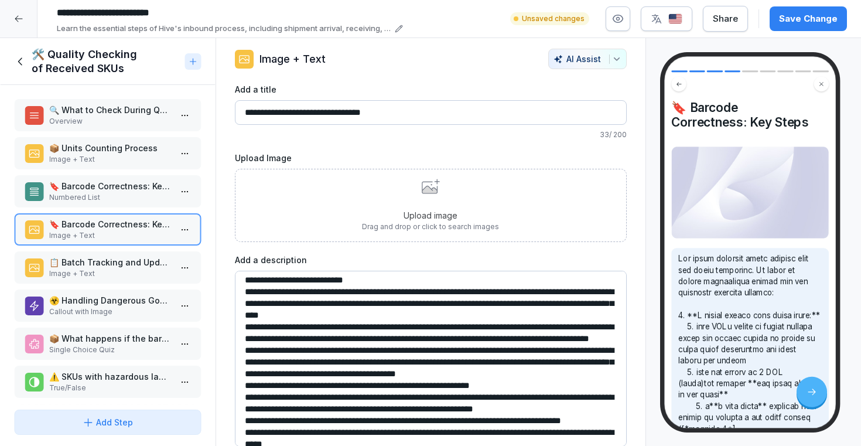
scroll to position [292, 0]
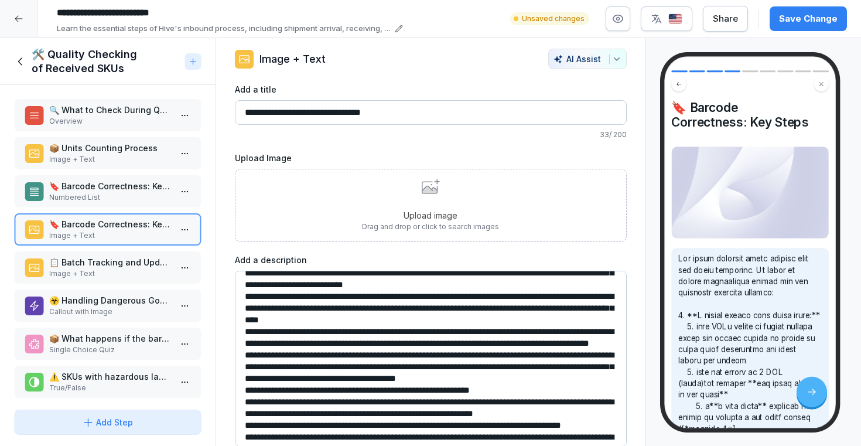
click at [267, 346] on textarea at bounding box center [431, 359] width 392 height 176
click at [335, 346] on textarea at bounding box center [431, 359] width 392 height 176
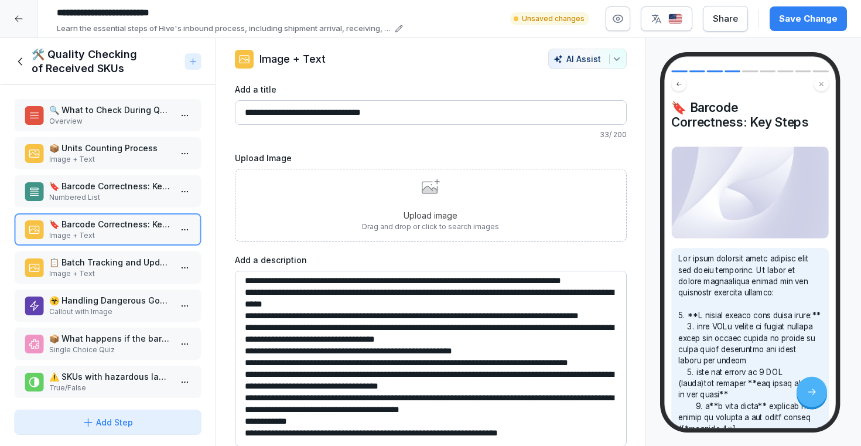
scroll to position [447, 0]
type textarea "**********"
click at [21, 61] on icon at bounding box center [20, 61] width 13 height 13
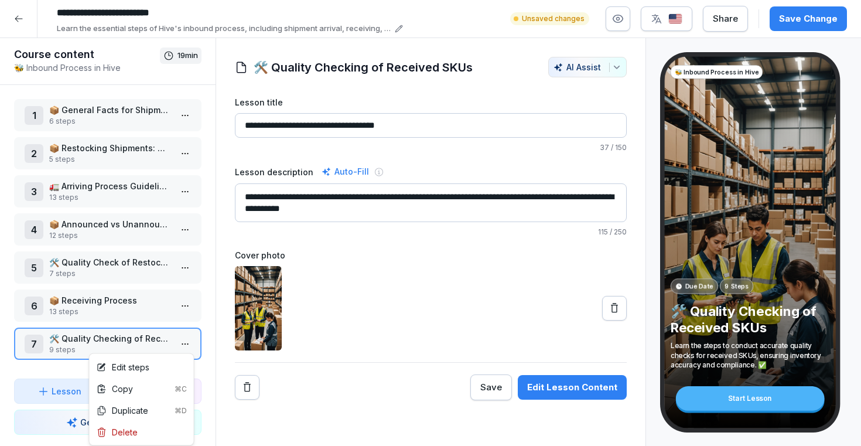
click at [187, 342] on html "**********" at bounding box center [430, 223] width 861 height 446
click at [144, 437] on div "Delete" at bounding box center [142, 432] width 100 height 22
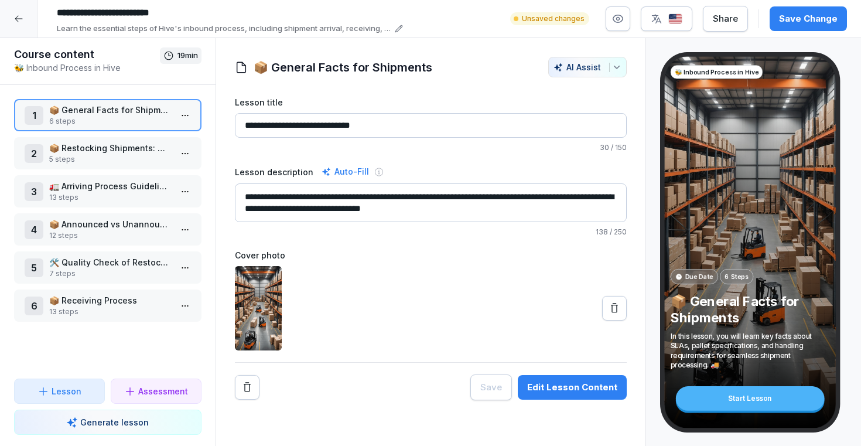
click at [144, 425] on p "Generate lesson" at bounding box center [114, 422] width 69 height 12
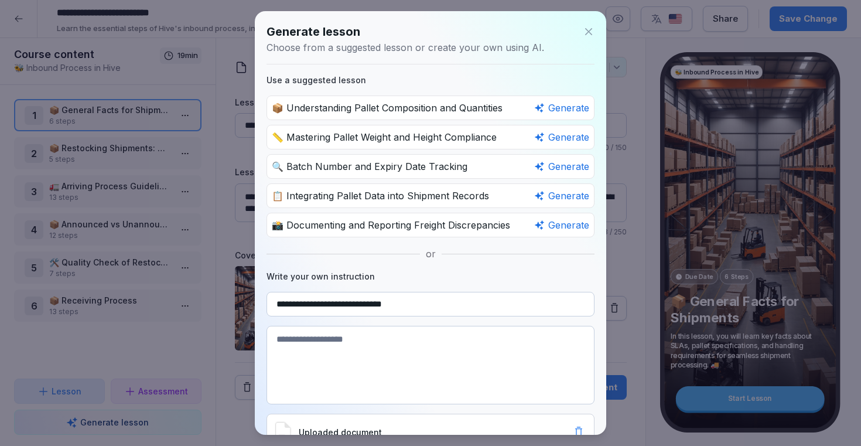
type input "**********"
click at [349, 353] on textarea at bounding box center [431, 365] width 328 height 79
paste textarea "**********"
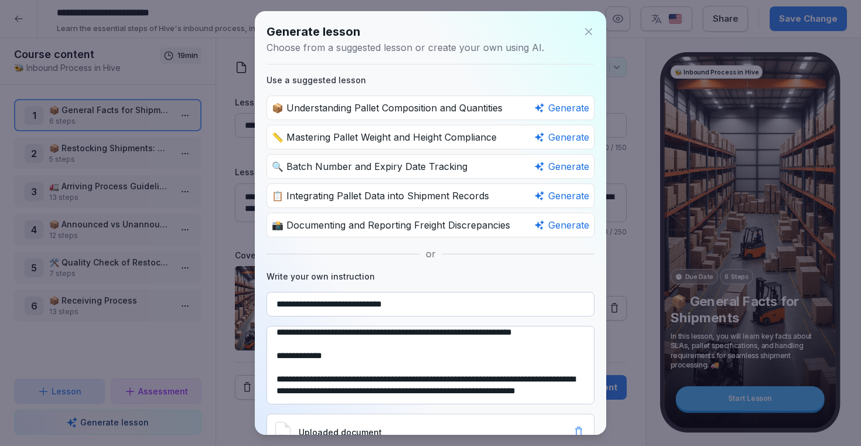
scroll to position [60, 0]
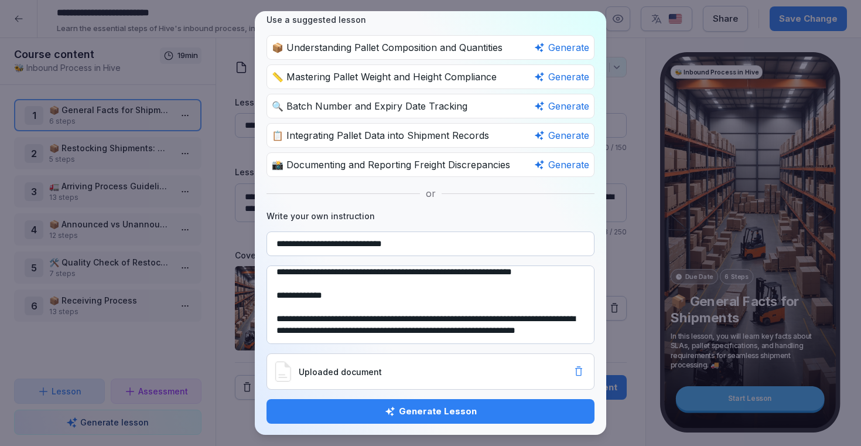
type textarea "**********"
click at [405, 417] on button "Generate Lesson" at bounding box center [431, 411] width 328 height 25
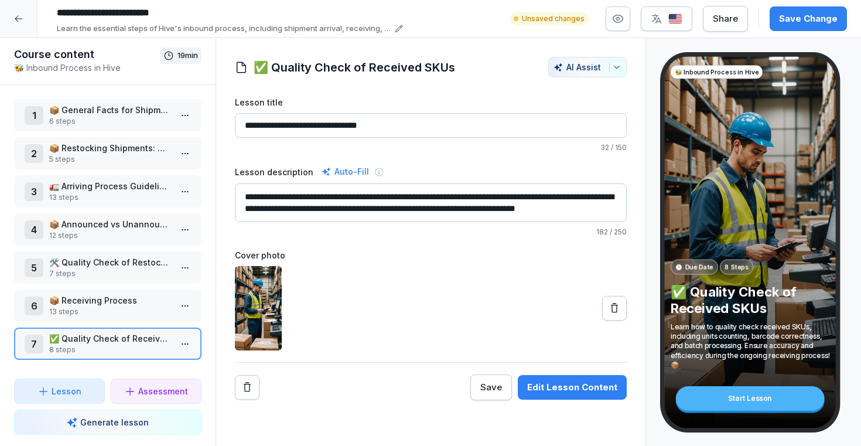
click at [22, 19] on icon at bounding box center [19, 19] width 8 height 6
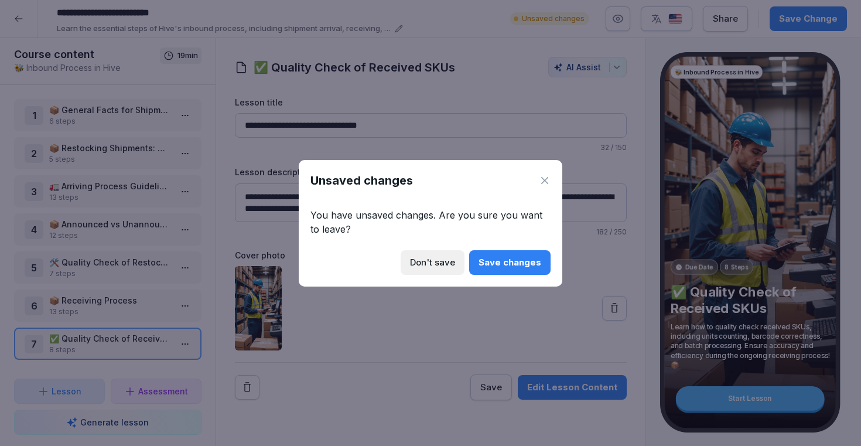
click at [507, 255] on button "Save changes" at bounding box center [509, 262] width 81 height 25
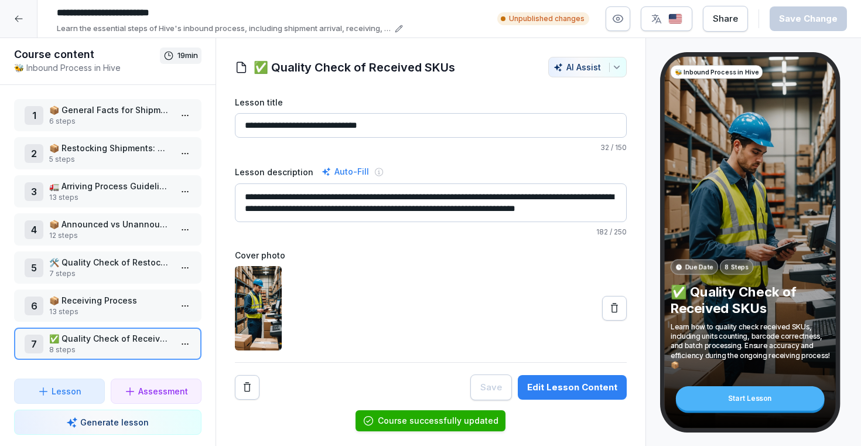
click at [16, 16] on icon at bounding box center [18, 18] width 9 height 9
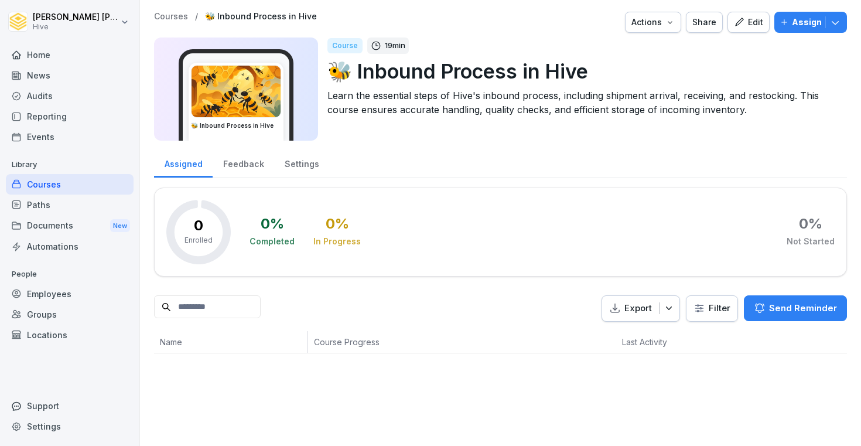
click at [755, 25] on div "Edit" at bounding box center [748, 22] width 29 height 13
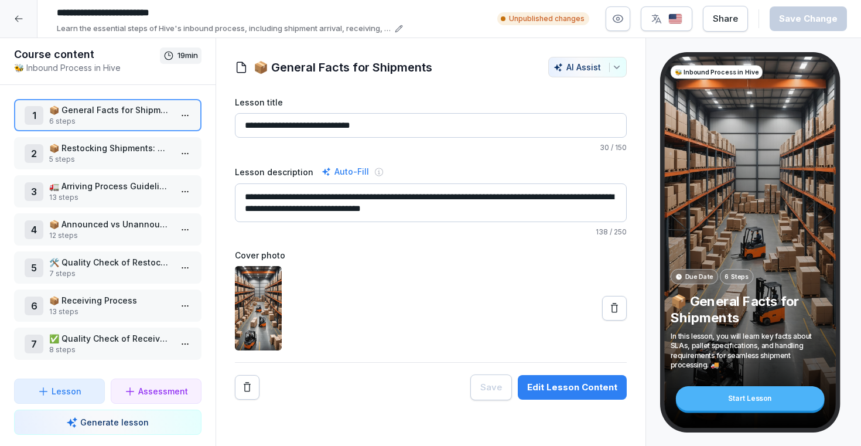
click at [84, 339] on p "✅ Quality Check of Received SKUs" at bounding box center [110, 338] width 122 height 12
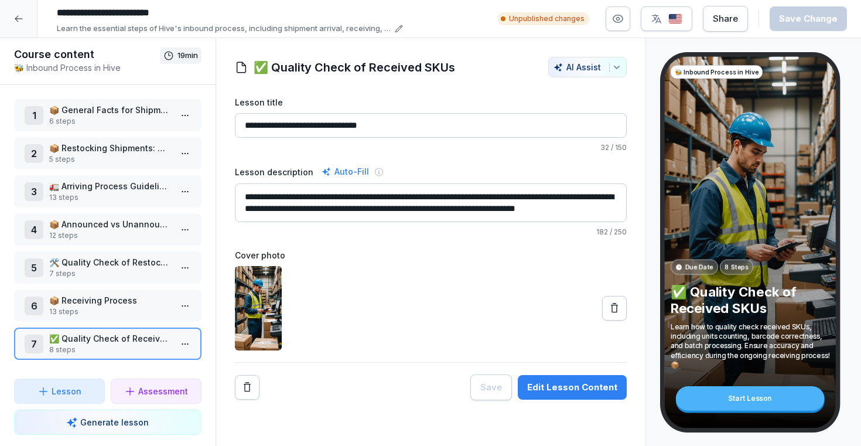
click at [92, 293] on div "6 📦 Receiving Process 13 steps" at bounding box center [108, 305] width 188 height 32
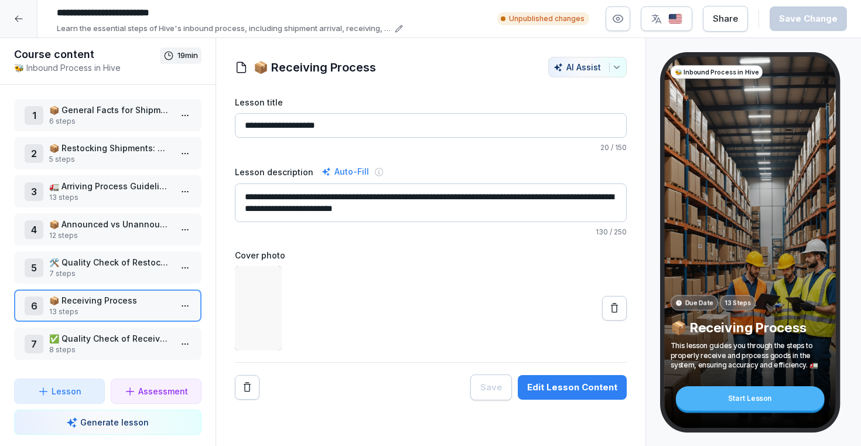
click at [94, 268] on p "🛠️ Quality Check of Restocking Shipments" at bounding box center [110, 262] width 122 height 12
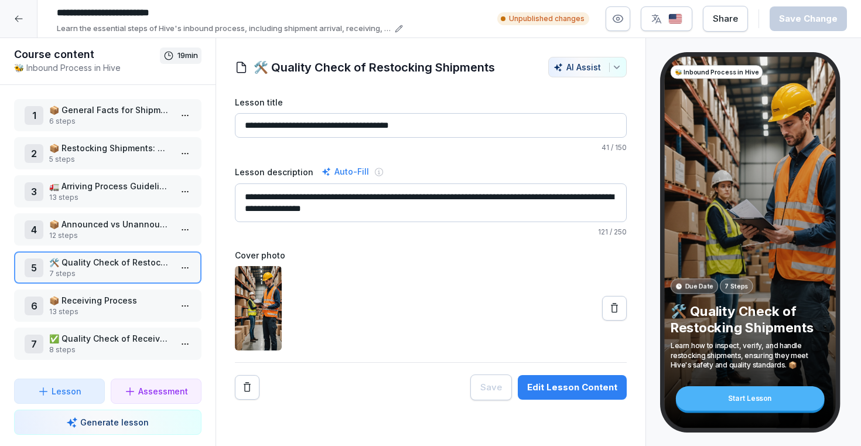
click at [94, 363] on div "1 📦 General Facts for Shipments 6 steps 2 📦 Restocking Shipments: Delivery Type…" at bounding box center [108, 232] width 216 height 294
click at [94, 332] on div "7 ✅ Quality Check of Received SKUs 8 steps" at bounding box center [108, 344] width 188 height 32
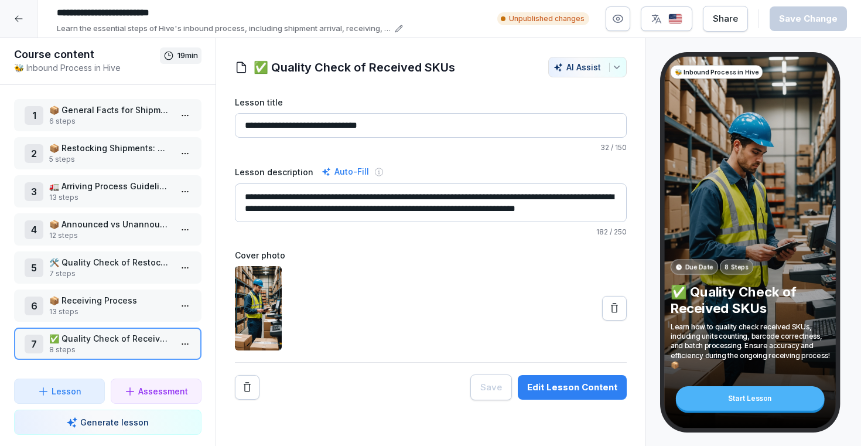
click at [17, 17] on icon at bounding box center [18, 18] width 9 height 9
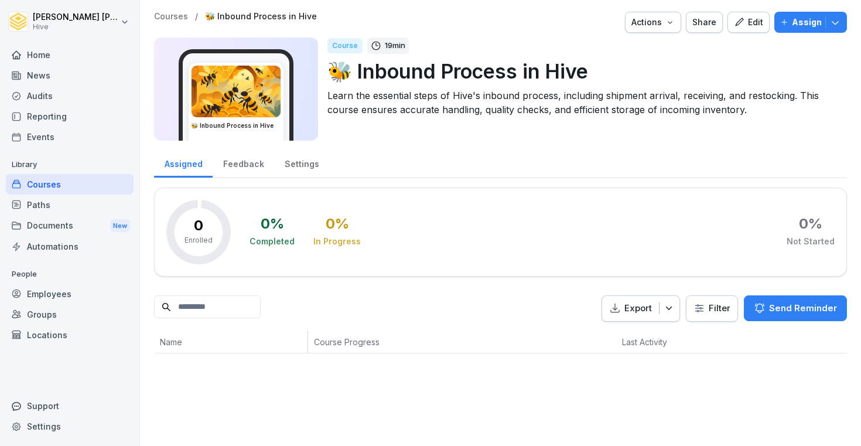
click at [53, 189] on div "Courses" at bounding box center [70, 184] width 128 height 21
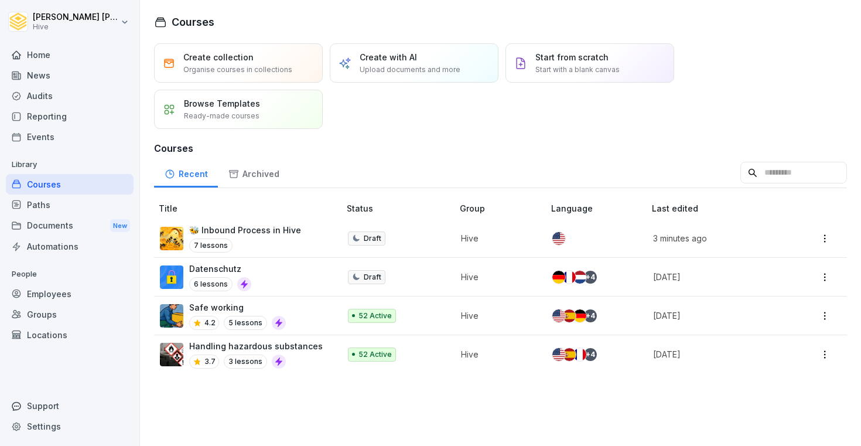
click at [41, 211] on div "Paths" at bounding box center [70, 205] width 128 height 21
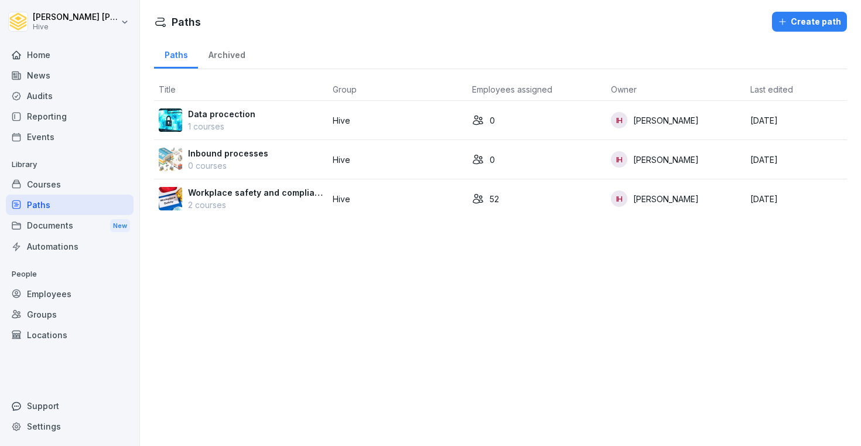
click at [238, 195] on p "Workplace safety and compliance" at bounding box center [255, 192] width 135 height 12
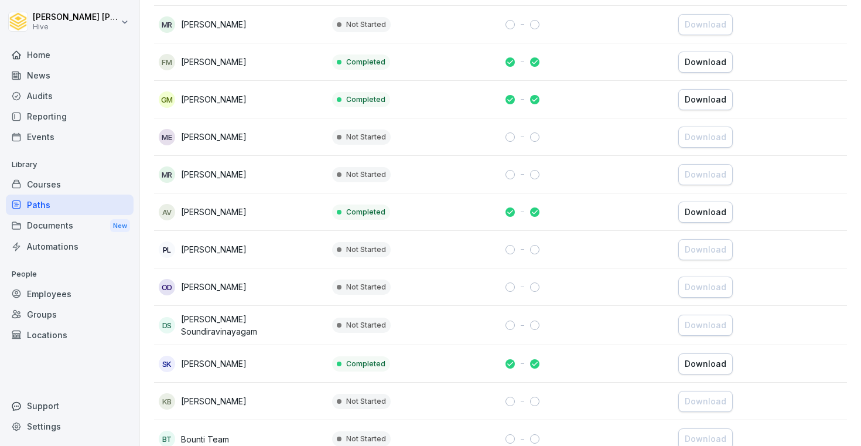
scroll to position [1739, 0]
click at [43, 185] on div "Courses" at bounding box center [70, 184] width 128 height 21
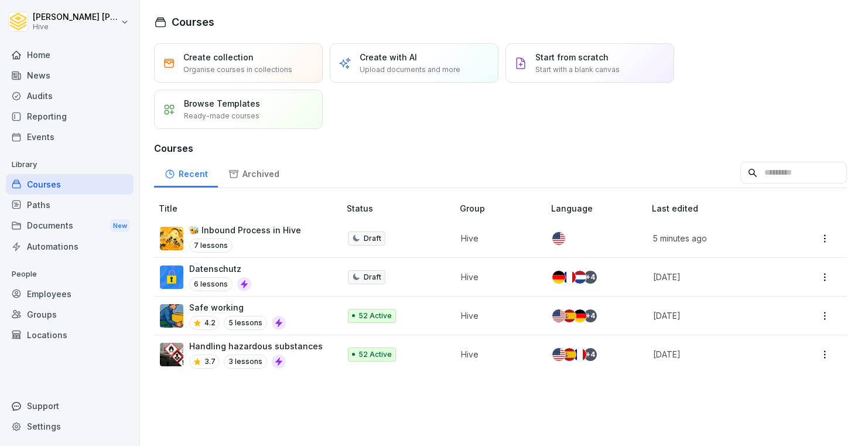
click at [270, 244] on div "7 lessons" at bounding box center [245, 245] width 112 height 14
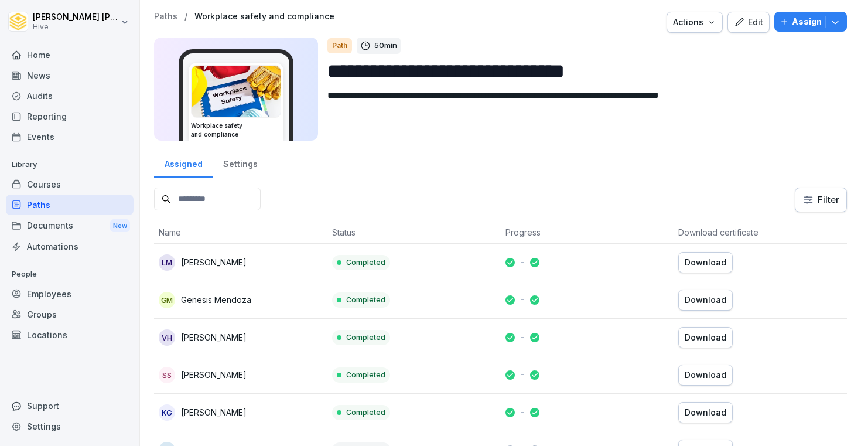
click at [62, 186] on div "Courses" at bounding box center [70, 184] width 128 height 21
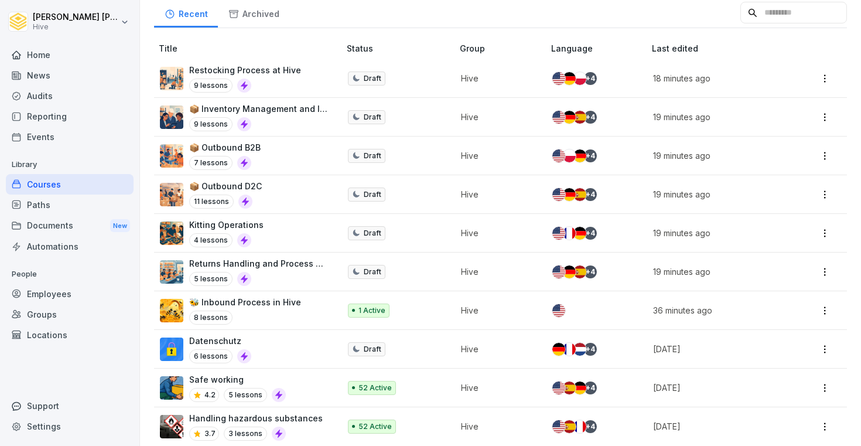
scroll to position [158, 0]
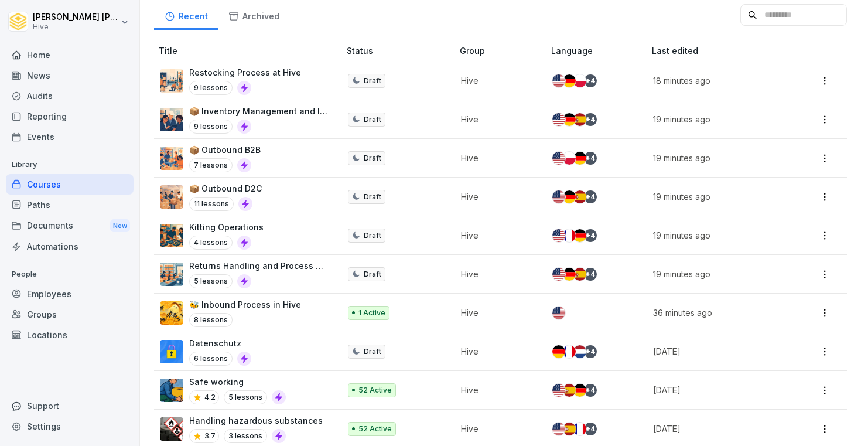
click at [319, 79] on div "Restocking Process at Hive 9 lessons" at bounding box center [244, 80] width 168 height 29
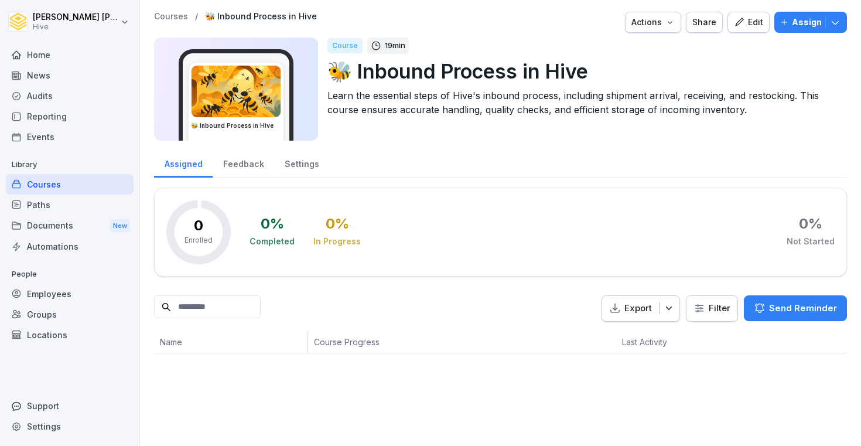
click at [754, 24] on div "Edit" at bounding box center [748, 22] width 29 height 13
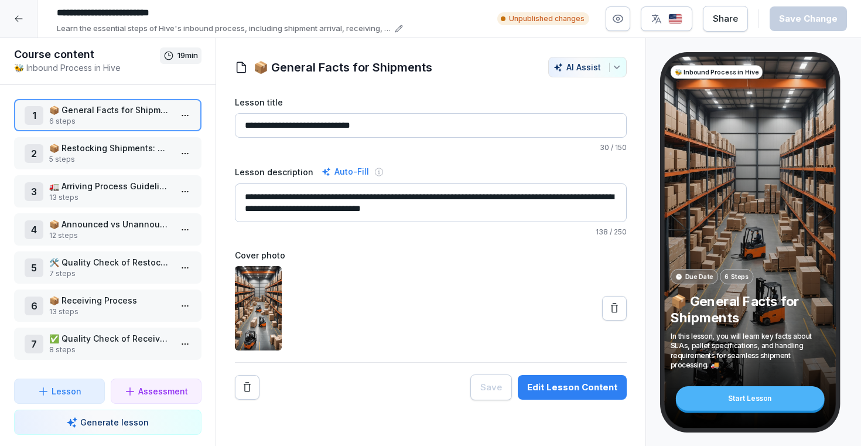
click at [124, 344] on p "✅ Quality Check of Received SKUs" at bounding box center [110, 338] width 122 height 12
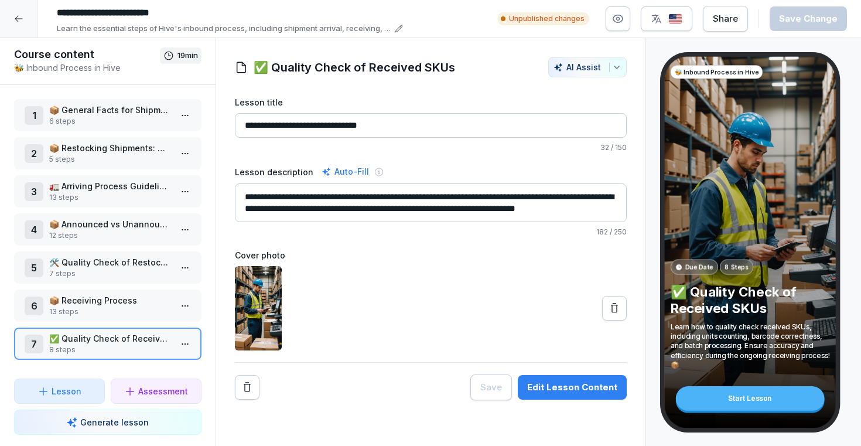
click at [76, 388] on p "Lesson" at bounding box center [67, 391] width 30 height 12
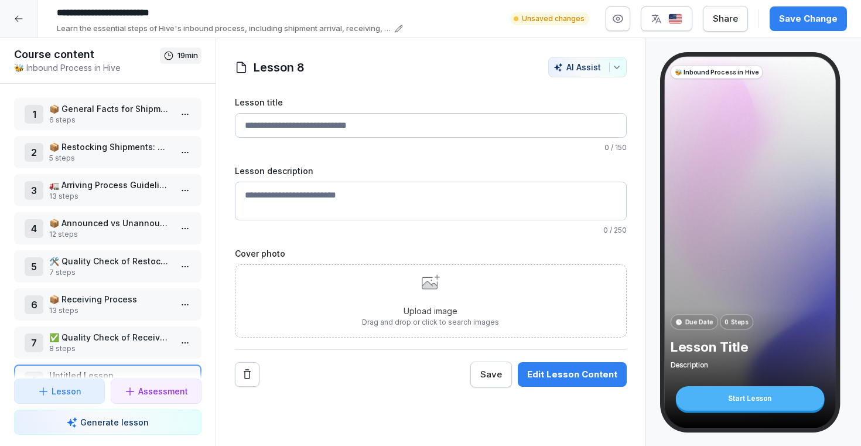
scroll to position [32, 0]
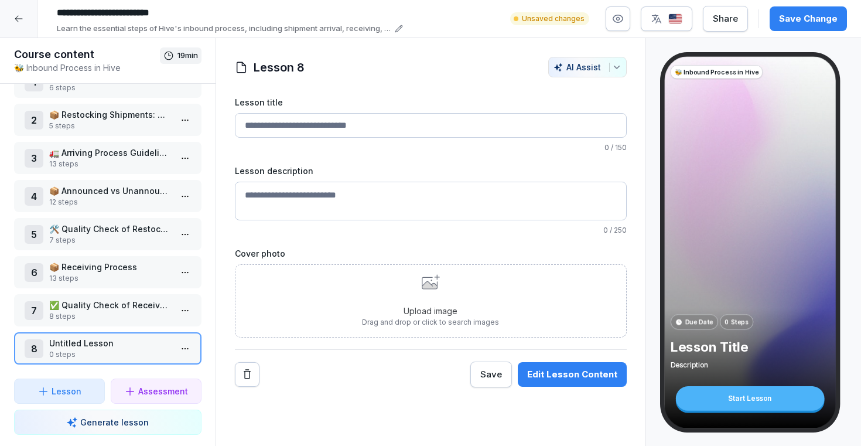
click at [183, 347] on html "**********" at bounding box center [430, 223] width 861 height 446
click at [134, 323] on div "Delete" at bounding box center [117, 325] width 41 height 12
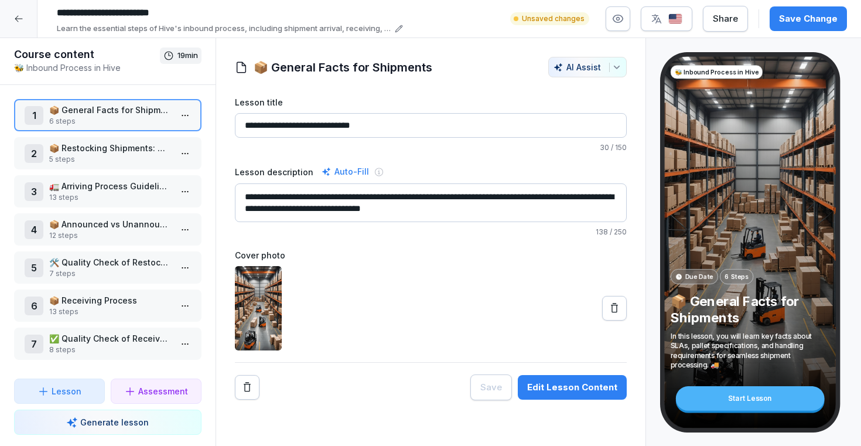
click at [124, 342] on p "✅ Quality Check of Received SKUs" at bounding box center [110, 338] width 122 height 12
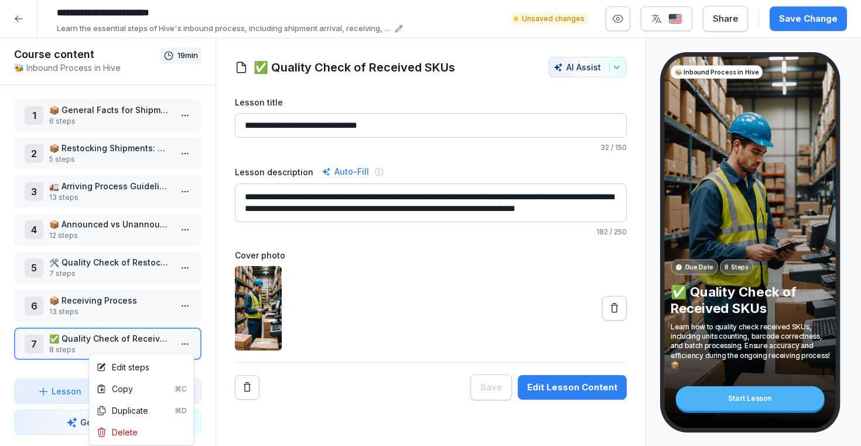
click at [189, 341] on html "**********" at bounding box center [430, 223] width 861 height 446
click at [126, 435] on div "Delete" at bounding box center [117, 432] width 41 height 12
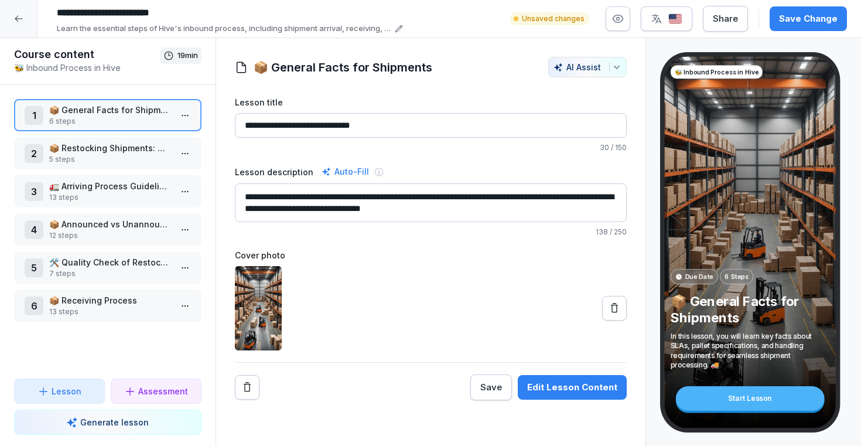
click at [122, 424] on p "Generate lesson" at bounding box center [114, 422] width 69 height 12
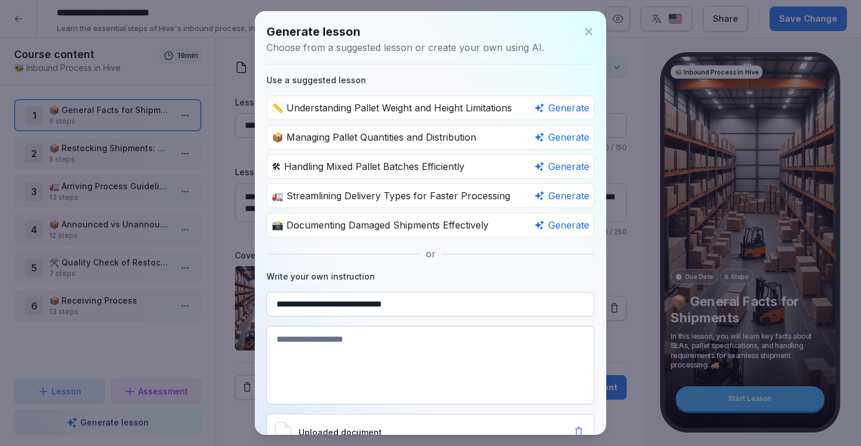
type input "**********"
click at [360, 346] on textarea at bounding box center [431, 365] width 328 height 79
paste textarea "**********"
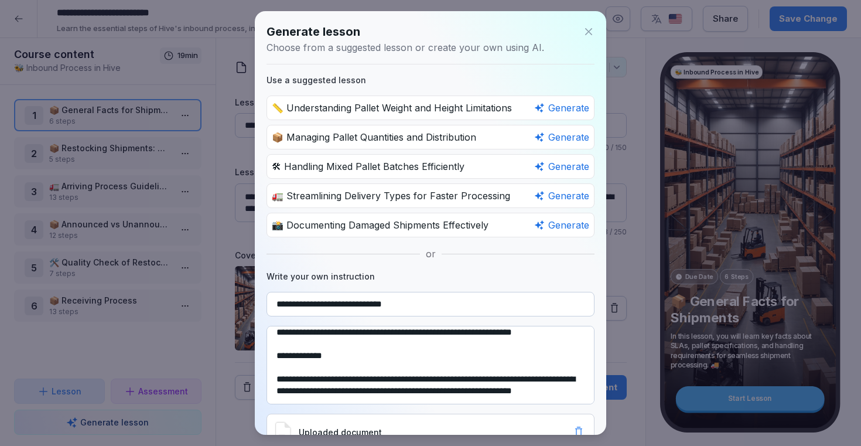
scroll to position [60, 0]
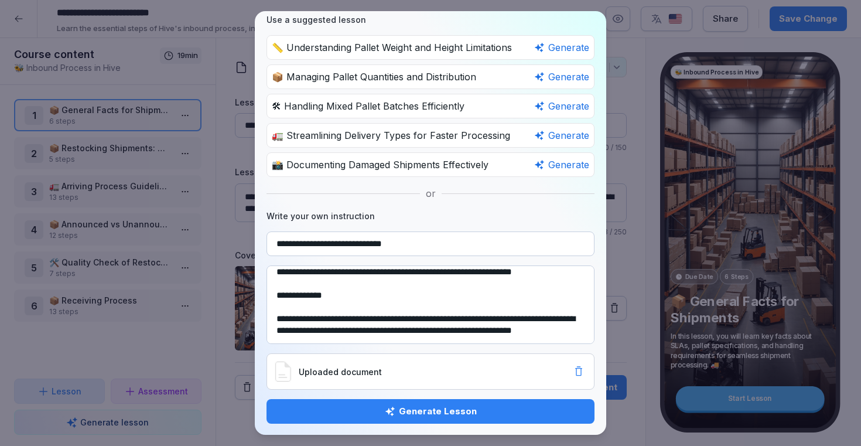
type textarea "**********"
click at [363, 413] on div "Generate Lesson" at bounding box center [430, 411] width 309 height 13
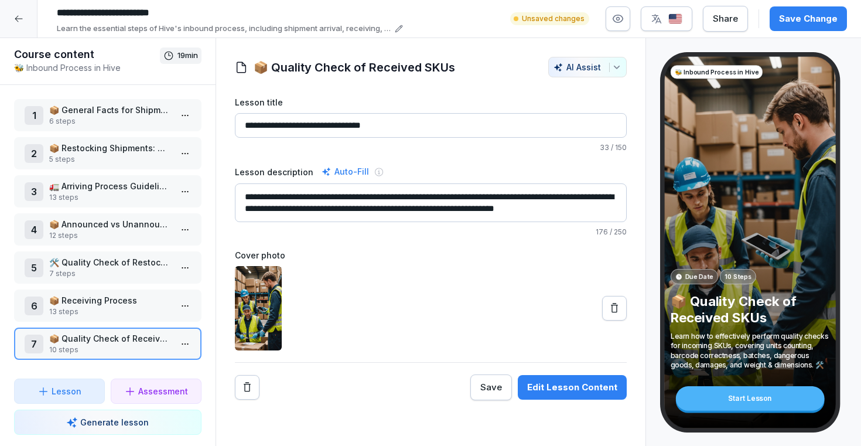
click at [138, 421] on p "Generate lesson" at bounding box center [114, 422] width 69 height 12
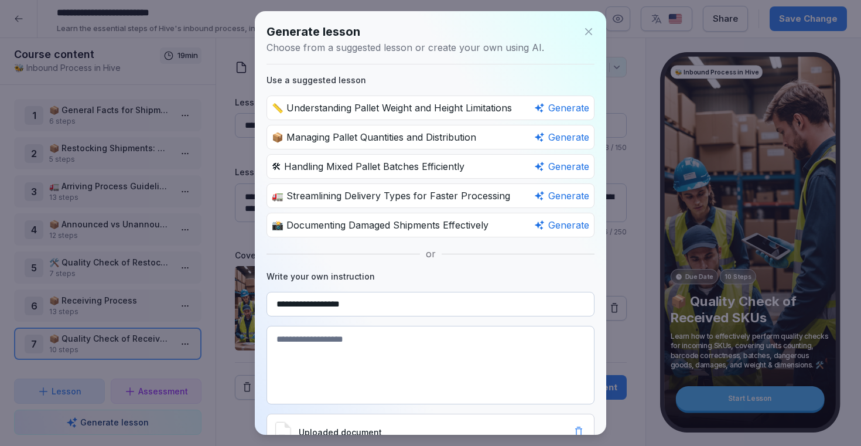
type input "**********"
click at [346, 342] on textarea at bounding box center [431, 365] width 328 height 79
paste textarea "**********"
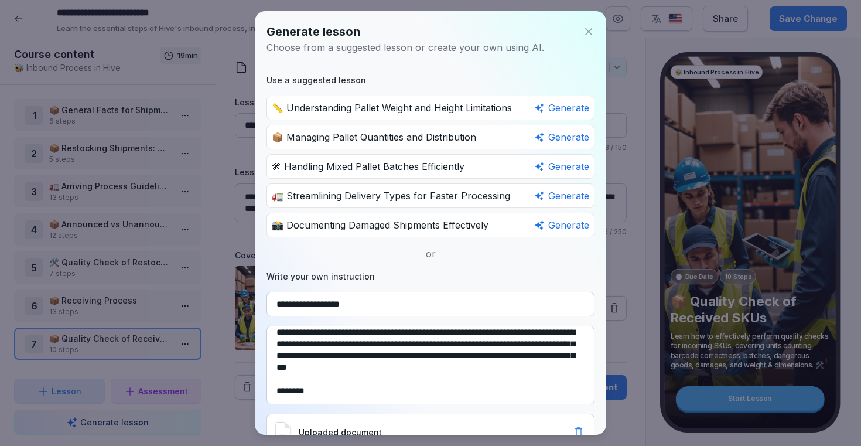
scroll to position [1448, 0]
type textarea "**********"
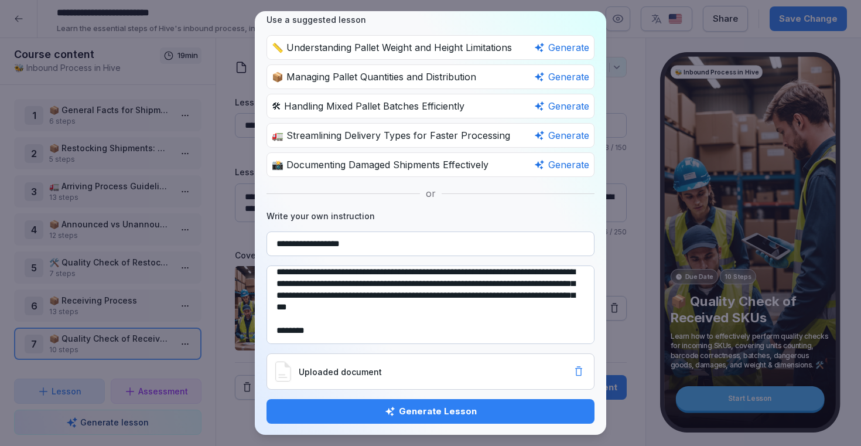
click at [413, 408] on div "Generate Lesson" at bounding box center [430, 411] width 309 height 13
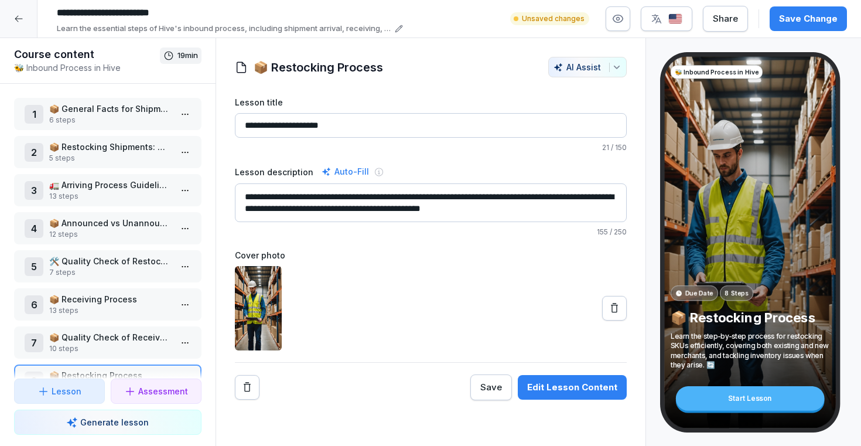
click at [812, 18] on div "Save Change" at bounding box center [808, 18] width 59 height 13
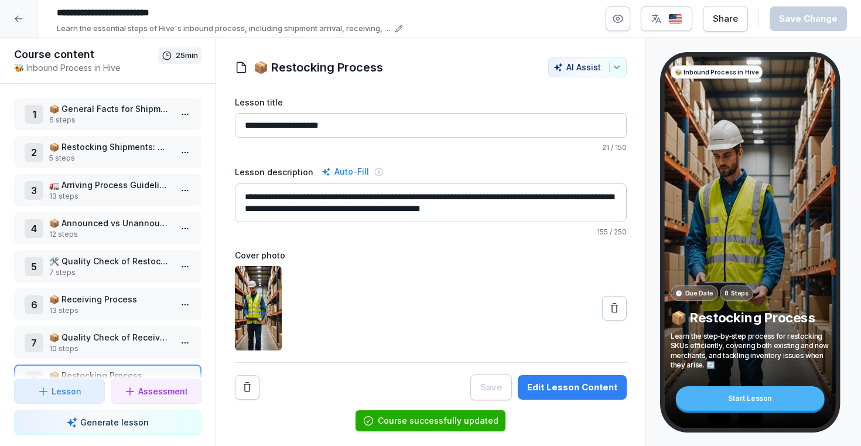
click at [13, 25] on div at bounding box center [19, 19] width 38 height 38
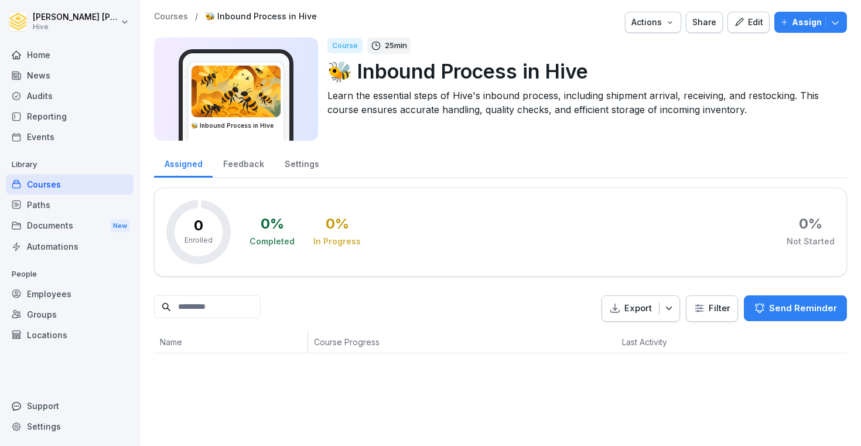
click at [68, 206] on div "Paths" at bounding box center [70, 205] width 128 height 21
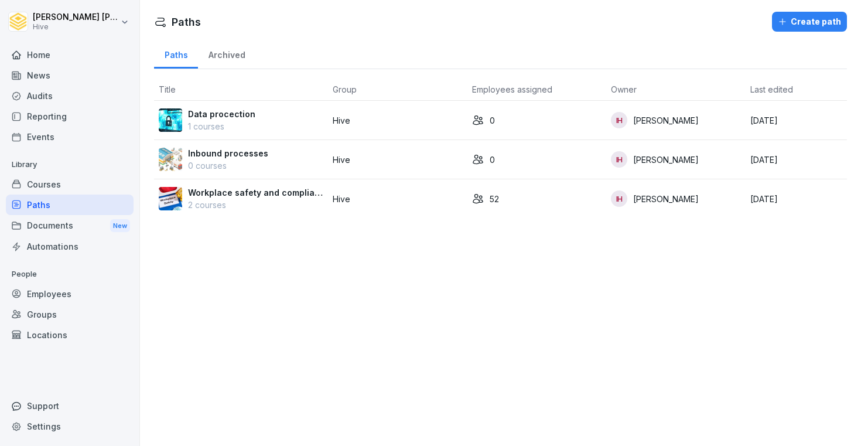
click at [65, 184] on div "Courses" at bounding box center [70, 184] width 128 height 21
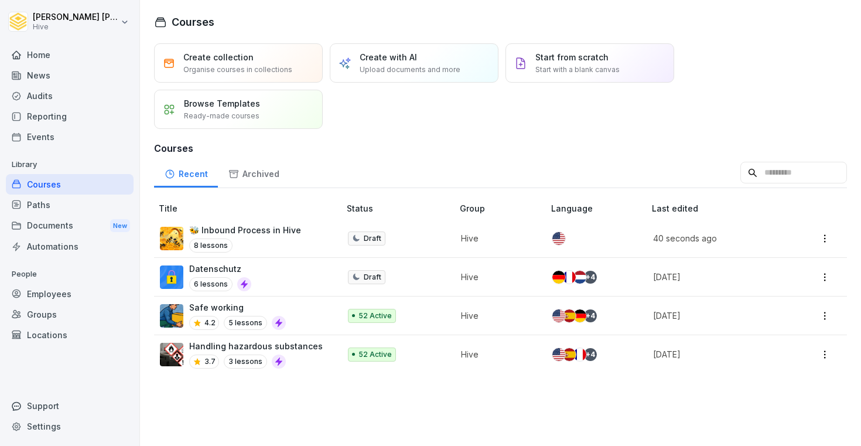
click at [83, 186] on div "Courses" at bounding box center [70, 184] width 128 height 21
click at [296, 237] on div "🐝 Inbound Process in Hive 8 lessons" at bounding box center [244, 238] width 168 height 29
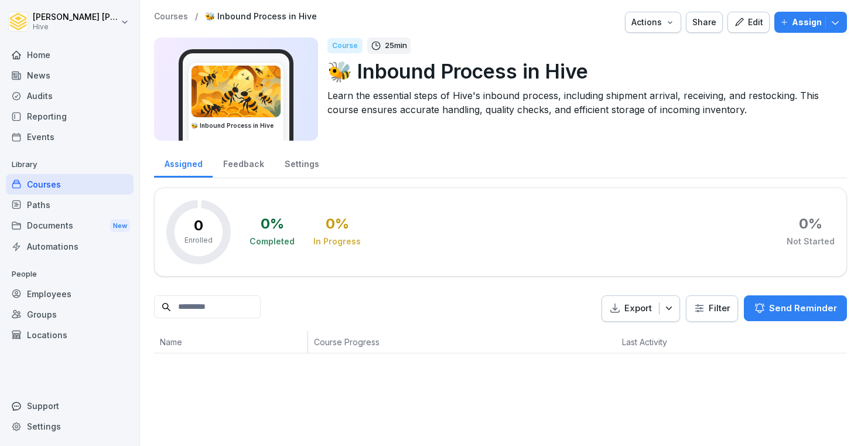
click at [793, 26] on div "Assign" at bounding box center [810, 22] width 61 height 13
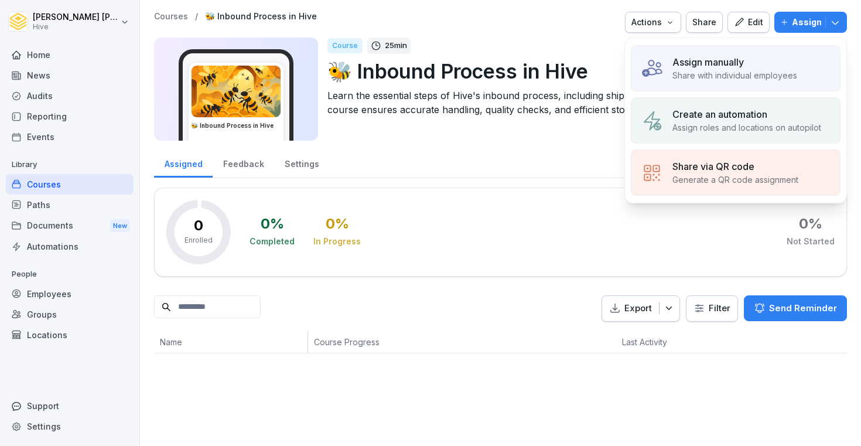
click at [731, 68] on p "Assign manually" at bounding box center [708, 62] width 71 height 14
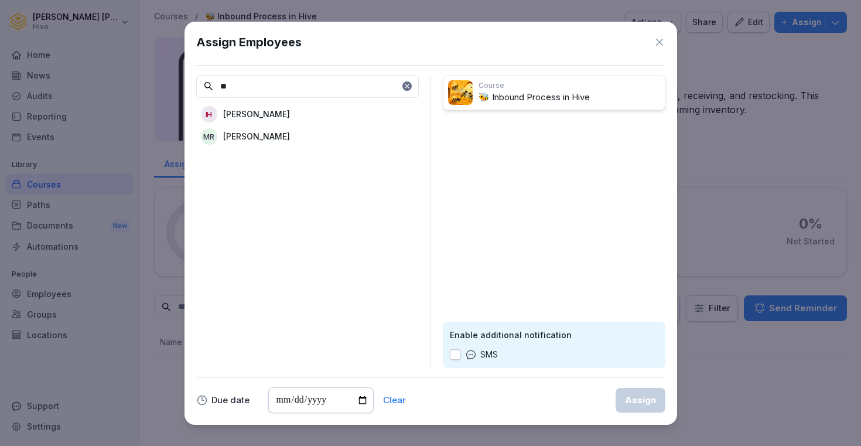
type input "**"
click at [275, 111] on p "[PERSON_NAME]" at bounding box center [256, 114] width 67 height 12
click at [526, 125] on p "[PERSON_NAME]" at bounding box center [503, 126] width 67 height 12
click at [356, 121] on div "IH [PERSON_NAME]" at bounding box center [307, 114] width 223 height 21
click at [646, 403] on div "Assign" at bounding box center [640, 400] width 31 height 13
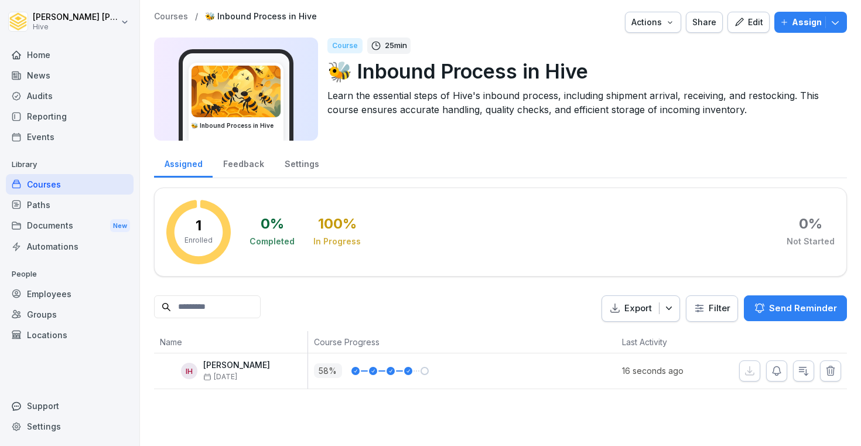
click at [45, 210] on div "Paths" at bounding box center [70, 205] width 128 height 21
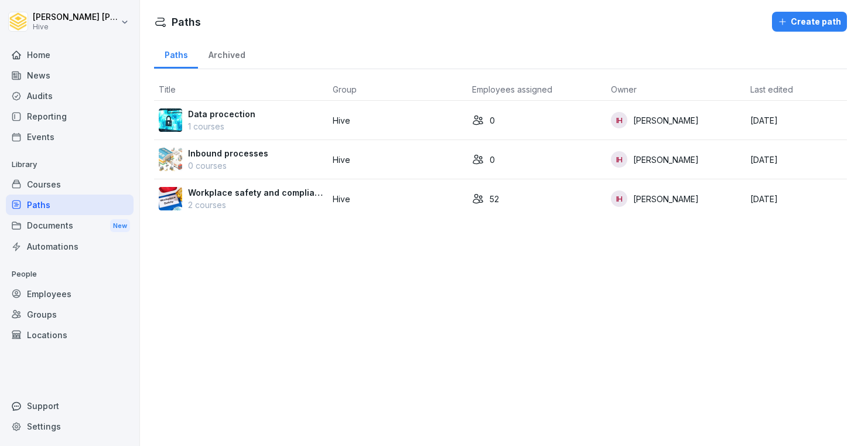
click at [57, 192] on div "Courses" at bounding box center [70, 184] width 128 height 21
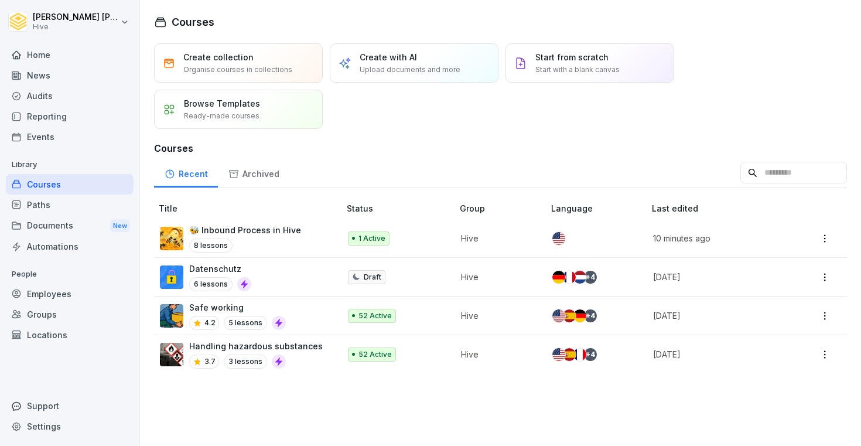
click at [245, 175] on div "Archived" at bounding box center [253, 173] width 71 height 30
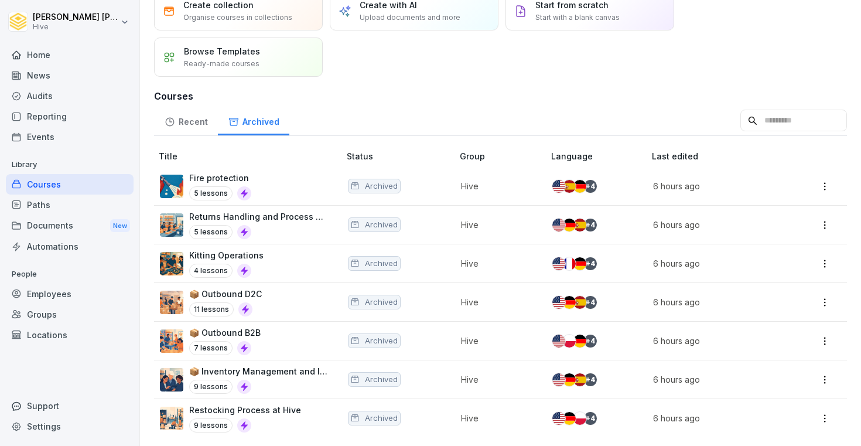
scroll to position [53, 0]
click at [77, 185] on div "Courses" at bounding box center [70, 184] width 128 height 21
click at [824, 226] on html "[PERSON_NAME] Hive Home News Audits Reporting Events Library Courses Paths Docu…" at bounding box center [430, 223] width 861 height 446
click at [782, 252] on div "Restore" at bounding box center [776, 248] width 113 height 22
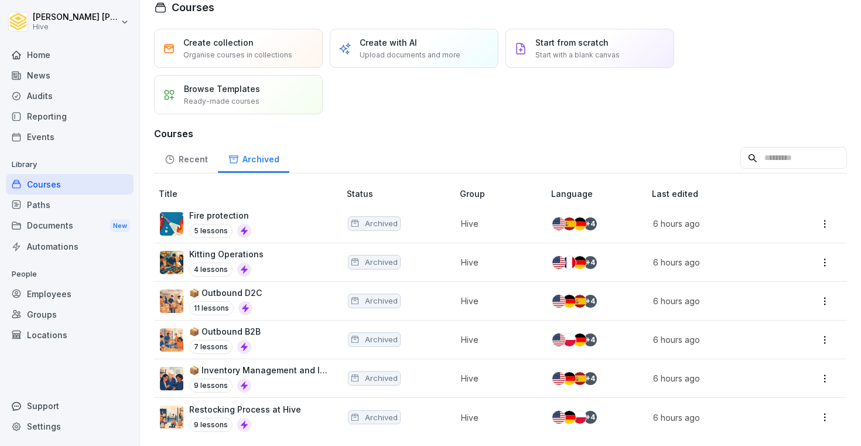
scroll to position [15, 0]
click at [827, 264] on html "[PERSON_NAME] Hive Home News Audits Reporting Events Library Courses Paths Docu…" at bounding box center [430, 223] width 861 height 446
click at [796, 282] on div "Restore" at bounding box center [776, 286] width 113 height 22
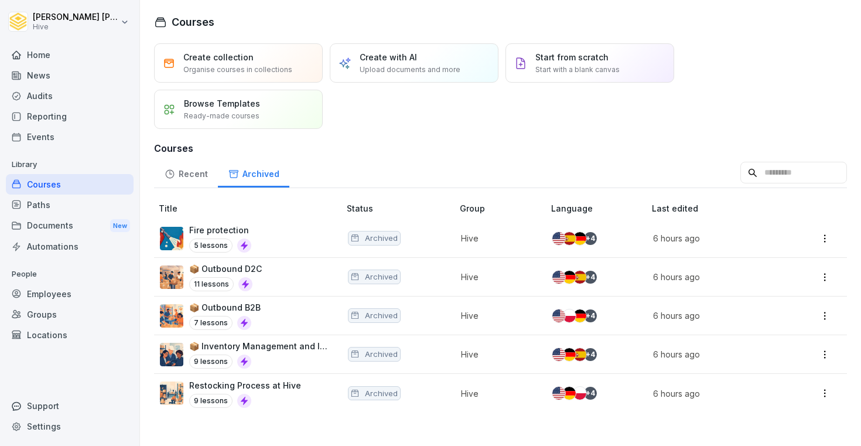
scroll to position [0, 0]
click at [829, 277] on html "[PERSON_NAME] Hive Home News Audits Reporting Events Library Courses Paths Docu…" at bounding box center [430, 223] width 861 height 446
click at [803, 290] on div "Restore" at bounding box center [776, 300] width 113 height 22
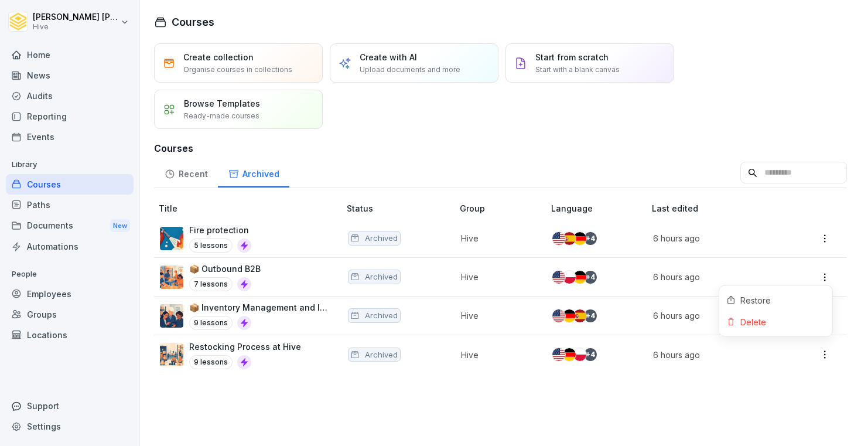
click at [829, 276] on html "[PERSON_NAME] Hive Home News Audits Reporting Events Library Courses Paths Docu…" at bounding box center [430, 223] width 861 height 446
click at [796, 299] on div "Restore" at bounding box center [776, 300] width 113 height 22
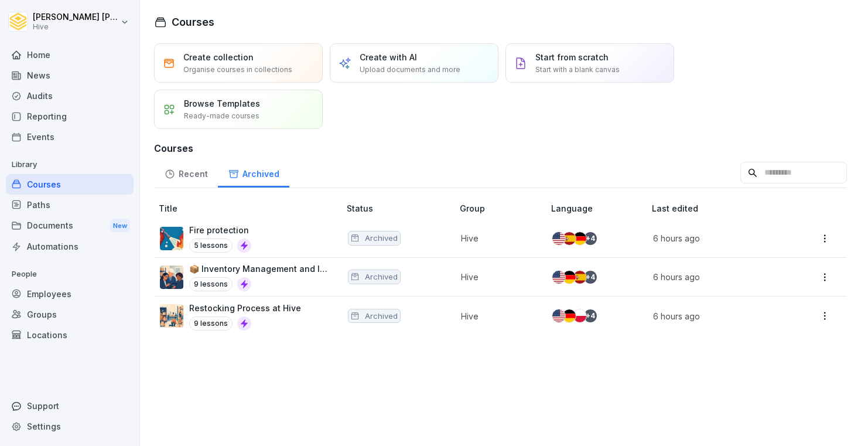
click at [821, 275] on html "[PERSON_NAME] Hive Home News Audits Reporting Events Library Courses Paths Docu…" at bounding box center [430, 223] width 861 height 446
click at [806, 294] on div "Restore" at bounding box center [776, 300] width 113 height 22
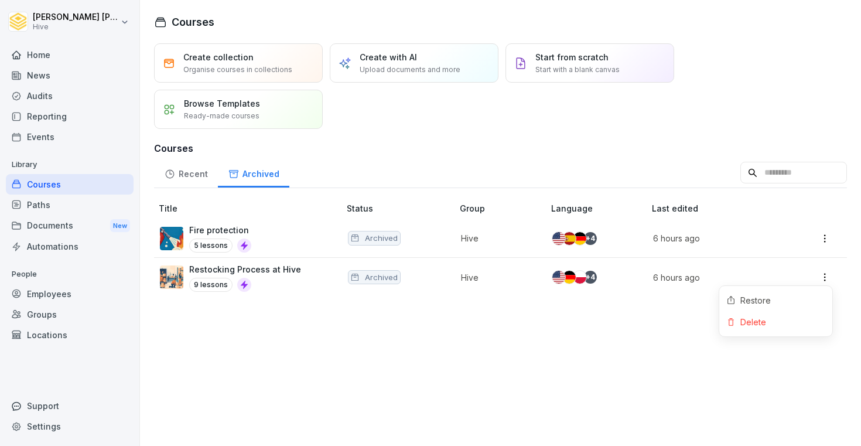
click at [824, 275] on html "[PERSON_NAME] Hive Home News Audits Reporting Events Library Courses Paths Docu…" at bounding box center [430, 223] width 861 height 446
click at [682, 308] on html "[PERSON_NAME] Hive Home News Audits Reporting Events Library Courses Paths Docu…" at bounding box center [430, 223] width 861 height 446
click at [479, 284] on td "Hive" at bounding box center [500, 277] width 91 height 39
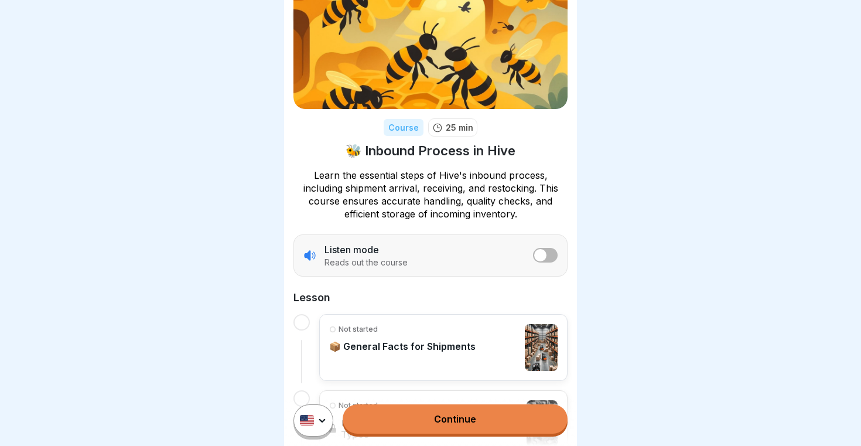
scroll to position [50, 0]
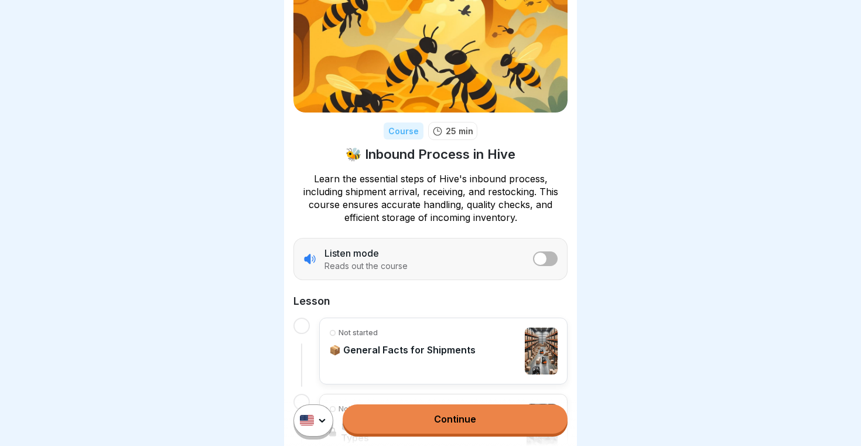
click at [441, 425] on link "Continue" at bounding box center [455, 418] width 225 height 29
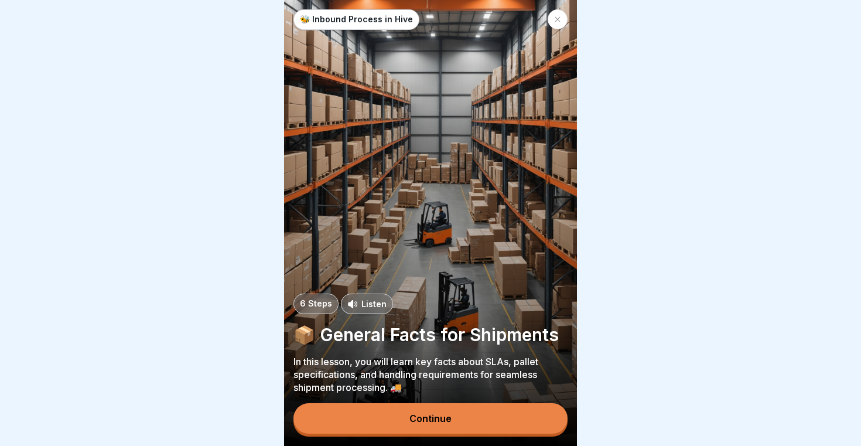
click at [441, 425] on button "Continue" at bounding box center [431, 418] width 274 height 30
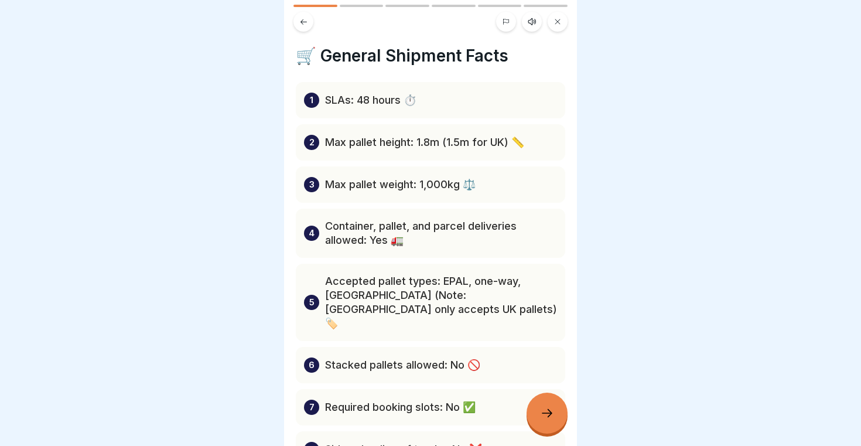
scroll to position [2, 0]
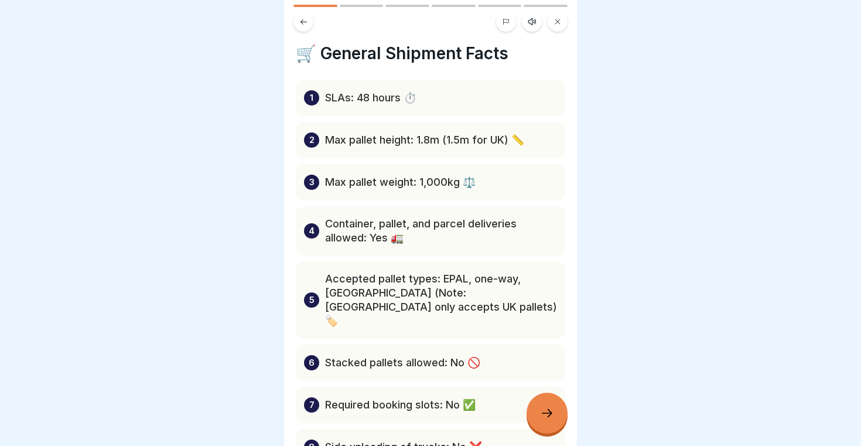
click at [541, 405] on div at bounding box center [547, 413] width 41 height 41
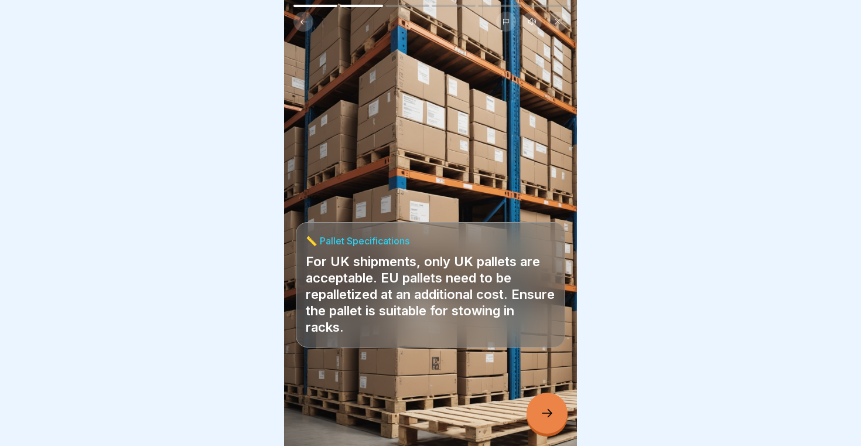
click at [544, 410] on icon at bounding box center [547, 413] width 14 height 14
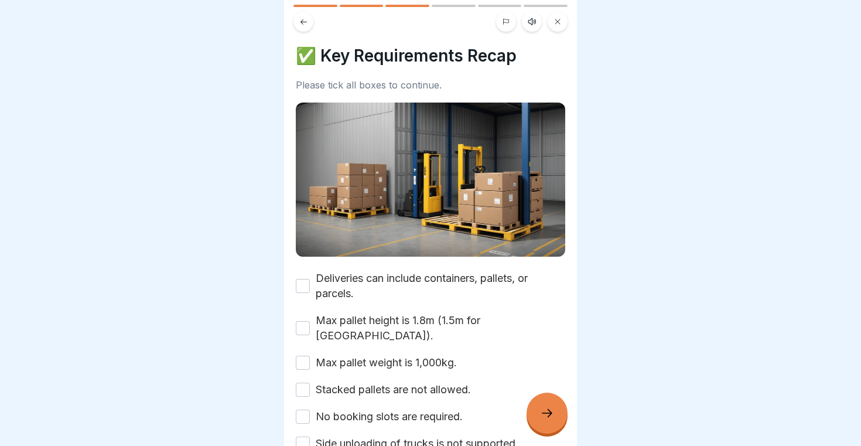
click at [304, 288] on button "Deliveries can include containers, pallets, or parcels." at bounding box center [303, 286] width 14 height 14
click at [305, 308] on div "Deliveries can include containers, pallets, or parcels. Max pallet height is 1.…" at bounding box center [431, 361] width 270 height 180
click at [304, 321] on button "Max pallet height is 1.8m (1.5m for [GEOGRAPHIC_DATA])." at bounding box center [303, 328] width 14 height 14
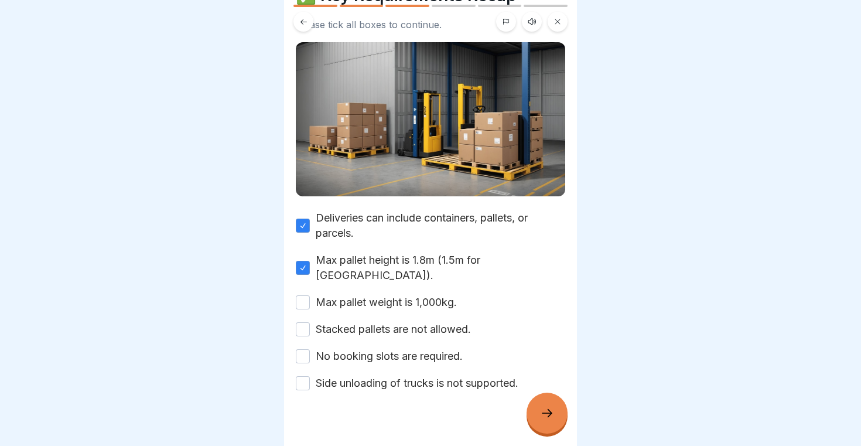
click at [304, 295] on button "Max pallet weight is 1,000kg." at bounding box center [303, 302] width 14 height 14
click at [304, 322] on button "Stacked pallets are not allowed." at bounding box center [303, 329] width 14 height 14
click at [305, 349] on button "No booking slots are required." at bounding box center [303, 356] width 14 height 14
click at [306, 376] on button "Side unloading of trucks is not supported." at bounding box center [303, 383] width 14 height 14
click at [546, 408] on icon at bounding box center [547, 413] width 14 height 14
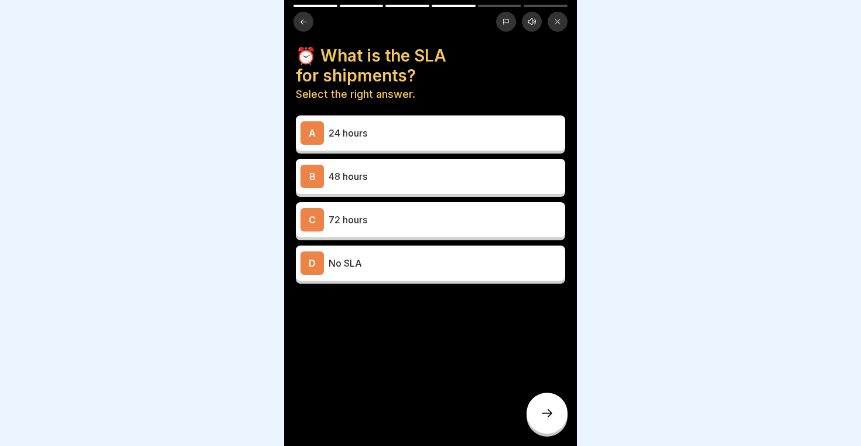
click at [401, 169] on p "48 hours" at bounding box center [445, 176] width 232 height 14
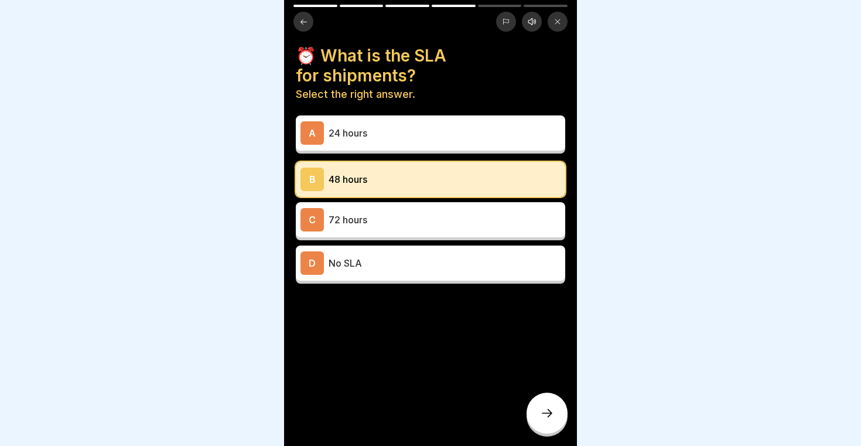
click at [546, 418] on icon at bounding box center [547, 413] width 14 height 14
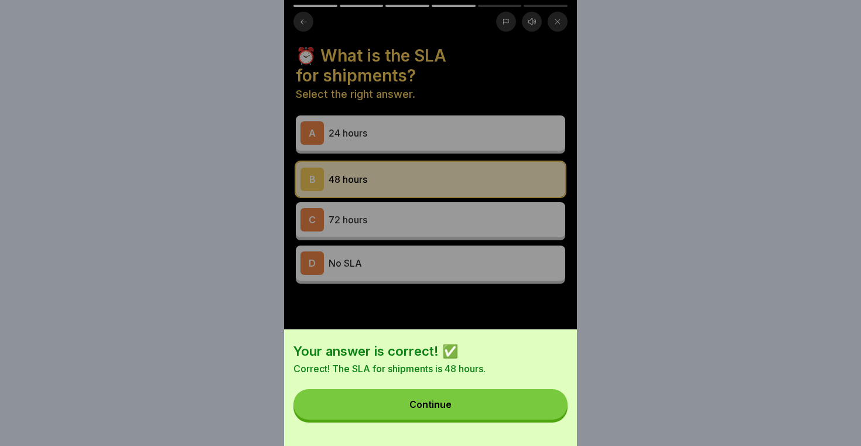
click at [486, 407] on button "Continue" at bounding box center [431, 404] width 274 height 30
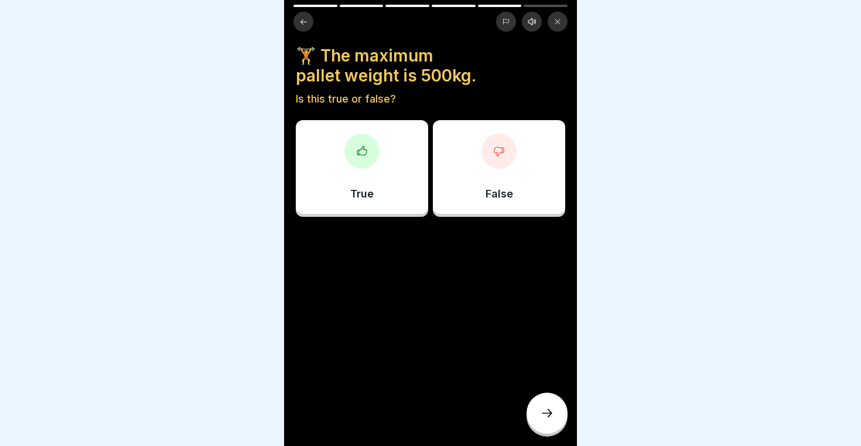
click at [497, 157] on div at bounding box center [499, 151] width 35 height 35
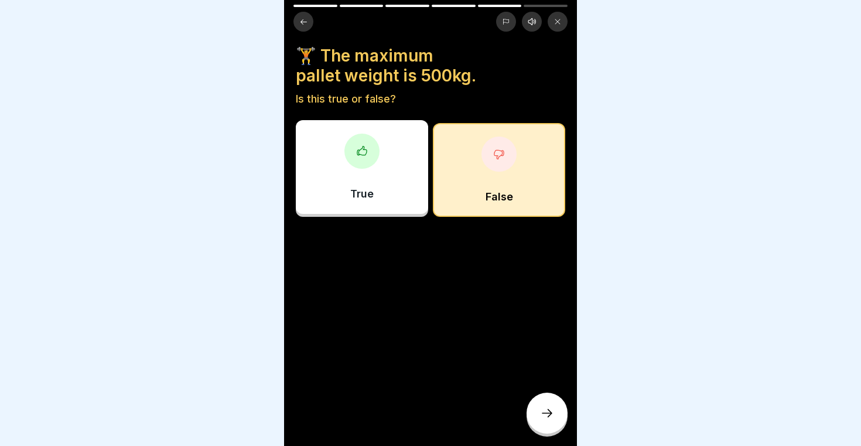
click at [547, 420] on icon at bounding box center [547, 413] width 14 height 14
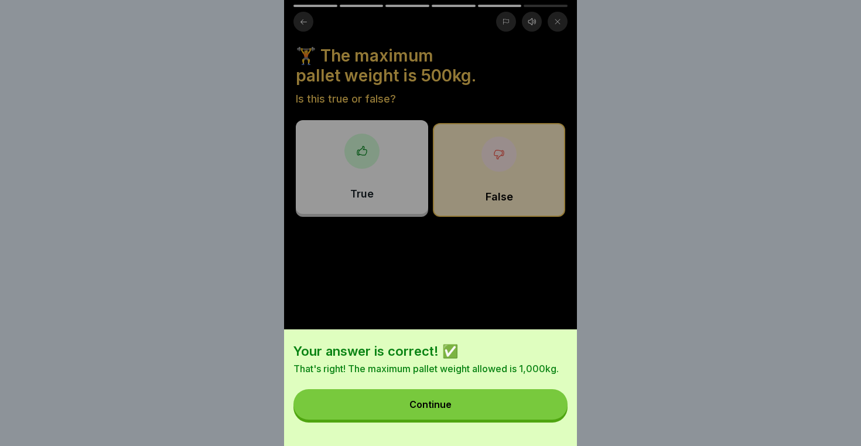
click at [537, 416] on button "Continue" at bounding box center [431, 404] width 274 height 30
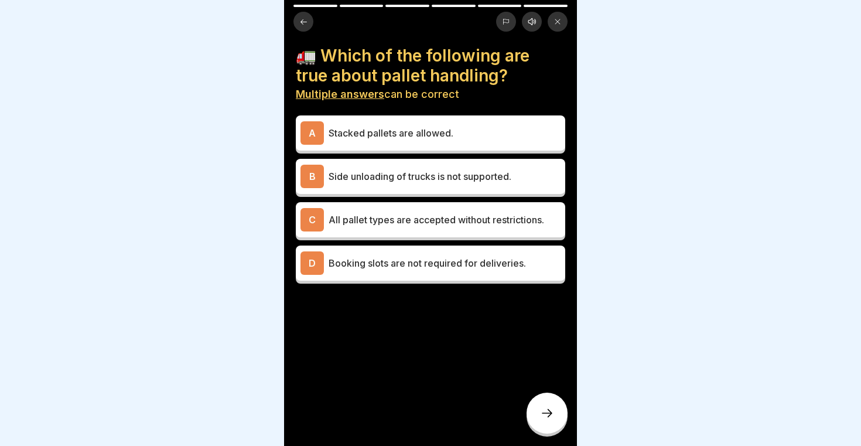
click at [439, 270] on p "Booking slots are not required for deliveries." at bounding box center [445, 263] width 232 height 14
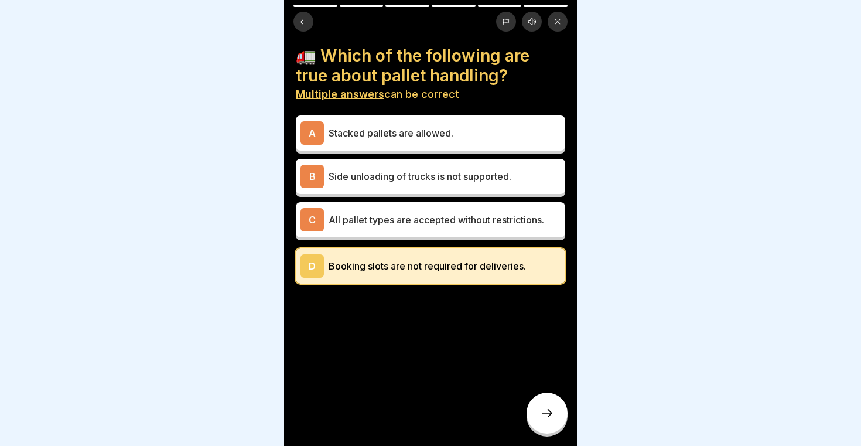
click at [417, 145] on div "A Stacked pallets are allowed." at bounding box center [431, 132] width 270 height 35
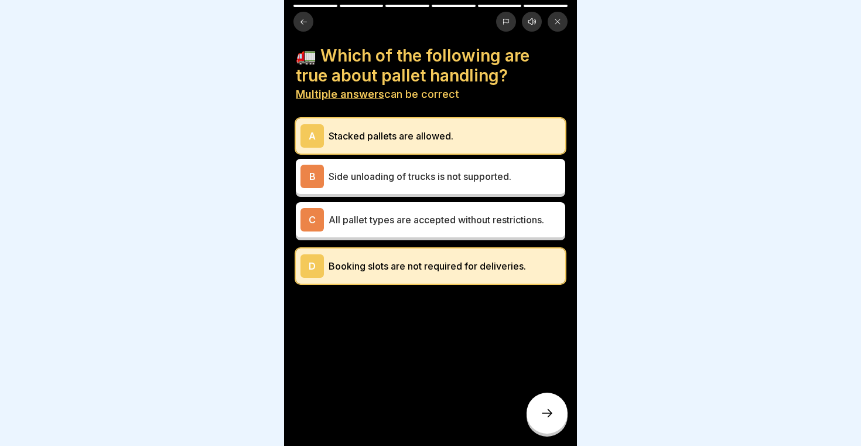
click at [412, 173] on p "Side unloading of trucks is not supported." at bounding box center [445, 176] width 232 height 14
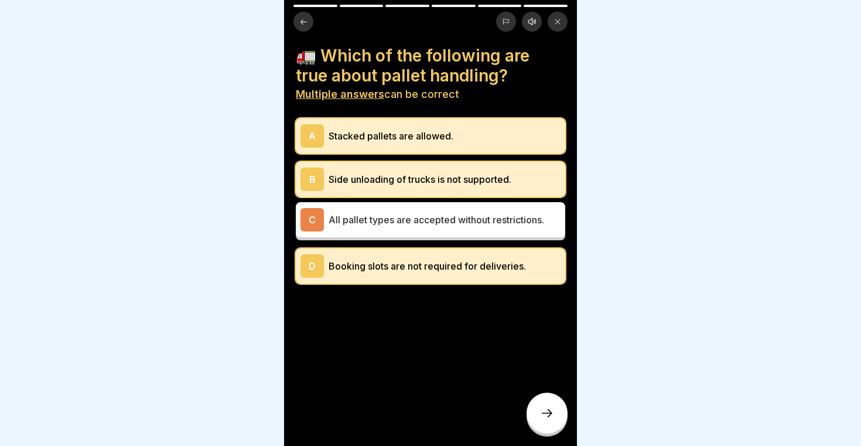
click at [408, 146] on div "A Stacked pallets are allowed." at bounding box center [431, 135] width 260 height 23
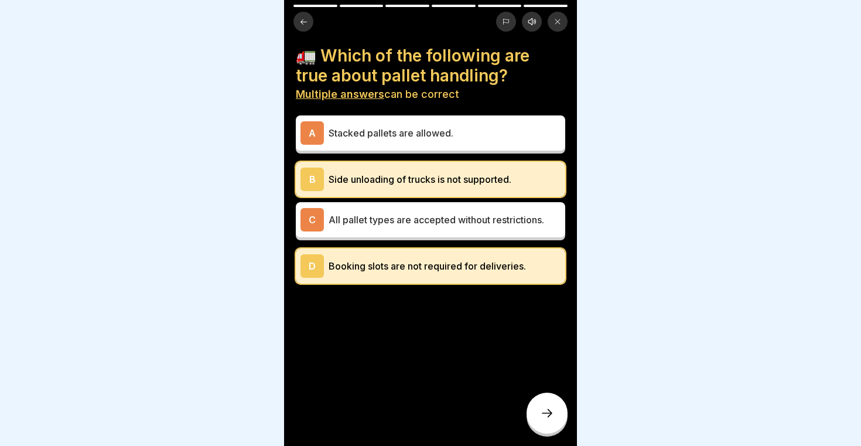
click at [548, 405] on div at bounding box center [547, 413] width 41 height 41
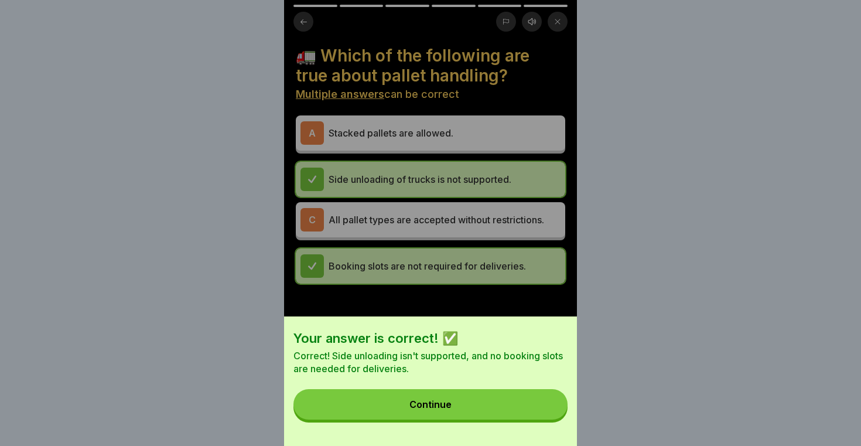
click at [516, 398] on button "Continue" at bounding box center [431, 404] width 274 height 30
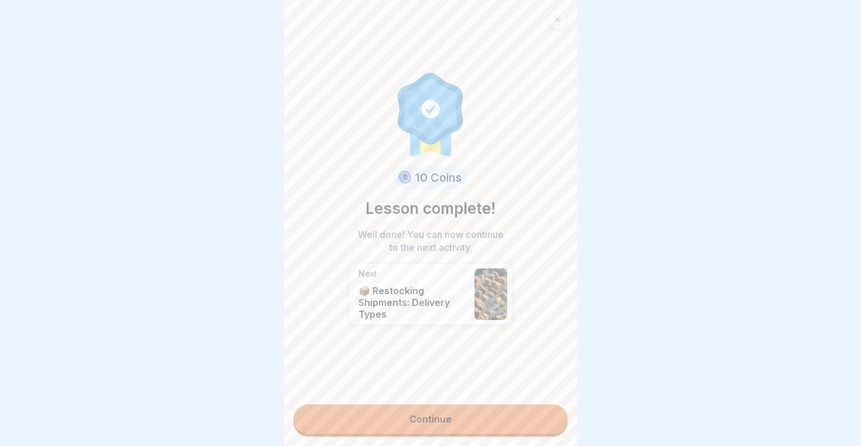
click at [486, 422] on link "Continue" at bounding box center [431, 418] width 274 height 29
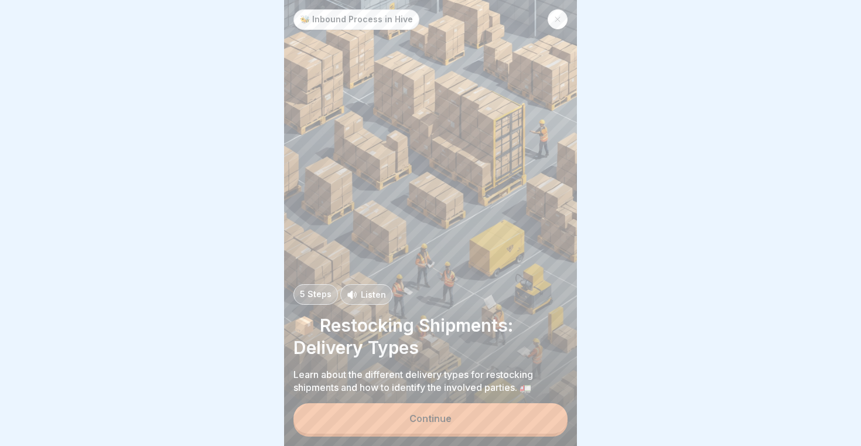
click at [486, 422] on button "Continue" at bounding box center [431, 418] width 274 height 30
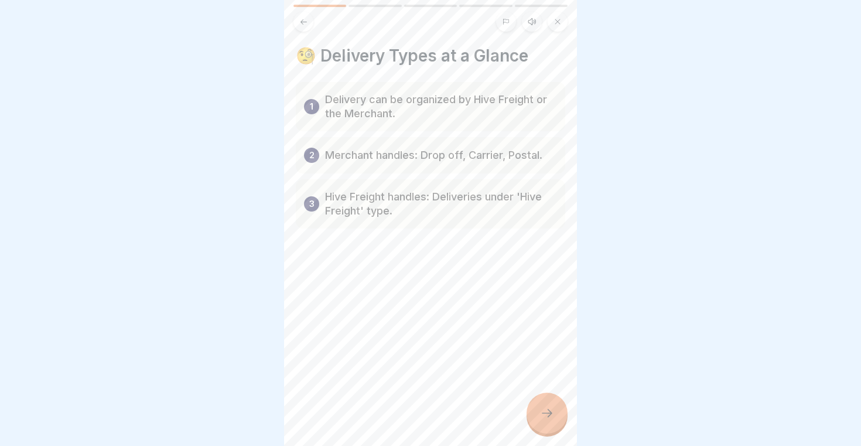
click at [452, 118] on p "Delivery can be organized by Hive Freight or the Merchant." at bounding box center [441, 107] width 232 height 28
click at [555, 414] on div at bounding box center [547, 413] width 41 height 41
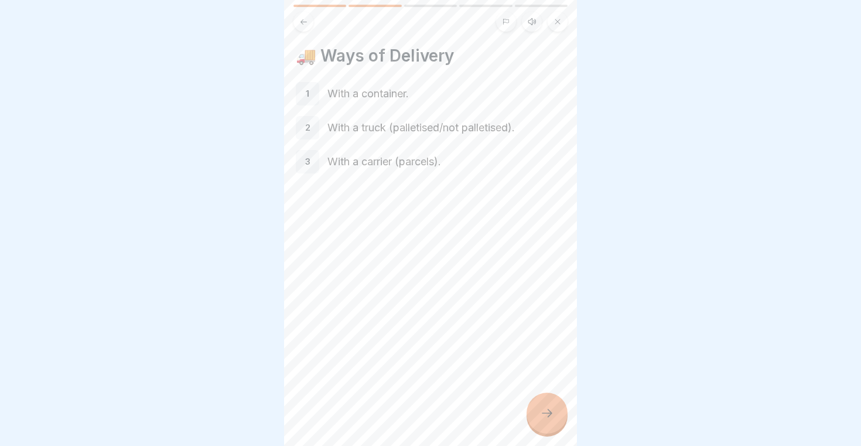
click at [555, 414] on div at bounding box center [547, 413] width 41 height 41
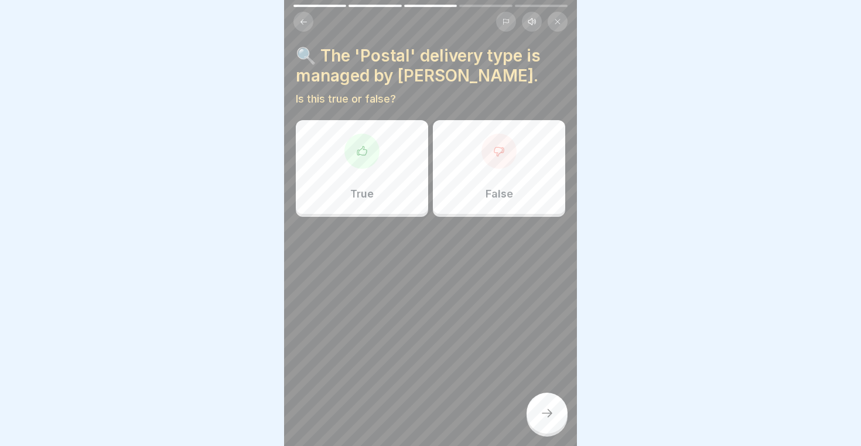
click at [377, 173] on div "True" at bounding box center [362, 167] width 132 height 94
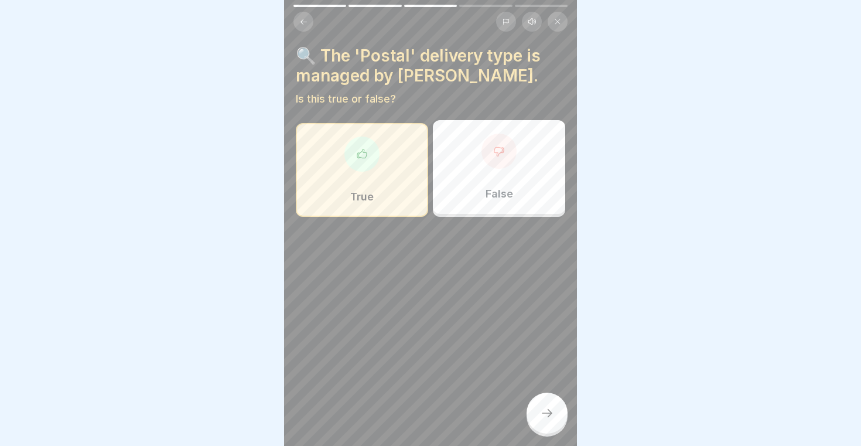
click at [436, 130] on div "False" at bounding box center [499, 167] width 132 height 94
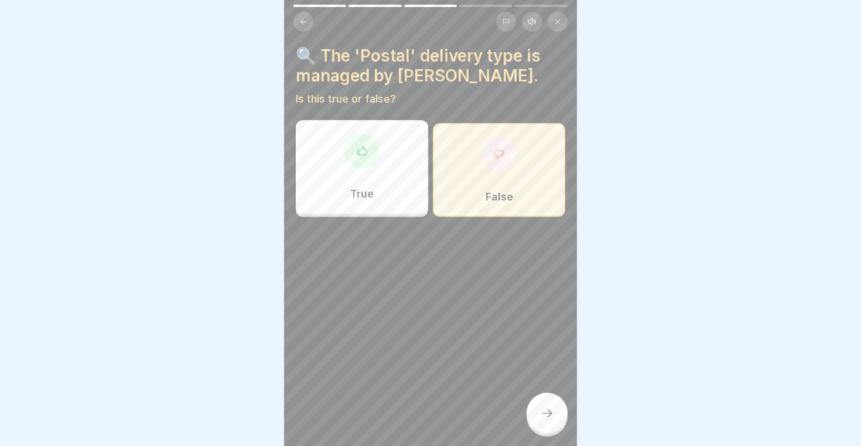
click at [538, 413] on div at bounding box center [547, 413] width 41 height 41
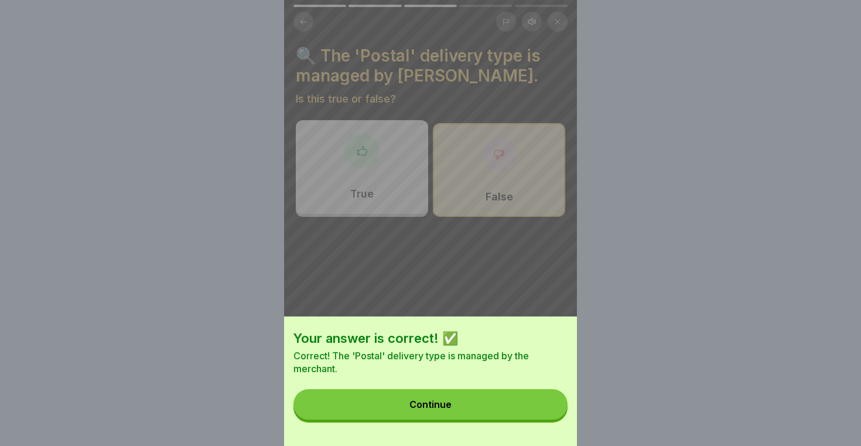
click at [488, 404] on button "Continue" at bounding box center [431, 404] width 274 height 30
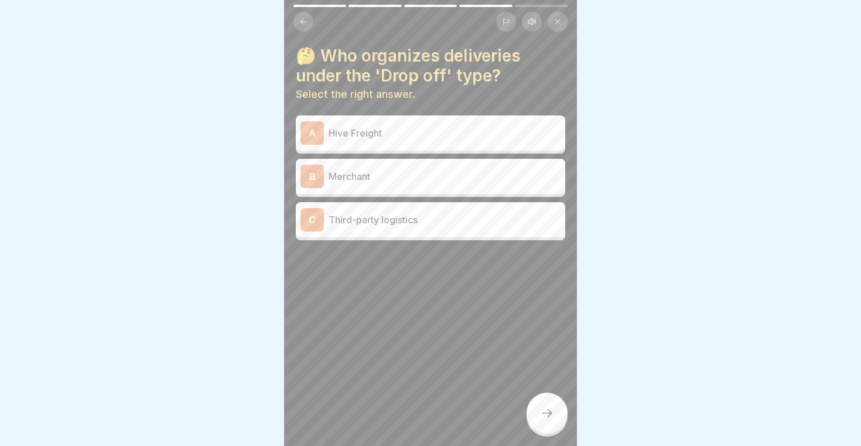
click at [410, 145] on div "A Hive Freight" at bounding box center [431, 132] width 270 height 35
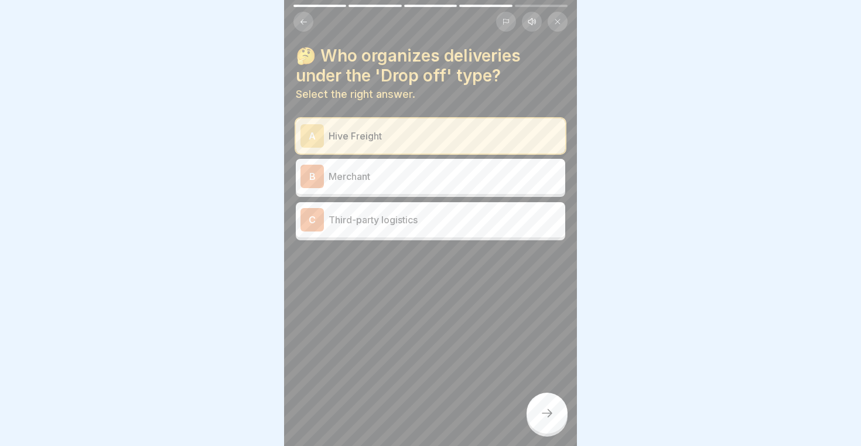
click at [545, 407] on div at bounding box center [547, 413] width 41 height 41
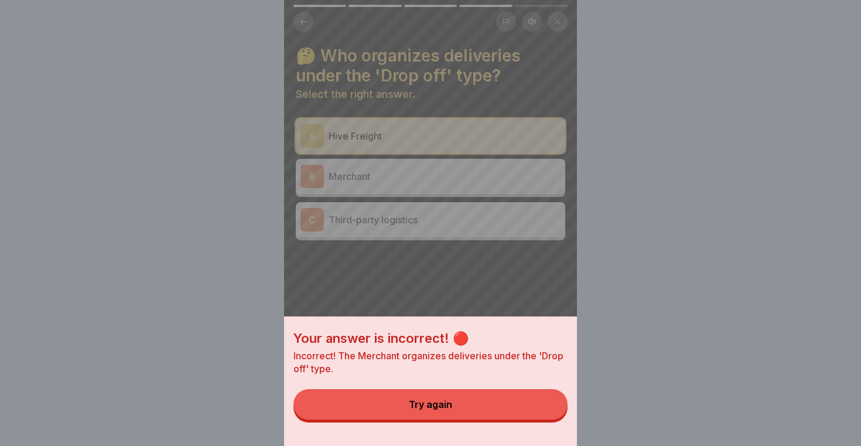
click at [524, 403] on button "Try again" at bounding box center [431, 404] width 274 height 30
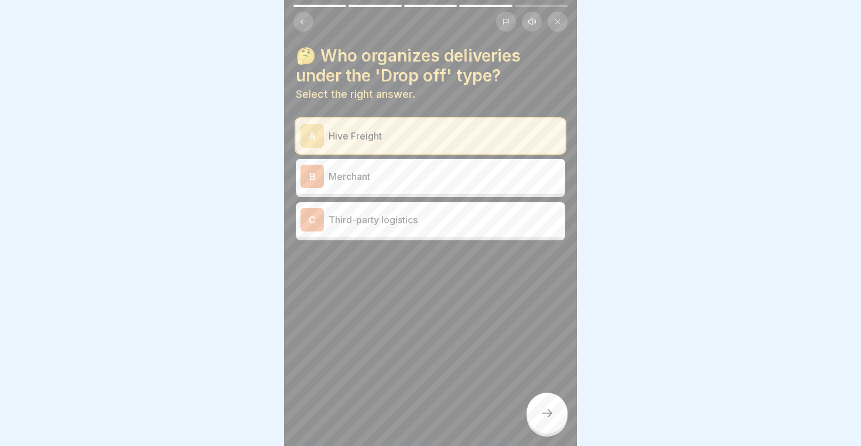
click at [400, 178] on p "Merchant" at bounding box center [445, 176] width 232 height 14
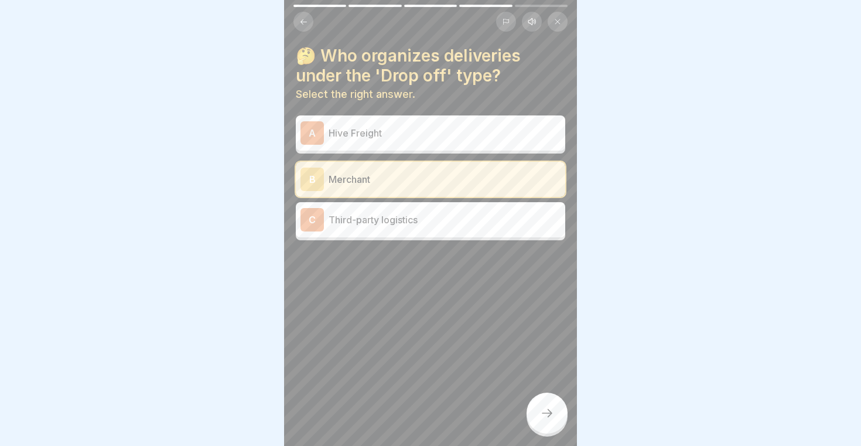
click at [553, 424] on div at bounding box center [547, 413] width 41 height 41
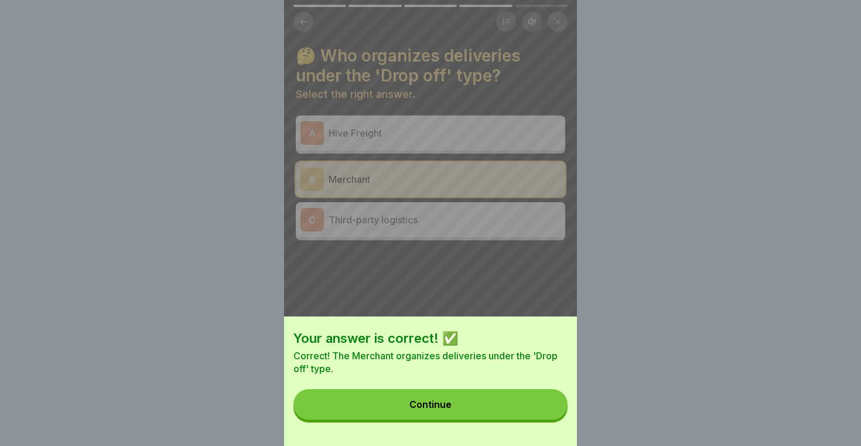
click at [501, 414] on button "Continue" at bounding box center [431, 404] width 274 height 30
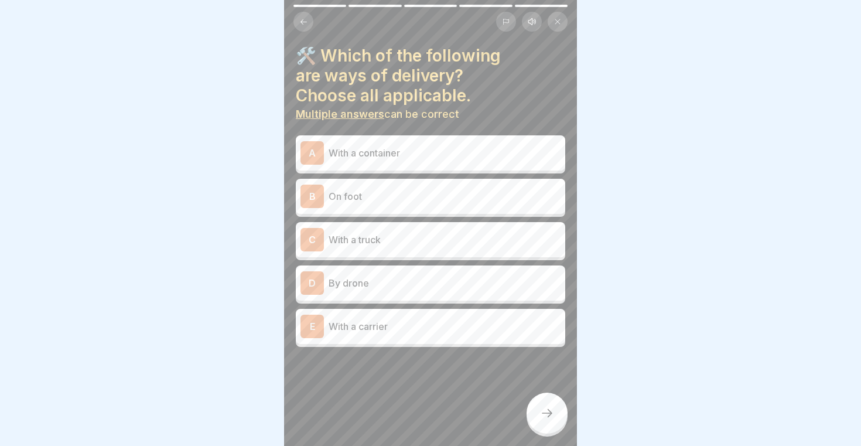
click at [451, 242] on p "With a truck" at bounding box center [445, 240] width 232 height 14
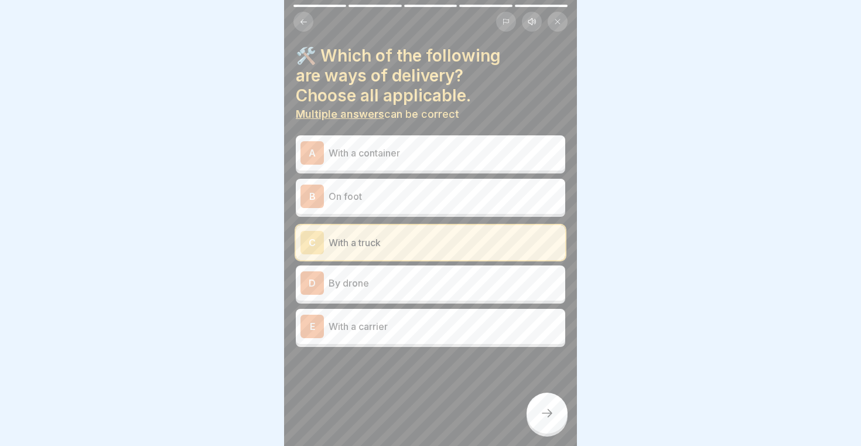
click at [422, 154] on p "With a container" at bounding box center [445, 153] width 232 height 14
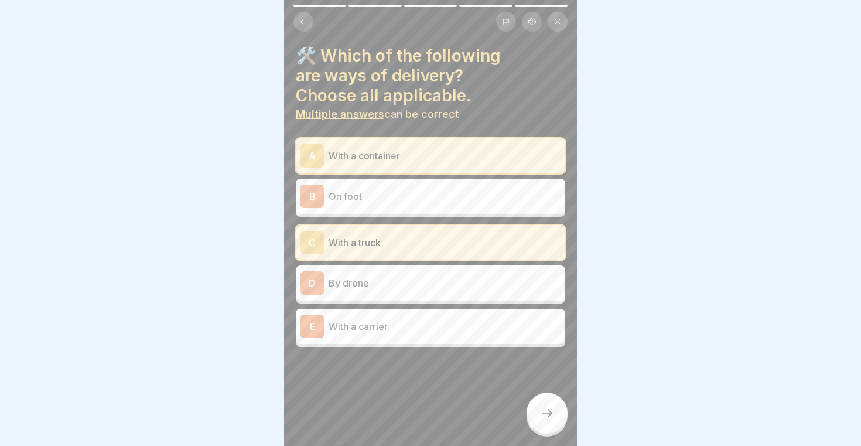
click at [422, 328] on p "With a carrier" at bounding box center [445, 326] width 232 height 14
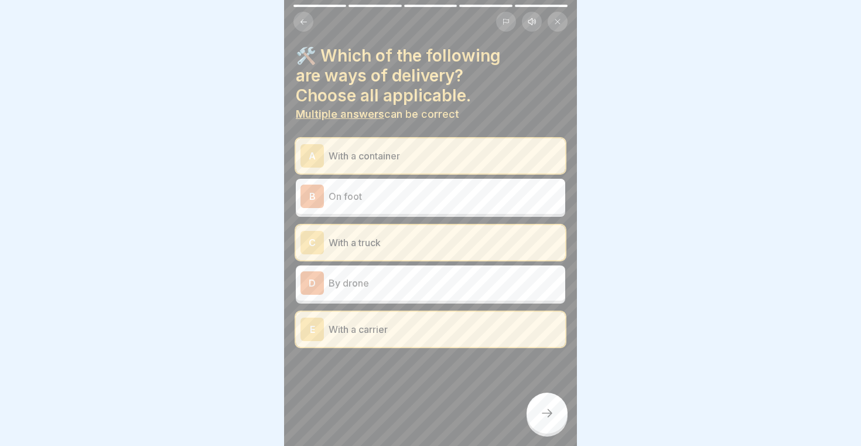
click at [541, 396] on div at bounding box center [547, 413] width 41 height 41
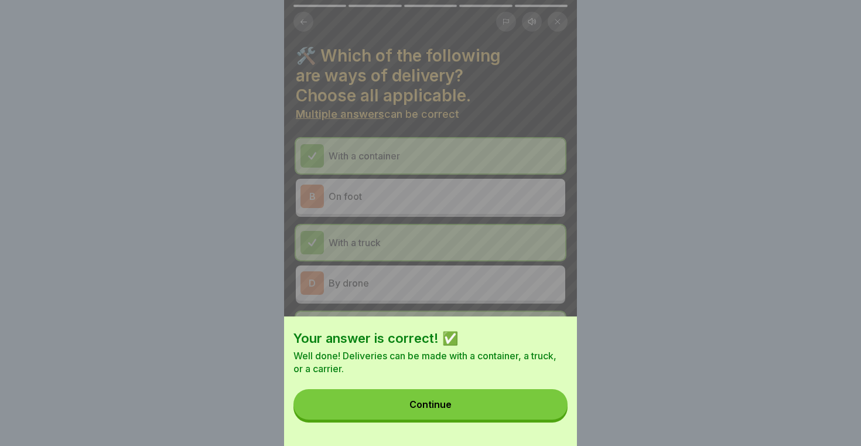
click at [522, 386] on div "Your answer is correct! ✅ Well done! Deliveries can be made with a container, a…" at bounding box center [430, 380] width 293 height 129
click at [517, 398] on button "Continue" at bounding box center [431, 404] width 274 height 30
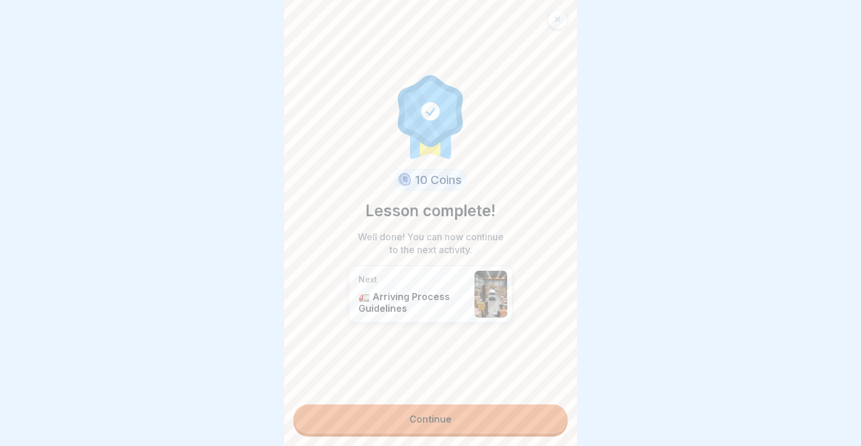
click at [492, 428] on link "Continue" at bounding box center [431, 418] width 274 height 29
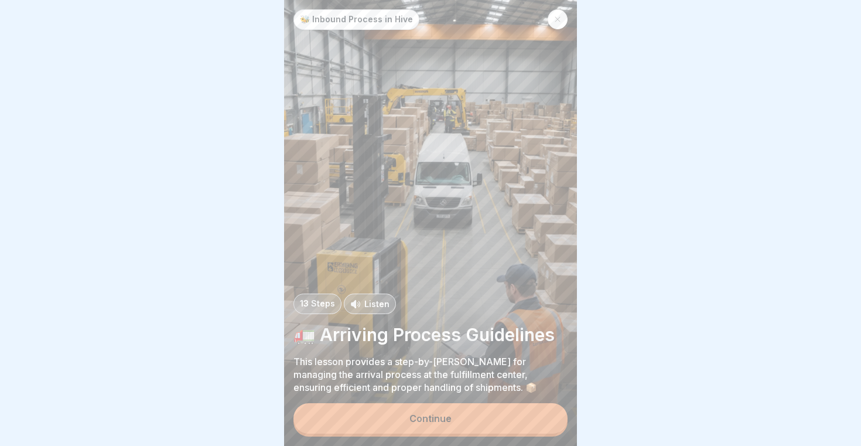
click at [492, 428] on button "Continue" at bounding box center [431, 418] width 274 height 30
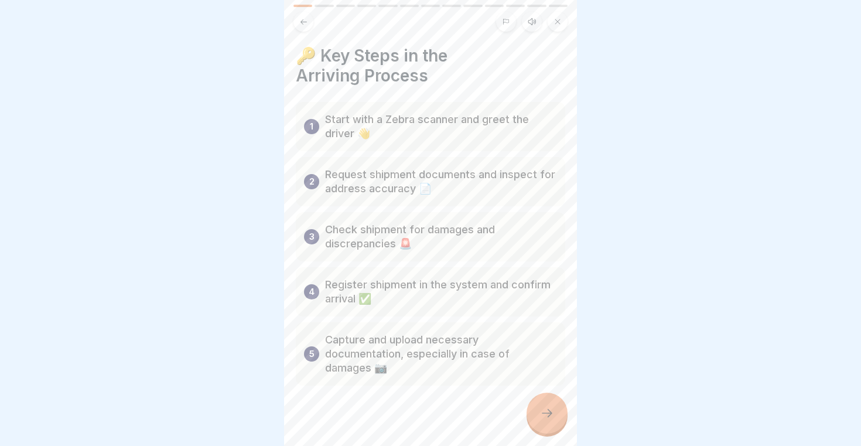
click at [553, 404] on div at bounding box center [547, 413] width 41 height 41
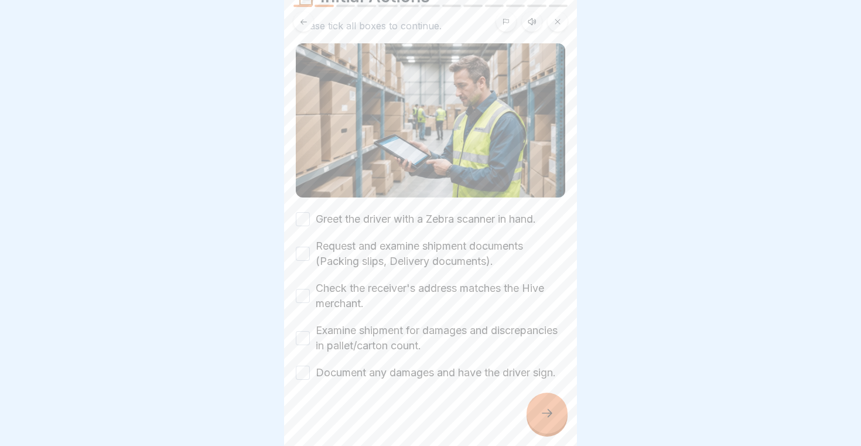
scroll to position [60, 0]
click at [303, 216] on button "Greet the driver with a Zebra scanner in hand." at bounding box center [303, 219] width 14 height 14
click at [302, 269] on div "Greet the driver with a Zebra scanner in hand. Request and examine shipment doc…" at bounding box center [431, 295] width 270 height 169
click at [303, 261] on div "Request and examine shipment documents (Packing slips, Delivery documents)." at bounding box center [431, 253] width 270 height 30
click at [303, 257] on button "Request and examine shipment documents (Packing slips, Delivery documents)." at bounding box center [303, 253] width 14 height 14
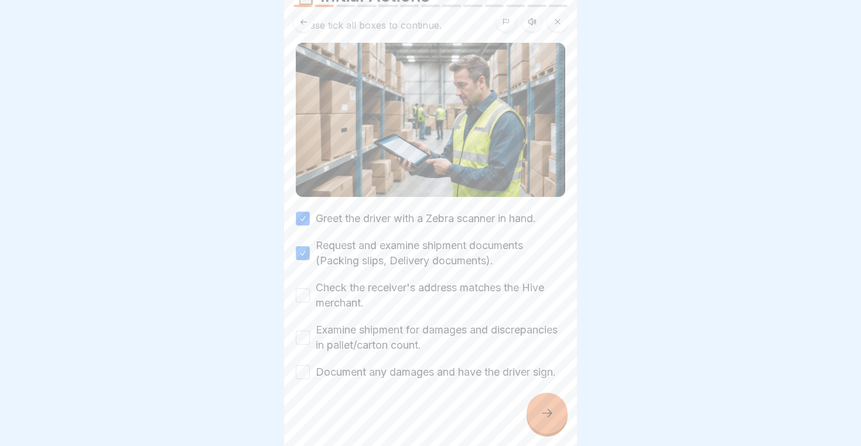
click at [307, 304] on div "Check the receiver's address matches the Hive merchant." at bounding box center [431, 295] width 270 height 30
click at [307, 297] on button "Check the receiver's address matches the Hive merchant." at bounding box center [303, 295] width 14 height 14
click at [304, 339] on button "Examine shipment for damages and discrepancies in pallet/carton count." at bounding box center [303, 337] width 14 height 14
click at [303, 369] on button "Document any damages and have the driver sign." at bounding box center [303, 372] width 14 height 14
click at [568, 411] on div "📋 Initial Actions Please tick all boxes to continue. Greet the driver with a Ze…" at bounding box center [430, 223] width 293 height 446
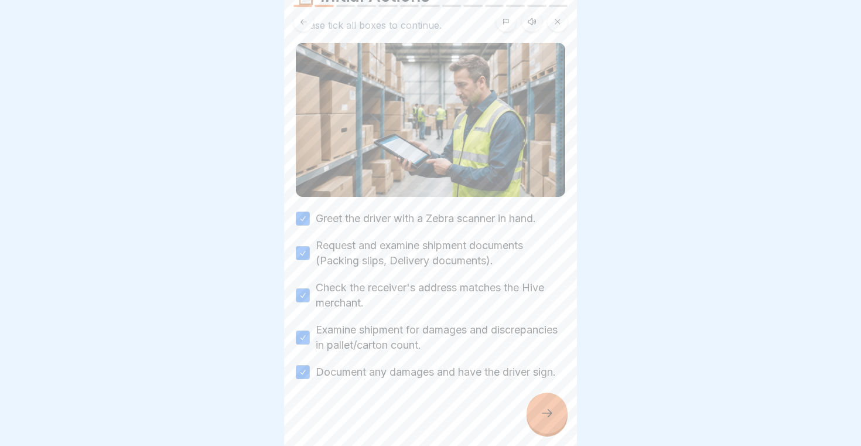
click at [561, 411] on div at bounding box center [547, 413] width 41 height 41
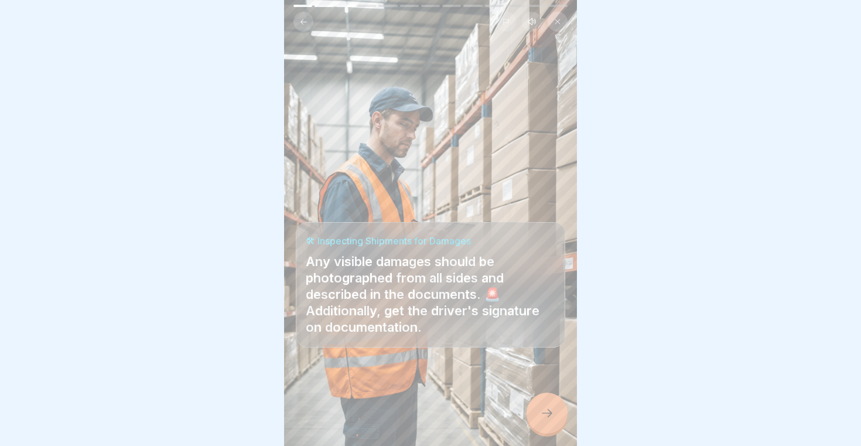
click at [561, 411] on div at bounding box center [547, 413] width 41 height 41
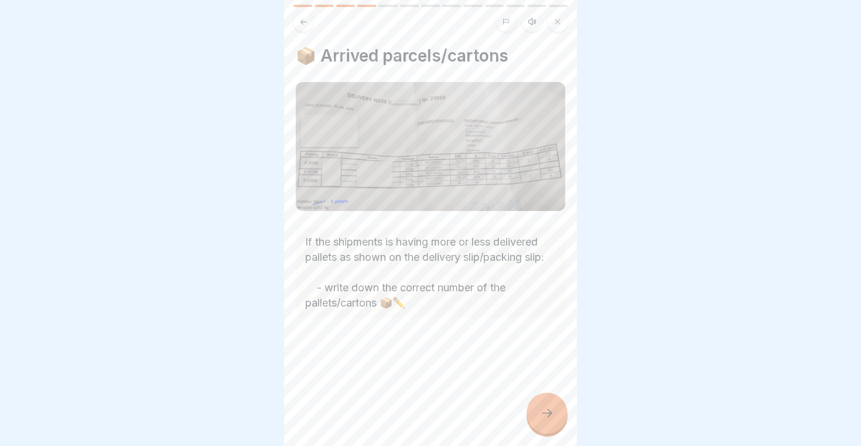
click at [561, 411] on div at bounding box center [547, 413] width 41 height 41
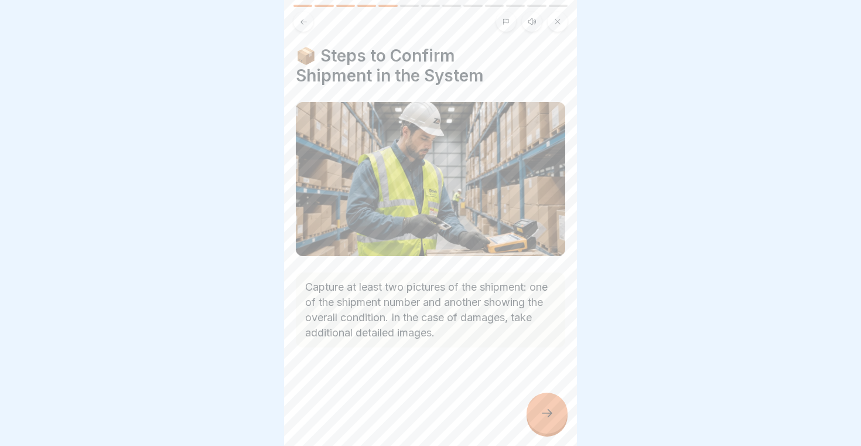
click at [561, 411] on div at bounding box center [547, 413] width 41 height 41
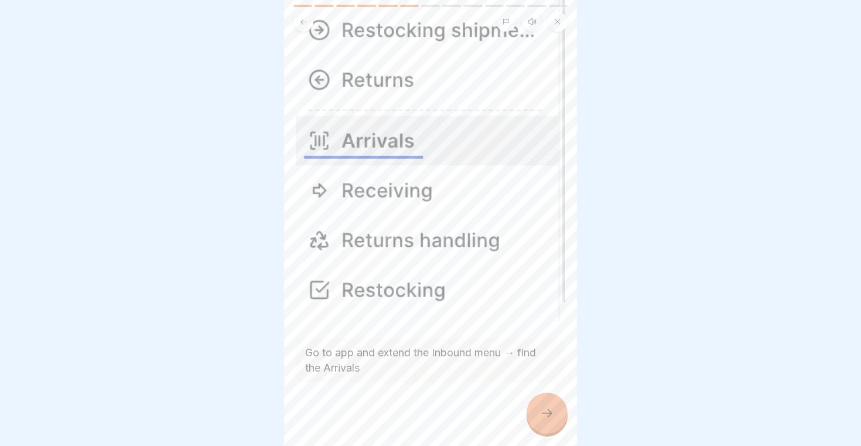
scroll to position [238, 0]
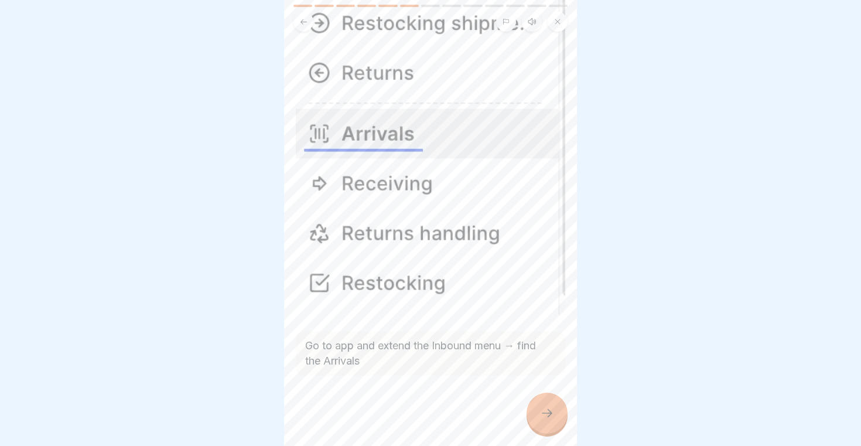
click at [561, 423] on div at bounding box center [547, 413] width 41 height 41
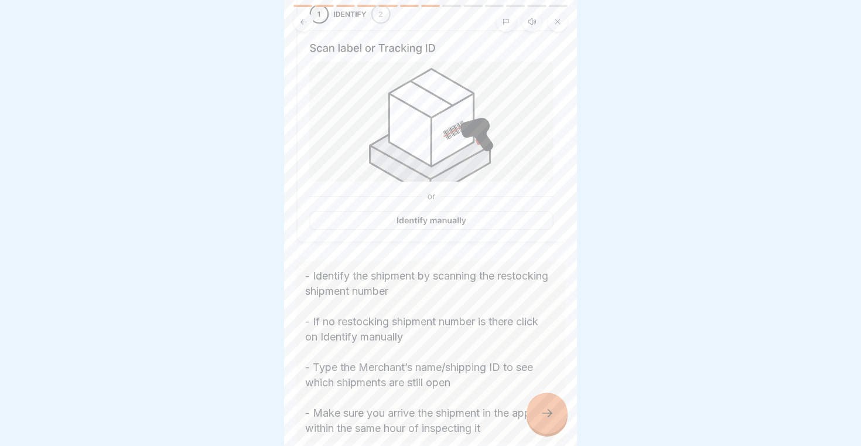
scroll to position [185, 0]
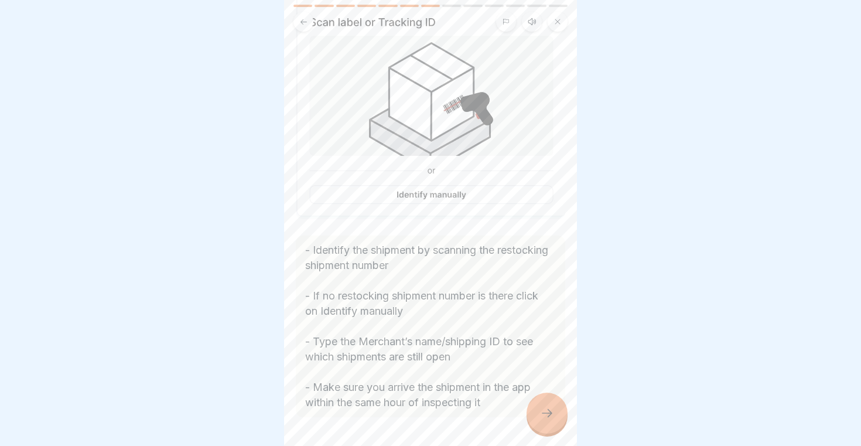
click at [542, 407] on icon at bounding box center [547, 413] width 14 height 14
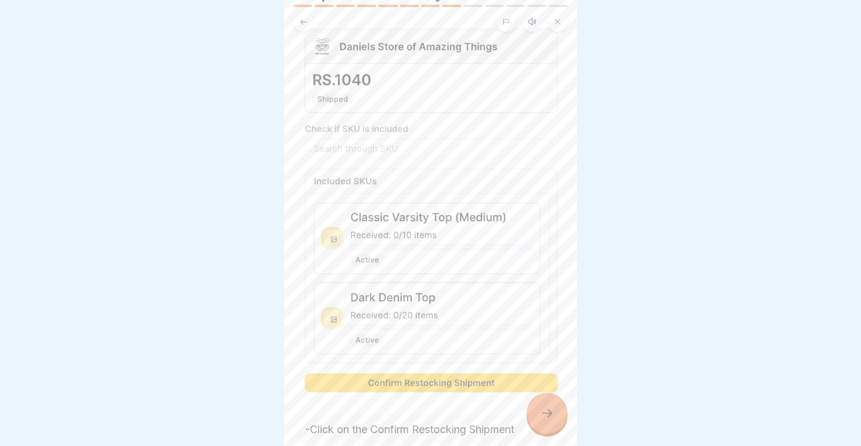
scroll to position [128, 0]
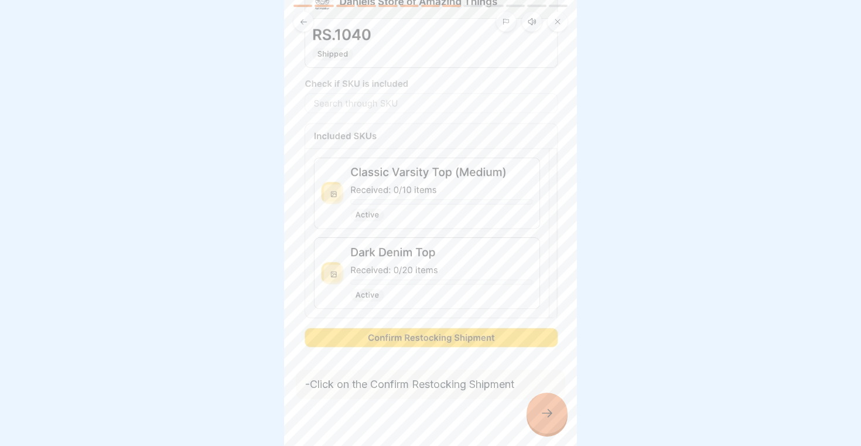
click at [548, 410] on icon at bounding box center [547, 413] width 14 height 14
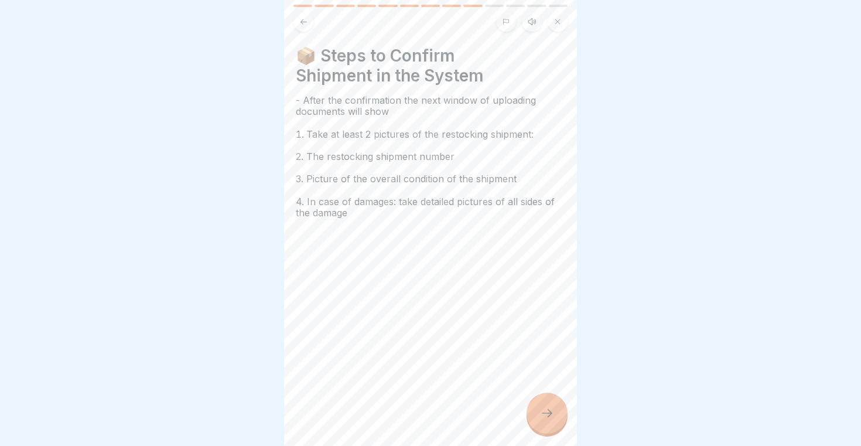
click at [548, 410] on icon at bounding box center [547, 413] width 14 height 14
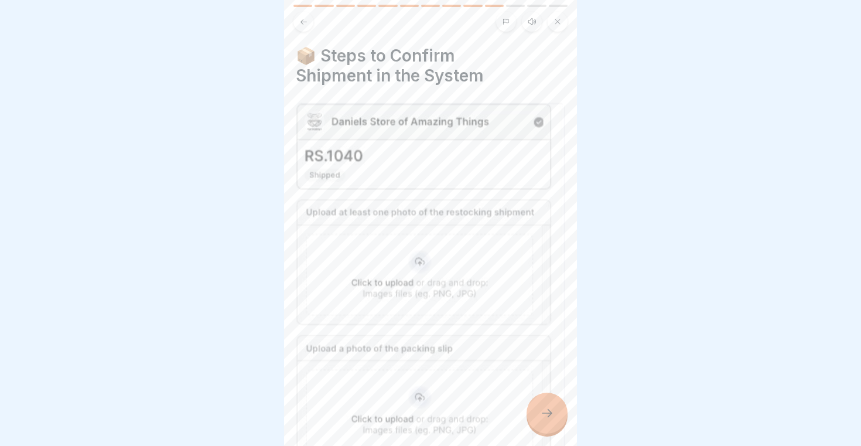
click at [548, 410] on icon at bounding box center [547, 413] width 14 height 14
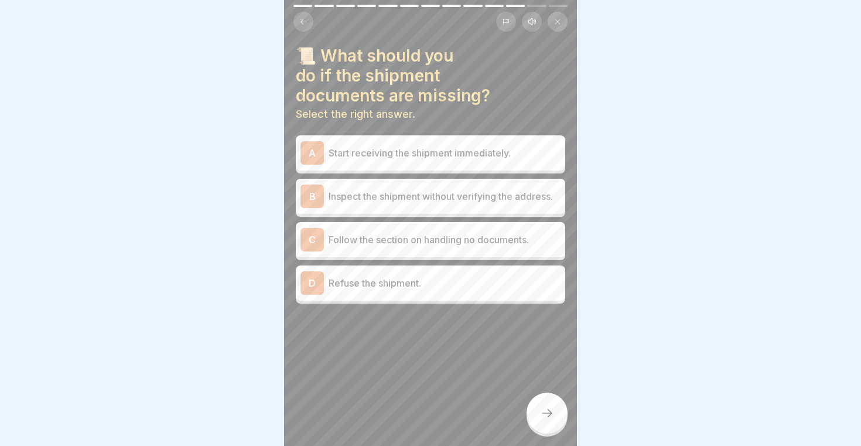
click at [459, 246] on p "Follow the section on handling no documents." at bounding box center [445, 240] width 232 height 14
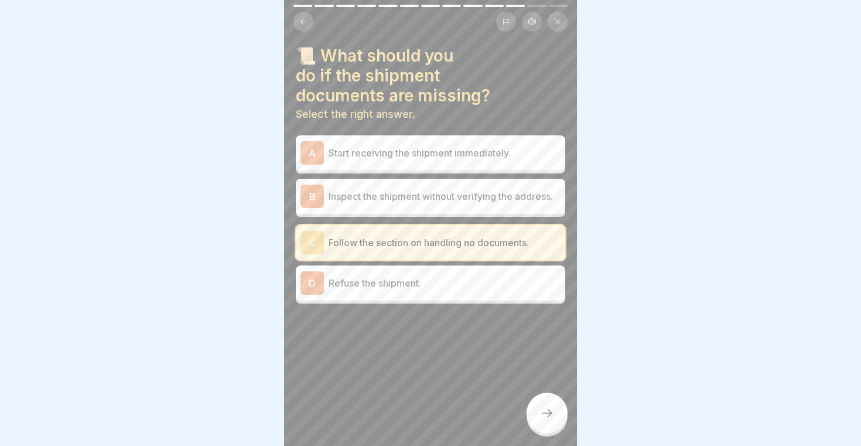
click at [550, 419] on icon at bounding box center [547, 413] width 14 height 14
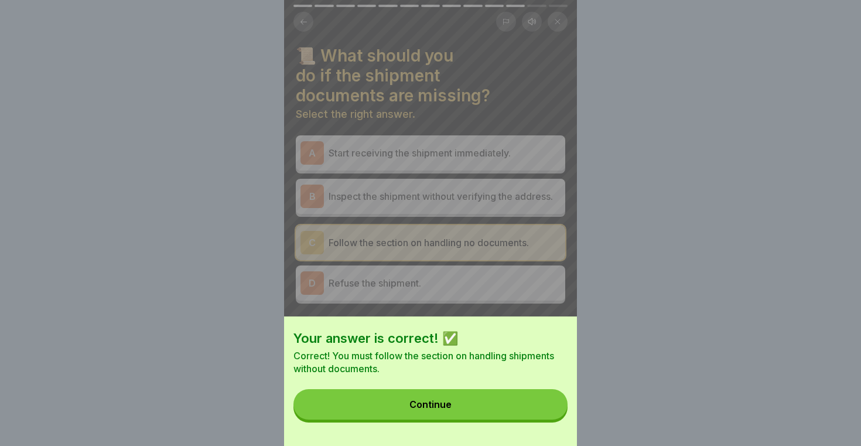
click at [516, 387] on div "Your answer is correct! ✅ Correct! You must follow the section on handling ship…" at bounding box center [430, 380] width 293 height 129
click at [516, 392] on button "Continue" at bounding box center [431, 404] width 274 height 30
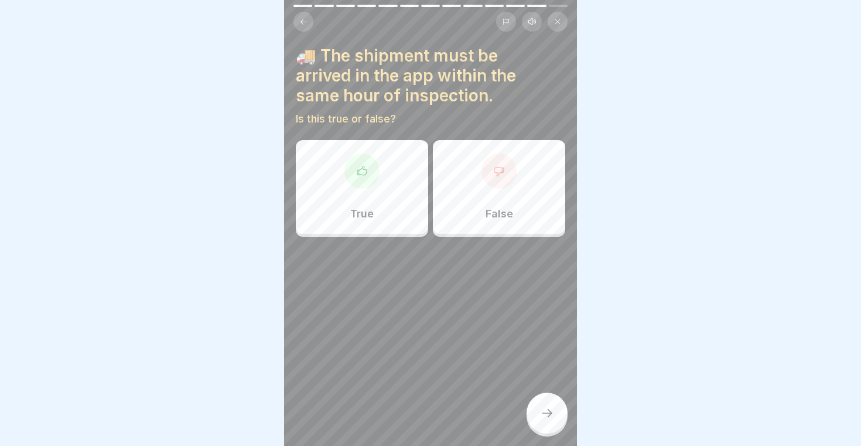
click at [389, 199] on div "True" at bounding box center [362, 187] width 132 height 94
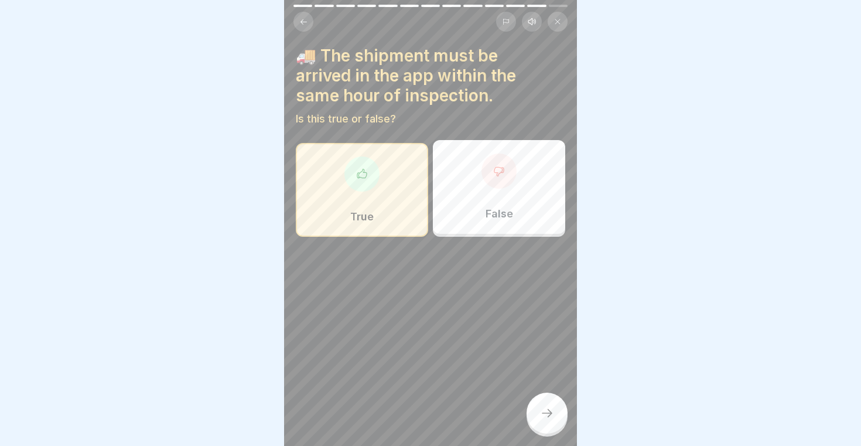
click at [546, 415] on icon at bounding box center [547, 413] width 14 height 14
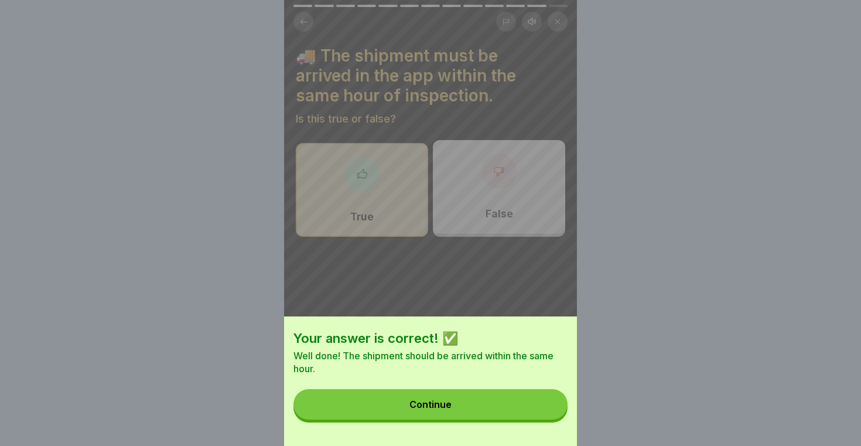
click at [507, 396] on button "Continue" at bounding box center [431, 404] width 274 height 30
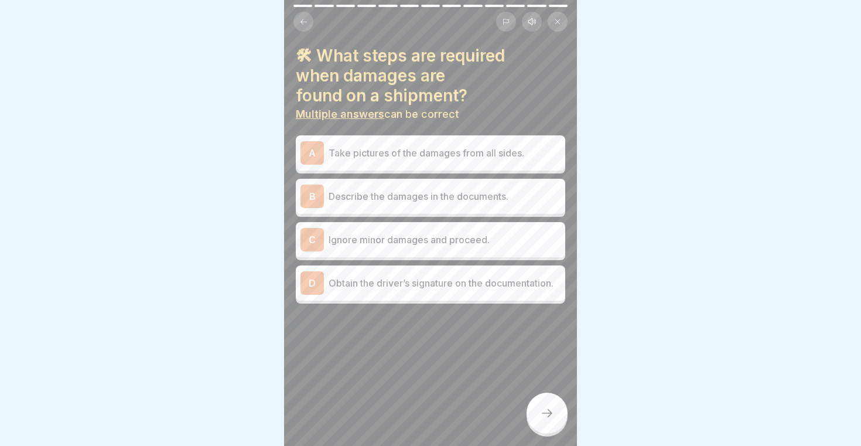
click at [483, 159] on p "Take pictures of the damages from all sides." at bounding box center [445, 153] width 232 height 14
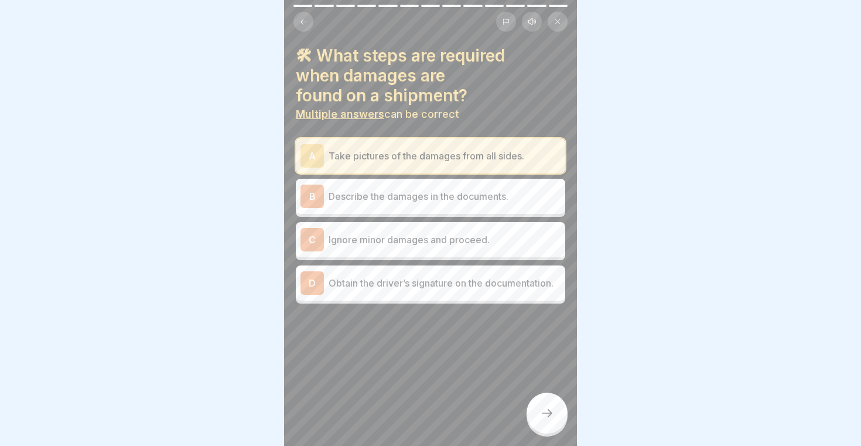
click at [486, 196] on p "Describe the damages in the documents." at bounding box center [445, 196] width 232 height 14
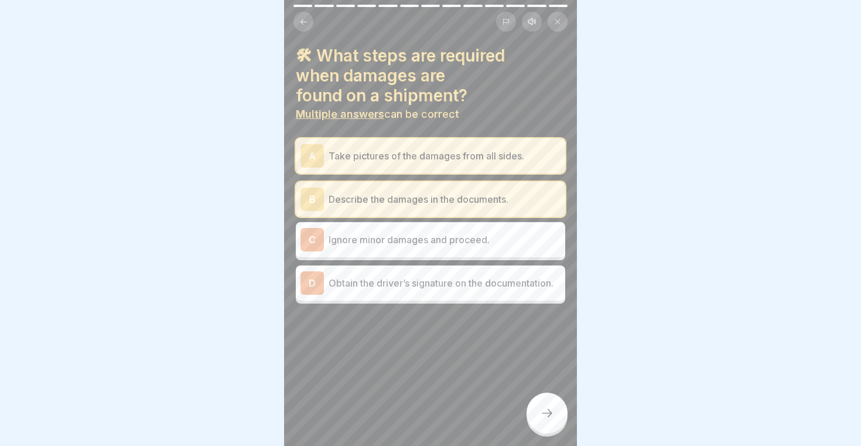
click at [483, 296] on div "D Obtain the driver’s signature on the documentation." at bounding box center [431, 282] width 270 height 35
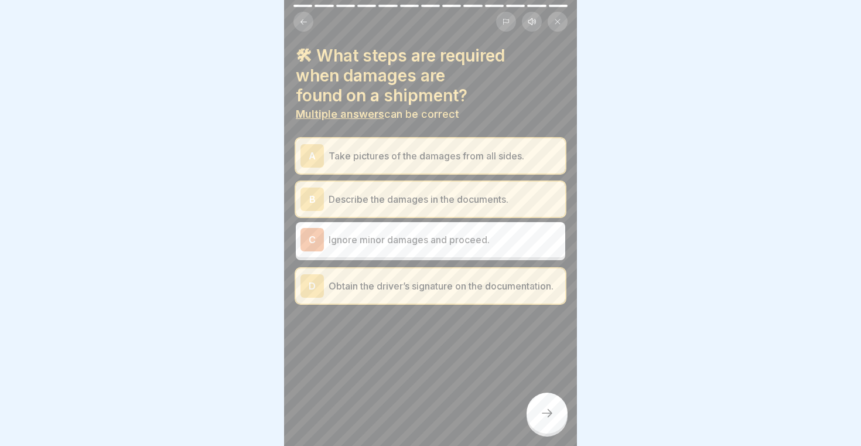
click at [546, 397] on div at bounding box center [547, 413] width 41 height 41
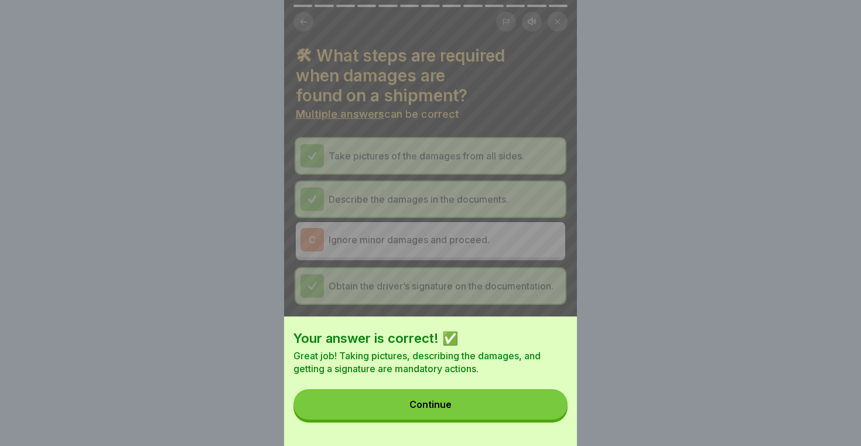
click at [509, 387] on div "Your answer is correct! ✅ Great job! Taking pictures, describing the damages, a…" at bounding box center [430, 380] width 293 height 129
click at [507, 391] on button "Continue" at bounding box center [431, 404] width 274 height 30
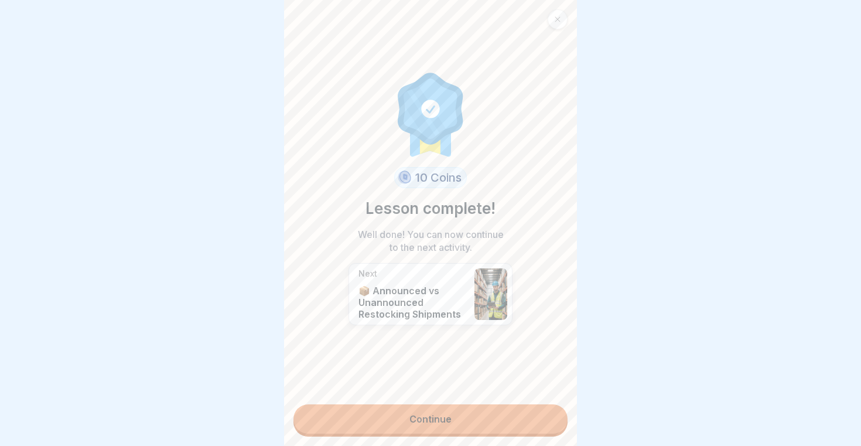
click at [483, 415] on link "Continue" at bounding box center [431, 418] width 274 height 29
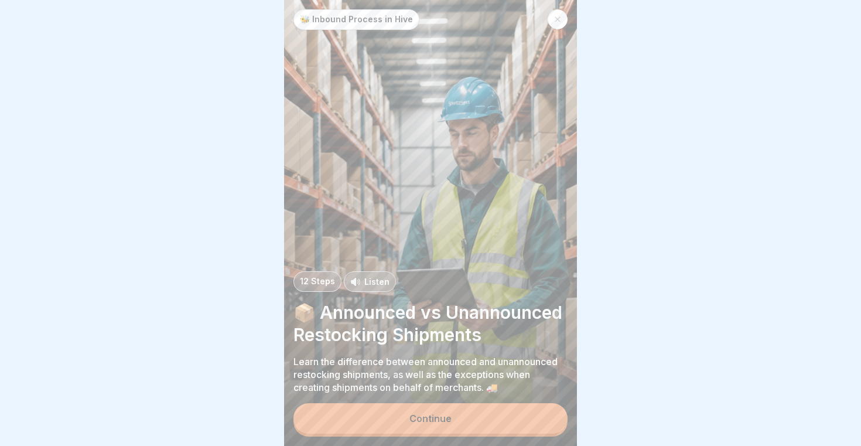
click at [472, 417] on button "Continue" at bounding box center [431, 418] width 274 height 30
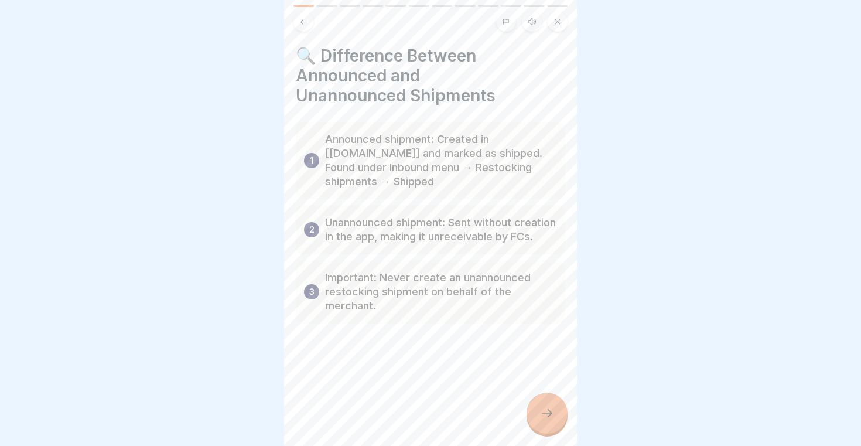
click at [538, 403] on div at bounding box center [547, 413] width 41 height 41
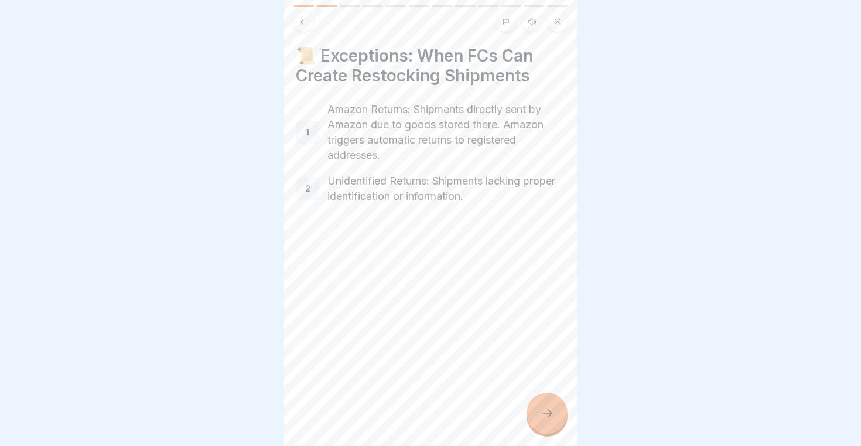
click at [538, 403] on div at bounding box center [547, 413] width 41 height 41
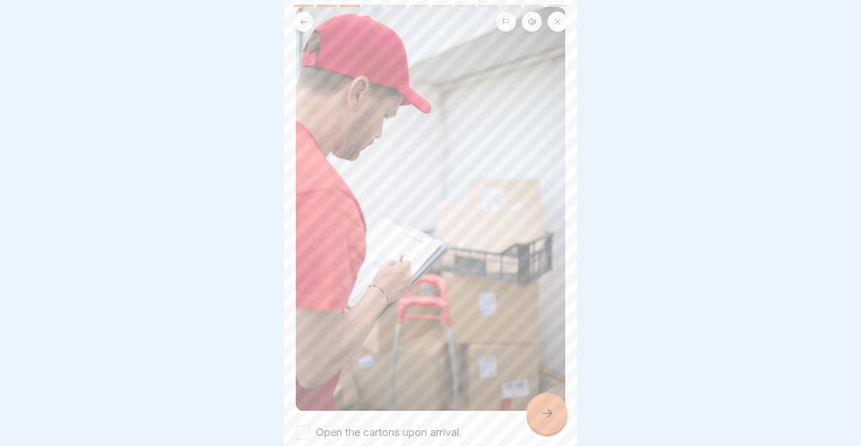
scroll to position [117, 0]
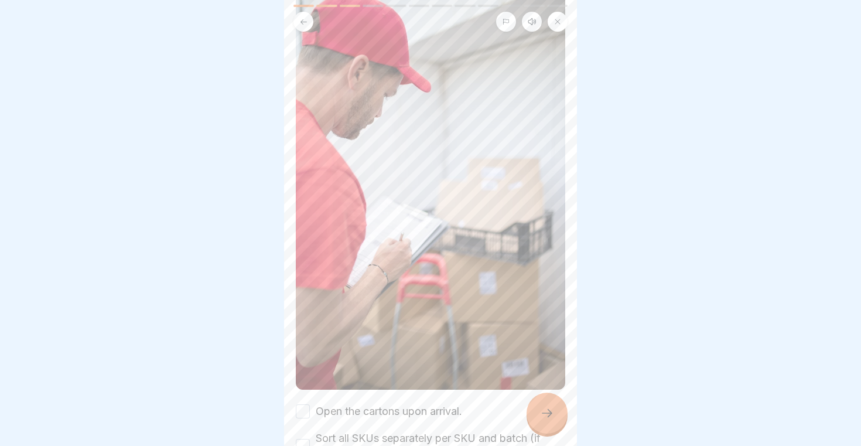
drag, startPoint x: 548, startPoint y: 426, endPoint x: 542, endPoint y: 412, distance: 15.2
click at [542, 412] on div at bounding box center [547, 413] width 41 height 41
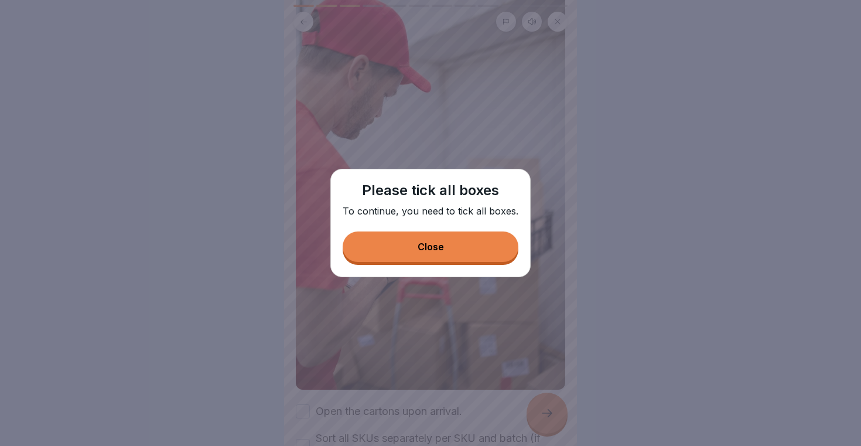
click at [446, 260] on button "Close" at bounding box center [431, 246] width 176 height 30
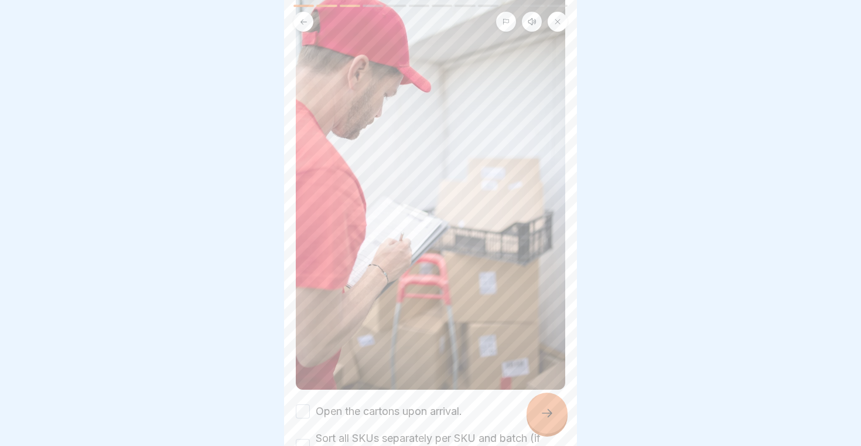
scroll to position [229, 0]
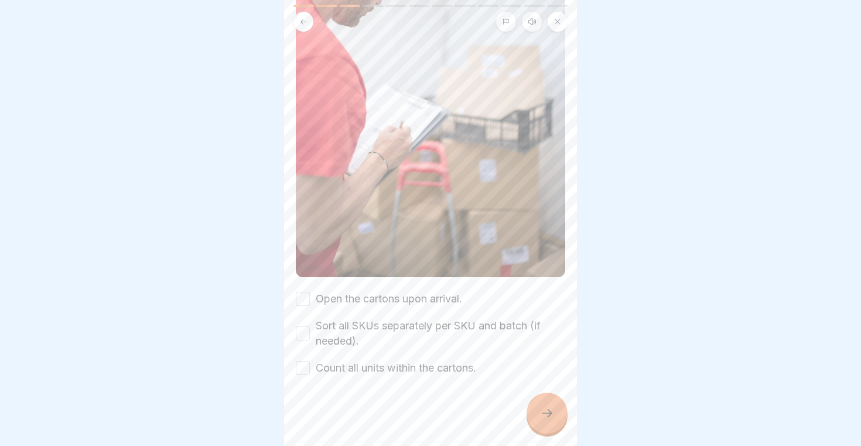
click at [307, 301] on button "Open the cartons upon arrival." at bounding box center [303, 299] width 14 height 14
click at [305, 335] on button "Sort all SKUs separately per SKU and batch (if needed)." at bounding box center [303, 333] width 14 height 14
click at [304, 366] on button "Count all units within the cartons." at bounding box center [303, 368] width 14 height 14
click at [548, 415] on icon at bounding box center [547, 413] width 14 height 14
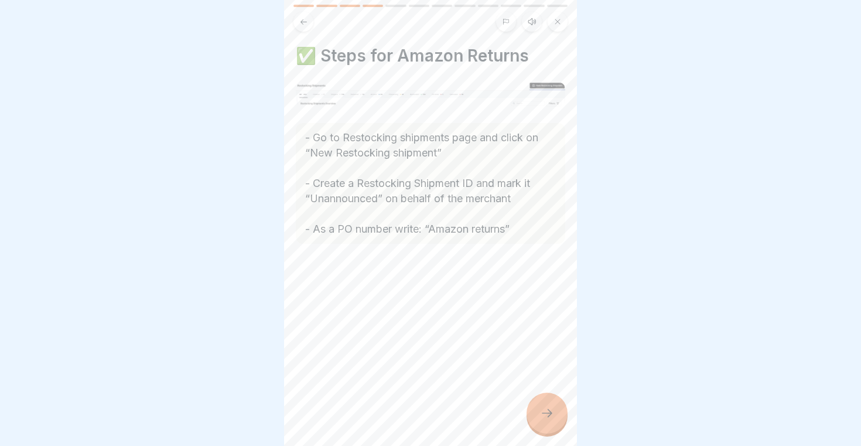
click at [368, 97] on img at bounding box center [431, 94] width 270 height 25
click at [546, 416] on icon at bounding box center [547, 413] width 14 height 14
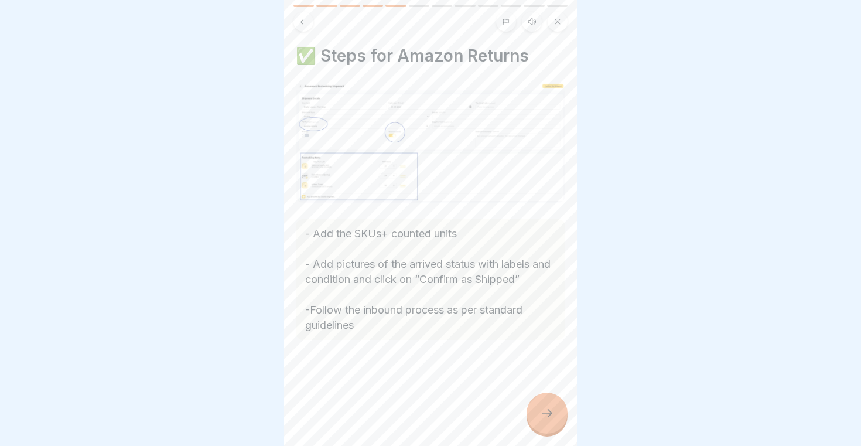
click at [547, 411] on icon at bounding box center [547, 413] width 14 height 14
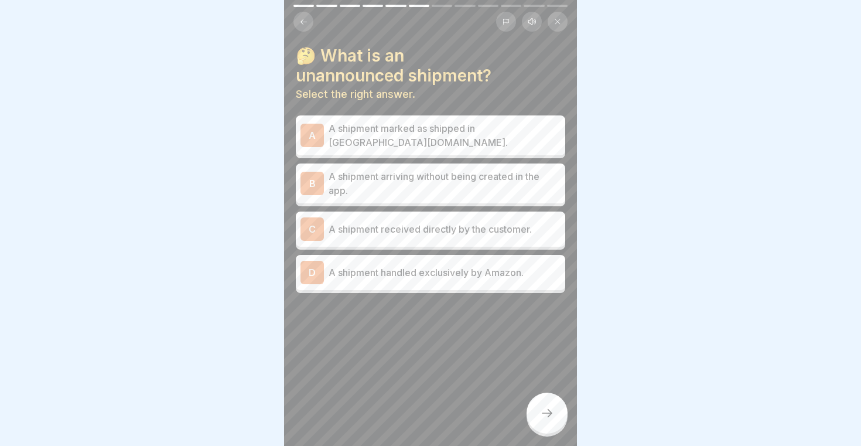
click at [369, 176] on p "A shipment arriving without being created in the app." at bounding box center [445, 183] width 232 height 28
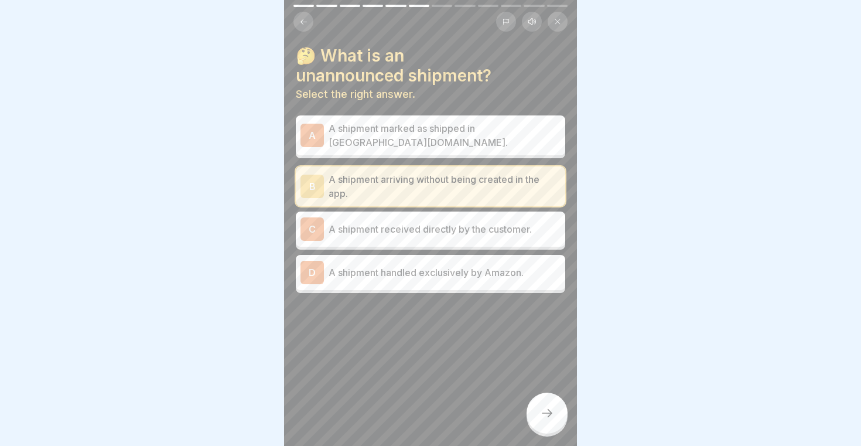
click at [562, 409] on div at bounding box center [547, 413] width 41 height 41
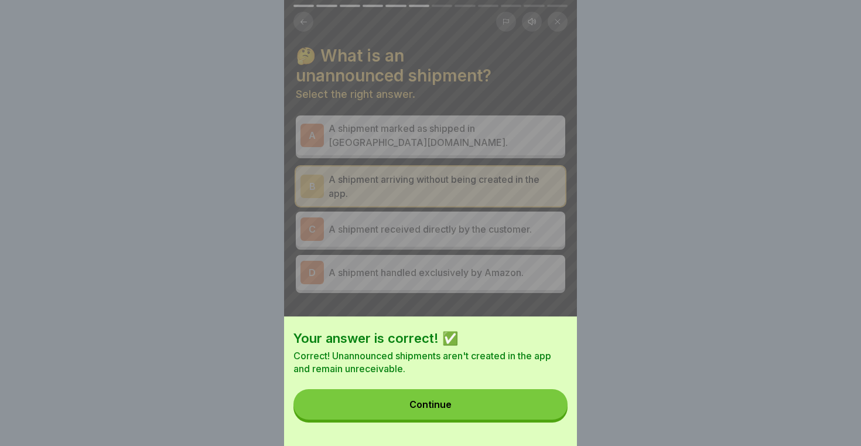
click at [524, 391] on button "Continue" at bounding box center [431, 404] width 274 height 30
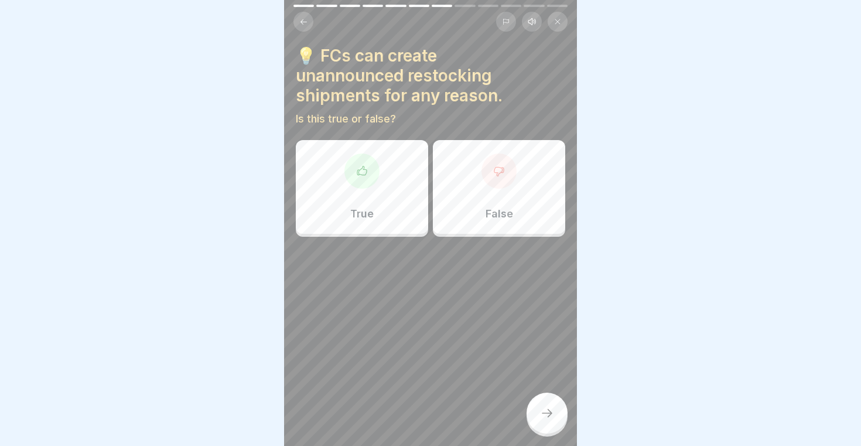
click at [497, 193] on div "False" at bounding box center [499, 187] width 132 height 94
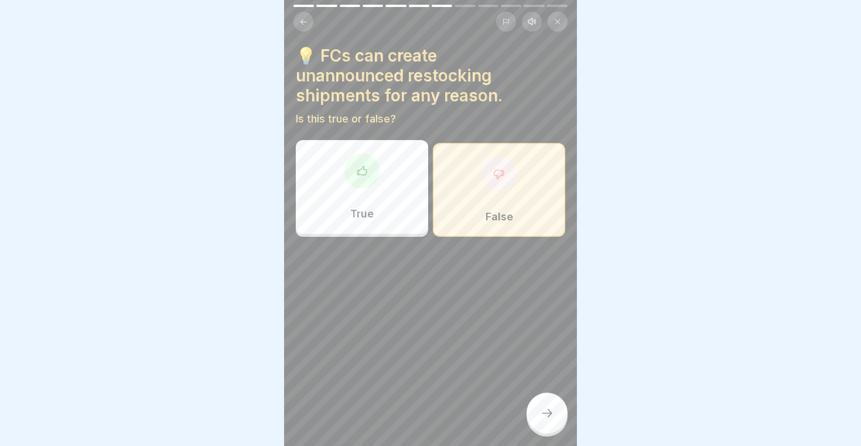
click at [557, 423] on div at bounding box center [547, 413] width 41 height 41
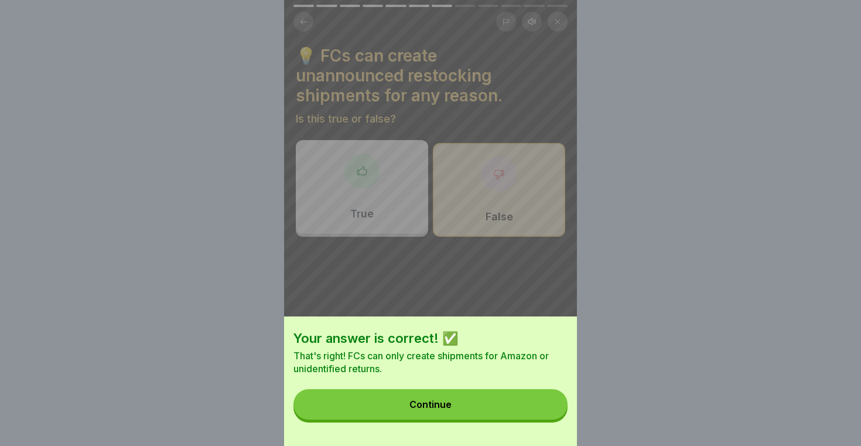
click at [543, 411] on button "Continue" at bounding box center [431, 404] width 274 height 30
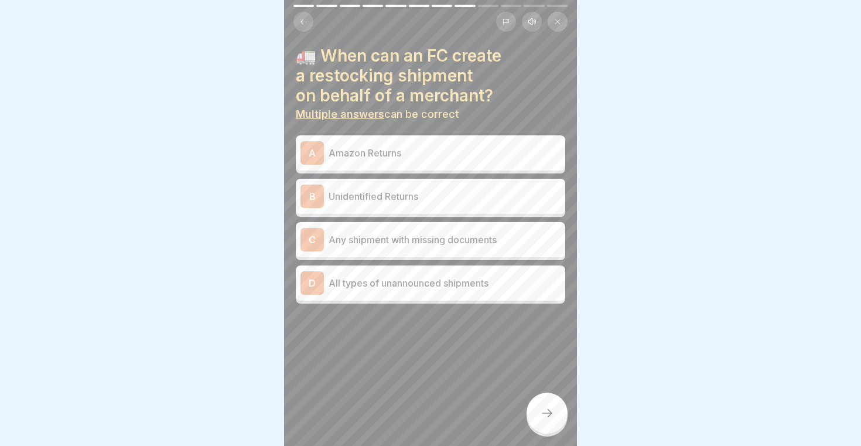
click at [396, 158] on p "Amazon Returns" at bounding box center [445, 153] width 232 height 14
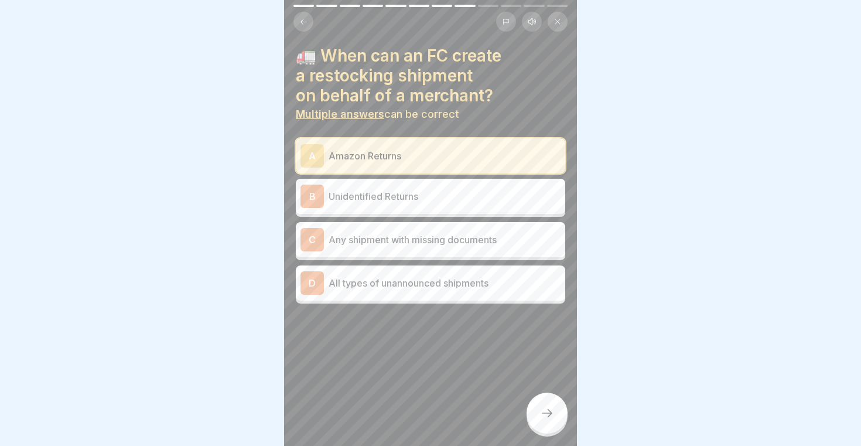
click at [408, 195] on p "Unidentified Returns" at bounding box center [445, 196] width 232 height 14
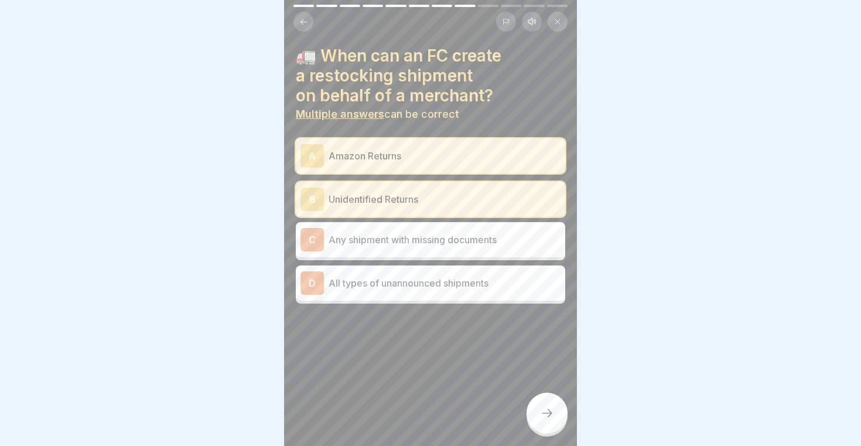
click at [488, 205] on p "Unidentified Returns" at bounding box center [445, 199] width 232 height 14
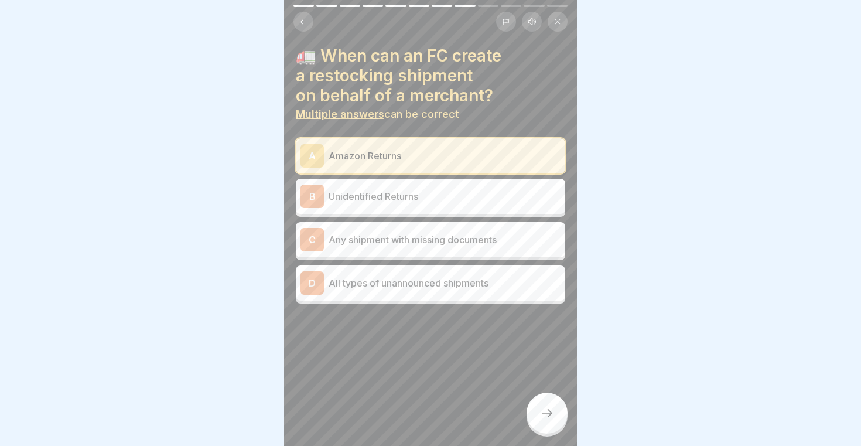
click at [548, 407] on div at bounding box center [547, 413] width 41 height 41
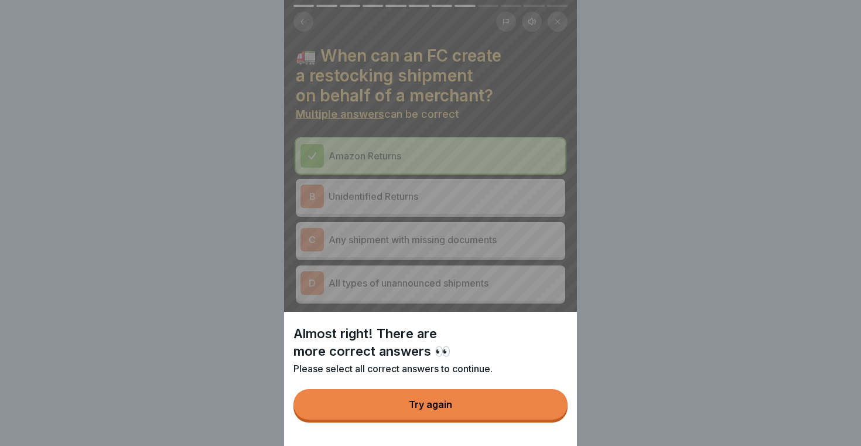
click at [513, 413] on button "Try again" at bounding box center [431, 404] width 274 height 30
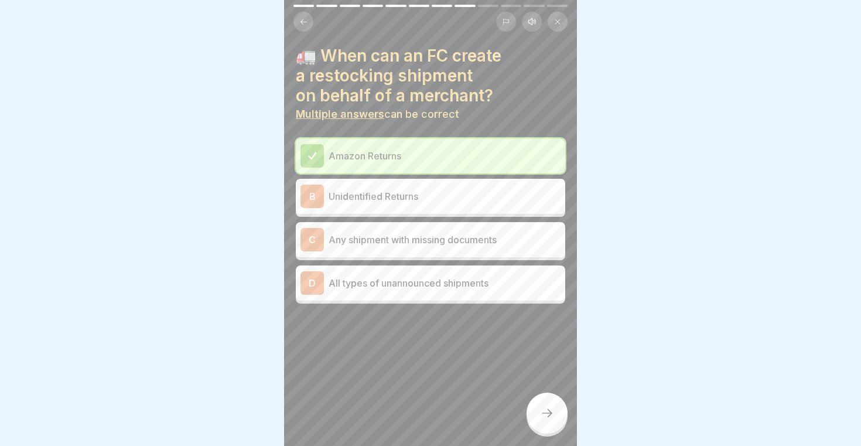
click at [463, 251] on div "C Any shipment with missing documents" at bounding box center [431, 239] width 270 height 35
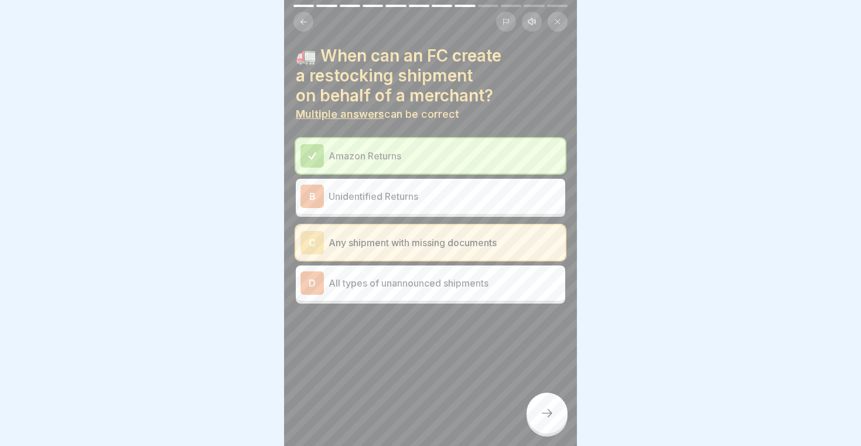
click at [554, 430] on div at bounding box center [547, 413] width 41 height 41
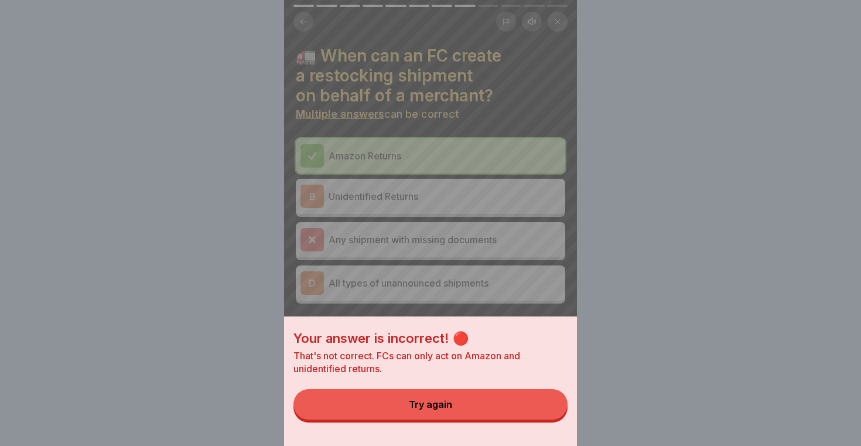
click at [520, 404] on button "Try again" at bounding box center [431, 404] width 274 height 30
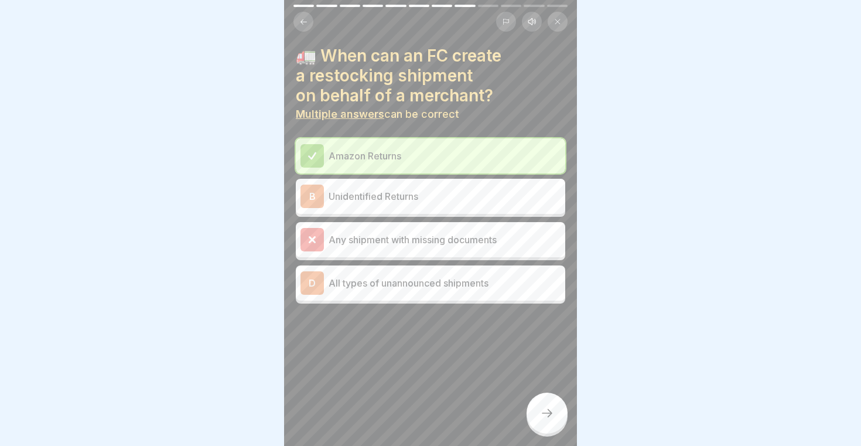
click at [459, 203] on p "Unidentified Returns" at bounding box center [445, 196] width 232 height 14
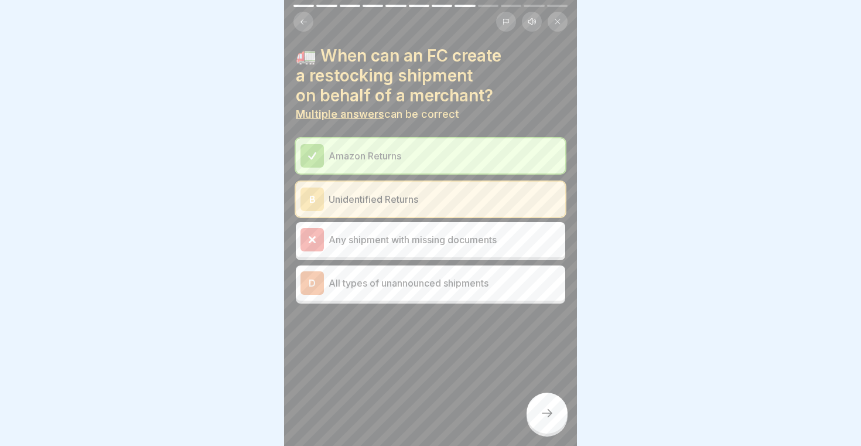
click at [563, 421] on div at bounding box center [547, 413] width 41 height 41
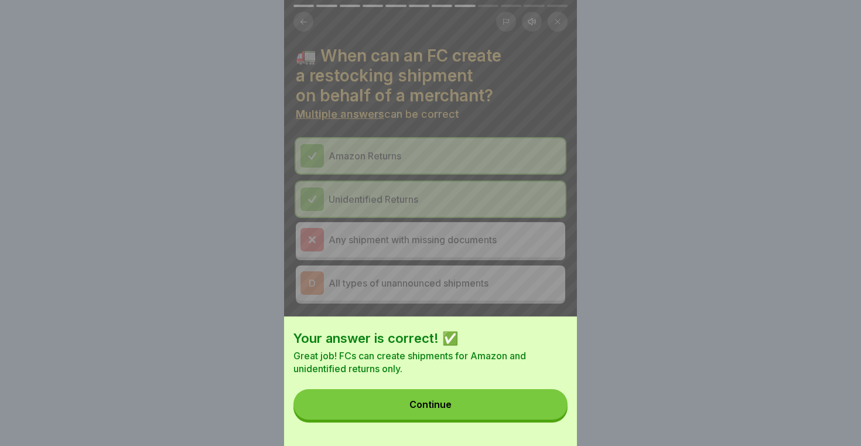
click at [488, 400] on button "Continue" at bounding box center [431, 404] width 274 height 30
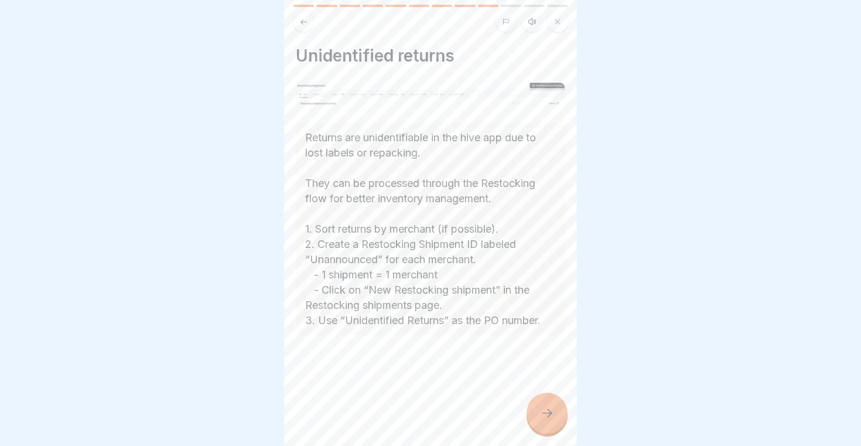
click at [550, 415] on icon at bounding box center [547, 413] width 11 height 8
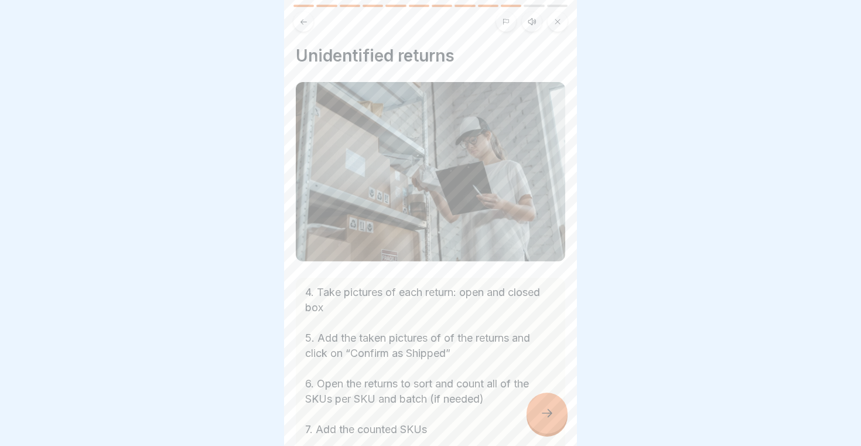
click at [550, 415] on icon at bounding box center [547, 413] width 11 height 8
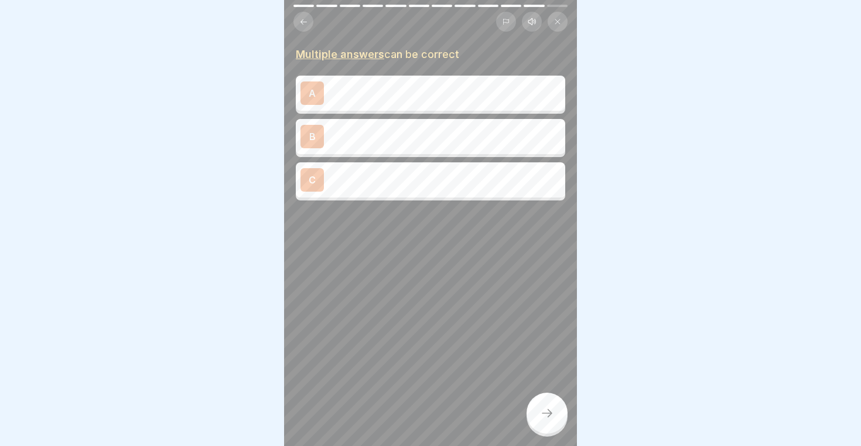
click at [396, 76] on div "A" at bounding box center [431, 93] width 270 height 35
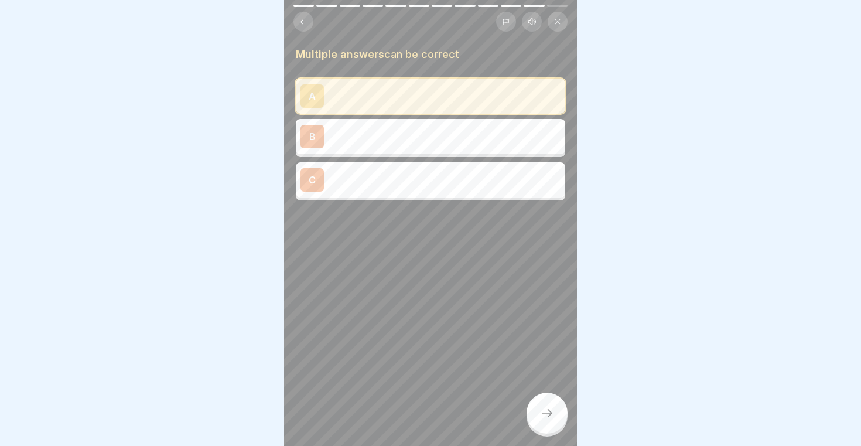
click at [380, 136] on div "B" at bounding box center [431, 136] width 260 height 23
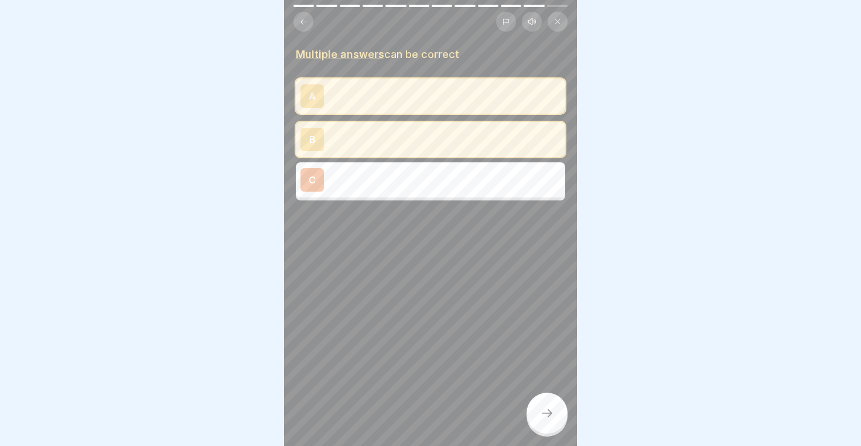
click at [377, 171] on div "C" at bounding box center [431, 179] width 260 height 23
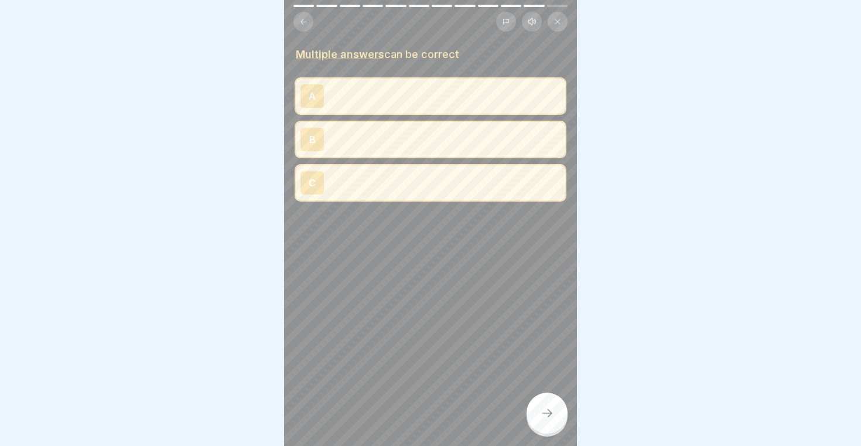
click at [377, 137] on div "B" at bounding box center [431, 139] width 260 height 23
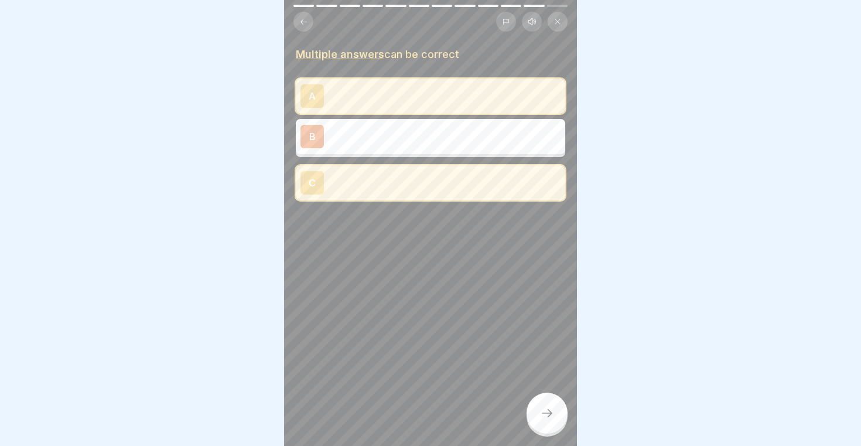
click at [379, 98] on div "A" at bounding box center [431, 95] width 260 height 23
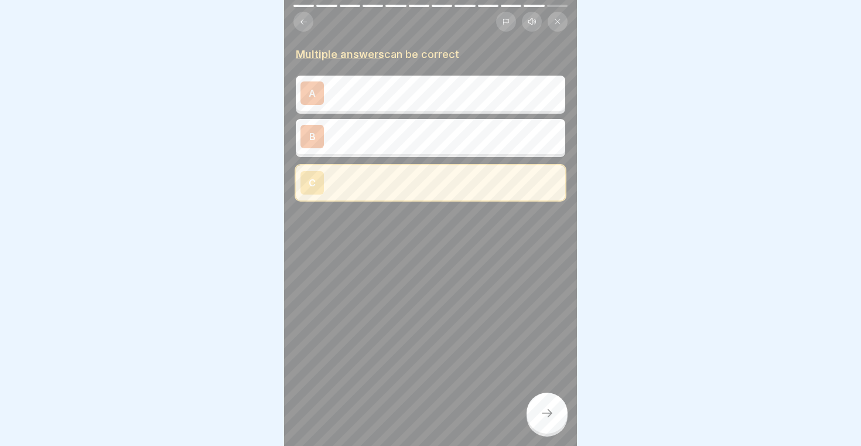
click at [387, 144] on div "B" at bounding box center [431, 136] width 260 height 23
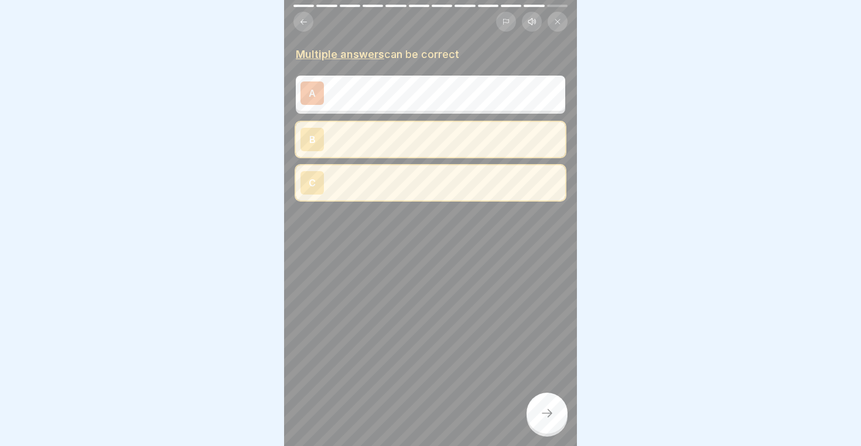
click at [383, 173] on div "C" at bounding box center [431, 182] width 260 height 23
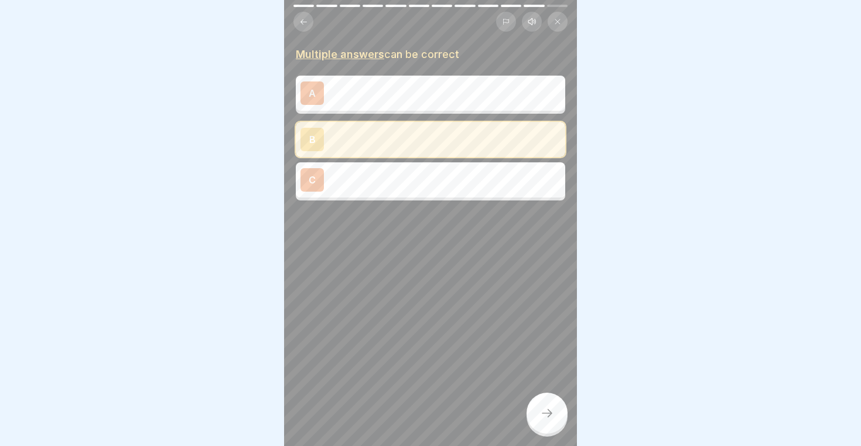
click at [381, 141] on div "B" at bounding box center [431, 139] width 260 height 23
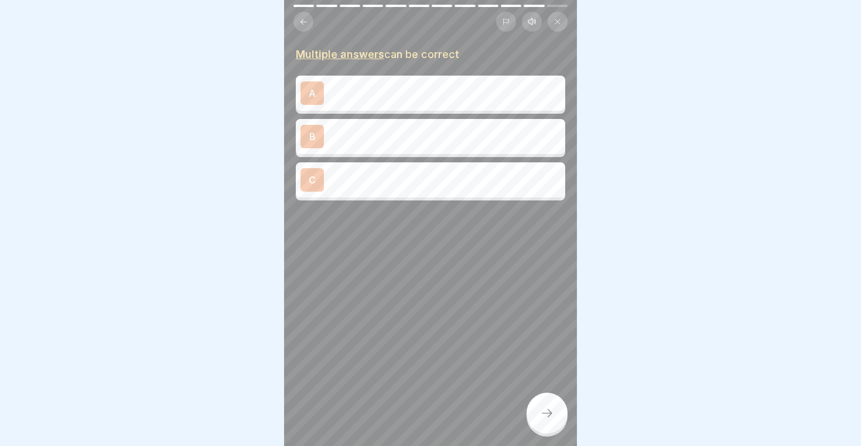
click at [427, 190] on div "C" at bounding box center [431, 179] width 260 height 23
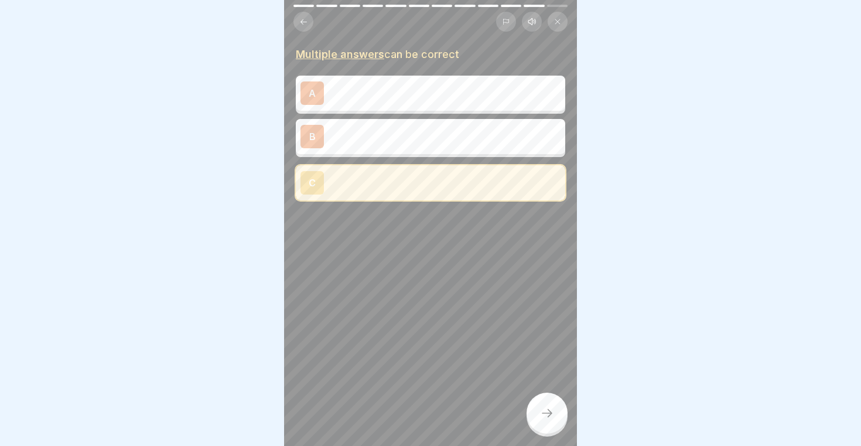
click at [554, 420] on icon at bounding box center [547, 413] width 14 height 14
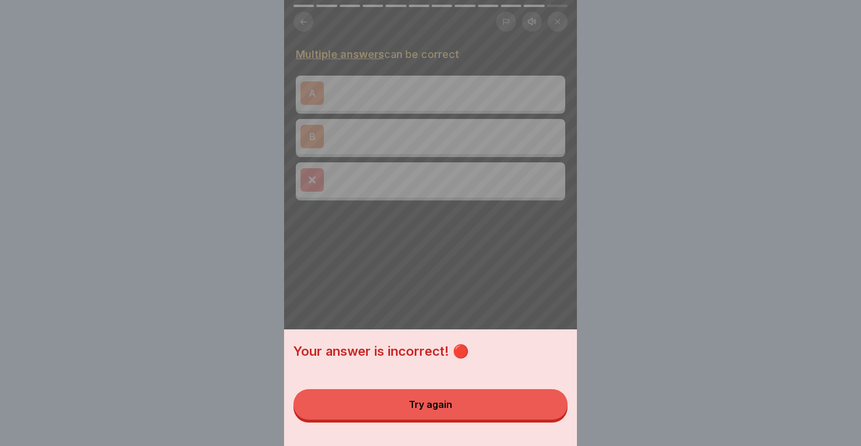
click at [526, 410] on button "Try again" at bounding box center [431, 404] width 274 height 30
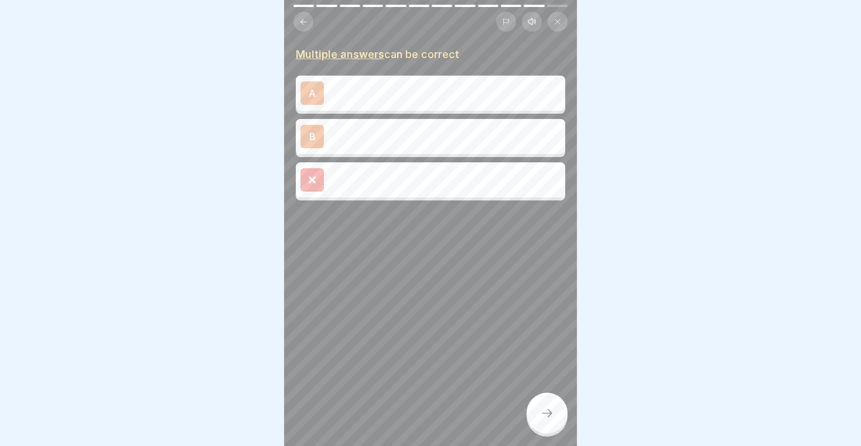
click at [417, 140] on div "B" at bounding box center [431, 136] width 260 height 23
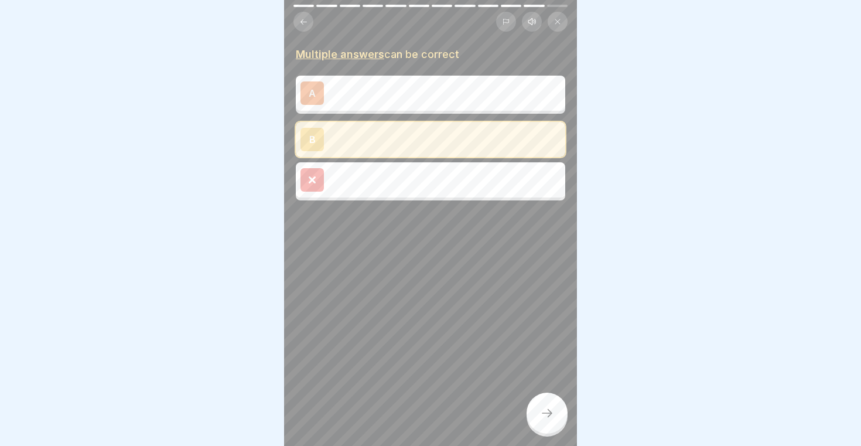
click at [552, 418] on icon at bounding box center [547, 413] width 14 height 14
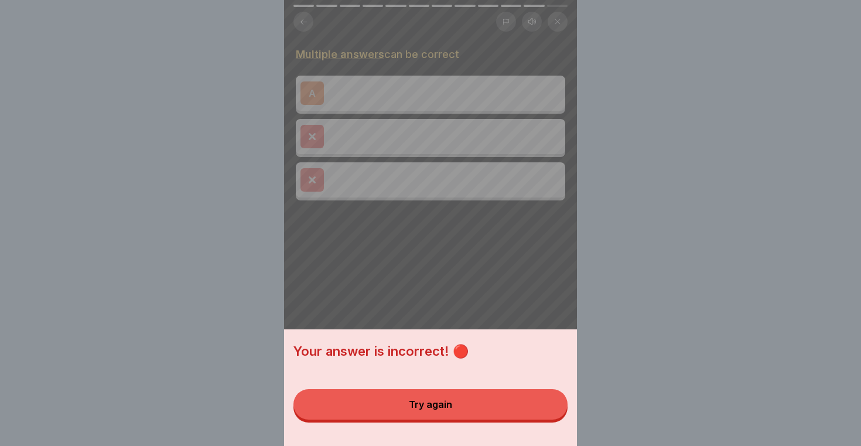
click at [490, 407] on button "Try again" at bounding box center [431, 404] width 274 height 30
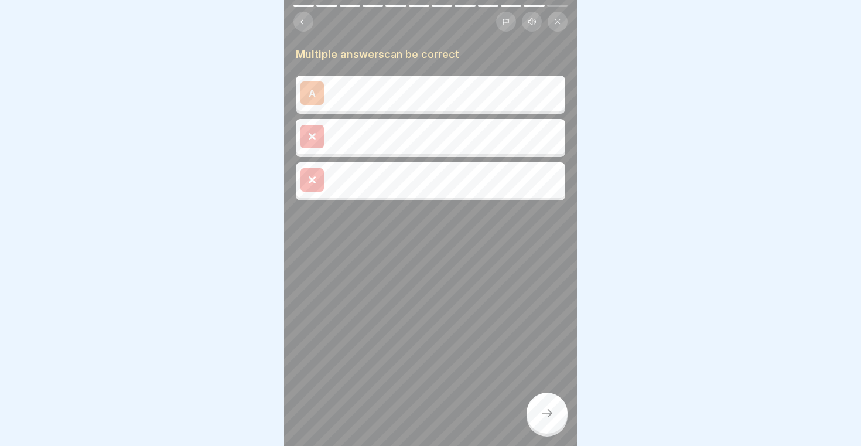
click at [408, 79] on div "A" at bounding box center [431, 93] width 270 height 35
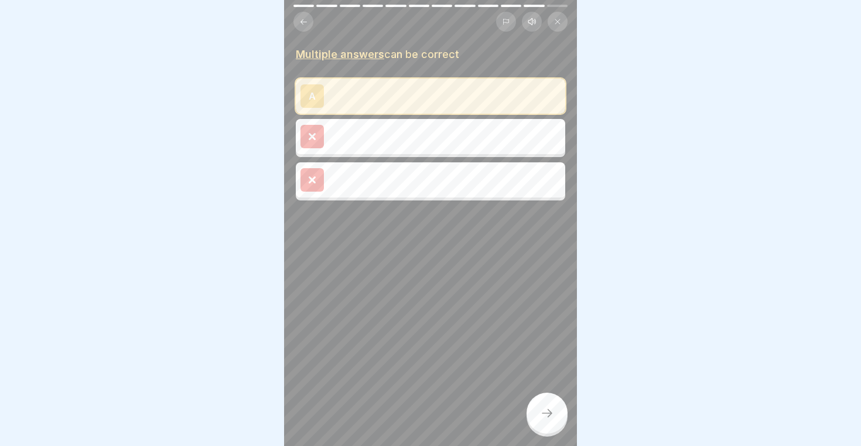
click at [546, 400] on div at bounding box center [547, 413] width 41 height 41
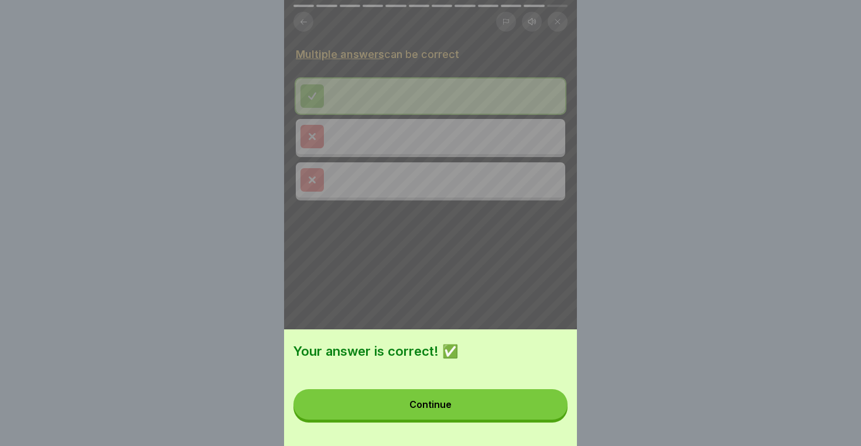
click at [544, 403] on button "Continue" at bounding box center [431, 404] width 274 height 30
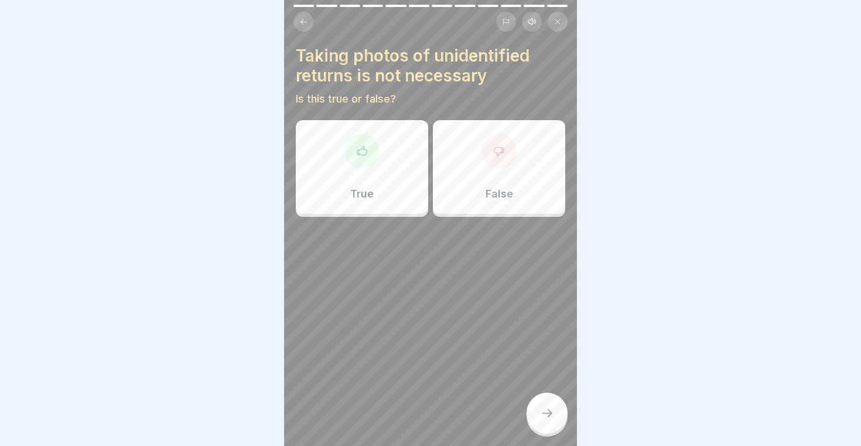
click at [492, 165] on div at bounding box center [499, 151] width 35 height 35
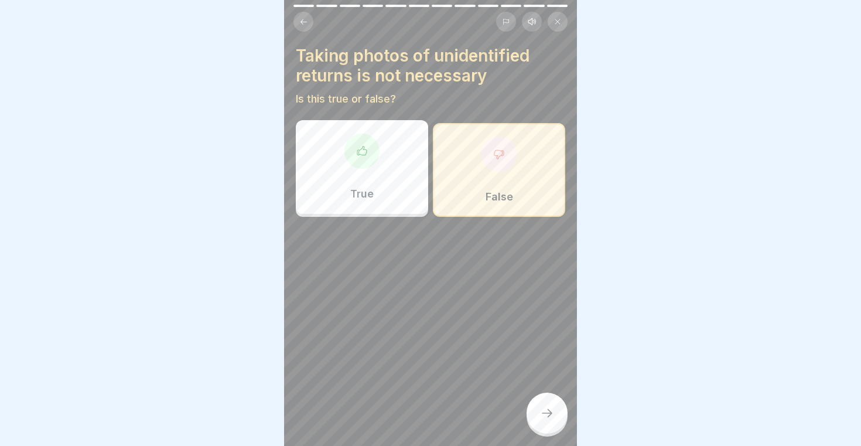
click at [550, 407] on div at bounding box center [547, 413] width 41 height 41
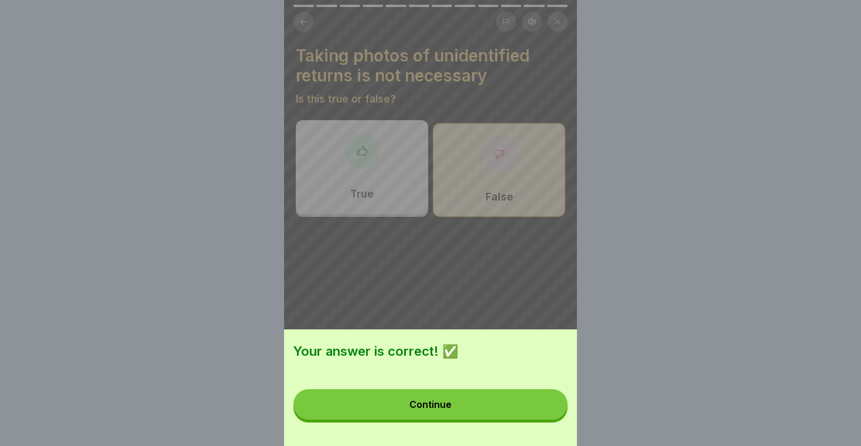
click at [524, 408] on button "Continue" at bounding box center [431, 404] width 274 height 30
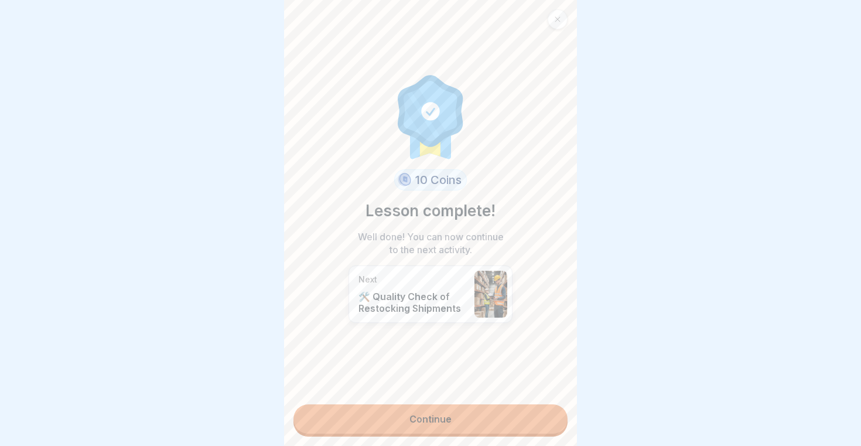
click at [420, 415] on link "Continue" at bounding box center [431, 418] width 274 height 29
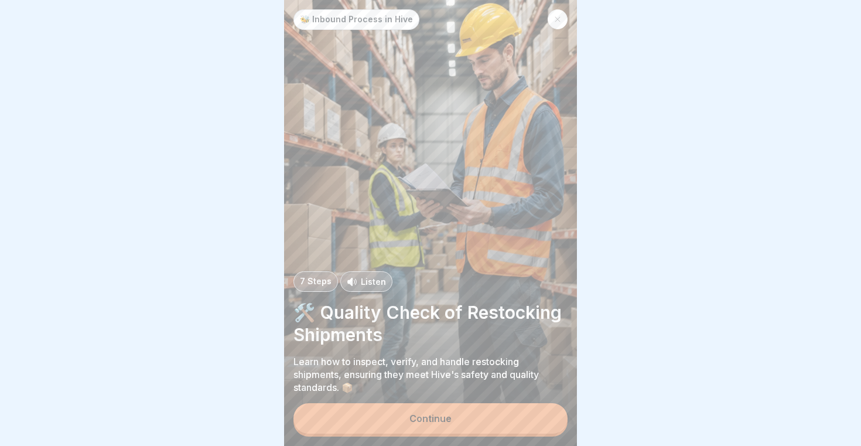
click at [420, 415] on div "Continue" at bounding box center [431, 418] width 42 height 11
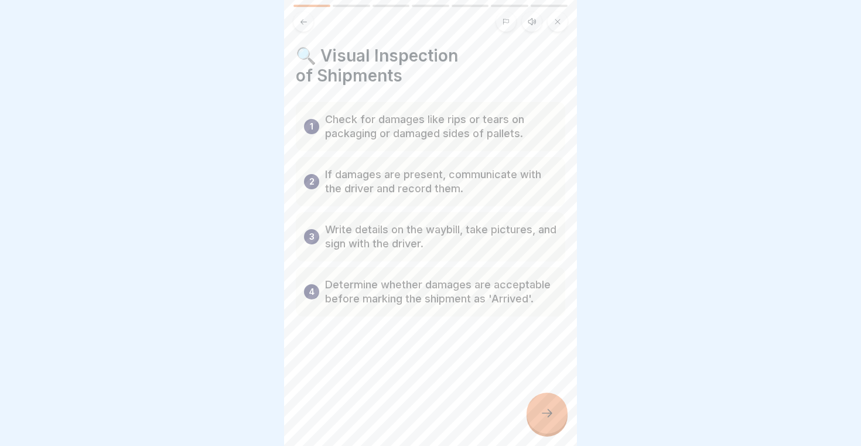
click at [543, 405] on div at bounding box center [547, 413] width 41 height 41
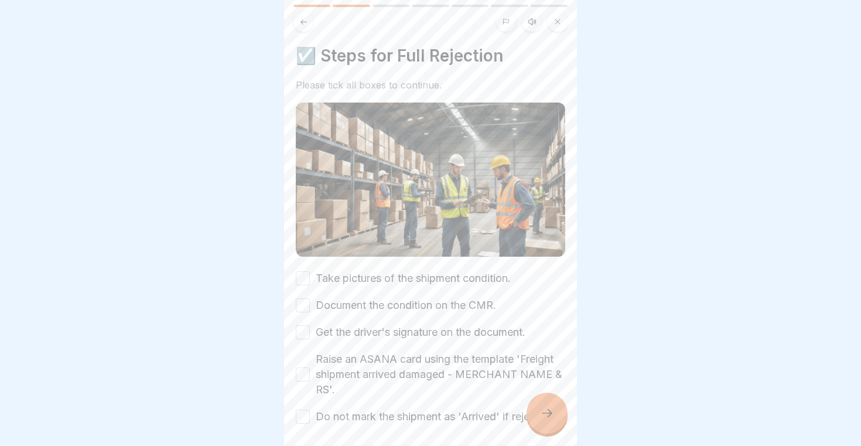
click at [309, 281] on button "Take pictures of the shipment condition." at bounding box center [303, 278] width 14 height 14
click at [308, 298] on button "Document the condition on the CMR." at bounding box center [303, 305] width 14 height 14
click at [306, 329] on button "Get the driver's signature on the document." at bounding box center [303, 332] width 14 height 14
click at [306, 363] on div "Raise an ASANA card using the template 'Freight shipment arrived damaged - MERC…" at bounding box center [431, 375] width 270 height 46
click at [306, 366] on div "Raise an ASANA card using the template 'Freight shipment arrived damaged - MERC…" at bounding box center [431, 375] width 270 height 46
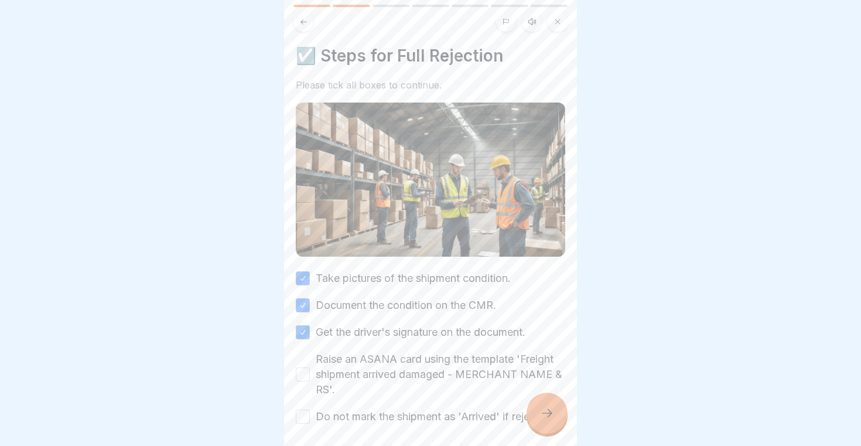
click at [306, 373] on button "Raise an ASANA card using the template 'Freight shipment arrived damaged - MERC…" at bounding box center [303, 374] width 14 height 14
click at [305, 414] on button "Do not mark the shipment as 'Arrived' if rejecting." at bounding box center [303, 417] width 14 height 14
click at [538, 407] on div at bounding box center [547, 413] width 41 height 41
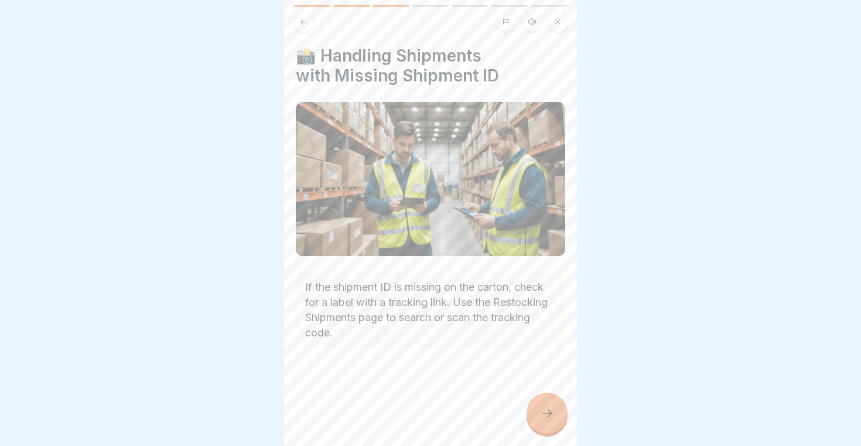
click at [538, 407] on div at bounding box center [547, 413] width 41 height 41
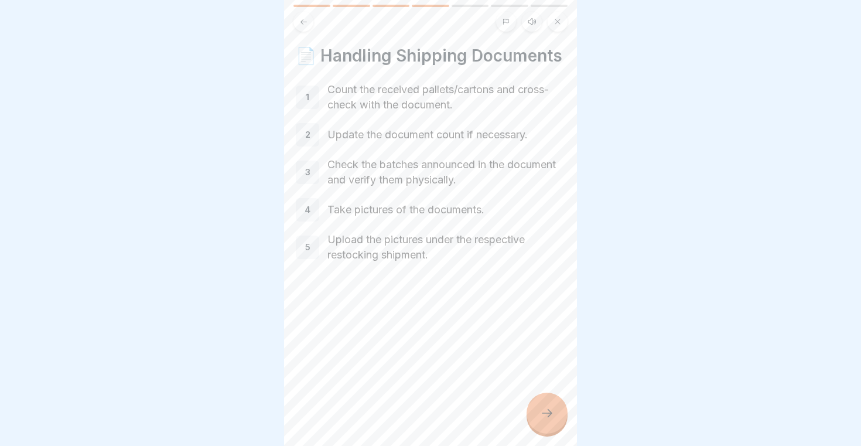
click at [538, 407] on div at bounding box center [547, 413] width 41 height 41
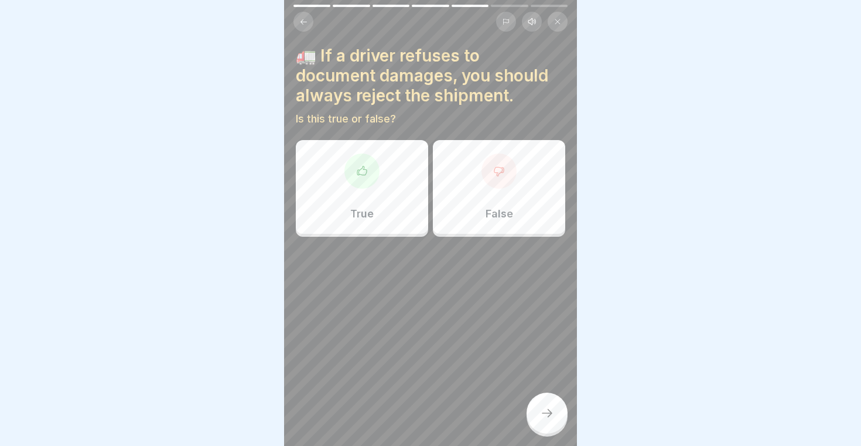
click at [384, 169] on div "True" at bounding box center [362, 187] width 132 height 94
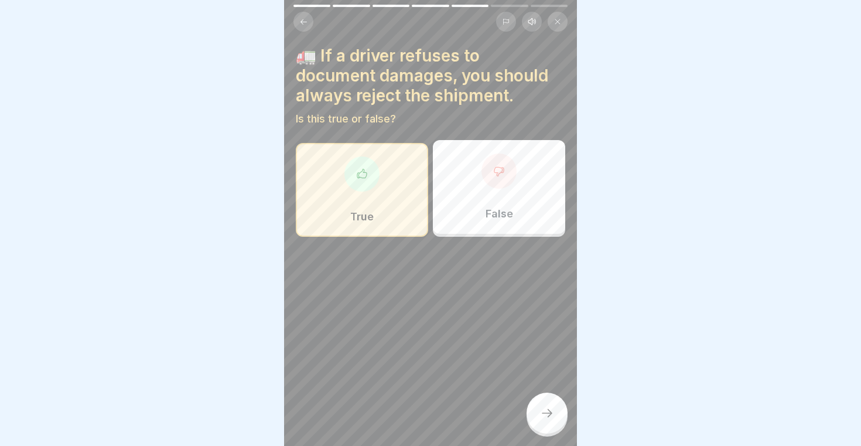
click at [530, 411] on div at bounding box center [547, 413] width 41 height 41
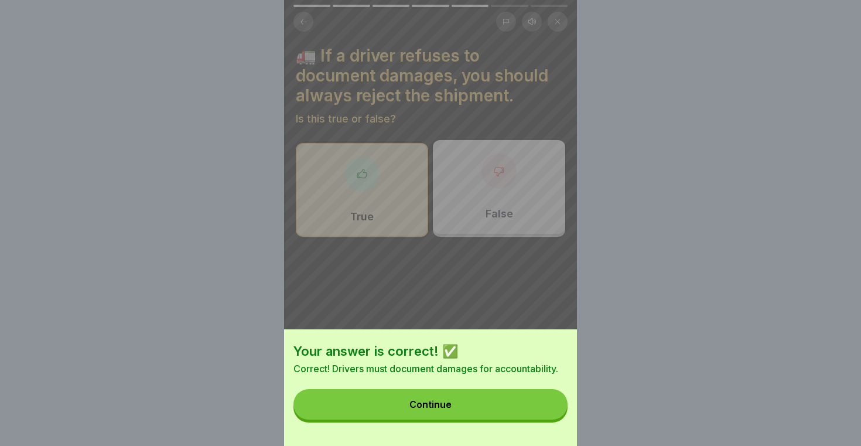
click at [524, 411] on button "Continue" at bounding box center [431, 404] width 274 height 30
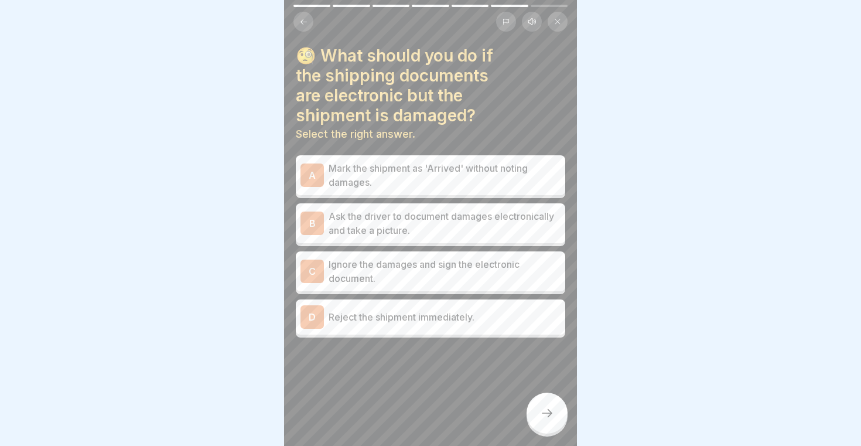
click at [427, 261] on p "Ignore the damages and sign the electronic document." at bounding box center [445, 271] width 232 height 28
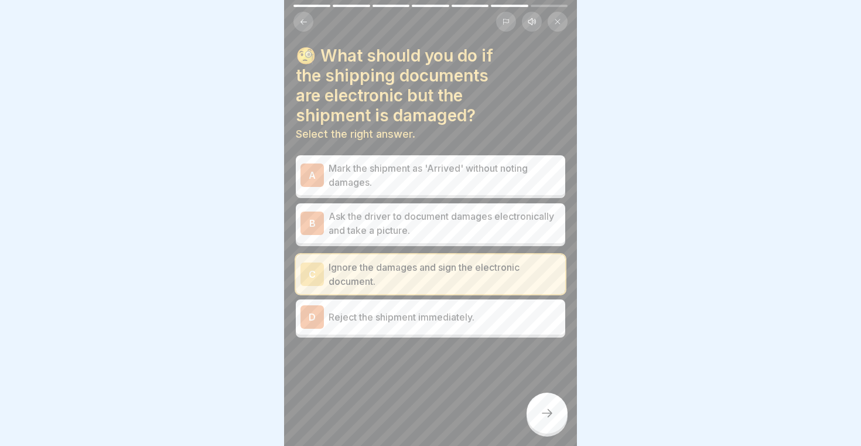
click at [422, 214] on p "Ask the driver to document damages electronically and take a picture." at bounding box center [445, 223] width 232 height 28
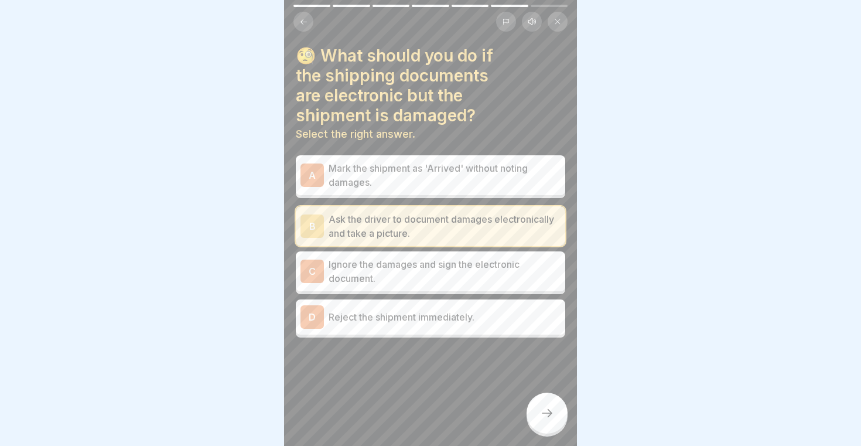
click at [551, 420] on div at bounding box center [547, 413] width 41 height 41
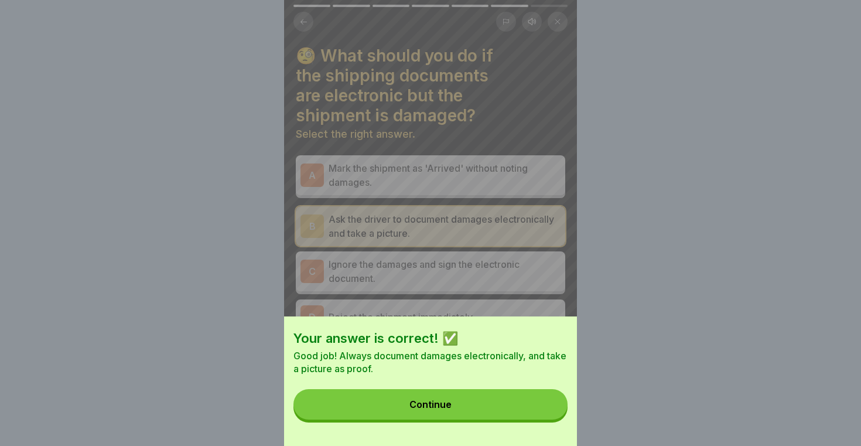
click at [486, 403] on button "Continue" at bounding box center [431, 404] width 274 height 30
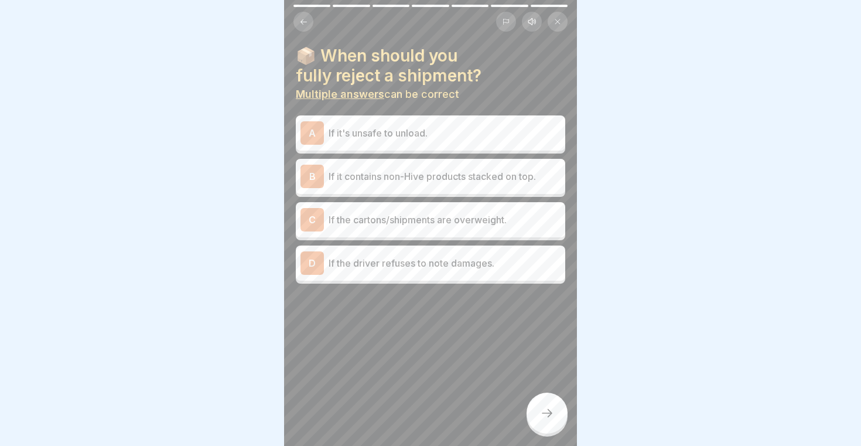
click at [387, 113] on div "📦 When should you fully reject a shipment? Multiple answers can be correct A If…" at bounding box center [431, 165] width 270 height 238
click at [387, 124] on div "A If it's unsafe to unload." at bounding box center [431, 132] width 260 height 23
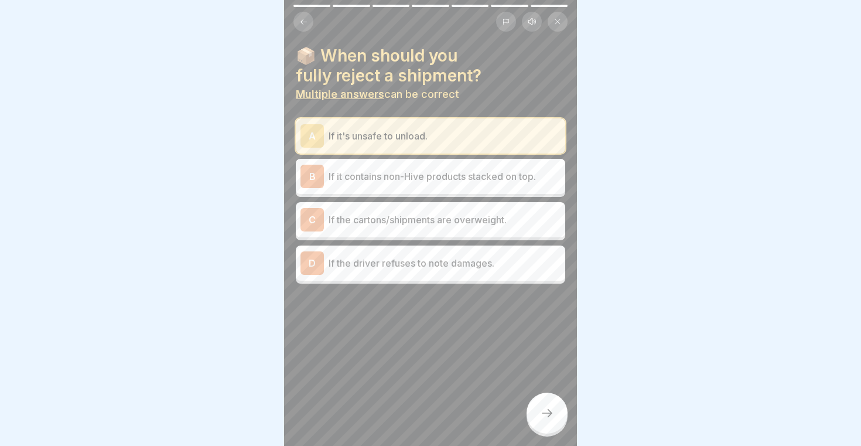
click at [391, 176] on p "If it contains non-Hive products stacked on top." at bounding box center [445, 176] width 232 height 14
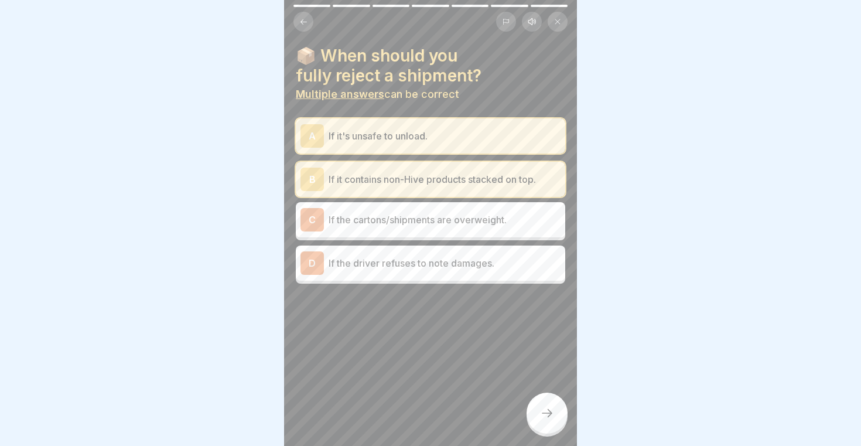
click at [404, 224] on p "If the cartons/shipments are overweight." at bounding box center [445, 220] width 232 height 14
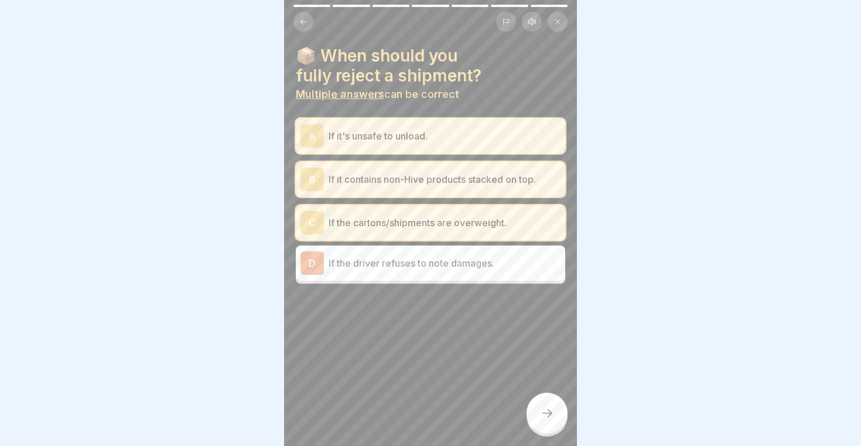
click at [400, 267] on p "If the driver refuses to note damages." at bounding box center [445, 263] width 232 height 14
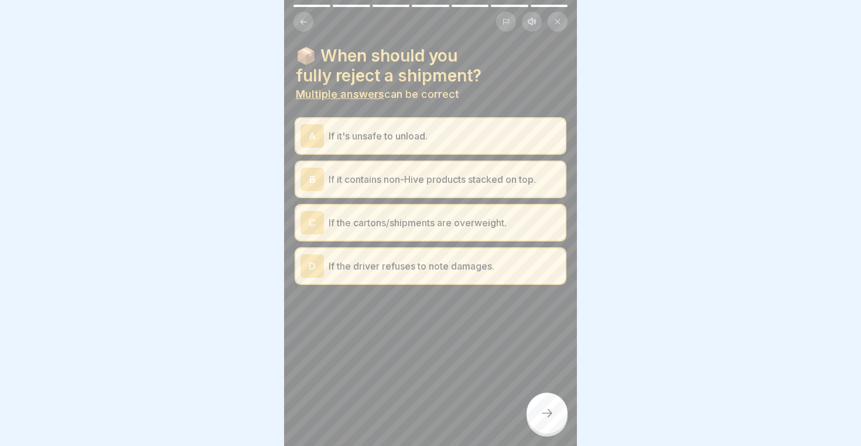
click at [547, 419] on icon at bounding box center [547, 413] width 14 height 14
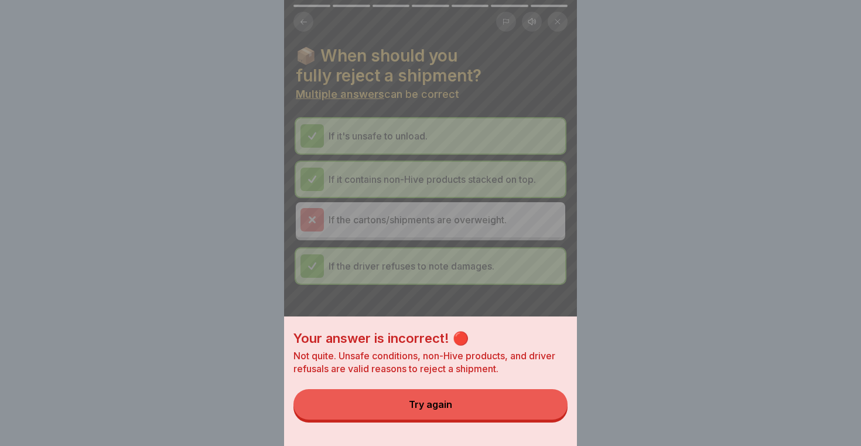
click at [510, 405] on button "Try again" at bounding box center [431, 404] width 274 height 30
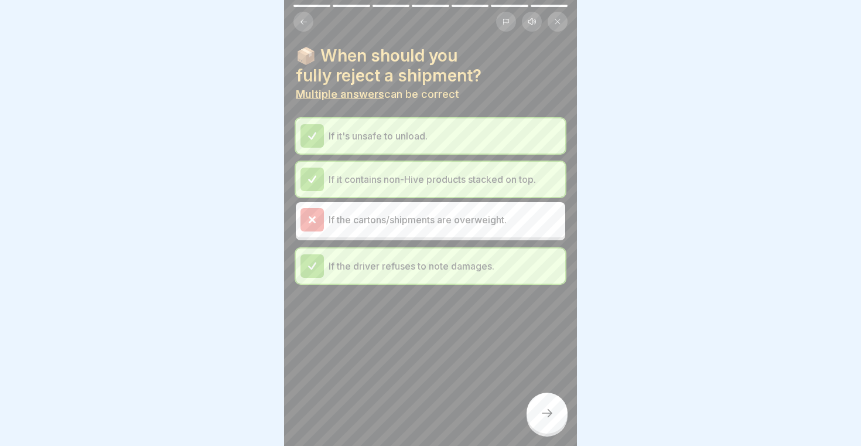
click at [553, 408] on icon at bounding box center [547, 413] width 14 height 14
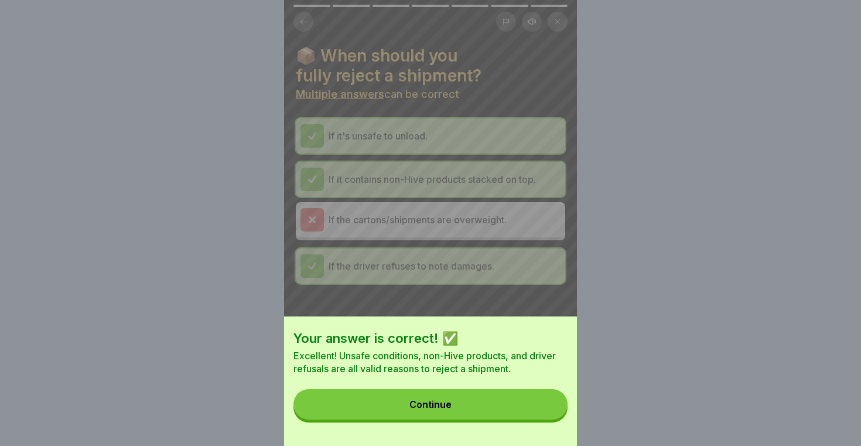
click at [516, 401] on button "Continue" at bounding box center [431, 404] width 274 height 30
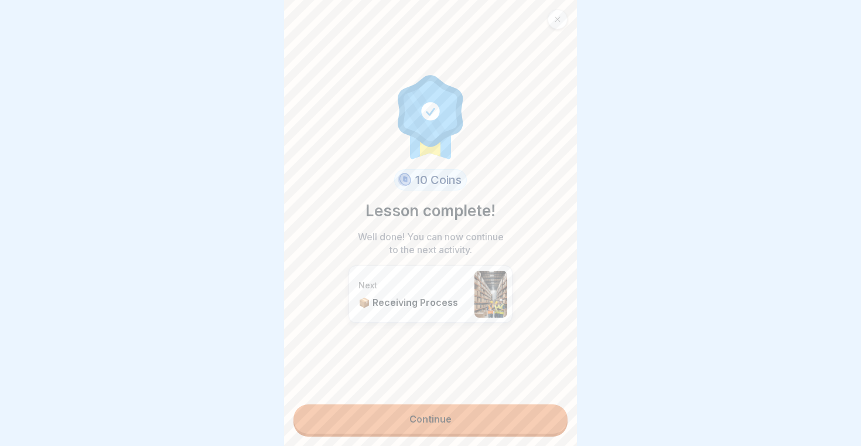
click at [439, 417] on link "Continue" at bounding box center [431, 418] width 274 height 29
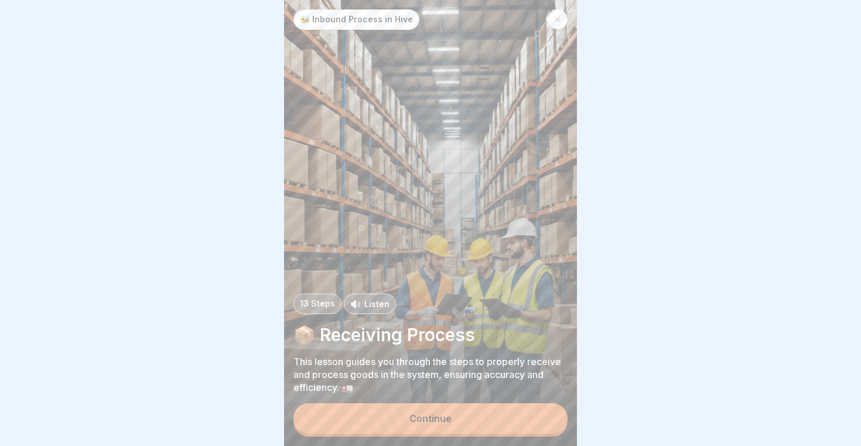
click at [554, 29] on link at bounding box center [558, 19] width 20 height 20
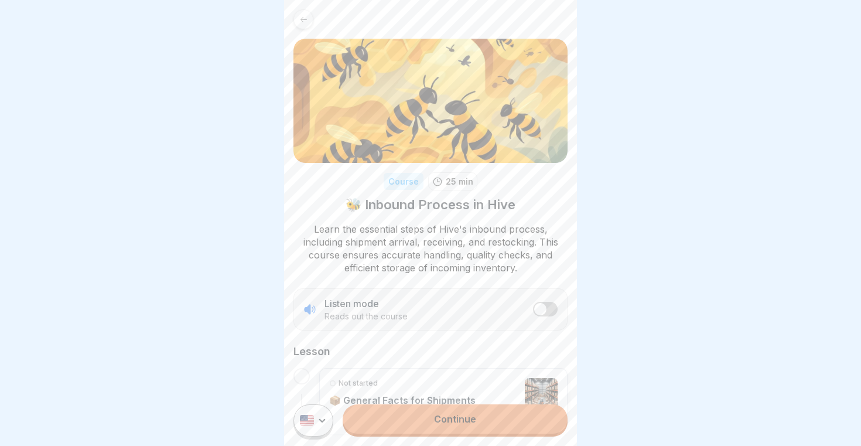
click at [304, 16] on icon at bounding box center [303, 19] width 9 height 9
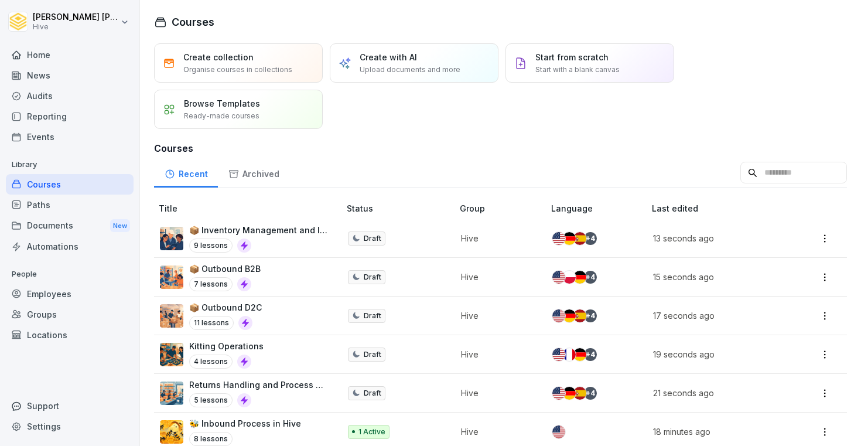
scroll to position [129, 0]
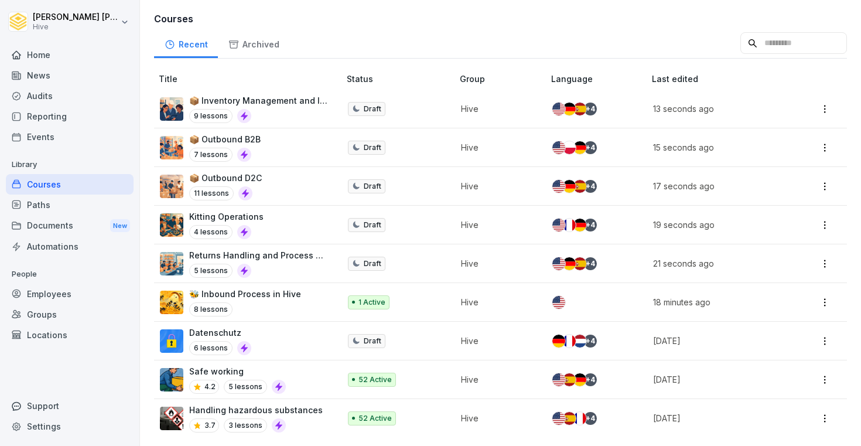
click at [71, 183] on div "Courses" at bounding box center [70, 184] width 128 height 21
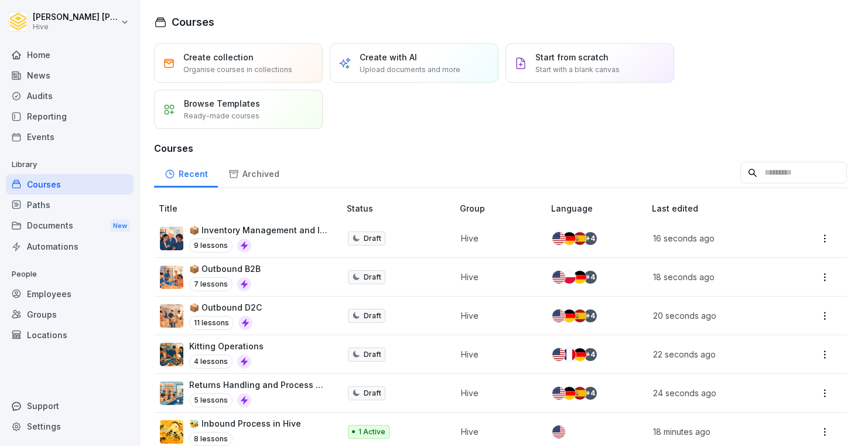
click at [257, 182] on div "Archived" at bounding box center [253, 173] width 71 height 30
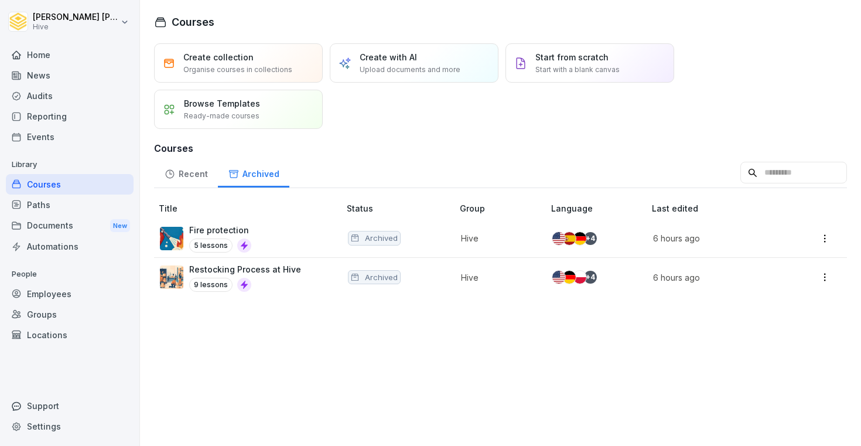
click at [826, 278] on html "[PERSON_NAME] Hive Home News Audits Reporting Events Library Courses Paths Docu…" at bounding box center [430, 223] width 861 height 446
click at [785, 303] on div "Restore" at bounding box center [776, 300] width 113 height 22
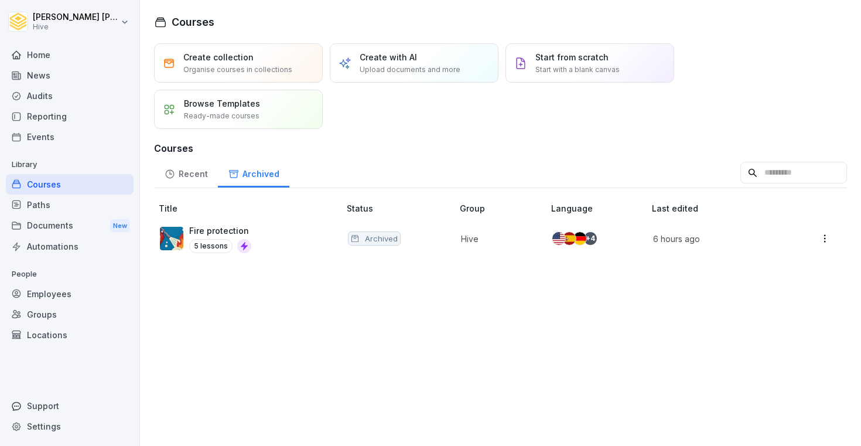
click at [90, 179] on div "Courses" at bounding box center [70, 184] width 128 height 21
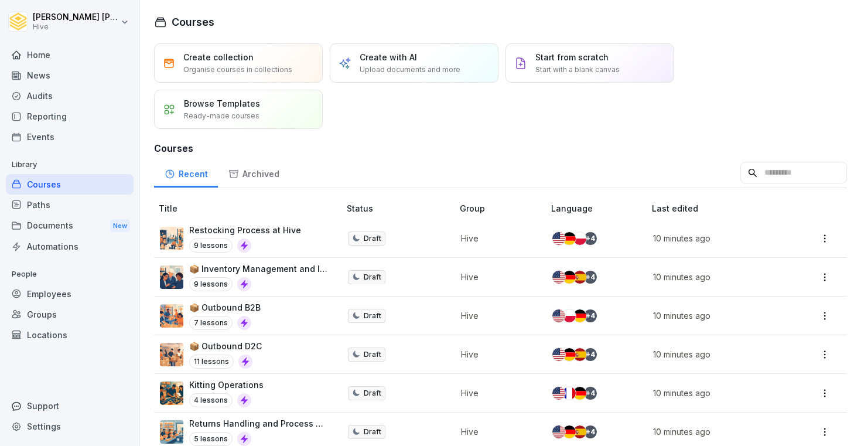
click at [278, 250] on div "9 lessons" at bounding box center [245, 245] width 112 height 14
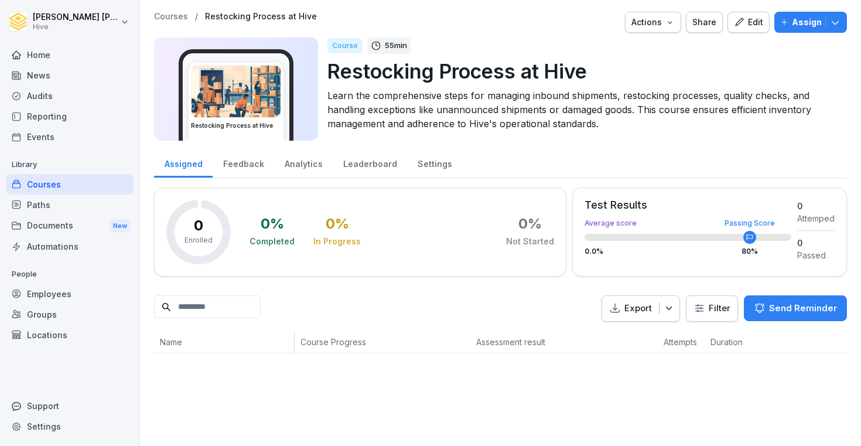
click at [752, 30] on button "Edit" at bounding box center [749, 22] width 42 height 21
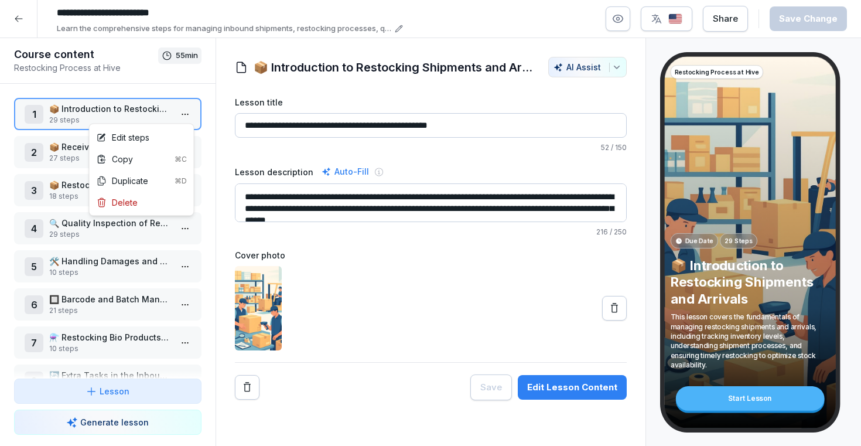
click at [186, 118] on html "**********" at bounding box center [430, 223] width 861 height 446
click at [159, 142] on div "Edit steps" at bounding box center [142, 138] width 100 height 22
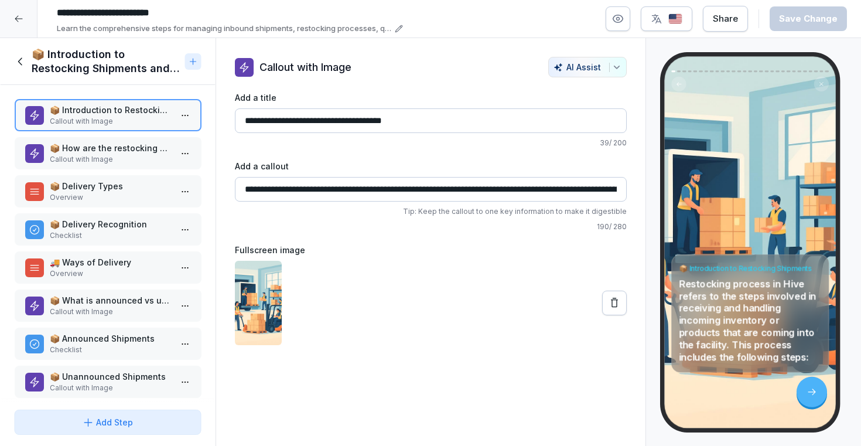
click at [132, 153] on p "📦 How are the restocking shipments delivered?" at bounding box center [110, 148] width 122 height 12
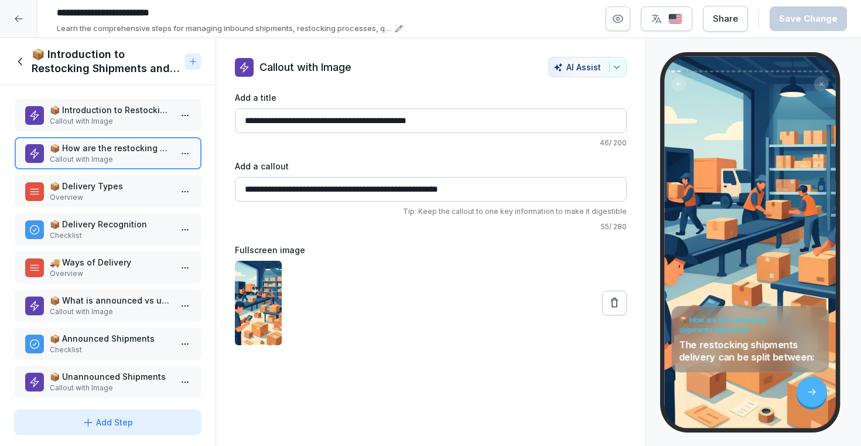
click at [119, 196] on p "Overview" at bounding box center [110, 197] width 122 height 11
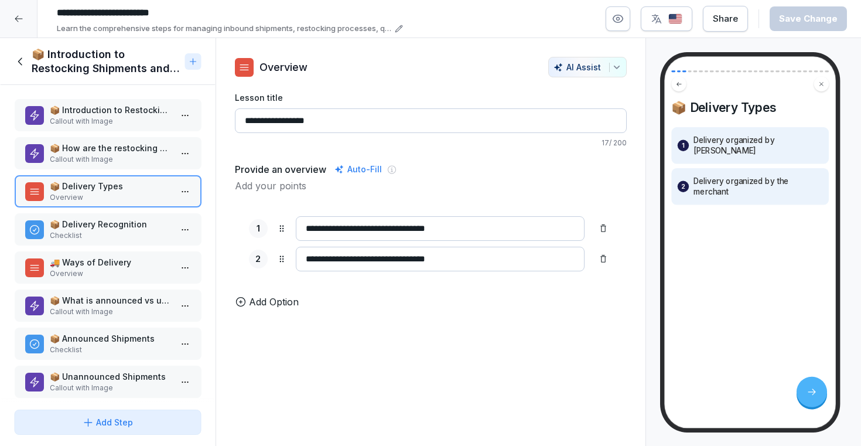
click at [113, 228] on p "📦 Delivery Recognition" at bounding box center [110, 224] width 122 height 12
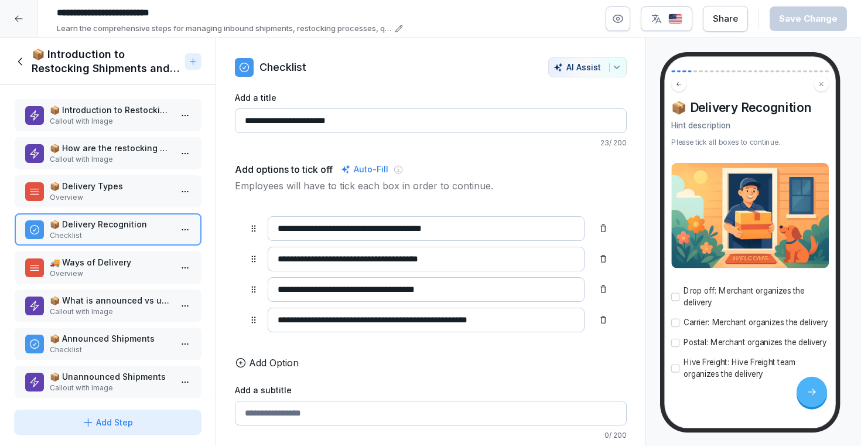
click at [112, 270] on p "Overview" at bounding box center [110, 273] width 122 height 11
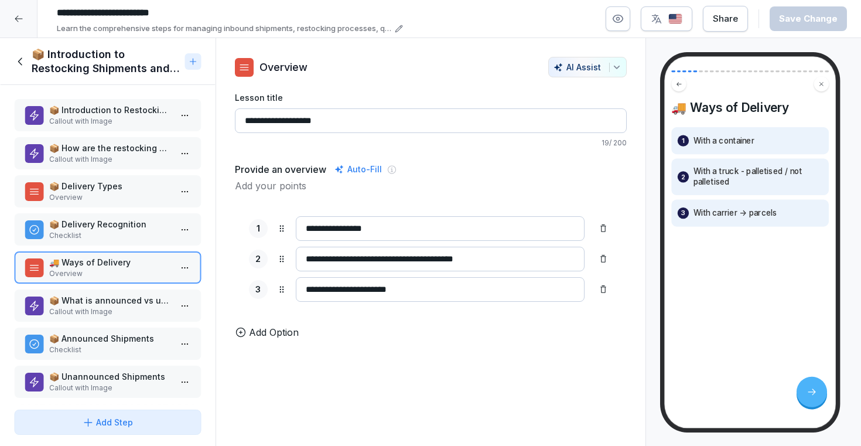
scroll to position [39, 0]
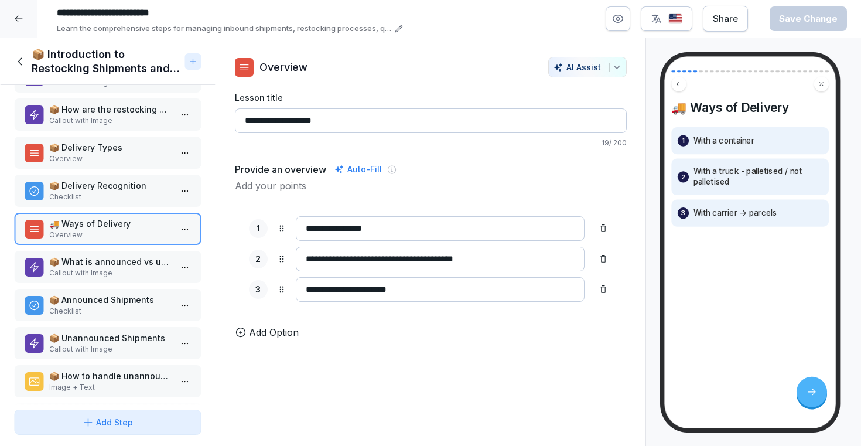
click at [107, 266] on p "📦 What is announced vs unannounced restocking shipment?" at bounding box center [110, 261] width 122 height 12
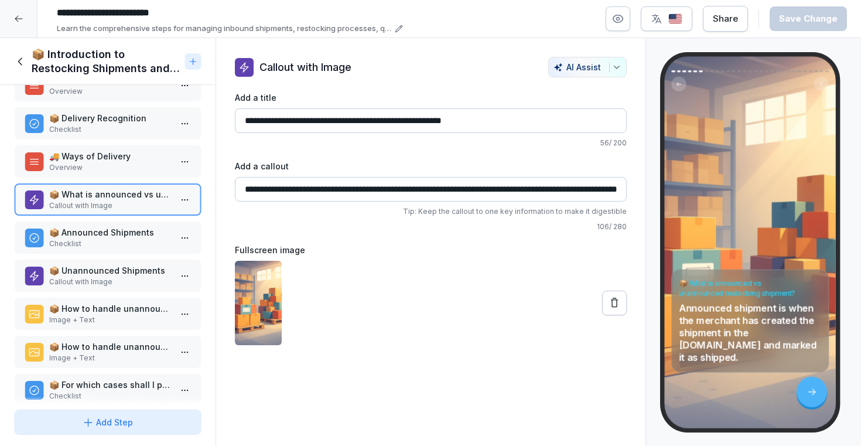
scroll to position [111, 0]
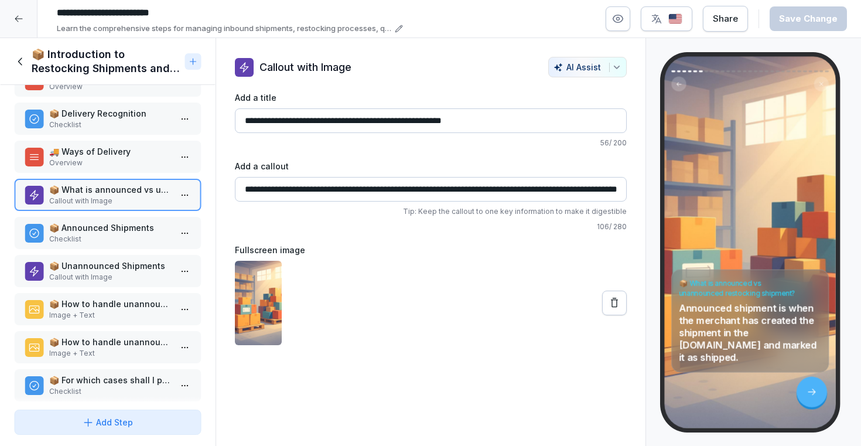
click at [101, 236] on p "Checklist" at bounding box center [110, 239] width 122 height 11
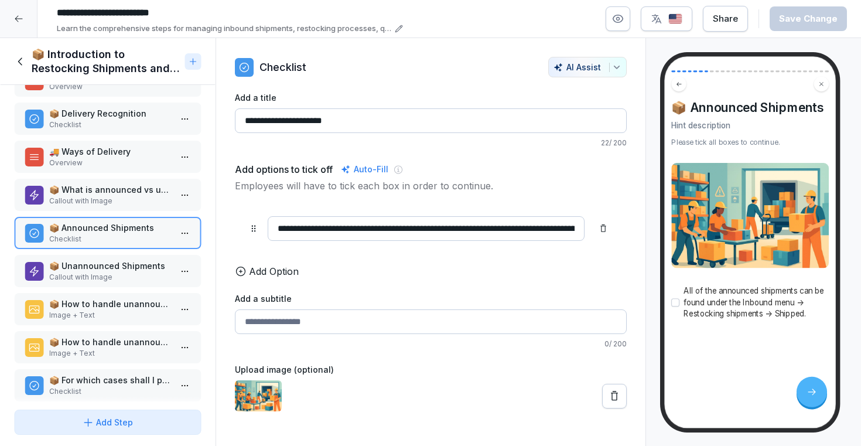
click at [94, 278] on p "Callout with Image" at bounding box center [110, 277] width 122 height 11
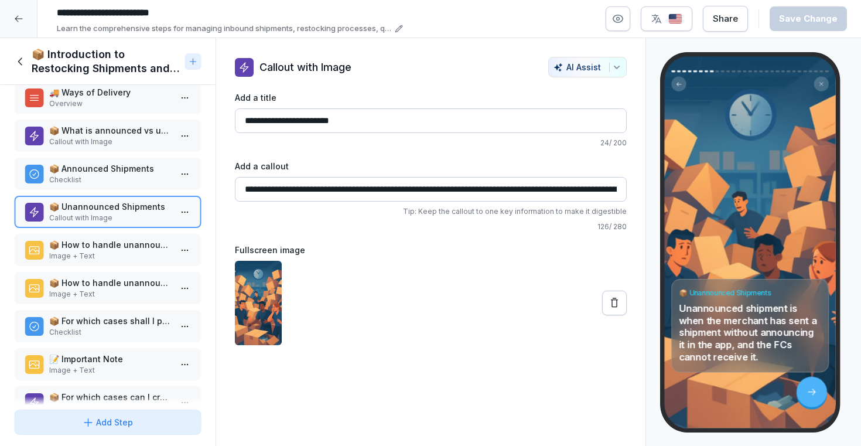
scroll to position [173, 0]
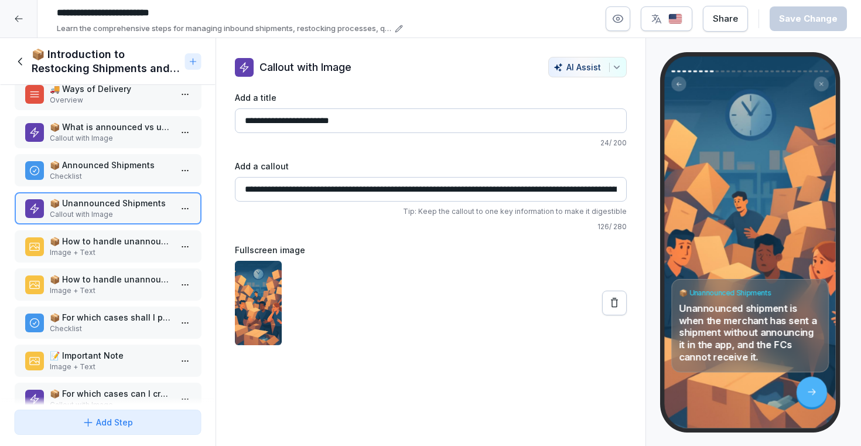
click at [92, 238] on p "📦 How to handle unannounced restocking shipments?" at bounding box center [110, 241] width 122 height 12
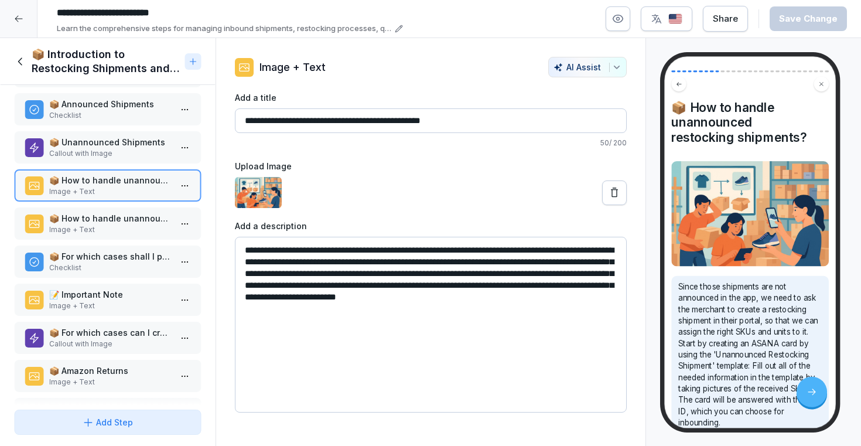
scroll to position [234, 0]
click at [86, 223] on p "📦 How to handle unannounced SKUs?" at bounding box center [110, 219] width 122 height 12
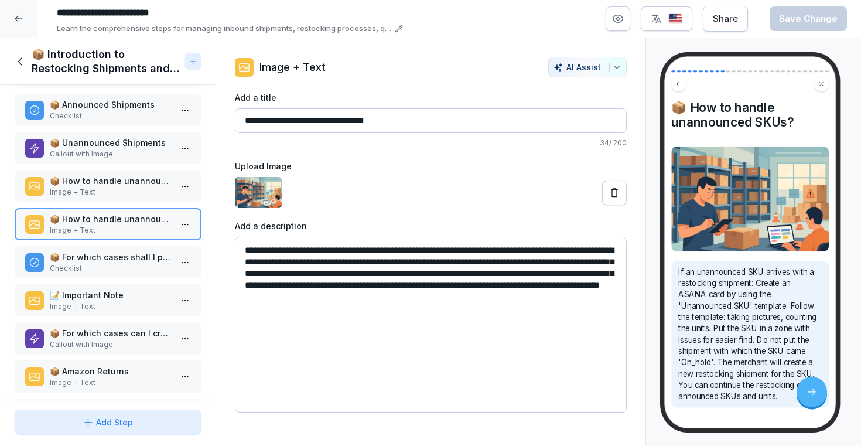
click at [88, 262] on p "📦 For which cases shall I put the shipments/SKUs on hold?" at bounding box center [110, 257] width 122 height 12
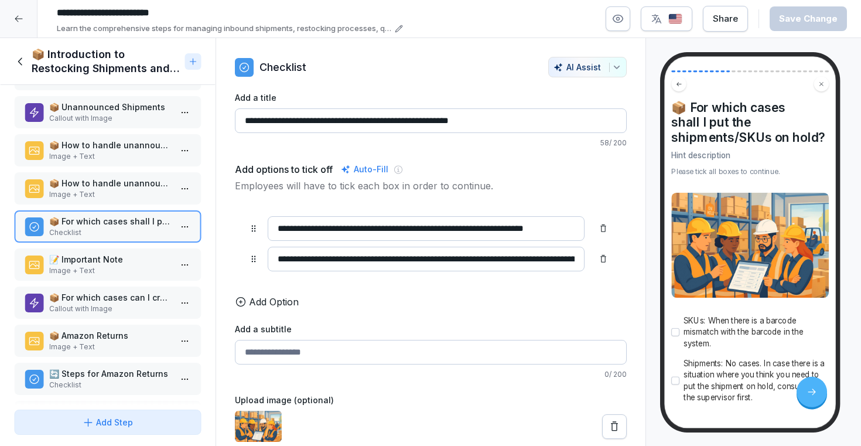
scroll to position [285, 0]
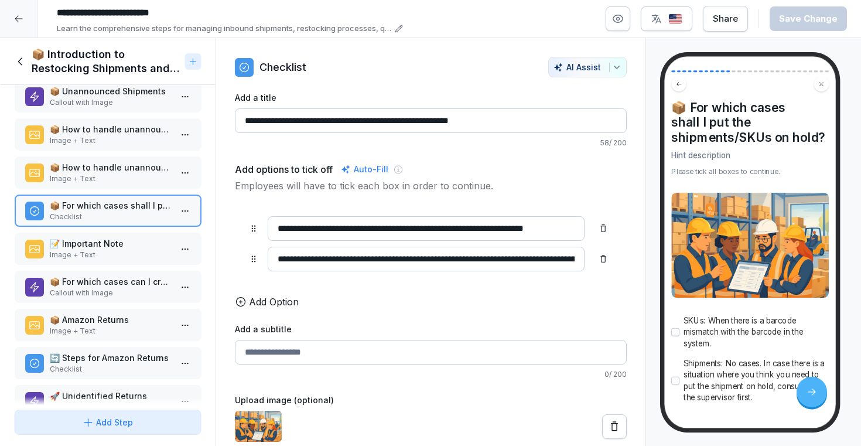
click at [86, 260] on div "📝 Important Note Image + Text" at bounding box center [108, 249] width 188 height 32
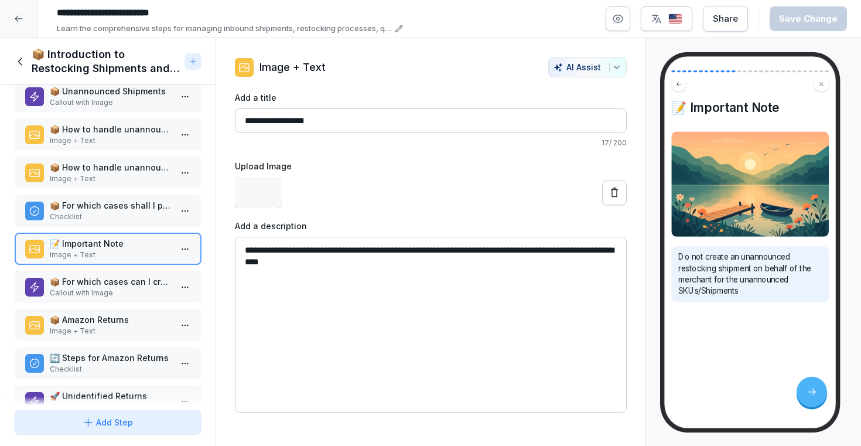
click at [86, 278] on p "📦 For which cases can I create restocking shipments on behalf of the merchant?" at bounding box center [110, 281] width 122 height 12
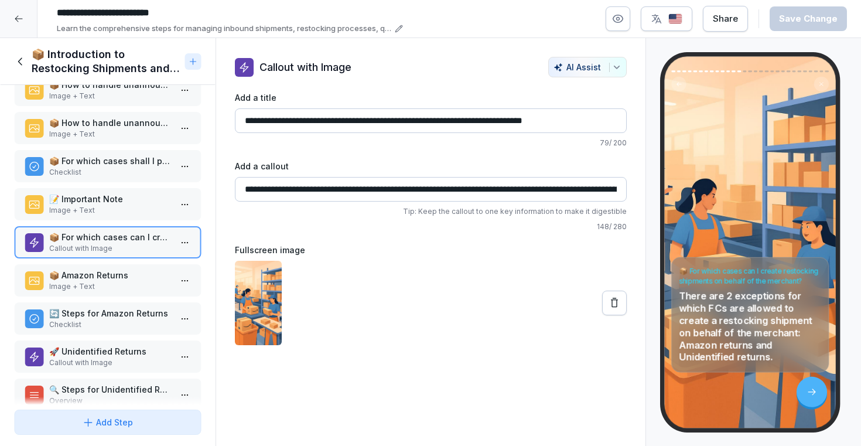
scroll to position [336, 0]
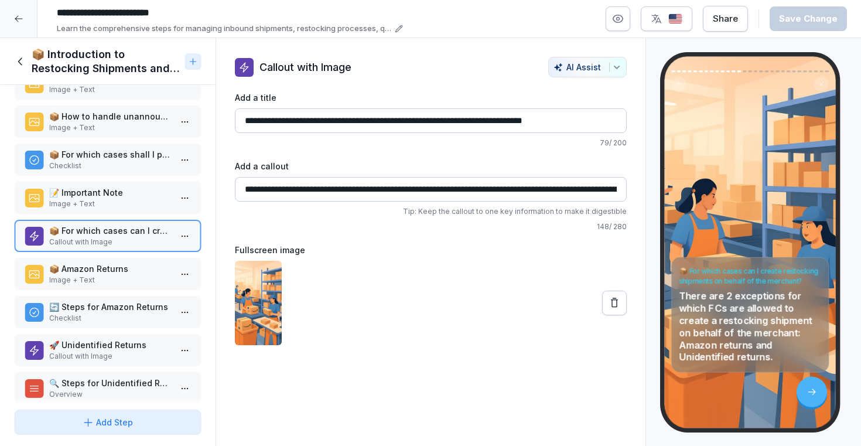
click at [92, 263] on p "📦 Amazon Returns" at bounding box center [110, 269] width 122 height 12
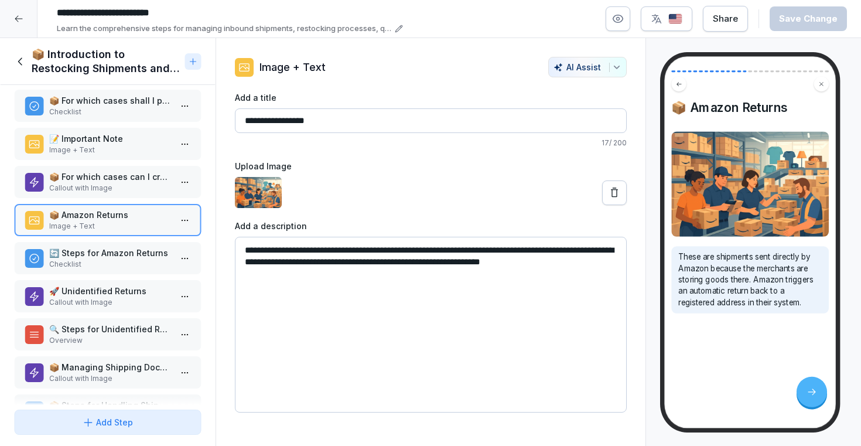
scroll to position [391, 0]
click at [92, 263] on p "Checklist" at bounding box center [110, 263] width 122 height 11
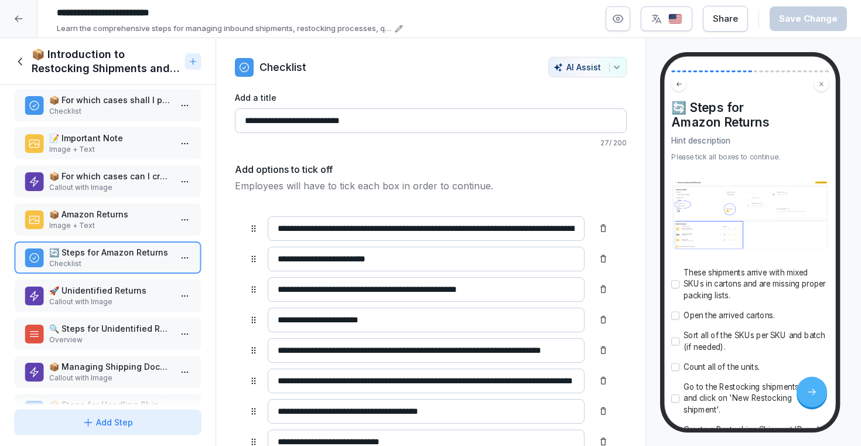
click at [713, 197] on img at bounding box center [750, 214] width 158 height 72
click at [132, 282] on div "🚀 Unidentified Returns Callout with Image" at bounding box center [108, 295] width 188 height 32
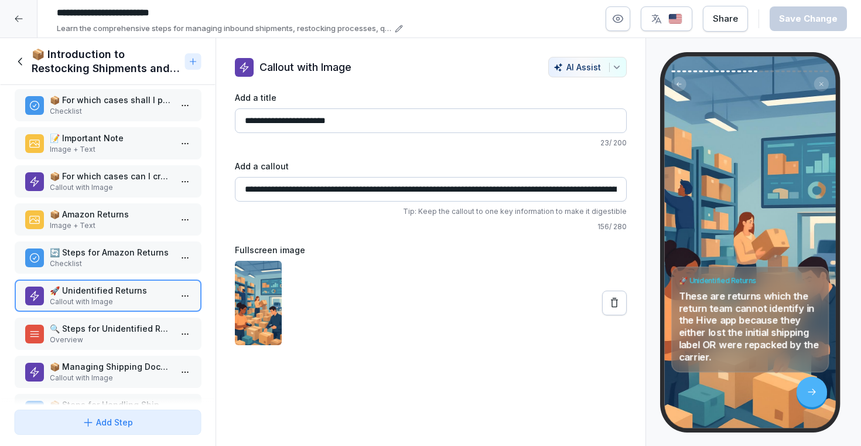
click at [128, 321] on div "🔍 Steps for Unidentified Returns Overview" at bounding box center [108, 334] width 188 height 32
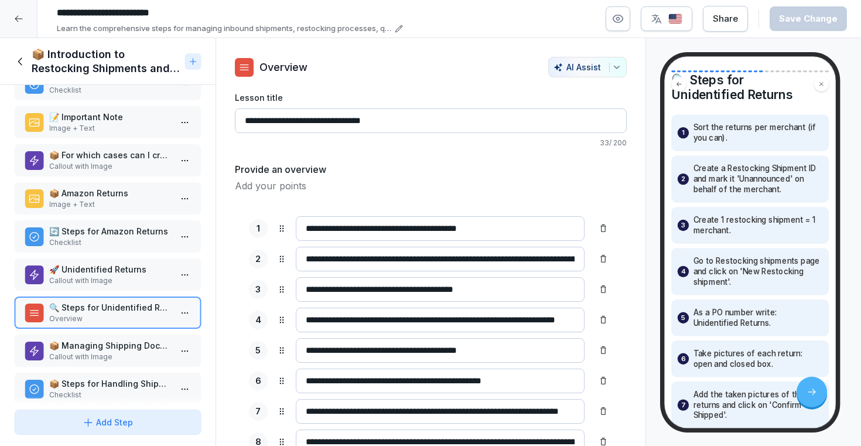
scroll to position [15, 0]
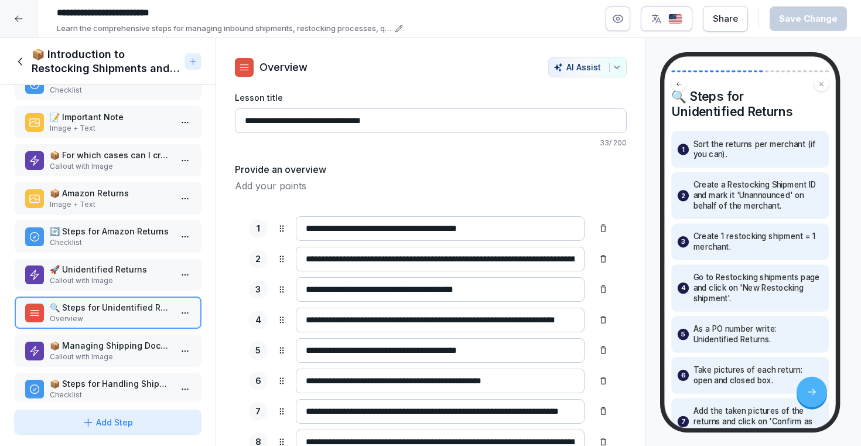
click at [86, 350] on p "📦 Managing Shipping Documents" at bounding box center [110, 345] width 122 height 12
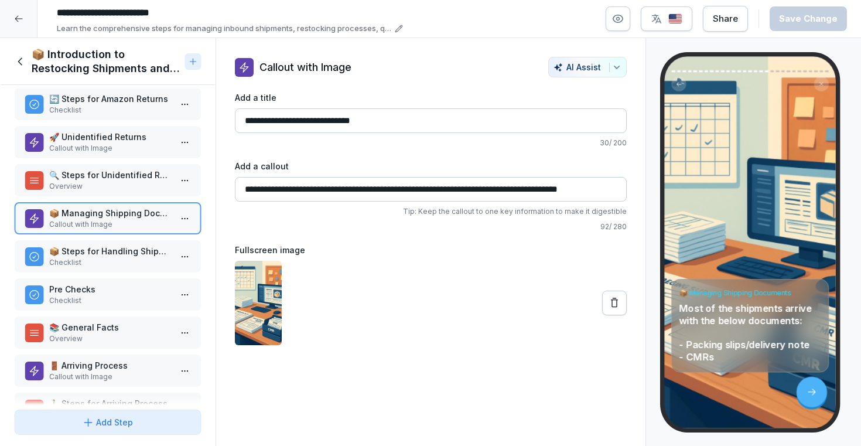
scroll to position [551, 0]
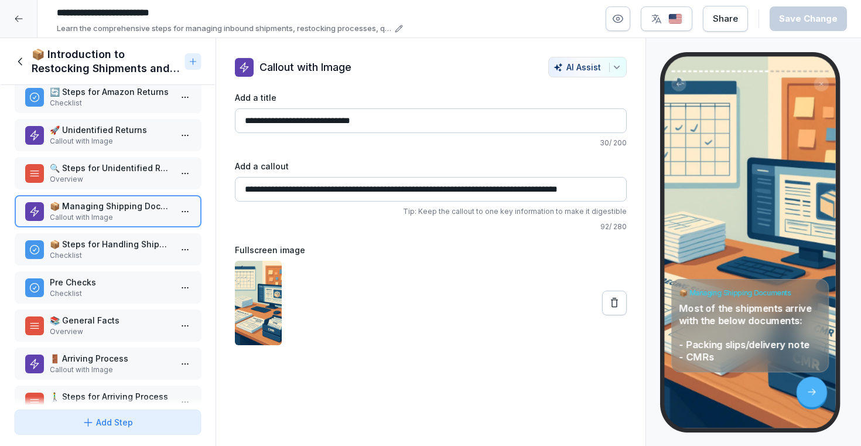
click at [84, 251] on p "Checklist" at bounding box center [110, 255] width 122 height 11
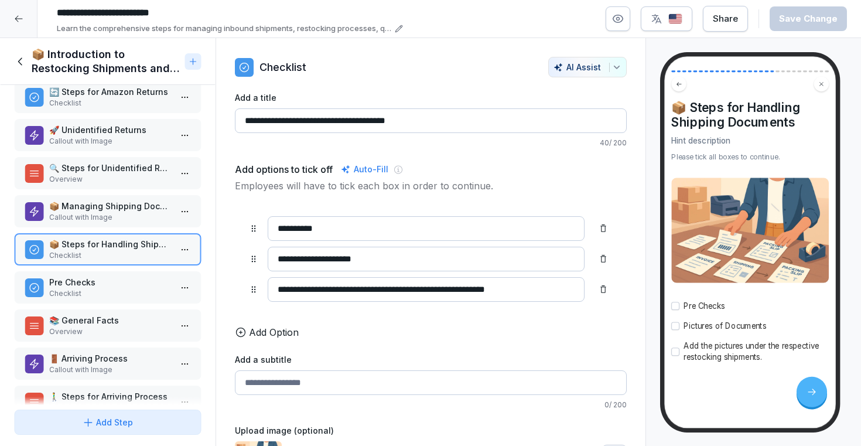
click at [84, 279] on p "Pre Checks" at bounding box center [110, 282] width 122 height 12
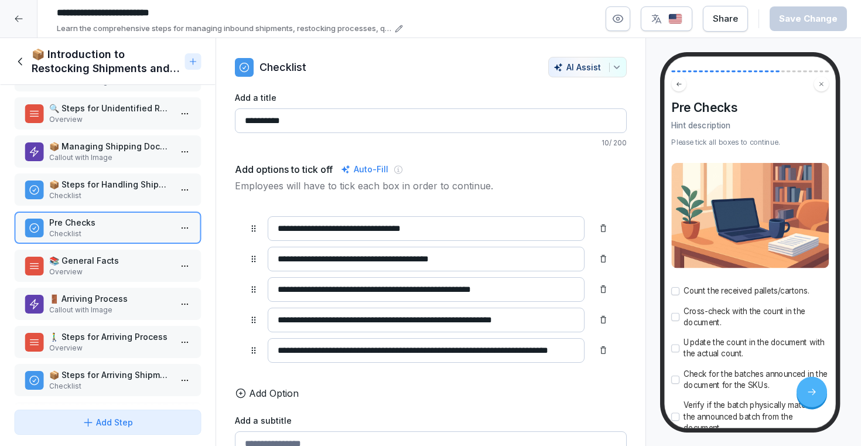
scroll to position [612, 0]
click at [74, 250] on div "📚 General Facts Overview" at bounding box center [108, 265] width 188 height 32
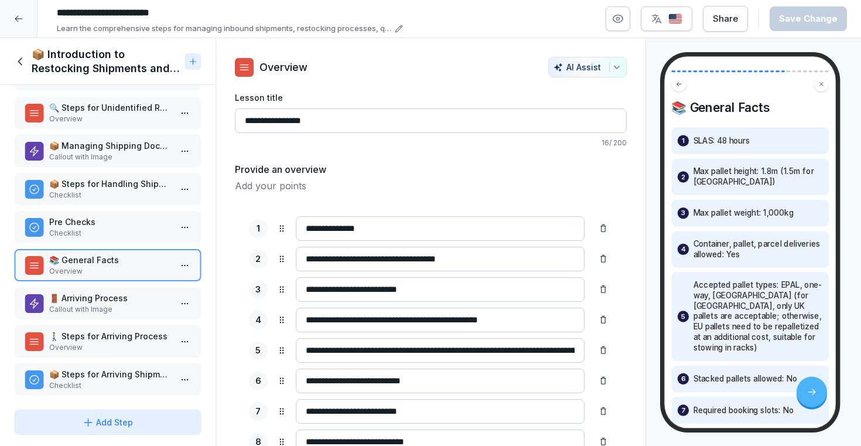
click at [114, 309] on p "Callout with Image" at bounding box center [110, 309] width 122 height 11
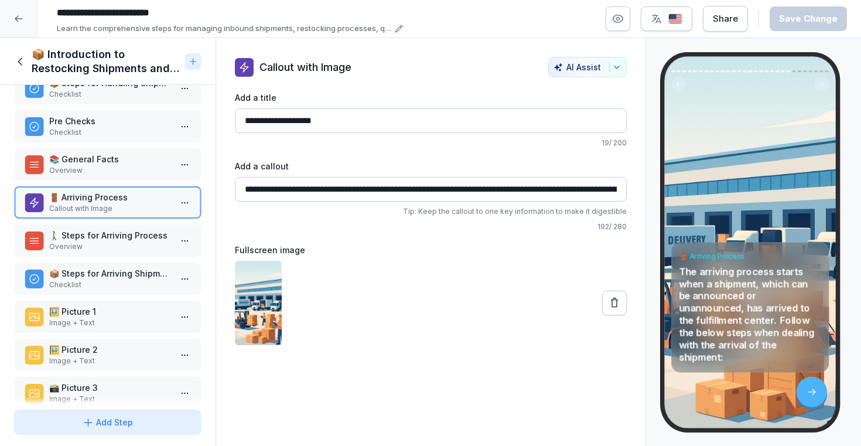
scroll to position [730, 0]
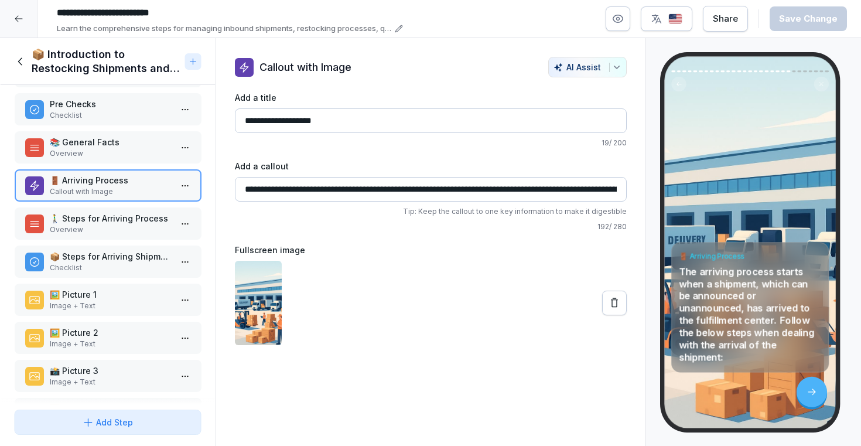
click at [110, 227] on p "Overview" at bounding box center [110, 229] width 122 height 11
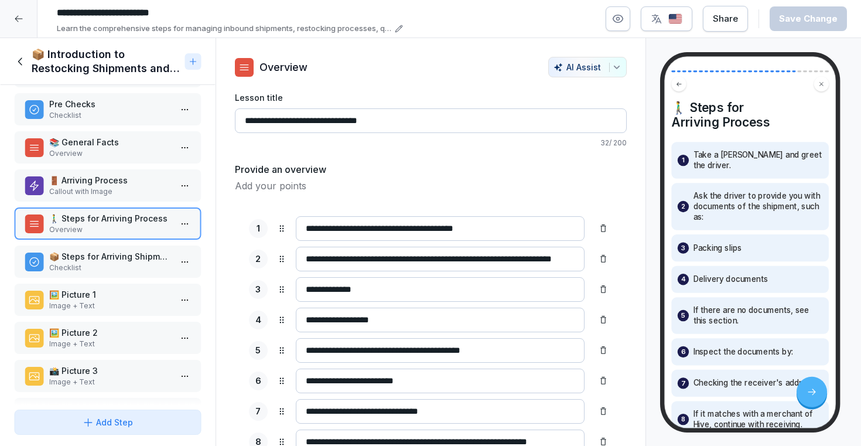
click at [94, 256] on p "📦 Steps for Arriving Shipment in the System" at bounding box center [110, 256] width 122 height 12
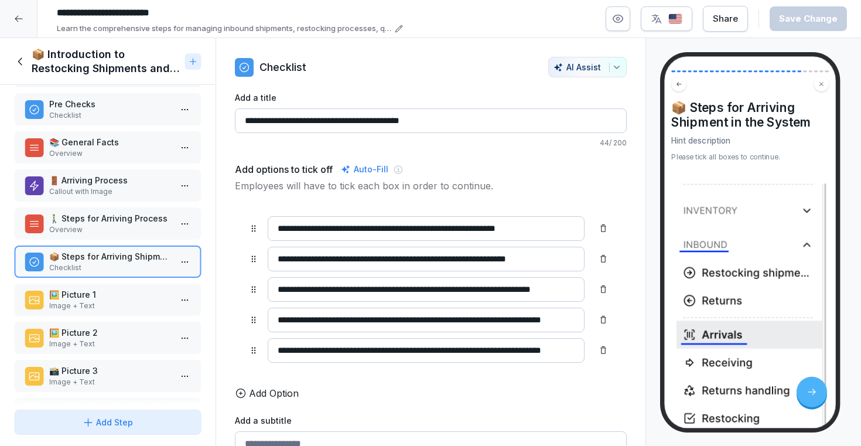
click at [88, 285] on div "🖼️ Picture 1 Image + Text" at bounding box center [108, 300] width 188 height 32
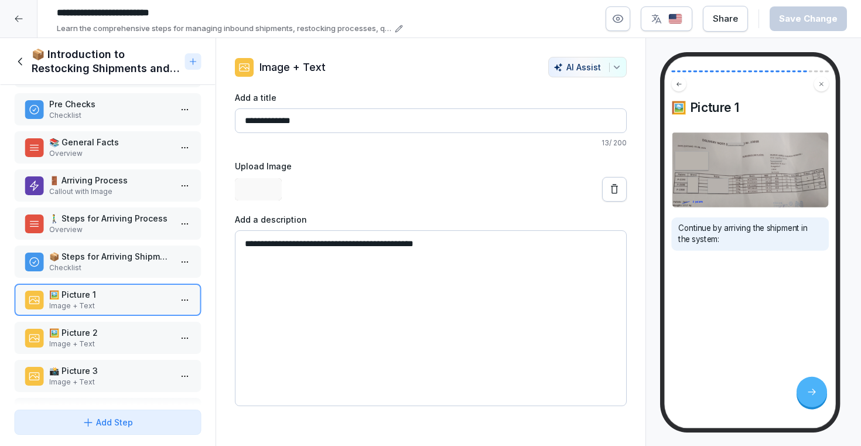
click at [89, 250] on div "📦 Steps for Arriving Shipment in the System Checklist" at bounding box center [108, 262] width 188 height 32
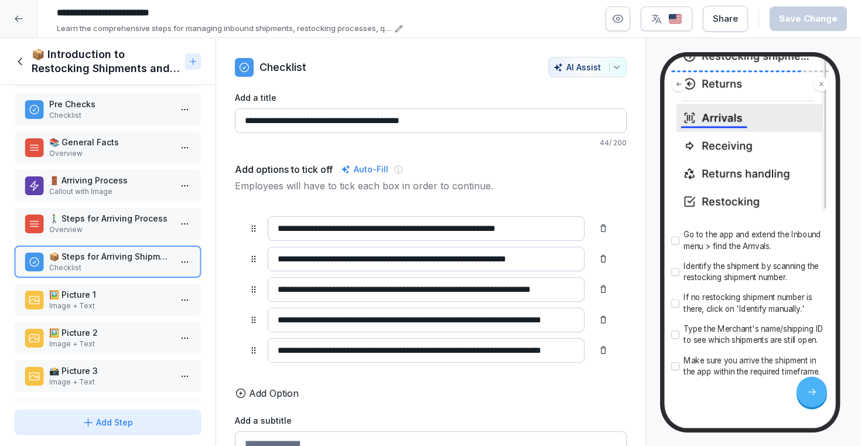
scroll to position [298, 0]
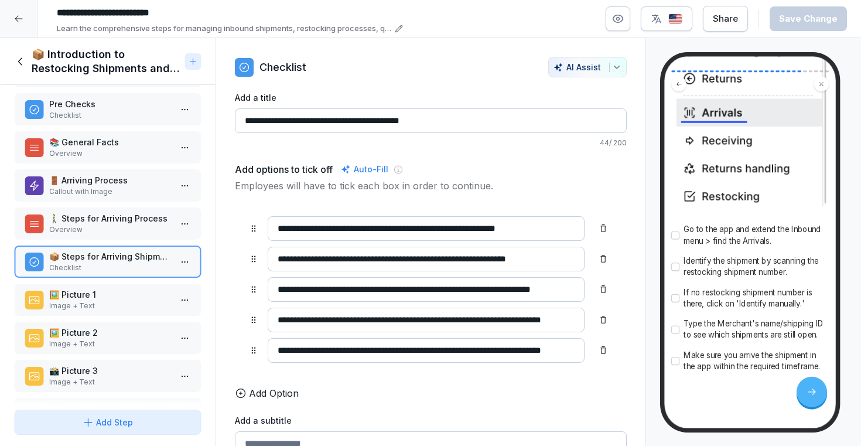
click at [80, 309] on p "Image + Text" at bounding box center [110, 306] width 122 height 11
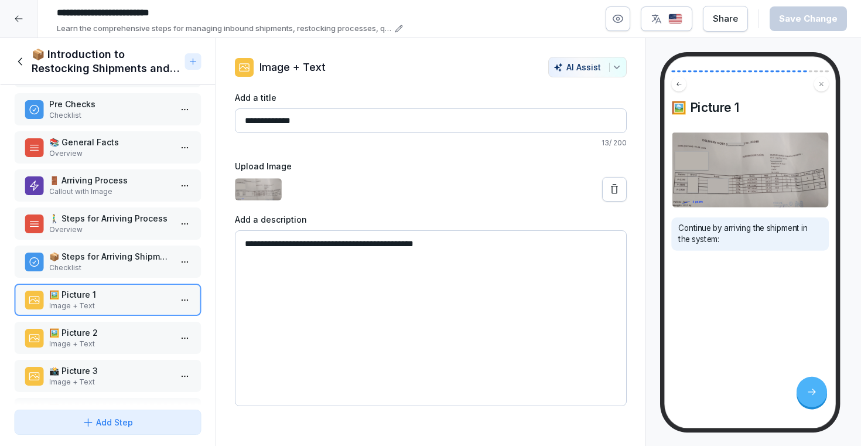
click at [80, 340] on p "Image + Text" at bounding box center [110, 344] width 122 height 11
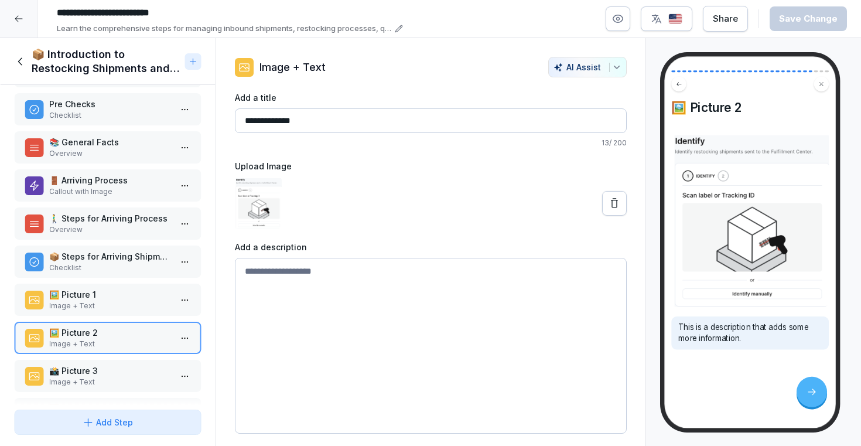
scroll to position [807, 0]
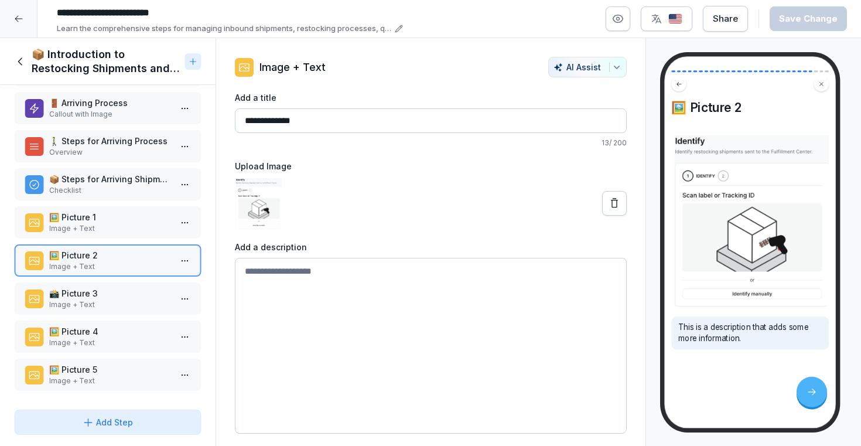
click at [88, 301] on p "Image + Text" at bounding box center [110, 304] width 122 height 11
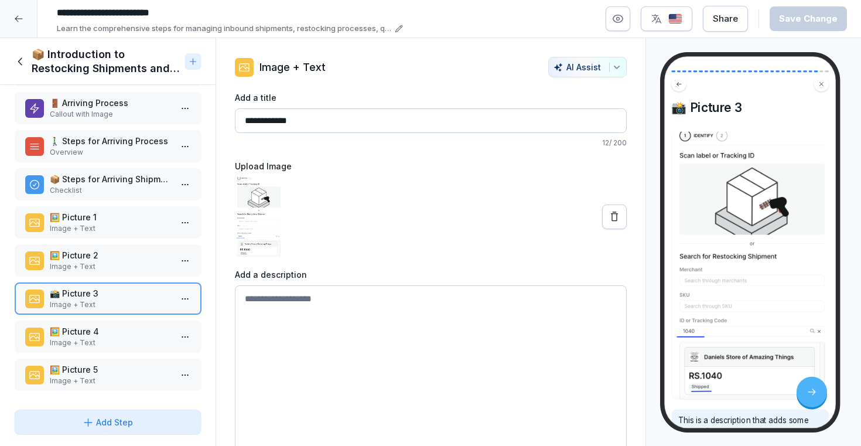
click at [83, 329] on p "🖼️ Picture 4" at bounding box center [110, 331] width 122 height 12
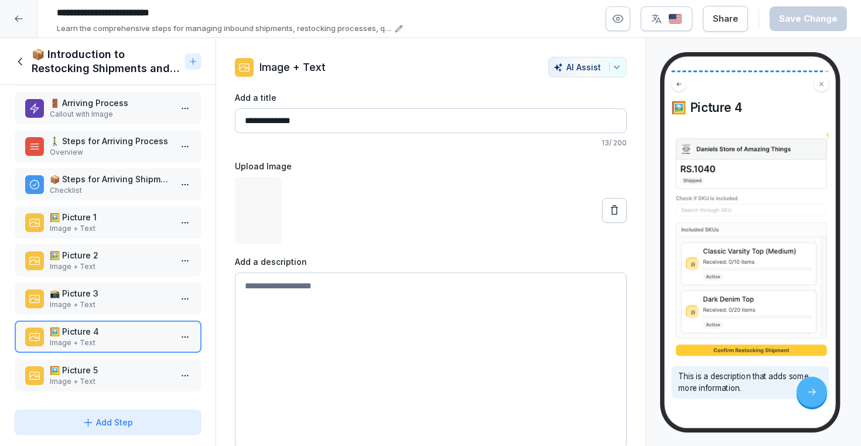
click at [79, 371] on p "🖼️ Picture 5" at bounding box center [110, 370] width 122 height 12
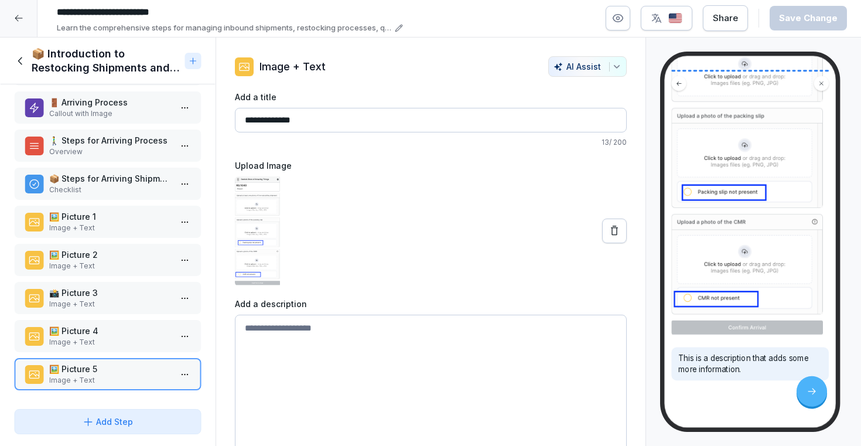
scroll to position [227, 0]
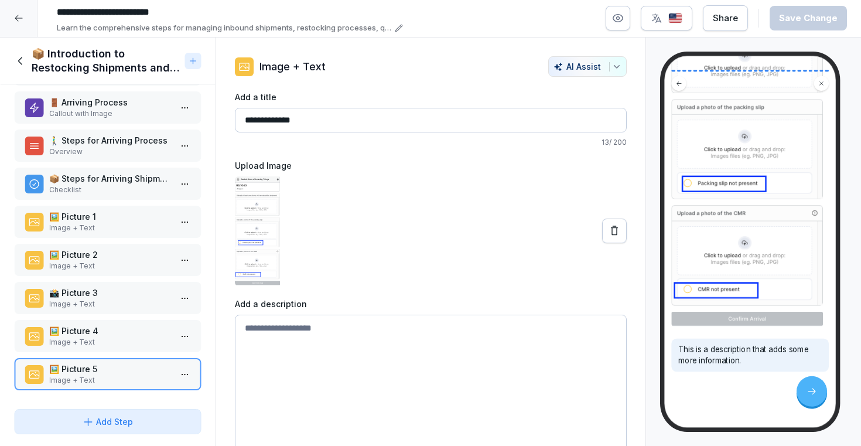
click at [741, 358] on p "This is a description that adds some more information." at bounding box center [751, 355] width 144 height 23
click at [19, 53] on div "📦 Introduction to Restocking Shipments and Arrivals" at bounding box center [97, 61] width 166 height 28
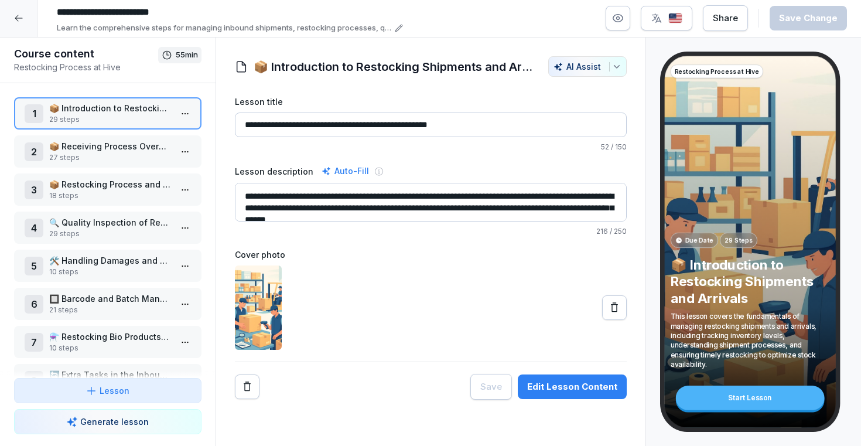
click at [98, 151] on p "📦 Receiving Process Overview" at bounding box center [110, 146] width 122 height 12
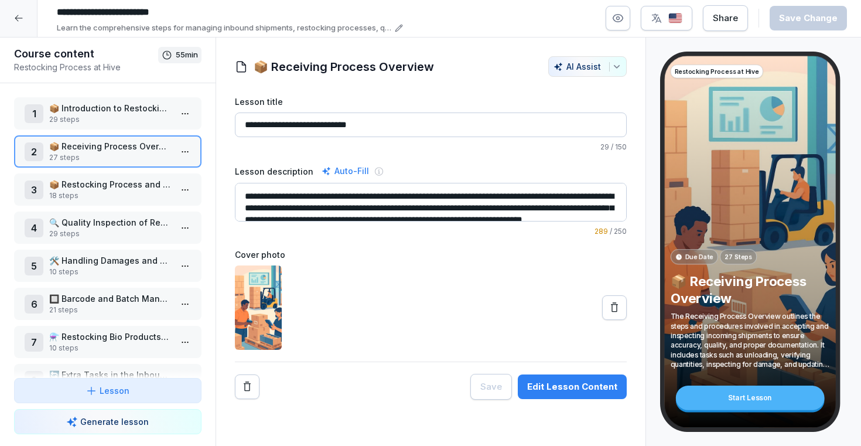
click at [25, 24] on div at bounding box center [19, 18] width 38 height 38
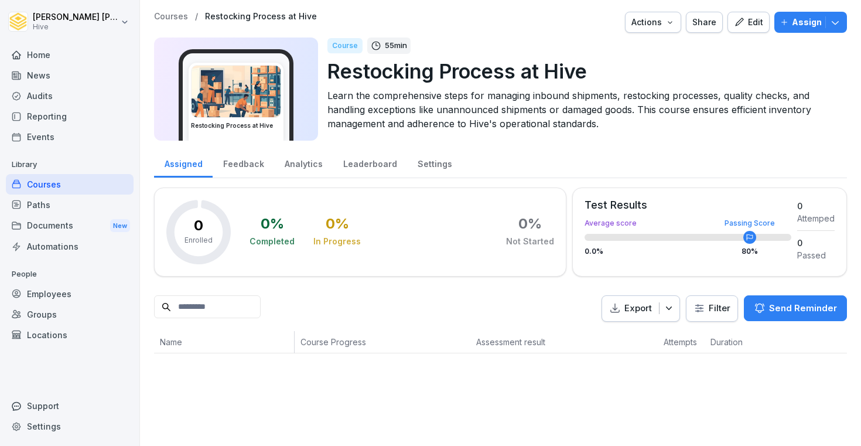
click at [96, 179] on div "Courses" at bounding box center [70, 184] width 128 height 21
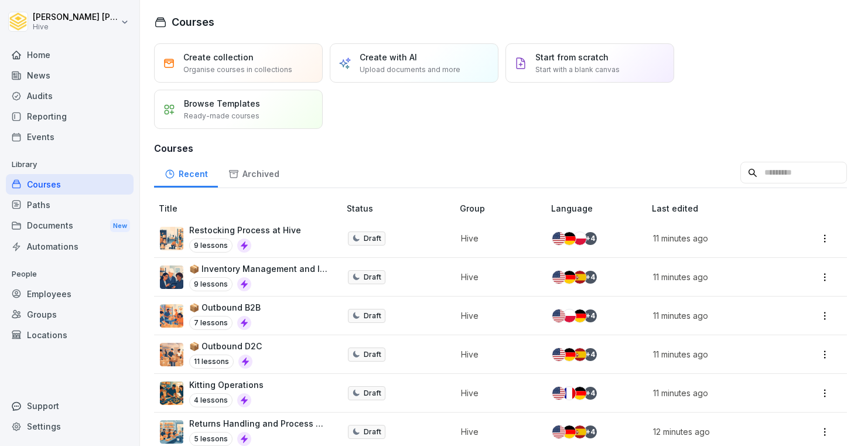
click at [263, 167] on div "Archived" at bounding box center [253, 173] width 71 height 30
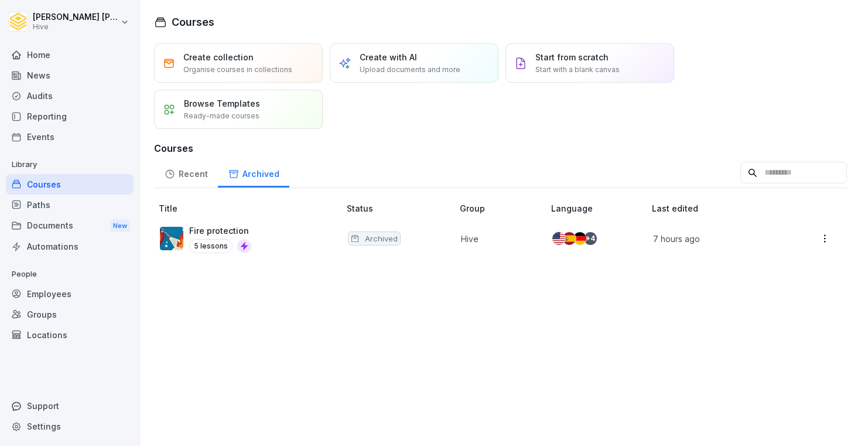
click at [200, 166] on div "Recent" at bounding box center [186, 173] width 64 height 30
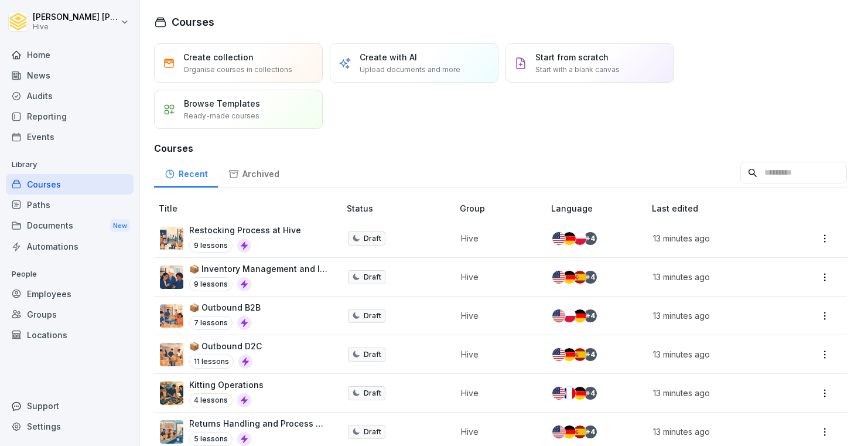
click at [84, 204] on div "Paths" at bounding box center [70, 205] width 128 height 21
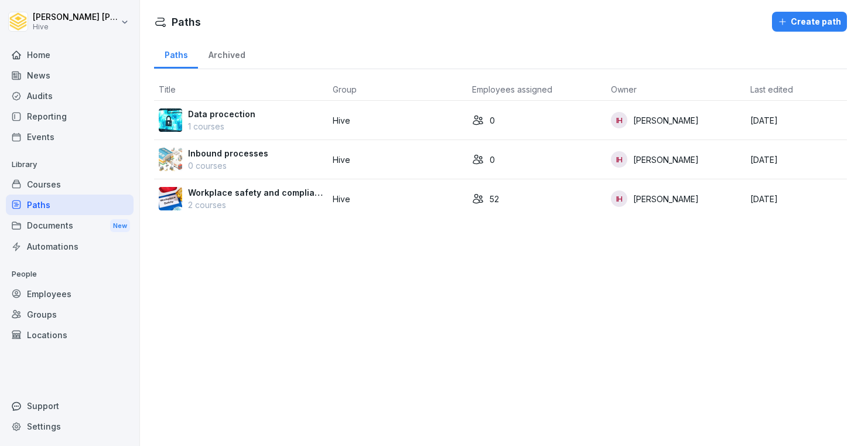
click at [84, 193] on div "Courses" at bounding box center [70, 184] width 128 height 21
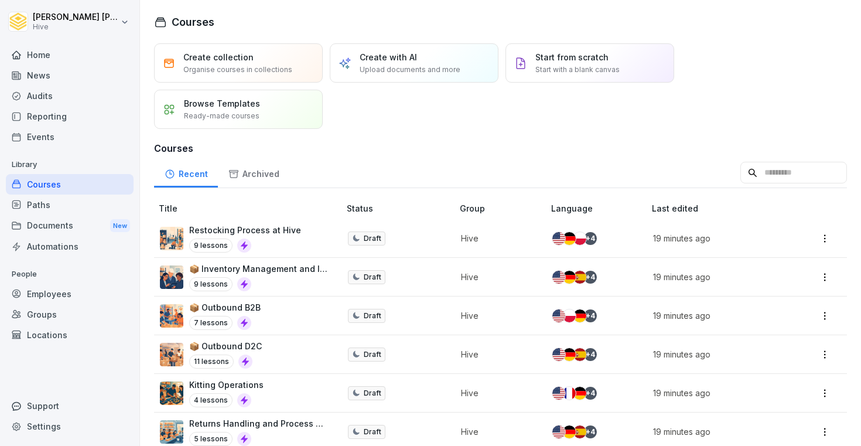
click at [76, 81] on div "News" at bounding box center [70, 75] width 128 height 21
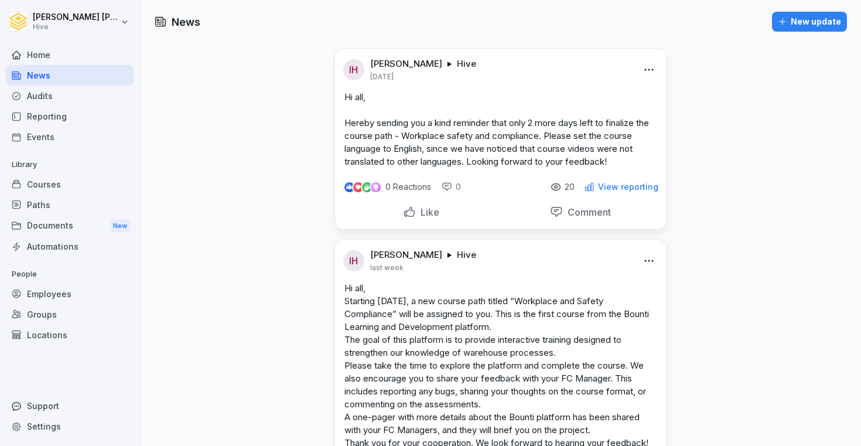
click at [76, 61] on div "Home" at bounding box center [70, 55] width 128 height 21
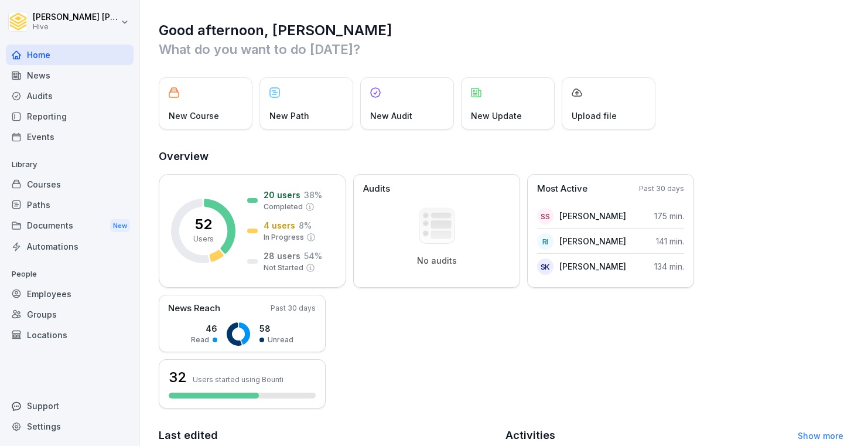
click at [65, 195] on div "Paths" at bounding box center [70, 205] width 128 height 21
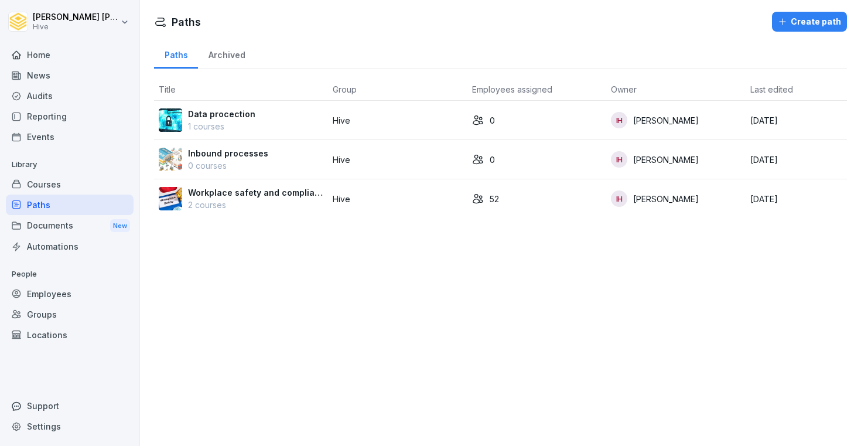
click at [48, 231] on div "Documents New" at bounding box center [70, 226] width 128 height 22
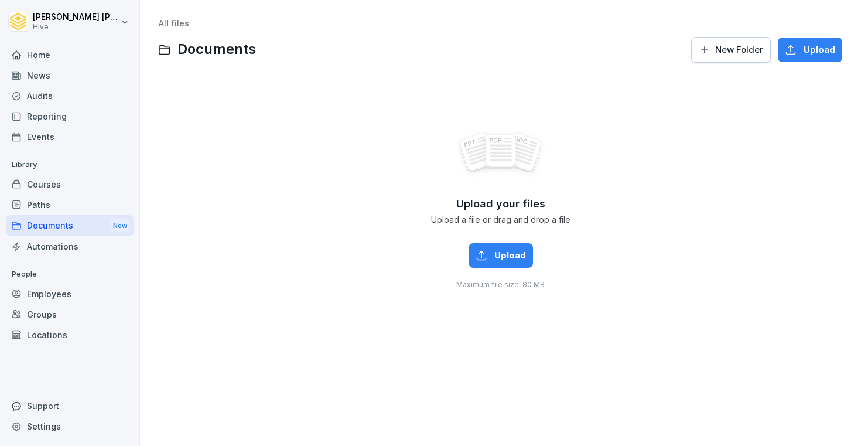
click at [50, 185] on div "Courses" at bounding box center [70, 184] width 128 height 21
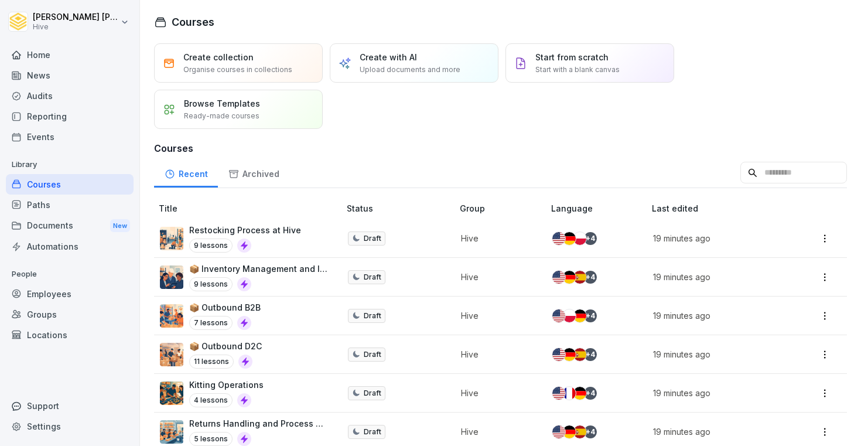
click at [49, 224] on div "Documents New" at bounding box center [70, 226] width 128 height 22
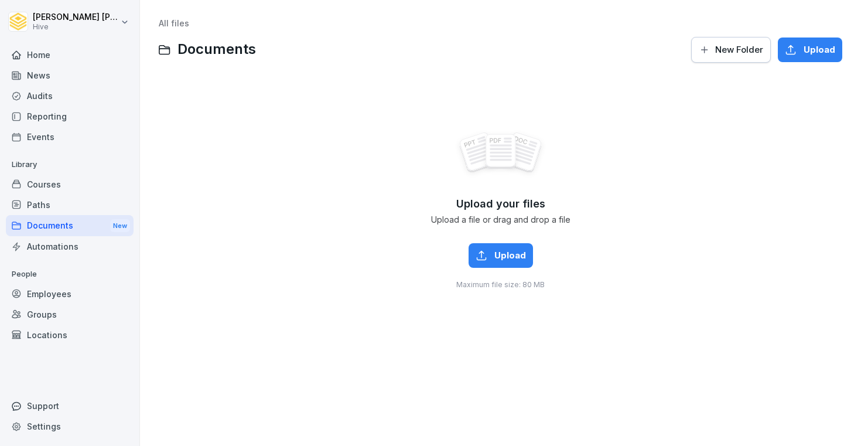
click at [49, 212] on div "Paths" at bounding box center [70, 205] width 128 height 21
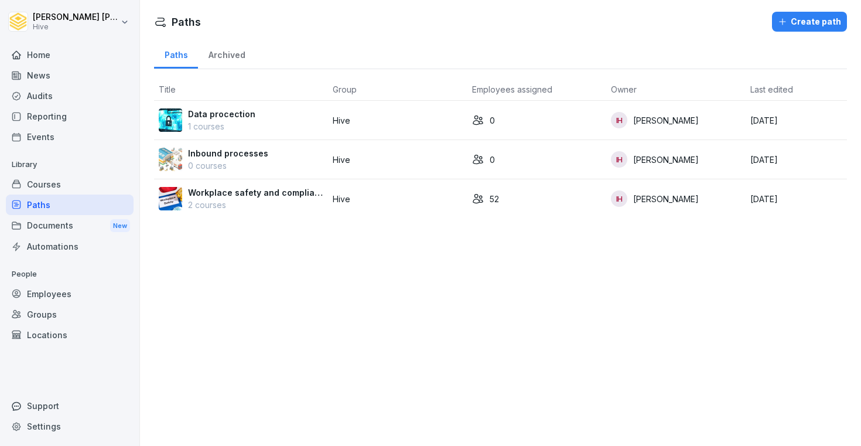
click at [401, 197] on p "Hive" at bounding box center [398, 199] width 130 height 12
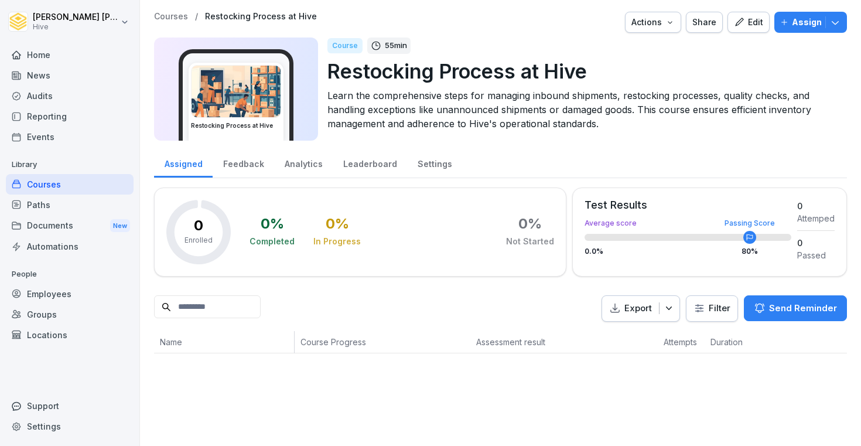
click at [770, 24] on button "Edit" at bounding box center [749, 22] width 42 height 21
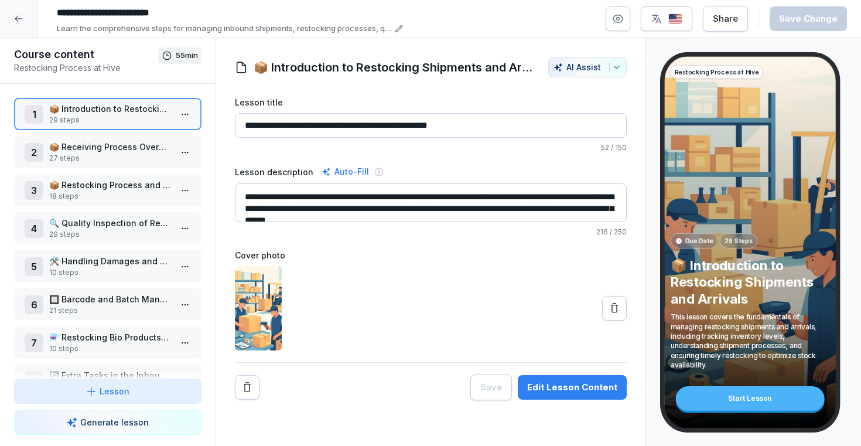
click at [672, 19] on img "button" at bounding box center [676, 18] width 14 height 11
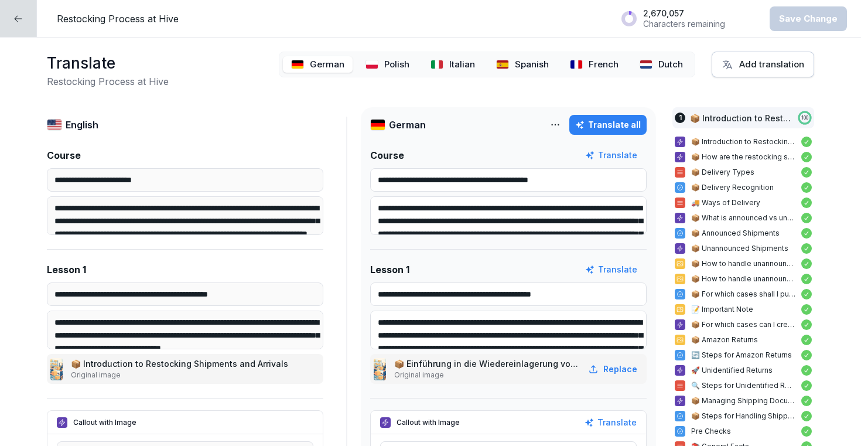
click at [682, 67] on p "Dutch" at bounding box center [671, 64] width 25 height 13
click at [565, 127] on html "**********" at bounding box center [430, 223] width 861 height 446
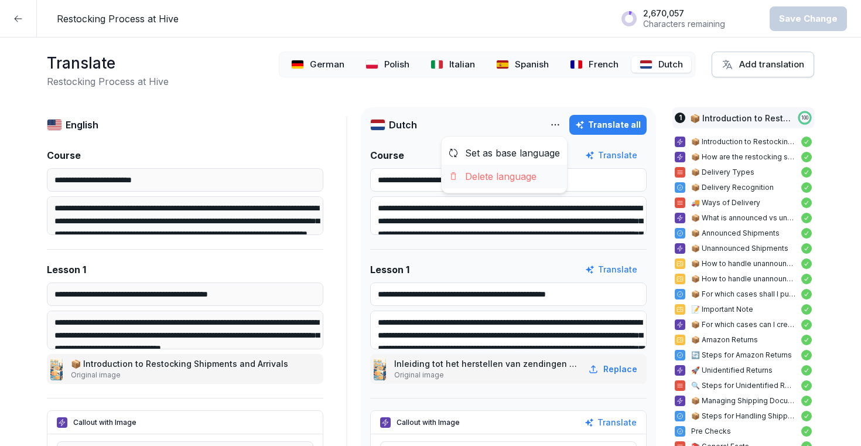
click at [519, 172] on div "Delete language" at bounding box center [504, 176] width 125 height 23
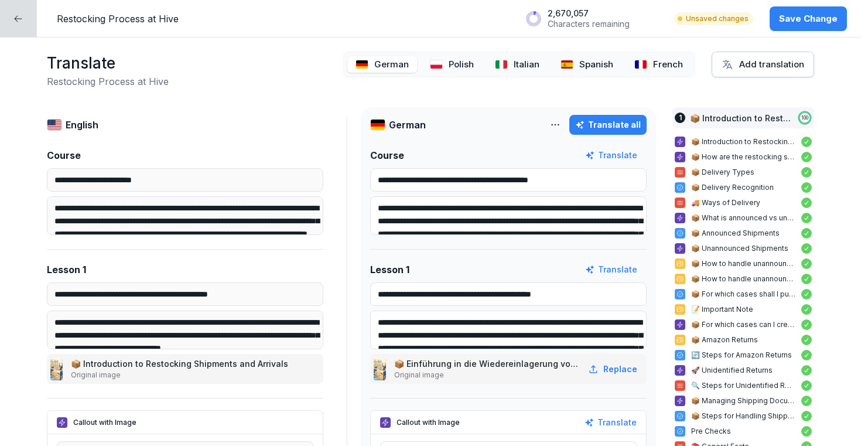
click at [641, 66] on img at bounding box center [641, 64] width 13 height 9
click at [560, 123] on html "**********" at bounding box center [430, 223] width 861 height 446
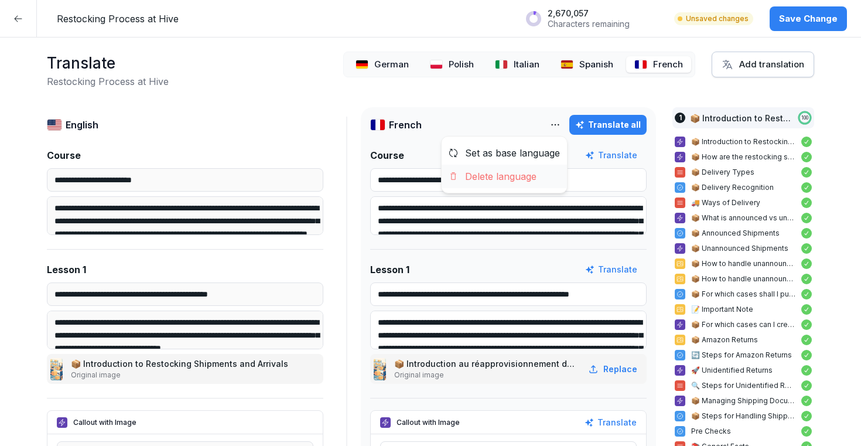
click at [518, 182] on div "Delete language" at bounding box center [504, 176] width 125 height 23
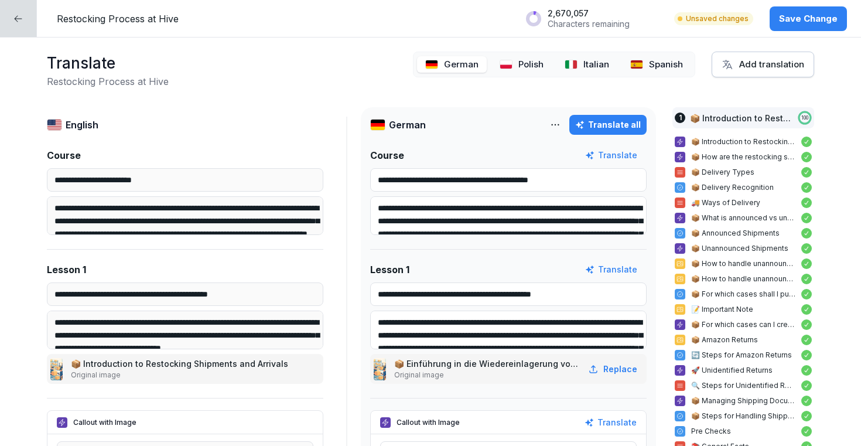
click at [649, 62] on div "Spanish" at bounding box center [656, 64] width 69 height 17
click at [556, 124] on html "**********" at bounding box center [430, 223] width 861 height 446
click at [519, 185] on div "Delete language" at bounding box center [504, 176] width 125 height 23
click at [651, 57] on div "Italian" at bounding box center [660, 64] width 61 height 17
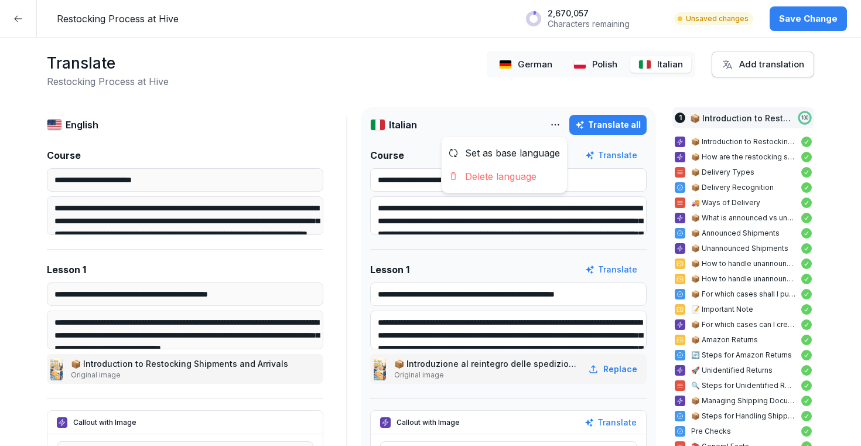
click at [553, 124] on html "**********" at bounding box center [430, 223] width 861 height 446
click at [532, 175] on div "Delete language" at bounding box center [504, 176] width 125 height 23
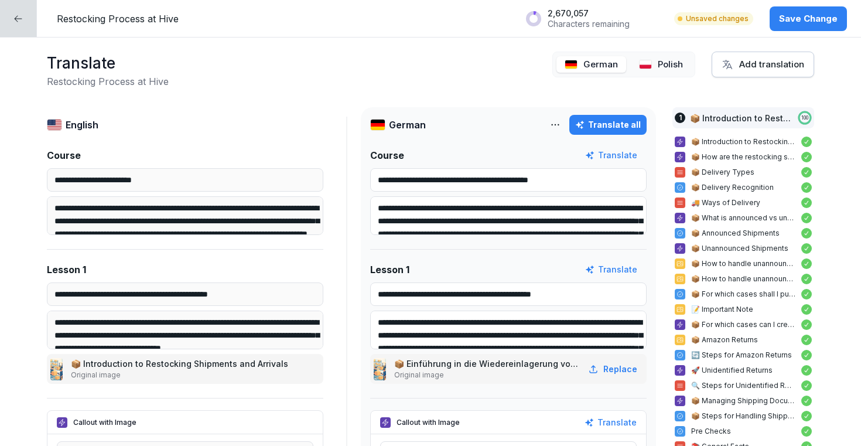
click at [660, 69] on p "Polish" at bounding box center [670, 64] width 25 height 13
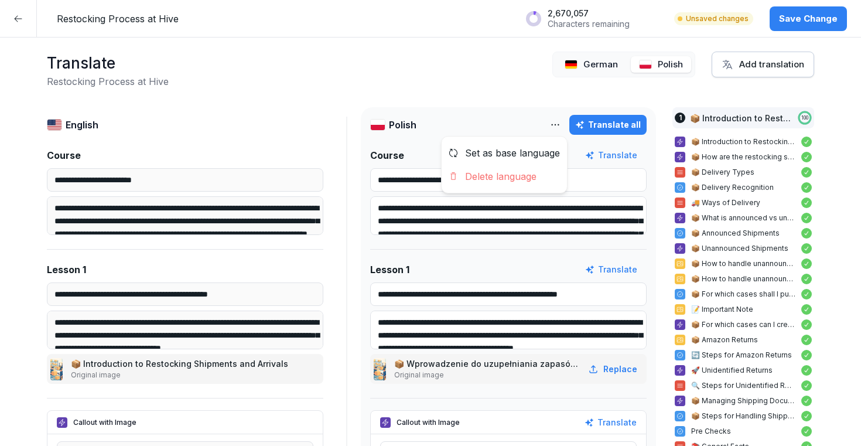
click at [560, 125] on html "**********" at bounding box center [430, 223] width 861 height 446
click at [529, 171] on div "Delete language" at bounding box center [504, 176] width 125 height 23
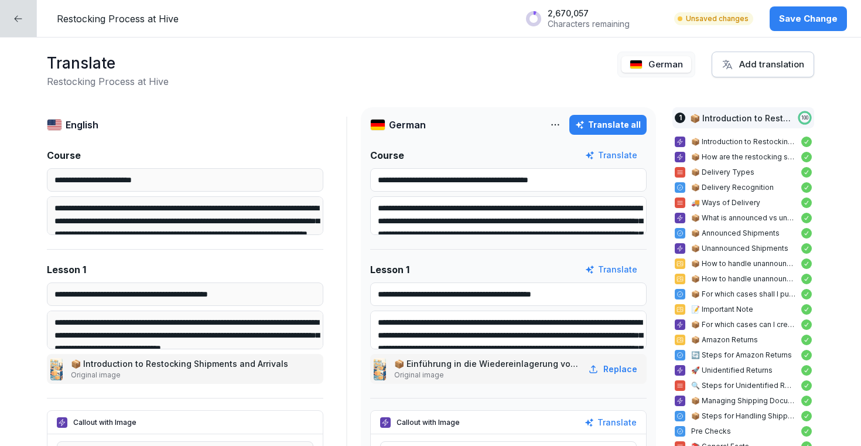
click at [671, 64] on p "German" at bounding box center [666, 64] width 35 height 13
click at [560, 122] on html "**********" at bounding box center [430, 223] width 861 height 446
click at [525, 172] on div "Delete language" at bounding box center [504, 176] width 125 height 23
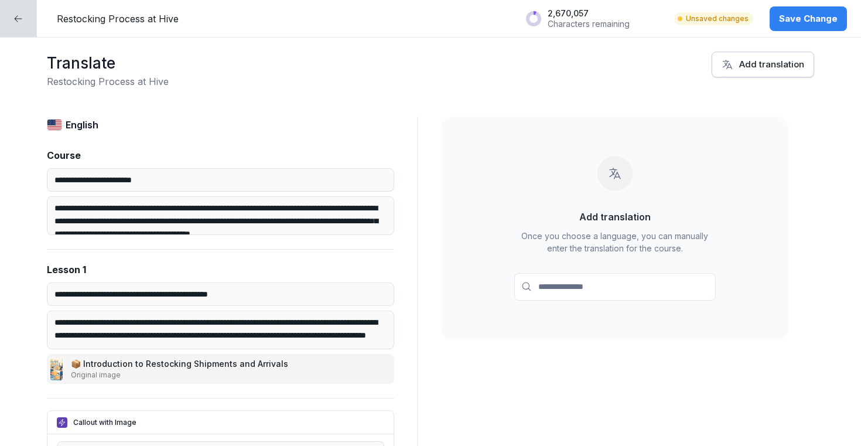
click at [787, 30] on button "Save Change" at bounding box center [808, 18] width 77 height 25
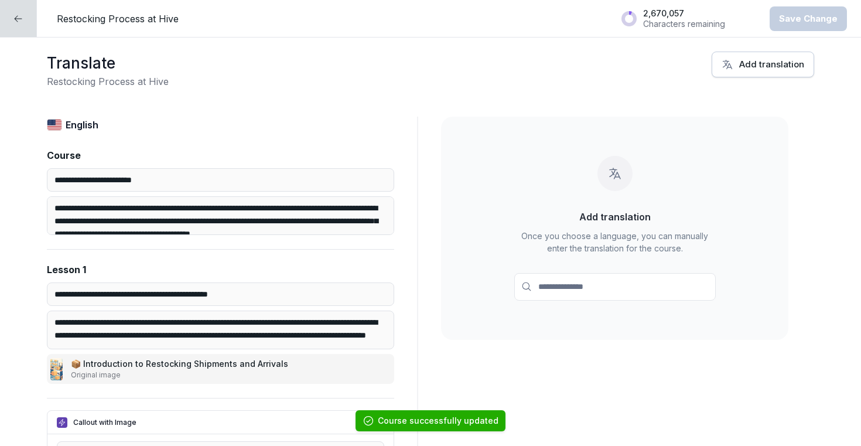
click at [16, 21] on icon at bounding box center [17, 18] width 9 height 9
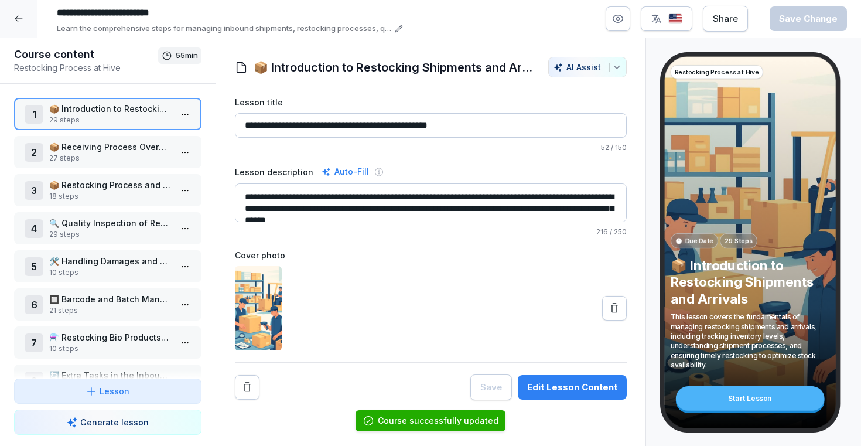
click at [14, 12] on div at bounding box center [19, 19] width 38 height 38
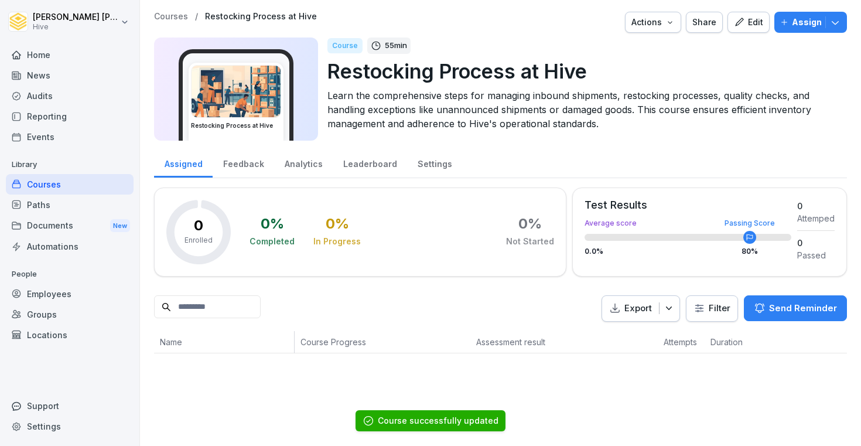
click at [66, 176] on div "Courses" at bounding box center [70, 184] width 128 height 21
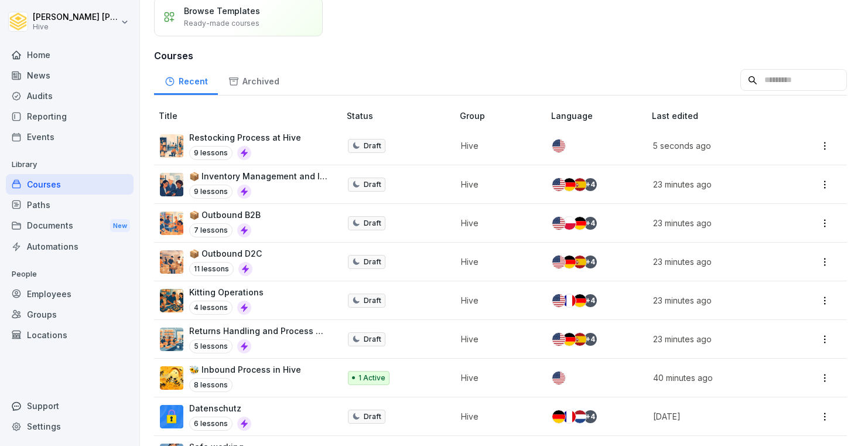
scroll to position [101, 0]
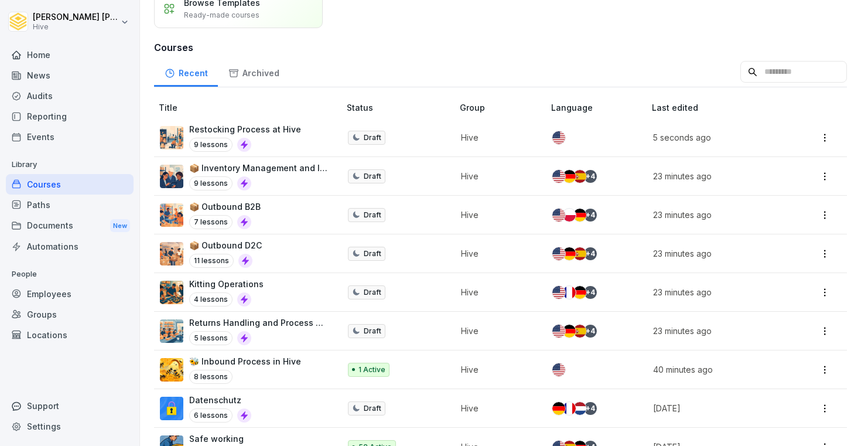
click at [454, 165] on td "Draft" at bounding box center [398, 176] width 113 height 39
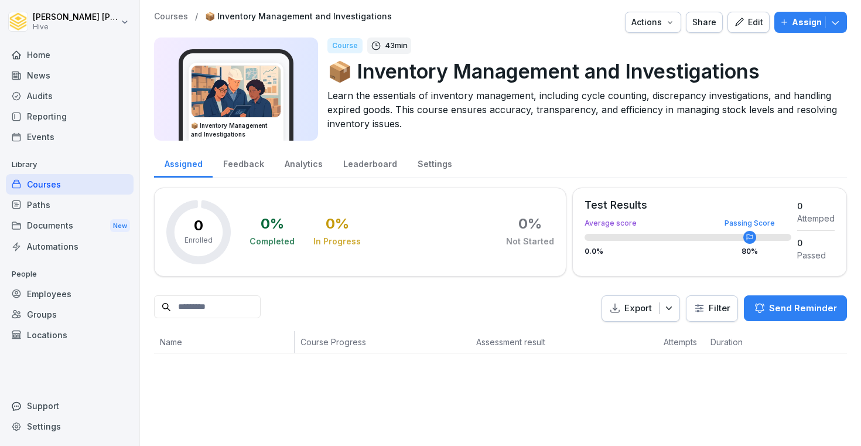
click at [748, 25] on div "Edit" at bounding box center [748, 22] width 29 height 13
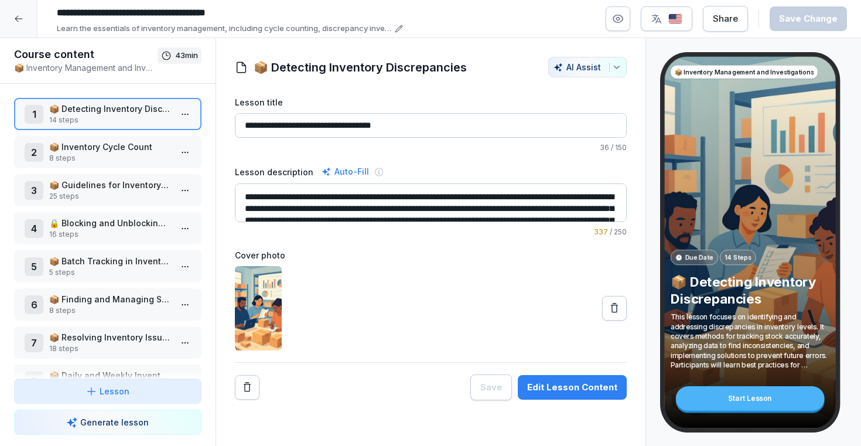
click at [680, 15] on img "button" at bounding box center [676, 18] width 14 height 11
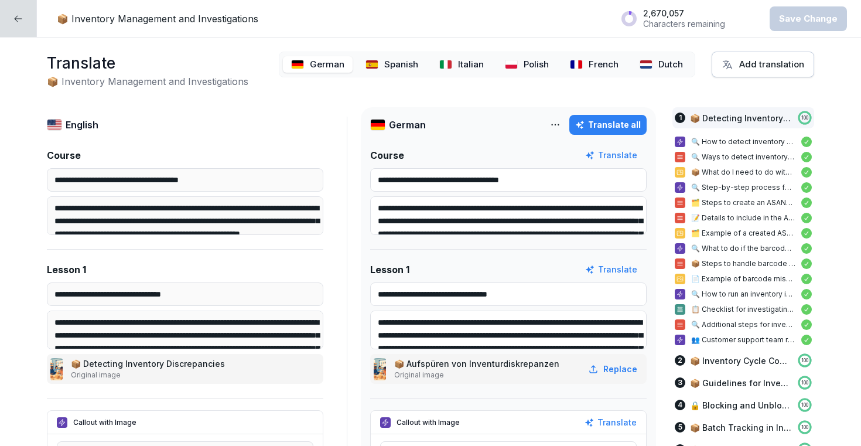
click at [659, 66] on p "Dutch" at bounding box center [671, 64] width 25 height 13
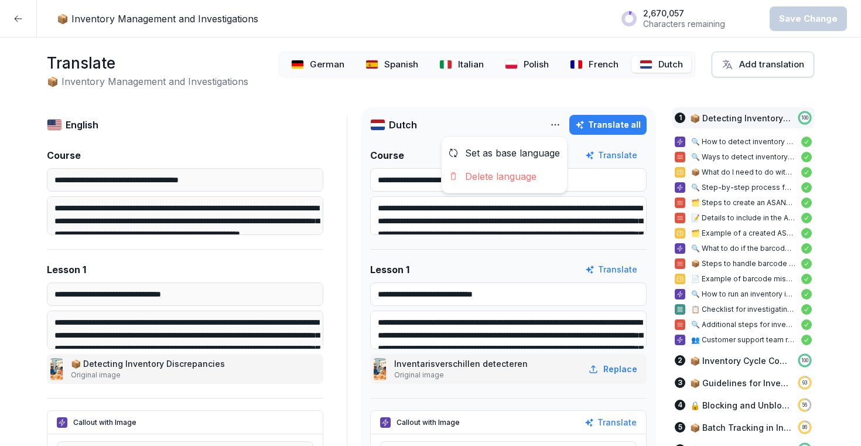
click at [561, 125] on html "**********" at bounding box center [430, 223] width 861 height 446
click at [520, 183] on div "Delete language" at bounding box center [504, 176] width 125 height 23
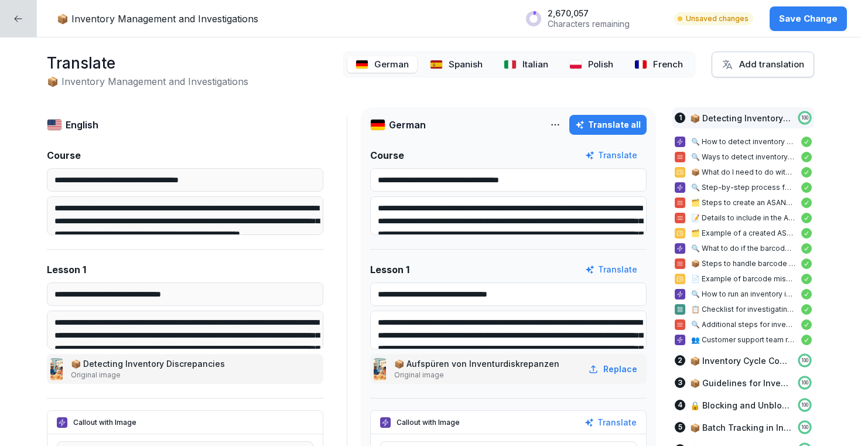
click at [652, 70] on div "French" at bounding box center [658, 64] width 65 height 17
click at [560, 125] on html "**********" at bounding box center [430, 223] width 861 height 446
click at [538, 175] on div "Delete language" at bounding box center [504, 176] width 125 height 23
click at [649, 64] on img at bounding box center [645, 64] width 13 height 9
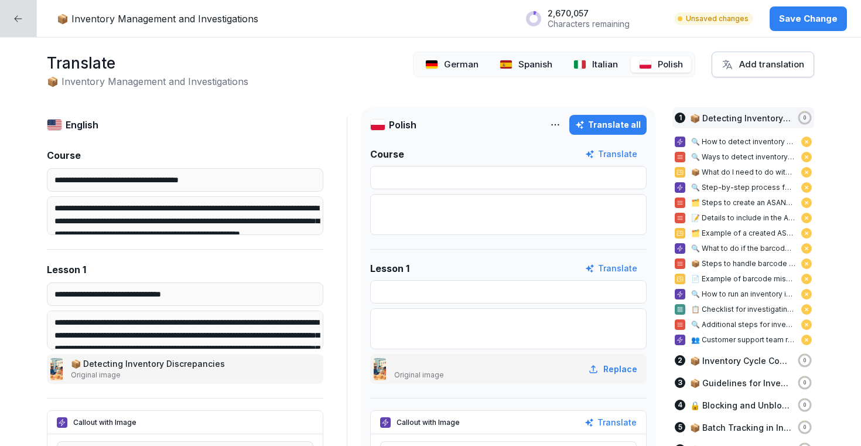
click at [553, 127] on html "**********" at bounding box center [430, 223] width 861 height 446
click at [529, 168] on div "Delete language" at bounding box center [504, 176] width 125 height 23
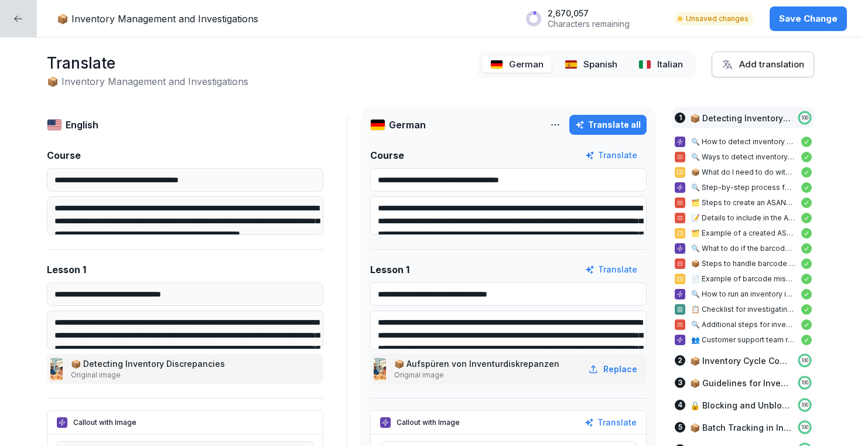
click at [642, 64] on img at bounding box center [645, 64] width 13 height 9
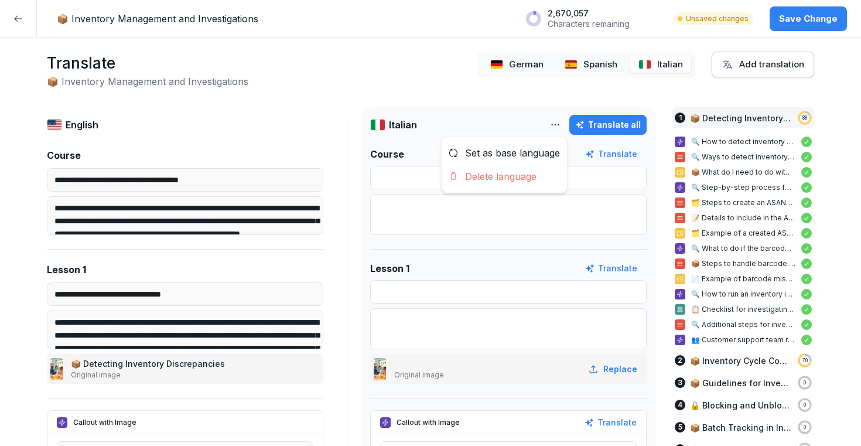
click at [557, 124] on html "**********" at bounding box center [430, 223] width 861 height 446
click at [530, 175] on div "Delete language" at bounding box center [504, 176] width 125 height 23
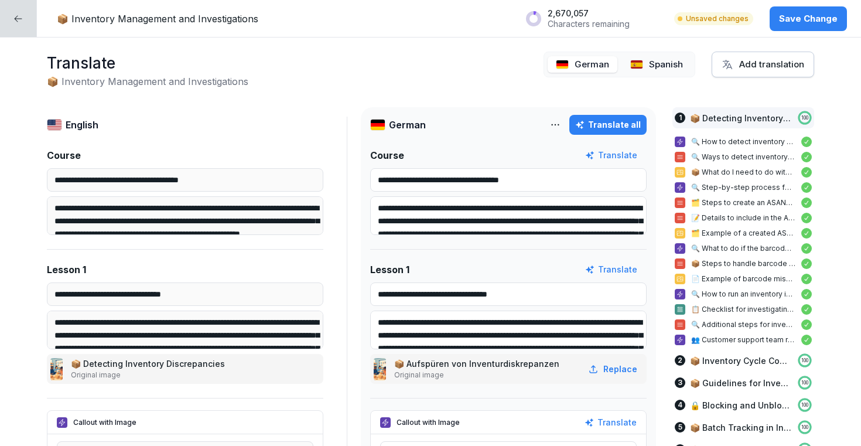
click at [660, 70] on p "Spanish" at bounding box center [666, 64] width 34 height 13
click at [558, 128] on html "**********" at bounding box center [430, 223] width 861 height 446
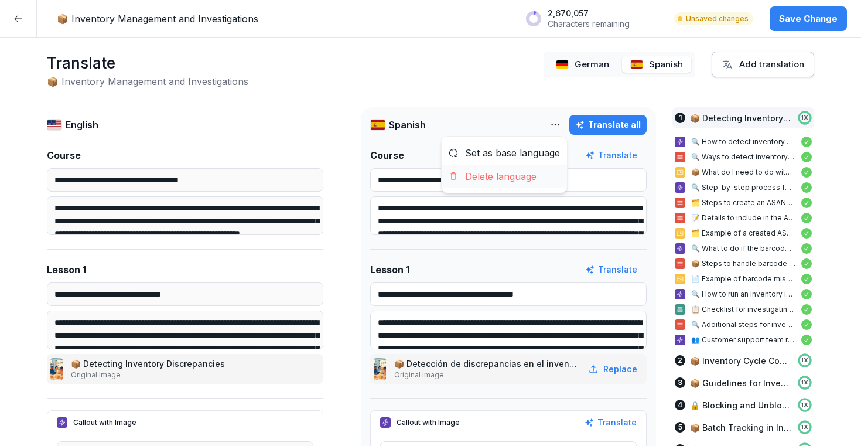
click at [523, 174] on div "Delete language" at bounding box center [504, 176] width 125 height 23
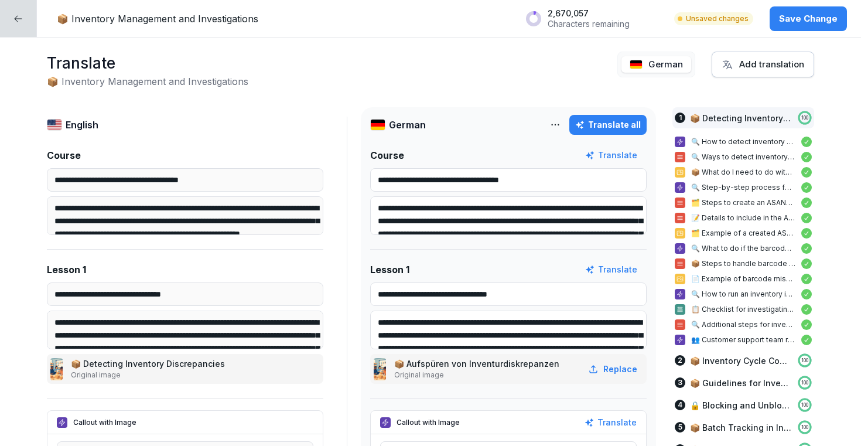
click at [657, 66] on p "German" at bounding box center [666, 64] width 35 height 13
click at [564, 122] on html "**********" at bounding box center [430, 223] width 861 height 446
click at [534, 174] on div "Delete language" at bounding box center [504, 176] width 125 height 23
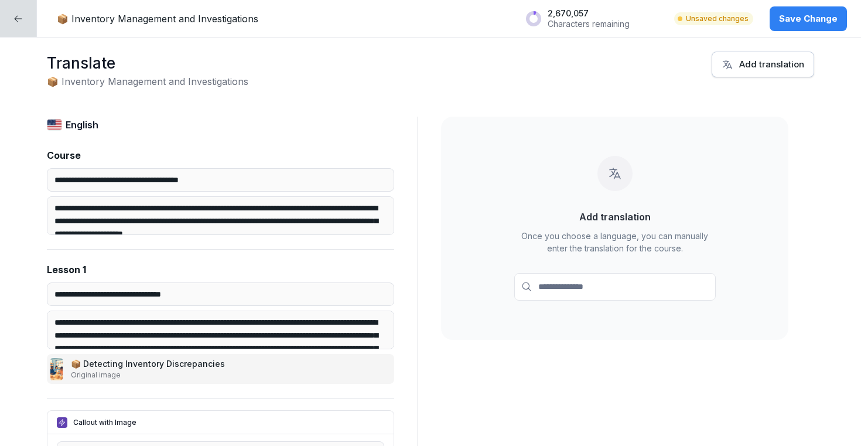
click at [22, 18] on icon at bounding box center [17, 18] width 9 height 9
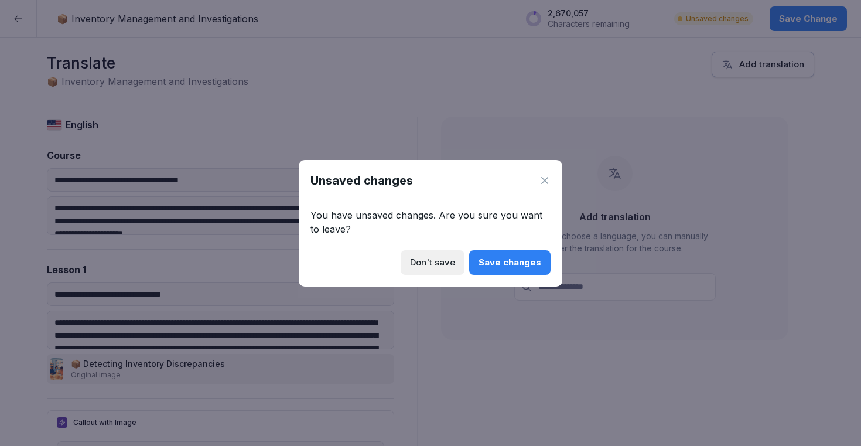
click at [516, 269] on button "Save changes" at bounding box center [509, 262] width 81 height 25
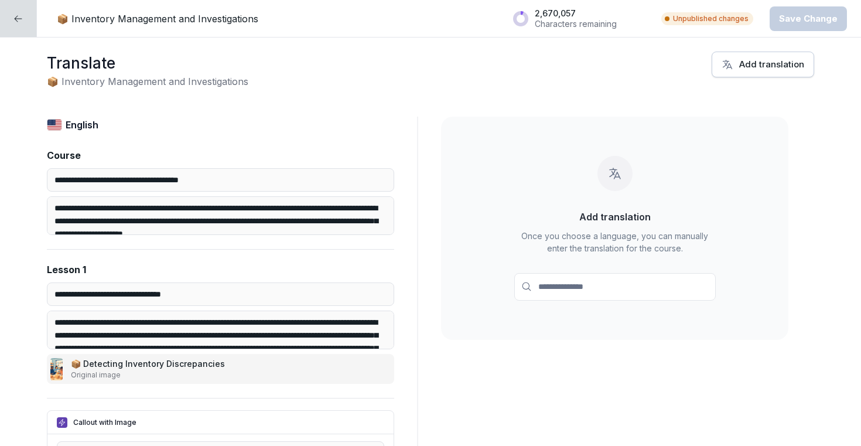
click at [18, 24] on div at bounding box center [18, 18] width 37 height 37
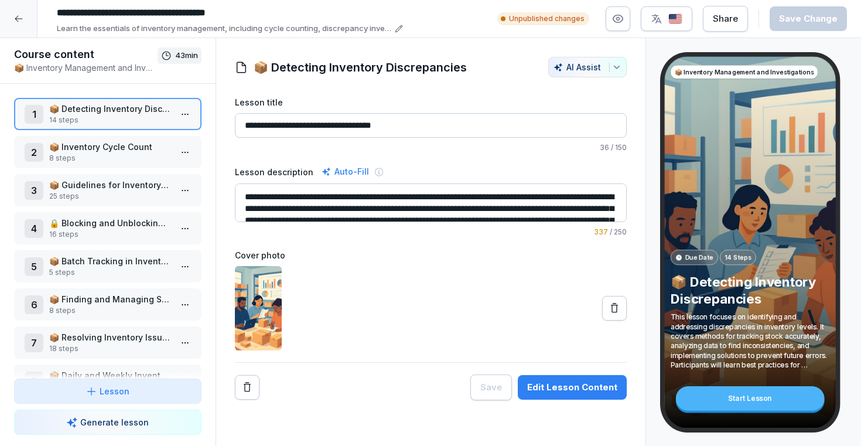
click at [12, 14] on div at bounding box center [19, 19] width 38 height 38
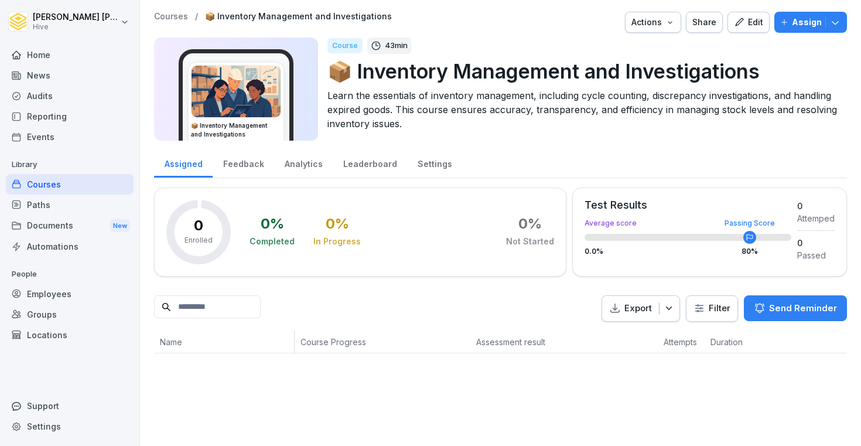
click at [76, 180] on div "Courses" at bounding box center [70, 184] width 128 height 21
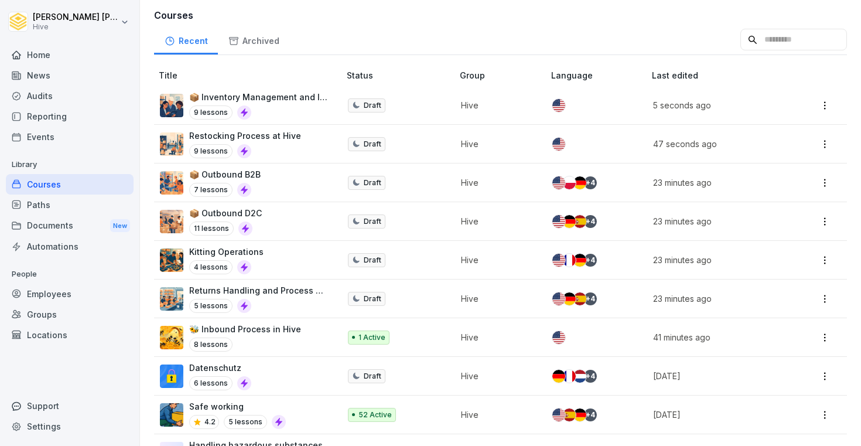
scroll to position [132, 0]
click at [537, 186] on td "Hive" at bounding box center [500, 183] width 91 height 39
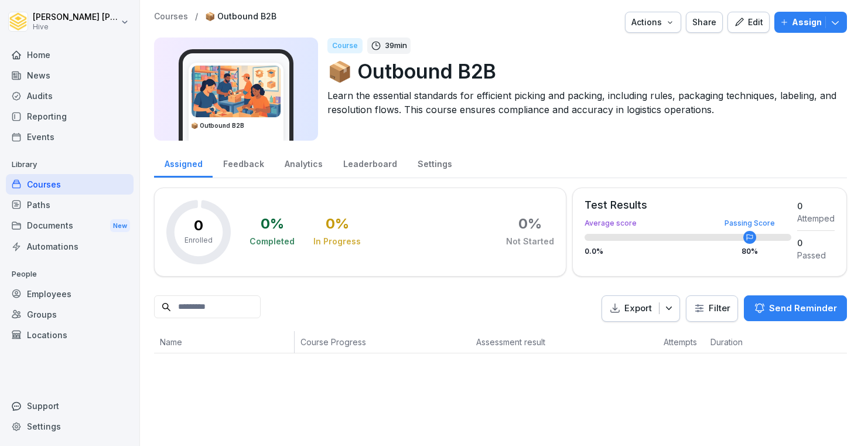
click at [749, 22] on div "Edit" at bounding box center [748, 22] width 29 height 13
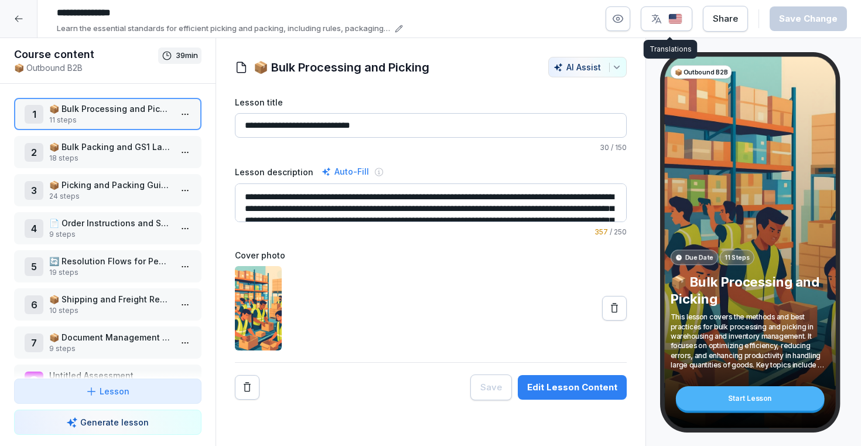
click at [677, 23] on img "button" at bounding box center [676, 18] width 14 height 11
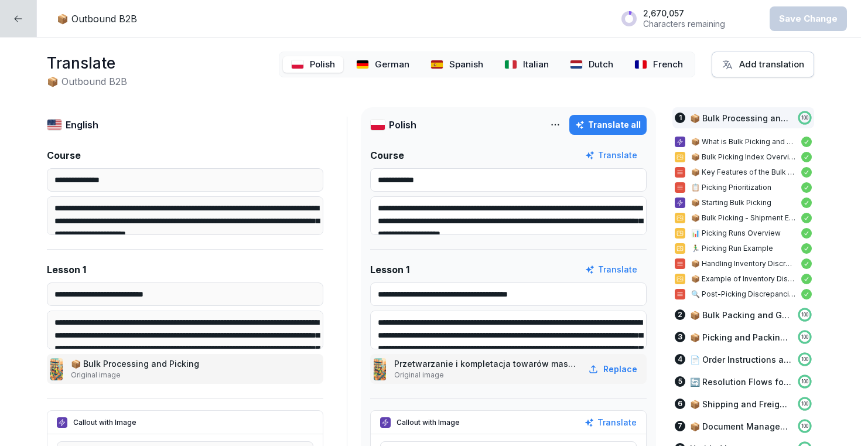
click at [549, 68] on p "Italian" at bounding box center [536, 64] width 26 height 13
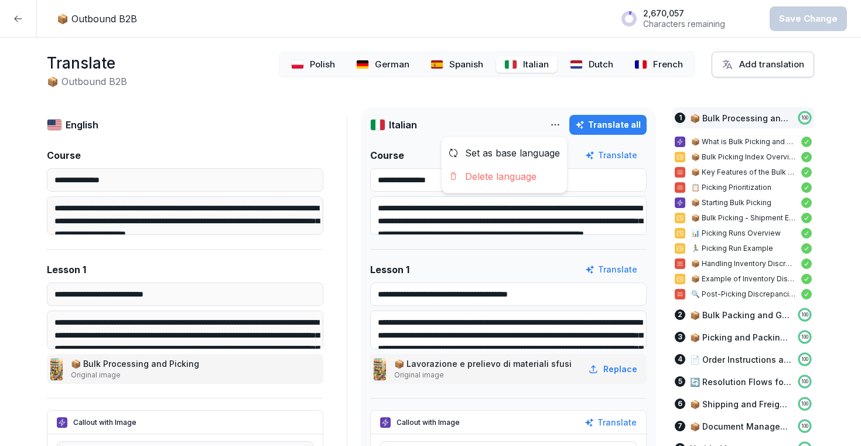
click at [567, 125] on html "**********" at bounding box center [430, 223] width 861 height 446
click at [522, 178] on div "Delete language" at bounding box center [504, 176] width 125 height 23
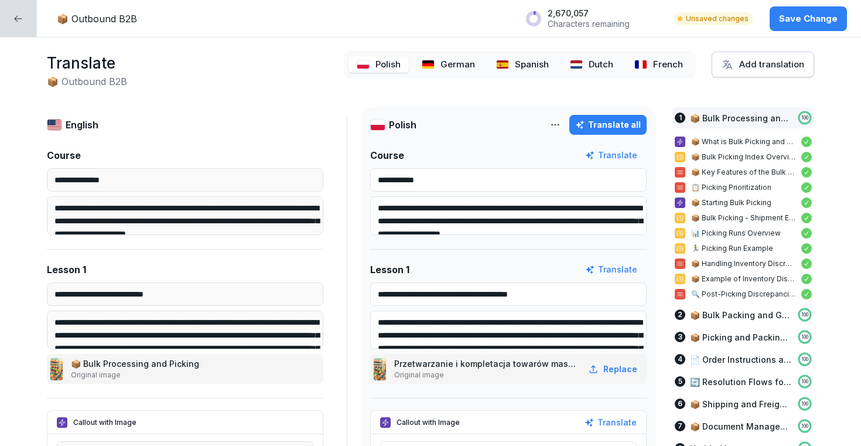
click at [659, 67] on p "French" at bounding box center [668, 64] width 30 height 13
click at [561, 122] on html "**********" at bounding box center [430, 223] width 861 height 446
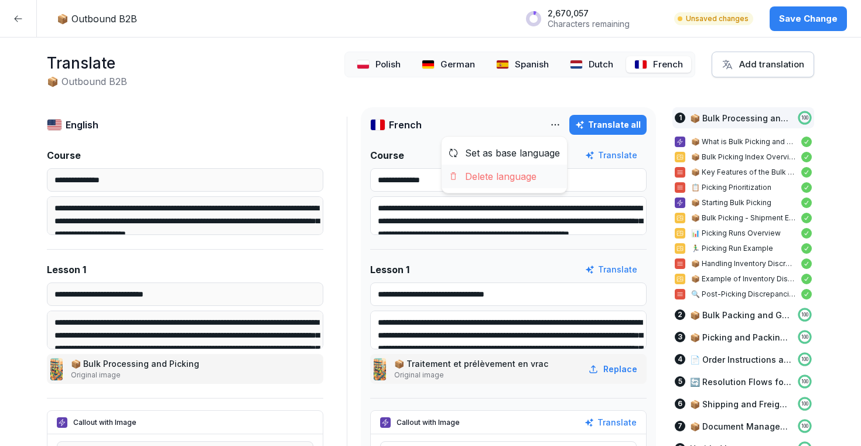
click at [526, 173] on div "Delete language" at bounding box center [504, 176] width 125 height 23
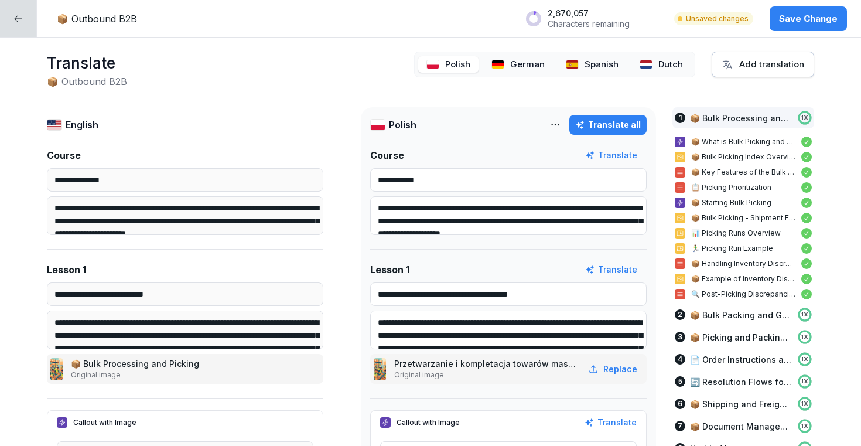
click at [652, 66] on img at bounding box center [646, 64] width 13 height 9
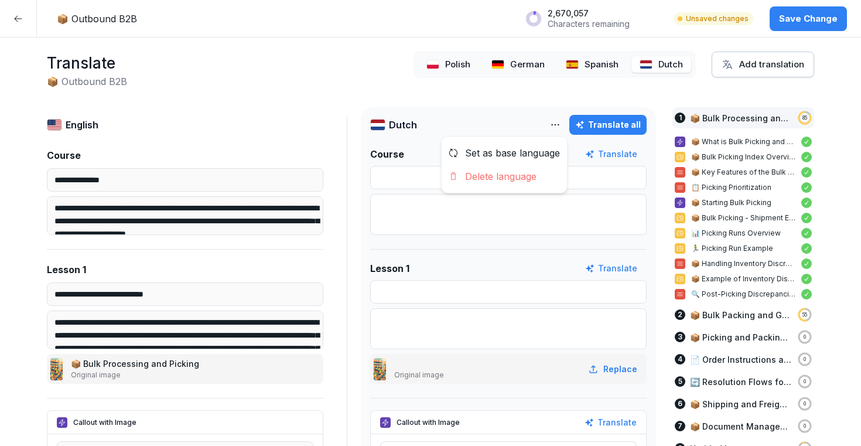
click at [557, 125] on html "**********" at bounding box center [430, 223] width 861 height 446
click at [516, 176] on div "Delete language" at bounding box center [504, 176] width 125 height 23
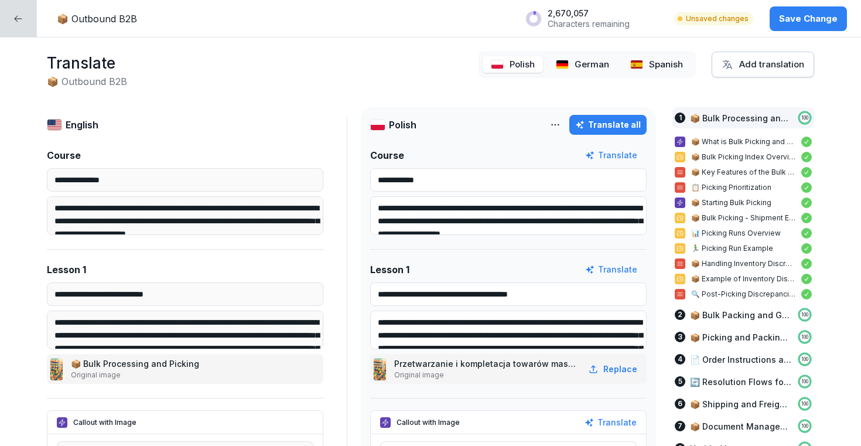
click at [646, 62] on div "Spanish" at bounding box center [656, 64] width 69 height 17
click at [553, 121] on html "**********" at bounding box center [430, 223] width 861 height 446
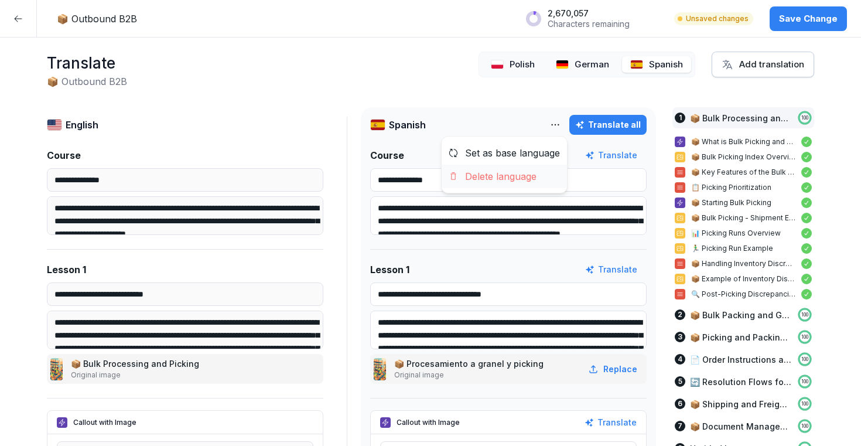
click at [510, 173] on div "Delete language" at bounding box center [504, 176] width 125 height 23
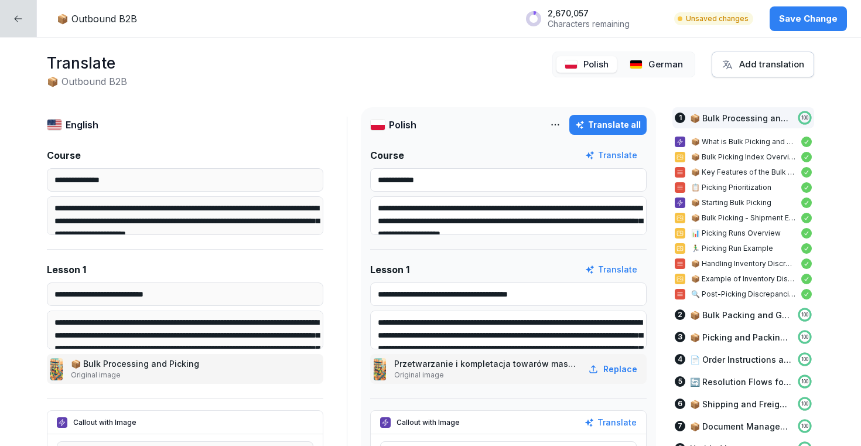
click at [645, 60] on div "German" at bounding box center [657, 64] width 70 height 17
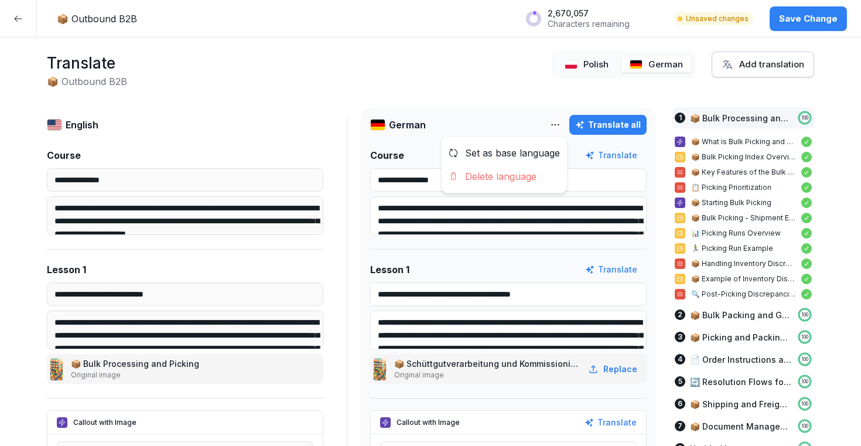
click at [560, 126] on html "**********" at bounding box center [430, 223] width 861 height 446
click at [530, 176] on div "Delete language" at bounding box center [504, 176] width 125 height 23
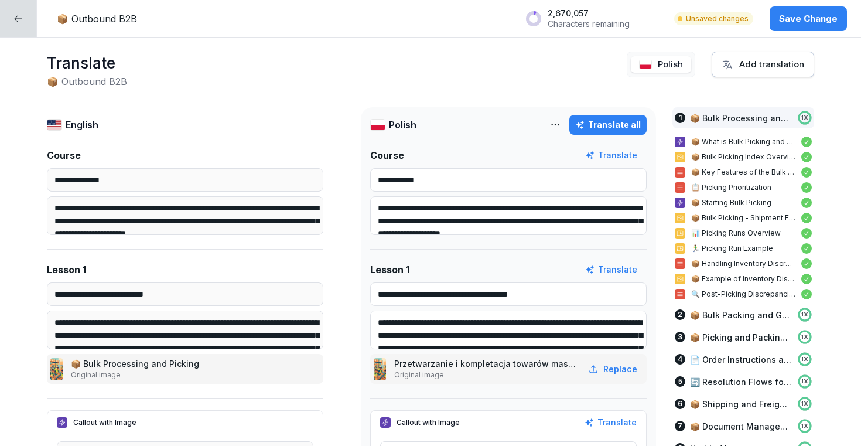
click at [668, 62] on p "Polish" at bounding box center [670, 64] width 25 height 13
click at [559, 121] on html "**********" at bounding box center [430, 223] width 861 height 446
click at [534, 173] on div "Delete language" at bounding box center [504, 176] width 125 height 23
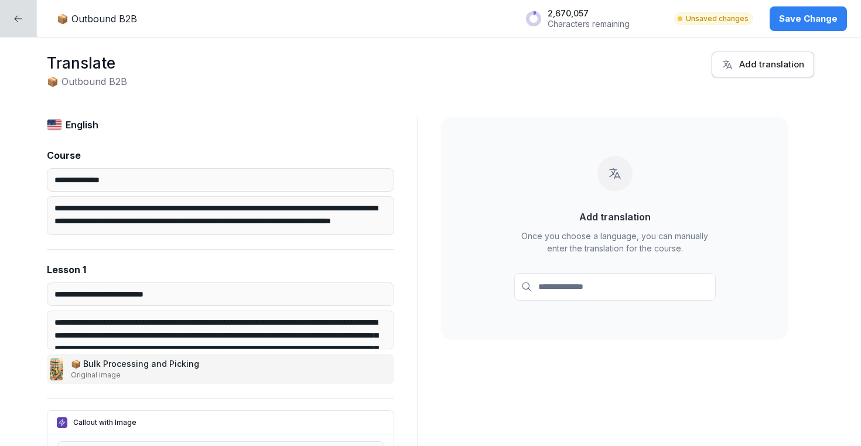
click at [817, 19] on p "Save Change" at bounding box center [808, 18] width 59 height 13
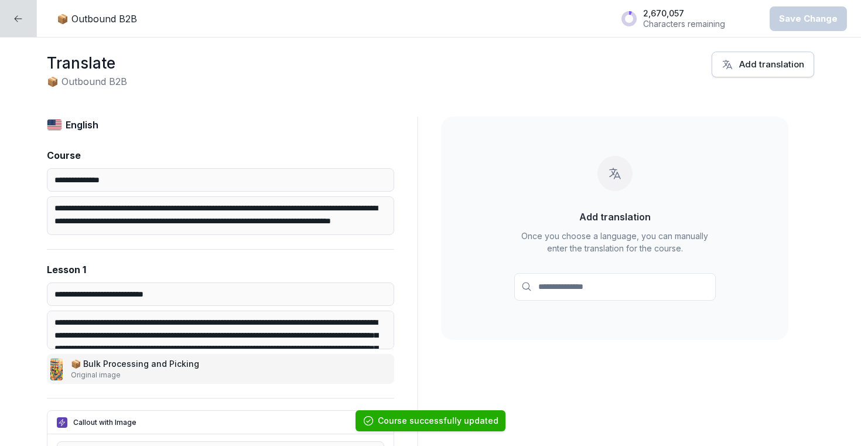
click at [17, 18] on icon at bounding box center [17, 18] width 9 height 9
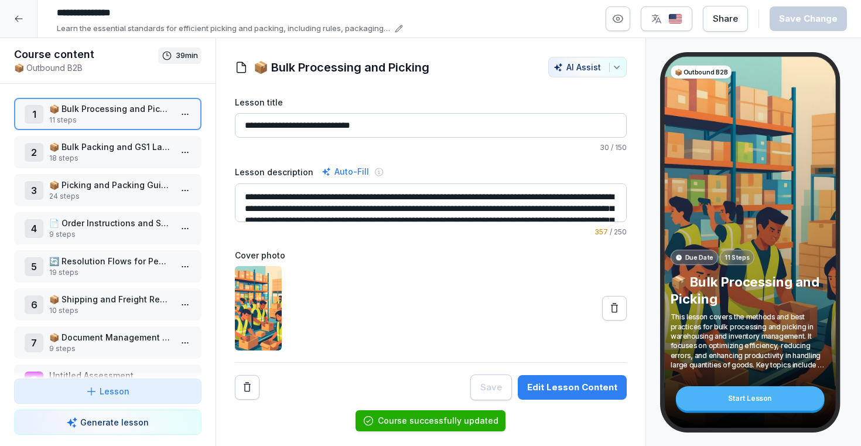
click at [17, 24] on div at bounding box center [19, 19] width 38 height 38
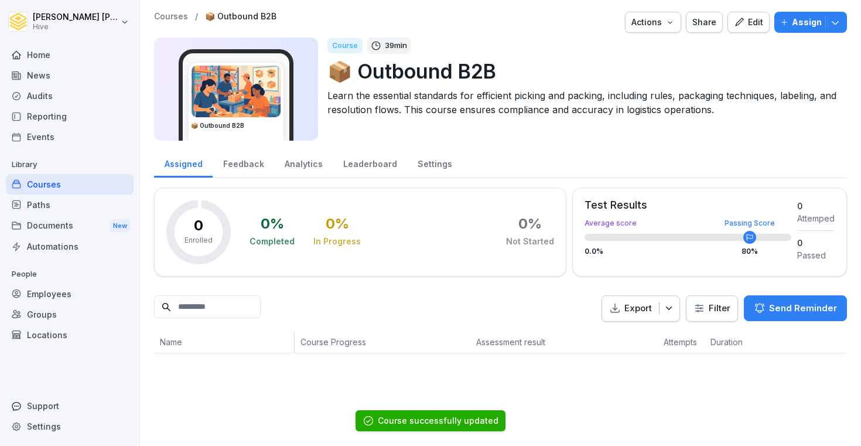
click at [54, 177] on div "Courses" at bounding box center [70, 184] width 128 height 21
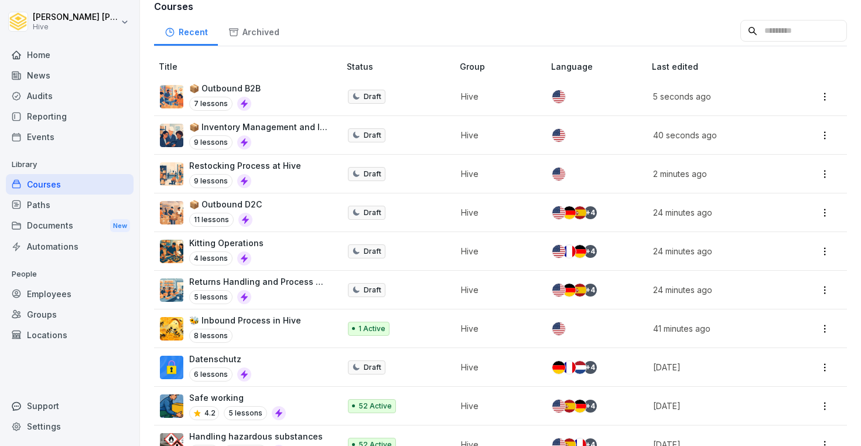
scroll to position [158, 0]
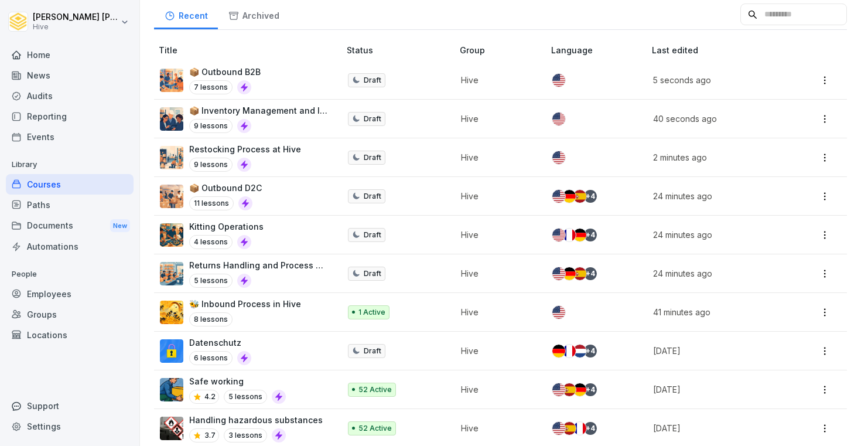
click at [529, 197] on p "Hive" at bounding box center [496, 196] width 71 height 12
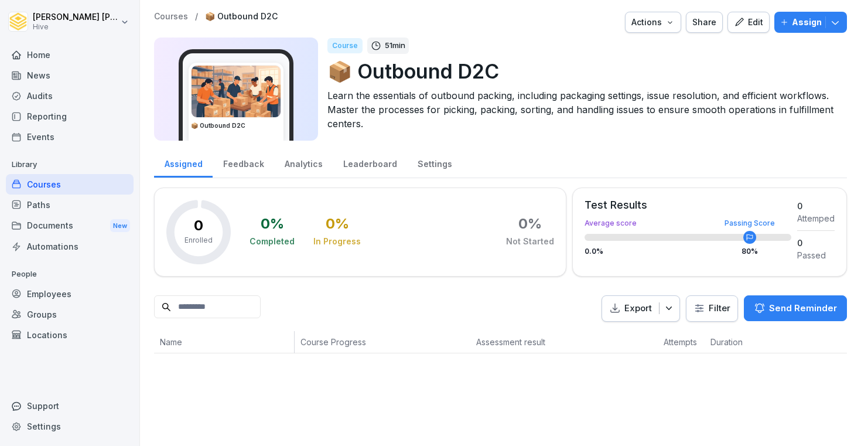
click at [741, 26] on icon "button" at bounding box center [739, 22] width 11 height 11
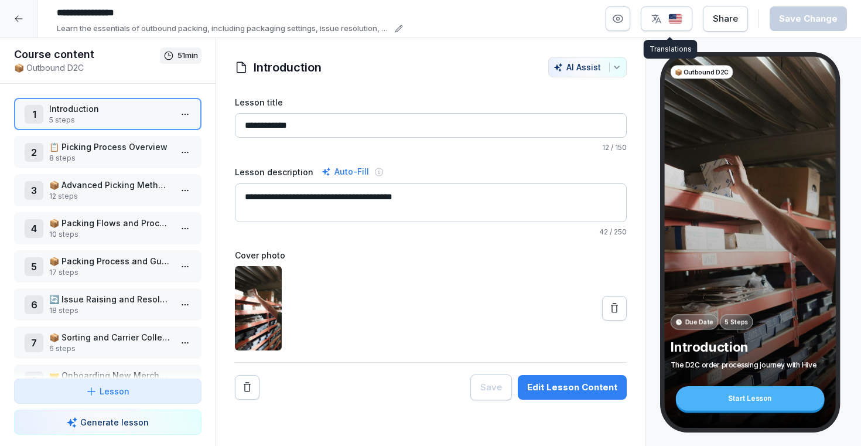
click at [678, 20] on img "button" at bounding box center [676, 18] width 14 height 11
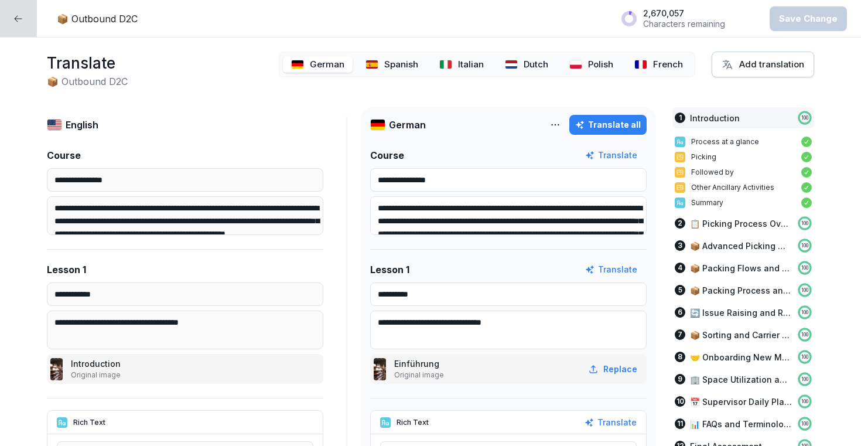
click at [665, 70] on p "French" at bounding box center [668, 64] width 30 height 13
click at [558, 125] on html "**********" at bounding box center [430, 223] width 861 height 446
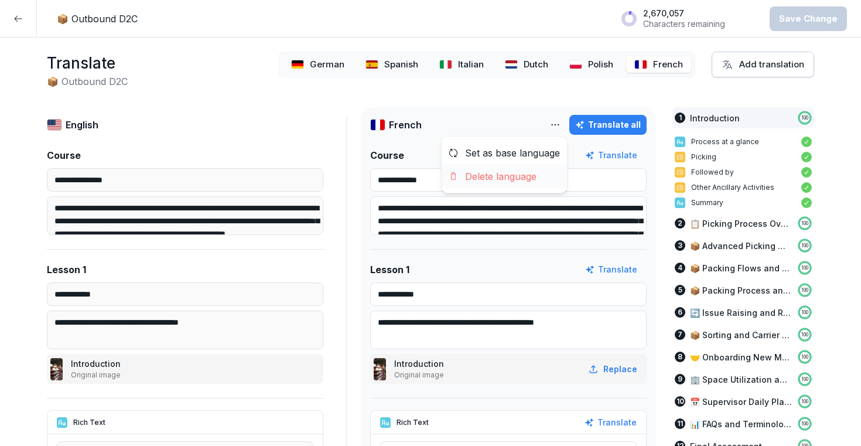
click at [525, 174] on div "Delete language" at bounding box center [504, 176] width 125 height 23
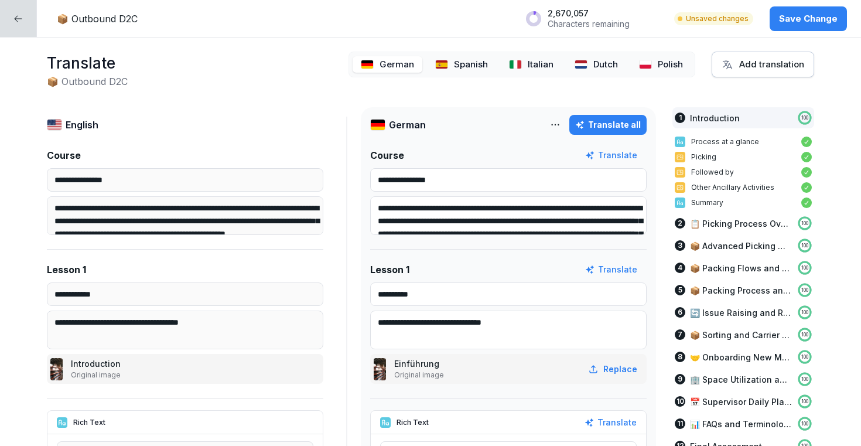
click at [658, 70] on div "Polish" at bounding box center [661, 64] width 60 height 17
click at [563, 116] on div "Translate all" at bounding box center [597, 125] width 100 height 20
click at [561, 120] on html "**********" at bounding box center [430, 223] width 861 height 446
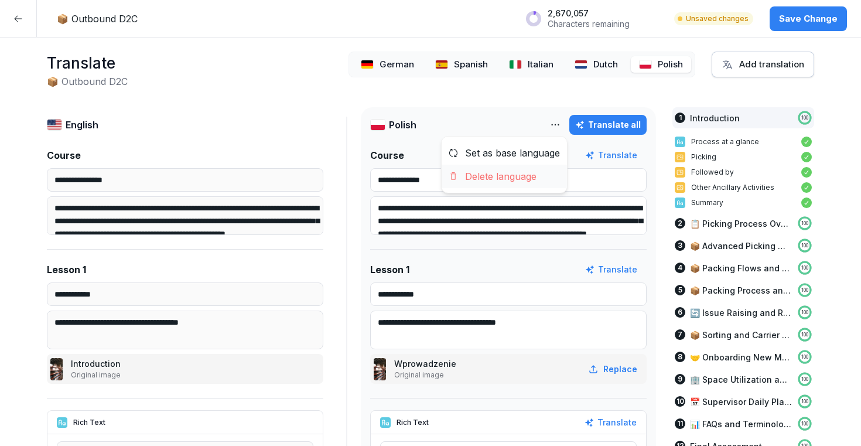
click at [539, 168] on div "Delete language" at bounding box center [504, 176] width 125 height 23
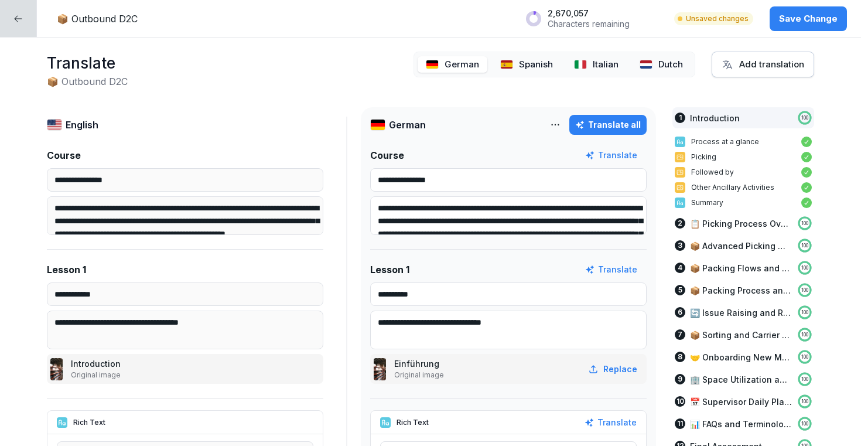
click at [667, 67] on p "Dutch" at bounding box center [671, 64] width 25 height 13
click at [561, 127] on html "**********" at bounding box center [430, 223] width 861 height 446
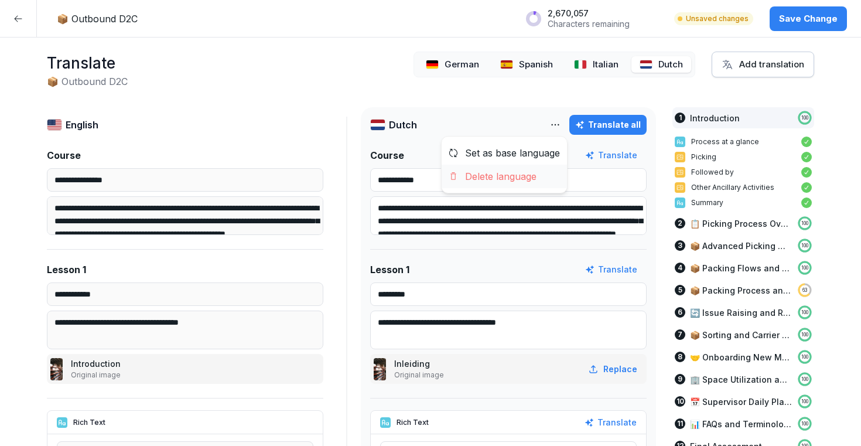
click at [517, 184] on div "Delete language" at bounding box center [504, 176] width 125 height 23
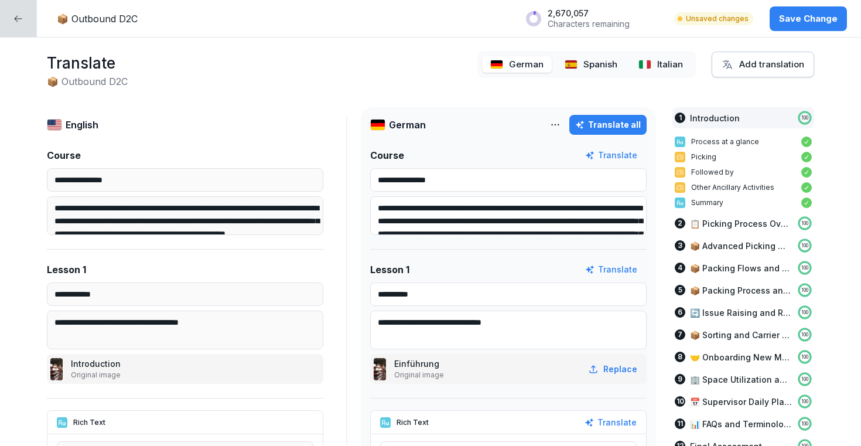
click at [660, 73] on div "German Spanish Italian" at bounding box center [586, 65] width 217 height 26
click at [660, 69] on p "Italian" at bounding box center [670, 64] width 26 height 13
click at [561, 120] on html "**********" at bounding box center [430, 223] width 861 height 446
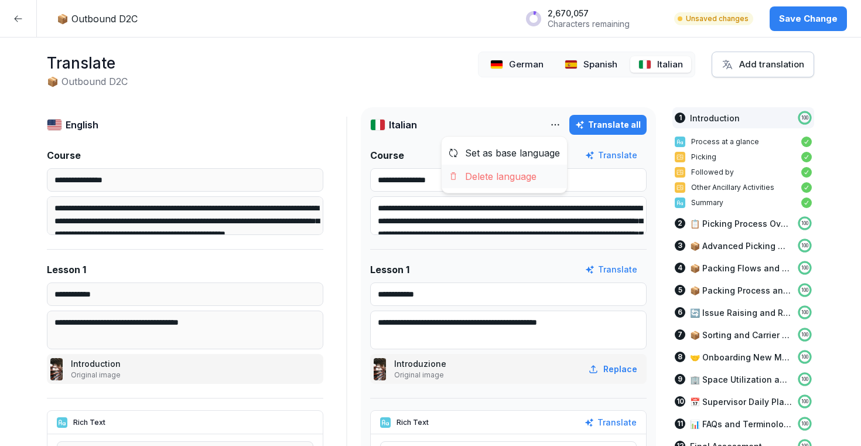
click at [518, 175] on div "Delete language" at bounding box center [504, 176] width 125 height 23
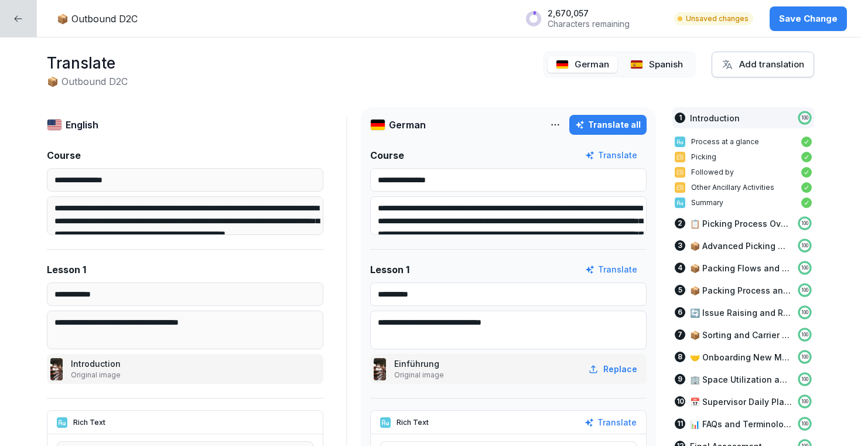
click at [656, 70] on p "Spanish" at bounding box center [666, 64] width 34 height 13
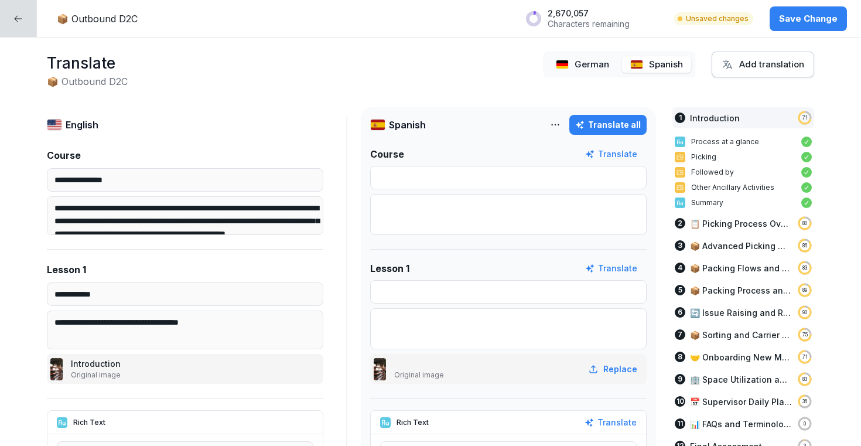
click at [560, 118] on html "**********" at bounding box center [430, 223] width 861 height 446
click at [534, 174] on div "Delete language" at bounding box center [504, 176] width 125 height 23
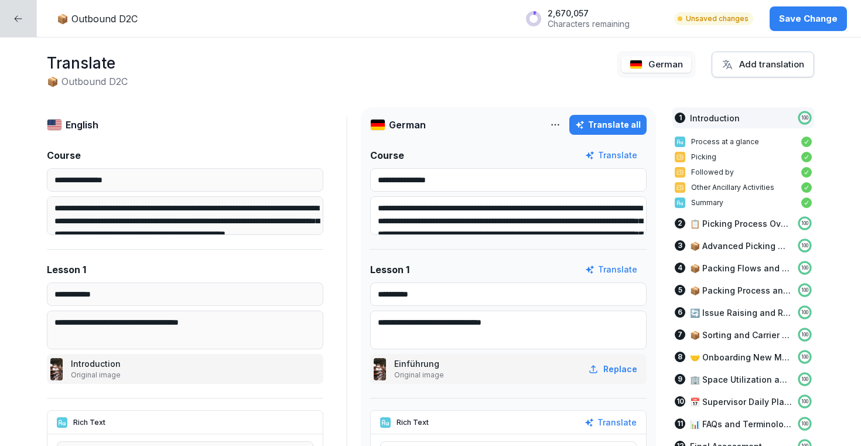
click at [563, 121] on html "**********" at bounding box center [430, 223] width 861 height 446
click at [513, 179] on div "Delete language" at bounding box center [504, 176] width 125 height 23
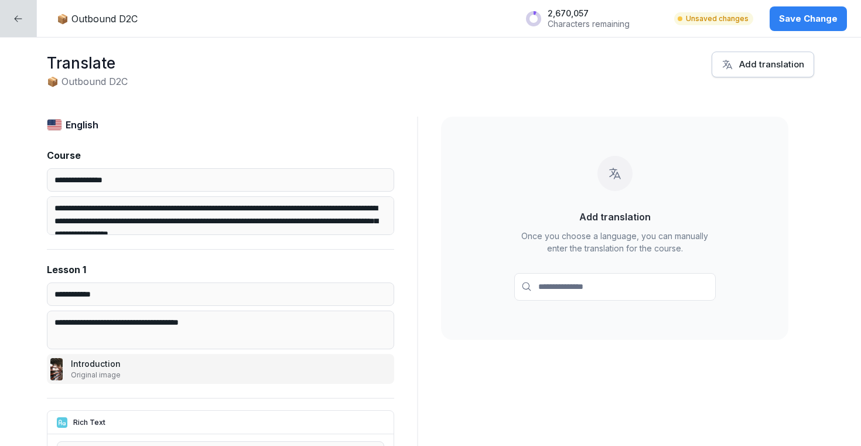
click at [21, 15] on icon at bounding box center [17, 18] width 9 height 9
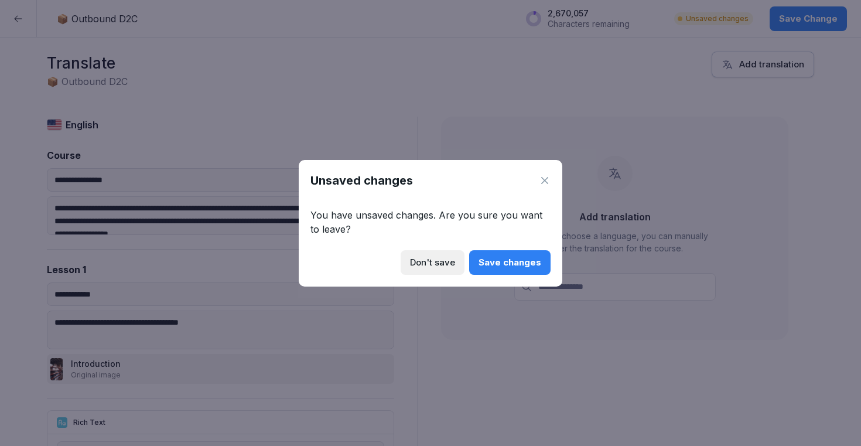
click at [511, 263] on div "Save changes" at bounding box center [510, 262] width 63 height 13
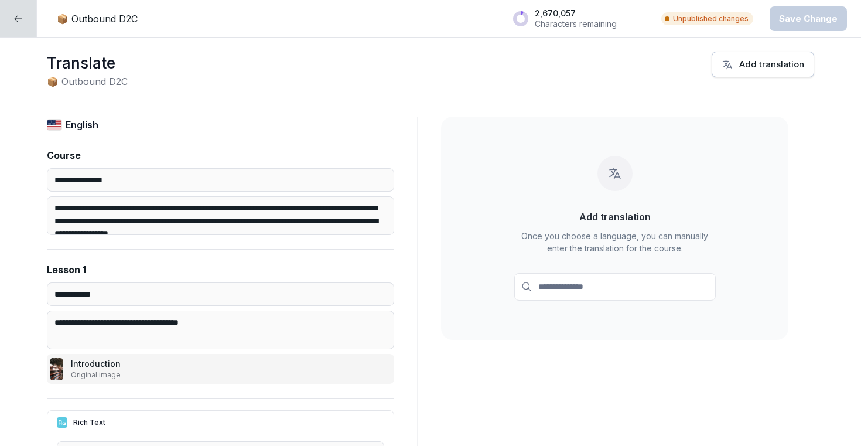
click at [19, 9] on div at bounding box center [18, 18] width 37 height 37
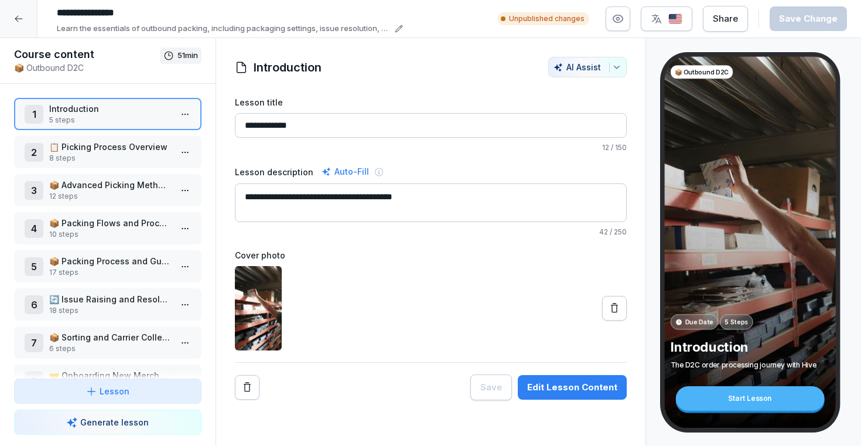
click at [24, 18] on div at bounding box center [19, 19] width 38 height 38
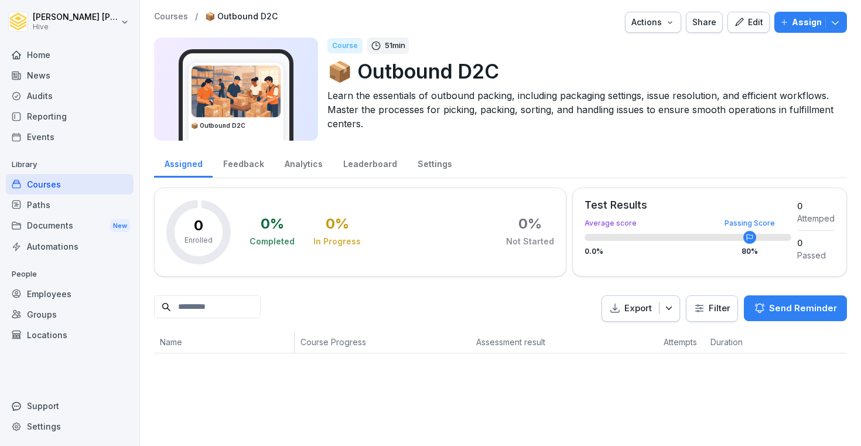
click at [105, 181] on div "Courses" at bounding box center [70, 184] width 128 height 21
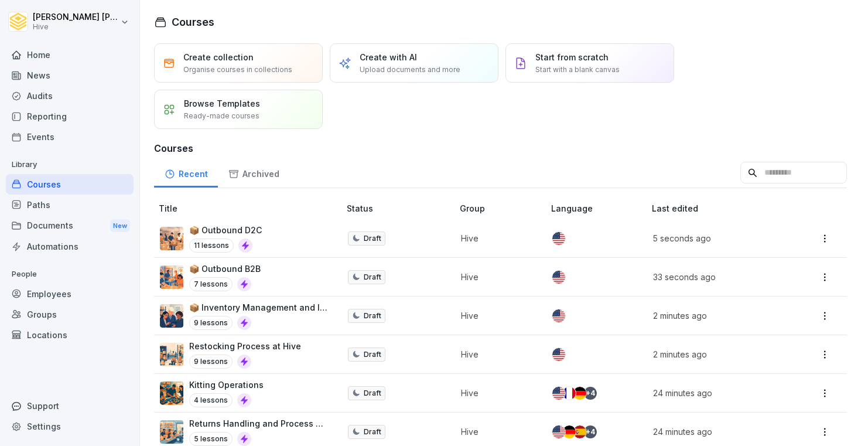
scroll to position [168, 0]
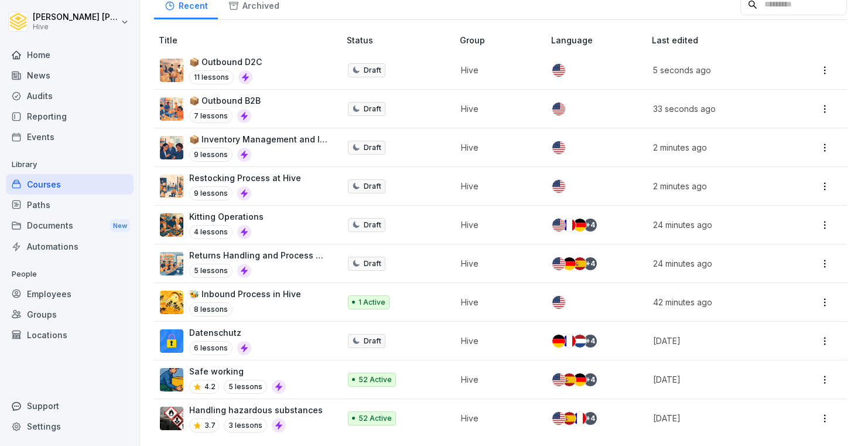
click at [500, 207] on td "Hive" at bounding box center [500, 225] width 91 height 39
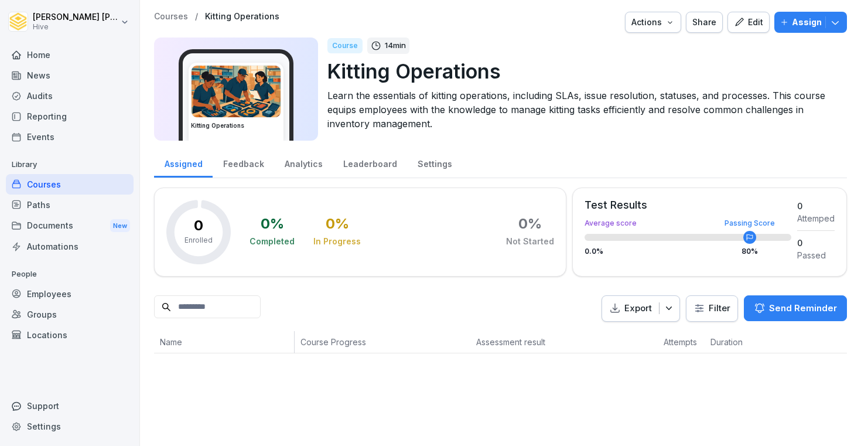
click at [745, 22] on icon "button" at bounding box center [739, 22] width 11 height 11
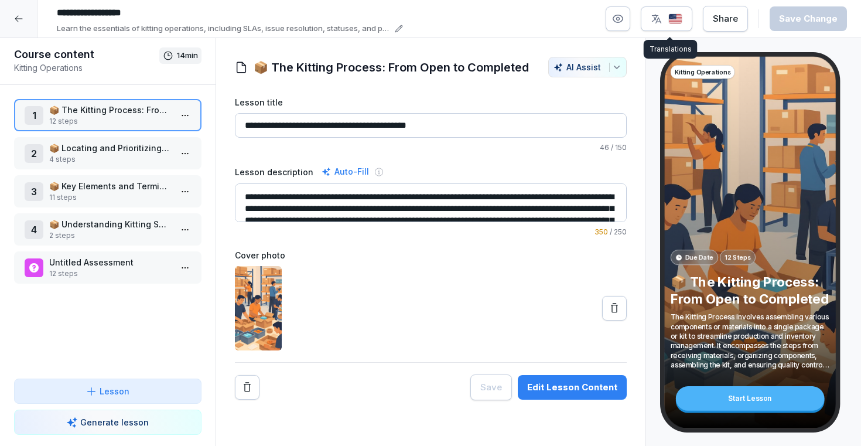
click at [683, 22] on img "button" at bounding box center [676, 18] width 14 height 11
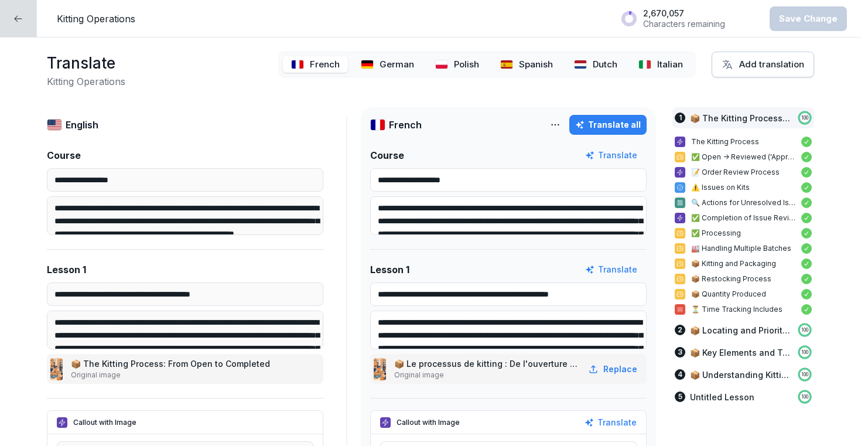
click at [652, 60] on img at bounding box center [645, 64] width 13 height 9
click at [553, 128] on html "**********" at bounding box center [430, 223] width 861 height 446
click at [511, 182] on div "Delete language" at bounding box center [504, 176] width 125 height 23
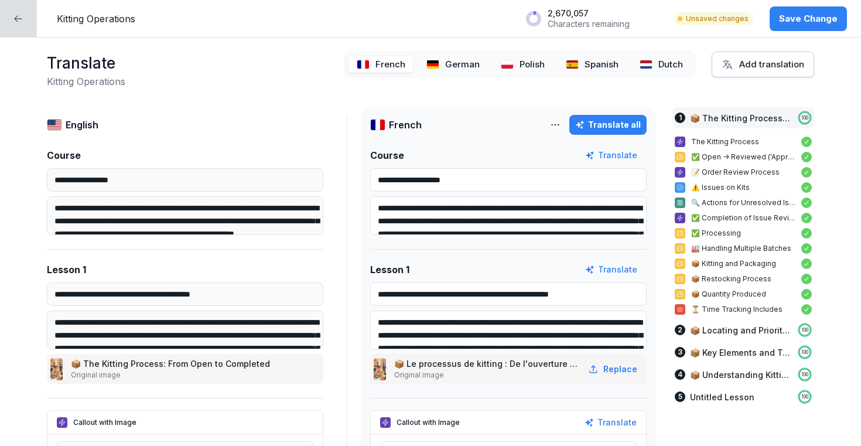
click at [653, 67] on img at bounding box center [646, 64] width 13 height 9
click at [563, 117] on div "Translate all" at bounding box center [597, 125] width 100 height 20
click at [559, 128] on html "**********" at bounding box center [430, 223] width 861 height 446
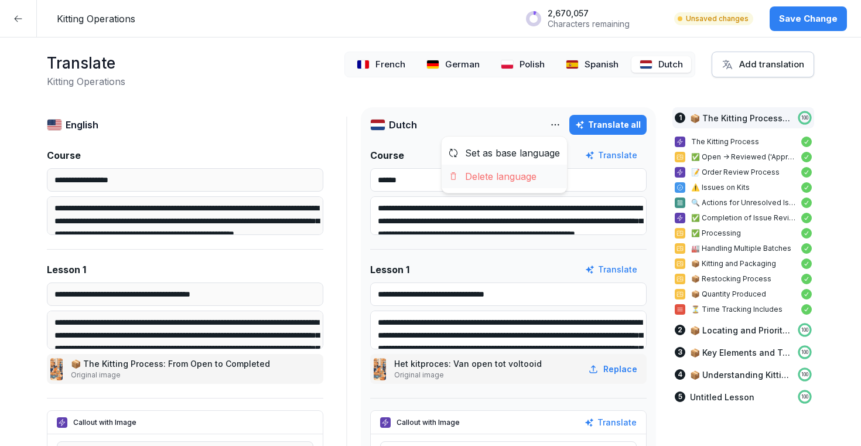
click at [538, 175] on div "Delete language" at bounding box center [504, 176] width 125 height 23
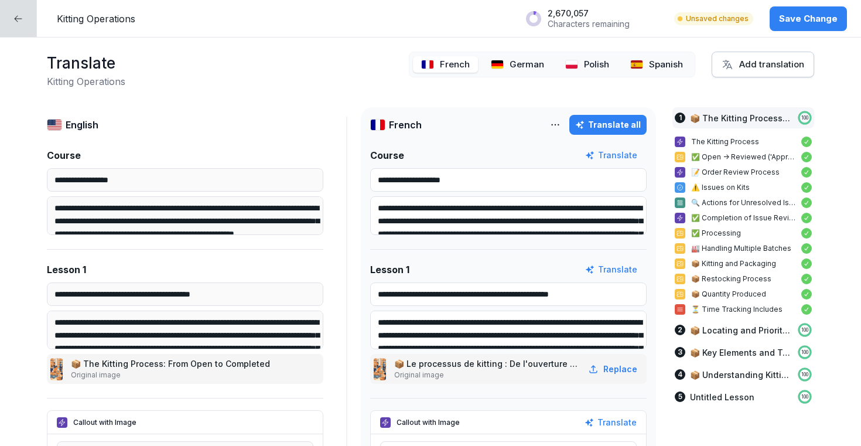
click at [647, 70] on div "Spanish" at bounding box center [656, 64] width 69 height 17
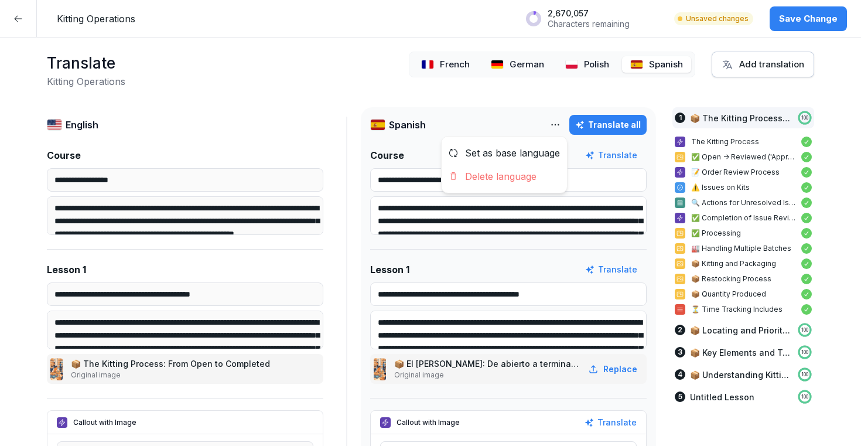
click at [555, 123] on html "**********" at bounding box center [430, 223] width 861 height 446
click at [537, 169] on div "Delete language" at bounding box center [504, 176] width 125 height 23
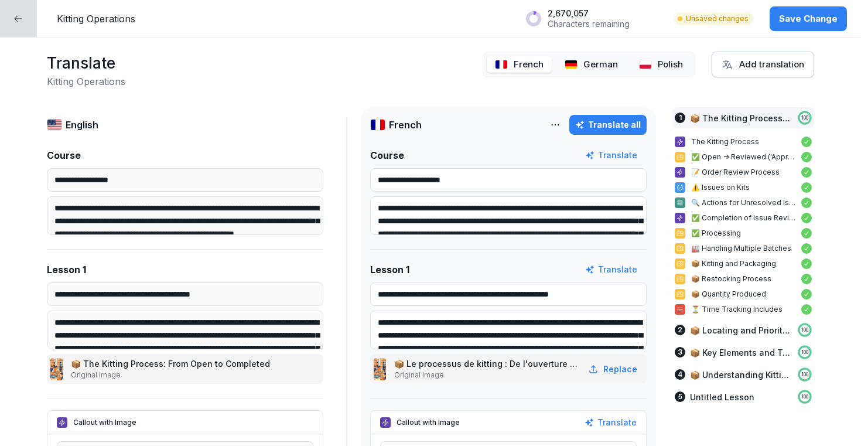
click at [639, 66] on div "Polish" at bounding box center [661, 64] width 60 height 17
click at [553, 132] on div "Translate all" at bounding box center [597, 125] width 100 height 20
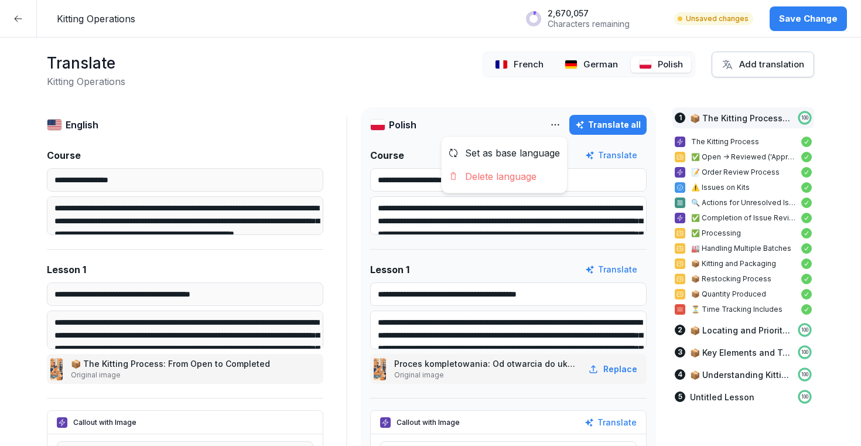
click at [561, 121] on html "**********" at bounding box center [430, 223] width 861 height 446
click at [519, 173] on div "Delete language" at bounding box center [504, 176] width 125 height 23
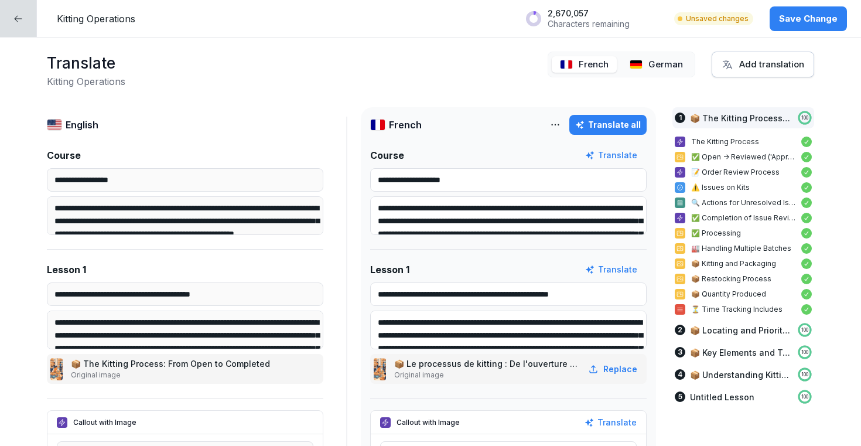
click at [650, 68] on div "German" at bounding box center [657, 64] width 70 height 17
click at [564, 119] on html "**********" at bounding box center [430, 223] width 861 height 446
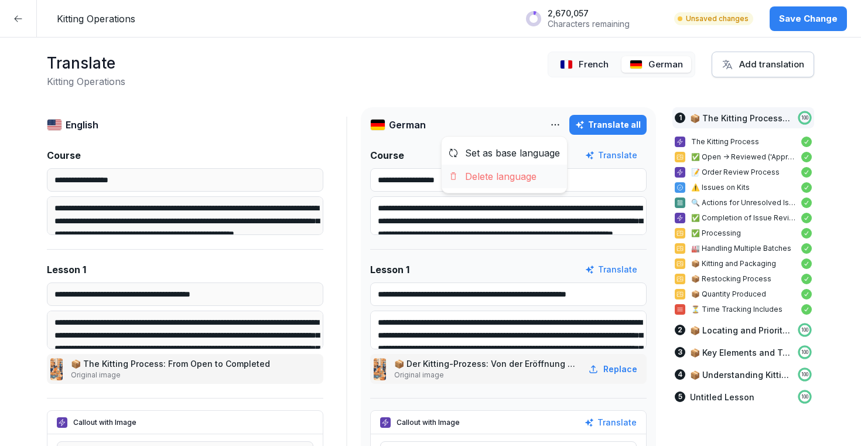
drag, startPoint x: 531, startPoint y: 162, endPoint x: 523, endPoint y: 179, distance: 18.9
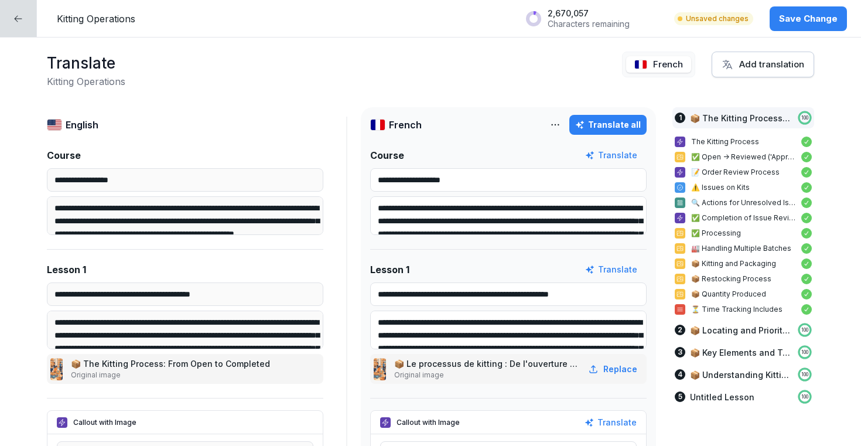
click at [556, 124] on html "**********" at bounding box center [430, 223] width 861 height 446
click at [488, 182] on div "Delete language" at bounding box center [504, 176] width 125 height 23
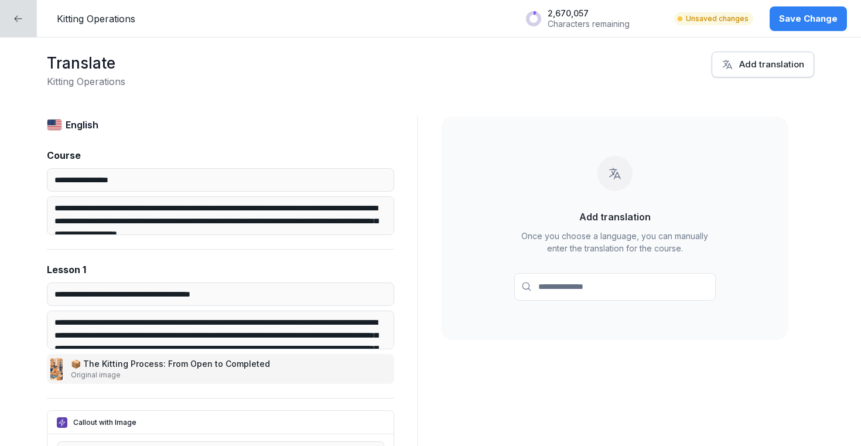
click at [820, 21] on p "Save Change" at bounding box center [808, 18] width 59 height 13
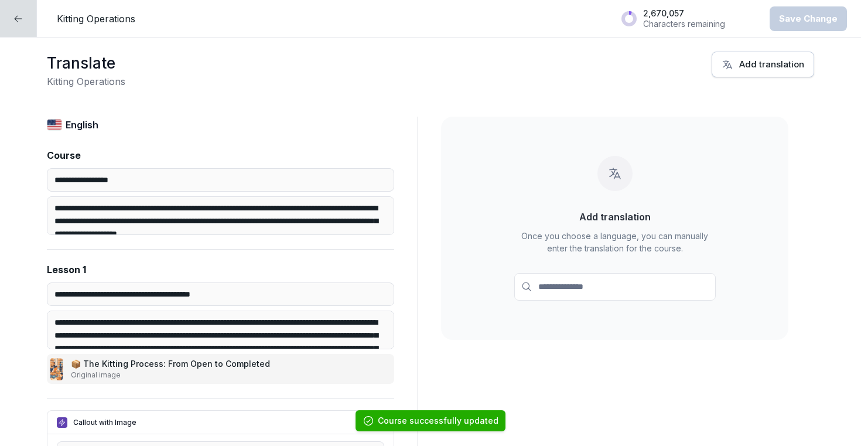
click at [28, 17] on div at bounding box center [18, 18] width 37 height 37
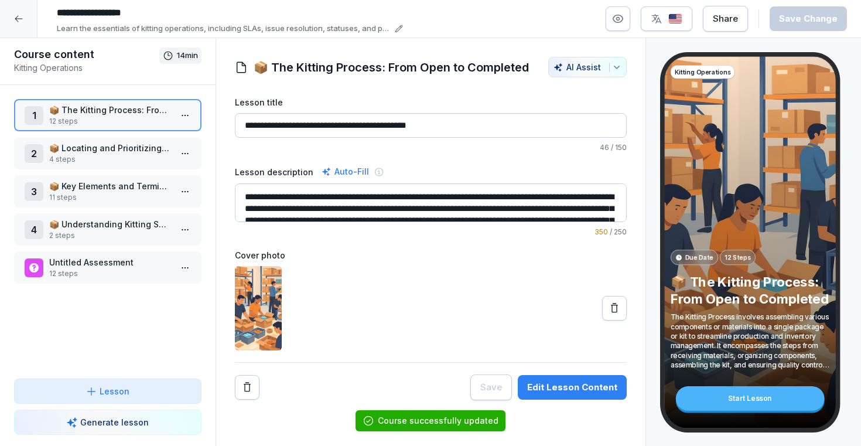
click at [23, 20] on icon at bounding box center [18, 18] width 9 height 9
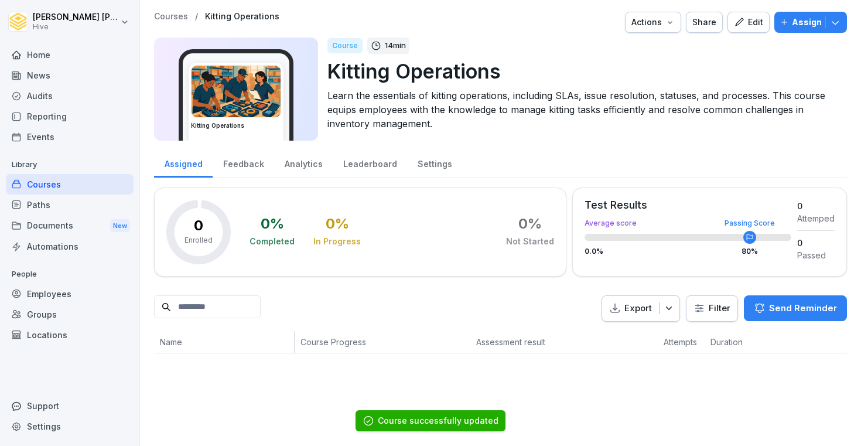
click at [91, 185] on div "Courses" at bounding box center [70, 184] width 128 height 21
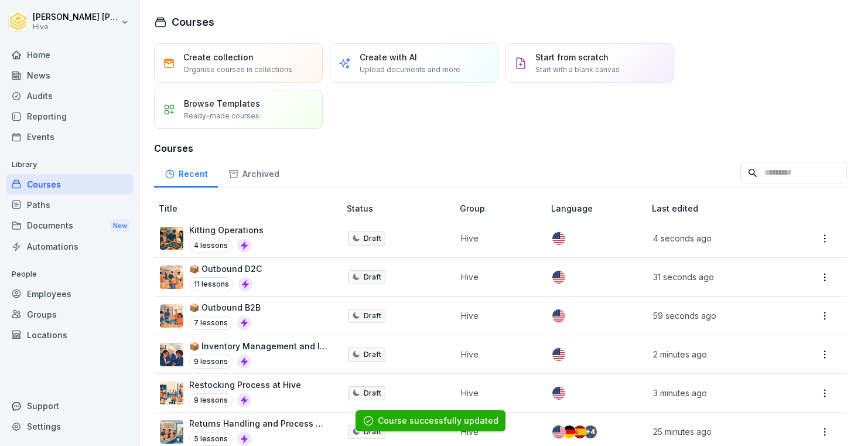
scroll to position [168, 0]
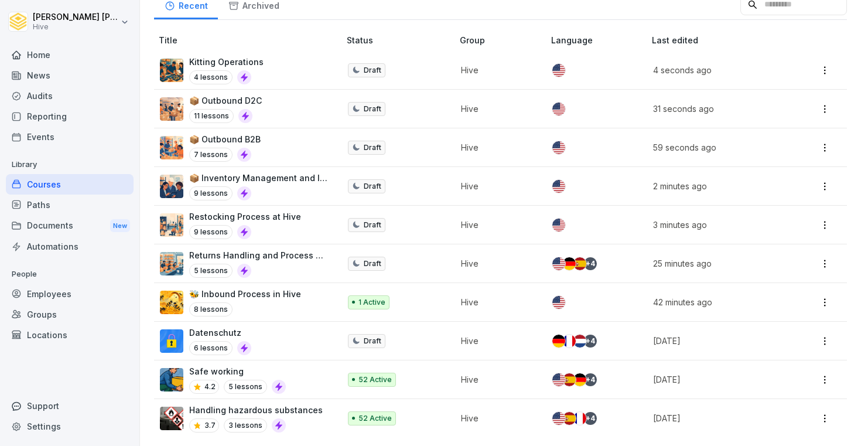
click at [413, 262] on td "Draft" at bounding box center [398, 263] width 113 height 39
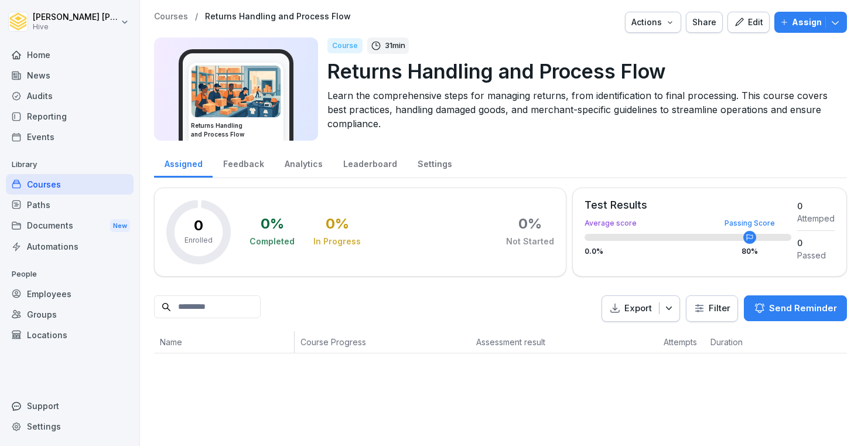
click at [744, 25] on icon "button" at bounding box center [739, 22] width 11 height 11
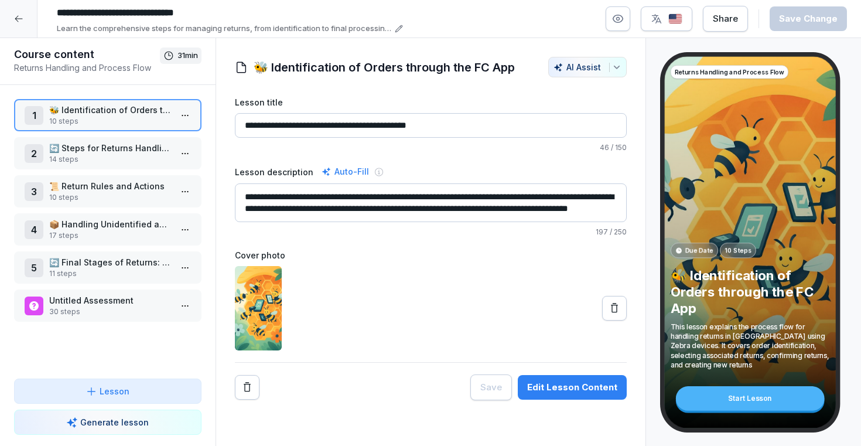
click at [675, 22] on img "button" at bounding box center [676, 18] width 14 height 11
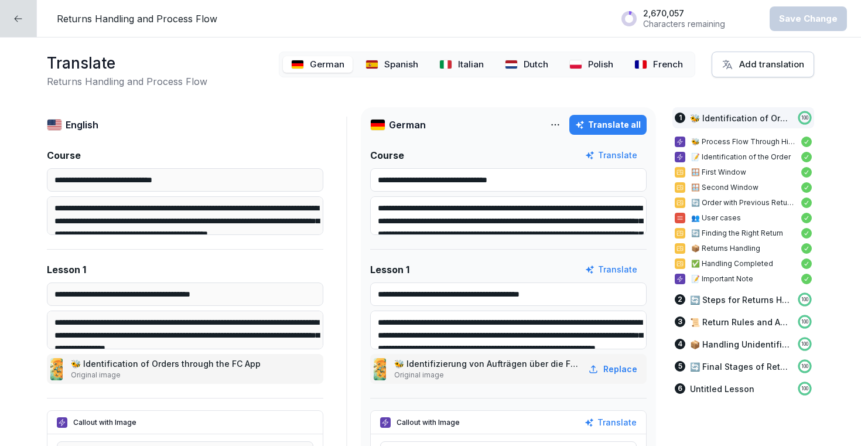
click at [658, 61] on p "French" at bounding box center [668, 64] width 30 height 13
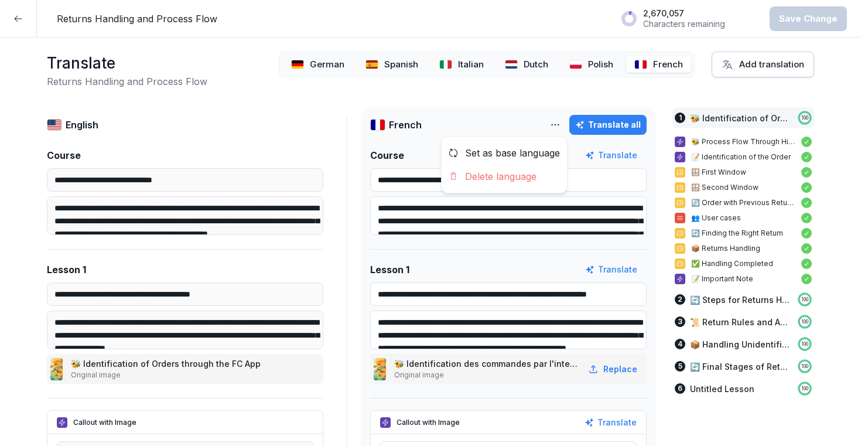
click at [561, 122] on html "**********" at bounding box center [430, 223] width 861 height 446
click at [521, 173] on div "Delete language" at bounding box center [504, 176] width 125 height 23
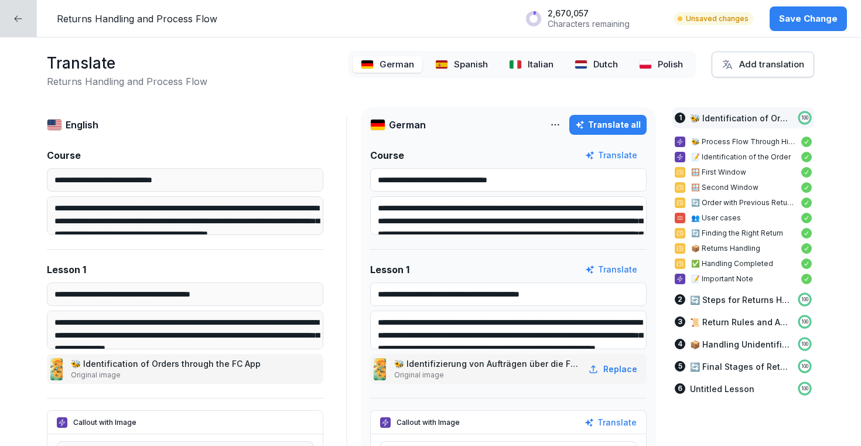
click at [663, 68] on p "Polish" at bounding box center [670, 64] width 25 height 13
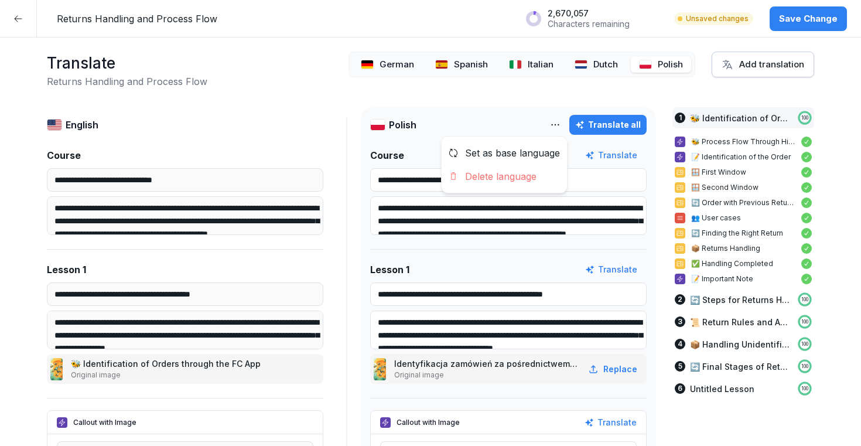
click at [560, 121] on html "**********" at bounding box center [430, 223] width 861 height 446
click at [534, 173] on div "Delete language" at bounding box center [504, 176] width 125 height 23
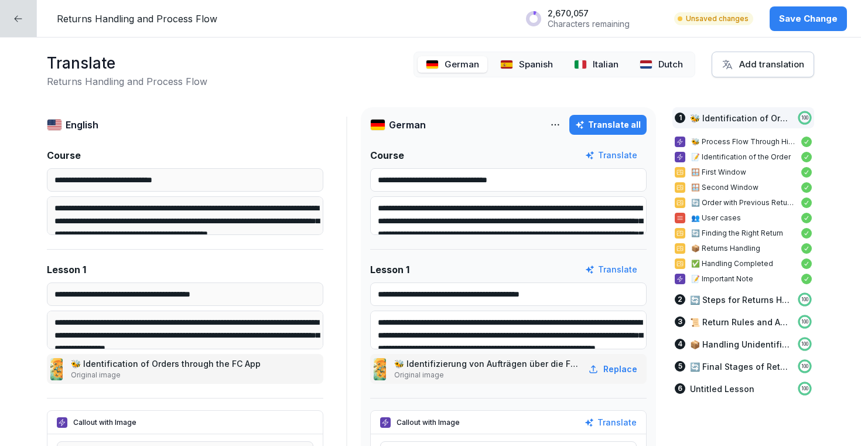
click at [653, 62] on img at bounding box center [646, 64] width 13 height 9
click at [560, 120] on html "**********" at bounding box center [430, 223] width 861 height 446
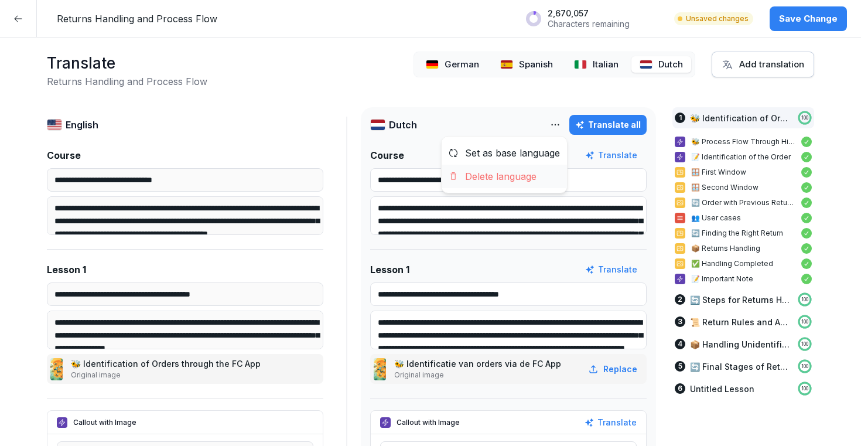
click at [518, 175] on div "Delete language" at bounding box center [504, 176] width 125 height 23
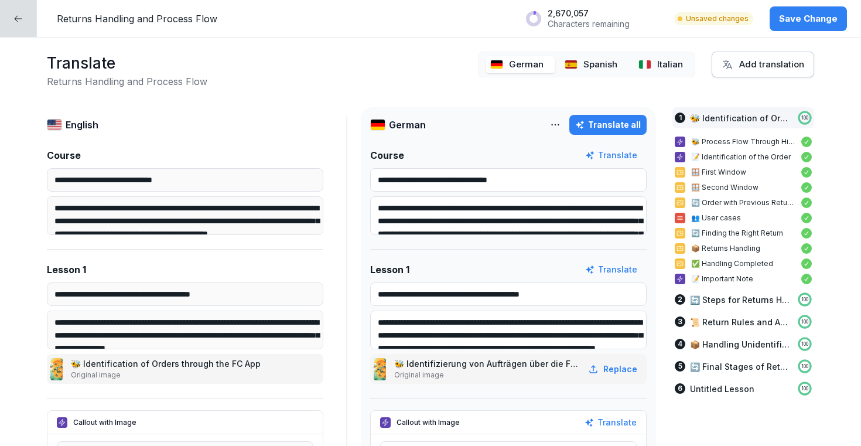
click at [657, 64] on div "Italian" at bounding box center [660, 64] width 61 height 17
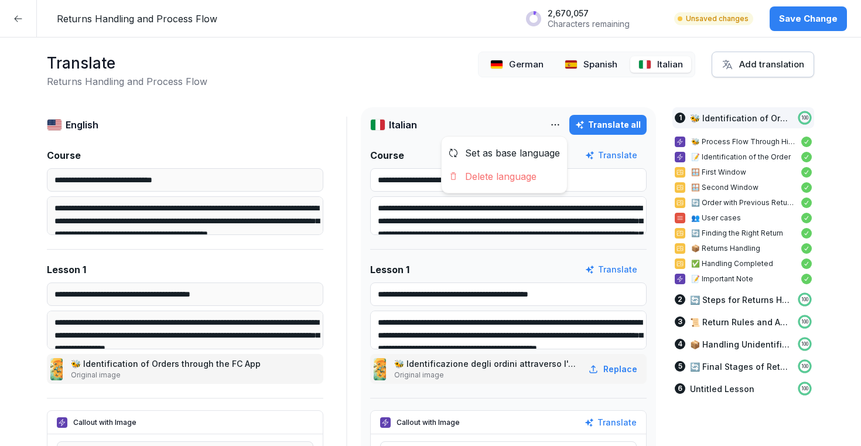
click at [561, 123] on html "**********" at bounding box center [430, 223] width 861 height 446
click at [536, 171] on div "Delete language" at bounding box center [504, 176] width 125 height 23
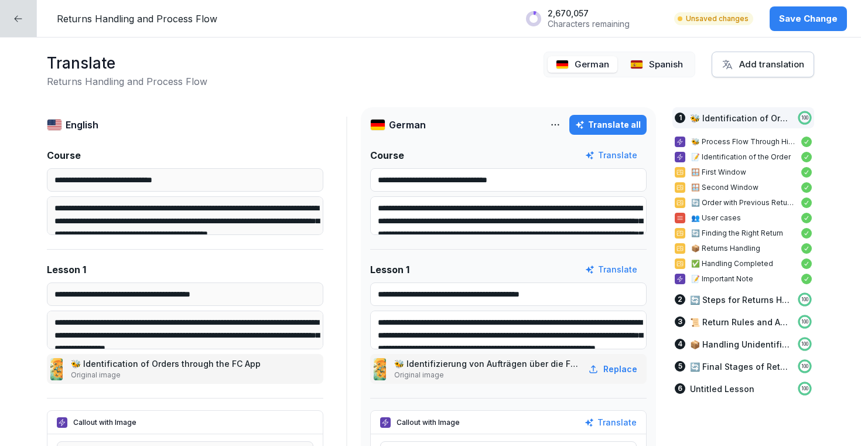
click at [655, 68] on p "Spanish" at bounding box center [666, 64] width 34 height 13
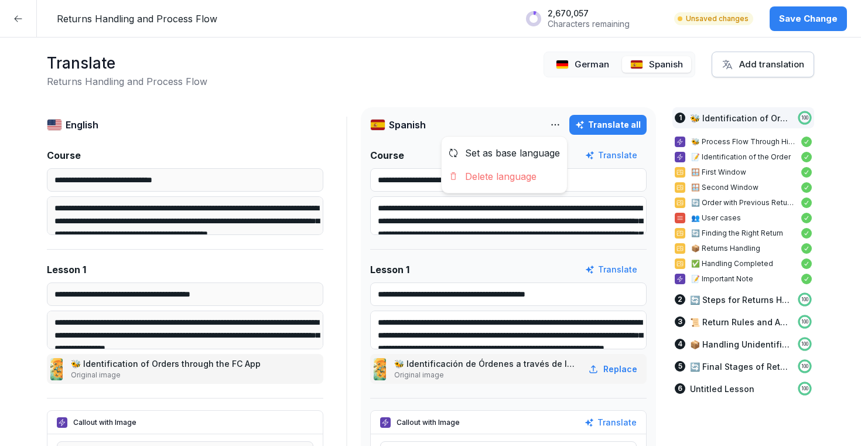
click at [555, 124] on html "**********" at bounding box center [430, 223] width 861 height 446
click at [519, 178] on div "Delete language" at bounding box center [504, 176] width 125 height 23
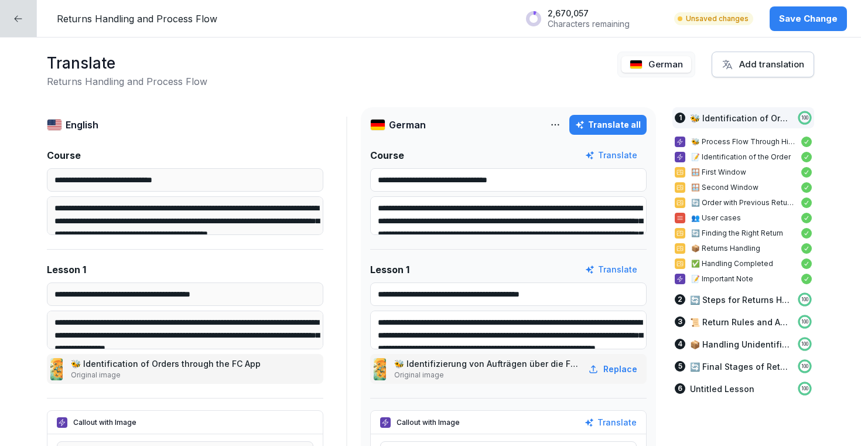
click at [647, 70] on span at bounding box center [657, 64] width 70 height 17
click at [561, 126] on html "**********" at bounding box center [430, 223] width 861 height 446
click at [532, 179] on div "Delete language" at bounding box center [504, 176] width 125 height 23
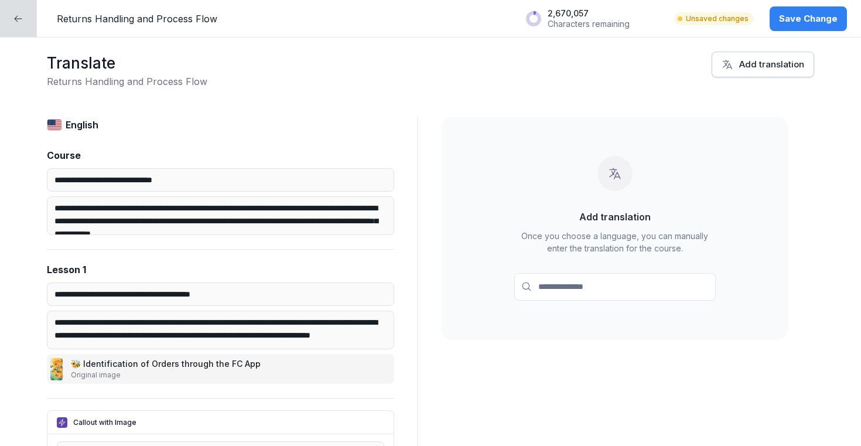
click at [830, 19] on p "Save Change" at bounding box center [808, 18] width 59 height 13
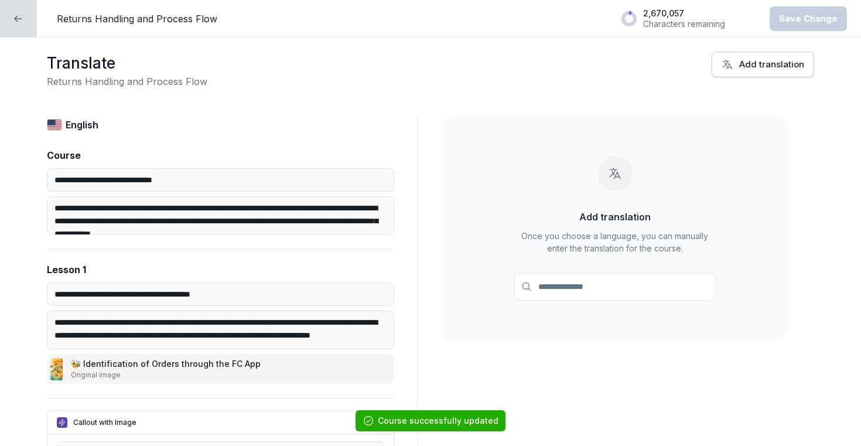
click at [33, 28] on div at bounding box center [18, 18] width 37 height 37
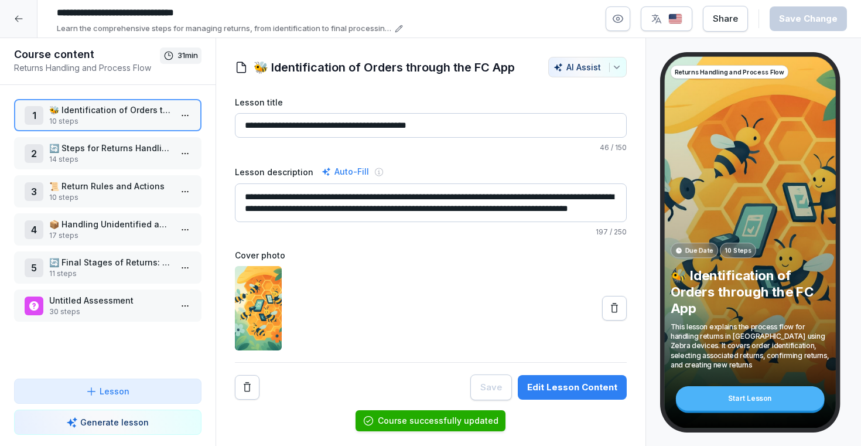
click at [18, 24] on div at bounding box center [19, 19] width 38 height 38
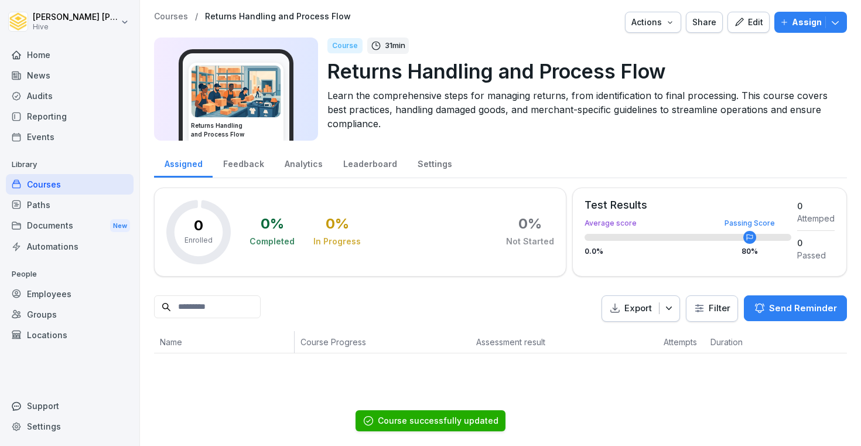
click at [76, 185] on div "Courses" at bounding box center [70, 184] width 128 height 21
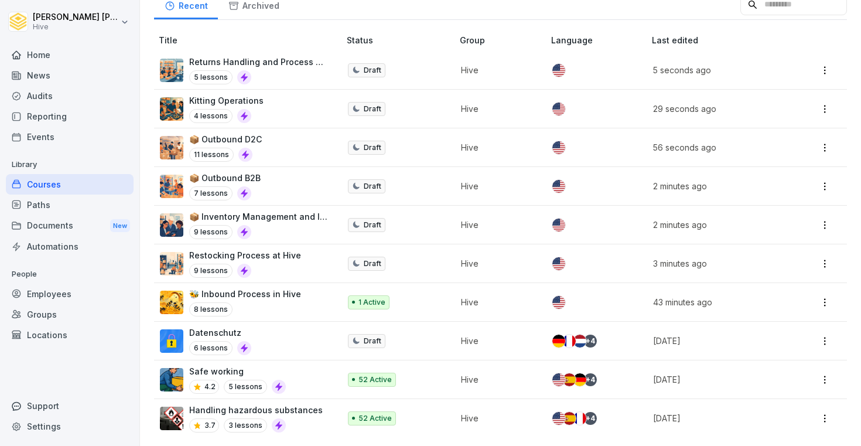
scroll to position [168, 0]
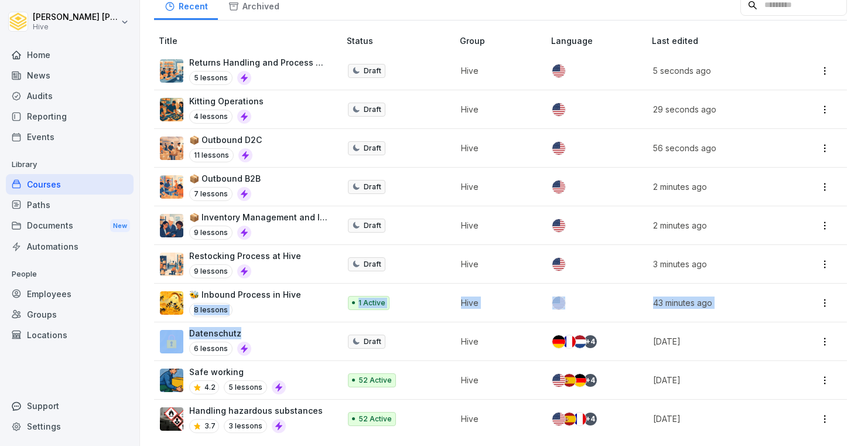
drag, startPoint x: 299, startPoint y: 331, endPoint x: 304, endPoint y: 292, distance: 39.0
click at [304, 291] on tbody "Returns Handling and Process Flow 5 lessons Draft Hive 5 seconds ago Kitting Op…" at bounding box center [500, 245] width 693 height 386
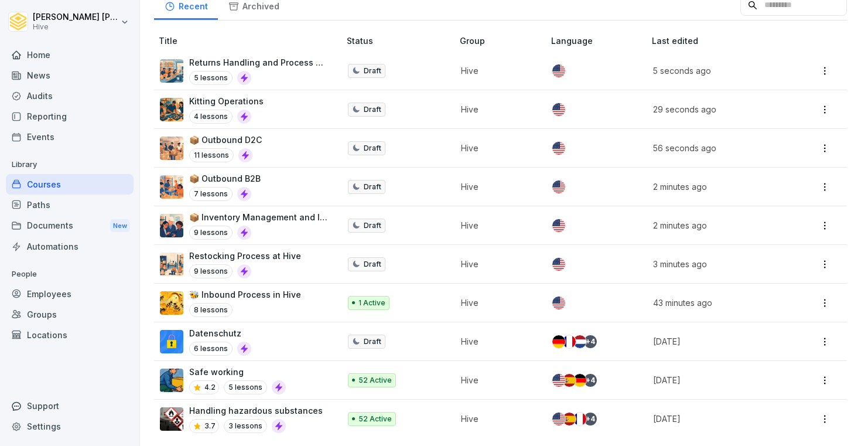
click at [785, 261] on td "3 minutes ago" at bounding box center [721, 264] width 149 height 39
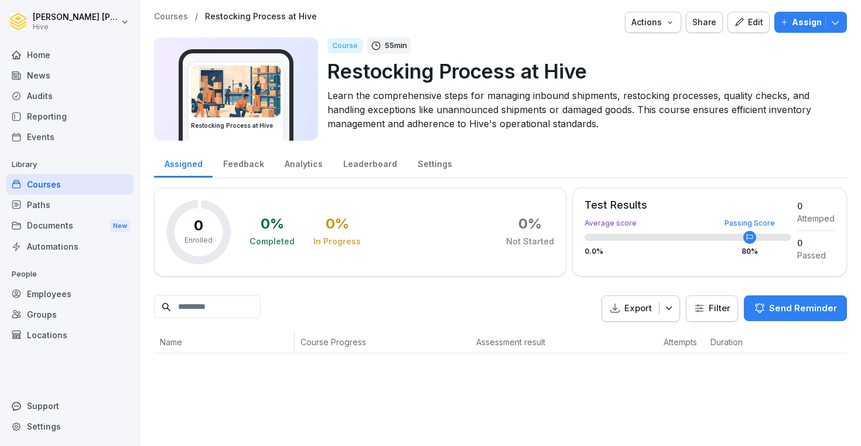
click at [532, 334] on th "Assessment result" at bounding box center [565, 342] width 188 height 22
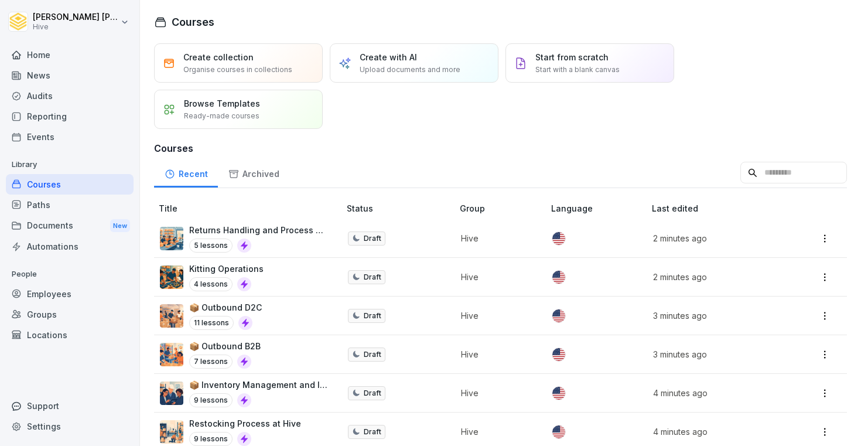
scroll to position [168, 0]
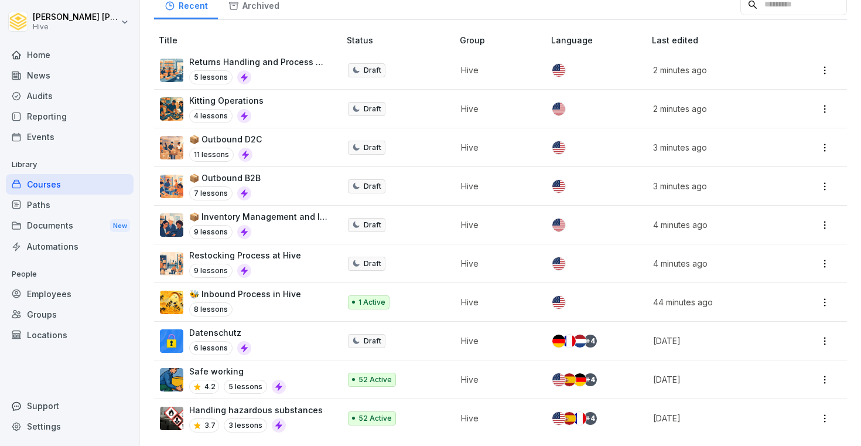
click at [499, 338] on p "Hive" at bounding box center [496, 341] width 71 height 12
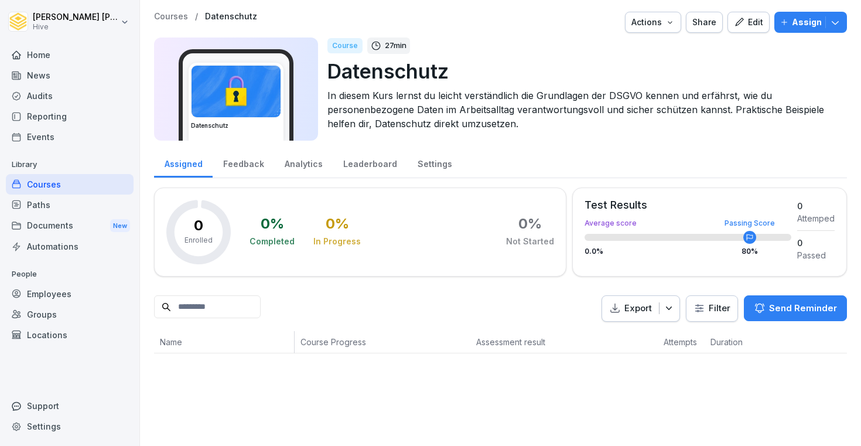
click at [745, 28] on div "Edit" at bounding box center [748, 22] width 29 height 13
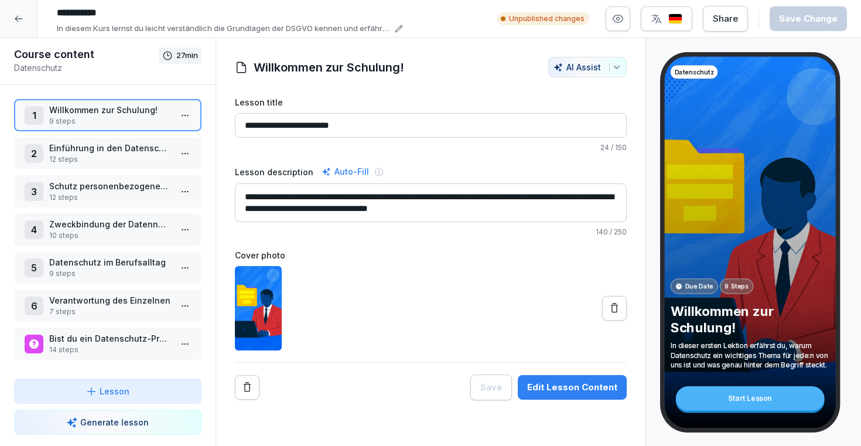
click at [683, 23] on img "button" at bounding box center [676, 18] width 14 height 11
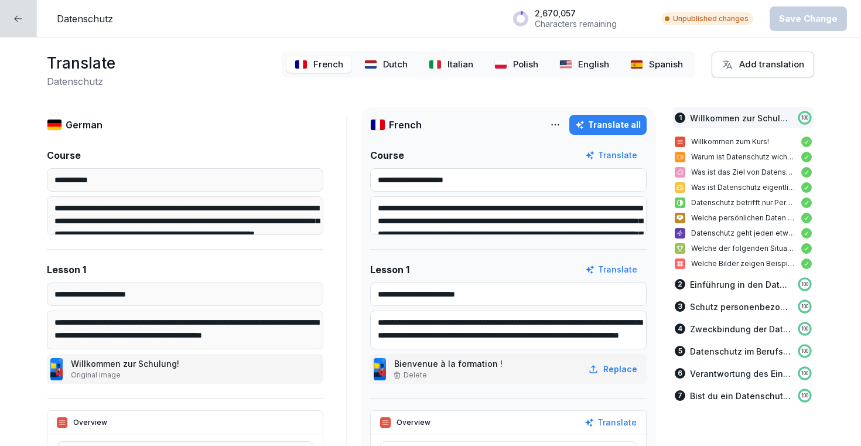
click at [20, 21] on icon at bounding box center [17, 18] width 9 height 9
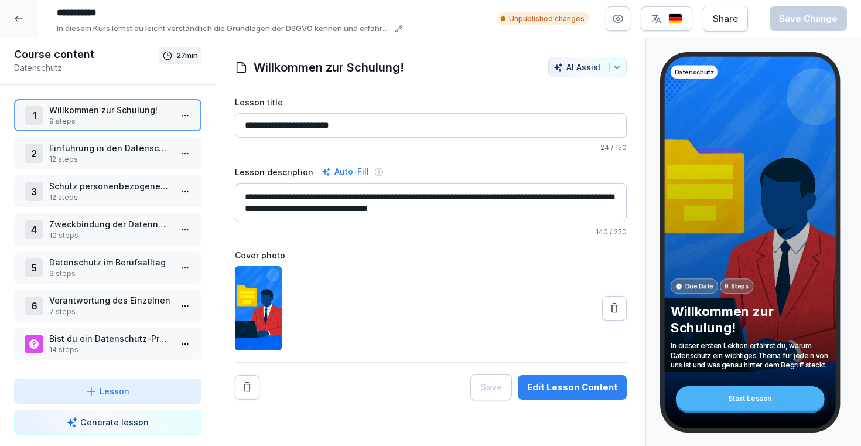
click at [23, 21] on div at bounding box center [19, 19] width 38 height 38
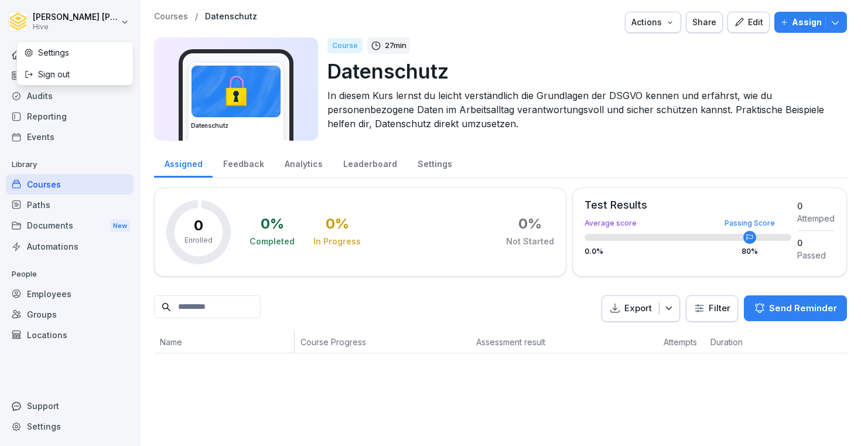
click at [23, 21] on html "Ibrahim Huseynov Hive Home News Audits Reporting Events Library Courses Paths D…" at bounding box center [430, 223] width 861 height 446
click at [43, 179] on div "Courses" at bounding box center [70, 184] width 128 height 21
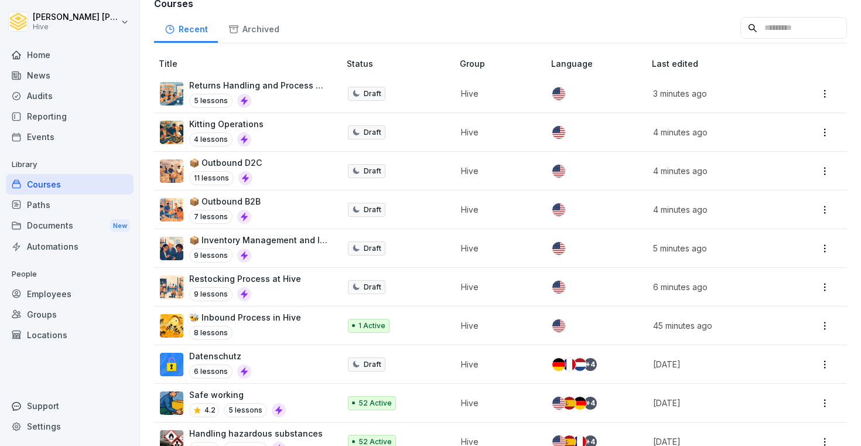
scroll to position [152, 0]
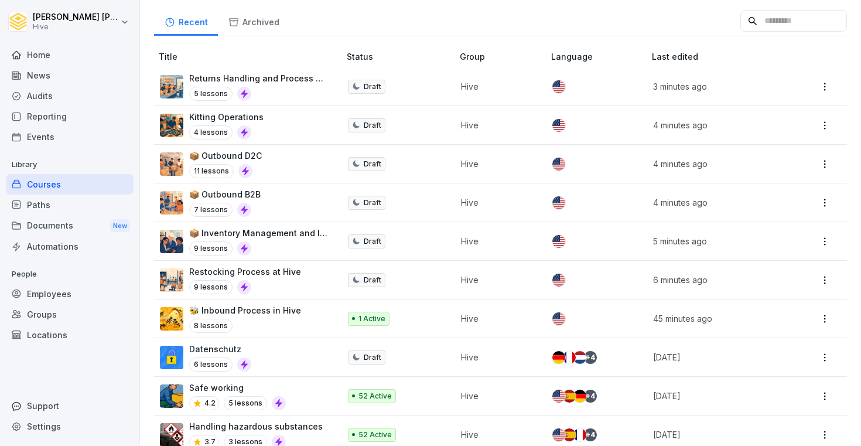
click at [288, 360] on div "Datenschutz 6 lessons" at bounding box center [244, 357] width 168 height 29
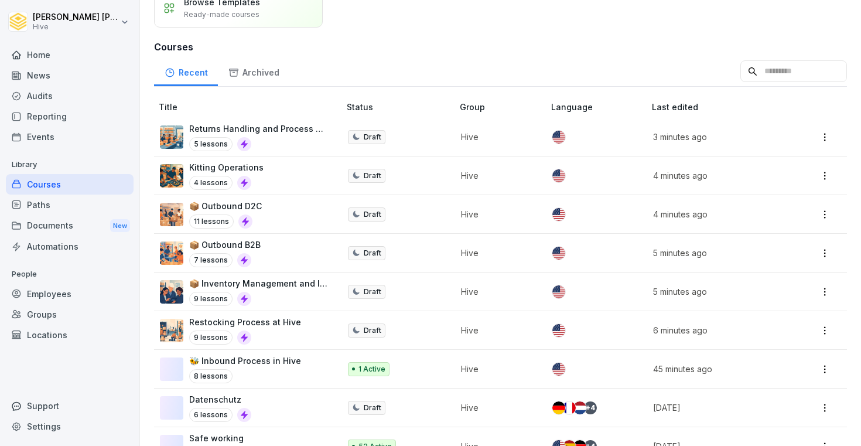
scroll to position [168, 0]
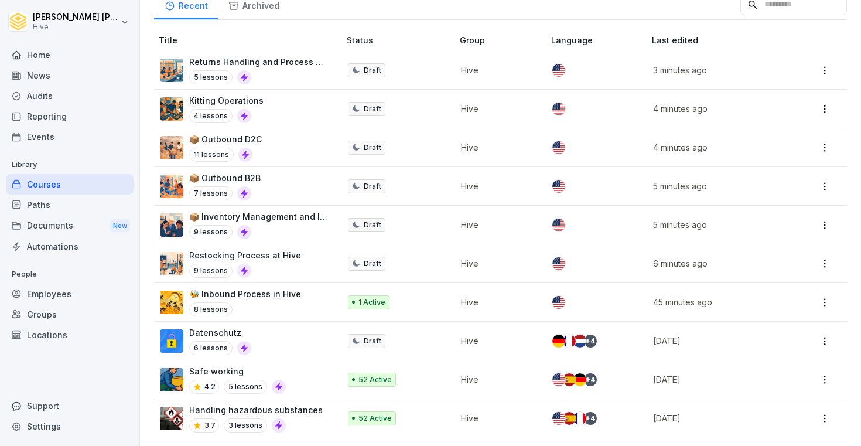
click at [285, 345] on div "Datenschutz 6 lessons" at bounding box center [244, 340] width 168 height 29
click at [296, 182] on div "📦 Outbound B2B 7 lessons" at bounding box center [244, 186] width 168 height 29
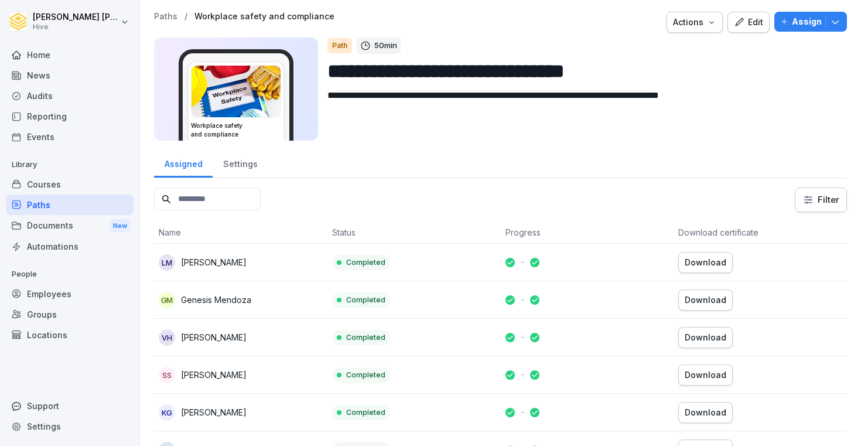
click at [44, 59] on div "Home" at bounding box center [70, 55] width 128 height 21
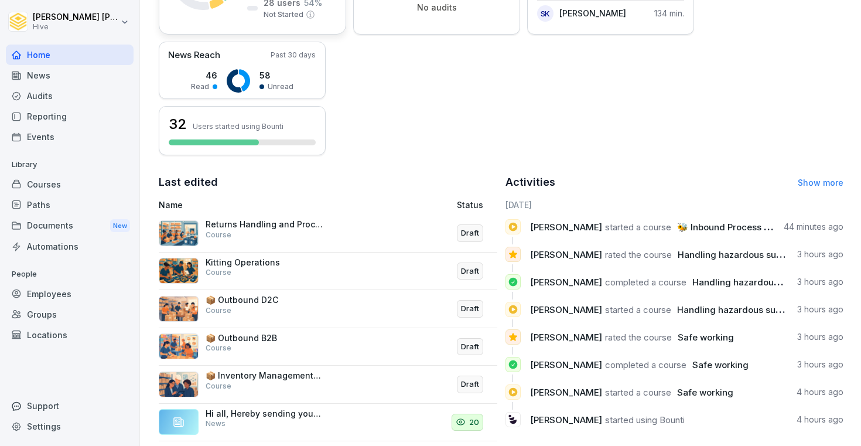
scroll to position [270, 0]
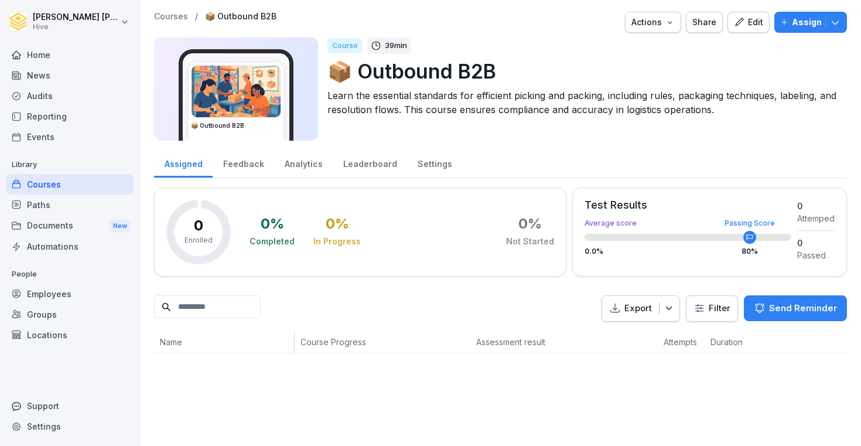
click at [751, 28] on div "Edit" at bounding box center [748, 22] width 29 height 13
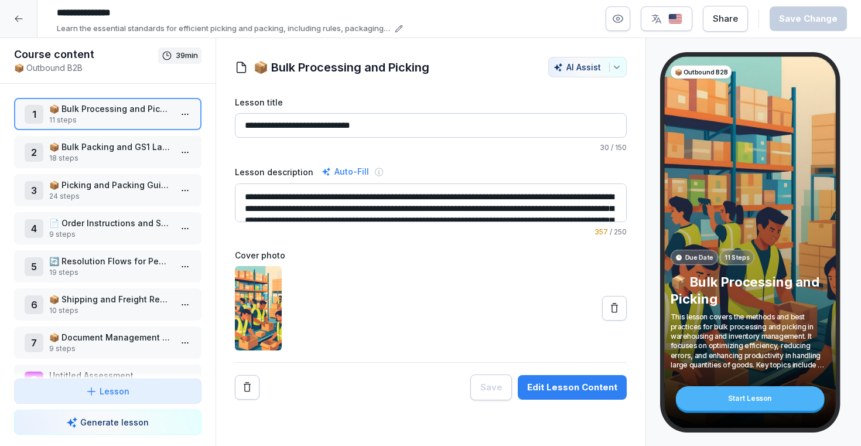
click at [132, 159] on p "18 steps" at bounding box center [110, 158] width 122 height 11
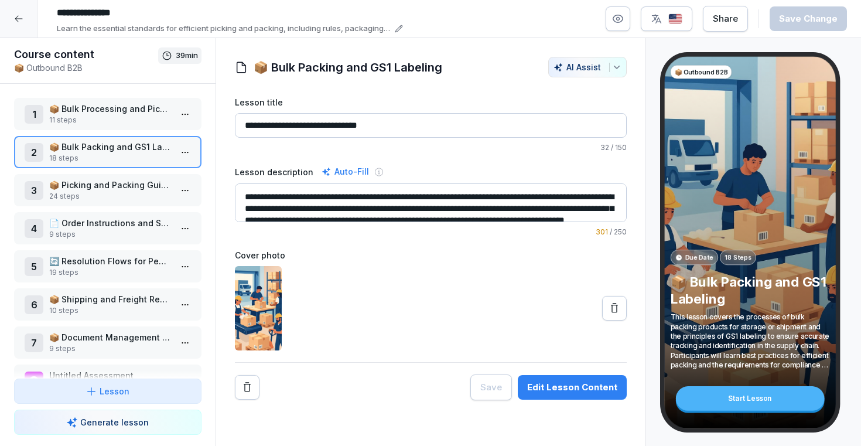
scroll to position [23, 0]
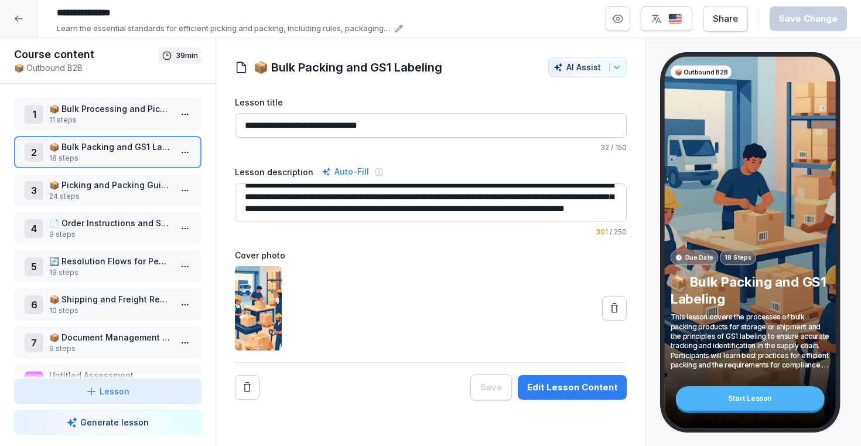
click at [131, 189] on p "📦 Picking and Packing Guidelines" at bounding box center [110, 185] width 122 height 12
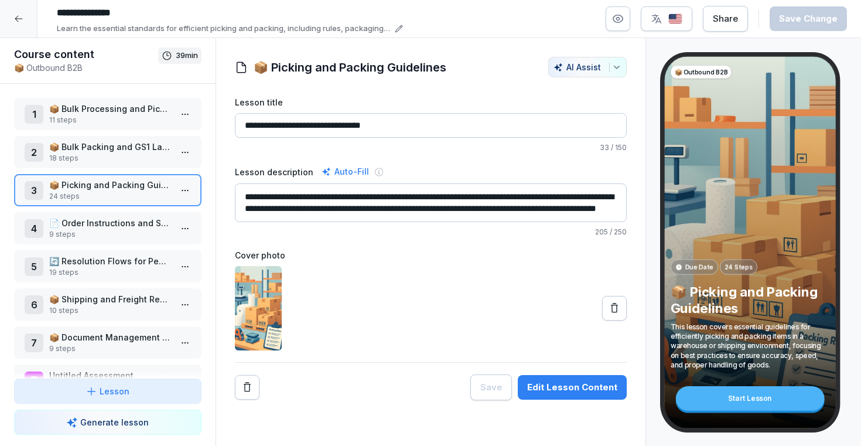
scroll to position [32, 0]
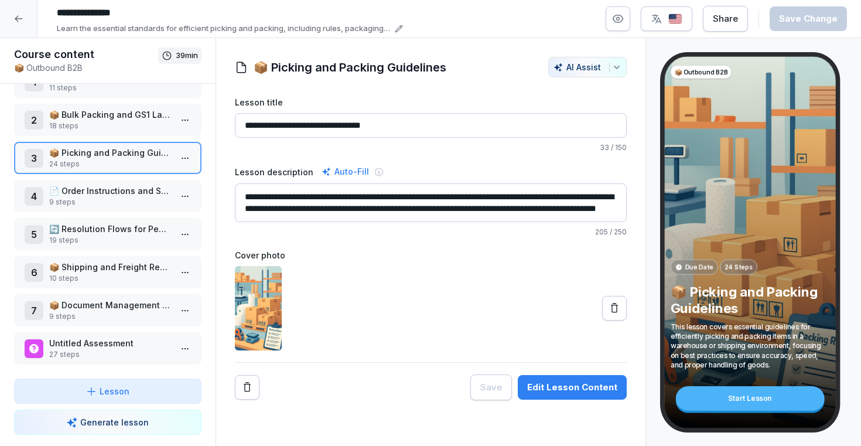
click at [114, 304] on p "📦 Document Management for Shipments" at bounding box center [110, 305] width 122 height 12
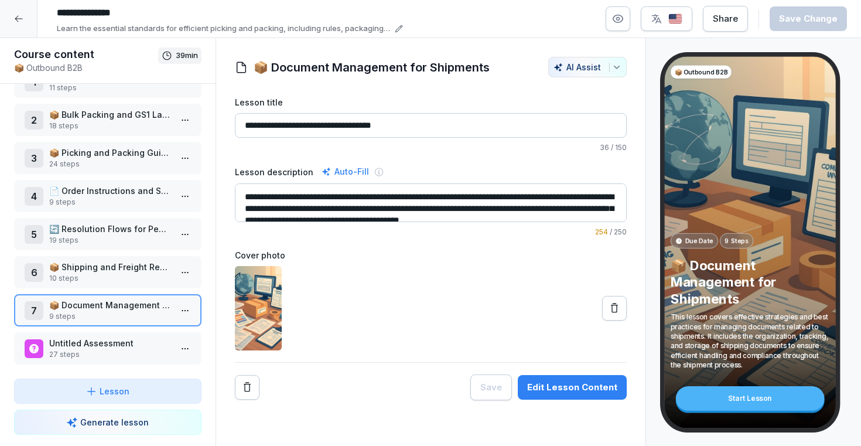
click at [557, 390] on div "Edit Lesson Content" at bounding box center [572, 387] width 90 height 13
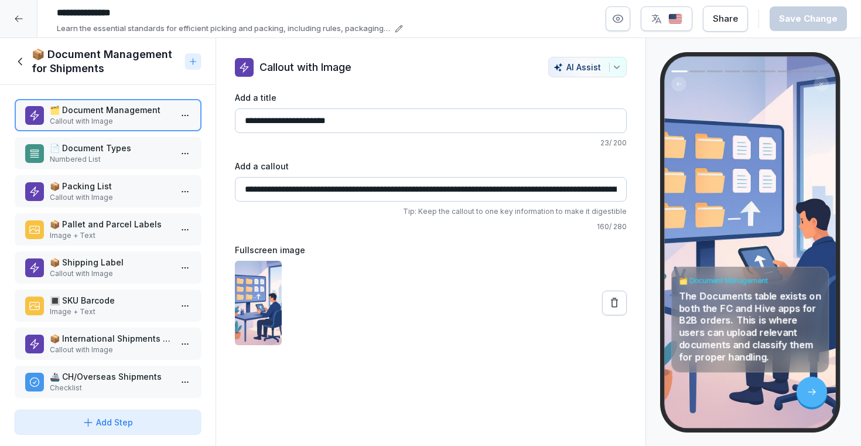
click at [105, 146] on p "📄 Document Types" at bounding box center [110, 148] width 122 height 12
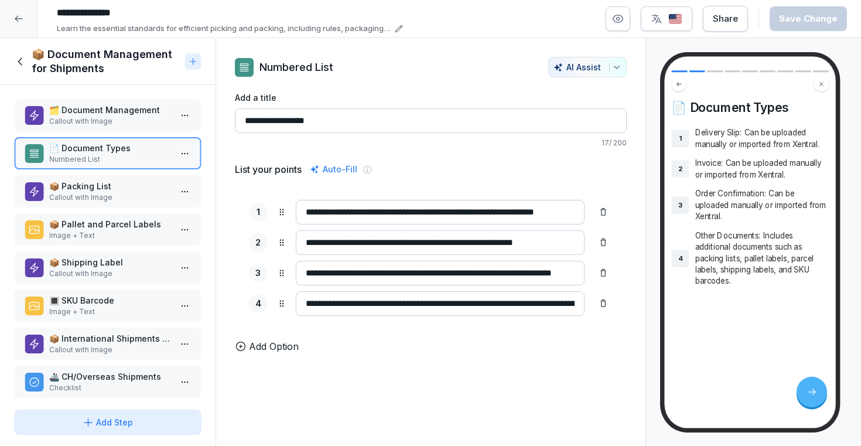
click at [101, 189] on p "📦 Packing List" at bounding box center [110, 186] width 122 height 12
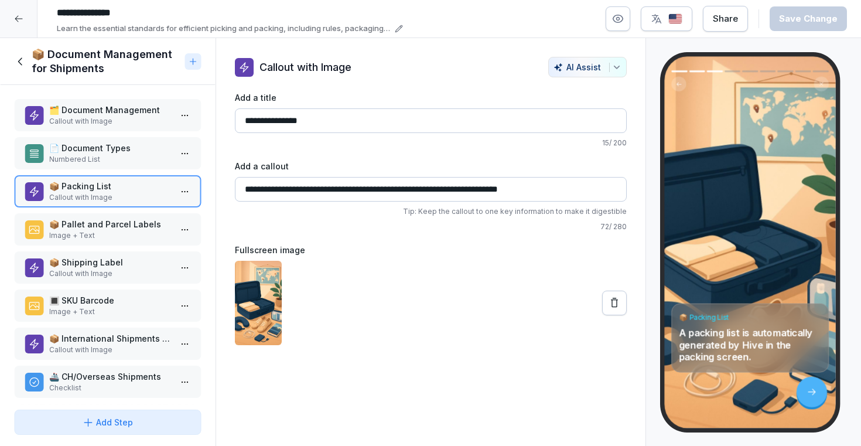
click at [121, 229] on p "📦 Pallet and Parcel Labels" at bounding box center [110, 224] width 122 height 12
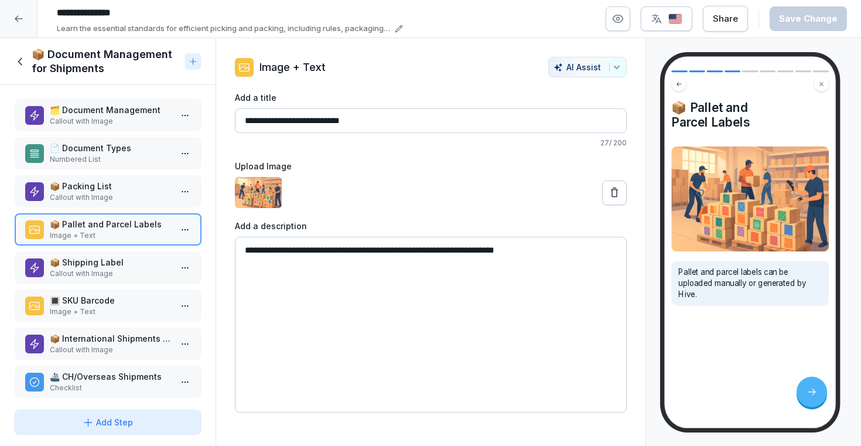
click at [124, 264] on p "📦 Shipping Label" at bounding box center [110, 262] width 122 height 12
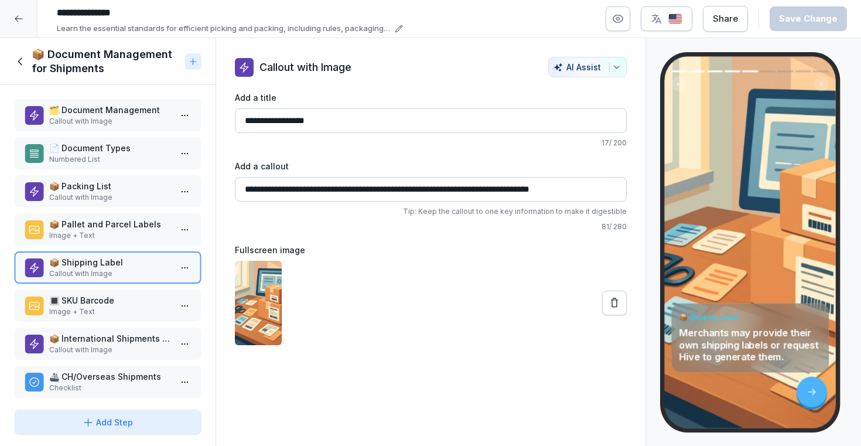
click at [115, 297] on p "🔳 SKU Barcode" at bounding box center [110, 300] width 122 height 12
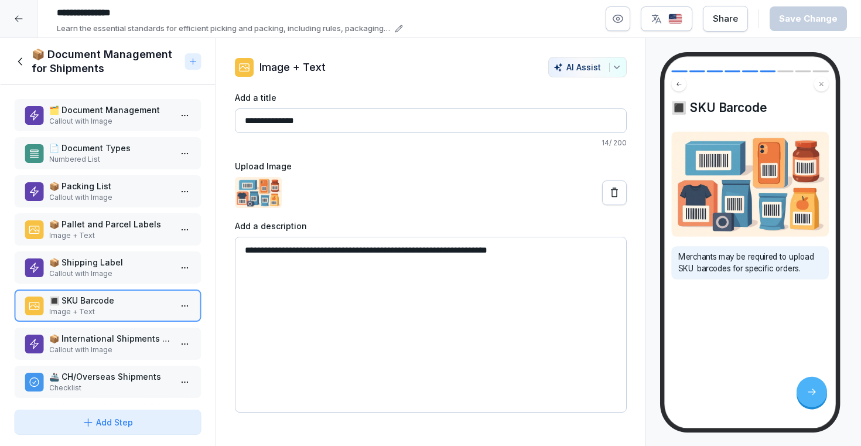
click at [110, 333] on p "📦 International Shipments - Shipments Going Through Customs" at bounding box center [110, 338] width 122 height 12
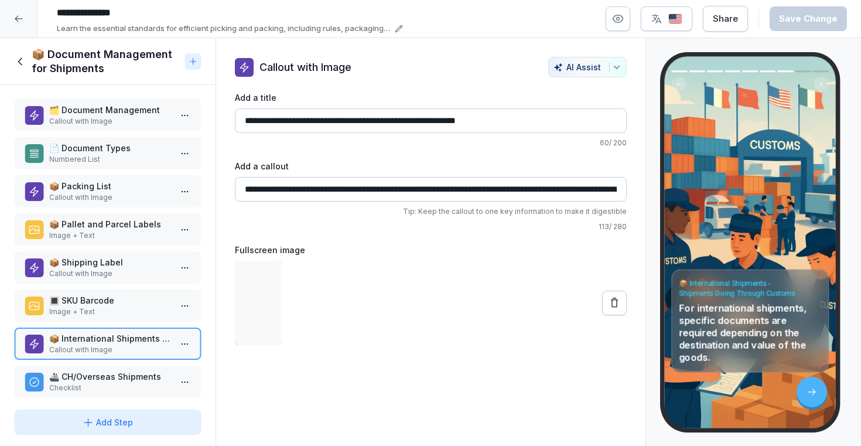
scroll to position [45, 0]
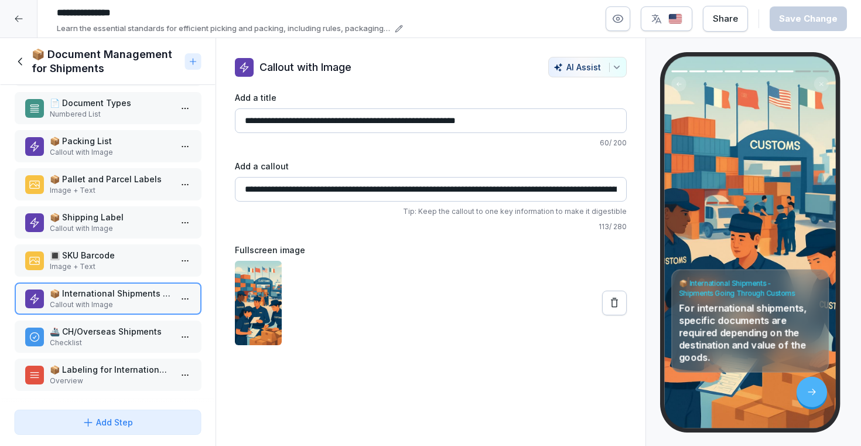
click at [107, 330] on p "🚢 CH/Overseas Shipments" at bounding box center [110, 331] width 122 height 12
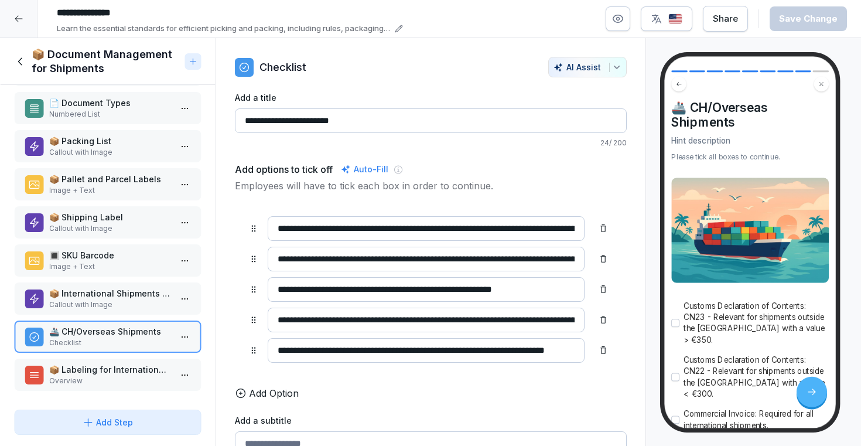
scroll to position [163, 0]
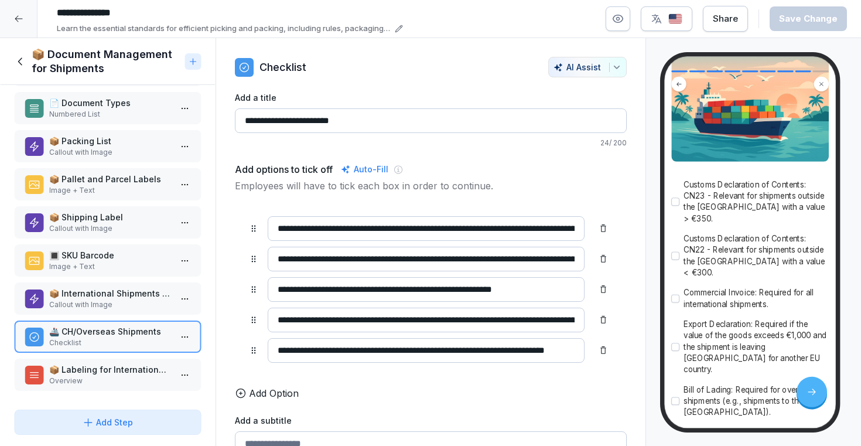
click at [111, 380] on p "Overview" at bounding box center [110, 381] width 122 height 11
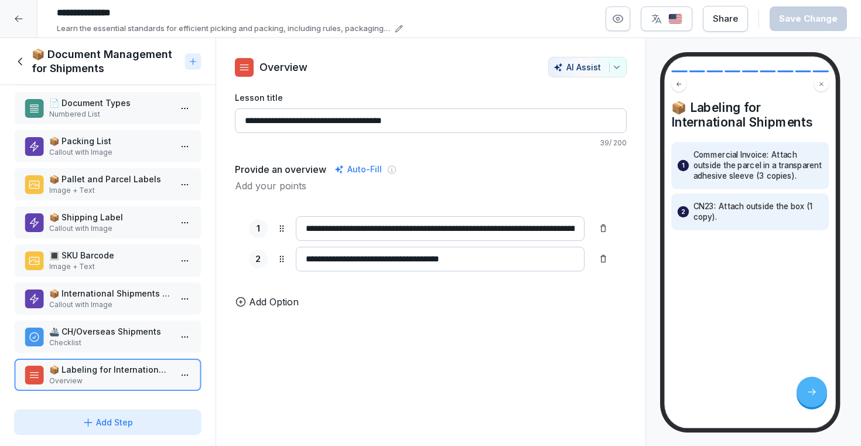
click at [24, 16] on div at bounding box center [19, 19] width 38 height 38
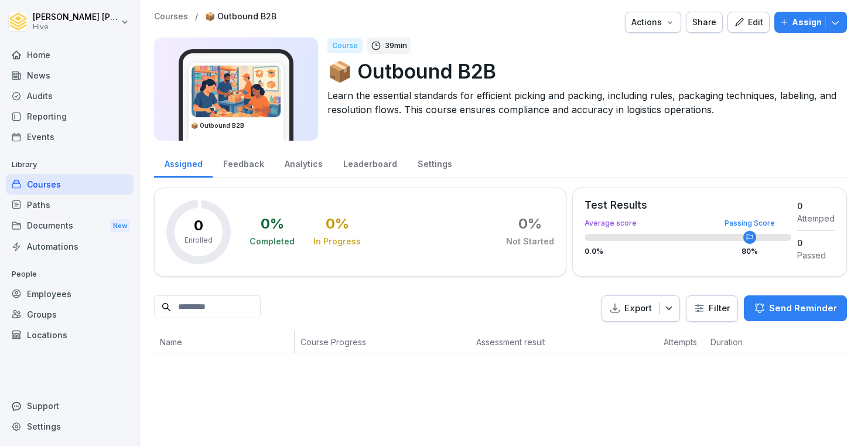
click at [63, 185] on div "Courses" at bounding box center [70, 184] width 128 height 21
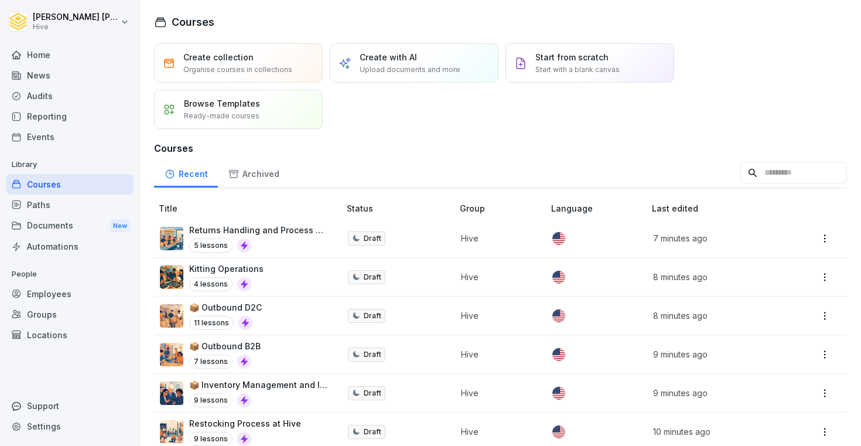
scroll to position [168, 0]
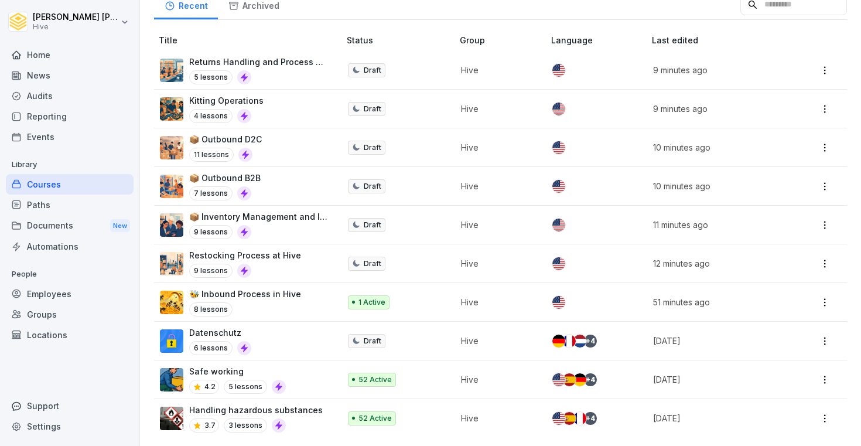
click at [244, 265] on div at bounding box center [244, 271] width 14 height 14
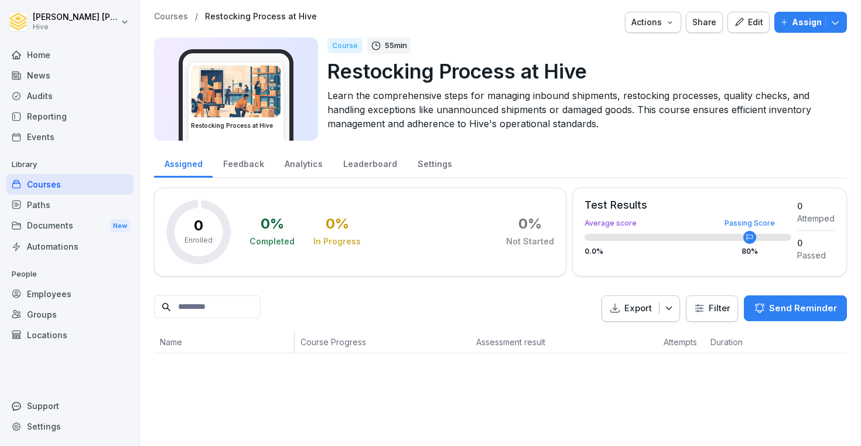
click at [748, 21] on div "Edit" at bounding box center [748, 22] width 29 height 13
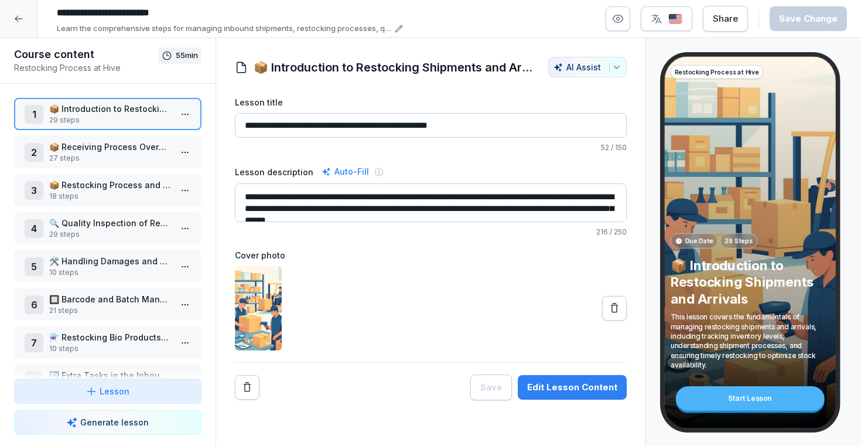
click at [138, 136] on div "2 📦 Receiving Process Overview 27 steps" at bounding box center [108, 152] width 188 height 32
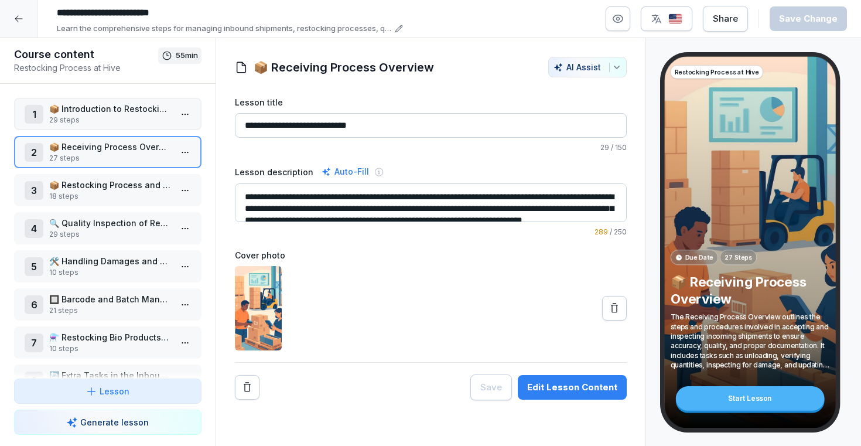
click at [136, 148] on p "📦 Receiving Process Overview" at bounding box center [110, 147] width 122 height 12
click at [189, 151] on html "**********" at bounding box center [430, 223] width 861 height 446
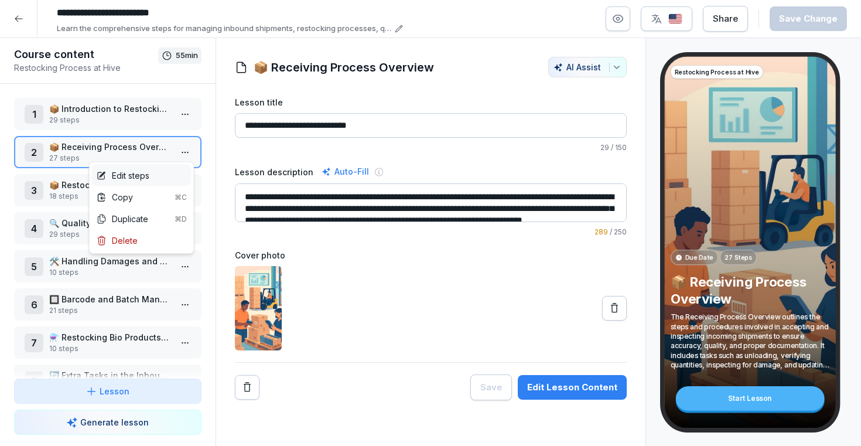
click at [157, 177] on div "Edit steps" at bounding box center [142, 176] width 100 height 22
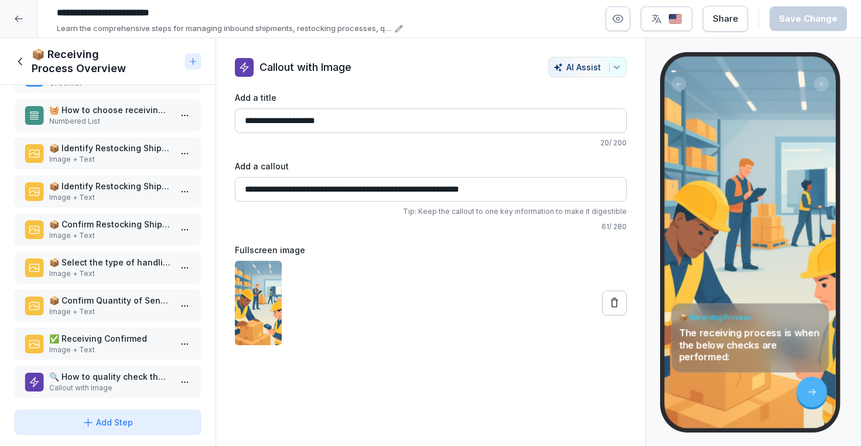
scroll to position [173, 0]
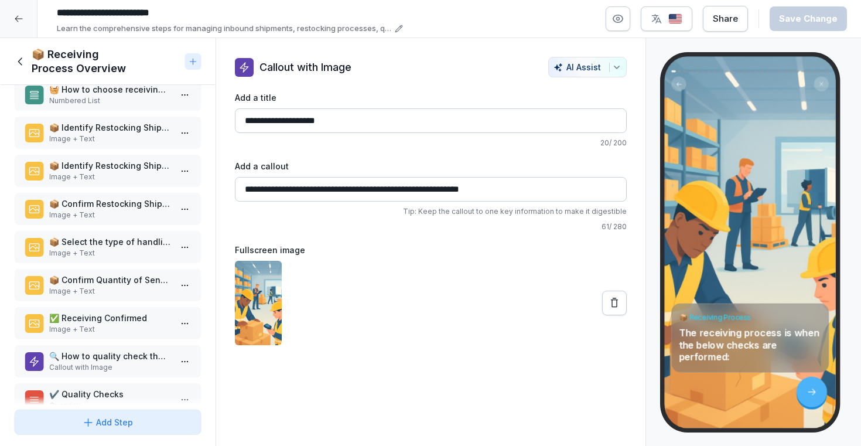
click at [101, 212] on p "Image + Text" at bounding box center [110, 215] width 122 height 11
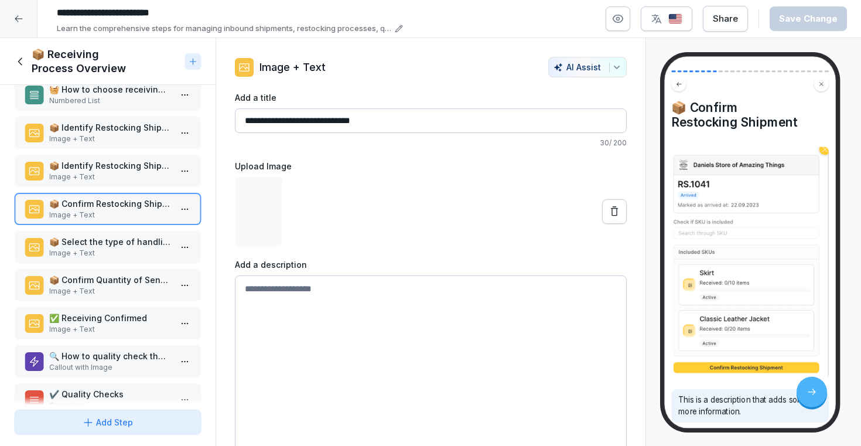
click at [100, 248] on p "Image + Text" at bounding box center [110, 253] width 122 height 11
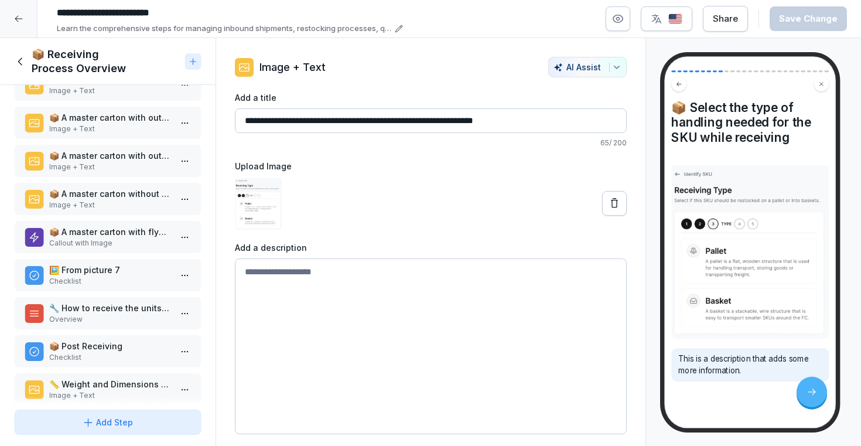
scroll to position [635, 0]
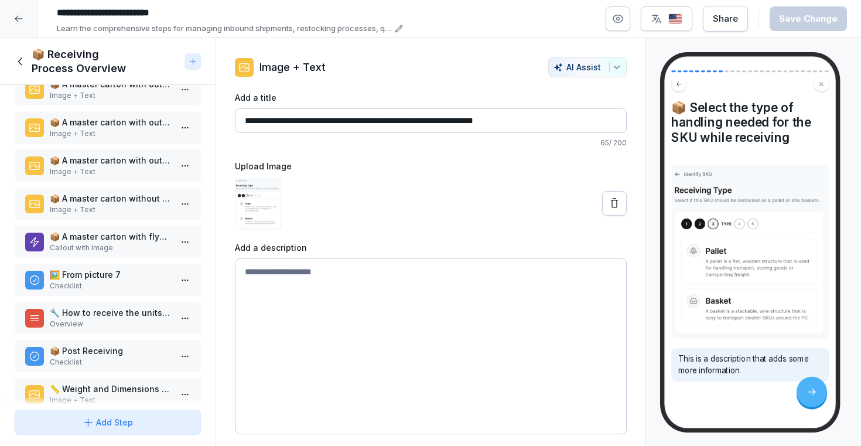
click at [82, 199] on p "📦 A master carton without outer label" at bounding box center [110, 198] width 122 height 12
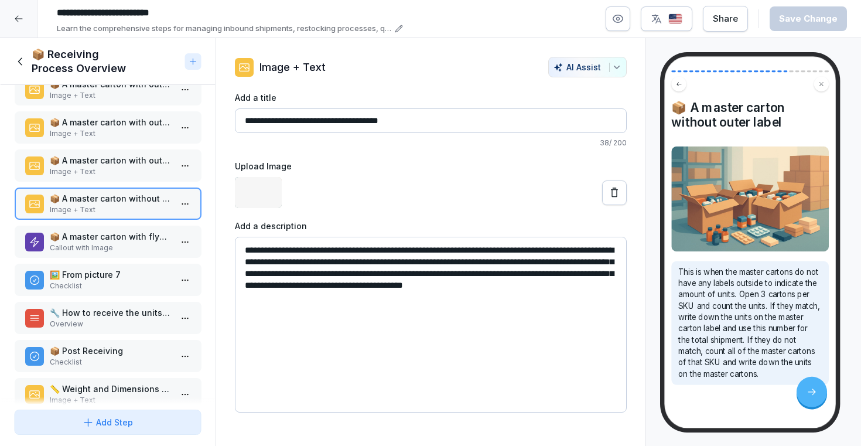
click at [83, 163] on p "📦 A master carton with outer label" at bounding box center [110, 160] width 122 height 12
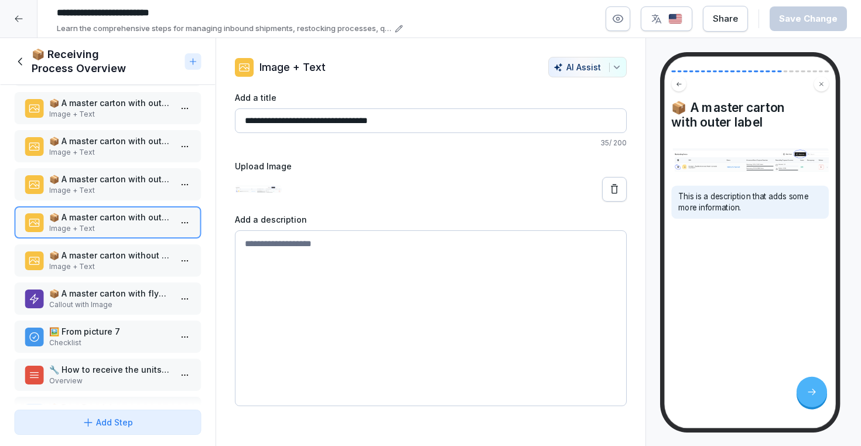
scroll to position [576, 0]
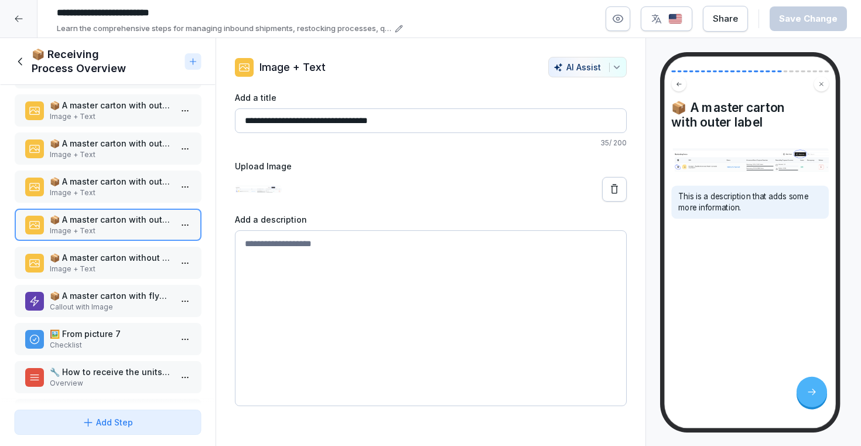
click at [84, 189] on p "Image + Text" at bounding box center [110, 193] width 122 height 11
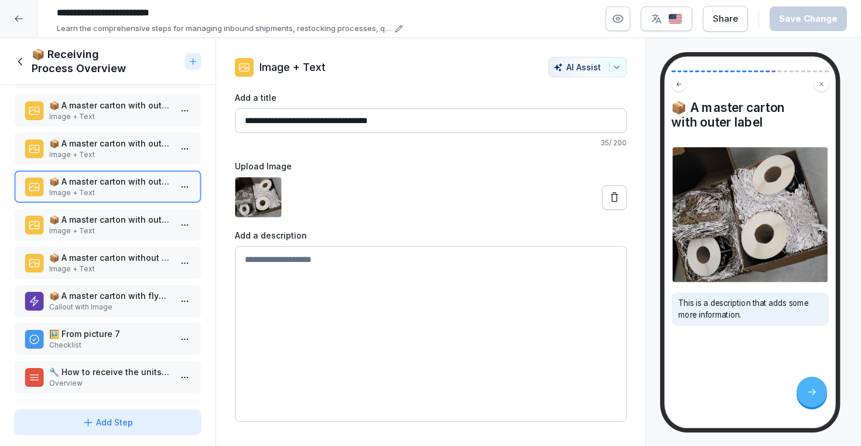
click at [96, 148] on p "📦 A master carton with outer label" at bounding box center [110, 143] width 122 height 12
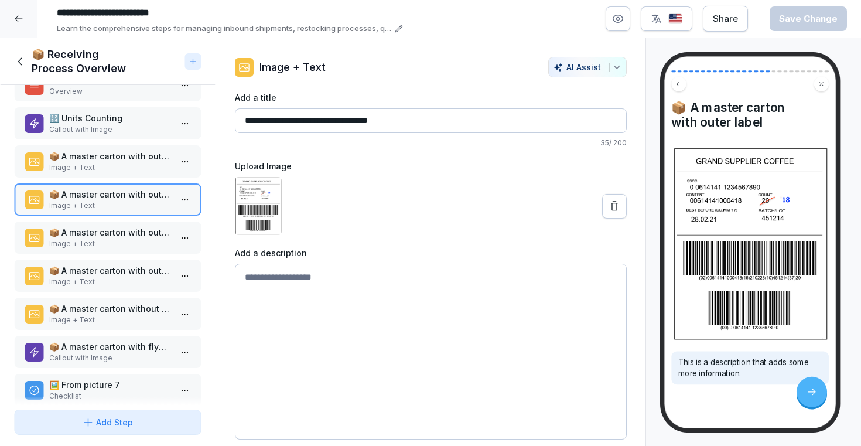
scroll to position [502, 0]
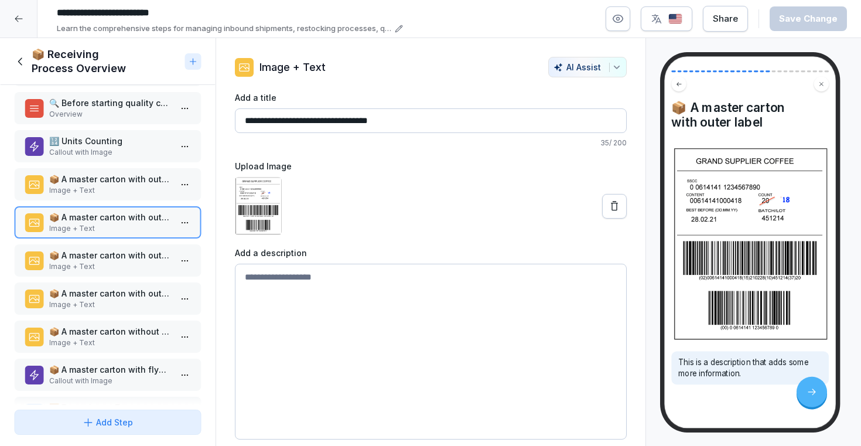
click at [739, 364] on p "This is a description that adds some more information." at bounding box center [751, 367] width 144 height 23
click at [23, 62] on icon at bounding box center [20, 61] width 13 height 13
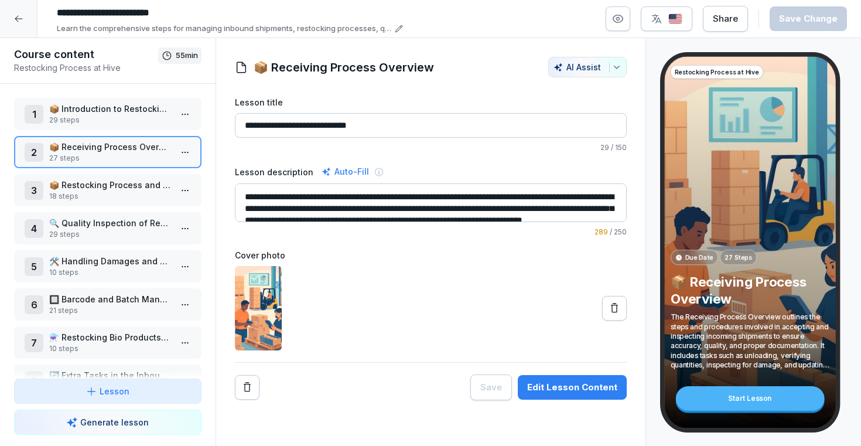
click at [23, 11] on div at bounding box center [19, 19] width 38 height 38
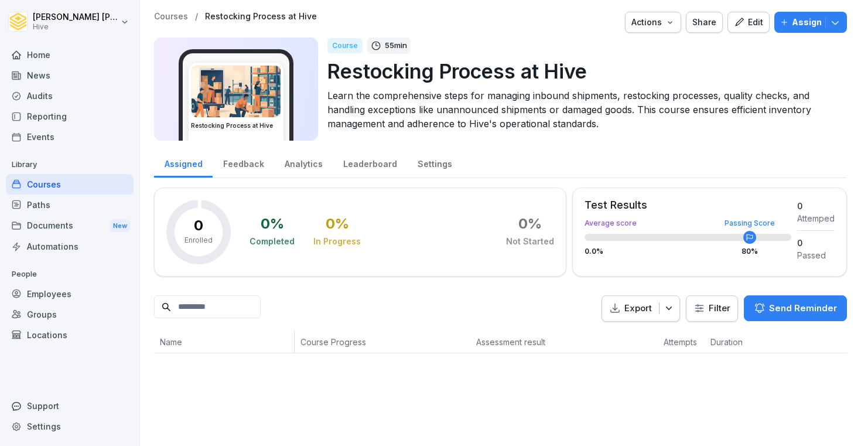
click at [67, 186] on div "Courses" at bounding box center [70, 184] width 128 height 21
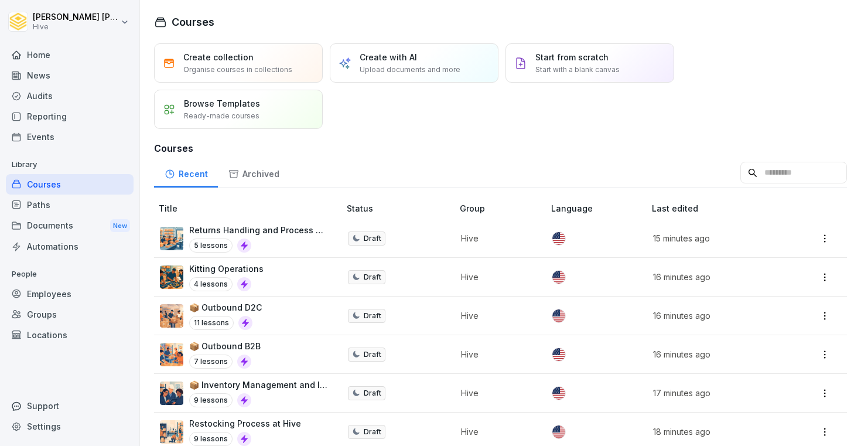
scroll to position [168, 0]
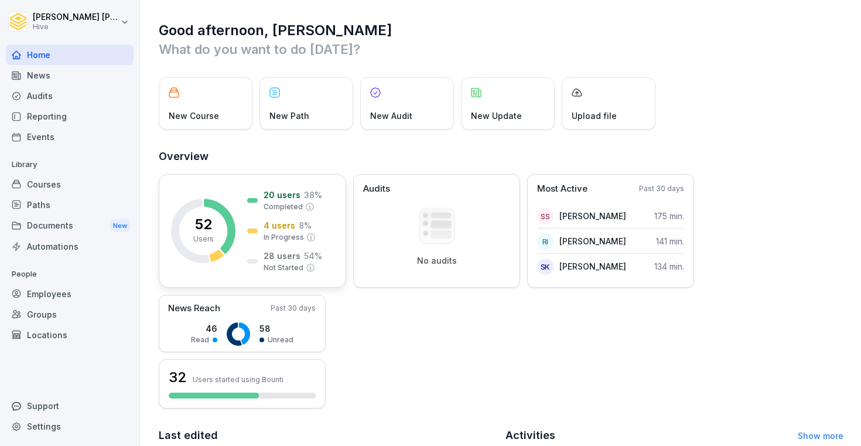
click at [222, 225] on rect at bounding box center [203, 231] width 64 height 64
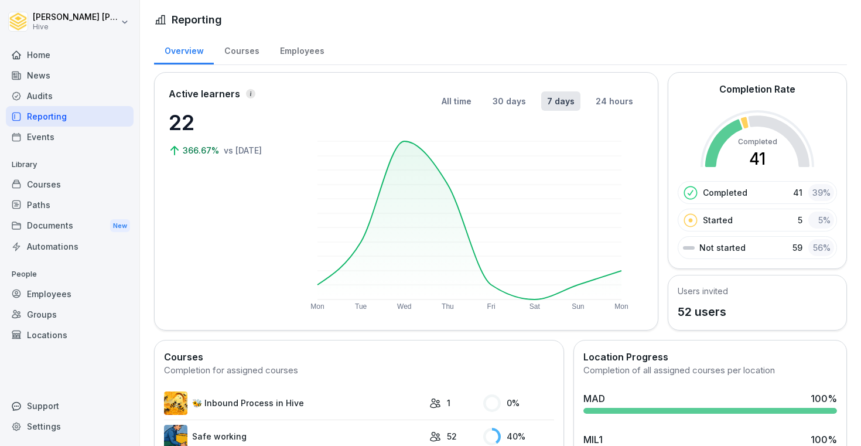
click at [236, 53] on div "Courses" at bounding box center [242, 50] width 56 height 30
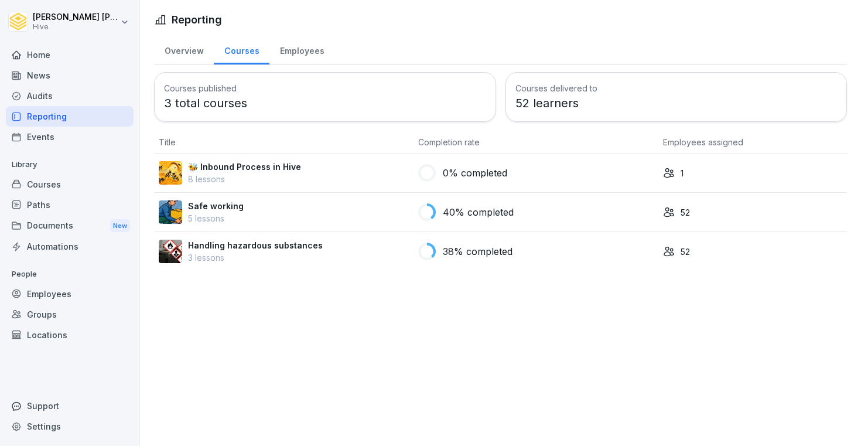
click at [237, 173] on p "8 lessons" at bounding box center [244, 179] width 113 height 12
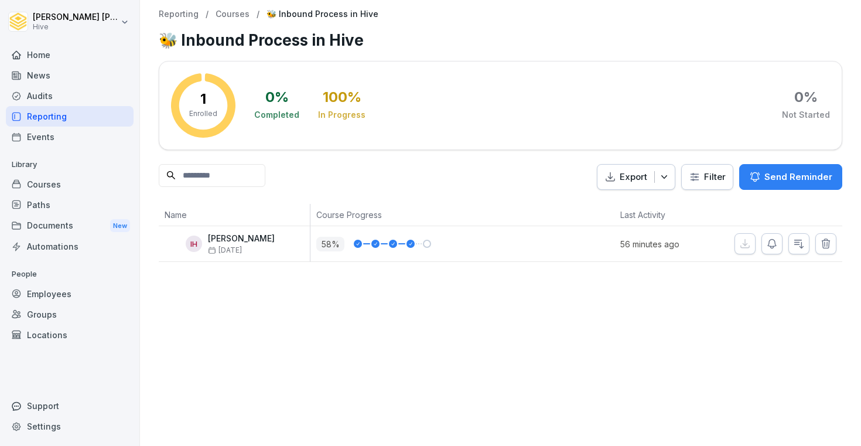
click at [66, 184] on div "Courses" at bounding box center [70, 184] width 128 height 21
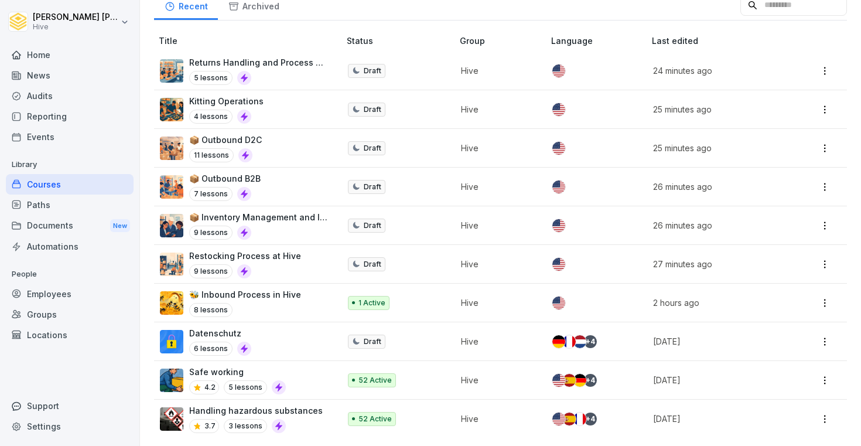
scroll to position [168, 0]
click at [291, 269] on div "9 lessons" at bounding box center [245, 271] width 112 height 14
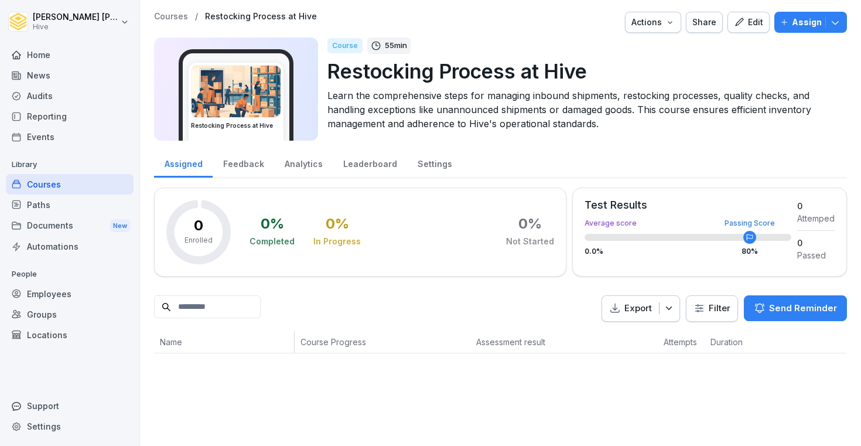
click at [258, 168] on div "Feedback" at bounding box center [244, 163] width 62 height 30
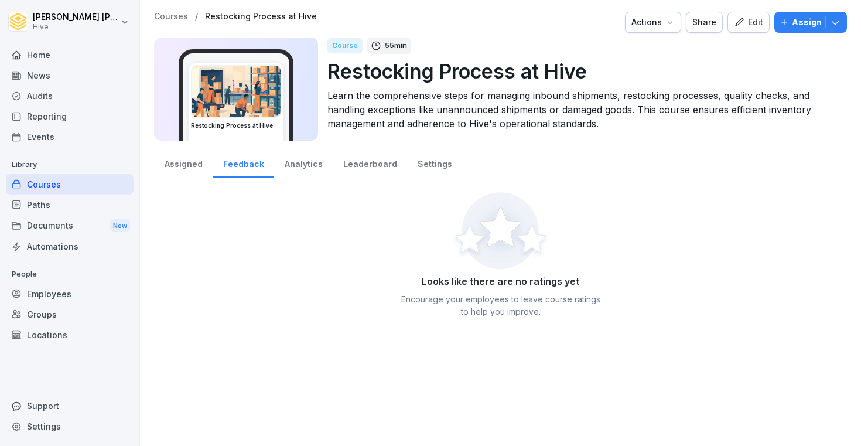
click at [322, 177] on div "Analytics" at bounding box center [303, 163] width 59 height 30
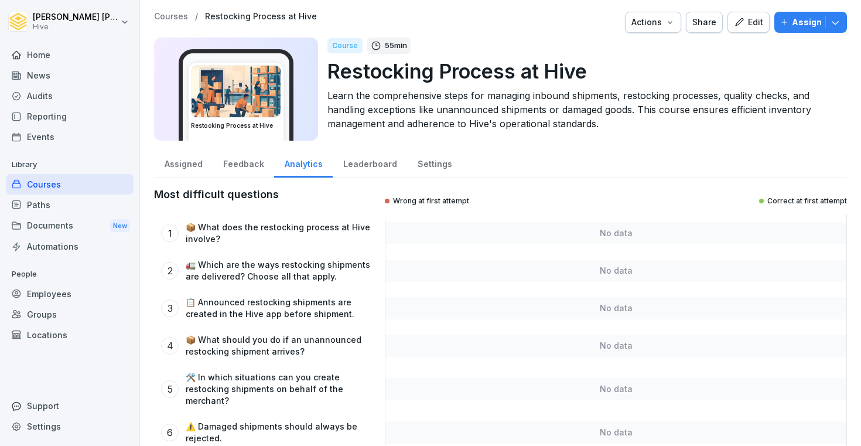
click at [349, 171] on div "Leaderboard" at bounding box center [370, 163] width 74 height 30
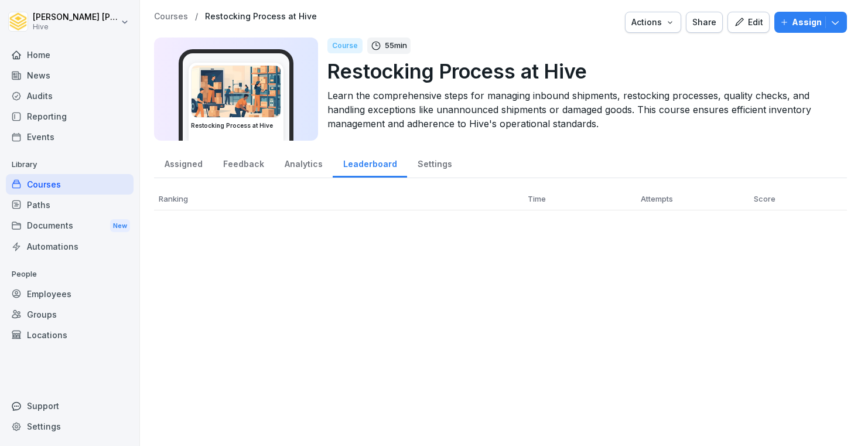
click at [313, 165] on div "Analytics" at bounding box center [303, 163] width 59 height 30
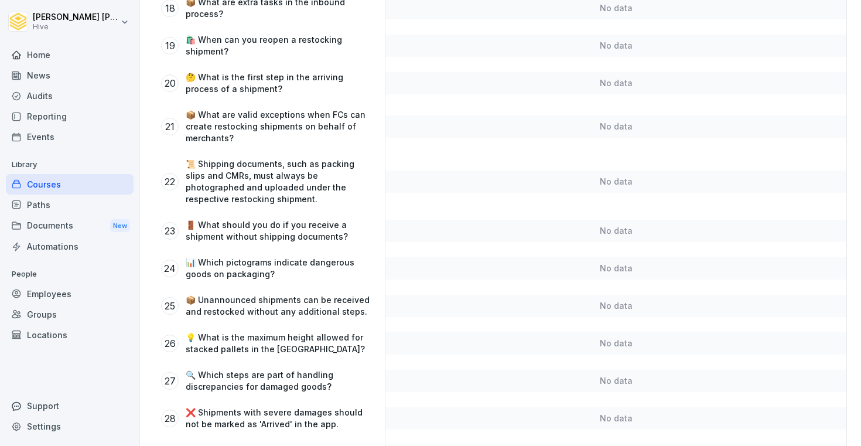
scroll to position [964, 0]
